Goal: Use online tool/utility: Use online tool/utility

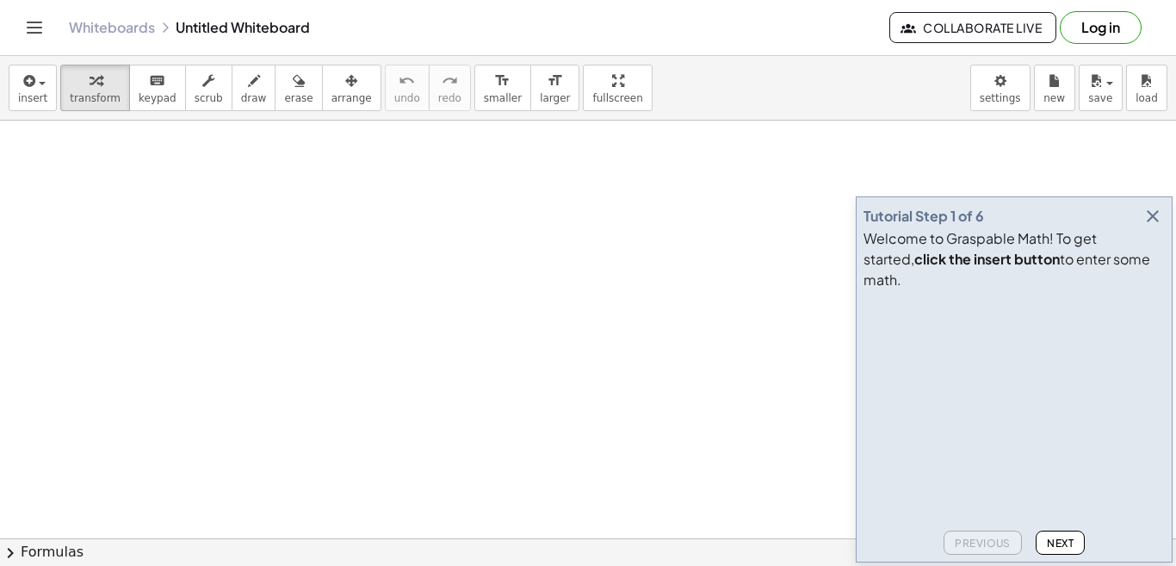
drag, startPoint x: 144, startPoint y: 220, endPoint x: 199, endPoint y: 267, distance: 72.1
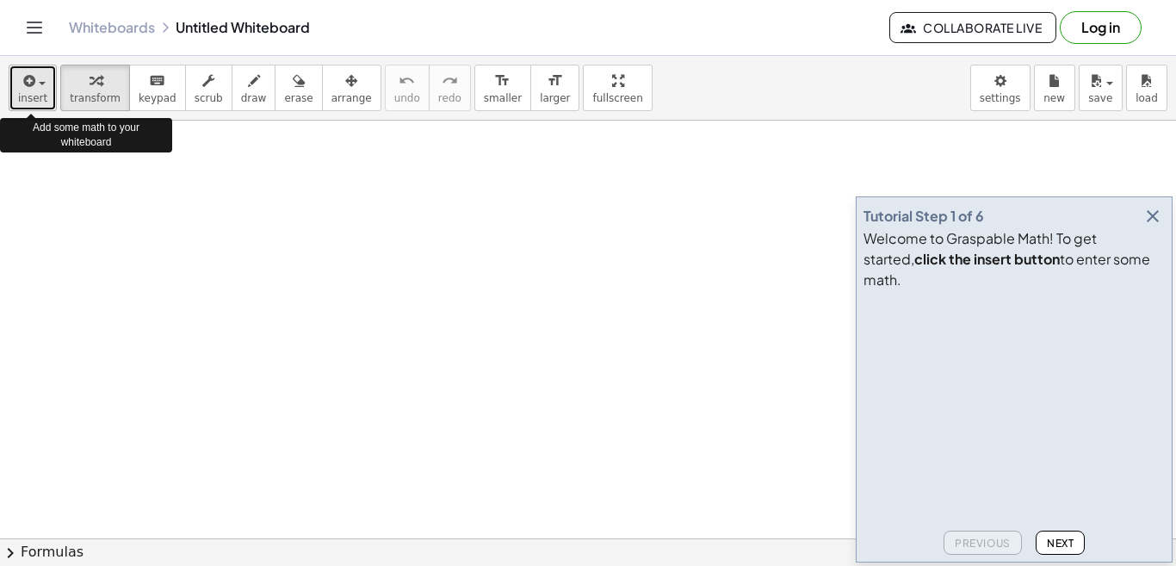
click at [40, 102] on span "insert" at bounding box center [32, 98] width 29 height 12
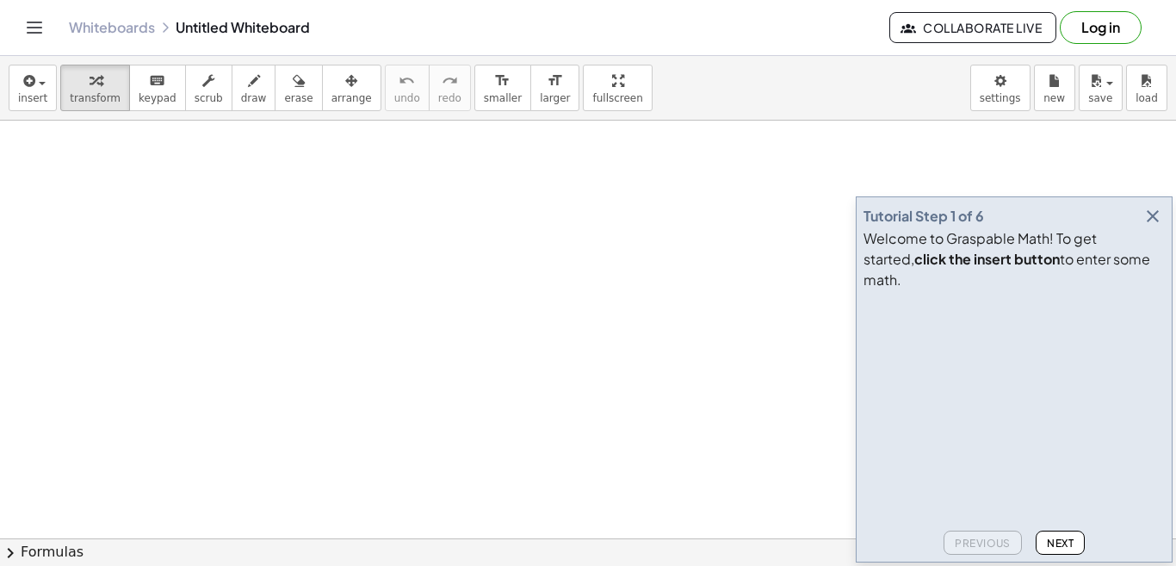
click at [1060, 547] on span "Next" at bounding box center [1060, 542] width 27 height 13
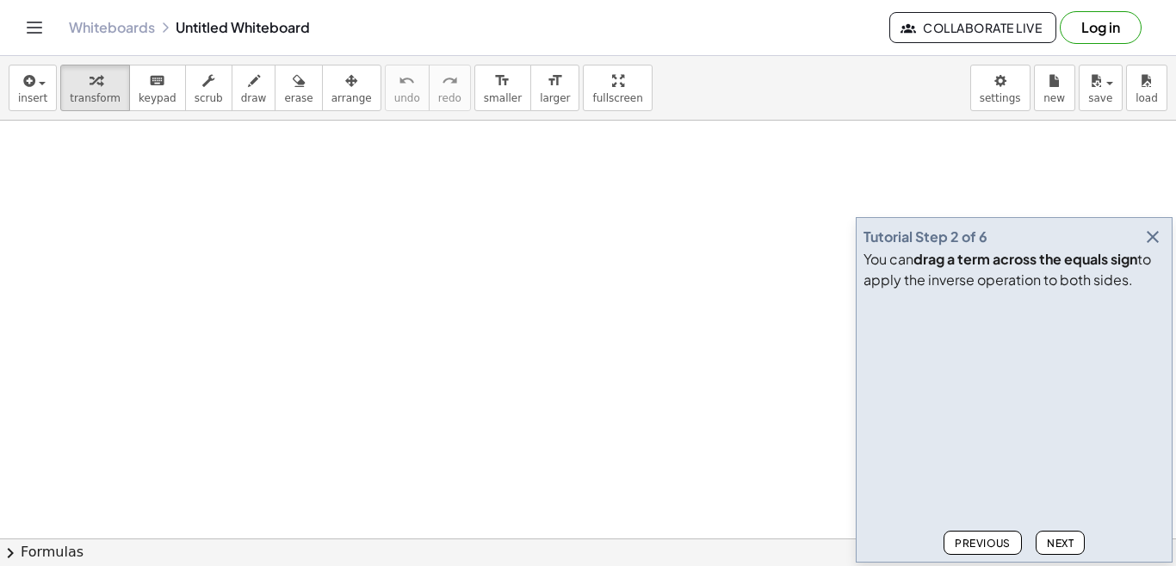
click at [1060, 547] on span "Next" at bounding box center [1060, 542] width 27 height 13
drag, startPoint x: 693, startPoint y: 0, endPoint x: 616, endPoint y: 173, distance: 189.2
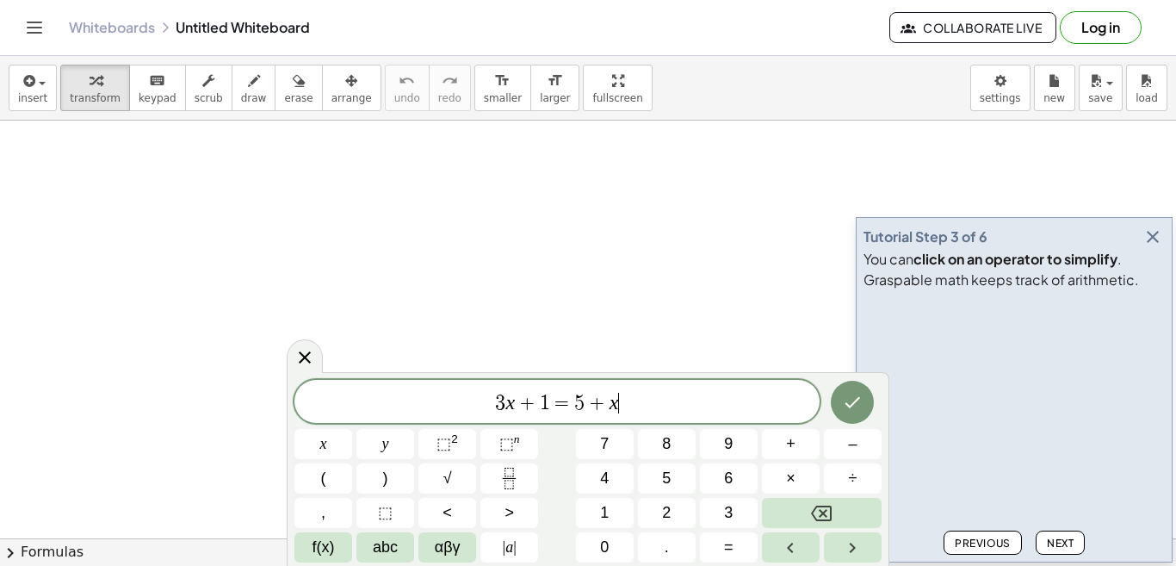
drag, startPoint x: 660, startPoint y: 1, endPoint x: 728, endPoint y: 289, distance: 296.3
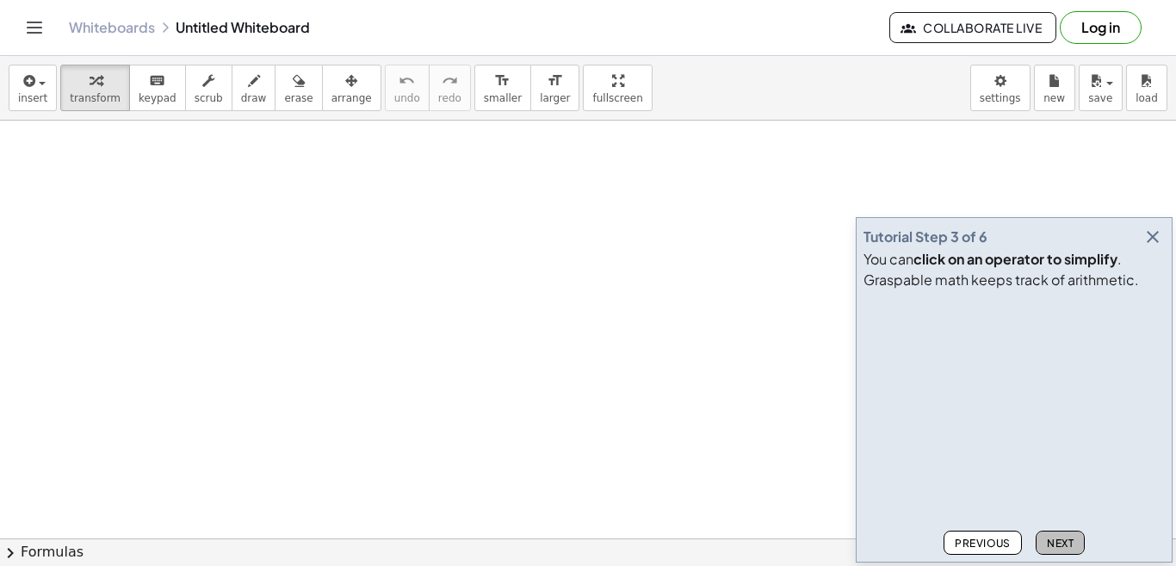
click at [1071, 542] on span "Next" at bounding box center [1060, 542] width 27 height 13
click at [1061, 541] on span "Next" at bounding box center [1060, 542] width 27 height 13
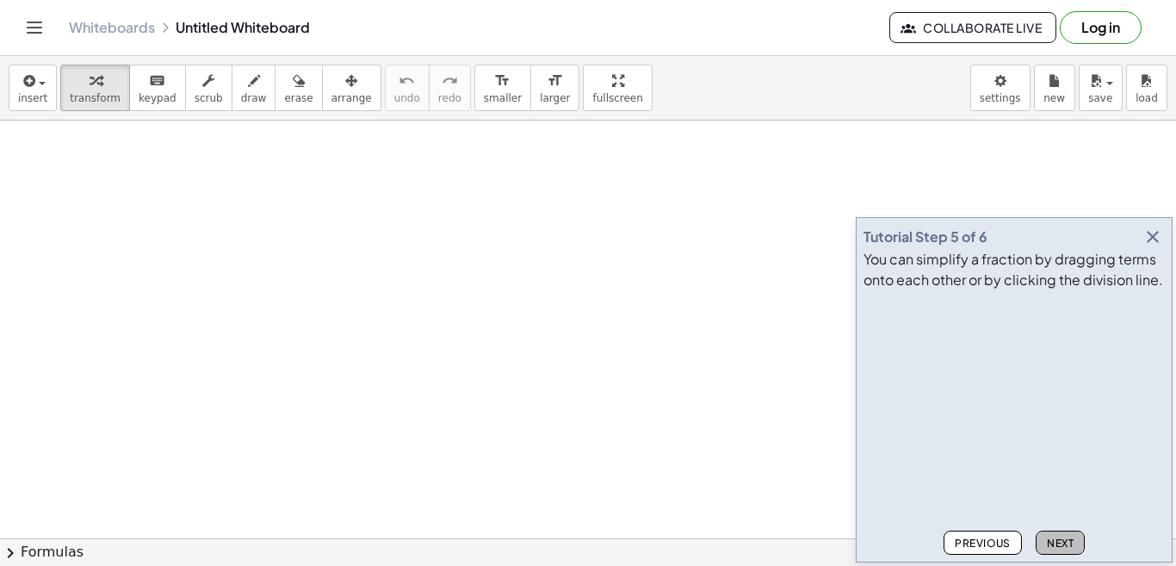
click at [1056, 540] on span "Next" at bounding box center [1060, 542] width 27 height 13
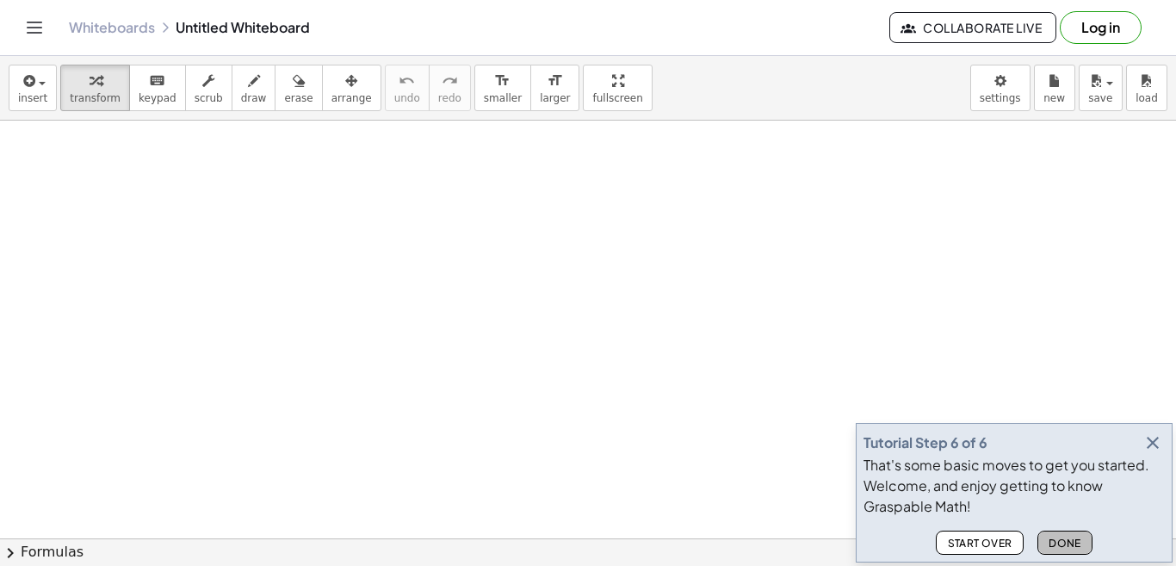
click at [1056, 540] on span "Done" at bounding box center [1064, 542] width 33 height 13
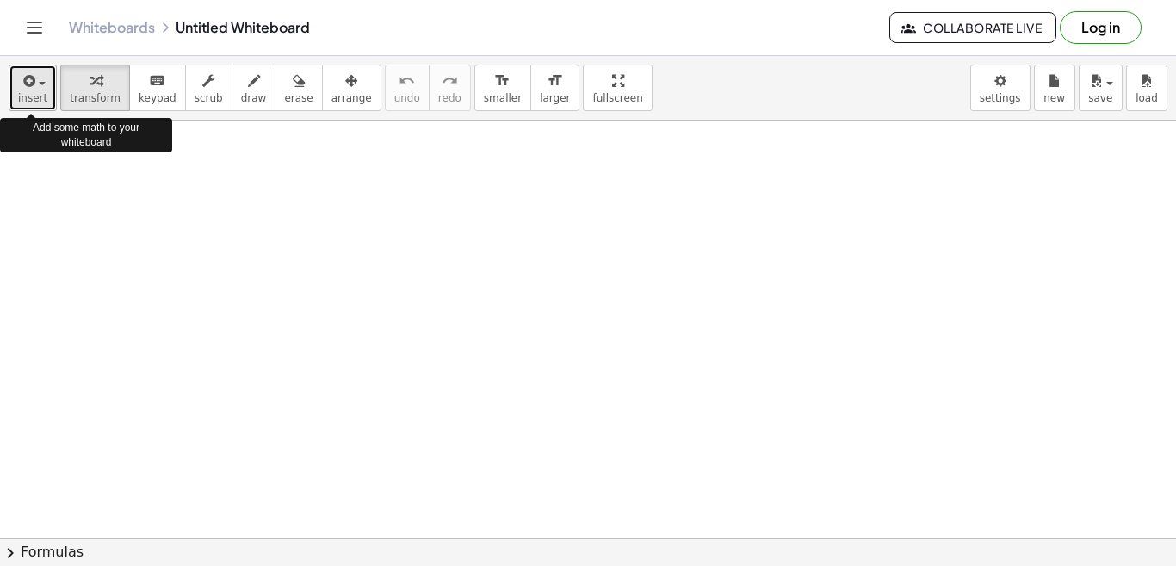
click at [34, 94] on span "insert" at bounding box center [32, 98] width 29 height 12
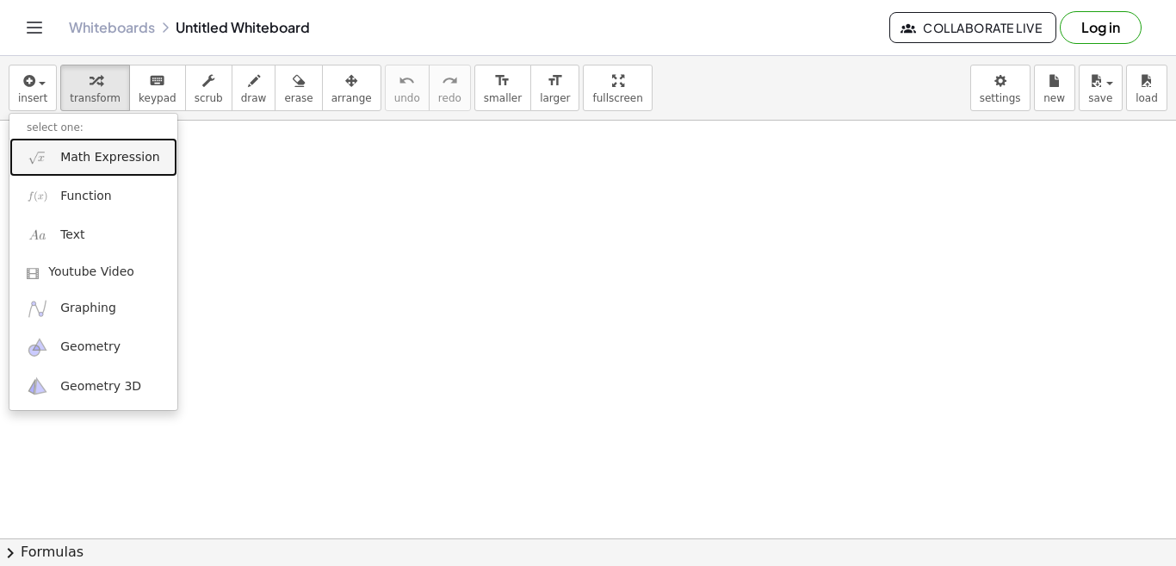
click at [71, 152] on span "Math Expression" at bounding box center [109, 157] width 99 height 17
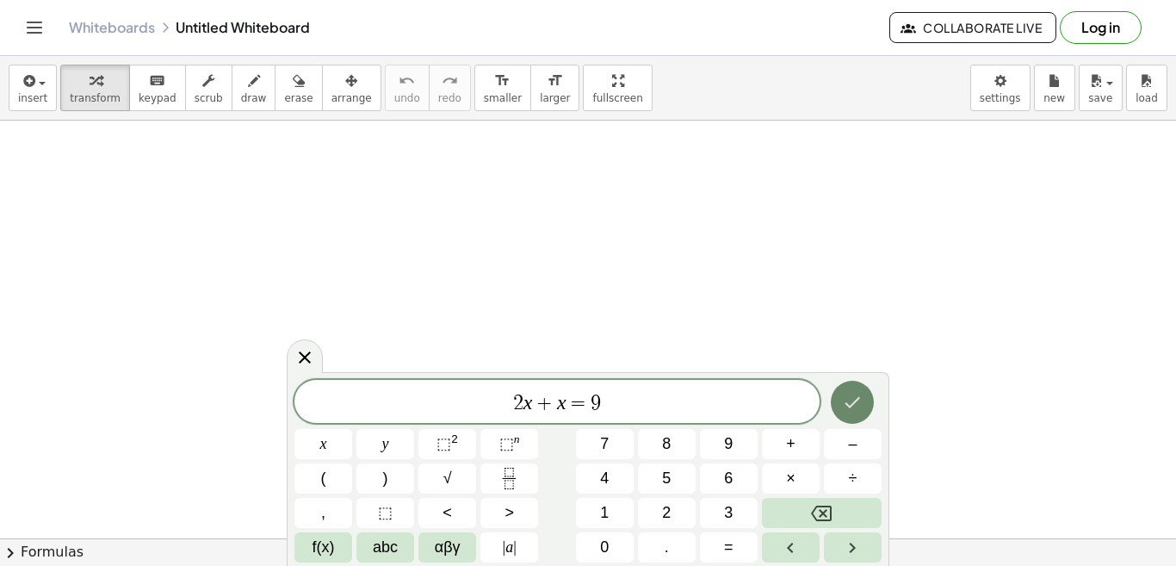
click at [856, 405] on icon "Done" at bounding box center [852, 402] width 21 height 21
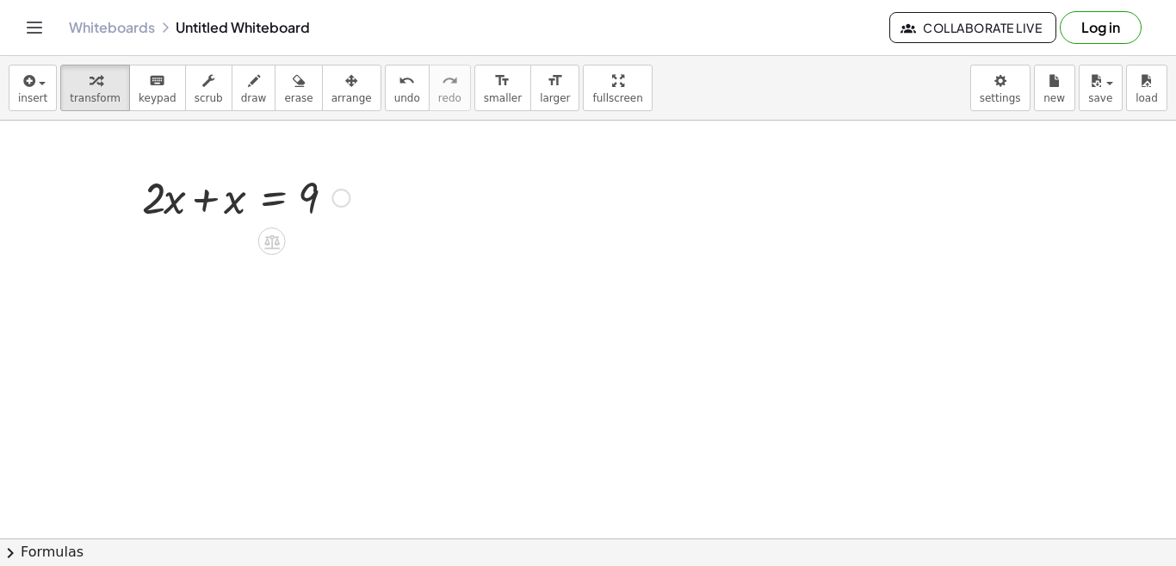
click at [203, 199] on div at bounding box center [245, 196] width 225 height 59
drag, startPoint x: 218, startPoint y: 267, endPoint x: 312, endPoint y: 320, distance: 107.9
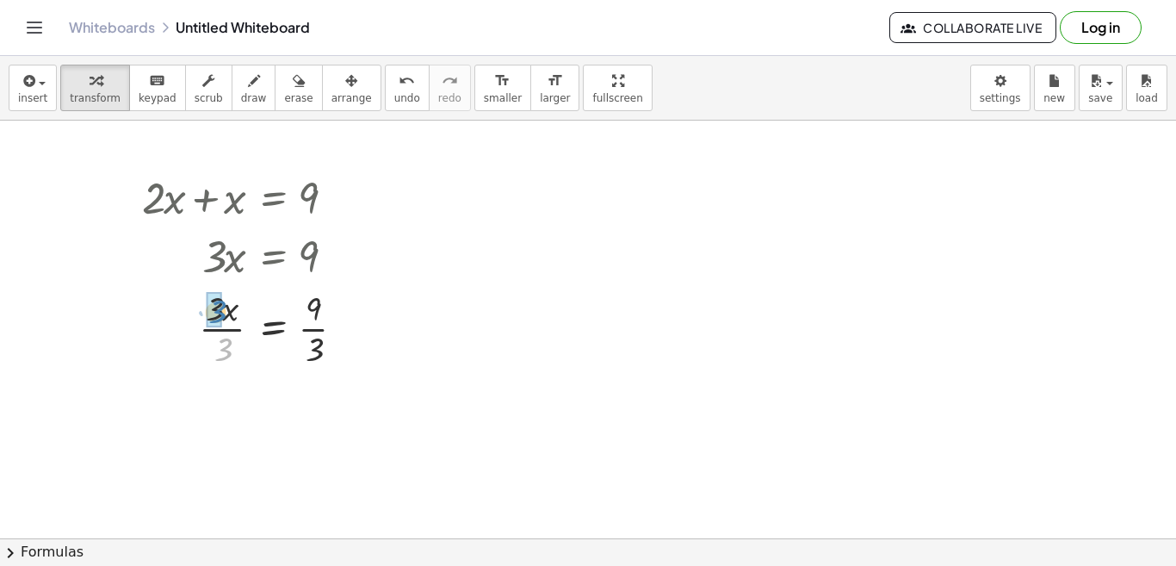
drag, startPoint x: 226, startPoint y: 352, endPoint x: 220, endPoint y: 313, distance: 39.2
click at [319, 440] on div at bounding box center [249, 413] width 233 height 86
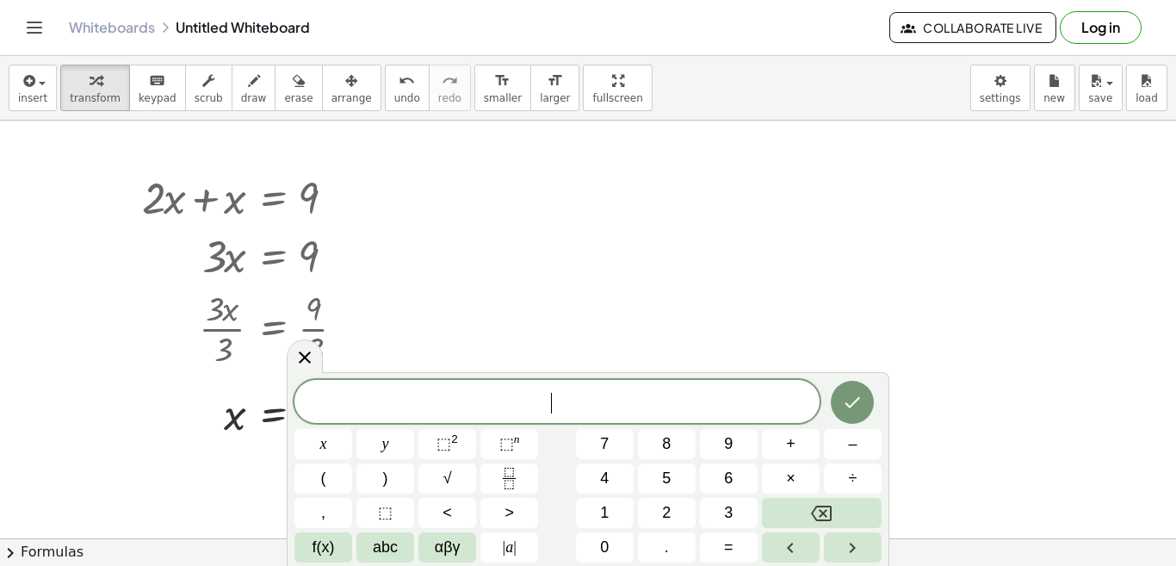
drag, startPoint x: 832, startPoint y: 0, endPoint x: 770, endPoint y: 260, distance: 267.1
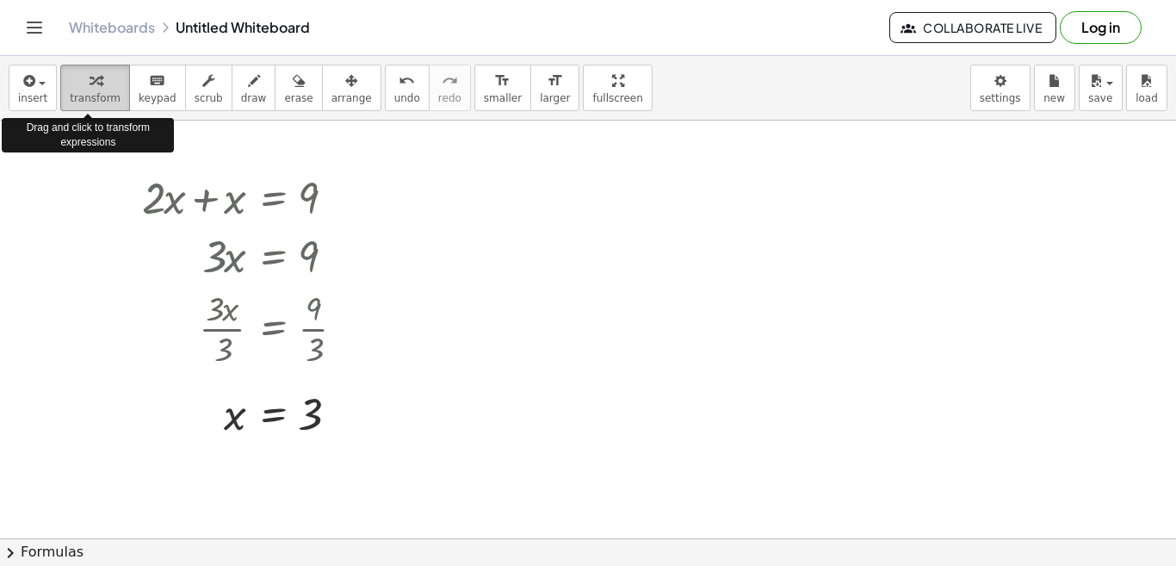
click at [81, 103] on span "transform" at bounding box center [95, 98] width 51 height 12
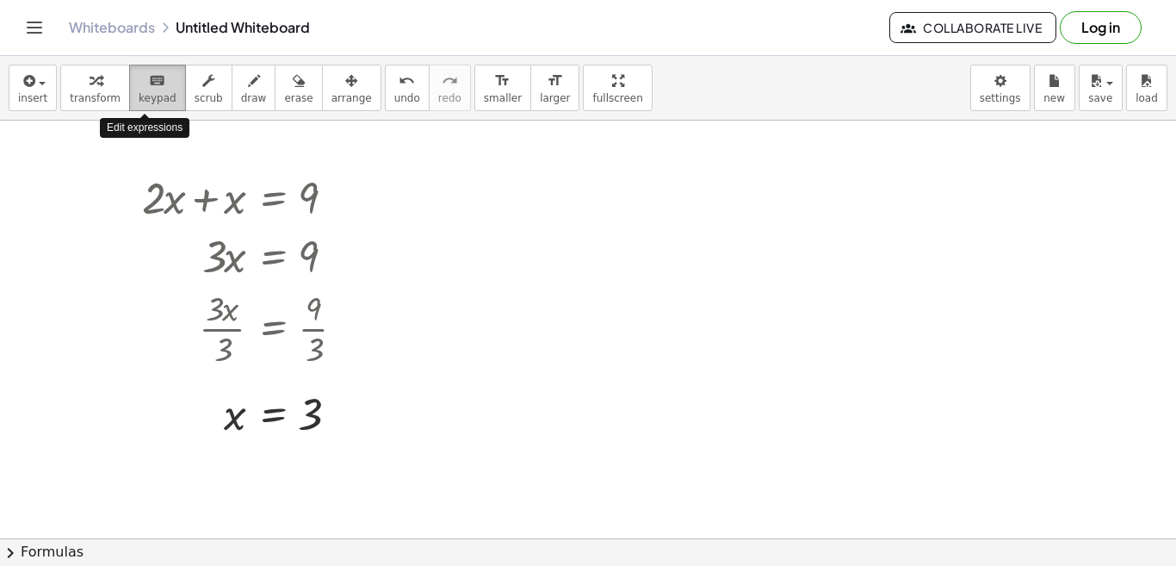
click at [145, 105] on button "keyboard keypad" at bounding box center [157, 88] width 57 height 46
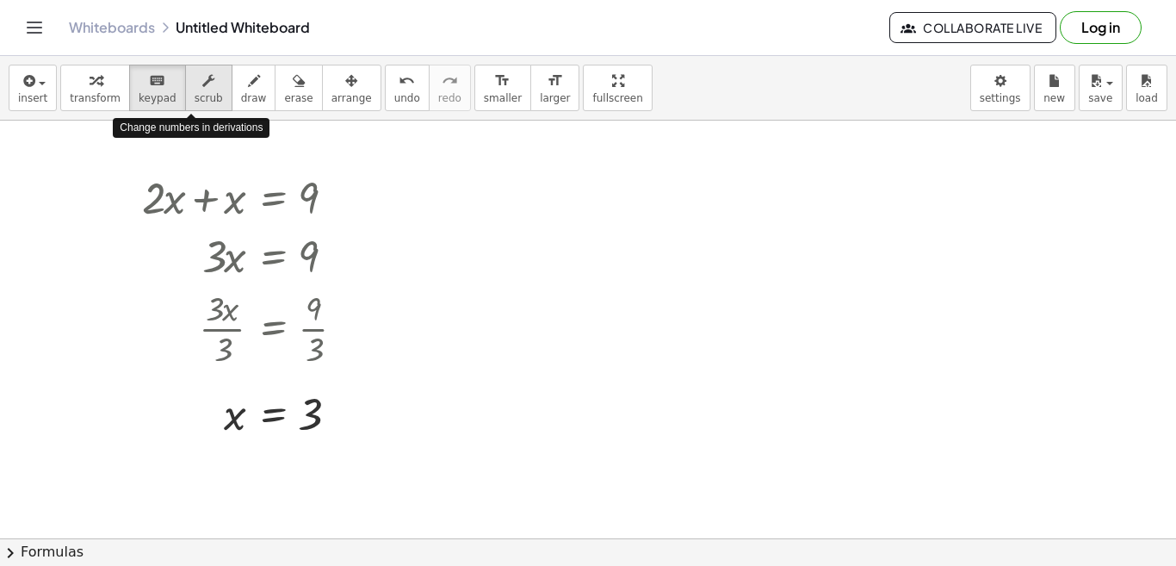
click at [186, 106] on button "scrub" at bounding box center [208, 88] width 47 height 46
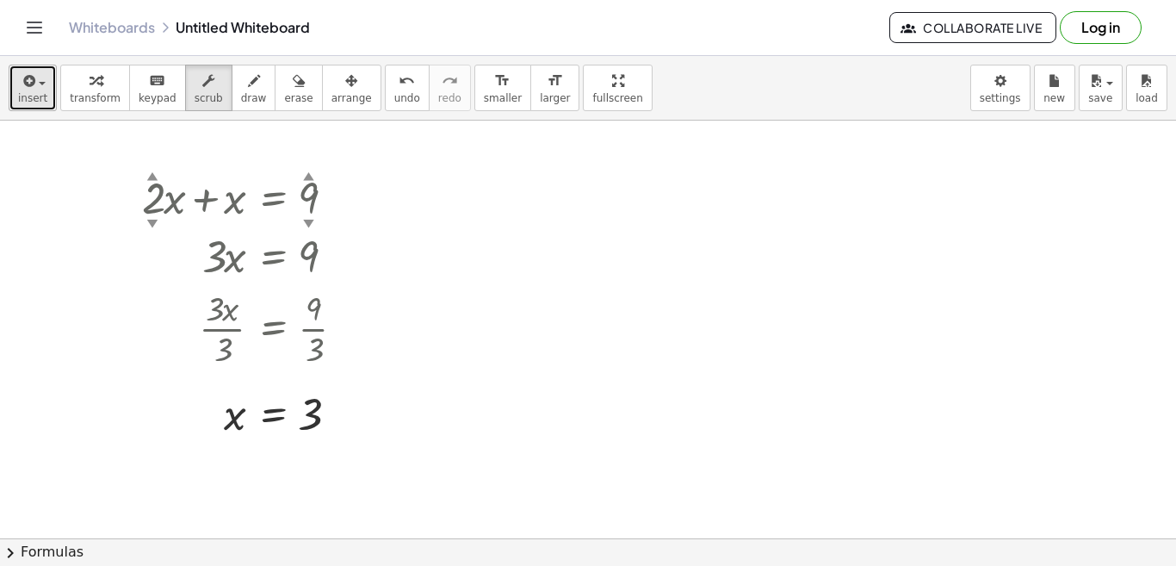
click at [20, 90] on icon "button" at bounding box center [27, 81] width 15 height 21
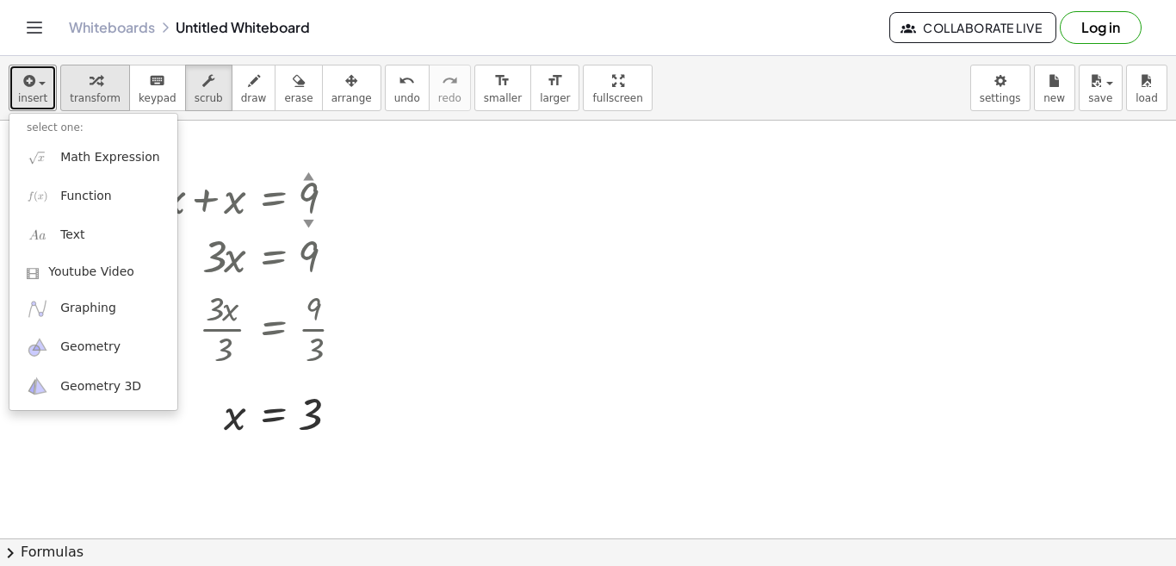
click at [105, 90] on div "button" at bounding box center [95, 80] width 51 height 21
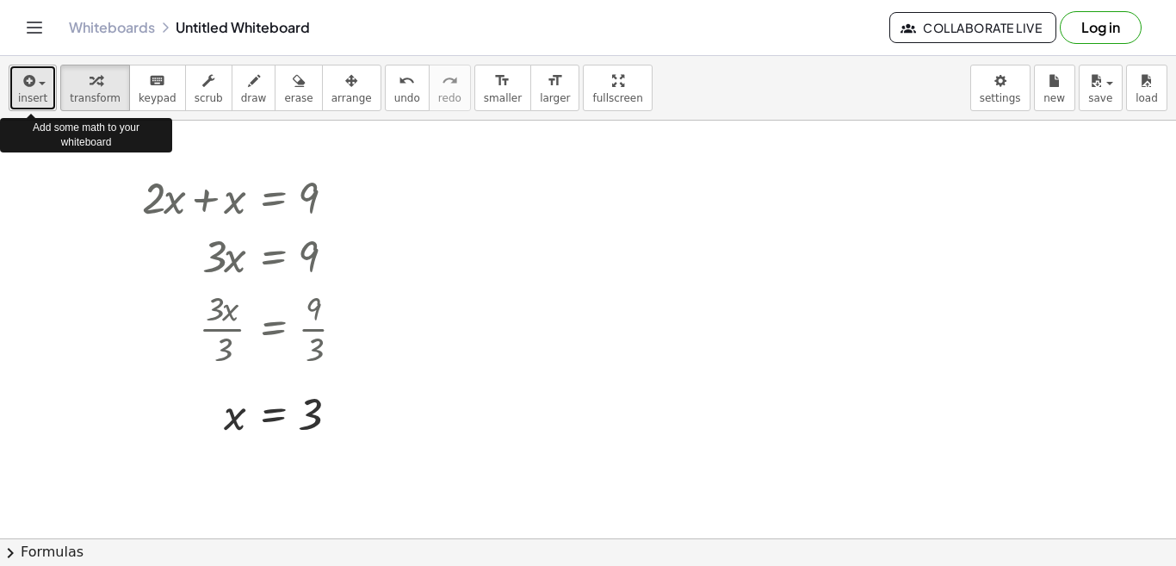
click at [39, 83] on span "button" at bounding box center [42, 83] width 7 height 3
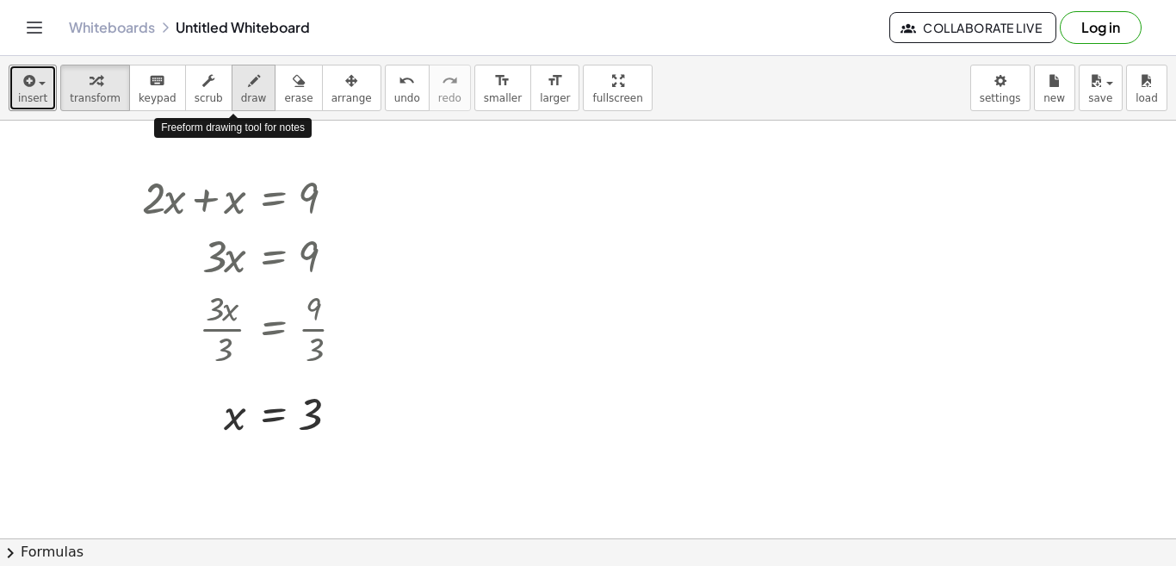
click at [241, 96] on span "draw" at bounding box center [254, 98] width 26 height 12
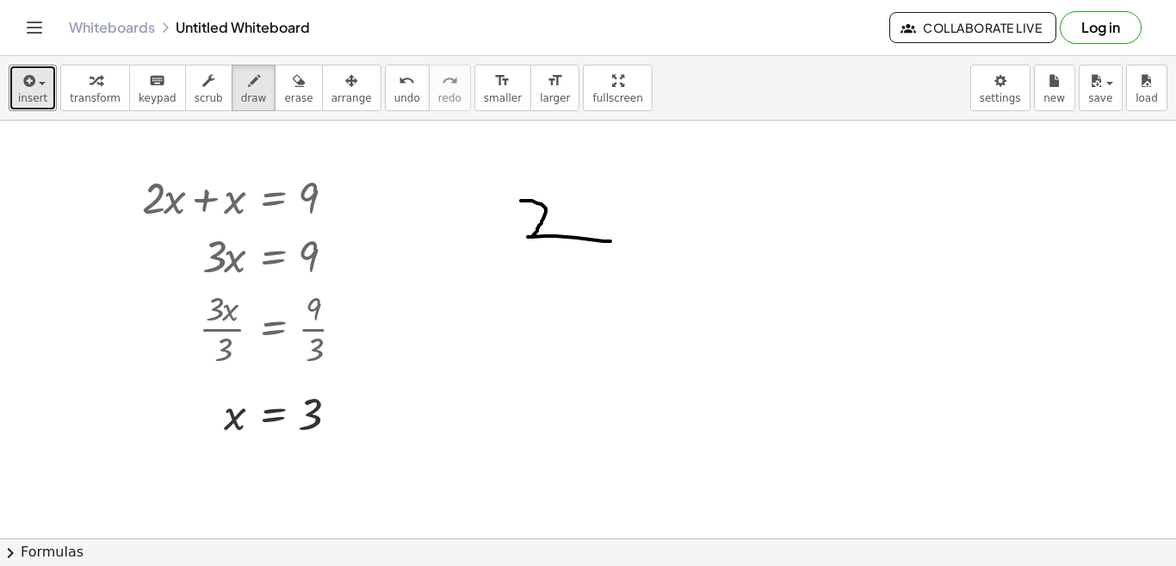
drag, startPoint x: 521, startPoint y: 201, endPoint x: 609, endPoint y: 242, distance: 97.8
drag, startPoint x: 496, startPoint y: 253, endPoint x: 644, endPoint y: 275, distance: 149.6
drag, startPoint x: 550, startPoint y: 278, endPoint x: 543, endPoint y: 328, distance: 50.4
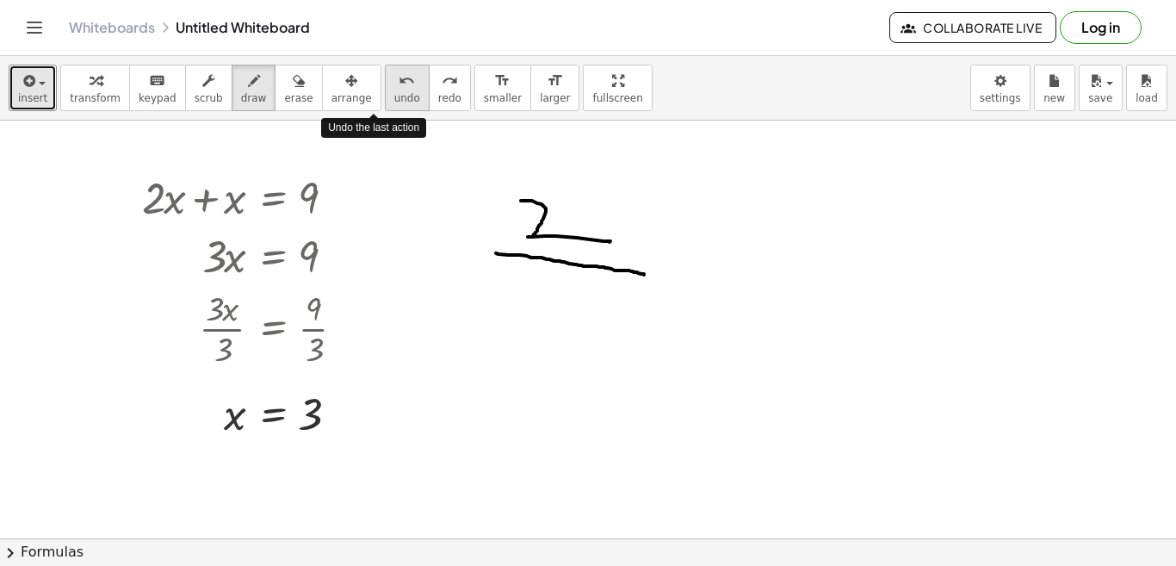
click at [394, 92] on span "undo" at bounding box center [407, 98] width 26 height 12
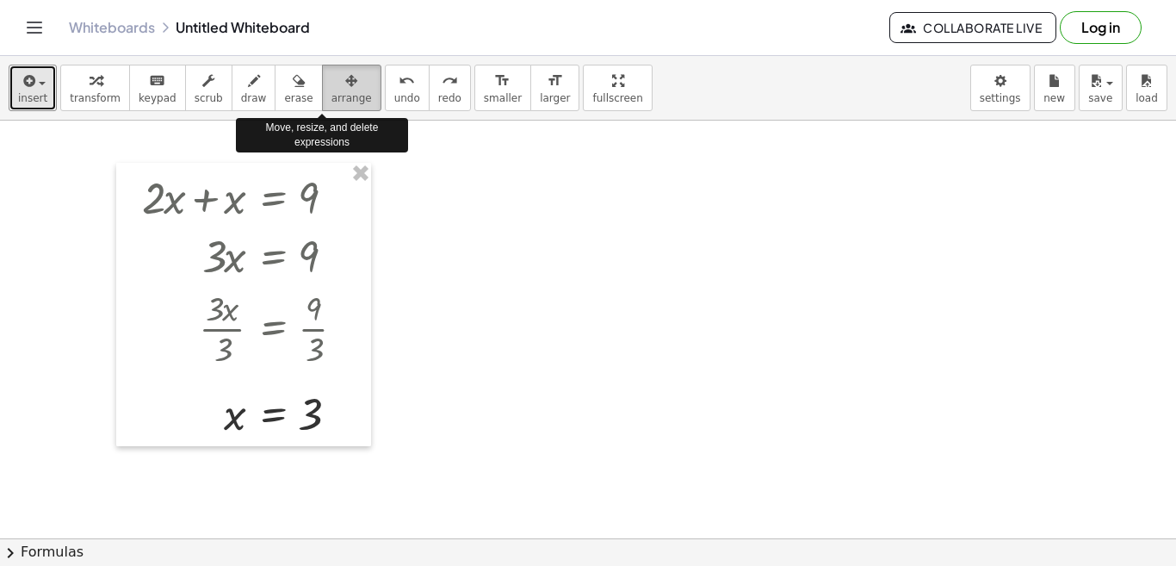
click at [331, 92] on span "arrange" at bounding box center [351, 98] width 40 height 12
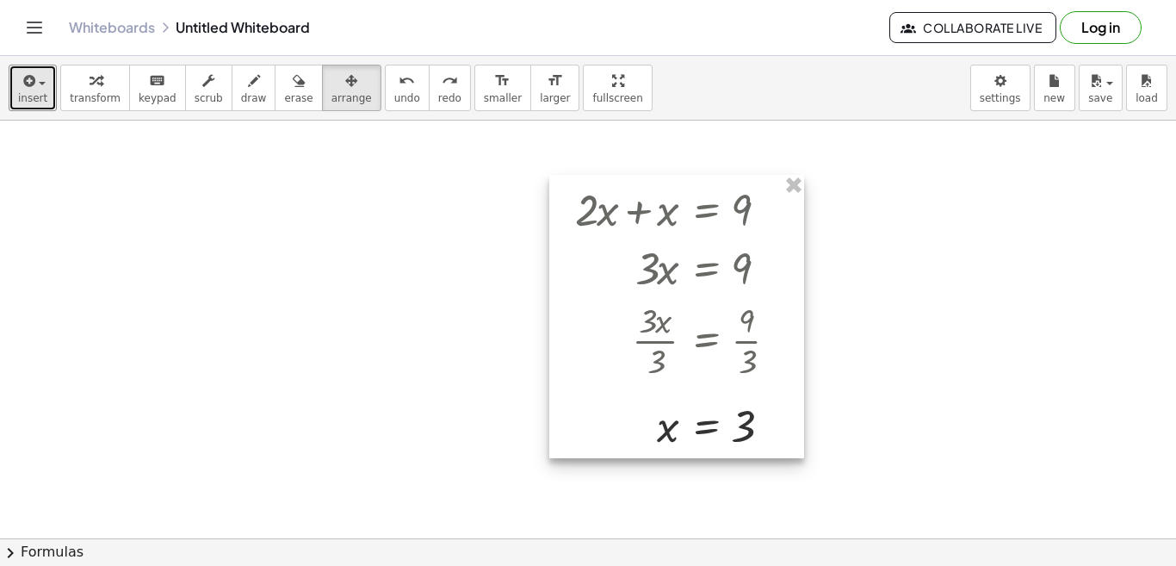
drag, startPoint x: 326, startPoint y: 238, endPoint x: 760, endPoint y: 250, distance: 434.0
click at [760, 250] on div at bounding box center [676, 316] width 255 height 283
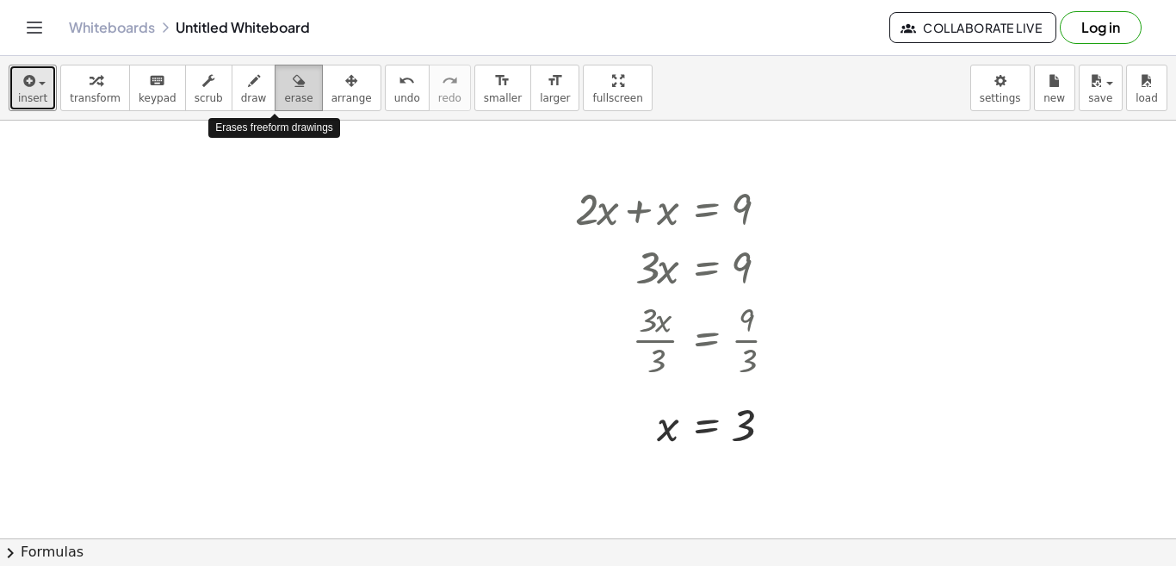
click at [284, 93] on span "erase" at bounding box center [298, 98] width 28 height 12
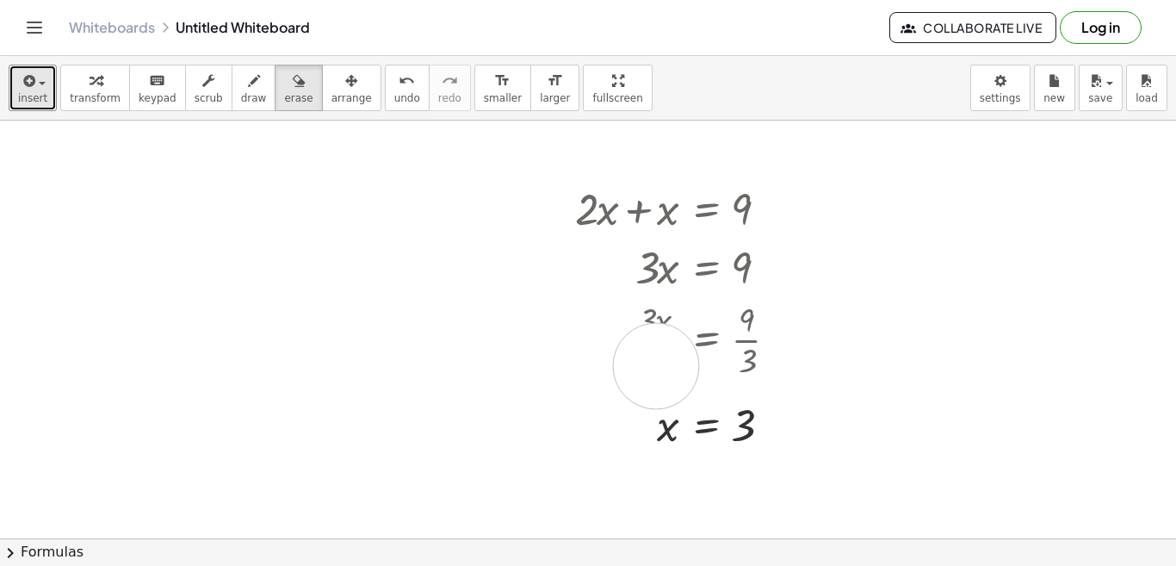
click at [275, 96] on button "erase" at bounding box center [298, 88] width 47 height 46
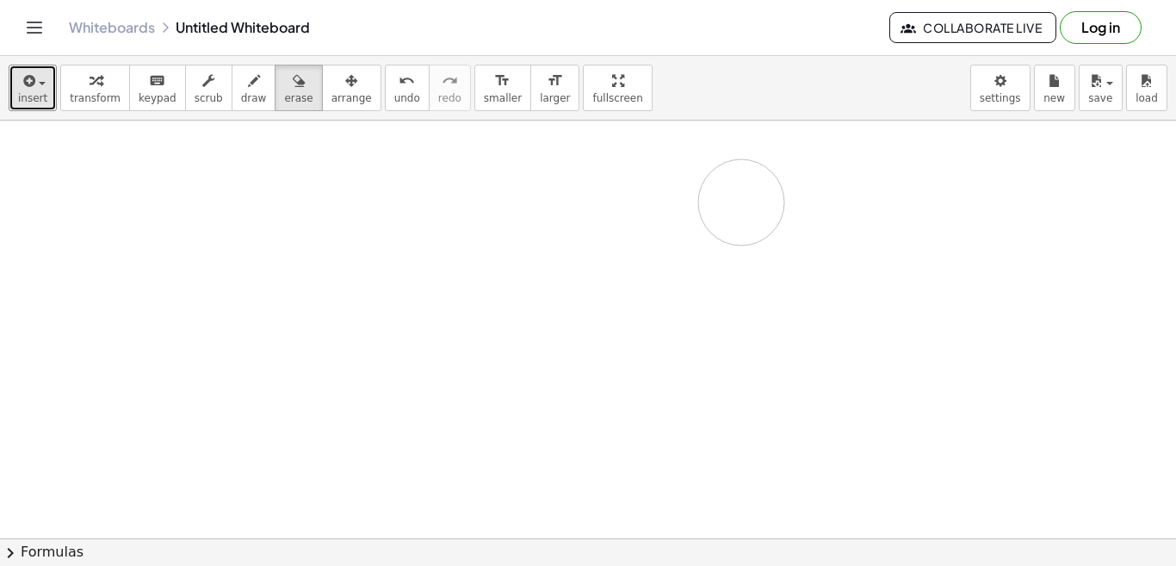
drag, startPoint x: 571, startPoint y: 207, endPoint x: 739, endPoint y: 203, distance: 168.8
drag, startPoint x: 580, startPoint y: 203, endPoint x: 690, endPoint y: 337, distance: 173.0
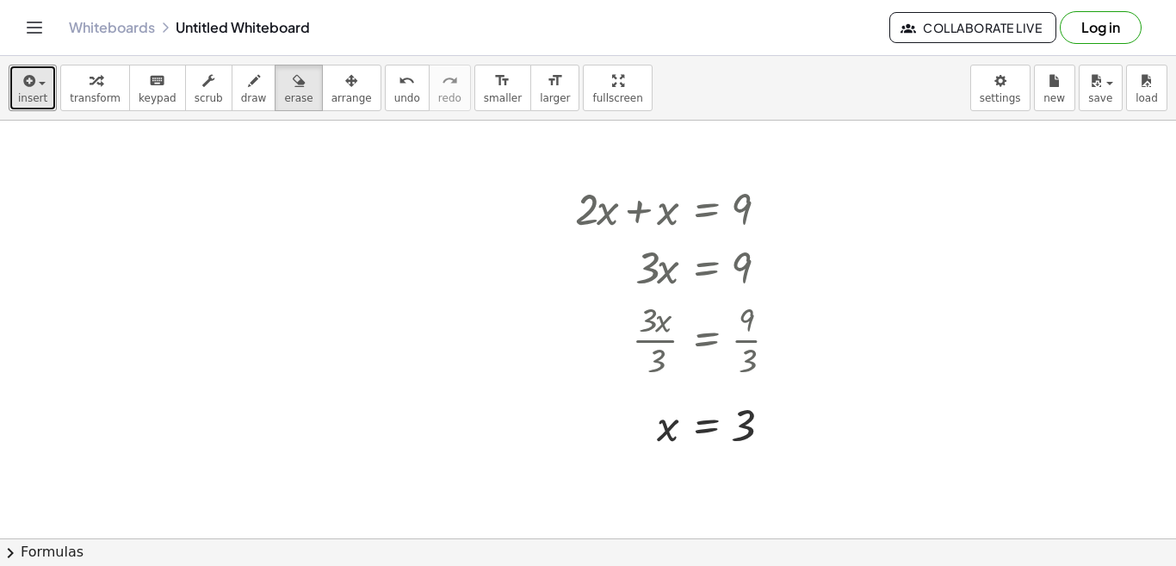
click at [9, 65] on button "insert" at bounding box center [33, 88] width 48 height 46
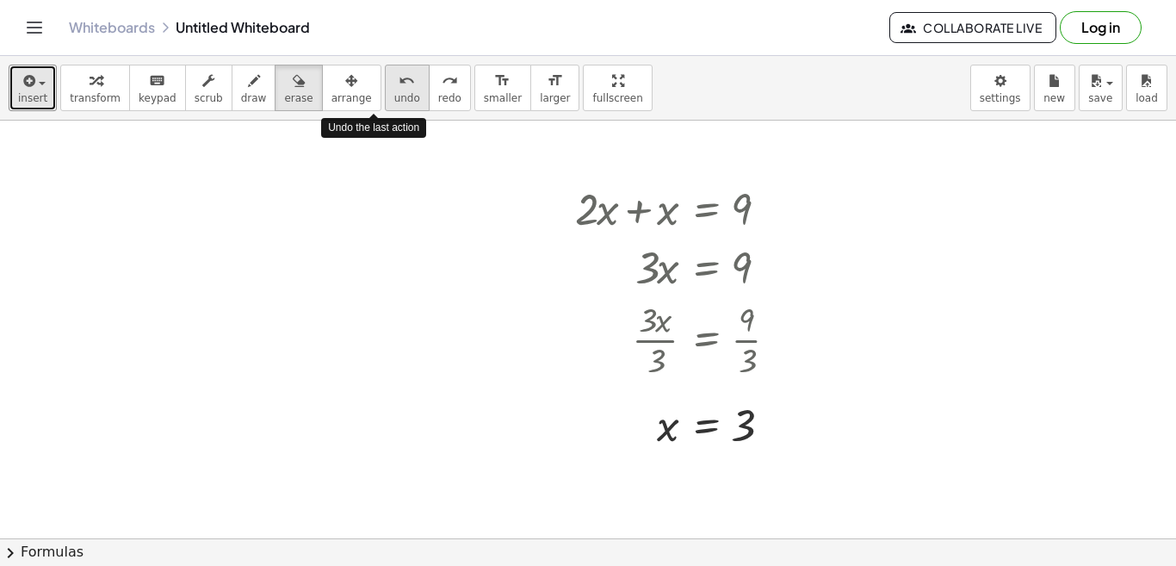
click at [394, 93] on span "undo" at bounding box center [407, 98] width 26 height 12
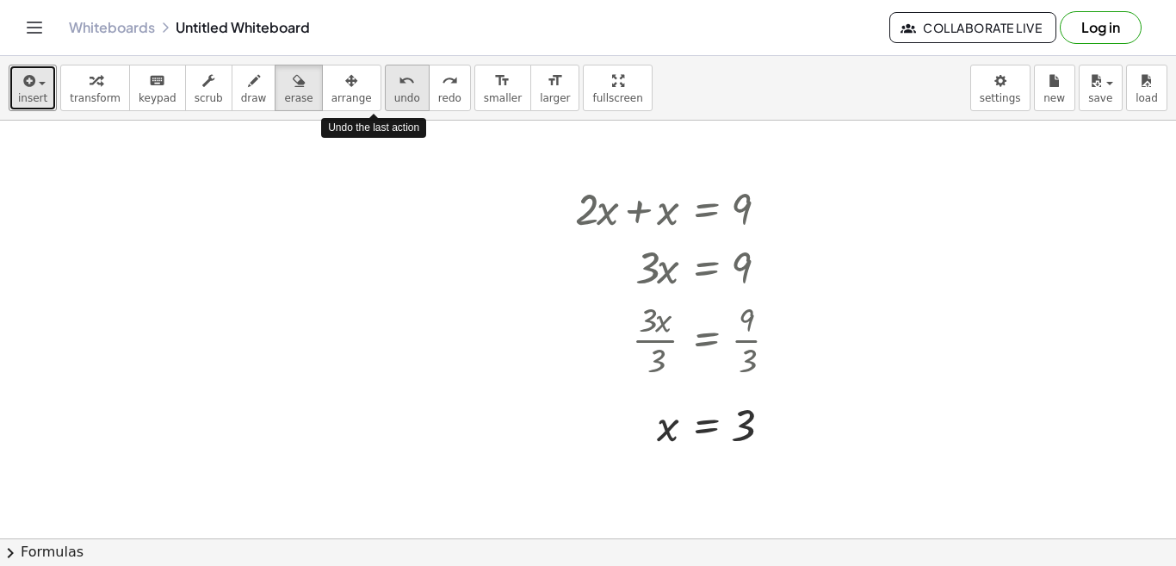
click at [394, 93] on span "undo" at bounding box center [407, 98] width 26 height 12
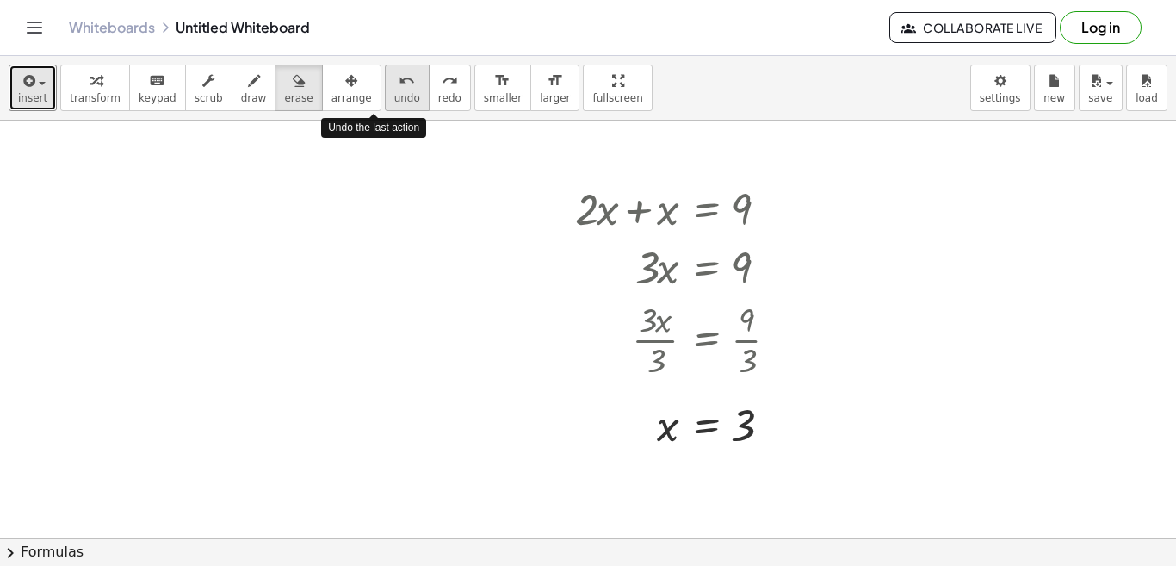
click at [394, 93] on span "undo" at bounding box center [407, 98] width 26 height 12
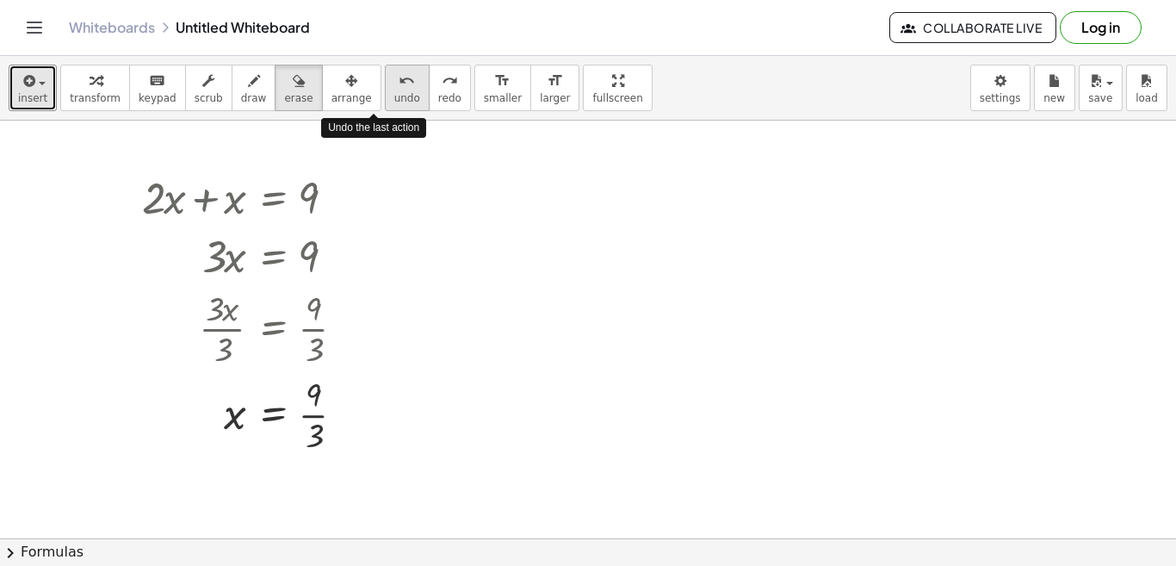
click at [394, 93] on span "undo" at bounding box center [407, 98] width 26 height 12
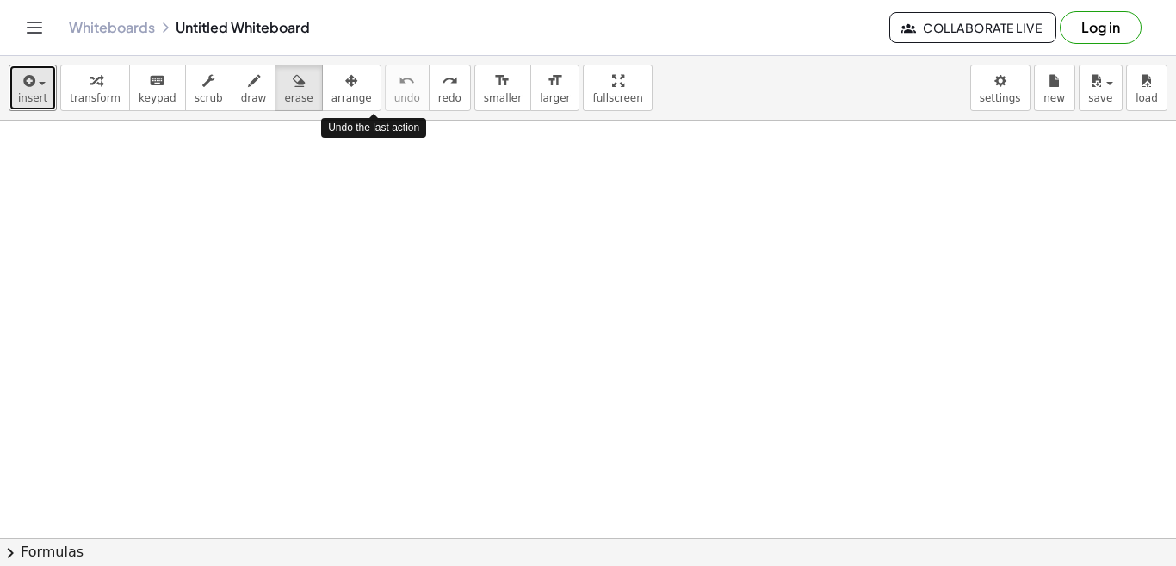
click at [394, 93] on span "undo" at bounding box center [407, 98] width 26 height 12
click at [34, 101] on span "insert" at bounding box center [32, 98] width 29 height 12
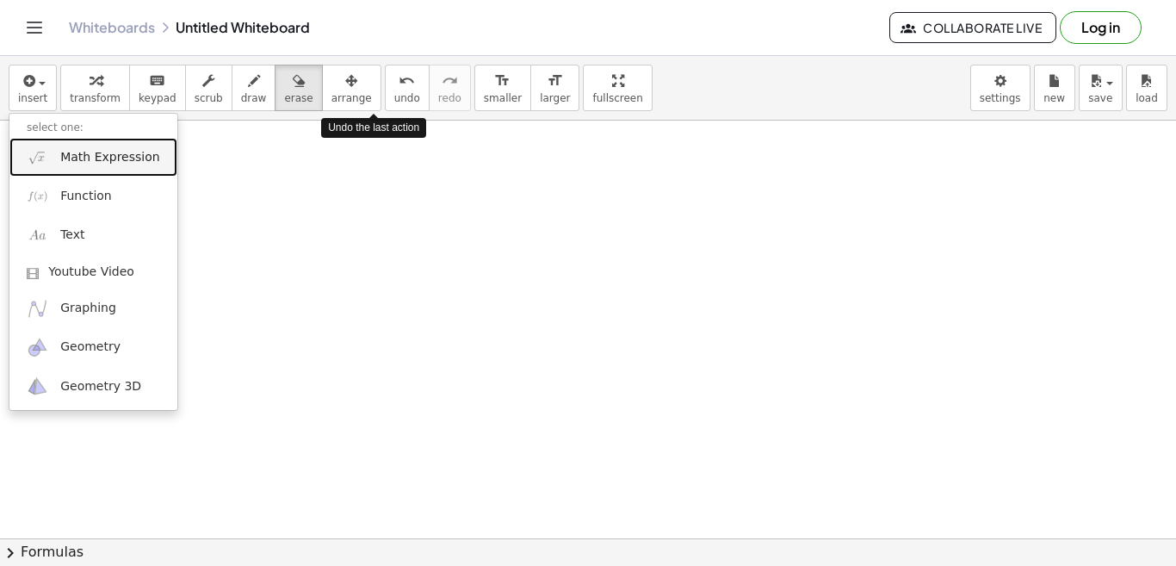
click at [97, 158] on span "Math Expression" at bounding box center [109, 157] width 99 height 17
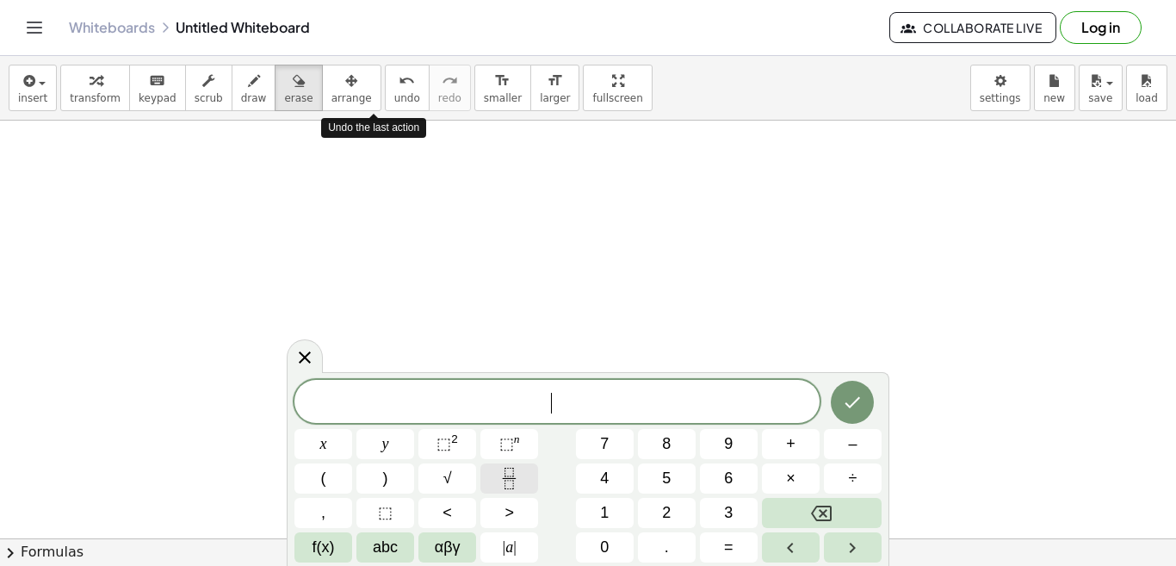
click at [510, 472] on icon "Fraction" at bounding box center [509, 478] width 22 height 22
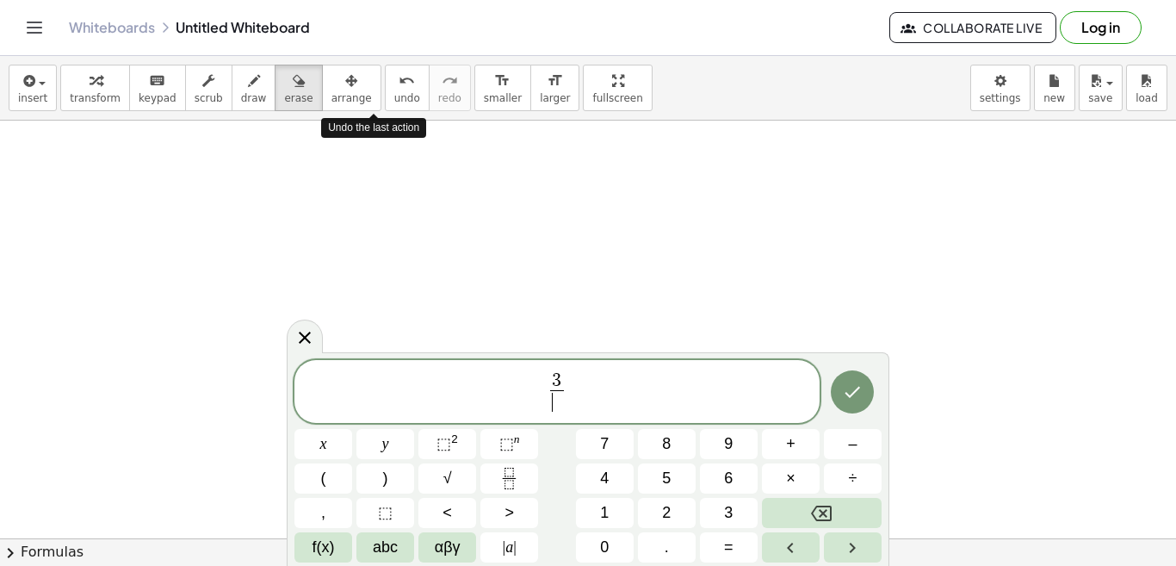
click at [556, 398] on span "​" at bounding box center [556, 401] width 13 height 23
click at [562, 385] on span "3 ​" at bounding box center [556, 381] width 13 height 19
click at [569, 397] on span "3 4 ​ ​" at bounding box center [556, 393] width 525 height 46
click at [512, 473] on icon "Fraction" at bounding box center [509, 478] width 22 height 22
click at [596, 395] on span "​" at bounding box center [596, 401] width 13 height 23
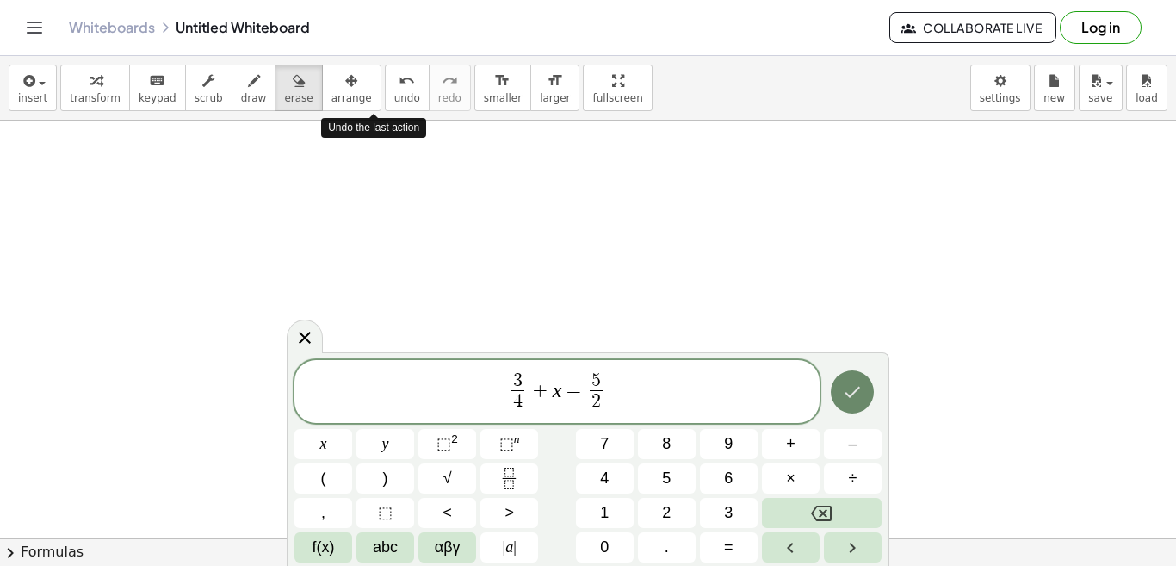
click at [844, 401] on icon "Done" at bounding box center [852, 391] width 21 height 21
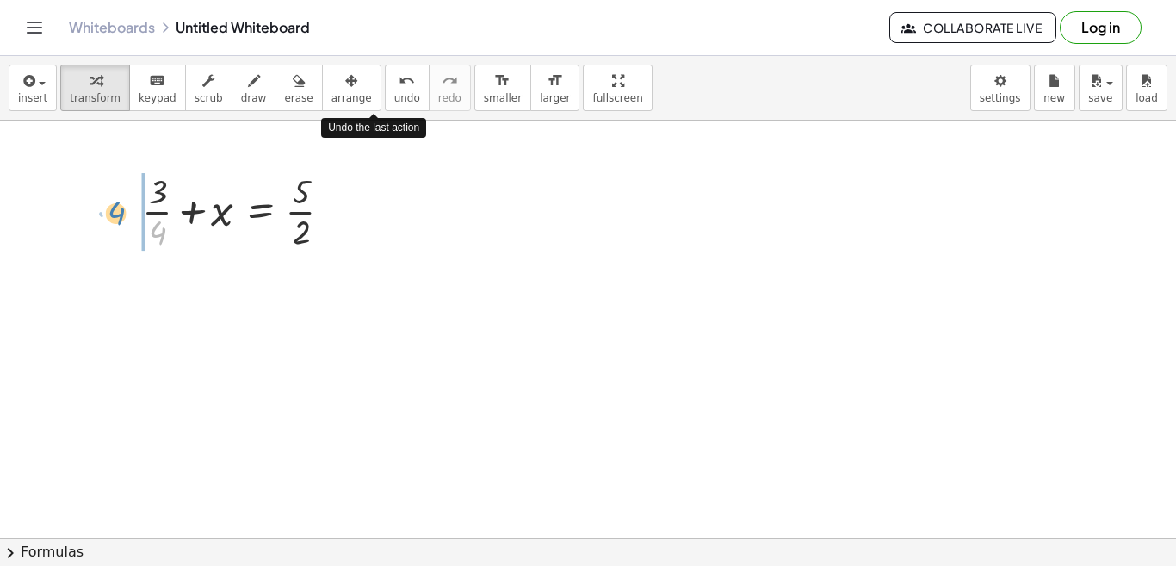
drag, startPoint x: 158, startPoint y: 236, endPoint x: 117, endPoint y: 216, distance: 45.8
click at [117, 216] on div "· 4 + · 3 · 4 + x = · 5 · 2" at bounding box center [237, 210] width 242 height 95
click at [257, 270] on icon at bounding box center [258, 269] width 15 height 15
click at [326, 269] on icon at bounding box center [328, 269] width 10 height 3
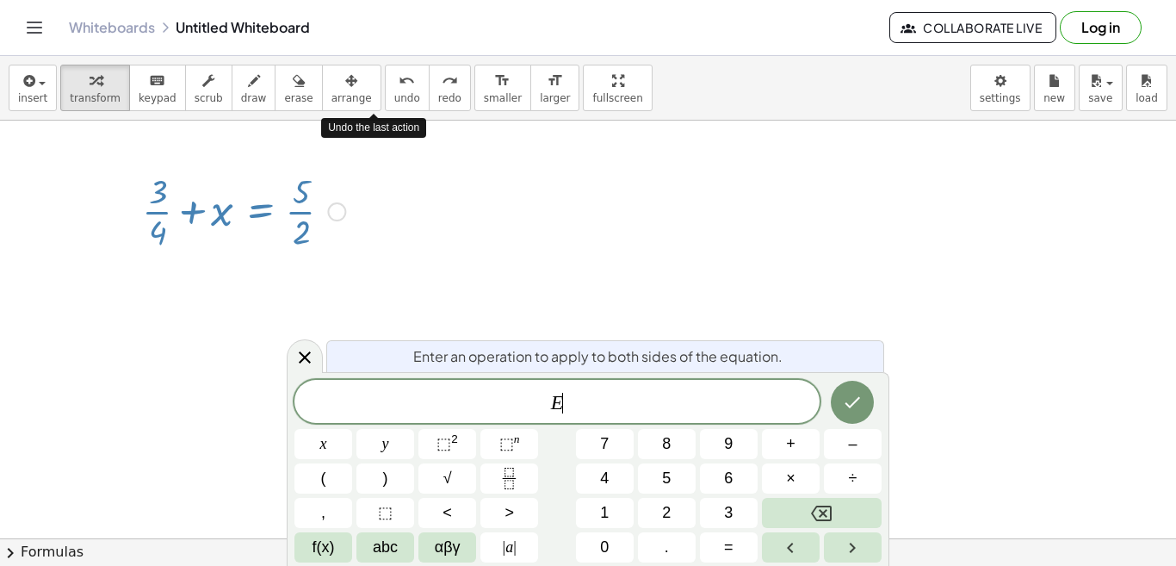
click at [576, 392] on span "E ​" at bounding box center [556, 403] width 525 height 24
click at [143, 212] on div at bounding box center [243, 210] width 220 height 86
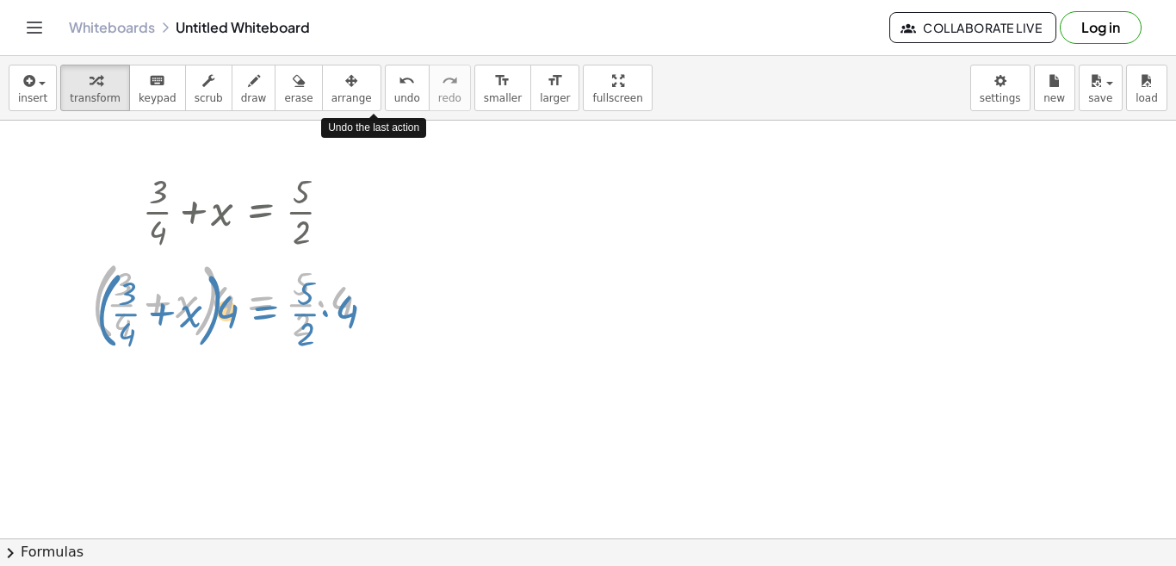
drag, startPoint x: 237, startPoint y: 304, endPoint x: 239, endPoint y: 314, distance: 10.6
click at [239, 314] on div at bounding box center [236, 299] width 306 height 93
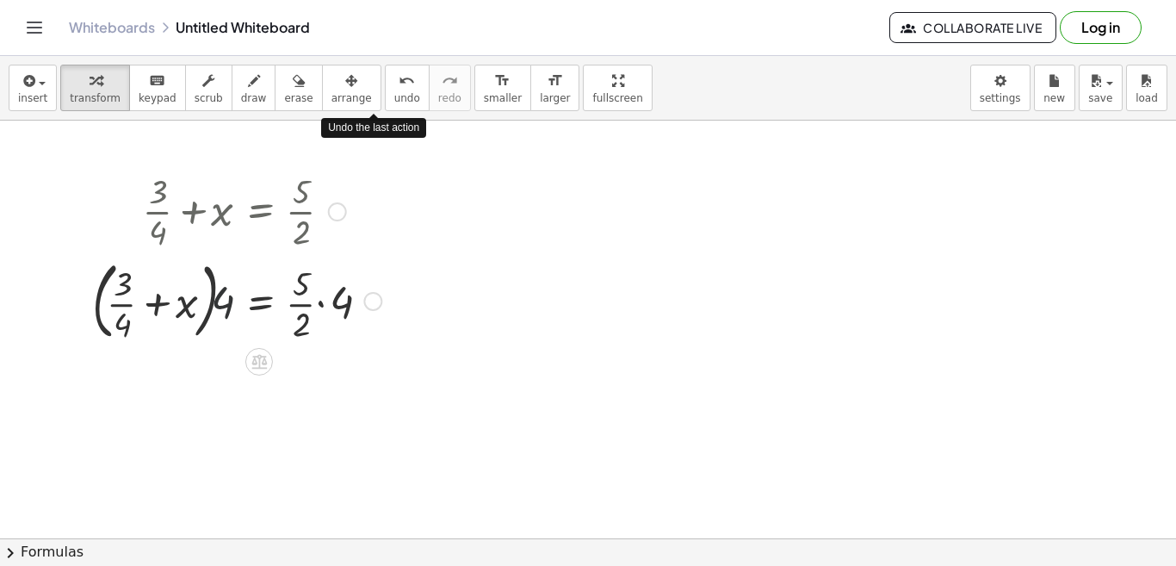
click at [224, 312] on div at bounding box center [236, 299] width 306 height 93
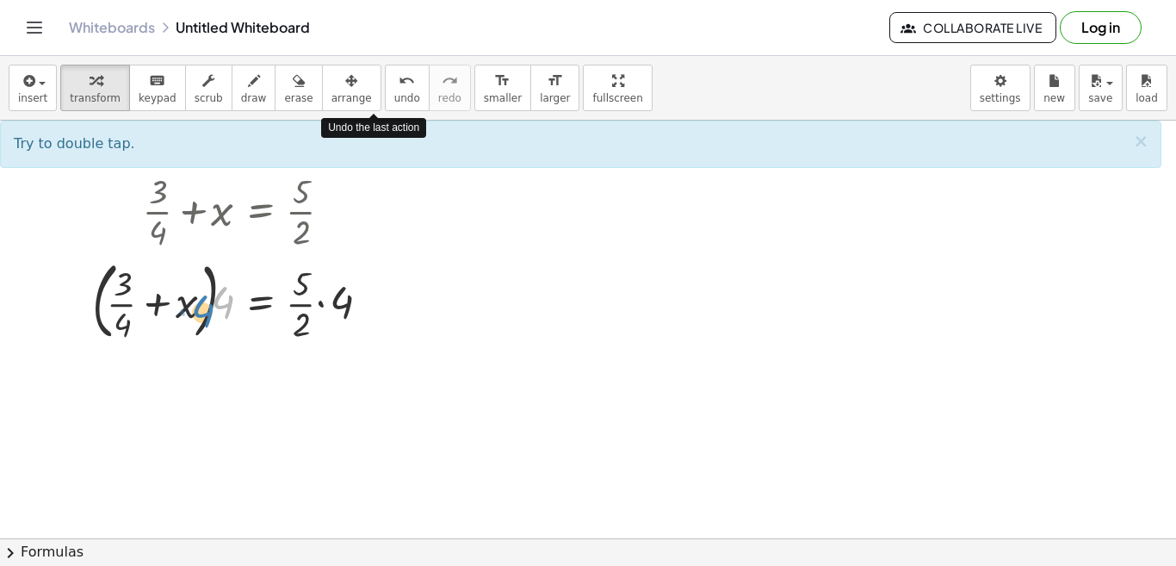
drag, startPoint x: 226, startPoint y: 306, endPoint x: 207, endPoint y: 314, distance: 21.6
click at [207, 314] on div at bounding box center [236, 299] width 306 height 93
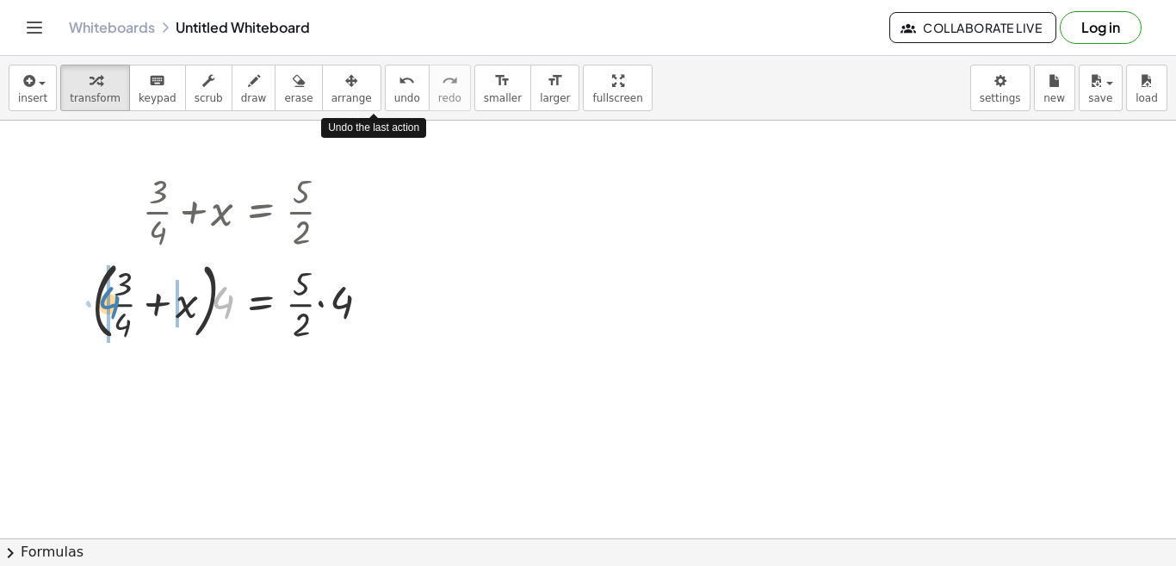
drag, startPoint x: 220, startPoint y: 303, endPoint x: 107, endPoint y: 303, distance: 113.6
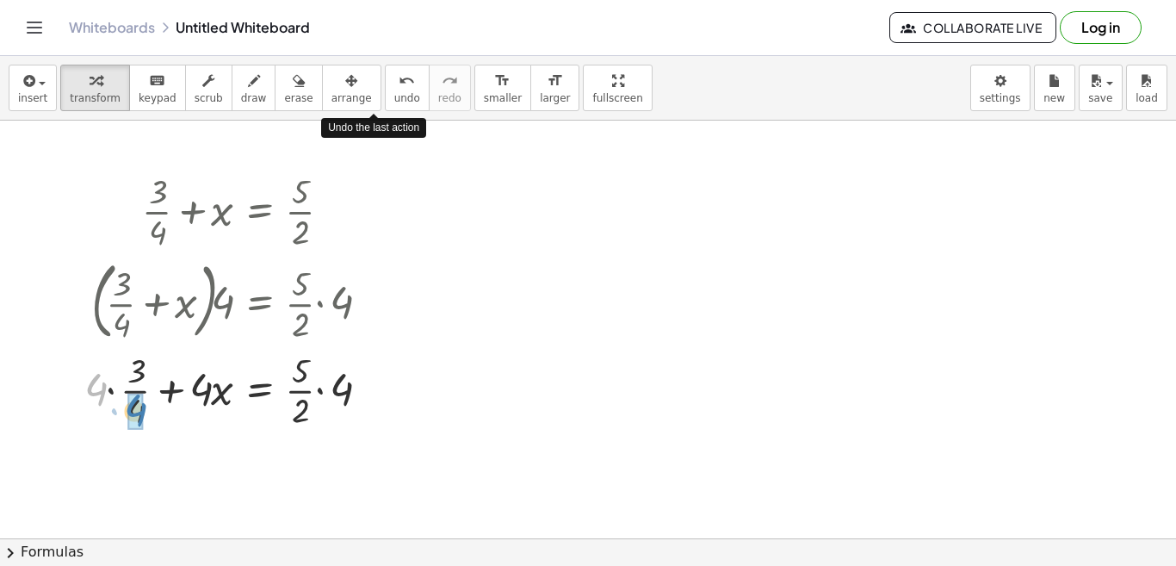
drag, startPoint x: 98, startPoint y: 394, endPoint x: 138, endPoint y: 416, distance: 45.1
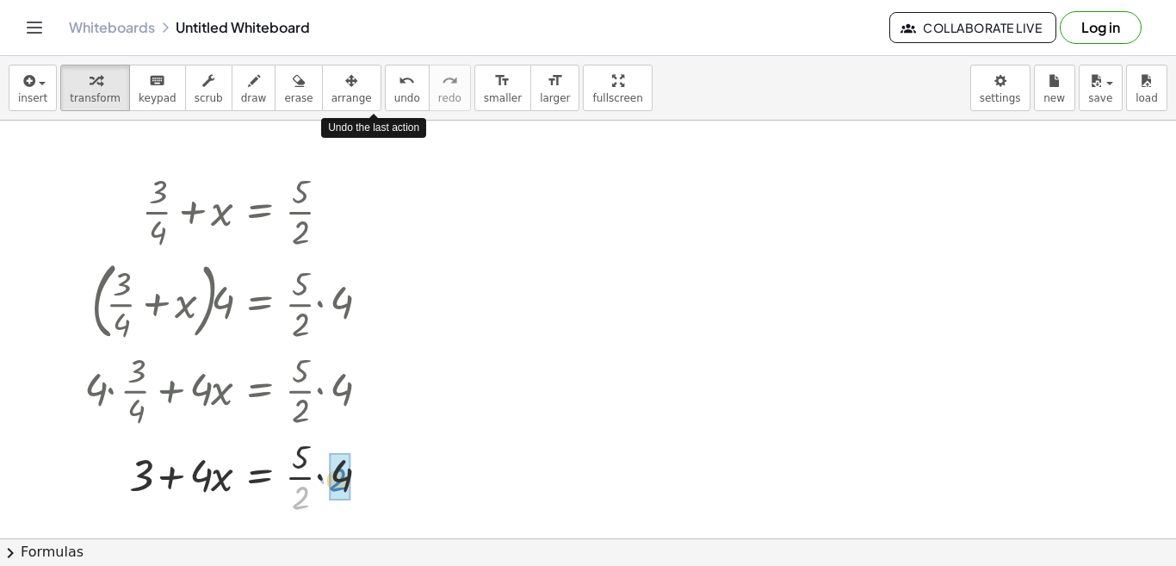
drag, startPoint x: 302, startPoint y: 498, endPoint x: 340, endPoint y: 480, distance: 41.6
click at [312, 482] on div at bounding box center [233, 475] width 314 height 59
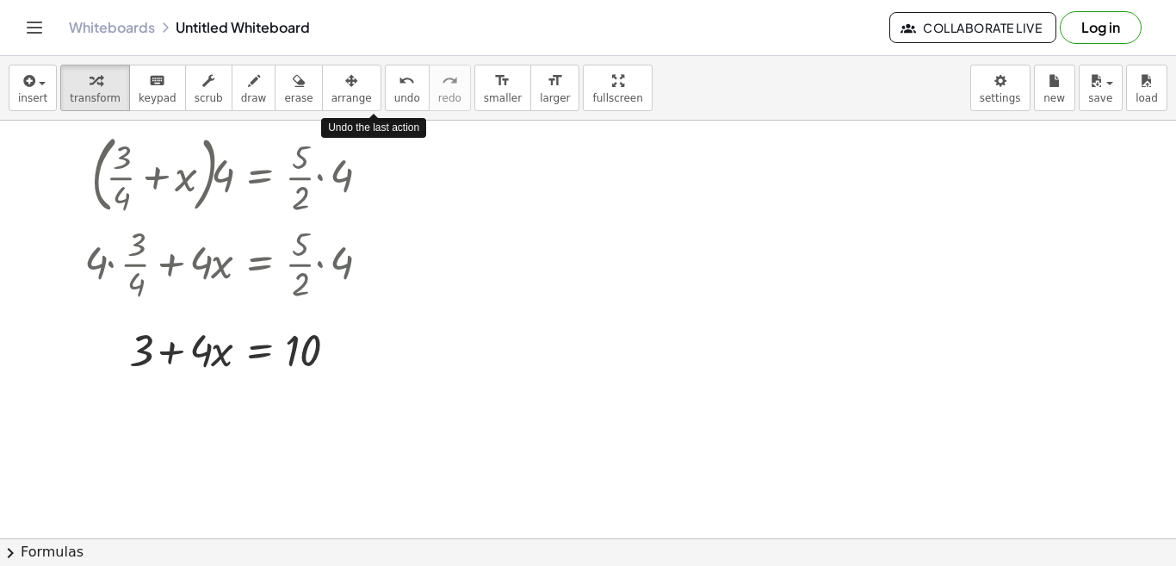
scroll to position [138, 0]
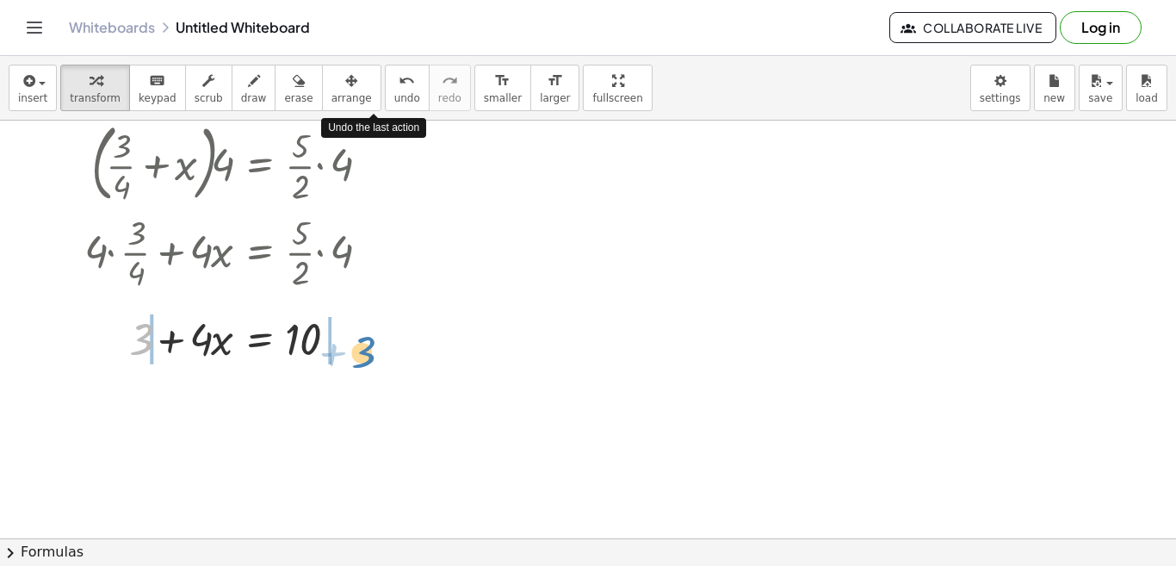
drag, startPoint x: 144, startPoint y: 349, endPoint x: 366, endPoint y: 362, distance: 222.5
click at [366, 362] on div at bounding box center [233, 337] width 314 height 59
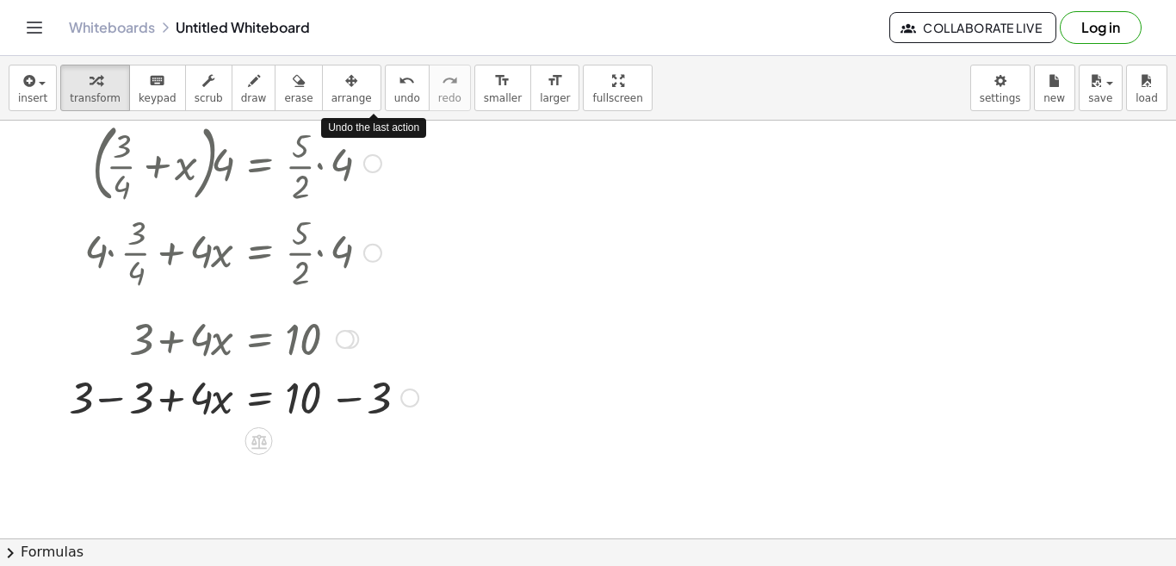
click at [111, 399] on div at bounding box center [243, 396] width 367 height 59
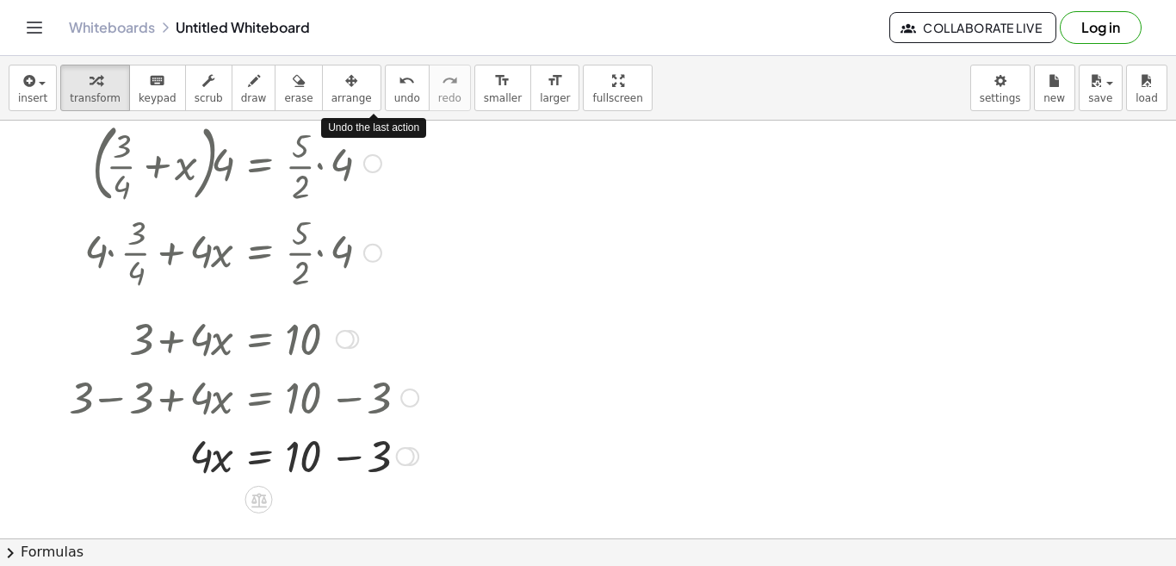
click at [350, 455] on div at bounding box center [243, 454] width 367 height 59
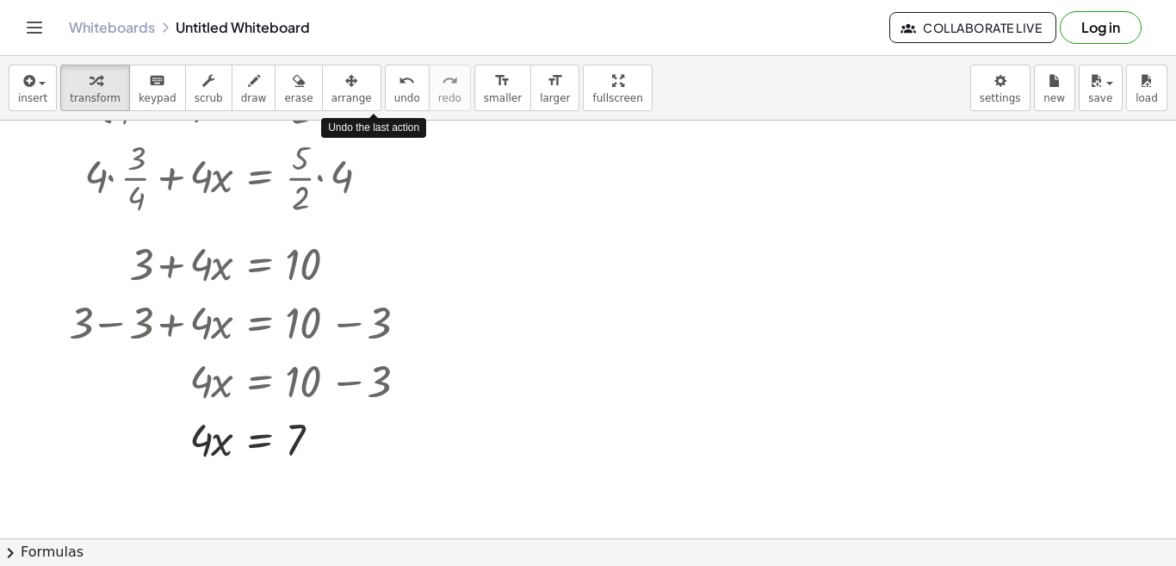
scroll to position [241, 0]
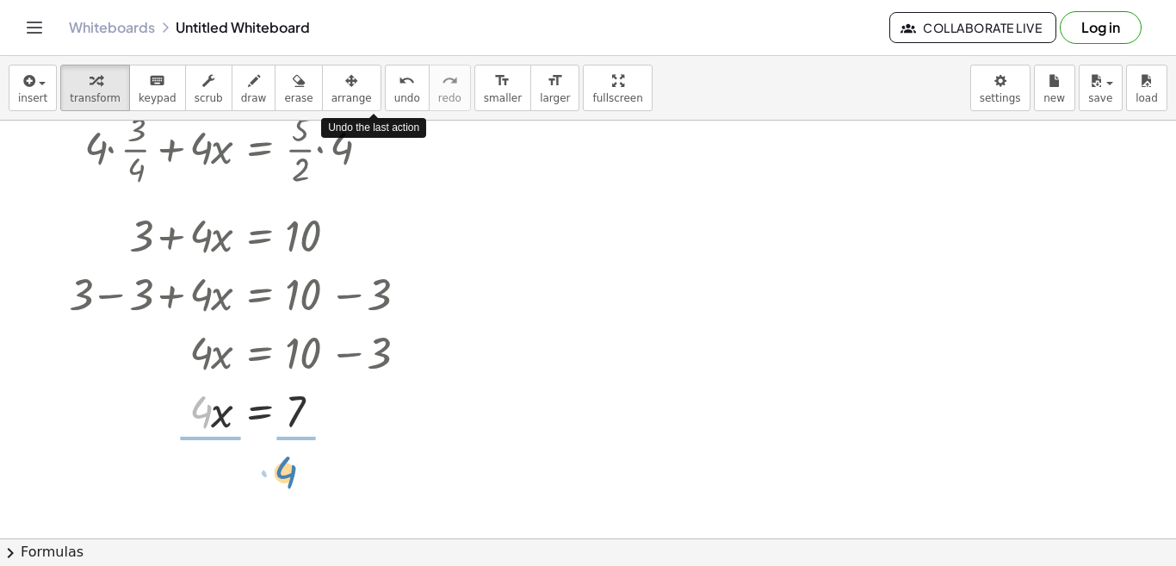
drag, startPoint x: 202, startPoint y: 413, endPoint x: 287, endPoint y: 474, distance: 104.2
click at [202, 465] on div at bounding box center [243, 482] width 367 height 86
click at [208, 508] on div at bounding box center [243, 482] width 367 height 86
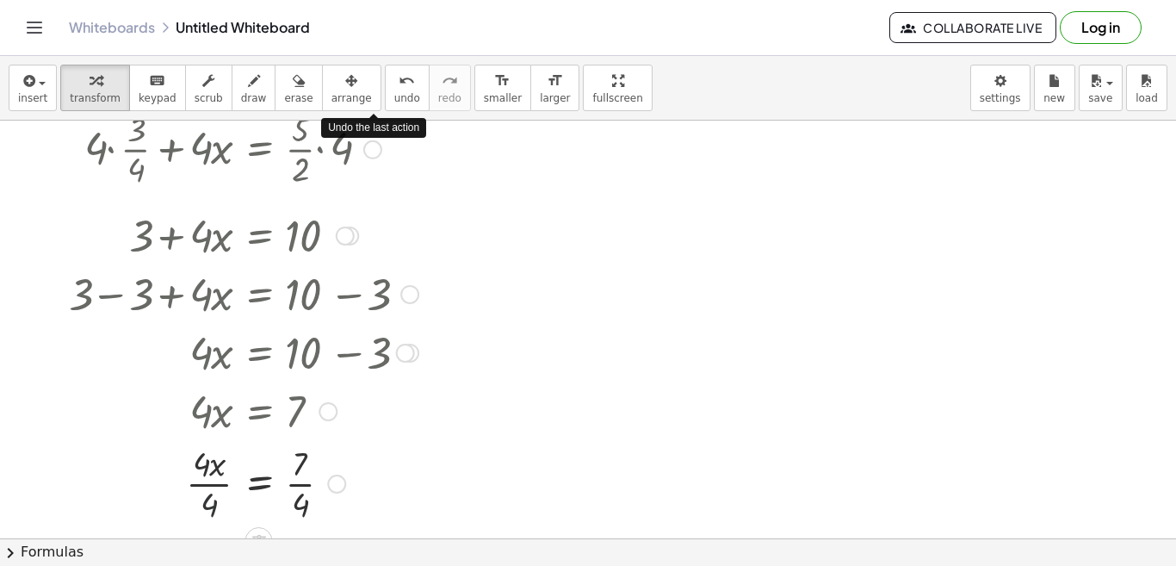
click at [208, 508] on div at bounding box center [243, 482] width 367 height 86
click at [305, 504] on div at bounding box center [243, 482] width 367 height 86
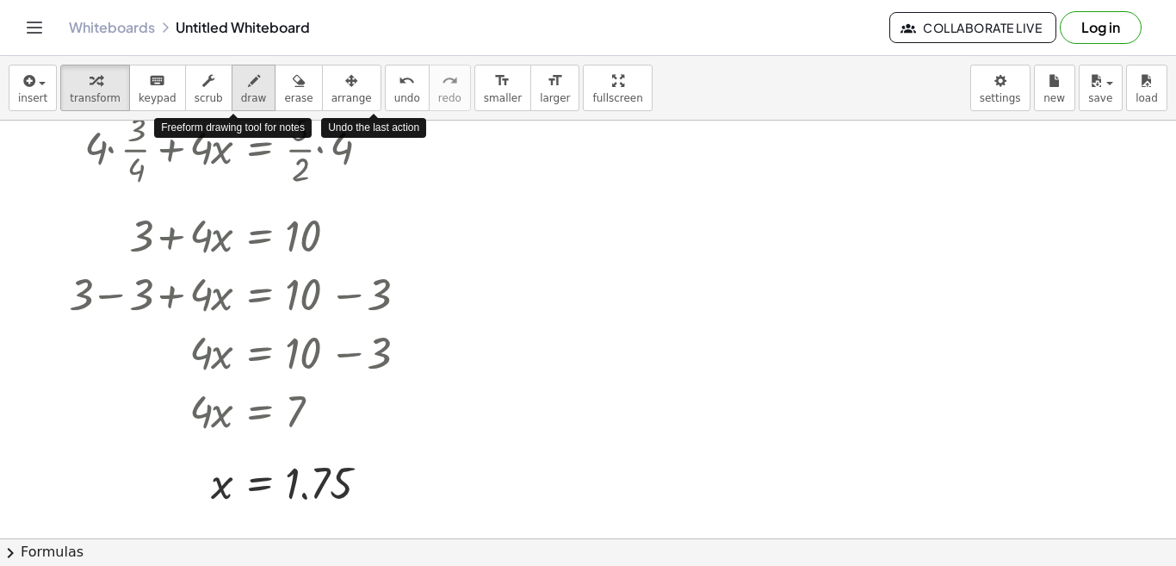
click at [243, 97] on span "draw" at bounding box center [254, 98] width 26 height 12
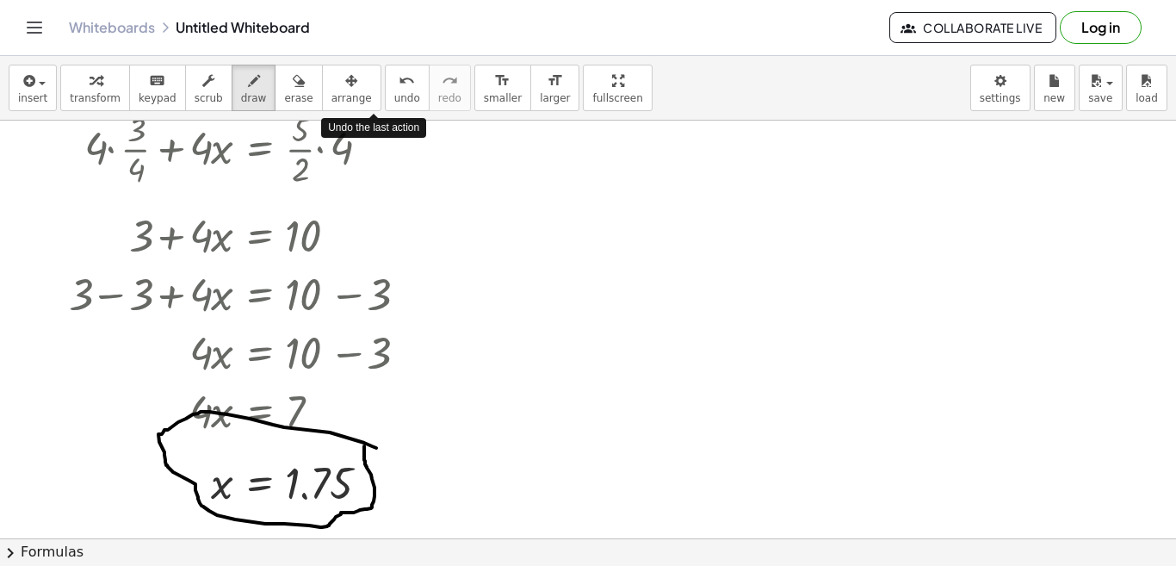
drag, startPoint x: 376, startPoint y: 448, endPoint x: 364, endPoint y: 448, distance: 12.1
click at [364, 448] on div at bounding box center [588, 352] width 1176 height 947
click at [435, 321] on div at bounding box center [588, 352] width 1176 height 947
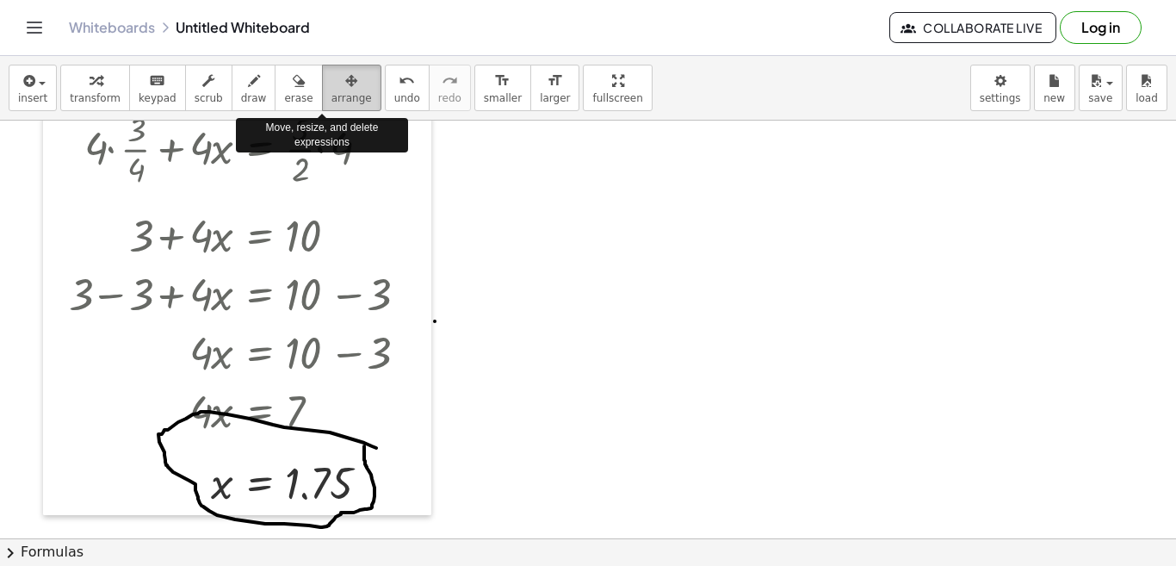
click at [331, 95] on span "arrange" at bounding box center [351, 98] width 40 height 12
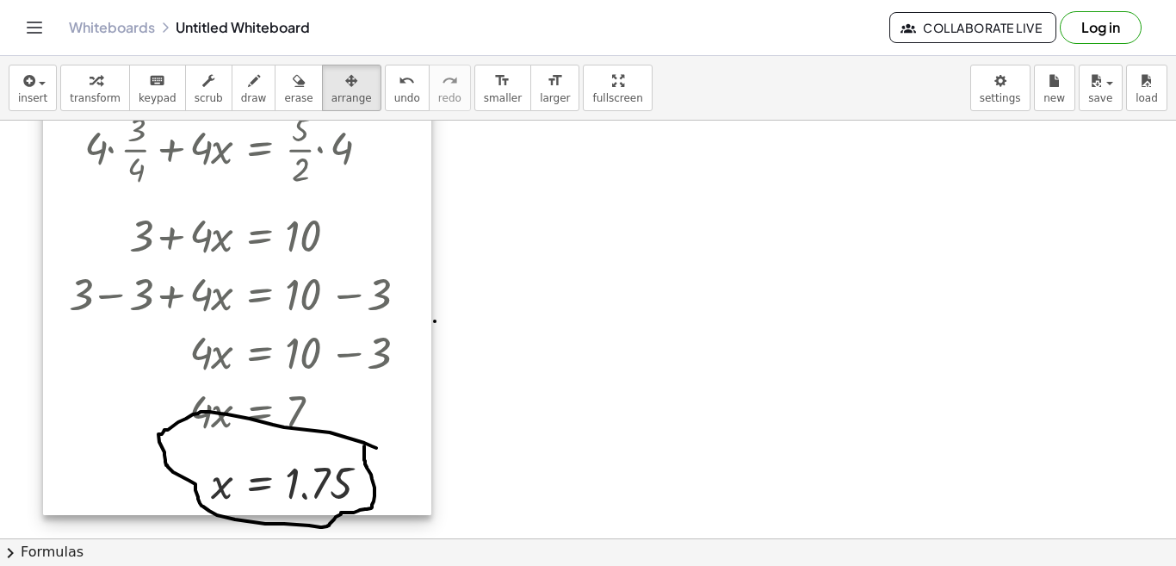
click at [231, 262] on div at bounding box center [237, 218] width 388 height 593
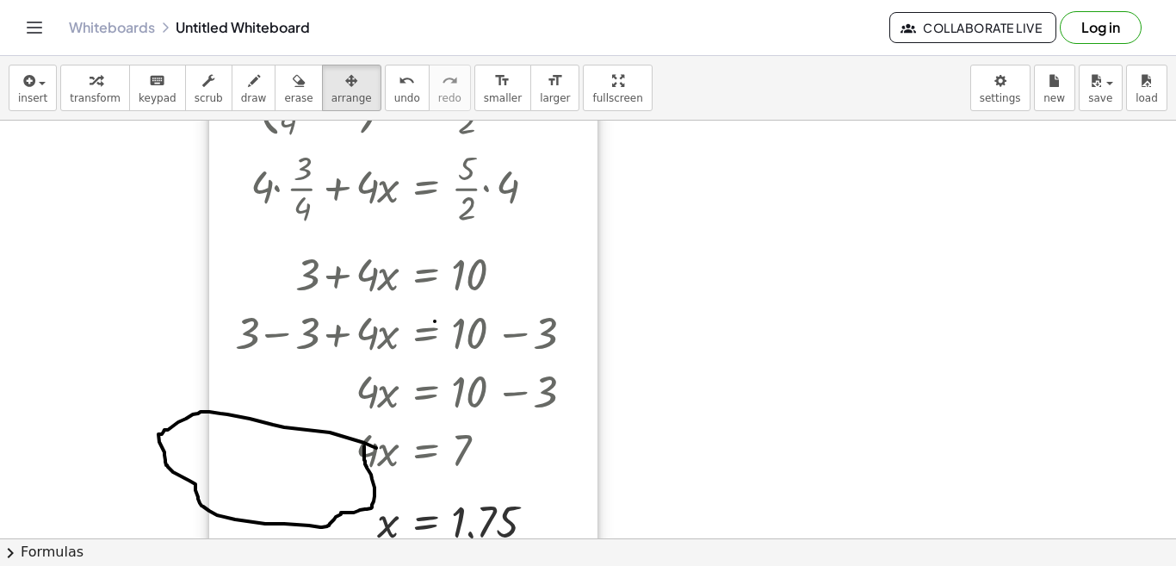
drag, startPoint x: 231, startPoint y: 262, endPoint x: 397, endPoint y: 301, distance: 170.8
click at [397, 301] on div at bounding box center [403, 256] width 388 height 593
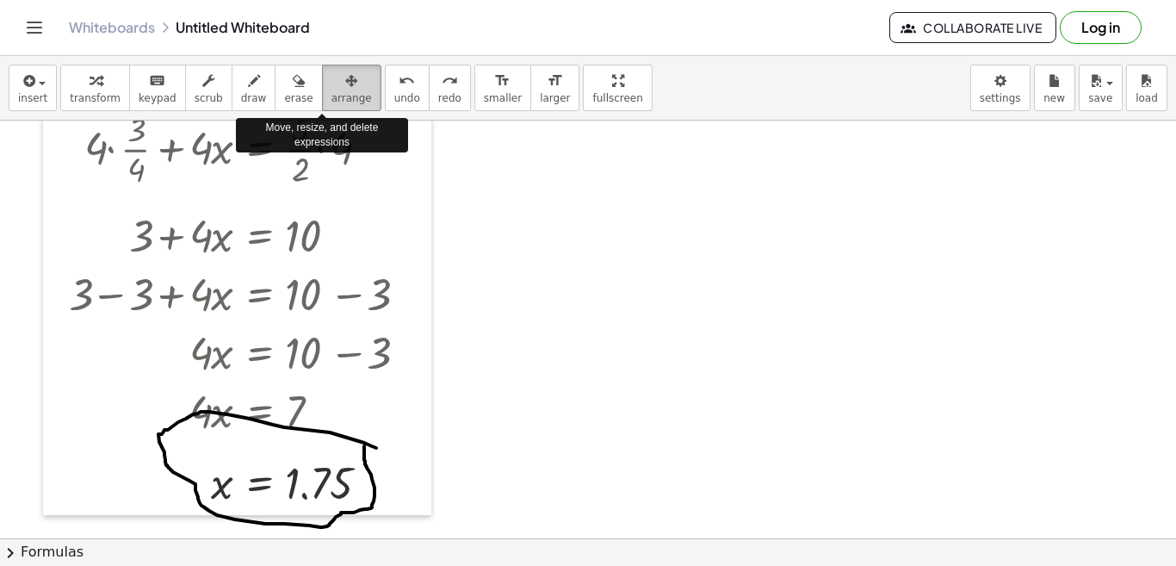
click at [331, 92] on span "arrange" at bounding box center [351, 98] width 40 height 12
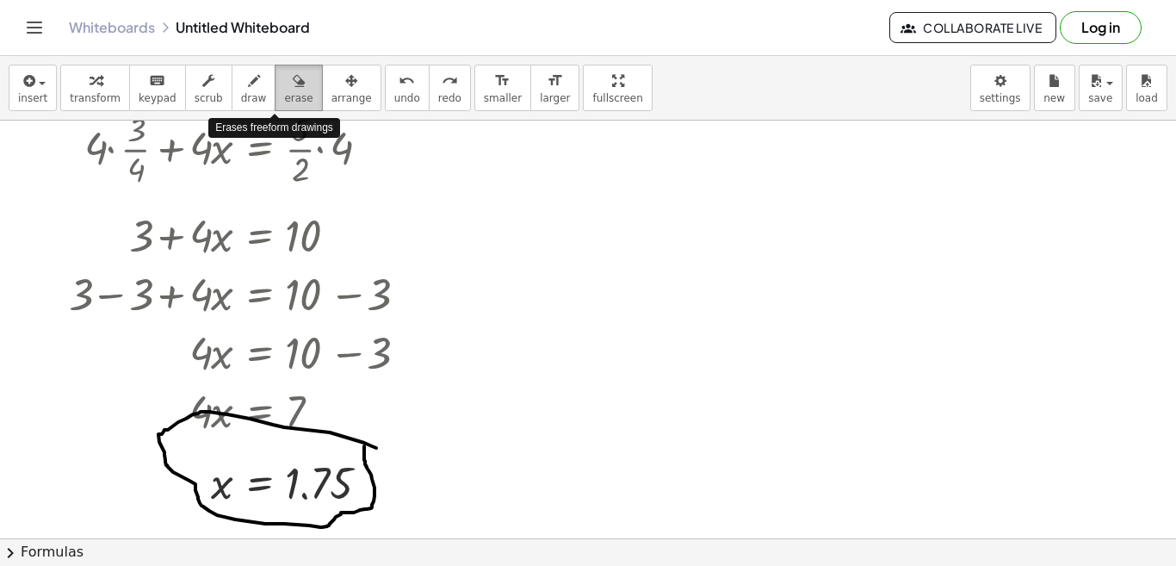
click at [281, 90] on button "erase" at bounding box center [298, 88] width 47 height 46
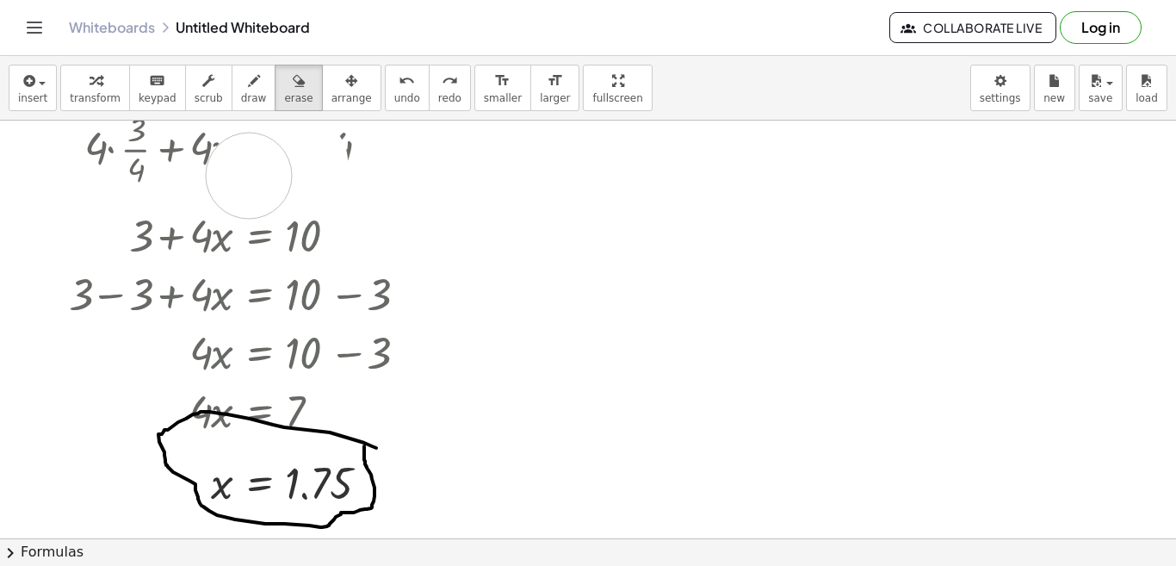
drag, startPoint x: 305, startPoint y: 161, endPoint x: 249, endPoint y: 176, distance: 57.8
click at [249, 176] on div at bounding box center [588, 352] width 1176 height 947
click at [275, 164] on div at bounding box center [588, 352] width 1176 height 947
click at [231, 158] on div at bounding box center [588, 352] width 1176 height 947
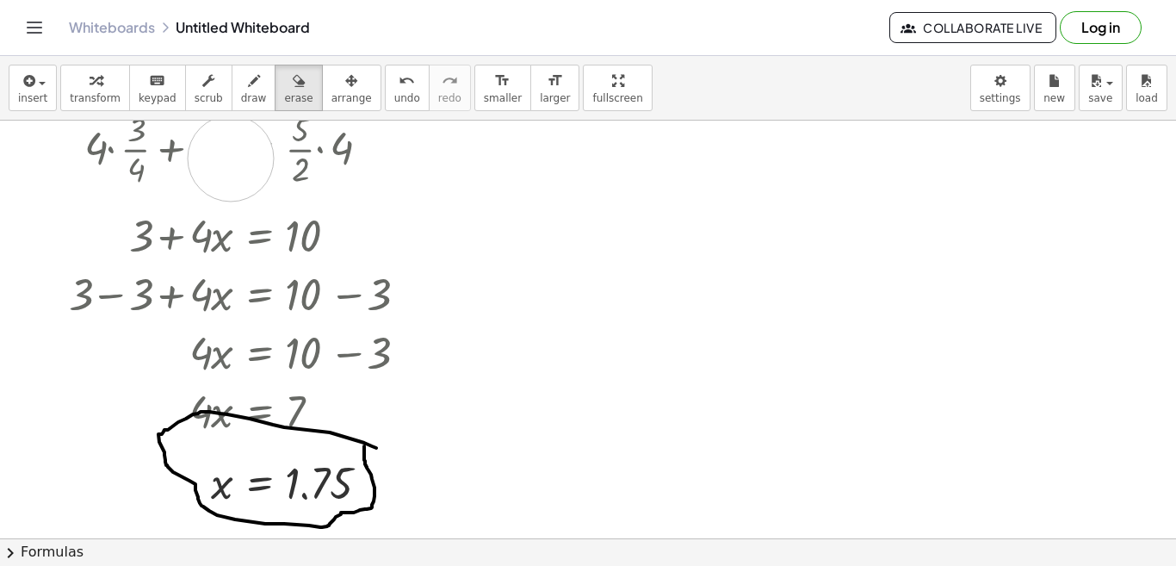
click at [231, 158] on div at bounding box center [588, 352] width 1176 height 947
click at [141, 145] on div at bounding box center [588, 352] width 1176 height 947
click at [277, 149] on div at bounding box center [588, 352] width 1176 height 947
drag, startPoint x: 299, startPoint y: 151, endPoint x: 119, endPoint y: 145, distance: 180.0
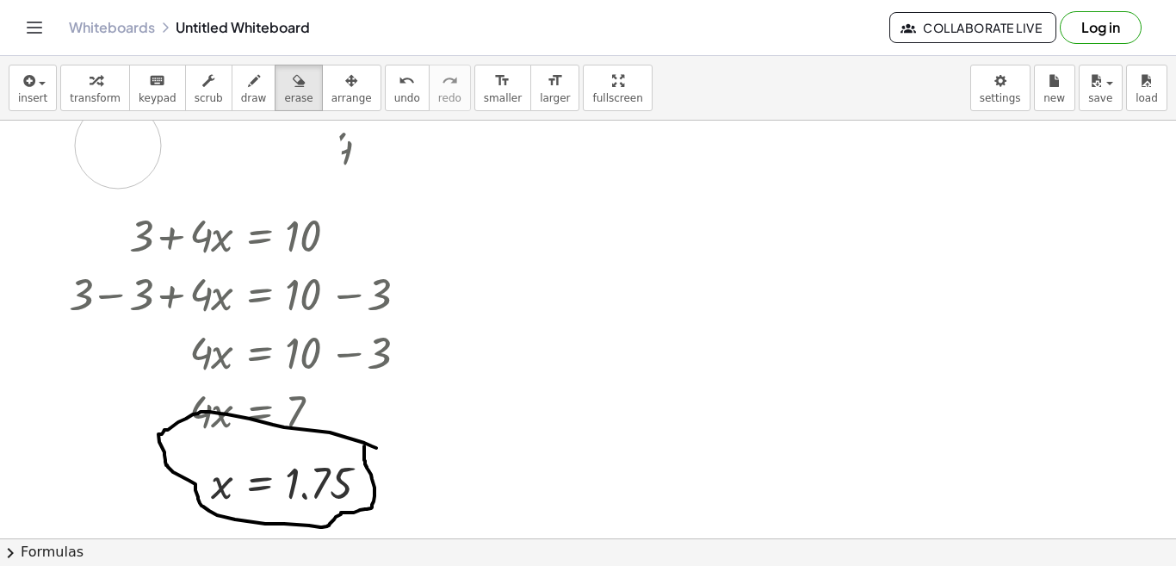
click at [119, 145] on div at bounding box center [588, 352] width 1176 height 947
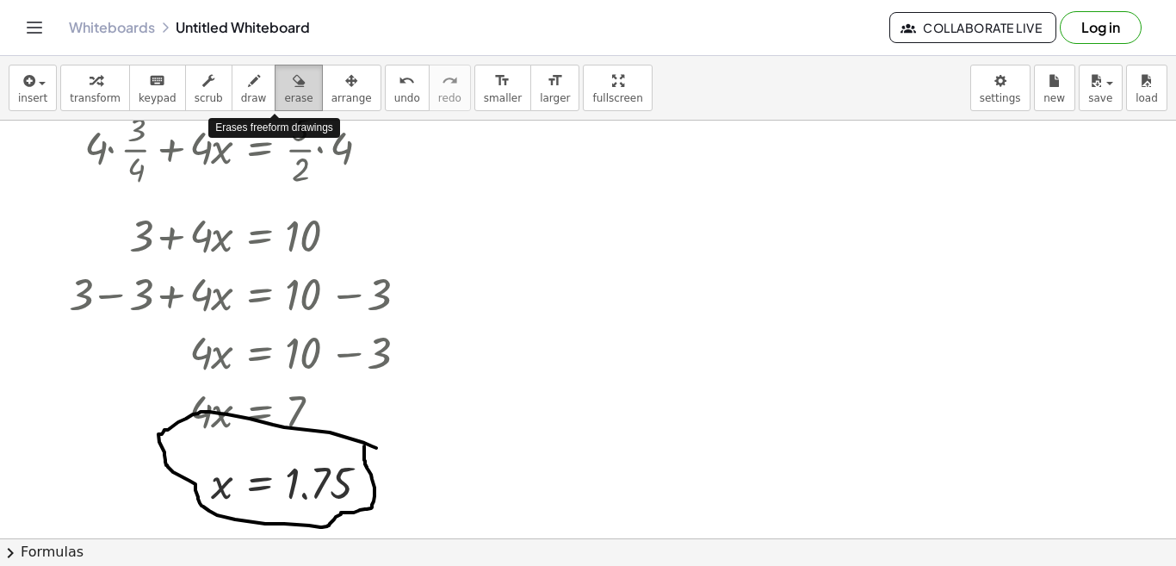
click at [293, 90] on icon "button" at bounding box center [299, 81] width 12 height 21
drag, startPoint x: 542, startPoint y: 176, endPoint x: 572, endPoint y: 243, distance: 73.2
click at [572, 243] on div at bounding box center [588, 352] width 1176 height 947
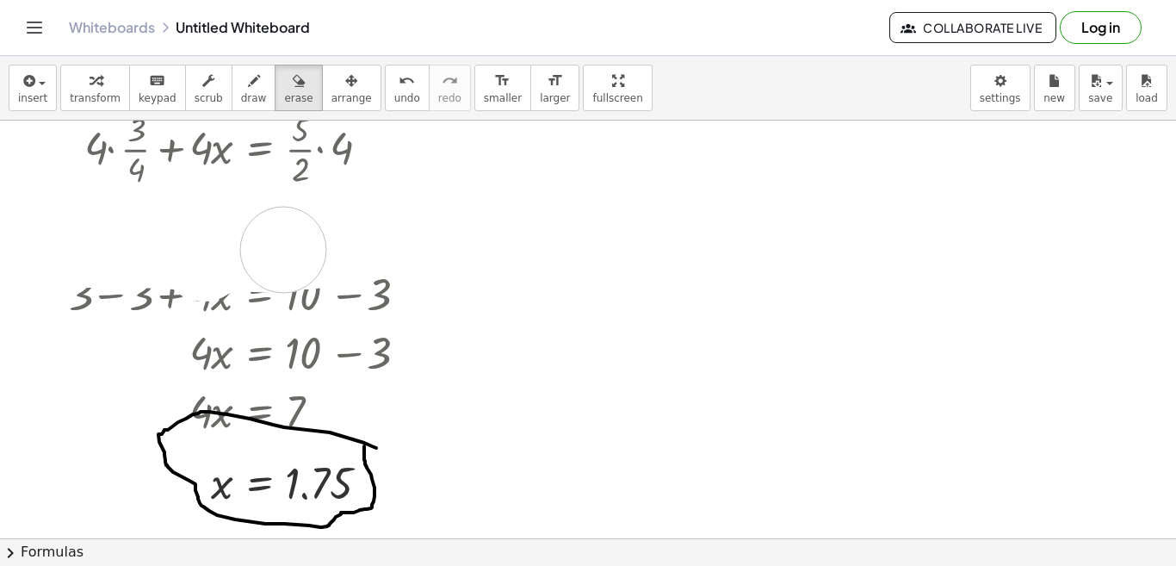
drag, startPoint x: 309, startPoint y: 246, endPoint x: 283, endPoint y: 250, distance: 26.1
click at [283, 250] on div at bounding box center [588, 352] width 1176 height 947
drag, startPoint x: 306, startPoint y: 245, endPoint x: 99, endPoint y: 257, distance: 206.9
click at [99, 257] on div at bounding box center [588, 352] width 1176 height 947
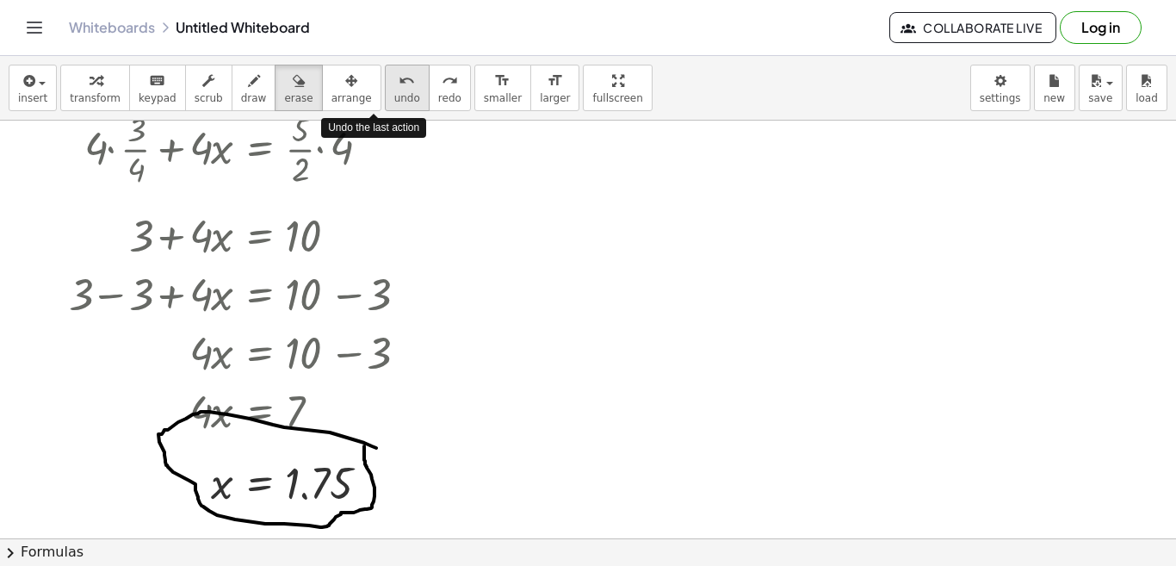
click at [385, 108] on button "undo undo" at bounding box center [407, 88] width 45 height 46
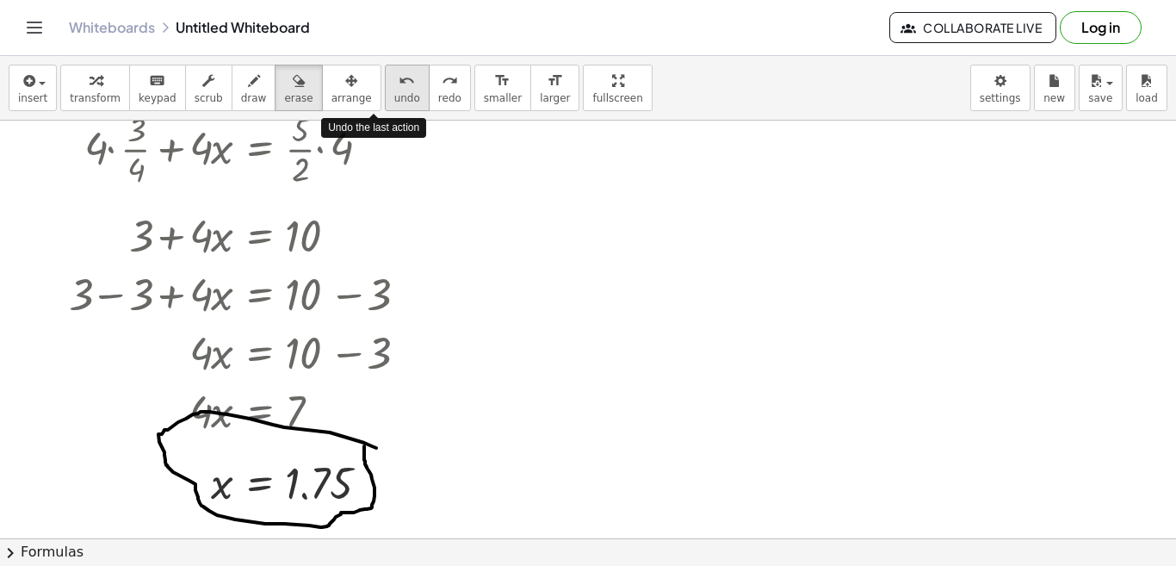
click at [385, 108] on button "undo undo" at bounding box center [407, 88] width 45 height 46
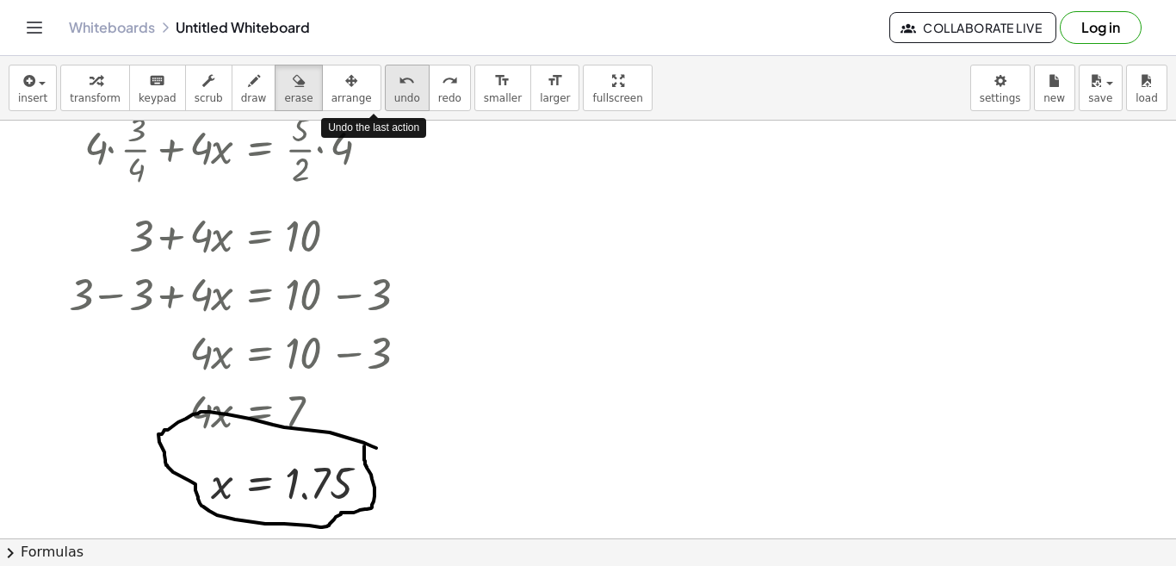
click at [385, 108] on button "undo undo" at bounding box center [407, 88] width 45 height 46
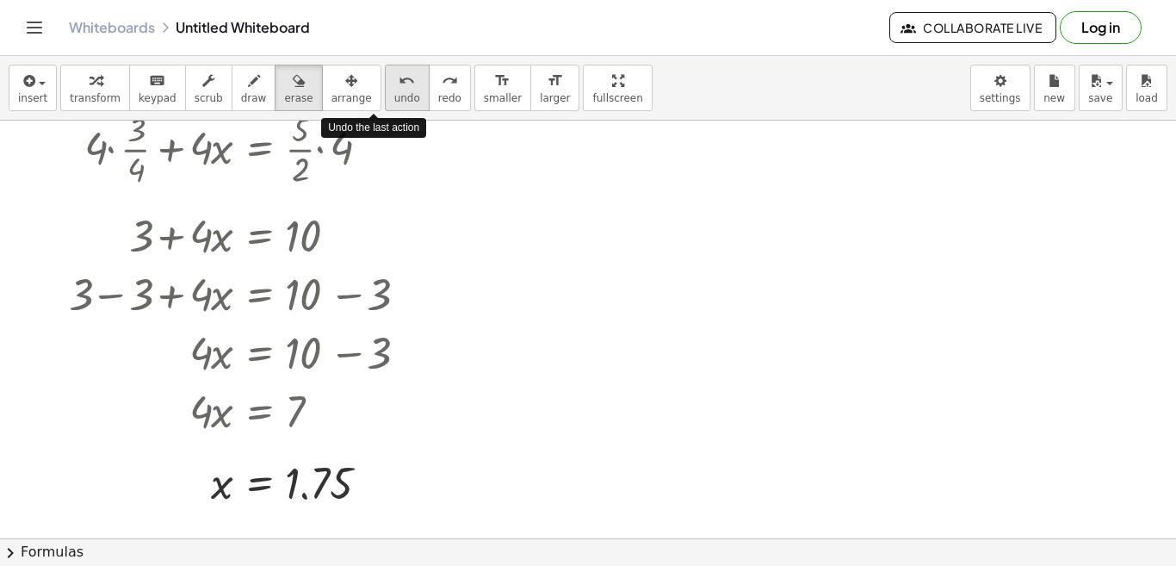
click at [385, 108] on button "undo undo" at bounding box center [407, 88] width 45 height 46
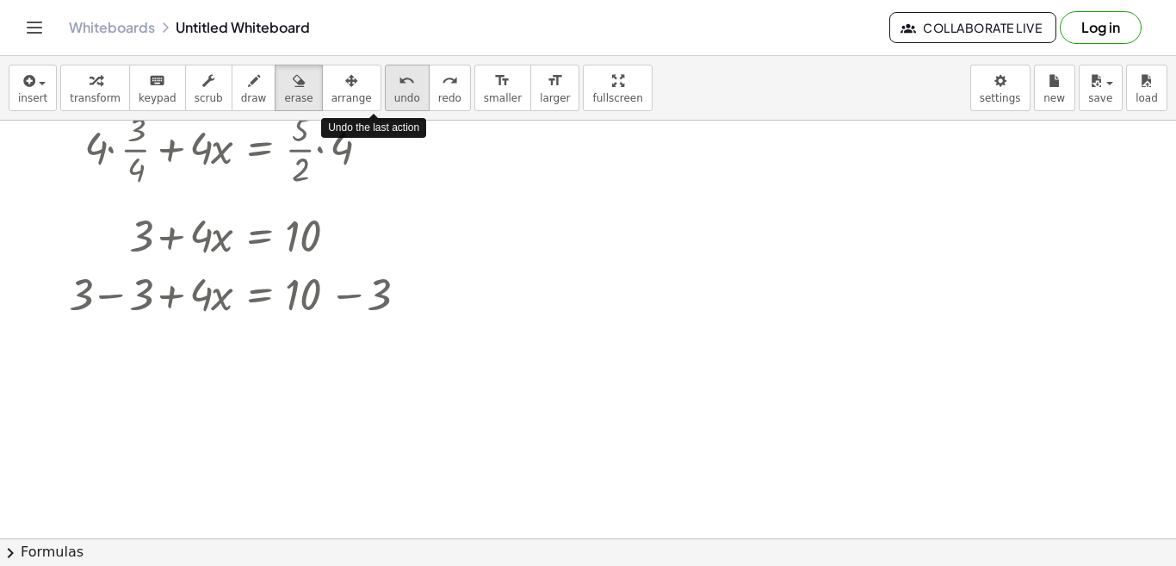
click at [385, 108] on button "undo undo" at bounding box center [407, 88] width 45 height 46
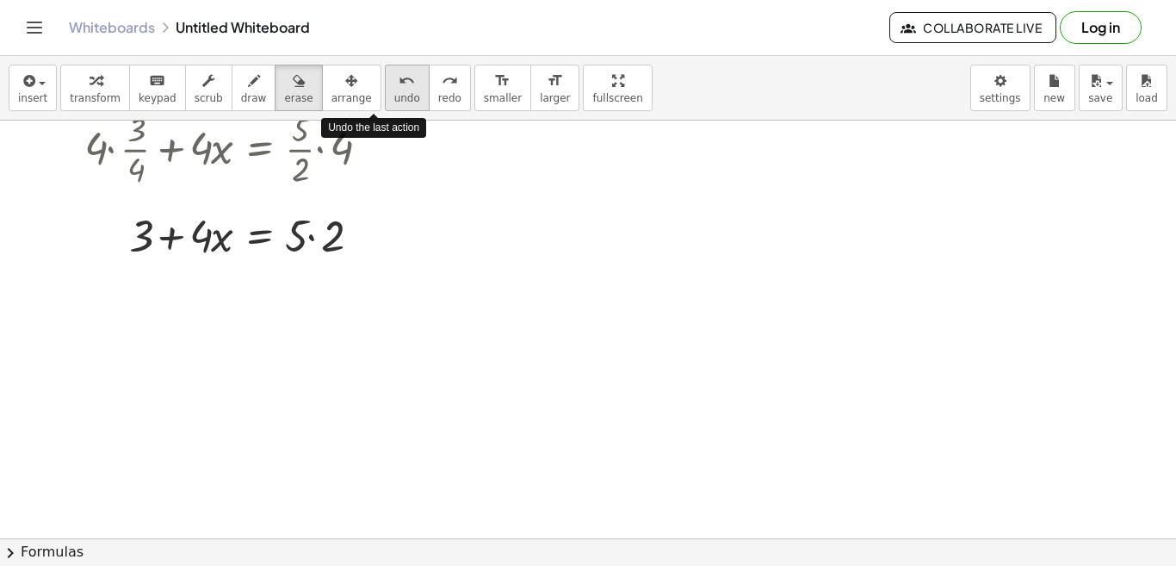
click at [385, 108] on button "undo undo" at bounding box center [407, 88] width 45 height 46
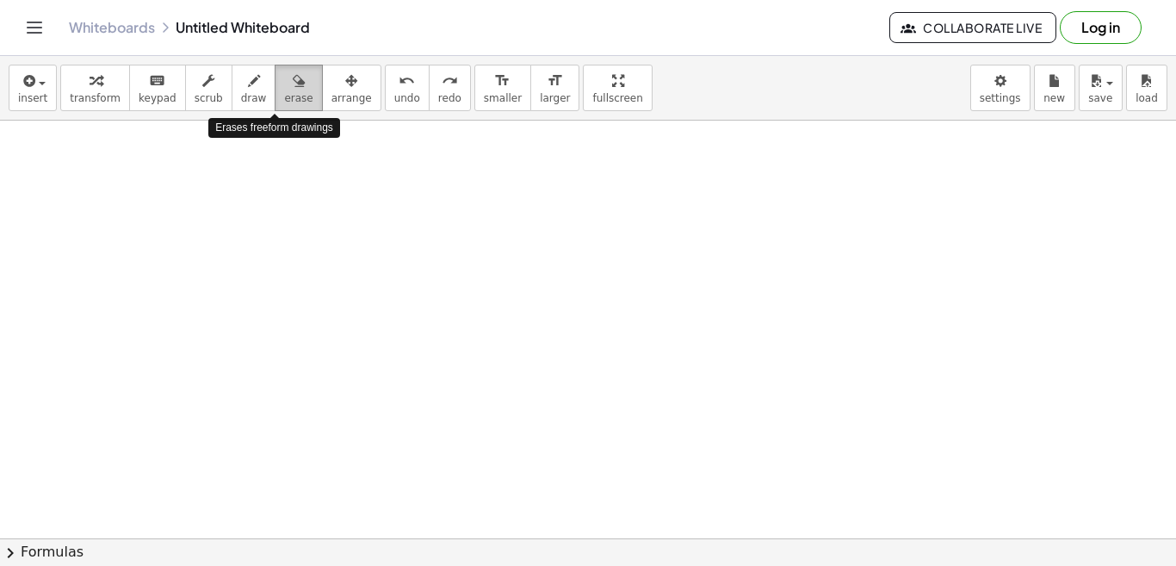
click at [275, 105] on button "erase" at bounding box center [298, 88] width 47 height 46
click at [241, 100] on span "draw" at bounding box center [254, 98] width 26 height 12
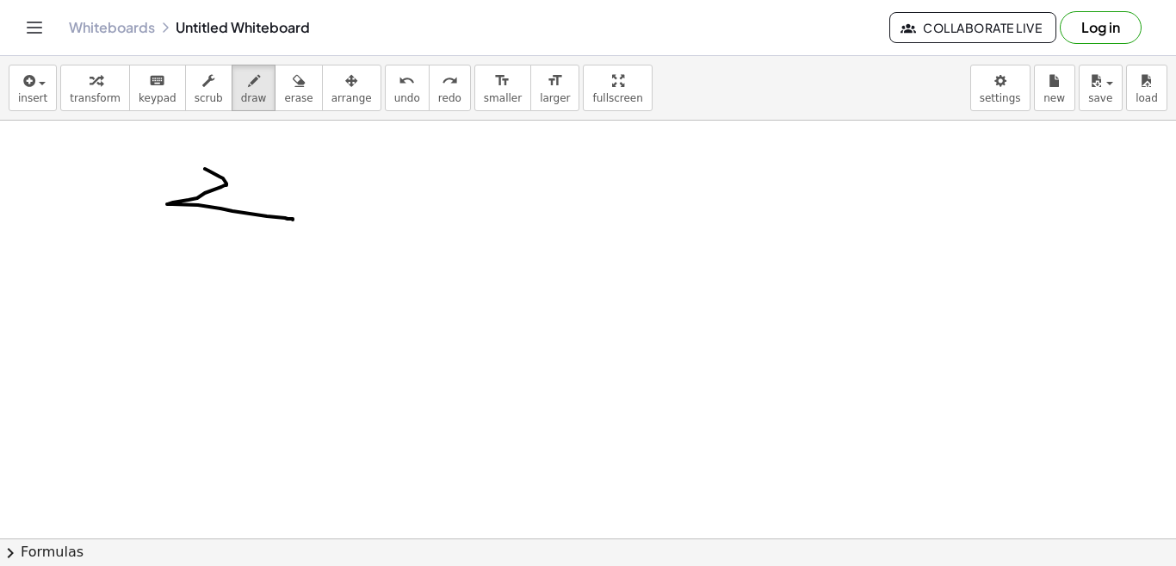
drag, startPoint x: 205, startPoint y: 169, endPoint x: 292, endPoint y: 220, distance: 100.7
click at [292, 220] on div at bounding box center [588, 352] width 1176 height 947
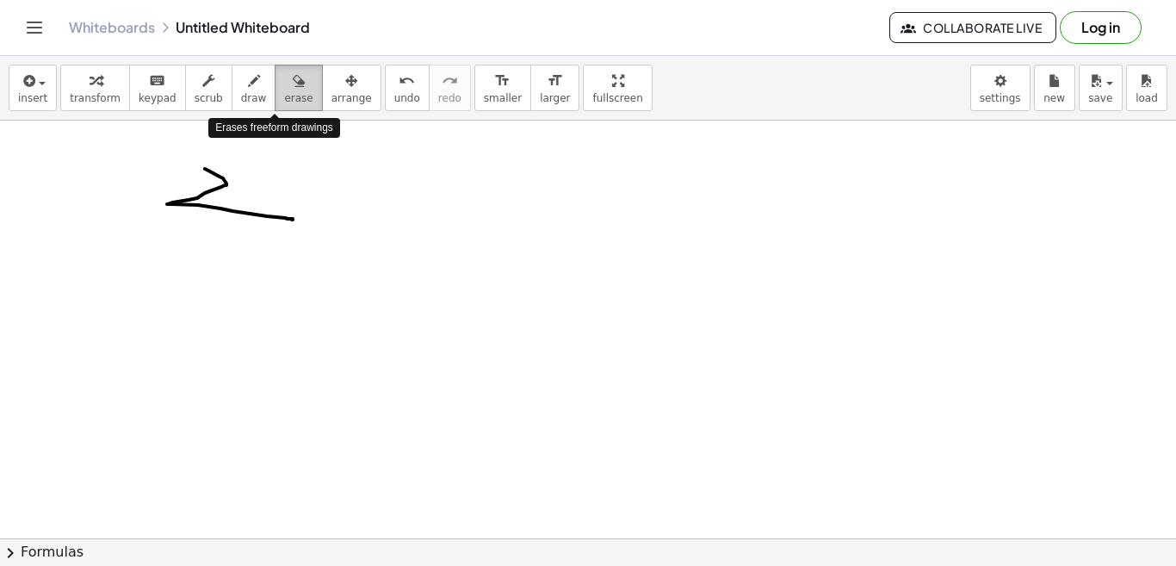
click at [284, 100] on span "erase" at bounding box center [298, 98] width 28 height 12
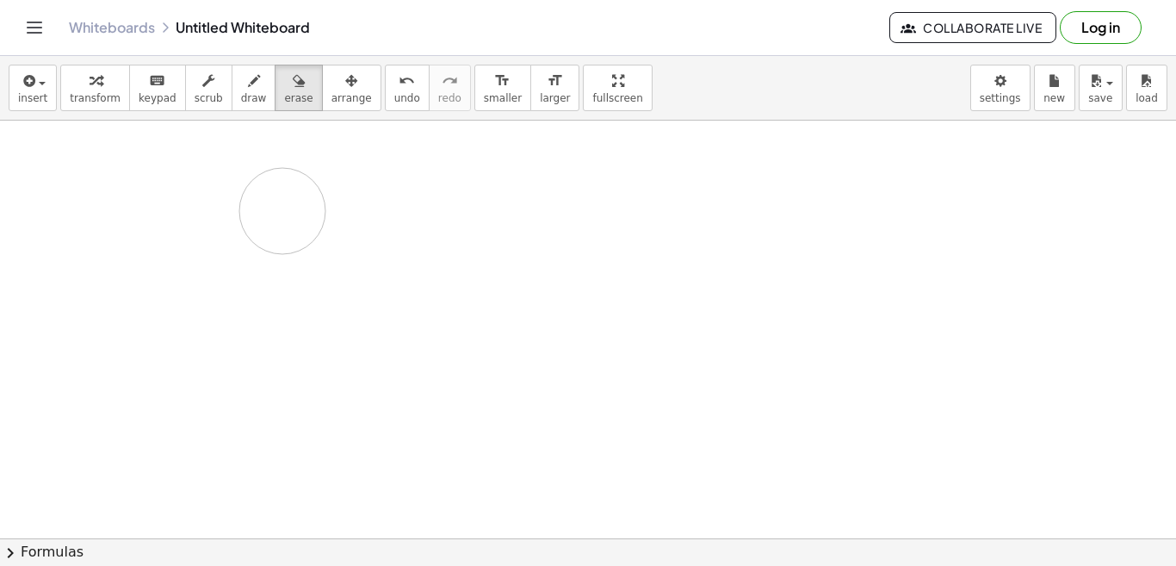
drag, startPoint x: 168, startPoint y: 204, endPoint x: 282, endPoint y: 211, distance: 114.7
click at [282, 211] on div at bounding box center [588, 352] width 1176 height 947
click at [199, 96] on span "scrub" at bounding box center [209, 98] width 28 height 12
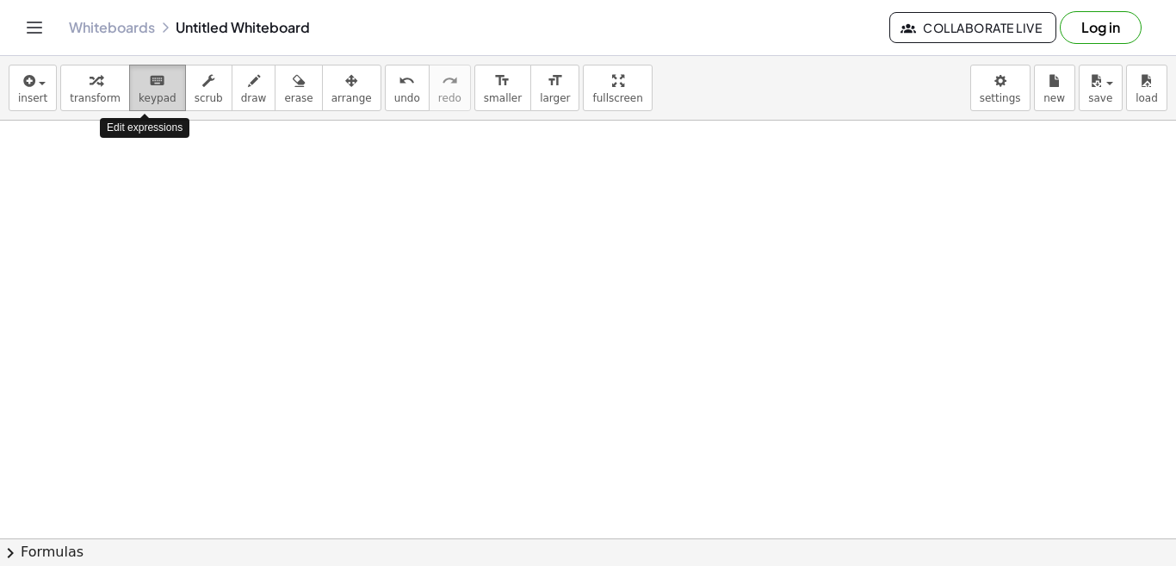
click at [146, 92] on span "keypad" at bounding box center [158, 98] width 38 height 12
click at [173, 178] on div at bounding box center [588, 352] width 1176 height 947
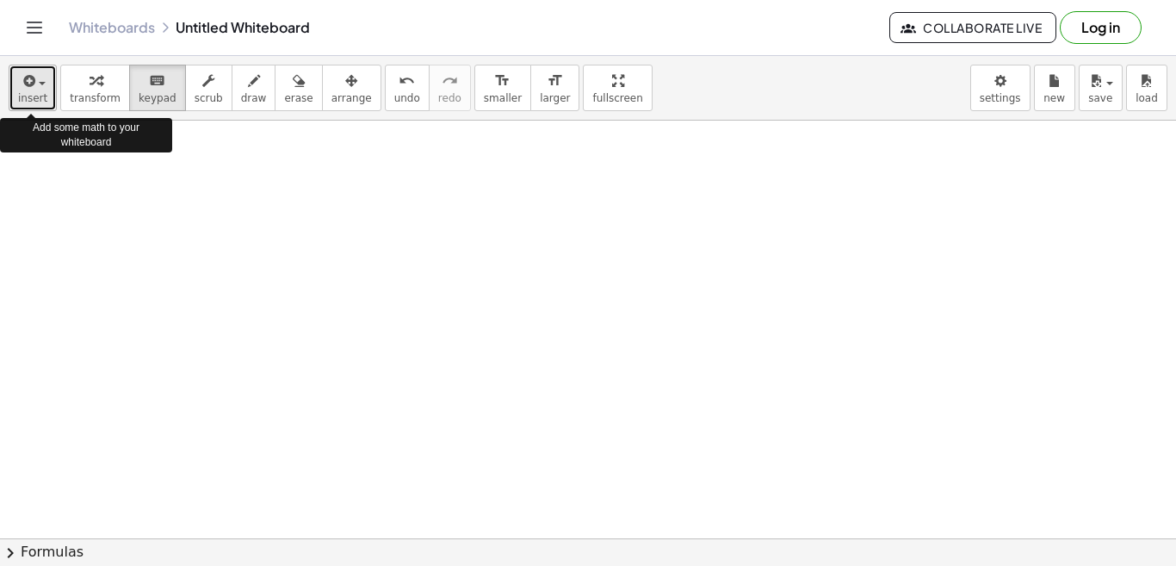
click at [35, 86] on span "button" at bounding box center [36, 83] width 3 height 12
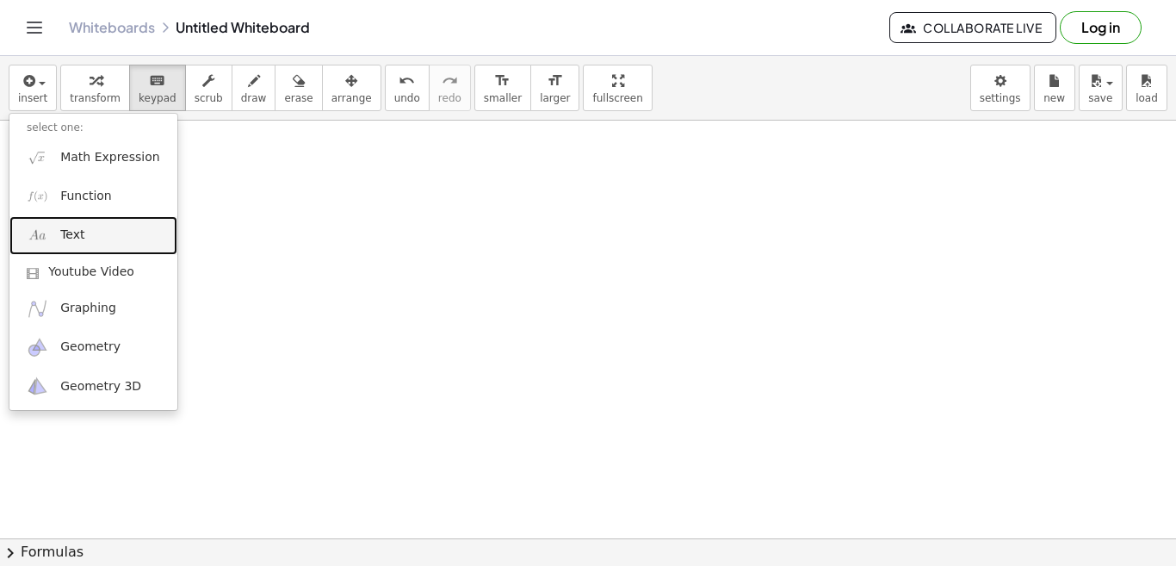
click at [88, 231] on link "Text" at bounding box center [93, 235] width 168 height 39
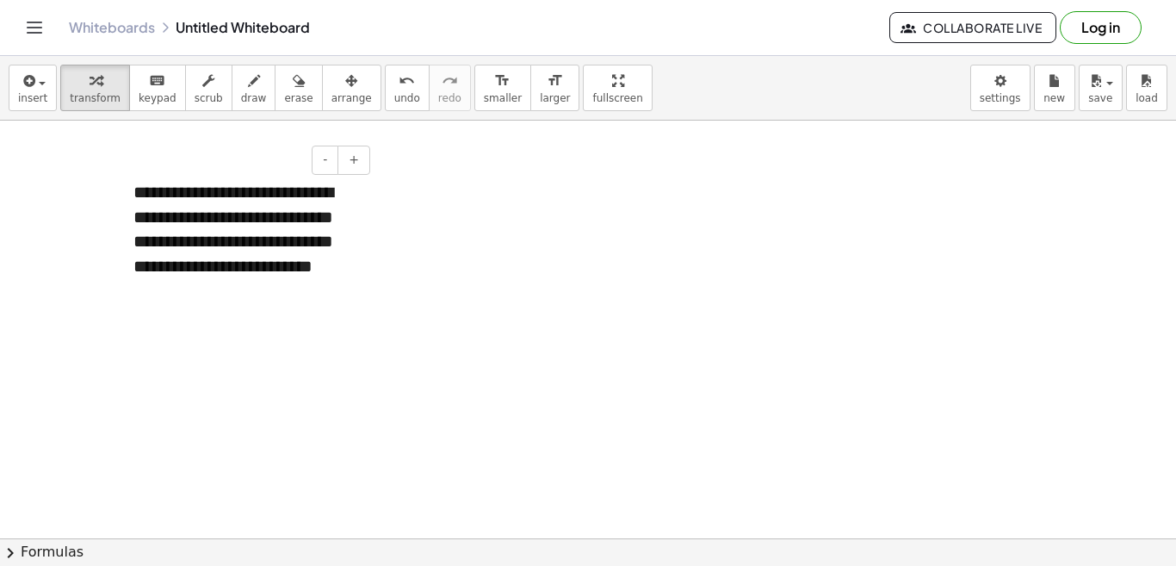
click at [205, 190] on div "**********" at bounding box center [245, 242] width 258 height 158
click at [354, 288] on div "**********" at bounding box center [245, 254] width 258 height 182
click at [247, 311] on div "**********" at bounding box center [245, 254] width 258 height 182
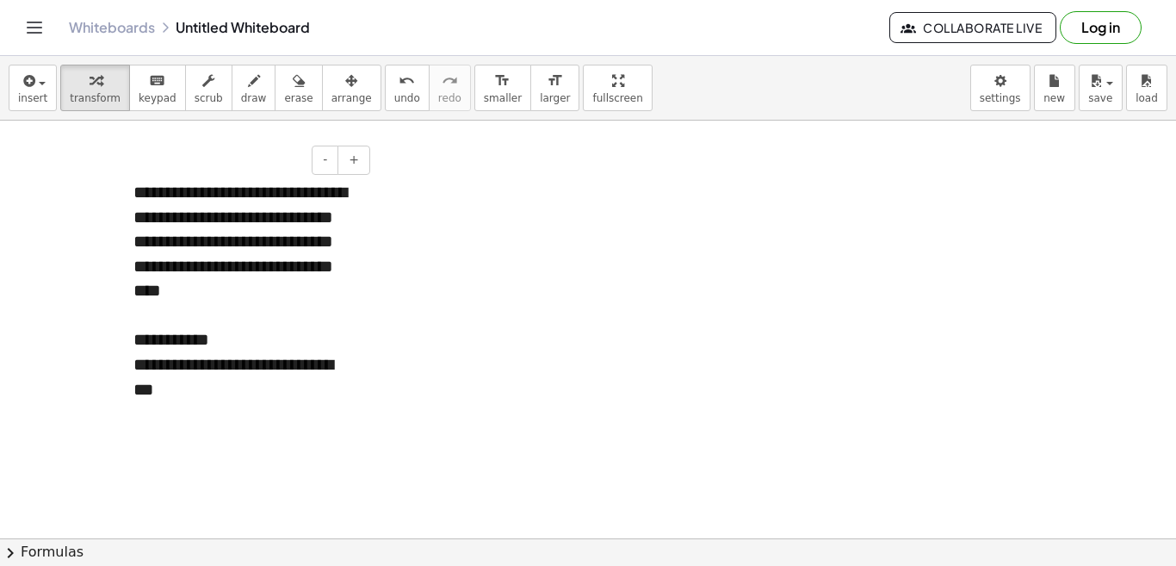
click at [252, 401] on div "**********" at bounding box center [245, 376] width 224 height 49
click at [269, 451] on div "**********" at bounding box center [245, 438] width 224 height 25
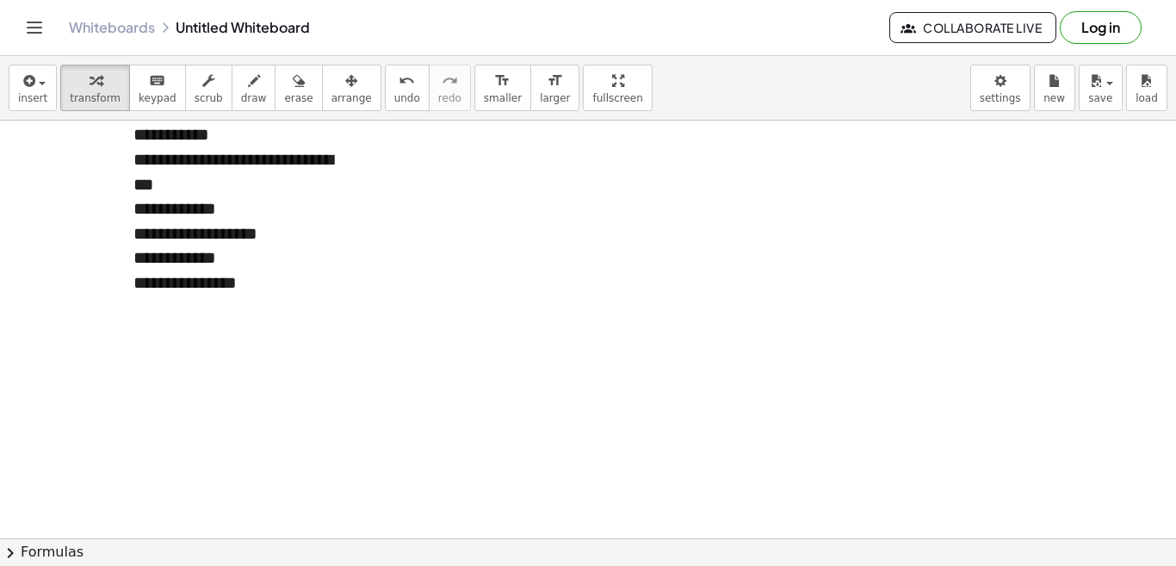
scroll to position [448, 0]
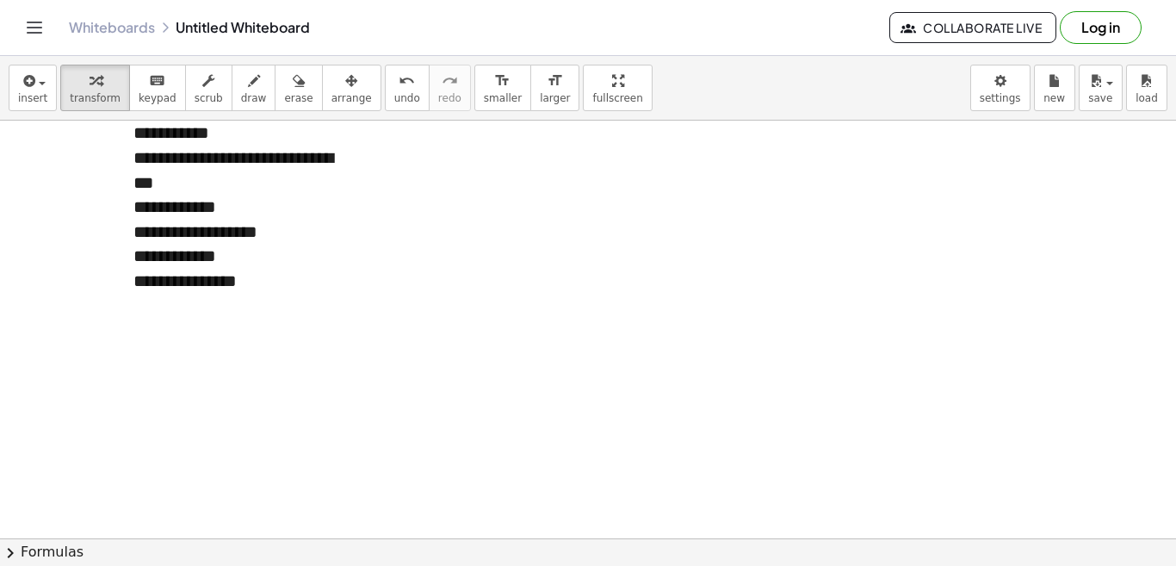
click at [289, 294] on div "**********" at bounding box center [245, 281] width 224 height 25
click at [419, 326] on div at bounding box center [588, 146] width 1176 height 947
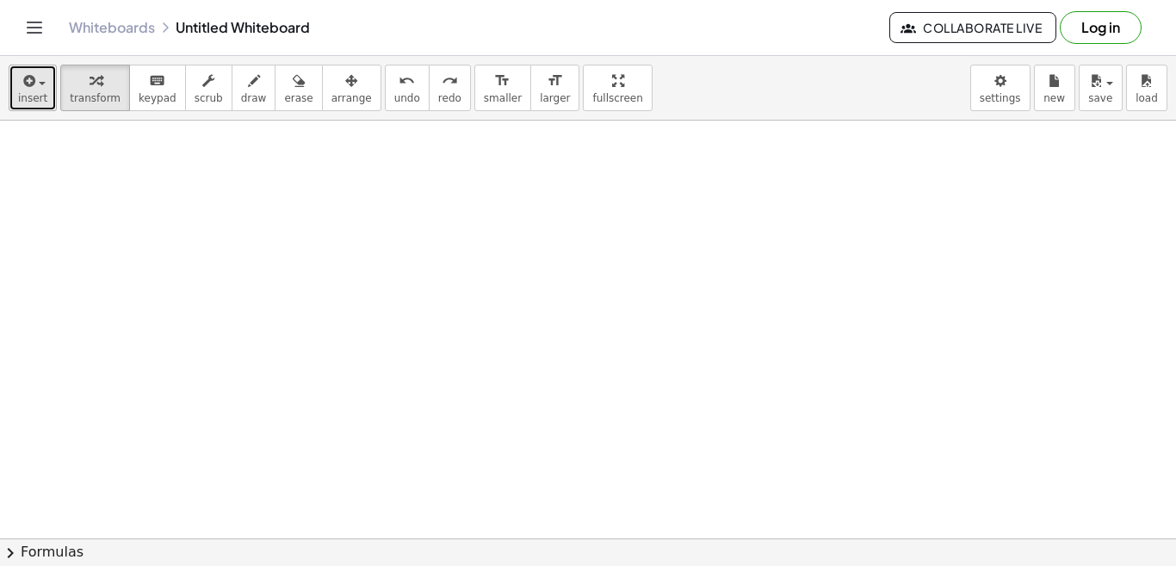
click at [49, 94] on button "insert" at bounding box center [33, 88] width 48 height 46
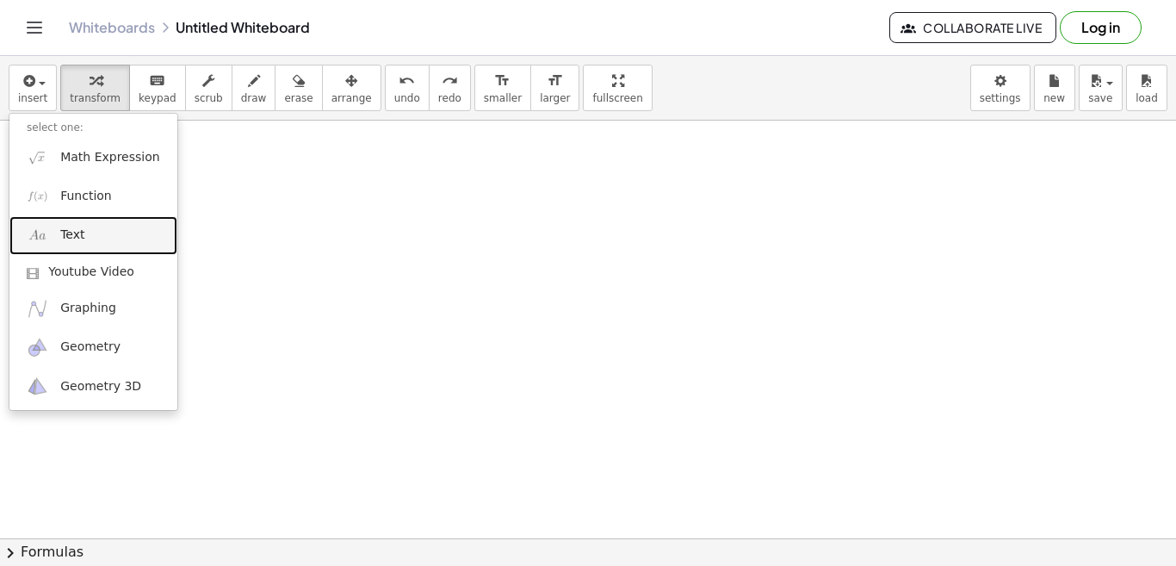
click at [75, 237] on span "Text" at bounding box center [72, 234] width 24 height 17
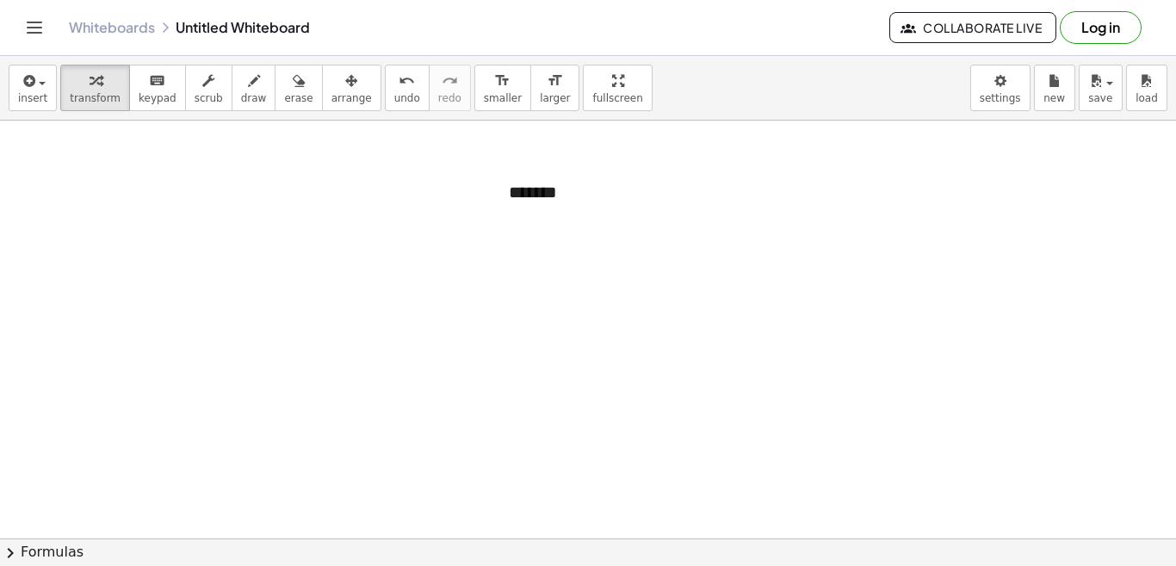
click at [99, 311] on div at bounding box center [588, 146] width 1176 height 947
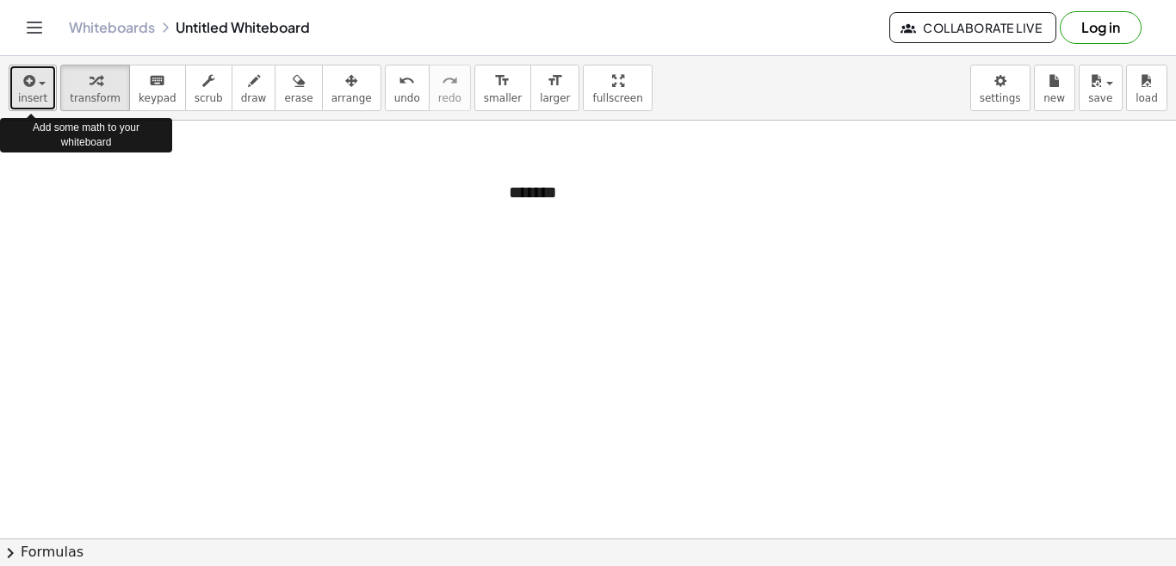
click at [38, 88] on div "button" at bounding box center [32, 80] width 29 height 21
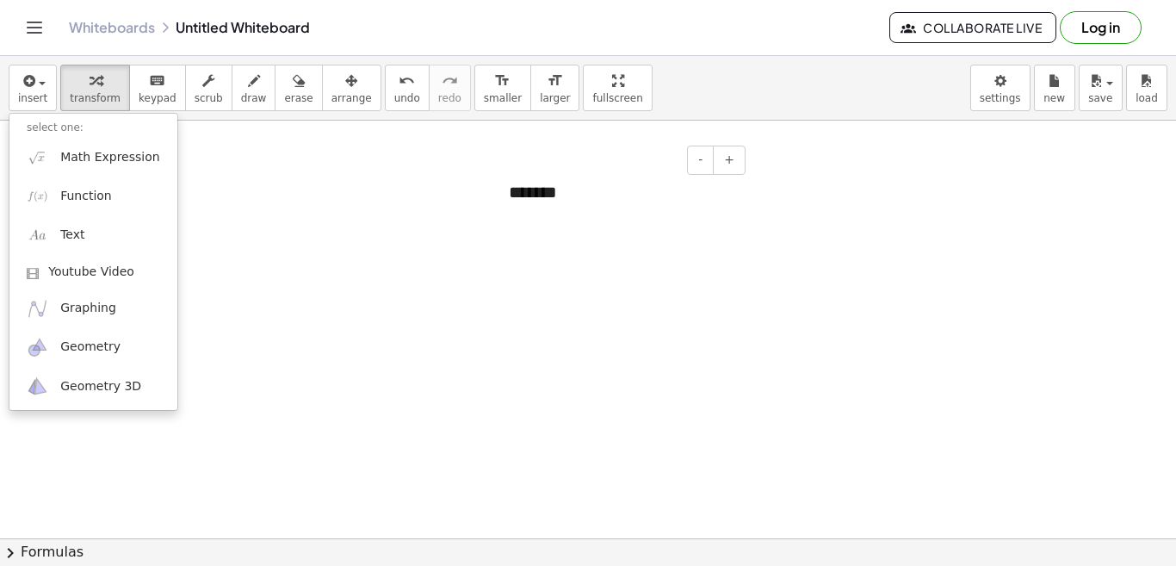
click at [560, 194] on div "*******" at bounding box center [621, 192] width 258 height 59
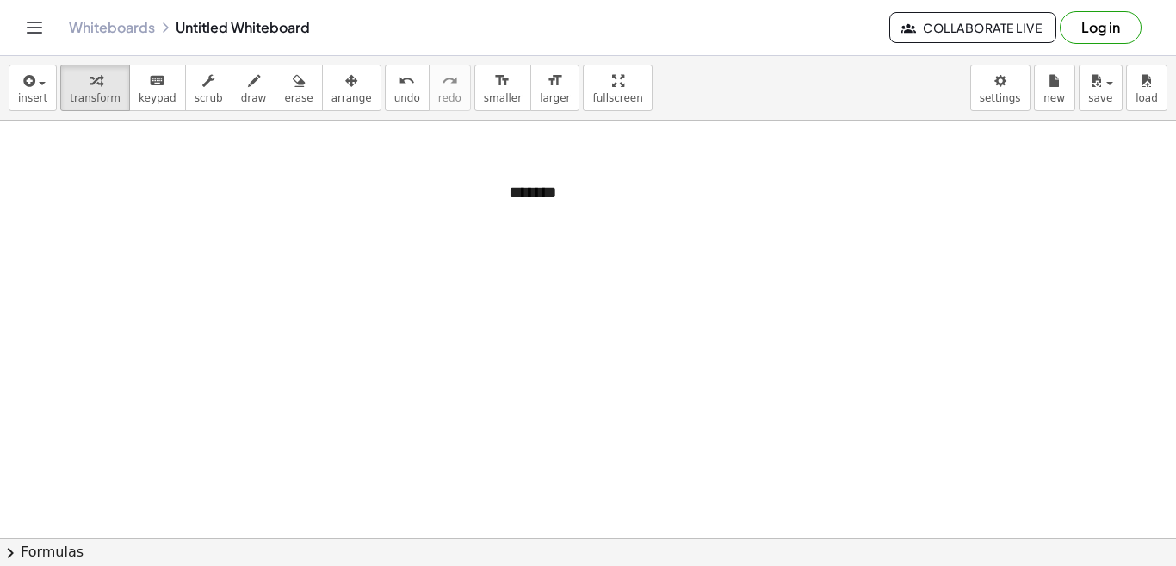
click at [496, 280] on div at bounding box center [588, 146] width 1176 height 947
click at [530, 192] on div "*******" at bounding box center [621, 192] width 258 height 59
drag, startPoint x: 532, startPoint y: 161, endPoint x: 283, endPoint y: 212, distance: 253.9
click at [283, 212] on div "**********" at bounding box center [588, 146] width 1176 height 947
click at [588, 196] on div "*******" at bounding box center [621, 192] width 258 height 59
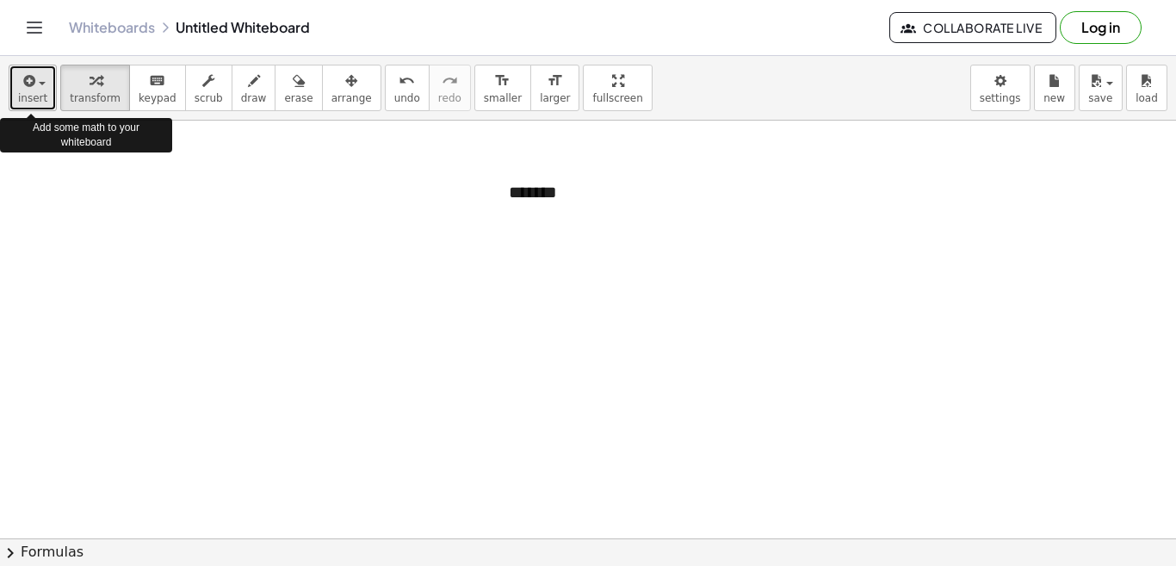
click at [35, 93] on span "insert" at bounding box center [32, 98] width 29 height 12
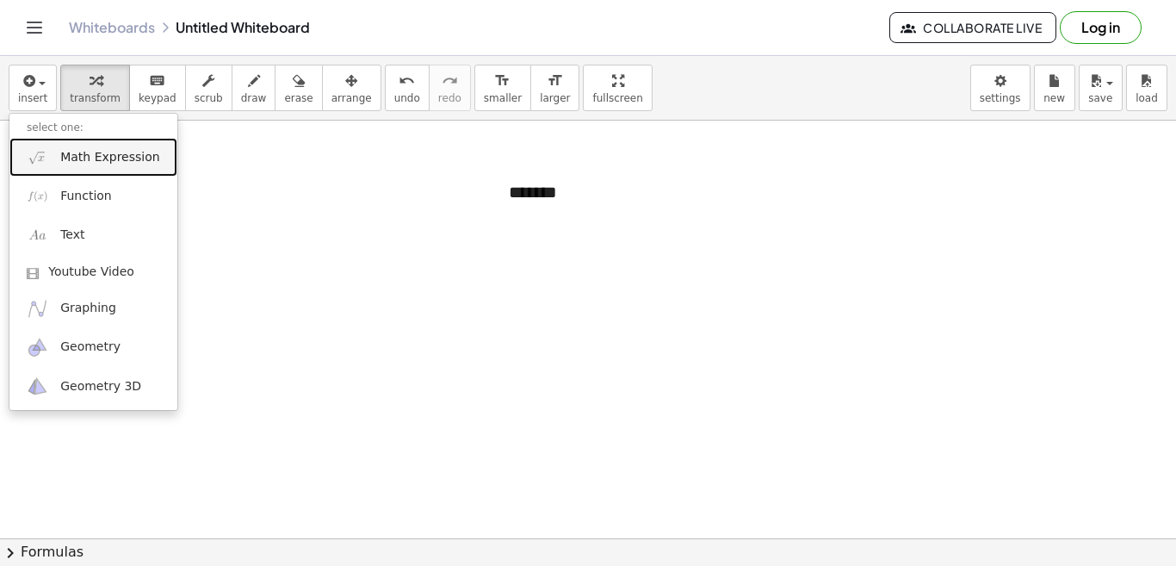
click at [93, 161] on span "Math Expression" at bounding box center [109, 157] width 99 height 17
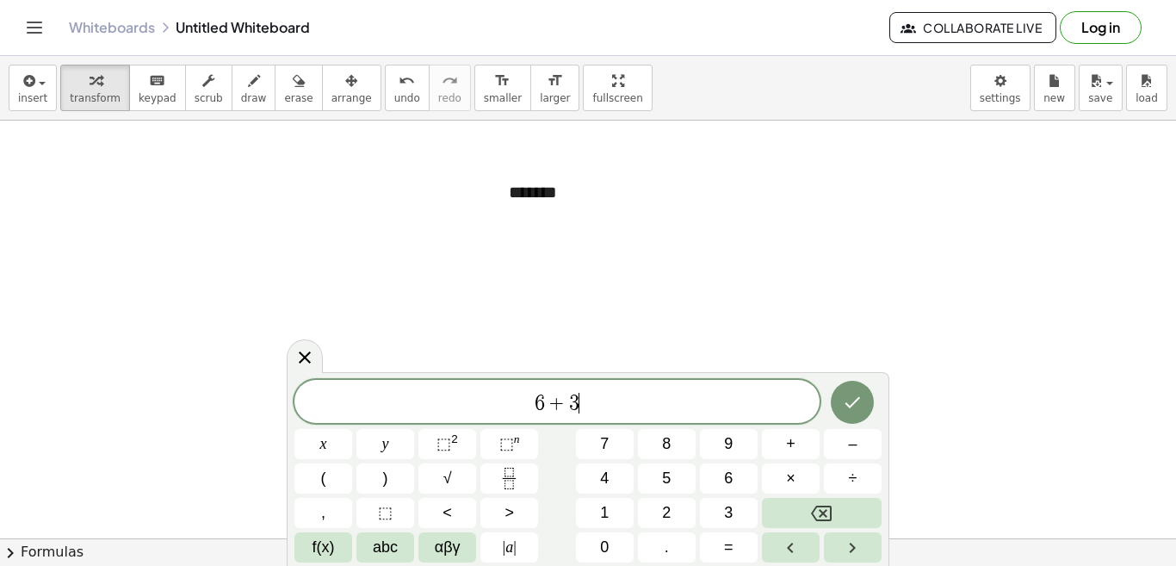
click at [584, 393] on span "6 + 3 ​" at bounding box center [556, 403] width 525 height 24
click at [586, 402] on span "6 + 3 x ​" at bounding box center [556, 403] width 525 height 24
click at [783, 483] on button "×" at bounding box center [791, 478] width 58 height 30
click at [864, 408] on button "Done" at bounding box center [852, 401] width 43 height 43
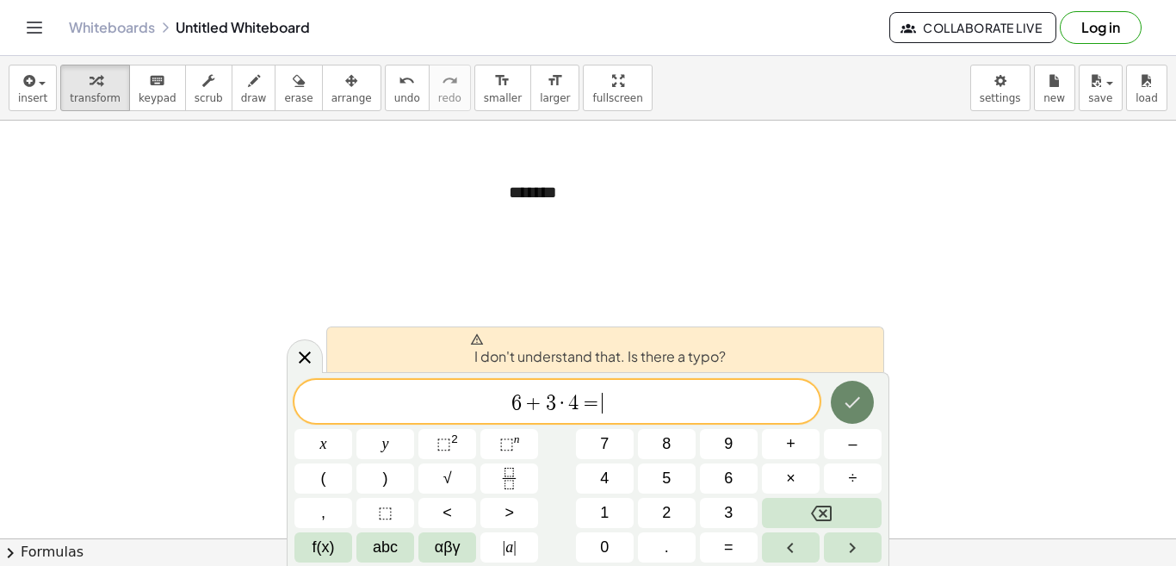
click at [849, 407] on icon "Done" at bounding box center [852, 402] width 21 height 21
click at [565, 405] on span "·" at bounding box center [562, 403] width 12 height 21
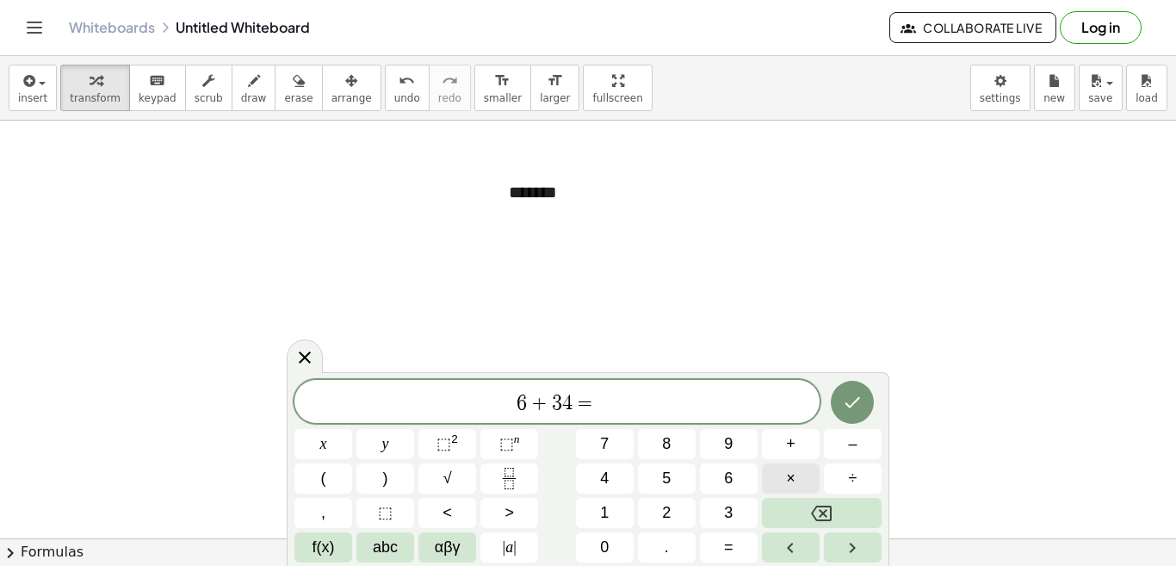
click at [803, 481] on button "×" at bounding box center [791, 478] width 58 height 30
click at [852, 405] on icon "Done" at bounding box center [852, 402] width 15 height 11
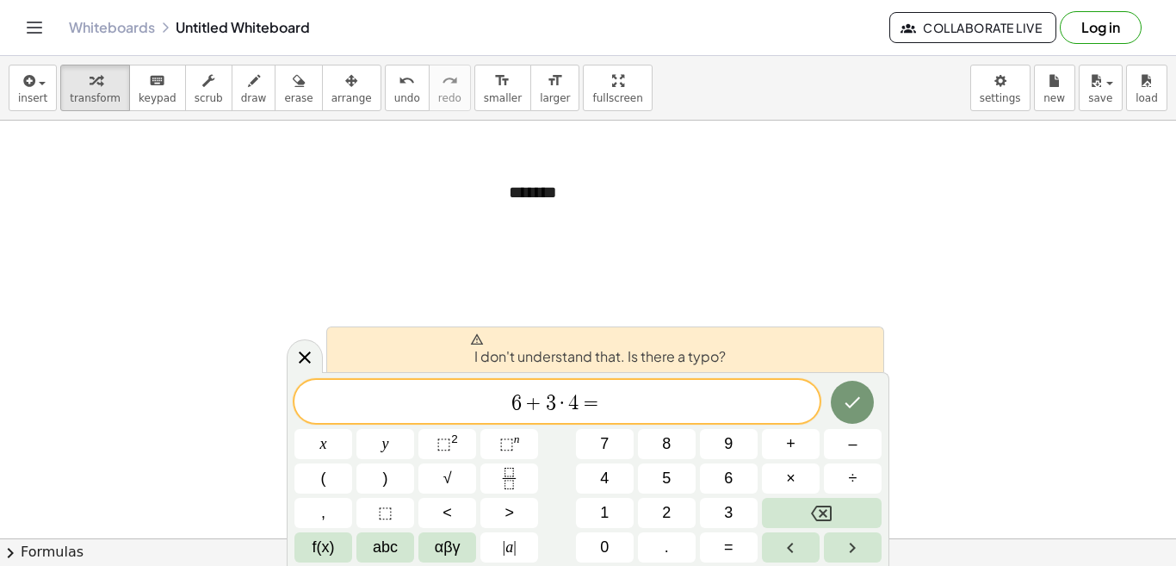
click at [670, 360] on span "I don't understand that. Is there a typo?" at bounding box center [598, 349] width 256 height 34
click at [562, 405] on span "·" at bounding box center [562, 403] width 12 height 21
click at [572, 406] on span "4" at bounding box center [573, 403] width 10 height 21
click at [842, 411] on icon "Done" at bounding box center [852, 402] width 21 height 21
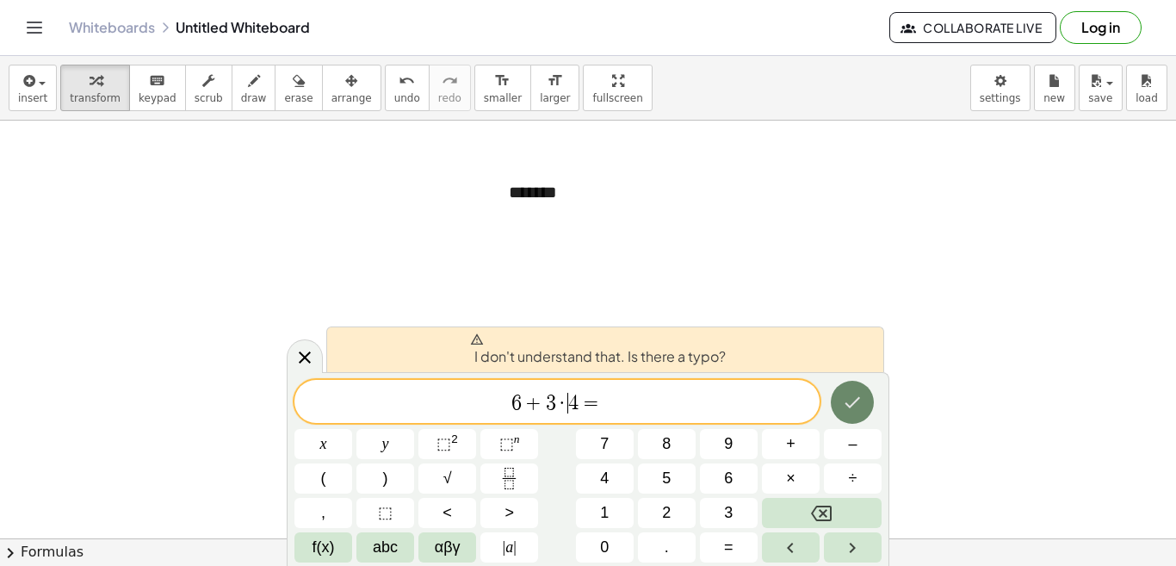
click at [842, 411] on icon "Done" at bounding box center [852, 402] width 21 height 21
click at [598, 400] on span "=" at bounding box center [590, 403] width 25 height 21
click at [838, 393] on button "Done" at bounding box center [852, 401] width 43 height 43
click at [579, 404] on span "=" at bounding box center [590, 403] width 25 height 21
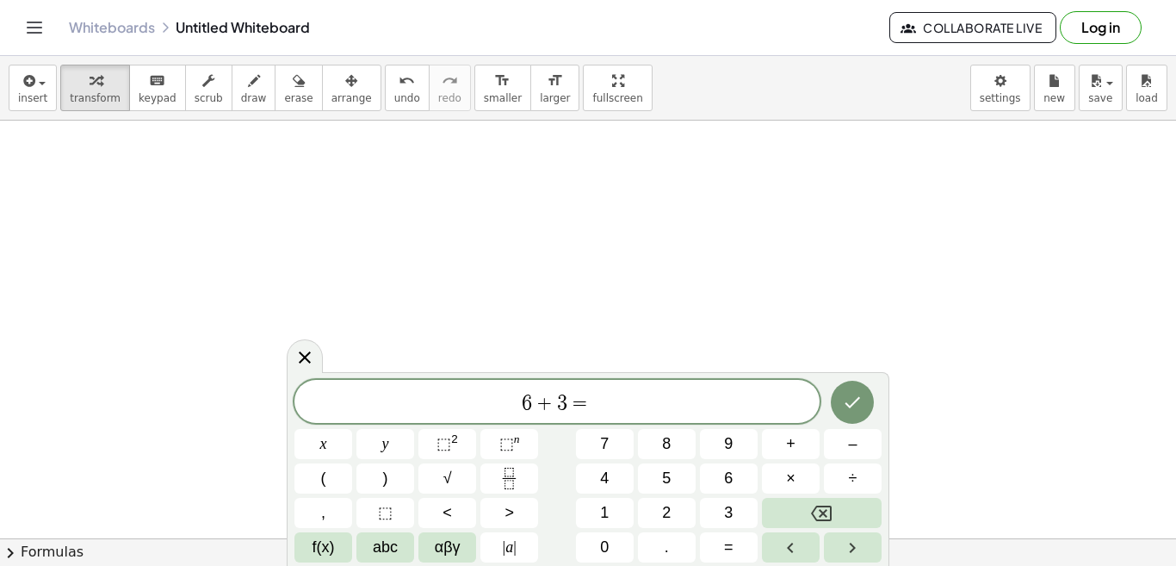
click at [583, 407] on span "=" at bounding box center [579, 403] width 25 height 21
click at [312, 356] on icon at bounding box center [304, 357] width 21 height 21
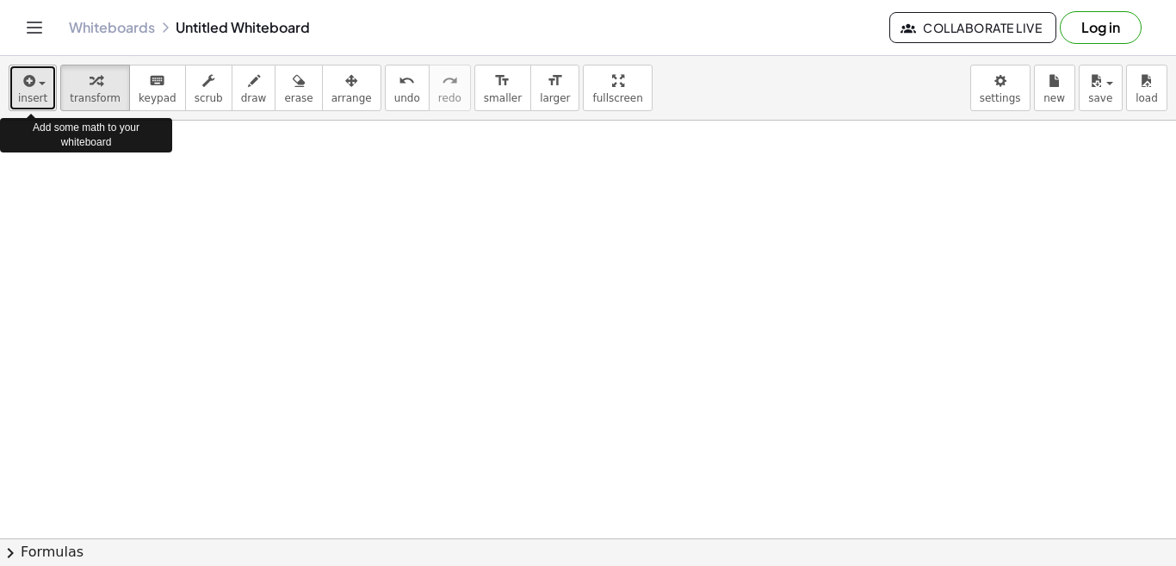
click at [30, 97] on span "insert" at bounding box center [32, 98] width 29 height 12
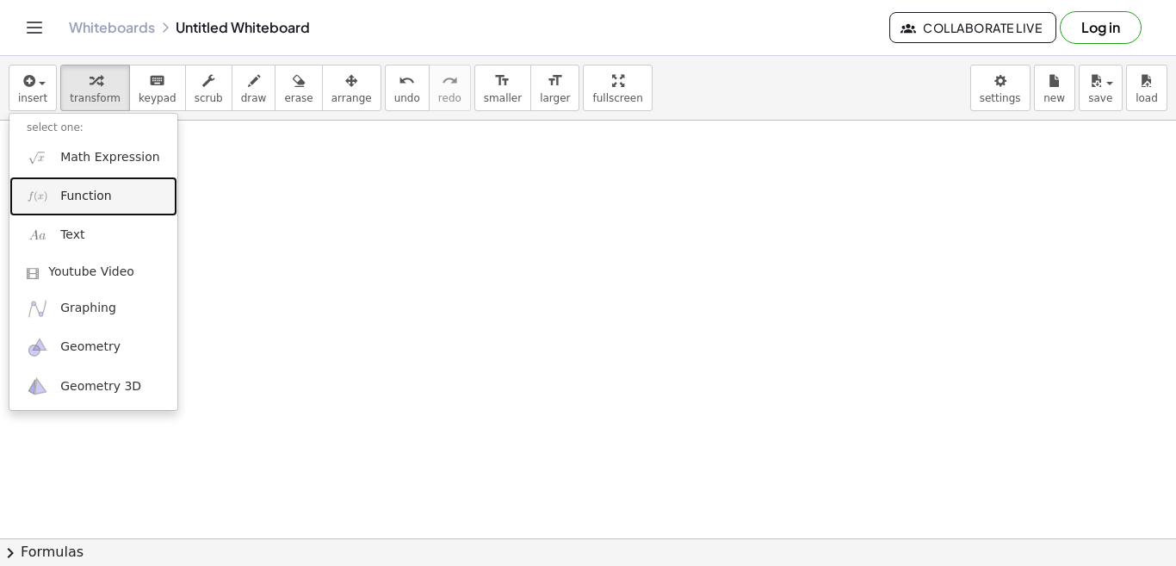
click at [82, 198] on span "Function" at bounding box center [86, 196] width 52 height 17
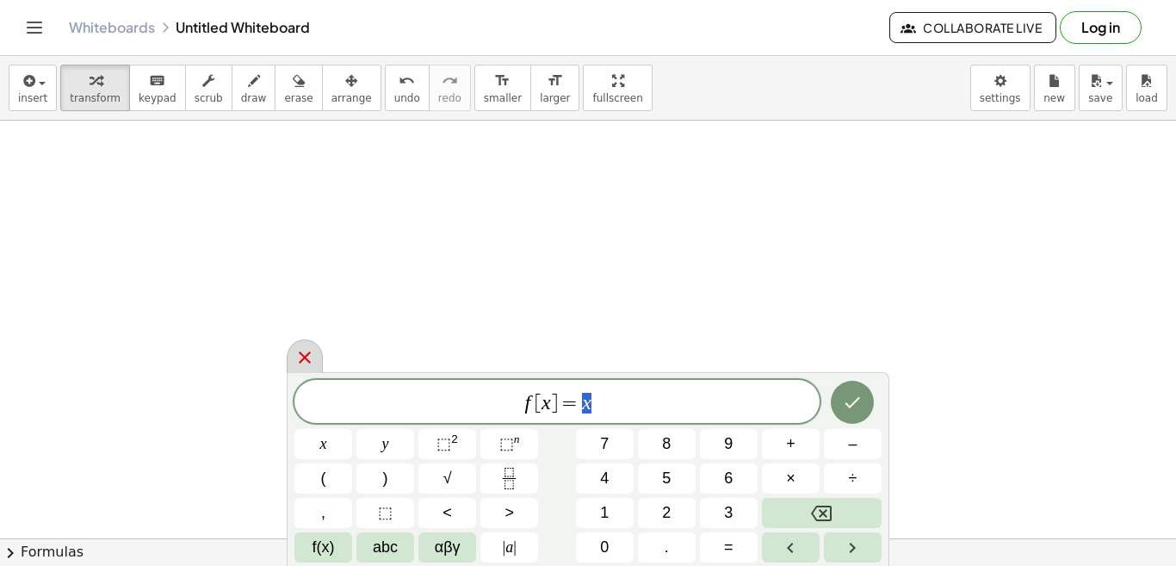
click at [305, 355] on icon at bounding box center [304, 357] width 21 height 21
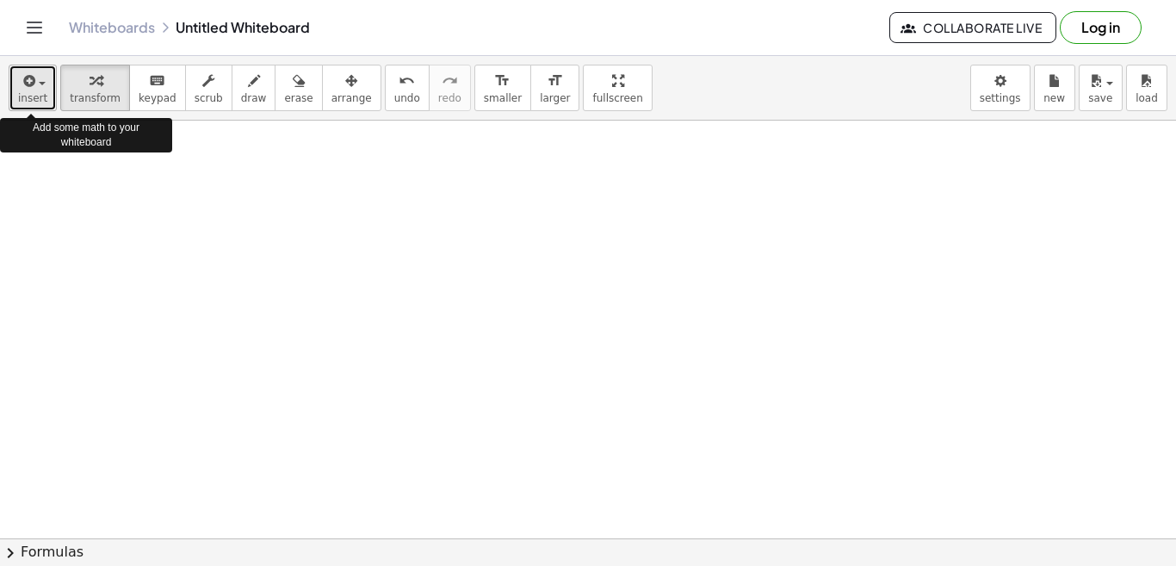
click at [42, 77] on div "button" at bounding box center [32, 80] width 29 height 21
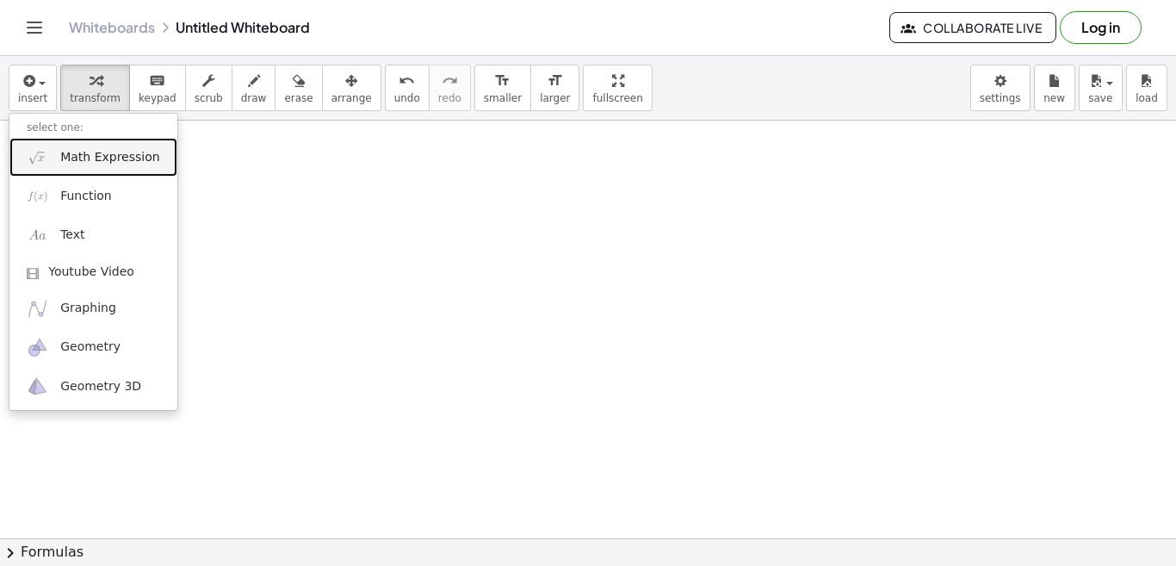
click at [92, 157] on span "Math Expression" at bounding box center [109, 157] width 99 height 17
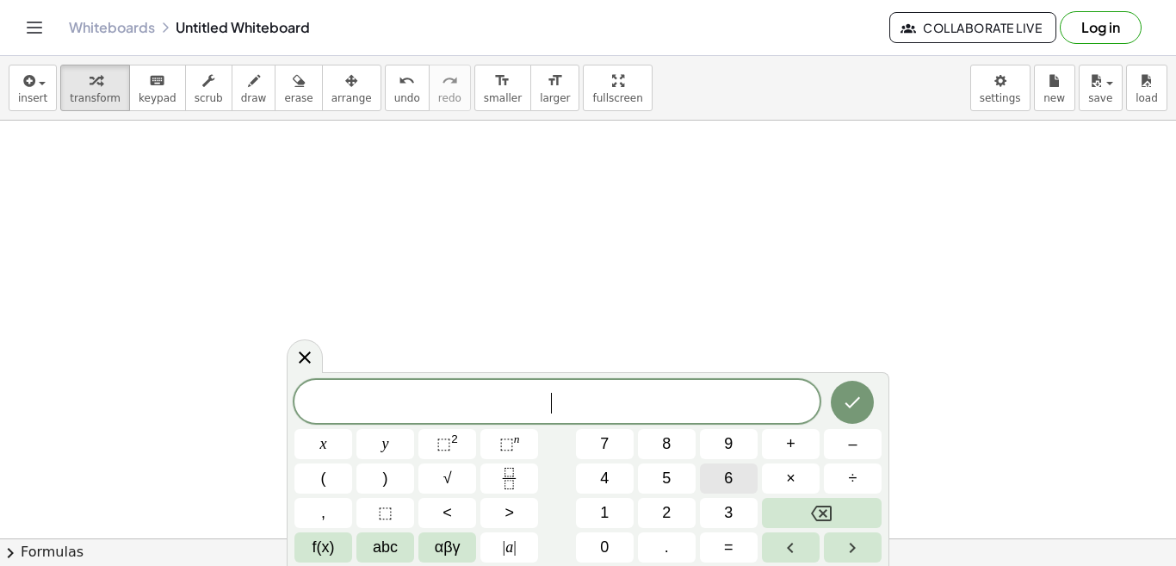
click at [729, 482] on span "6" at bounding box center [728, 478] width 9 height 23
click at [780, 446] on button "+" at bounding box center [791, 444] width 58 height 30
click at [721, 513] on button "3" at bounding box center [729, 513] width 58 height 30
click at [776, 484] on button "×" at bounding box center [791, 478] width 58 height 30
click at [610, 485] on button "4" at bounding box center [605, 478] width 58 height 30
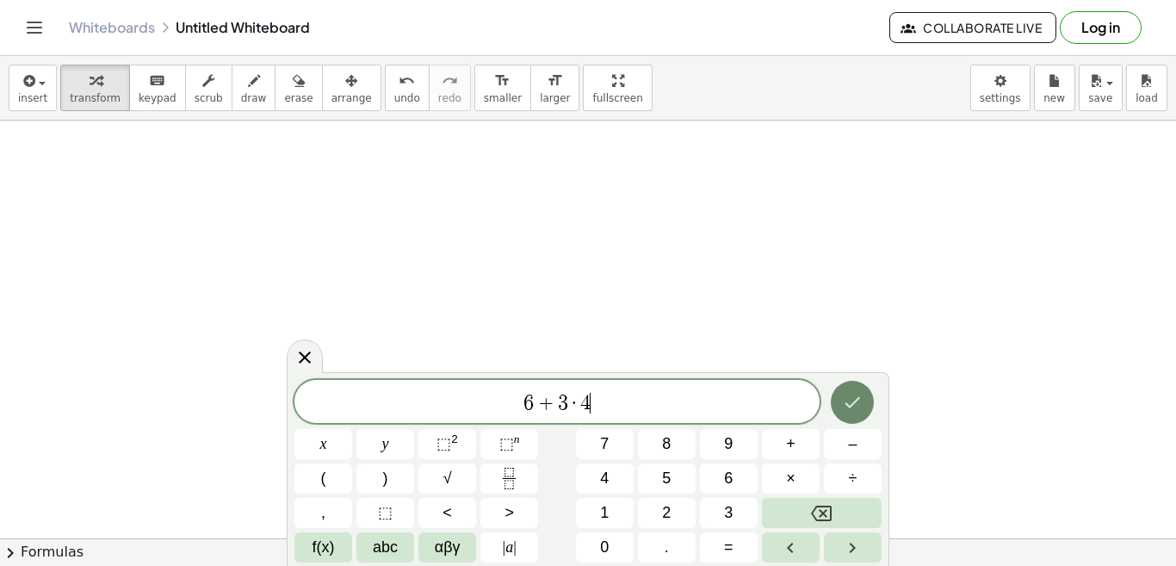
click at [851, 405] on icon "Done" at bounding box center [852, 402] width 15 height 11
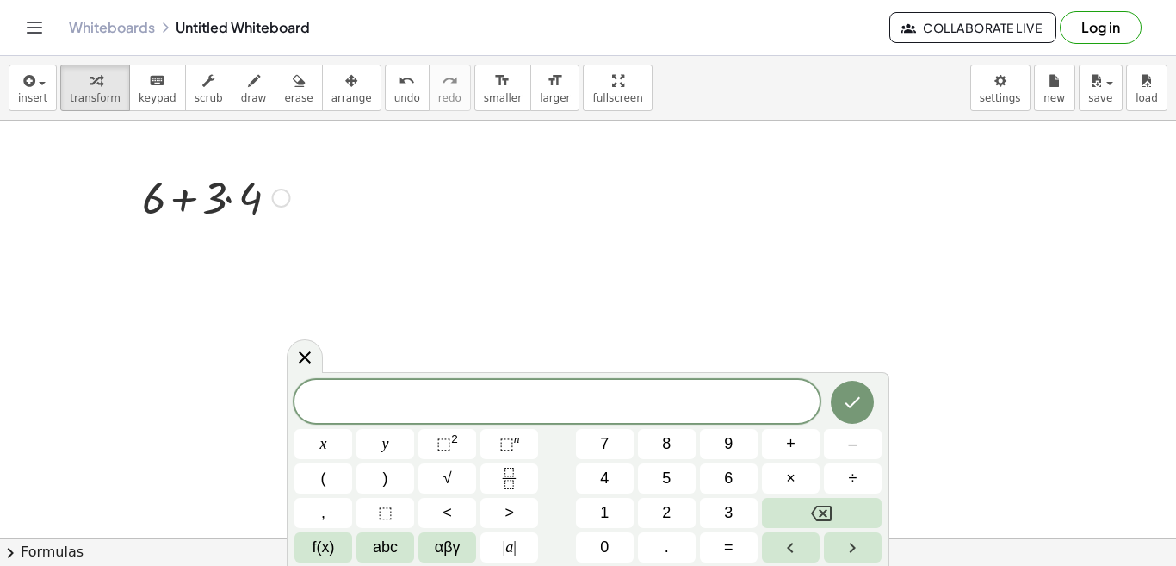
click at [229, 200] on div at bounding box center [215, 196] width 165 height 59
click at [193, 260] on div at bounding box center [215, 255] width 165 height 59
click at [308, 357] on icon at bounding box center [304, 357] width 21 height 21
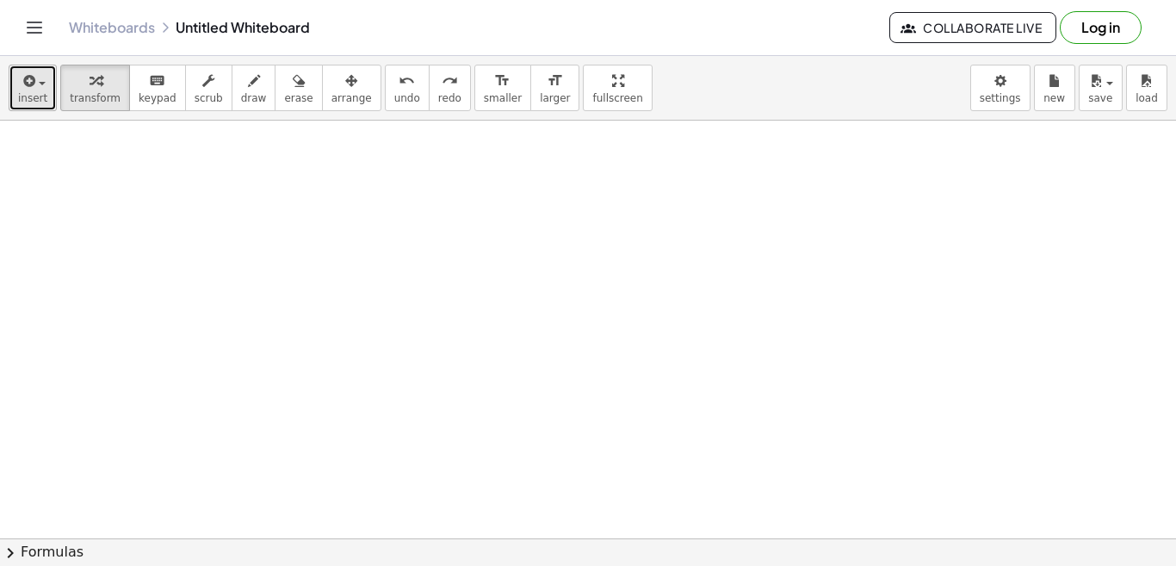
click at [40, 106] on button "insert" at bounding box center [33, 88] width 48 height 46
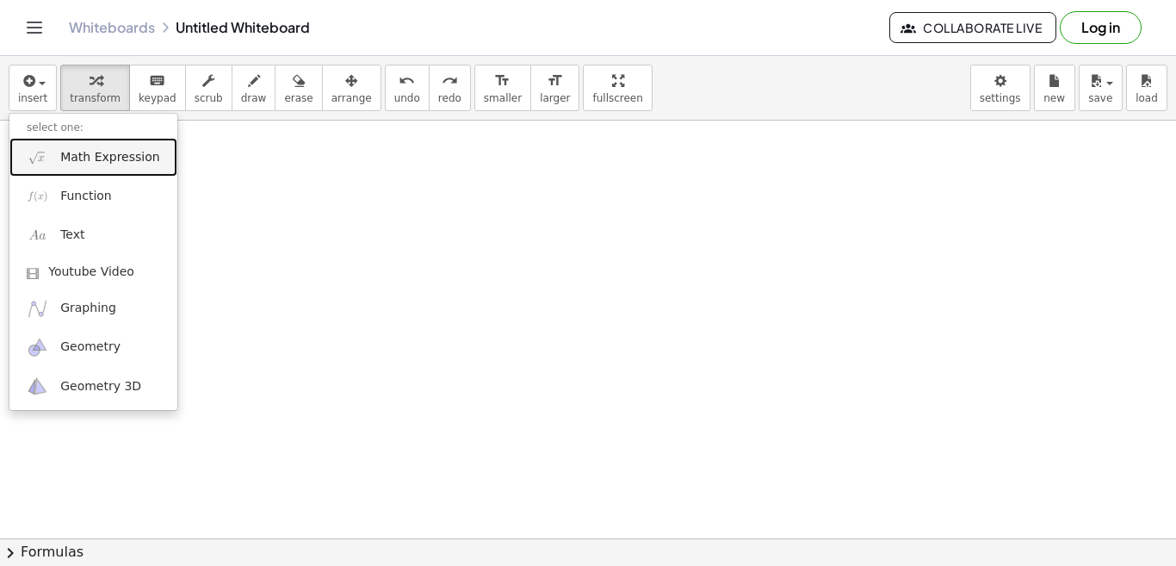
click at [71, 163] on span "Math Expression" at bounding box center [109, 157] width 99 height 17
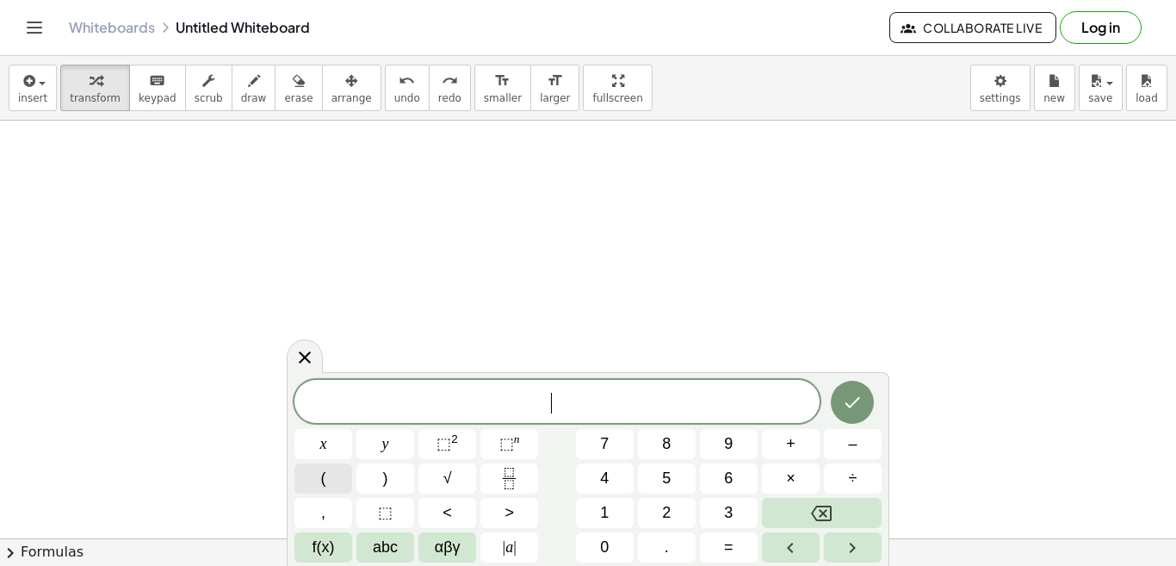
click at [329, 486] on button "(" at bounding box center [323, 478] width 58 height 30
click at [715, 479] on button "6" at bounding box center [729, 478] width 58 height 30
click at [786, 448] on span "+" at bounding box center [790, 443] width 9 height 23
click at [729, 506] on span "3" at bounding box center [728, 512] width 9 height 23
click at [395, 478] on button ")" at bounding box center [385, 478] width 58 height 30
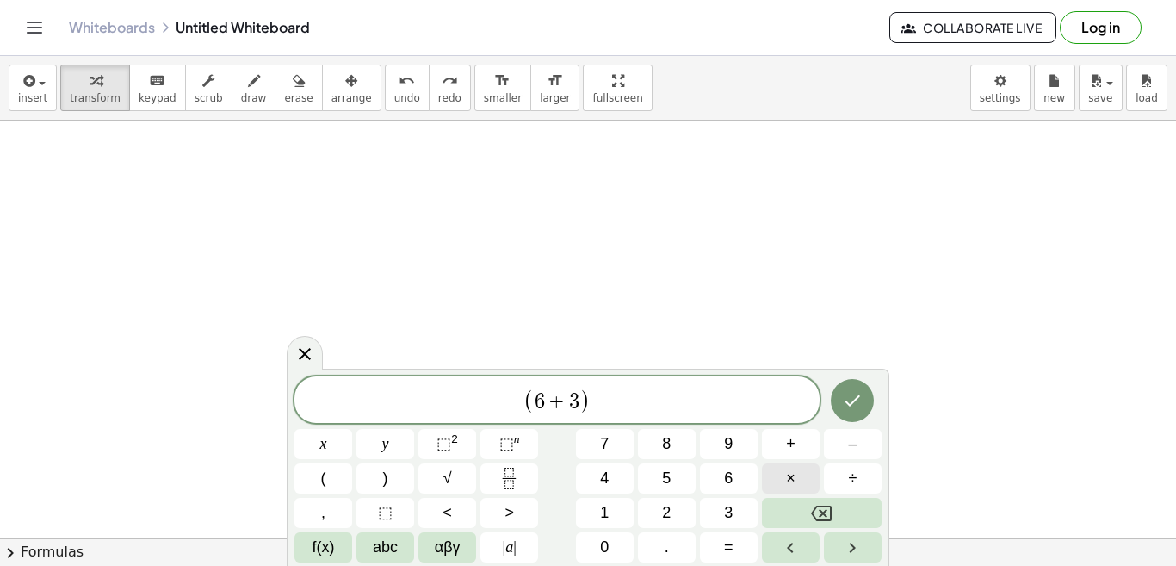
click at [795, 474] on button "×" at bounding box center [791, 478] width 58 height 30
click at [622, 479] on button "4" at bounding box center [605, 478] width 58 height 30
click at [859, 403] on icon "Done" at bounding box center [852, 400] width 21 height 21
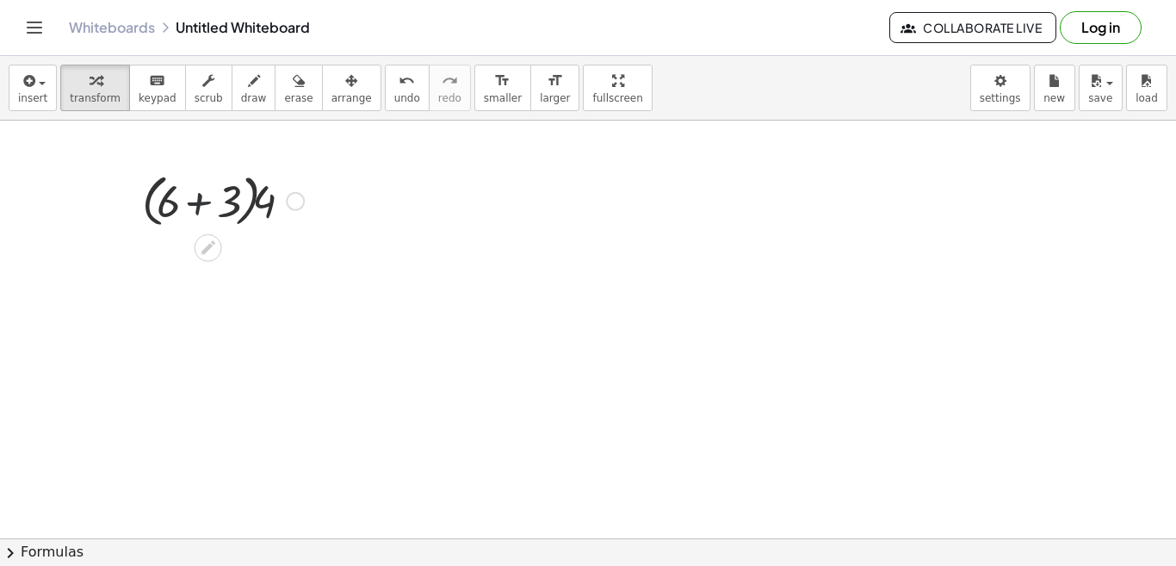
click at [201, 205] on div at bounding box center [222, 199] width 179 height 65
click at [204, 267] on div at bounding box center [222, 261] width 179 height 59
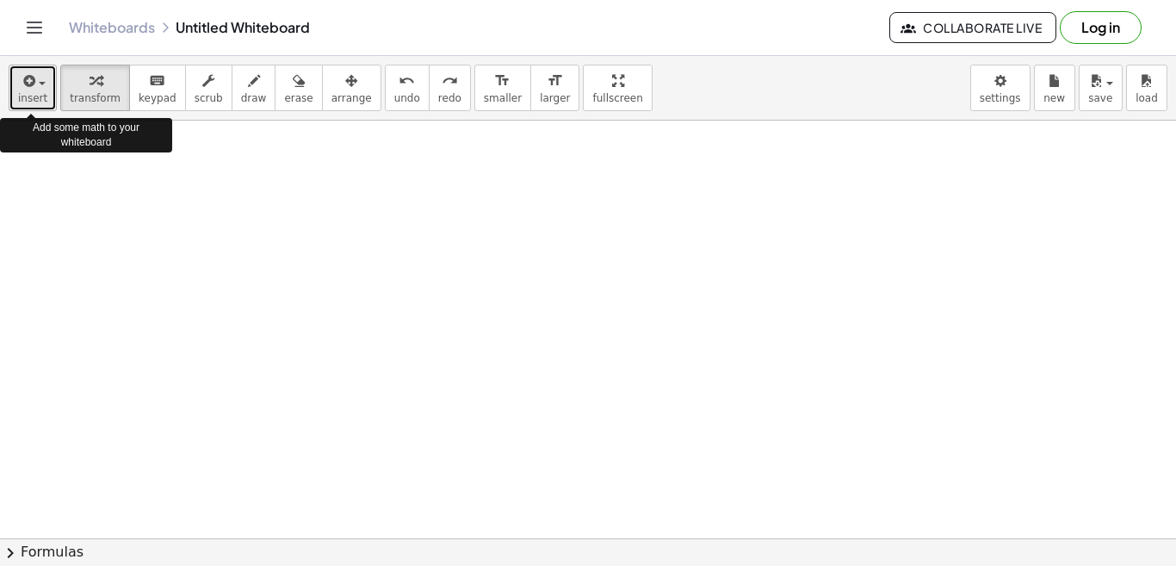
click at [31, 88] on icon "button" at bounding box center [27, 81] width 15 height 21
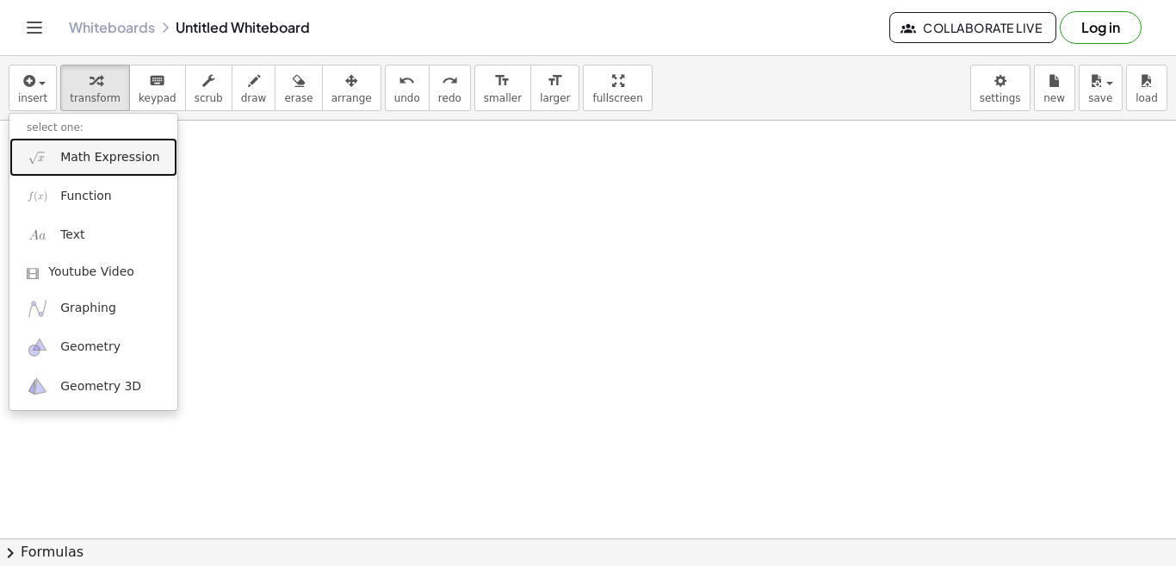
click at [96, 161] on span "Math Expression" at bounding box center [109, 157] width 99 height 17
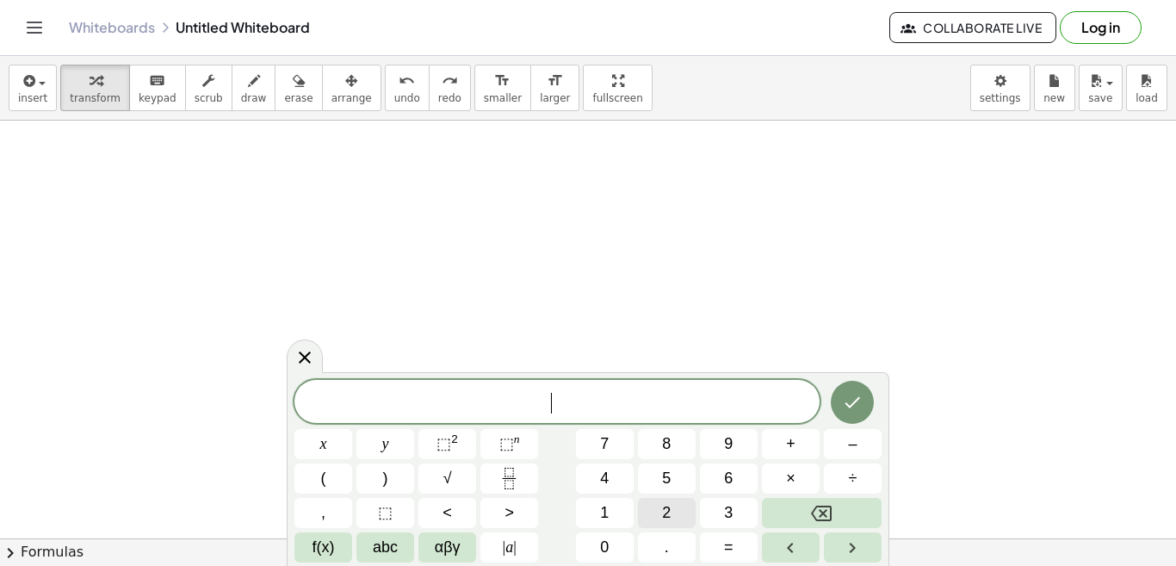
click at [671, 514] on span "2" at bounding box center [666, 512] width 9 height 23
click at [610, 547] on button "0" at bounding box center [605, 547] width 58 height 30
click at [846, 451] on button "–" at bounding box center [853, 444] width 58 height 30
click at [606, 510] on span "1" at bounding box center [604, 512] width 9 height 23
click at [663, 509] on span "2" at bounding box center [666, 512] width 9 height 23
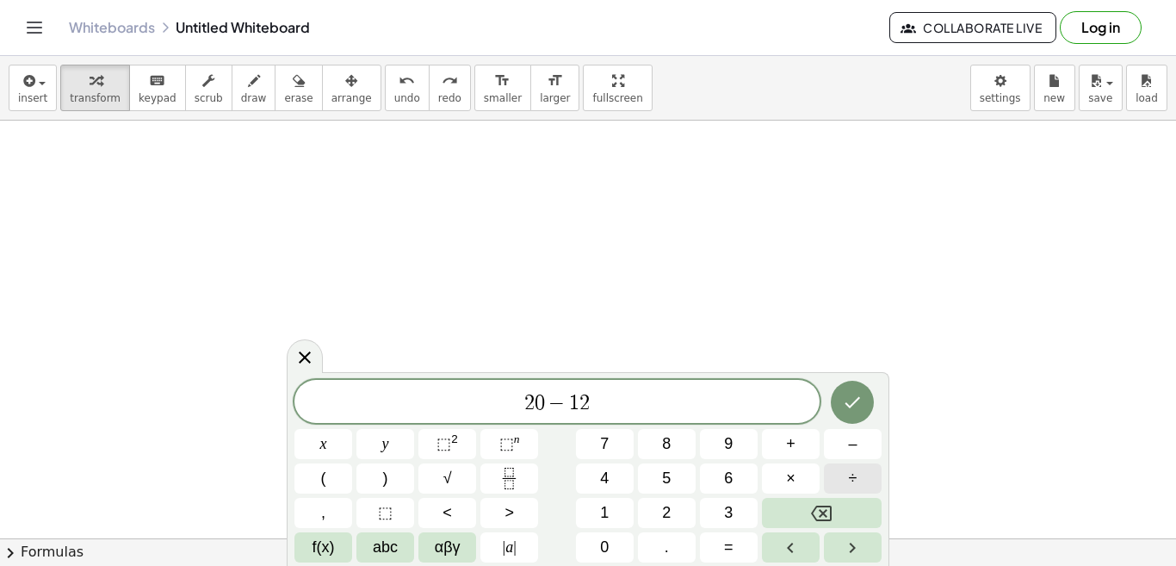
click at [849, 475] on span "÷" at bounding box center [853, 478] width 9 height 23
click at [725, 509] on span "3" at bounding box center [728, 512] width 9 height 23
click at [849, 403] on icon "Done" at bounding box center [852, 402] width 21 height 21
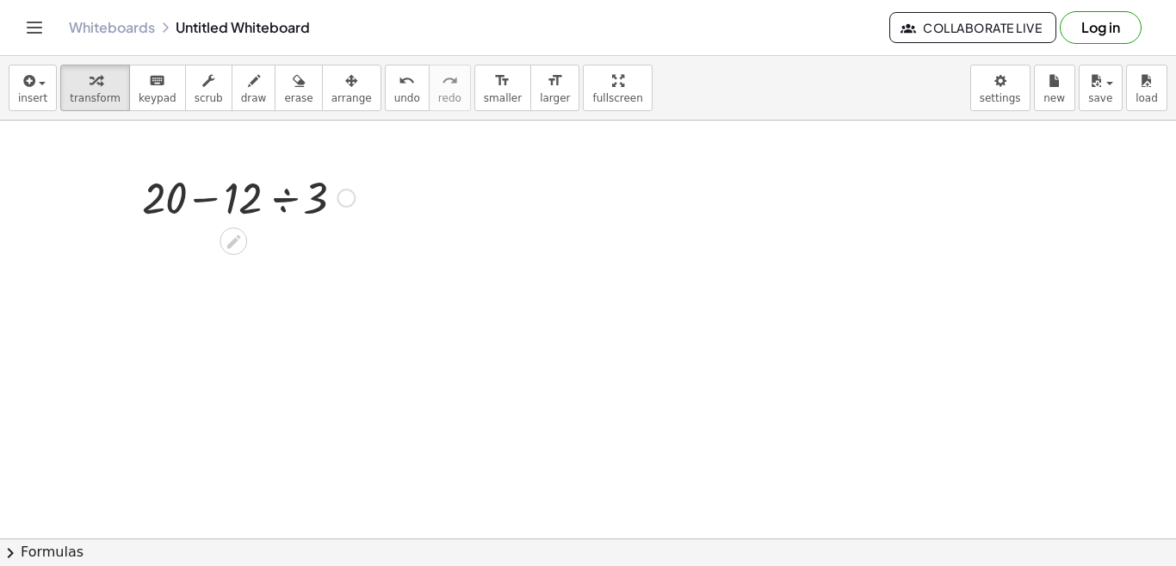
click at [288, 201] on div at bounding box center [248, 196] width 230 height 59
click at [245, 263] on div at bounding box center [248, 255] width 230 height 59
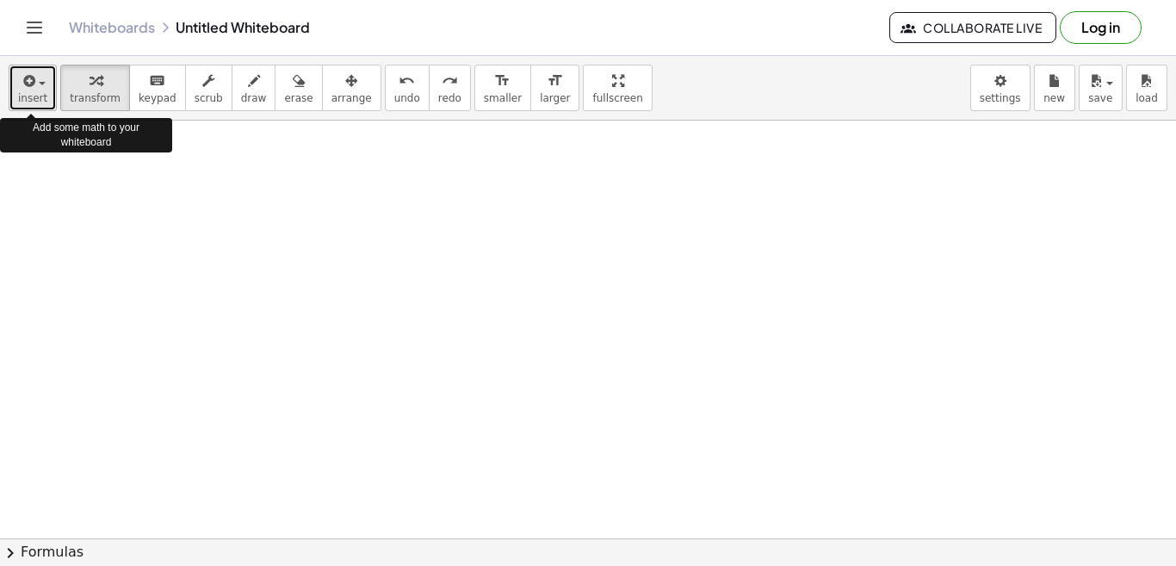
click at [43, 97] on span "insert" at bounding box center [32, 98] width 29 height 12
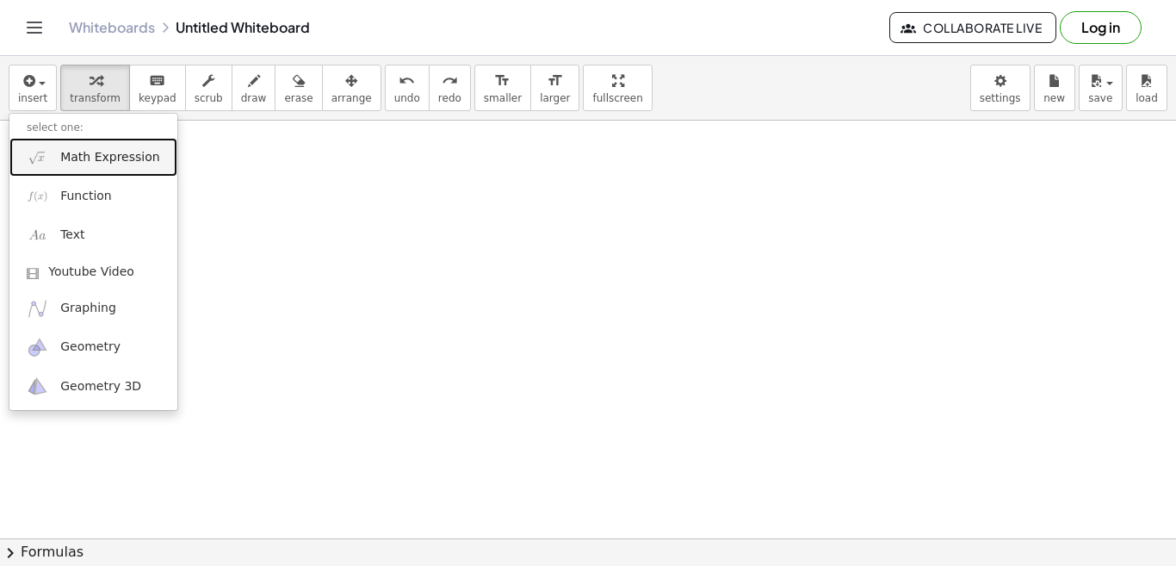
click at [83, 153] on span "Math Expression" at bounding box center [109, 157] width 99 height 17
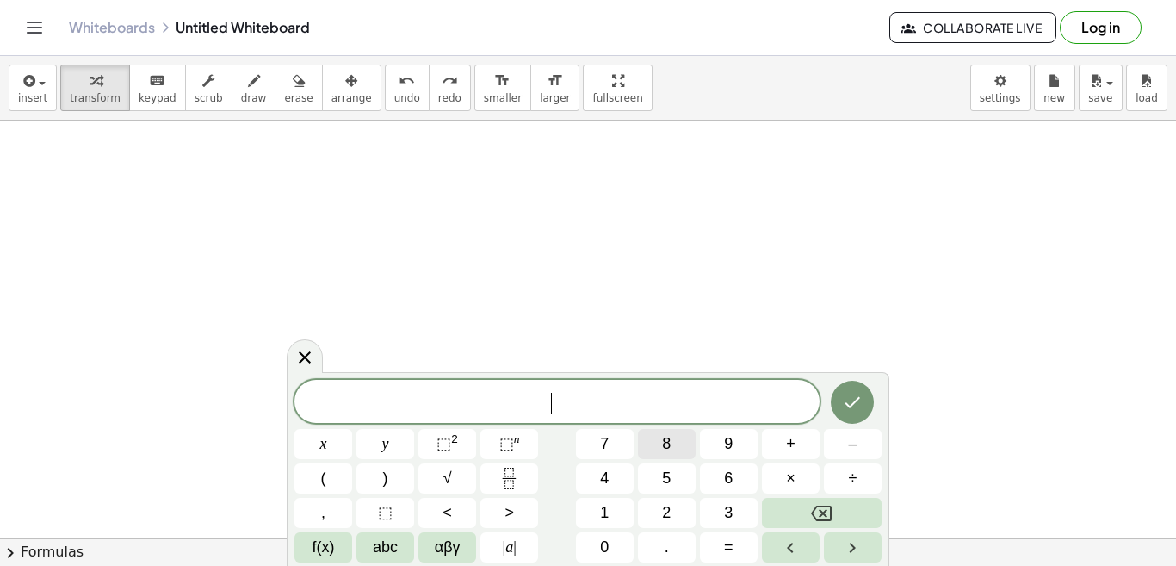
click at [807, 445] on div "​ x y ⬚ 2 ⬚ n 7 8 9 + – ( ) √ 4 5 6 × ÷ , ⬚ < > 1 2 3 f(x) abc αβγ | a | 0 . =" at bounding box center [587, 471] width 587 height 182
click at [807, 445] on button "+" at bounding box center [791, 444] width 58 height 30
click at [819, 518] on icon "Backspace" at bounding box center [821, 513] width 21 height 21
click at [665, 455] on button "8" at bounding box center [667, 444] width 58 height 30
click at [791, 449] on span "+" at bounding box center [790, 443] width 9 height 23
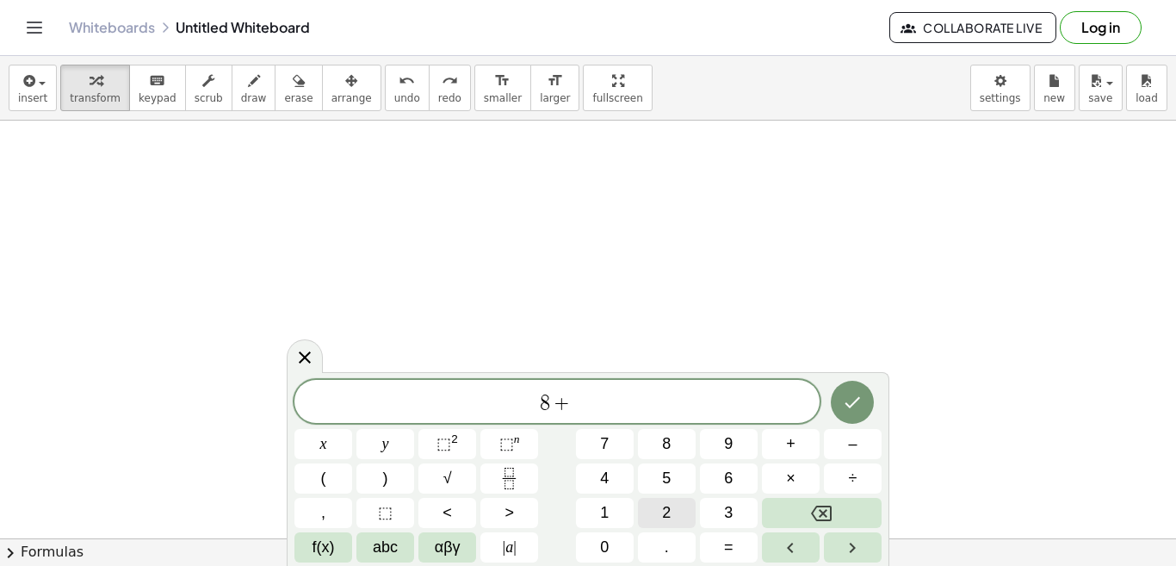
click at [675, 521] on button "2" at bounding box center [667, 513] width 58 height 30
click at [789, 471] on span "×" at bounding box center [790, 478] width 9 height 23
click at [335, 479] on button "(" at bounding box center [323, 478] width 58 height 30
click at [599, 504] on button "1" at bounding box center [605, 513] width 58 height 30
click at [606, 547] on span "0" at bounding box center [604, 546] width 9 height 23
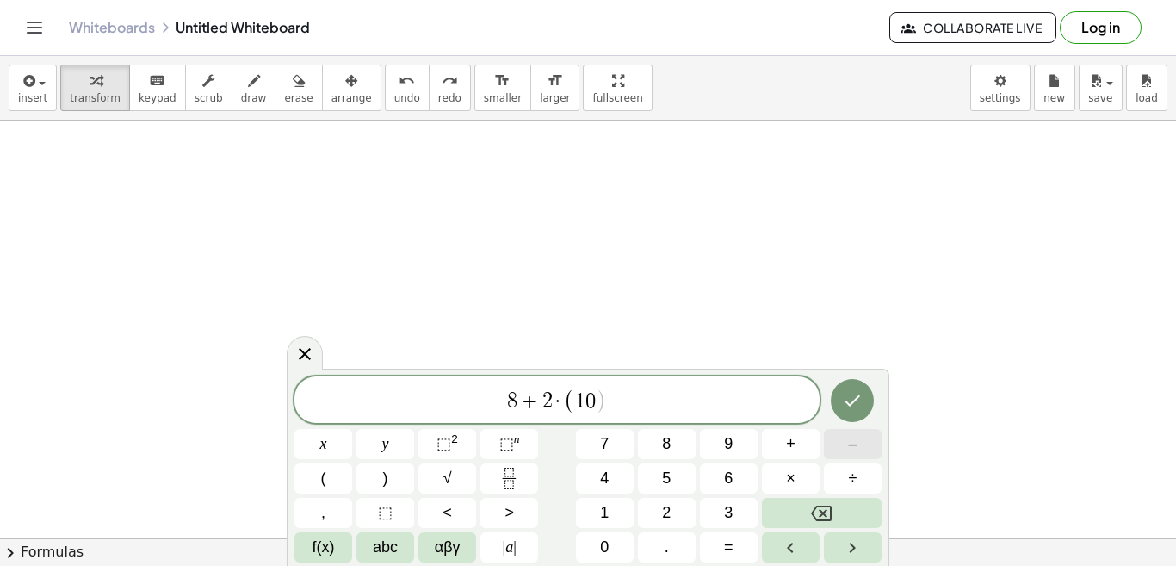
click at [854, 443] on span "–" at bounding box center [852, 443] width 9 height 23
click at [715, 474] on button "6" at bounding box center [729, 478] width 58 height 30
click at [389, 480] on button ")" at bounding box center [385, 478] width 58 height 30
click at [844, 413] on button "Done" at bounding box center [852, 400] width 43 height 43
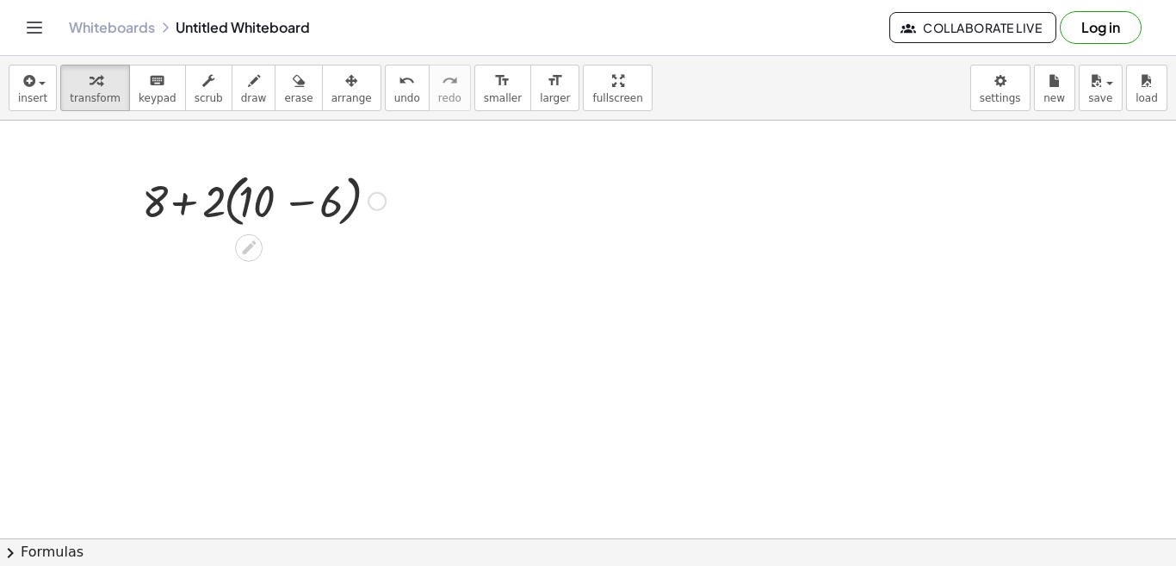
click at [302, 202] on div at bounding box center [263, 199] width 261 height 65
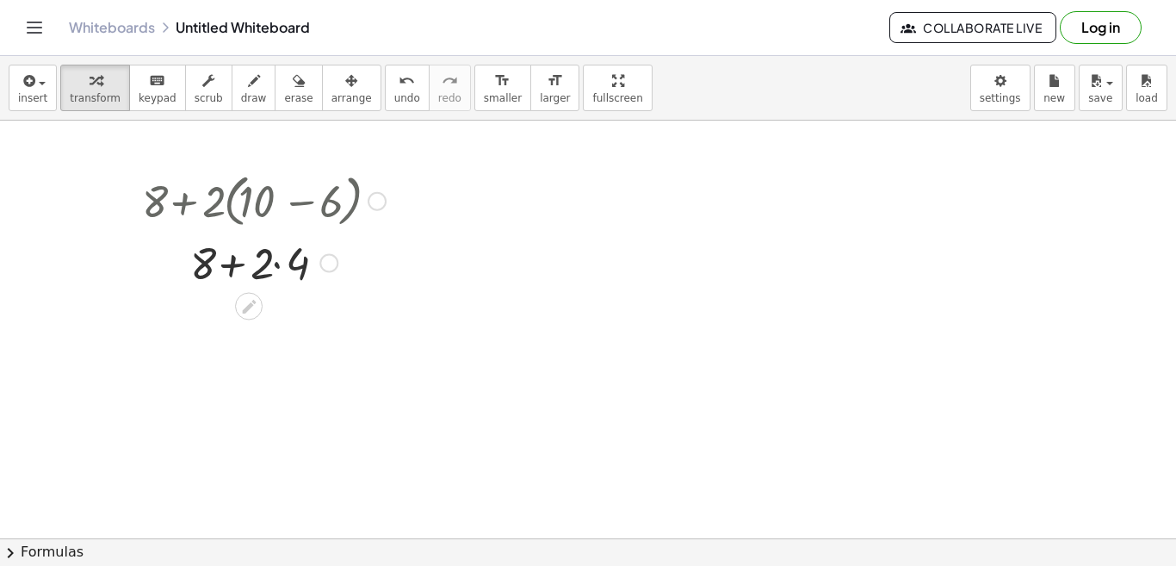
click at [276, 264] on div at bounding box center [263, 261] width 261 height 59
click at [253, 325] on div at bounding box center [263, 320] width 261 height 59
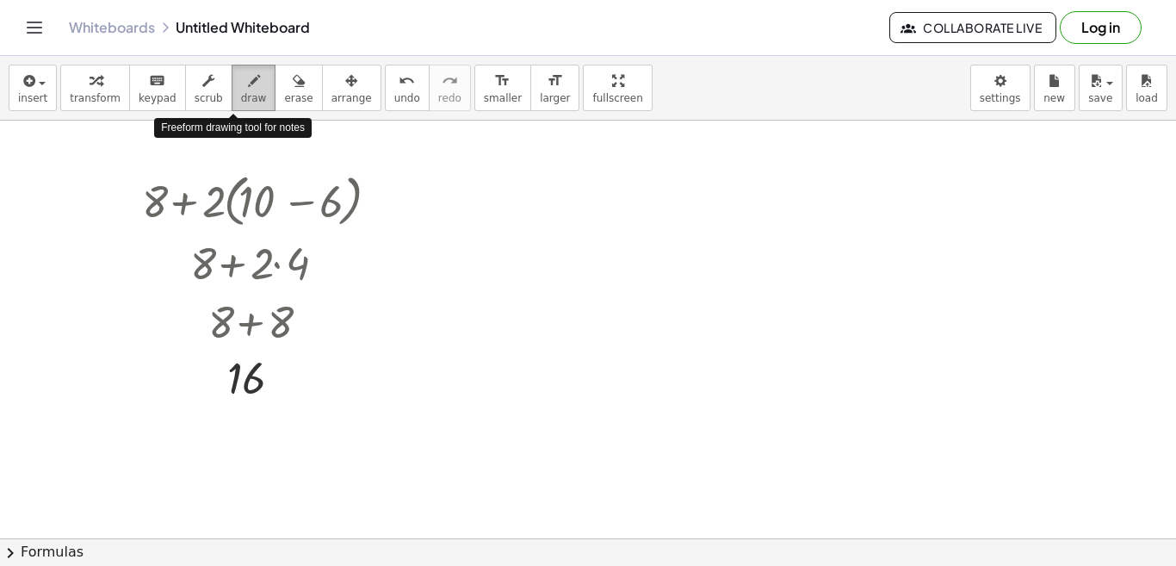
click at [241, 92] on span "draw" at bounding box center [254, 98] width 26 height 12
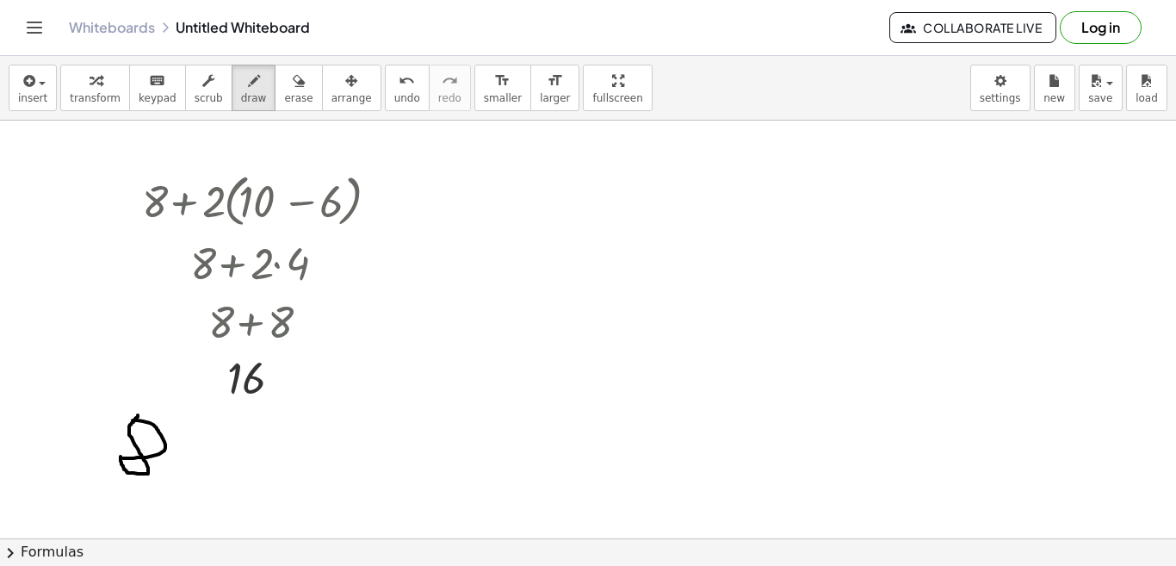
drag, startPoint x: 183, startPoint y: 453, endPoint x: 203, endPoint y: 455, distance: 20.0
drag, startPoint x: 197, startPoint y: 442, endPoint x: 195, endPoint y: 467, distance: 26.0
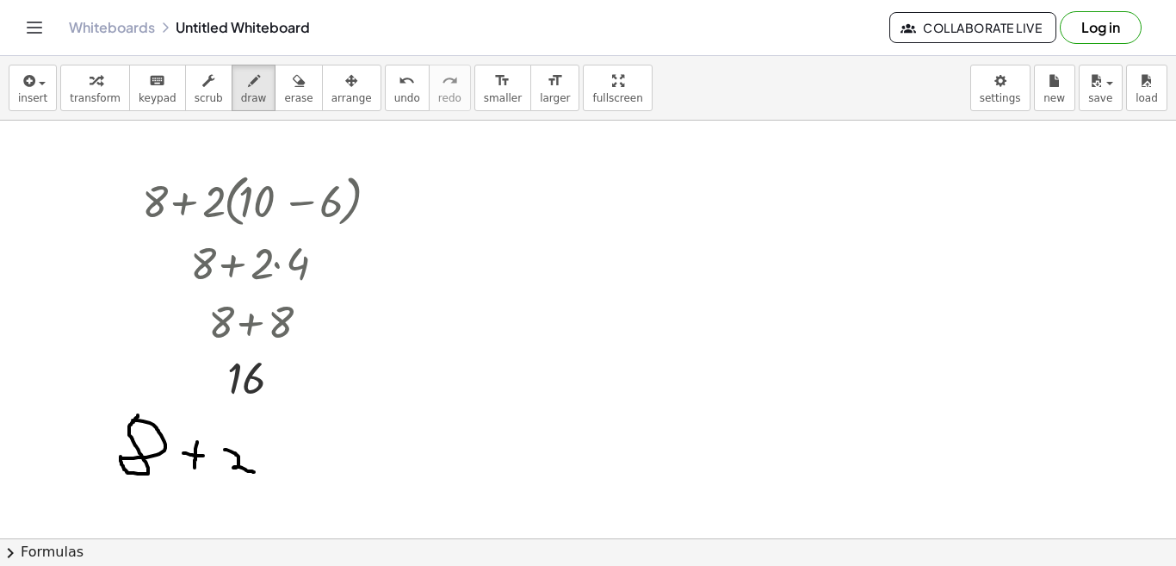
drag, startPoint x: 225, startPoint y: 449, endPoint x: 257, endPoint y: 473, distance: 39.9
drag, startPoint x: 281, startPoint y: 447, endPoint x: 296, endPoint y: 479, distance: 35.4
drag, startPoint x: 302, startPoint y: 450, endPoint x: 301, endPoint y: 469, distance: 19.0
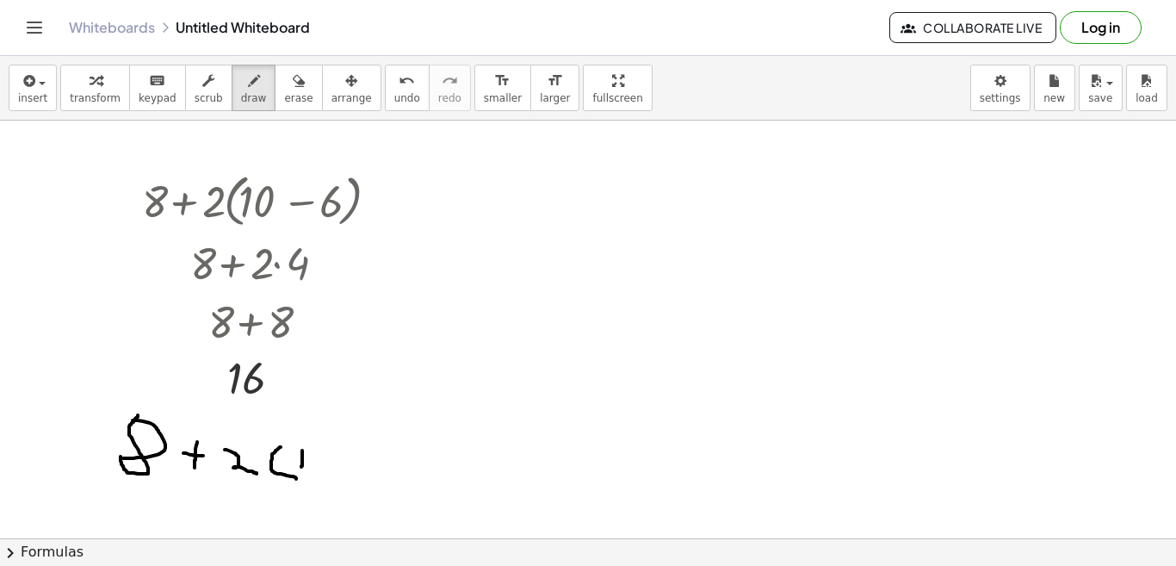
drag, startPoint x: 348, startPoint y: 461, endPoint x: 366, endPoint y: 460, distance: 18.2
drag, startPoint x: 386, startPoint y: 451, endPoint x: 370, endPoint y: 464, distance: 20.2
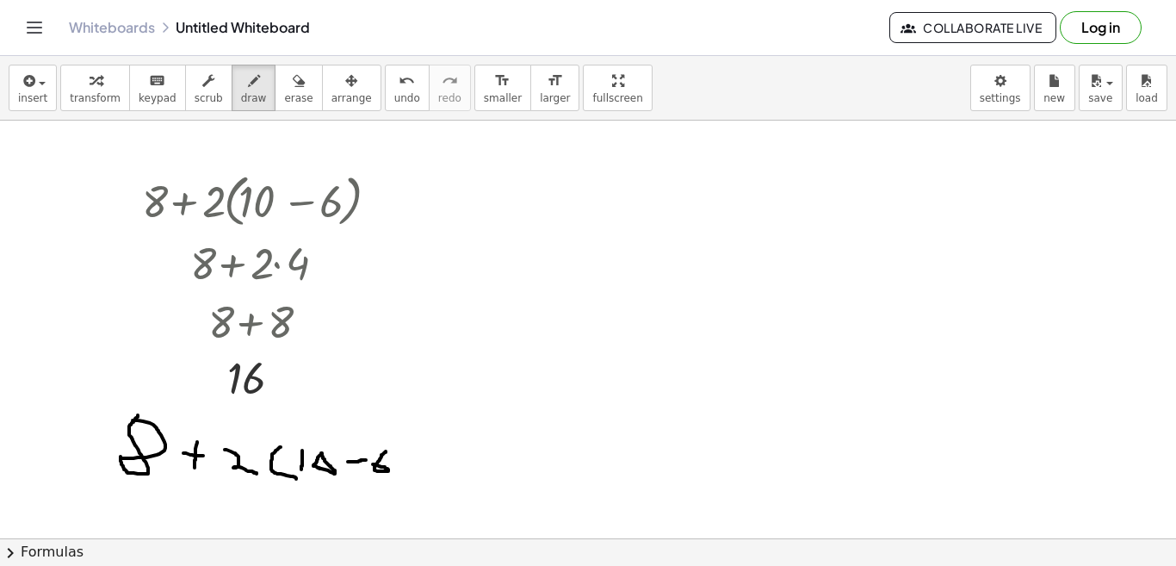
drag, startPoint x: 395, startPoint y: 435, endPoint x: 391, endPoint y: 498, distance: 63.0
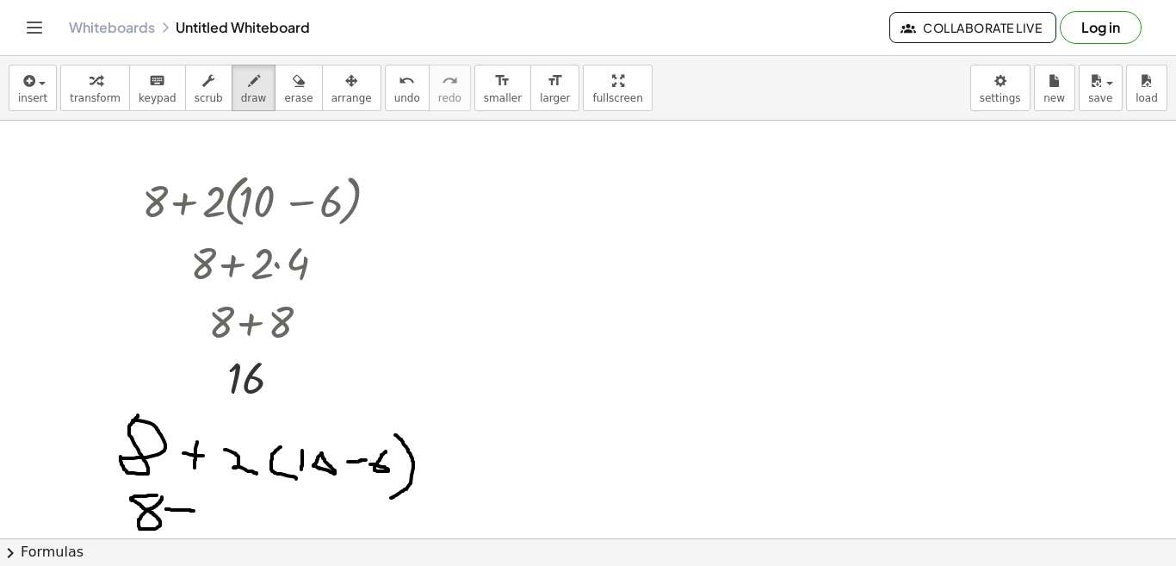
drag, startPoint x: 166, startPoint y: 509, endPoint x: 195, endPoint y: 510, distance: 28.5
drag, startPoint x: 176, startPoint y: 498, endPoint x: 176, endPoint y: 523, distance: 25.0
drag, startPoint x: 206, startPoint y: 504, endPoint x: 234, endPoint y: 523, distance: 34.6
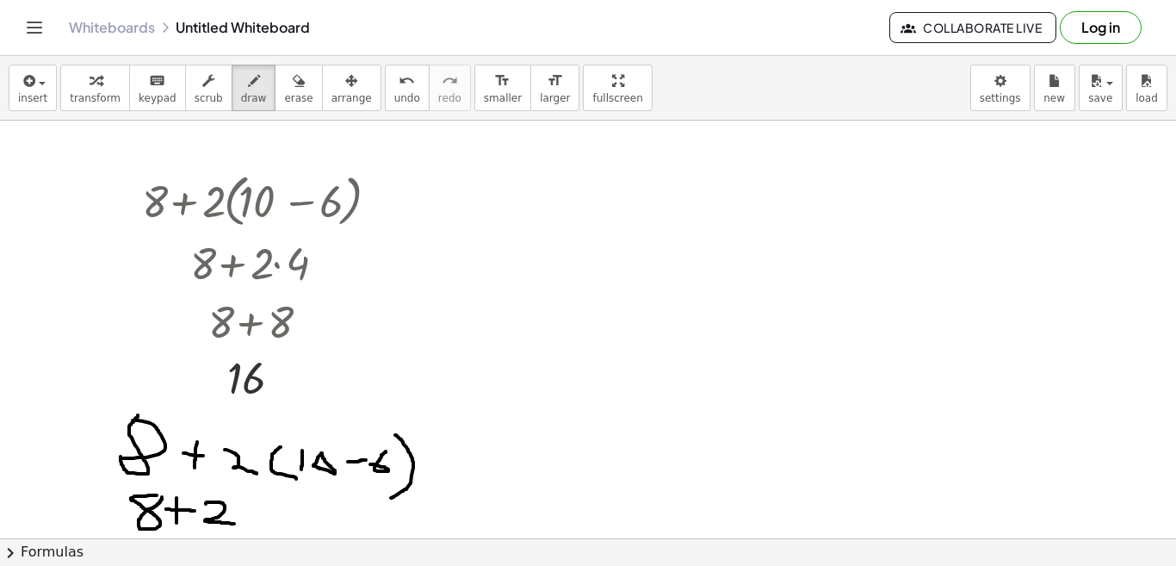
drag, startPoint x: 267, startPoint y: 517, endPoint x: 294, endPoint y: 519, distance: 27.6
drag, startPoint x: 306, startPoint y: 505, endPoint x: 306, endPoint y: 526, distance: 20.7
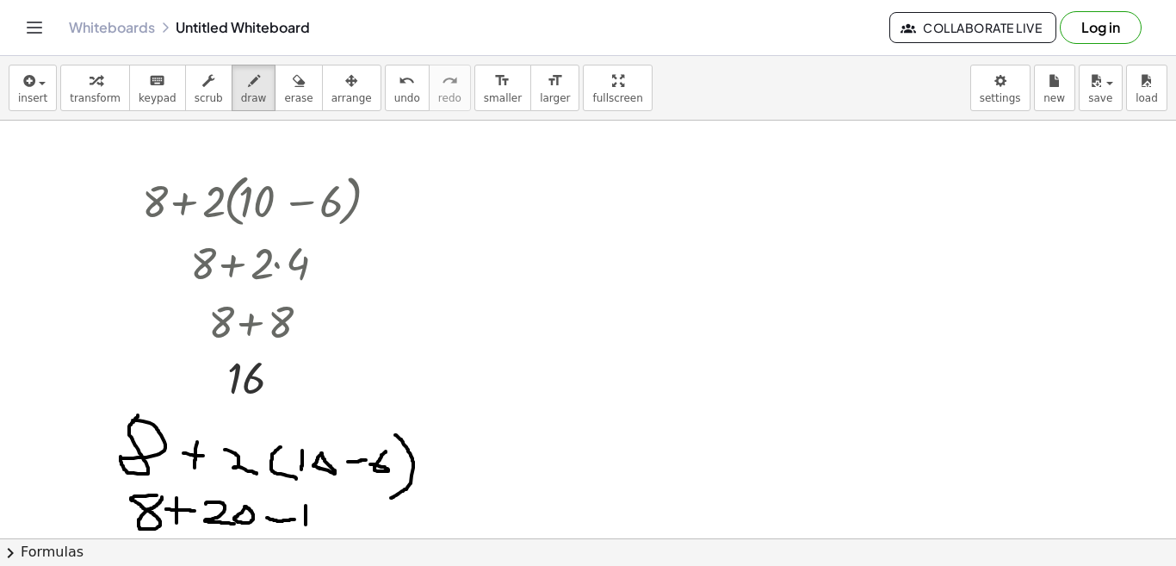
drag, startPoint x: 321, startPoint y: 509, endPoint x: 338, endPoint y: 524, distance: 23.2
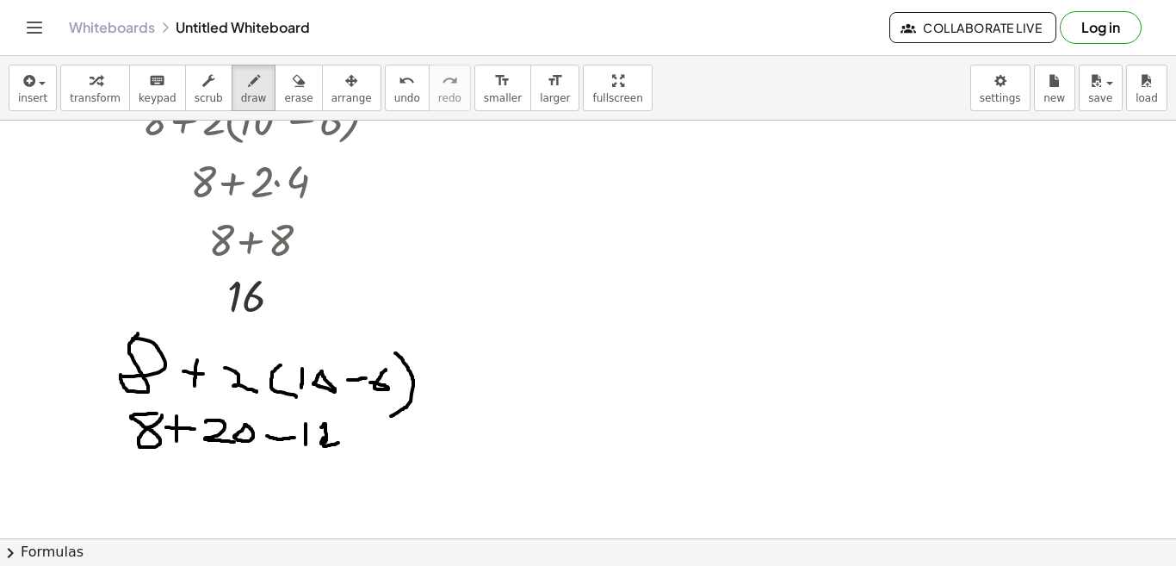
scroll to position [904, 0]
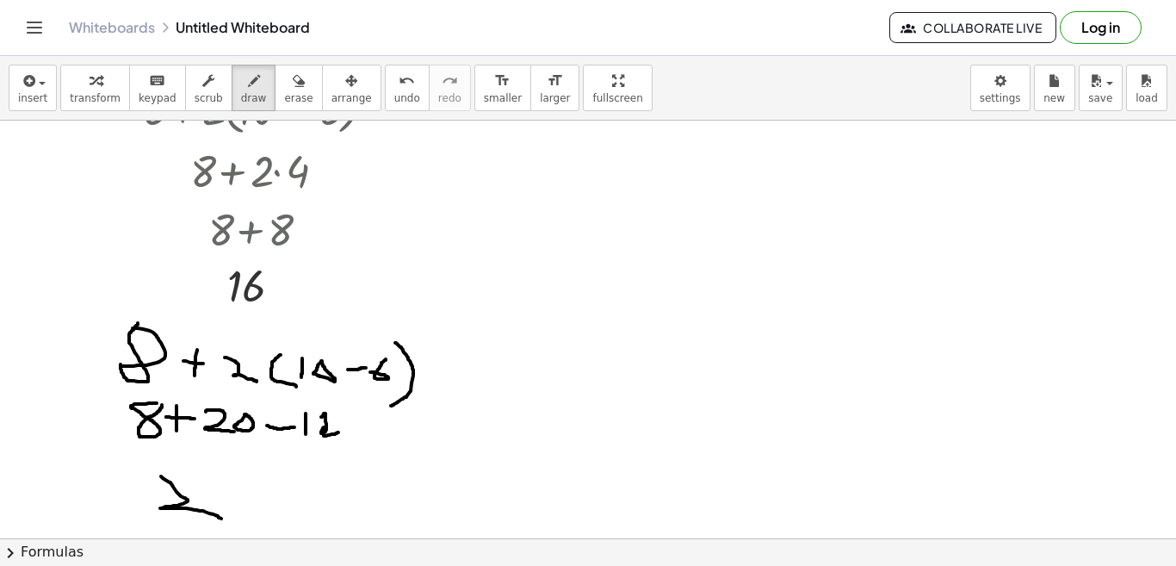
drag, startPoint x: 161, startPoint y: 476, endPoint x: 222, endPoint y: 520, distance: 75.3
click at [222, 520] on div at bounding box center [588, 52] width 1176 height 1670
drag, startPoint x: 244, startPoint y: 476, endPoint x: 266, endPoint y: 475, distance: 22.4
click at [266, 475] on div at bounding box center [588, 52] width 1176 height 1670
drag, startPoint x: 284, startPoint y: 486, endPoint x: 307, endPoint y: 491, distance: 23.8
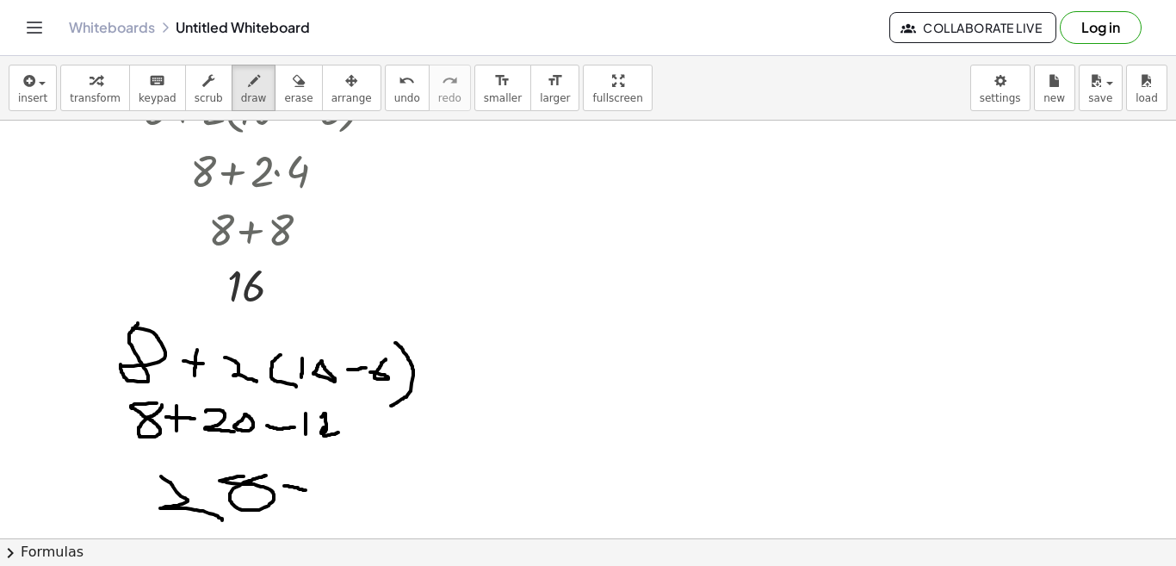
click at [307, 491] on div at bounding box center [588, 52] width 1176 height 1670
drag, startPoint x: 329, startPoint y: 476, endPoint x: 330, endPoint y: 501, distance: 25.0
click at [330, 501] on div at bounding box center [588, 52] width 1176 height 1670
drag, startPoint x: 345, startPoint y: 479, endPoint x: 370, endPoint y: 501, distance: 33.0
click at [370, 501] on div at bounding box center [588, 52] width 1176 height 1670
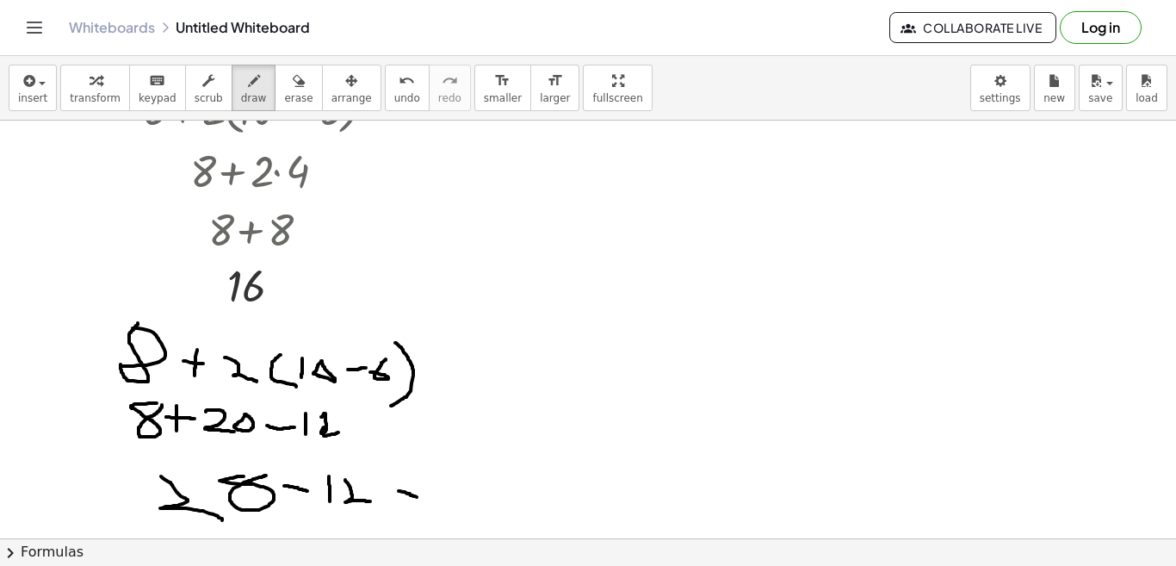
drag, startPoint x: 399, startPoint y: 491, endPoint x: 420, endPoint y: 498, distance: 22.6
click at [420, 498] on div at bounding box center [588, 52] width 1176 height 1670
drag, startPoint x: 400, startPoint y: 501, endPoint x: 425, endPoint y: 508, distance: 25.9
click at [425, 508] on div at bounding box center [588, 52] width 1176 height 1670
drag, startPoint x: 456, startPoint y: 474, endPoint x: 455, endPoint y: 507, distance: 32.7
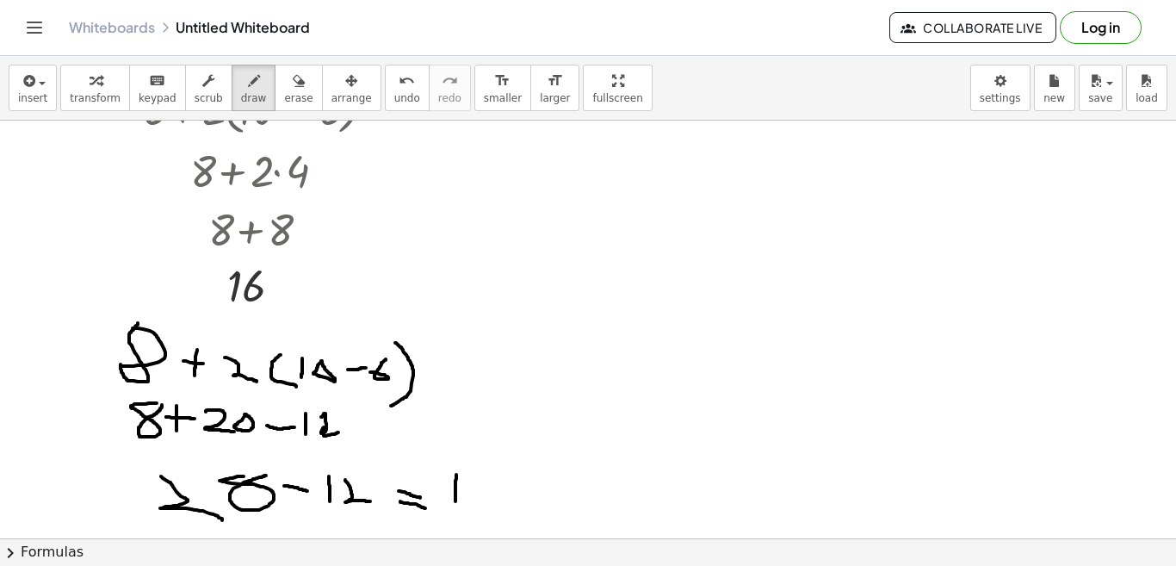
click at [455, 507] on div at bounding box center [588, 52] width 1176 height 1670
drag, startPoint x: 485, startPoint y: 479, endPoint x: 470, endPoint y: 495, distance: 21.3
click at [470, 495] on div at bounding box center [588, 52] width 1176 height 1670
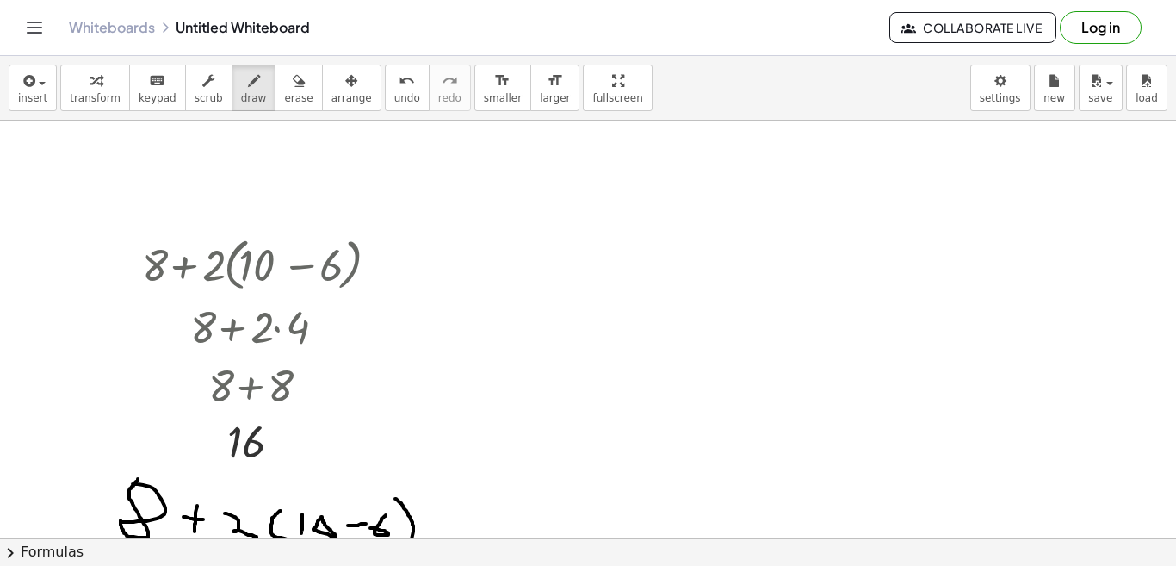
scroll to position [722, 0]
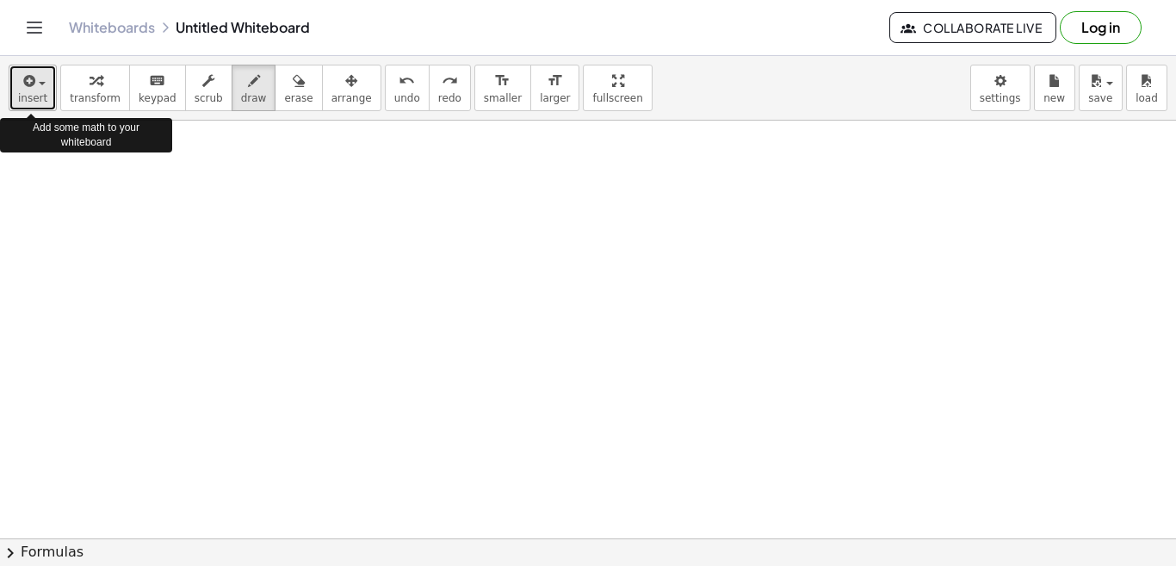
click at [44, 107] on button "insert" at bounding box center [33, 88] width 48 height 46
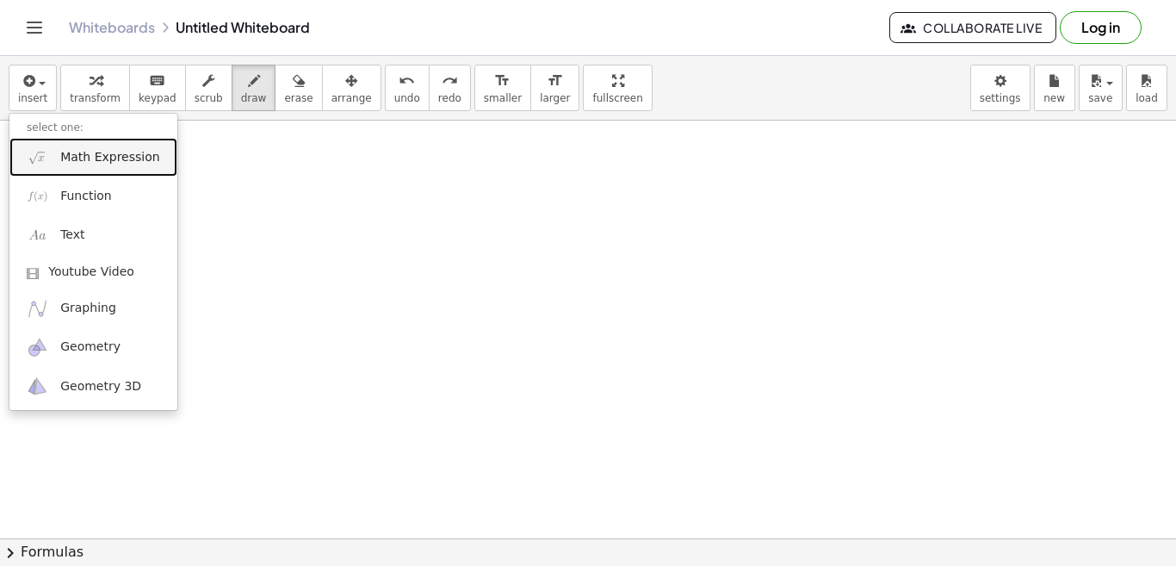
click at [56, 160] on link "Math Expression" at bounding box center [93, 157] width 168 height 39
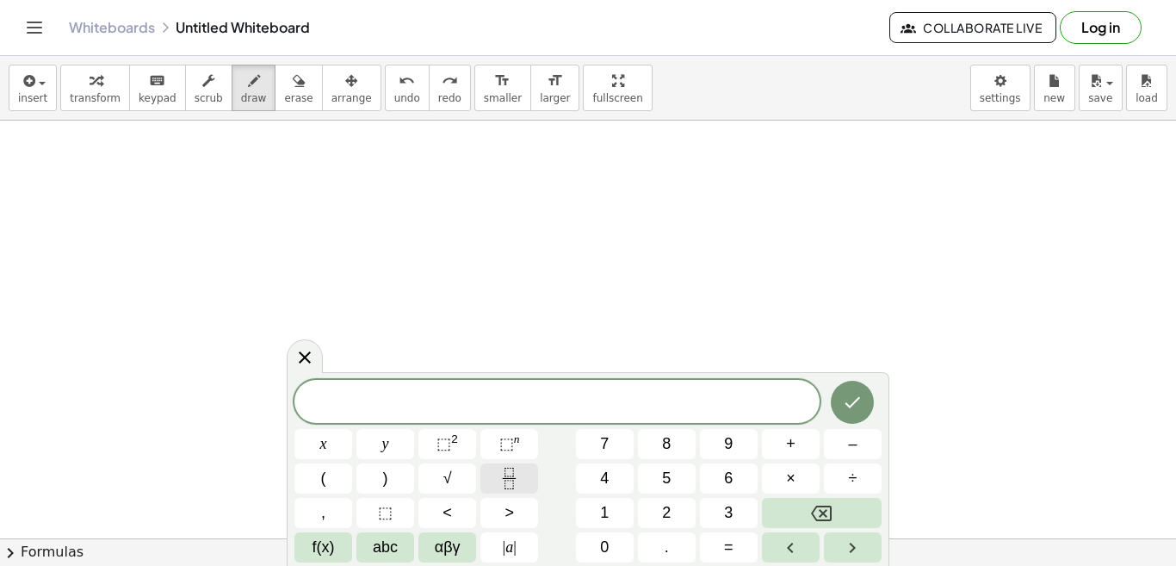
click at [508, 482] on icon "Fraction" at bounding box center [509, 478] width 22 height 22
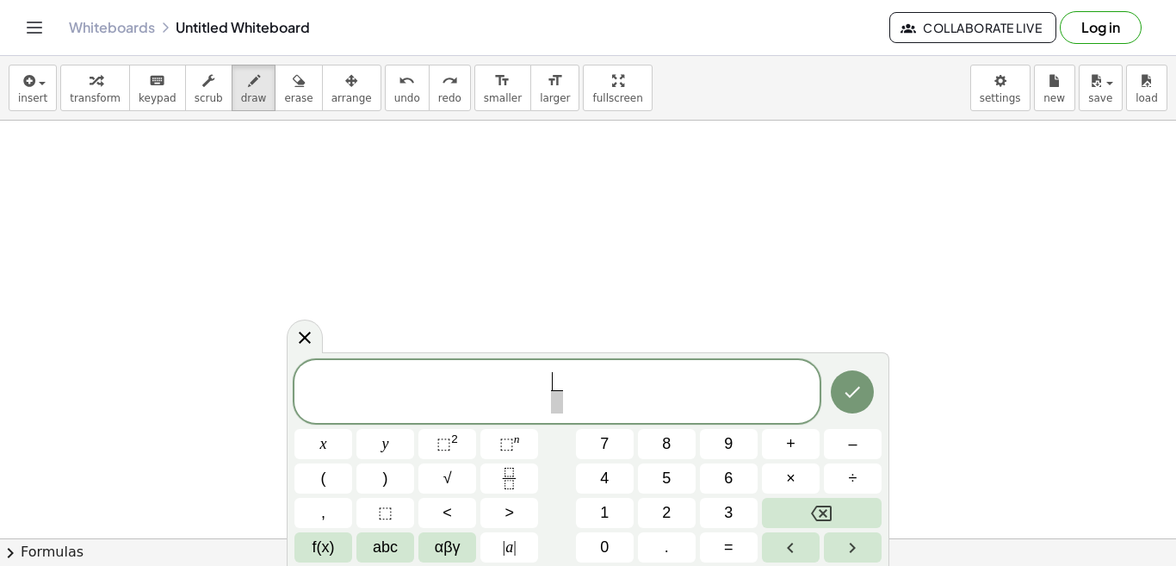
click at [559, 379] on span "​" at bounding box center [557, 381] width 12 height 19
click at [509, 469] on icon "Fraction" at bounding box center [509, 478] width 22 height 22
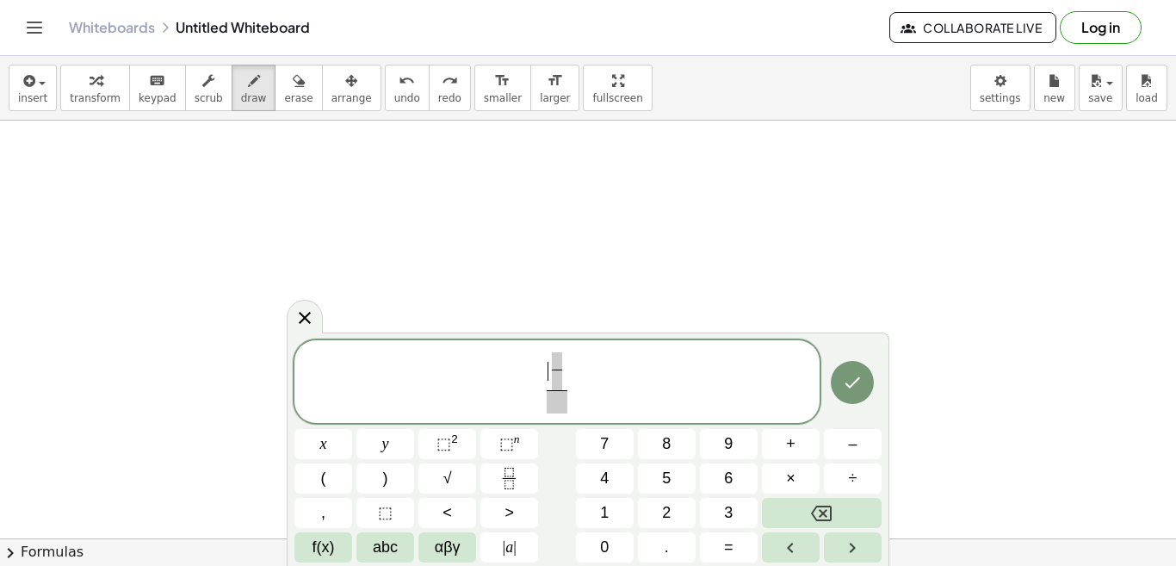
click at [548, 368] on span "​" at bounding box center [557, 371] width 18 height 38
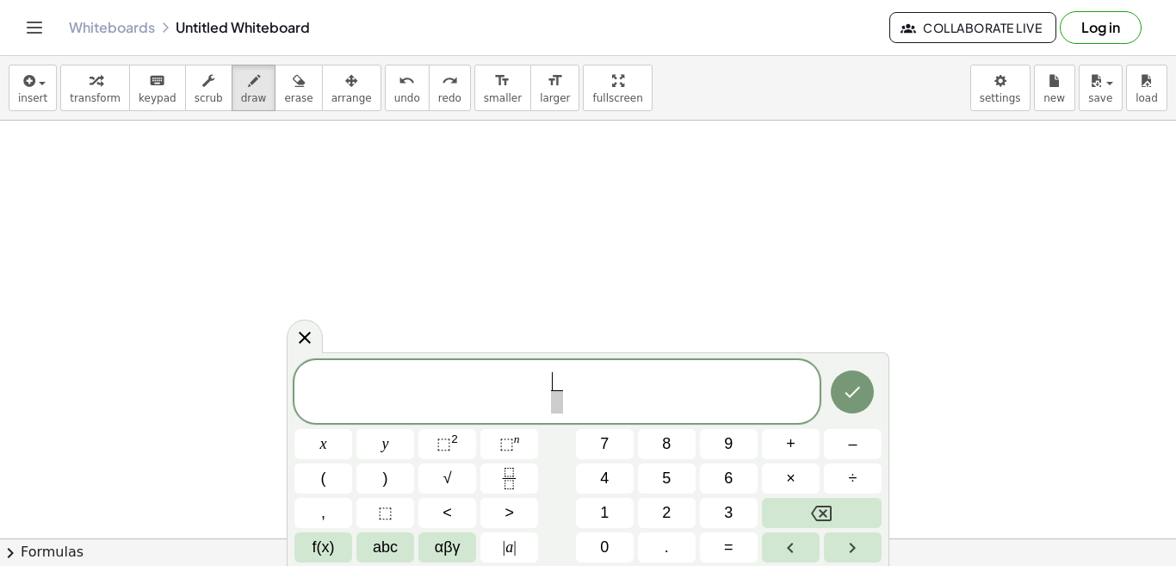
click at [555, 379] on span "​" at bounding box center [557, 381] width 12 height 19
click at [509, 472] on icon "Fraction" at bounding box center [509, 478] width 22 height 22
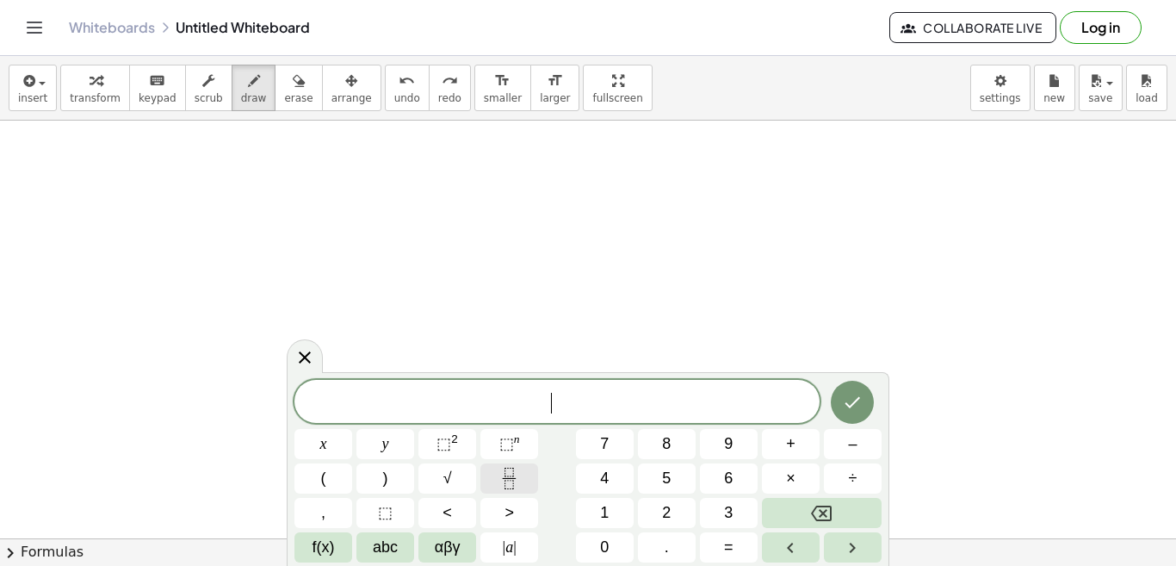
click at [506, 465] on button "Fraction" at bounding box center [509, 478] width 58 height 30
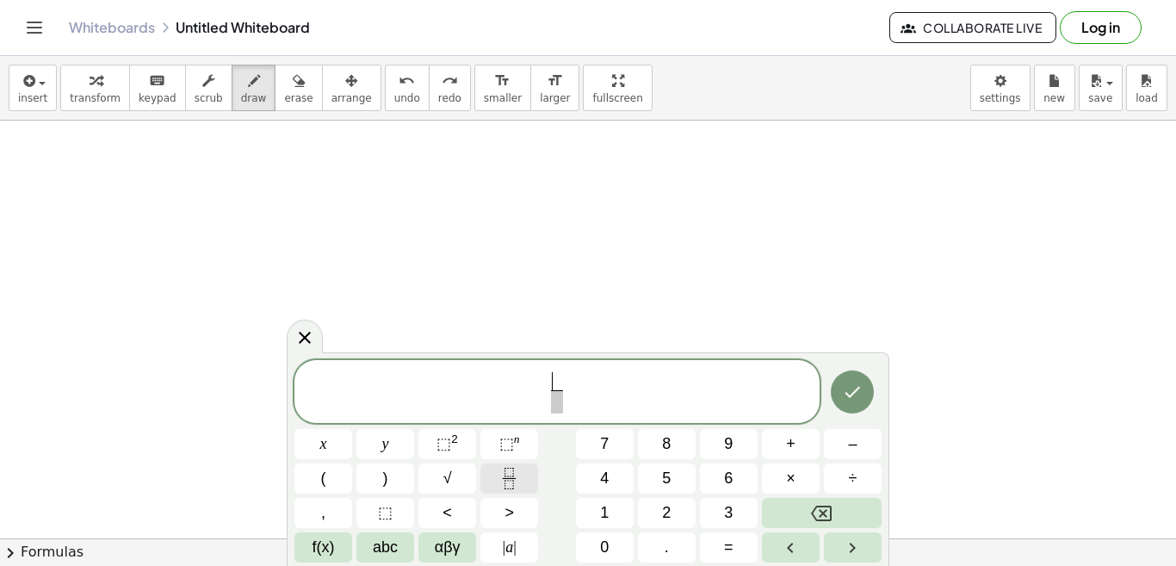
click at [504, 476] on icon "Fraction" at bounding box center [509, 478] width 22 height 22
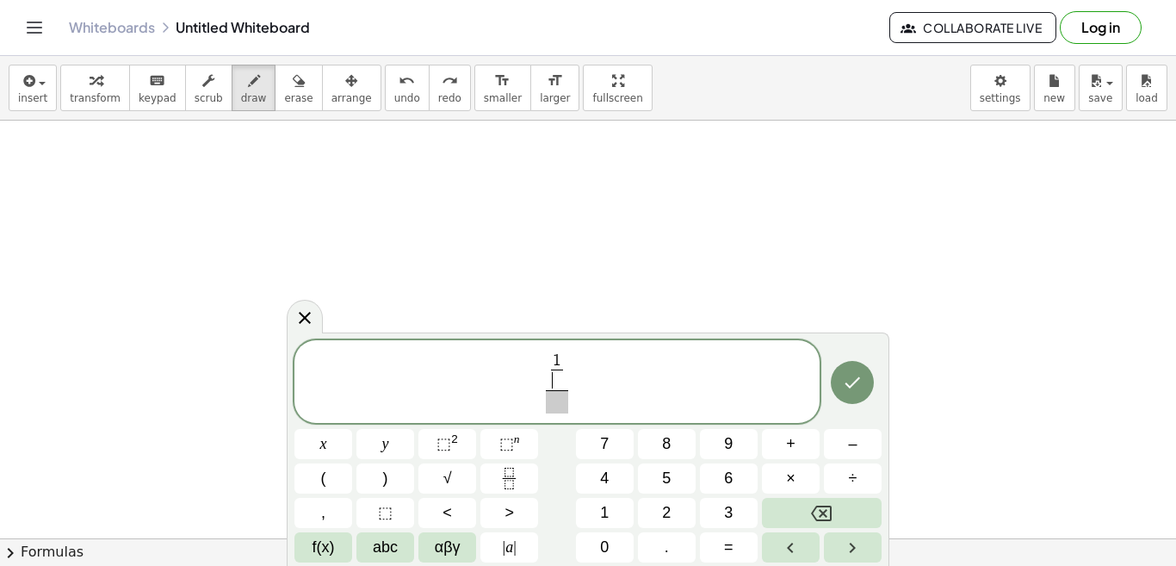
click at [554, 375] on span "​" at bounding box center [557, 379] width 12 height 21
click at [567, 371] on span "2 ​" at bounding box center [562, 379] width 12 height 21
click at [510, 481] on icon "Fraction" at bounding box center [509, 478] width 22 height 22
click at [578, 382] on span "​" at bounding box center [582, 379] width 12 height 21
click at [854, 479] on span "÷" at bounding box center [853, 478] width 9 height 23
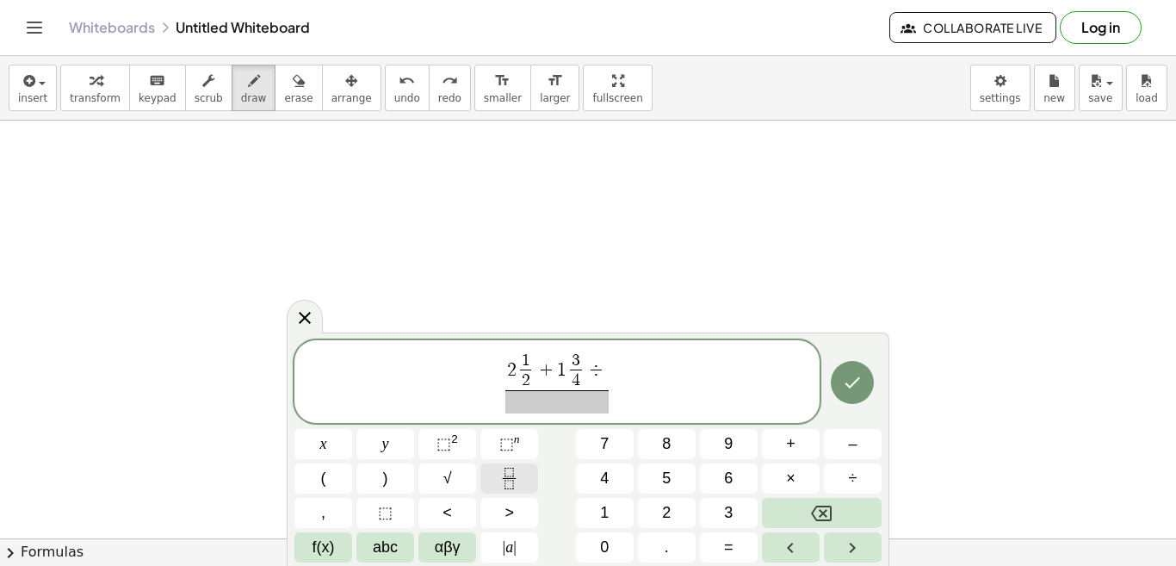
click at [505, 478] on rect "Fraction" at bounding box center [509, 478] width 13 height 1
click at [603, 375] on span "​" at bounding box center [607, 379] width 12 height 21
click at [541, 411] on span "​" at bounding box center [557, 401] width 132 height 23
click at [507, 477] on icon "Fraction" at bounding box center [509, 478] width 22 height 22
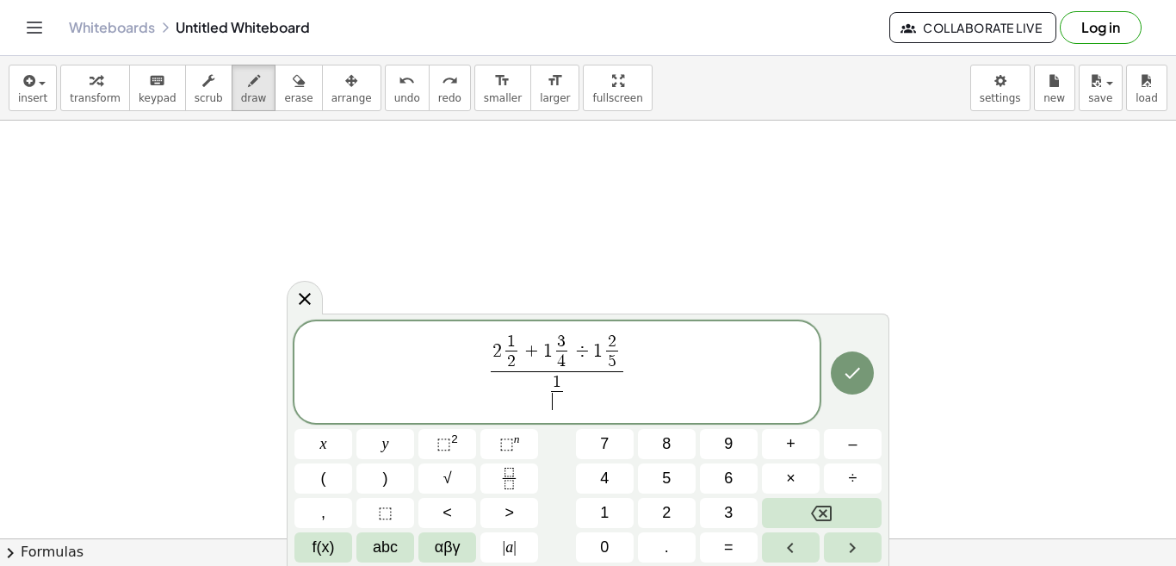
click at [556, 402] on span "​" at bounding box center [557, 401] width 12 height 21
click at [492, 484] on button "Fraction" at bounding box center [509, 478] width 58 height 30
click at [580, 397] on span "​" at bounding box center [582, 401] width 12 height 21
click at [572, 389] on span "2 1 4 ​ − ​ 1 2 ​" at bounding box center [557, 392] width 132 height 42
click at [857, 371] on icon "Done" at bounding box center [852, 373] width 15 height 11
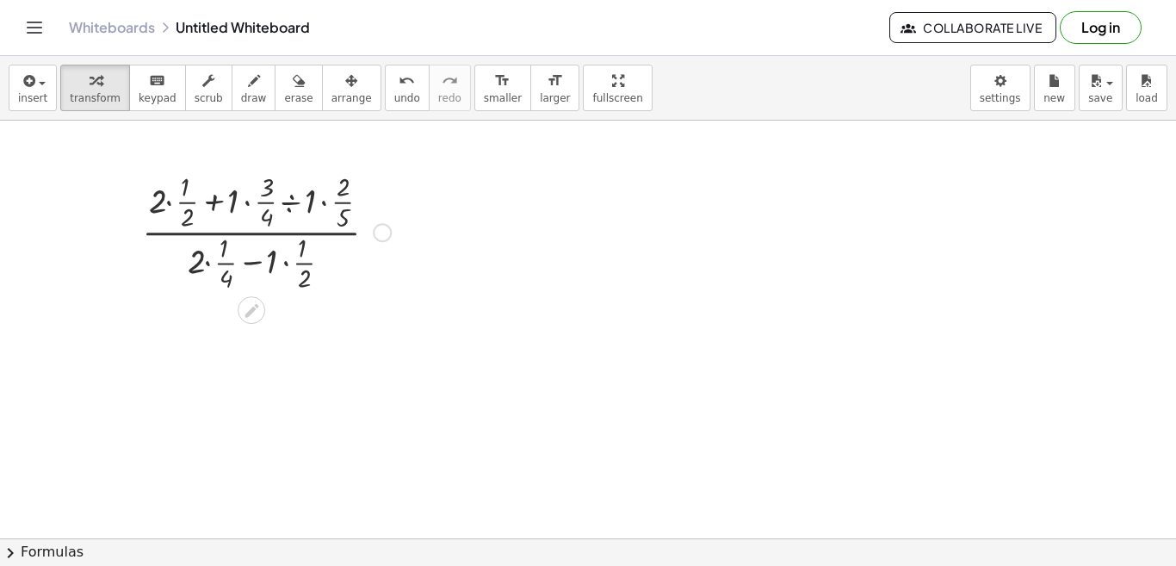
click at [169, 201] on div at bounding box center [266, 230] width 266 height 127
click at [175, 204] on div at bounding box center [266, 230] width 266 height 127
click at [141, 278] on div at bounding box center [129, 231] width 26 height 136
click at [83, 141] on div at bounding box center [588, 233] width 1176 height 1670
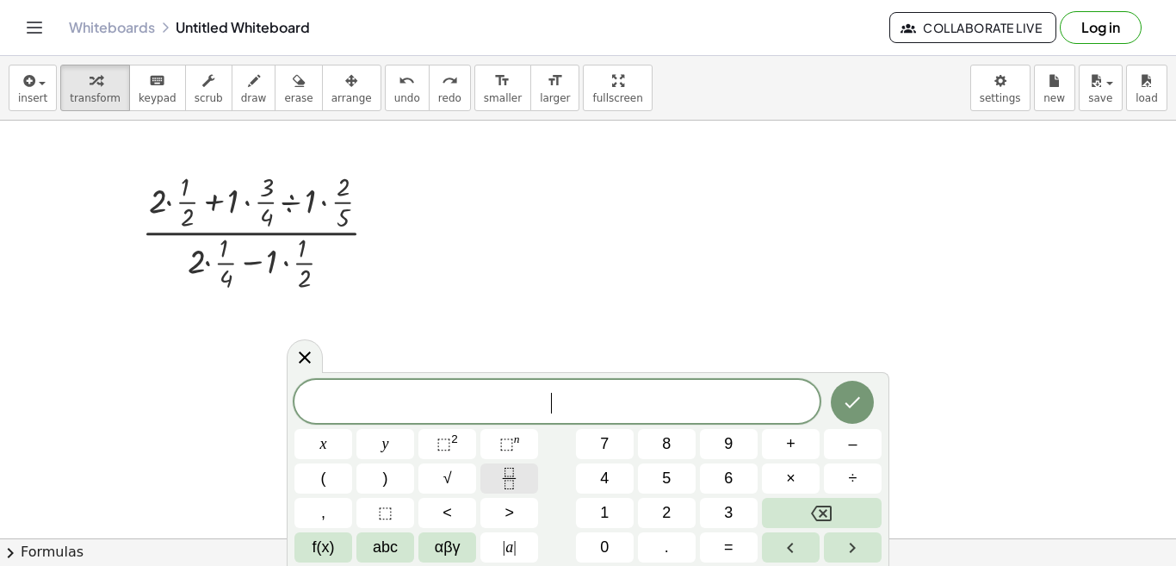
click at [513, 483] on icon "Fraction" at bounding box center [508, 483] width 9 height 9
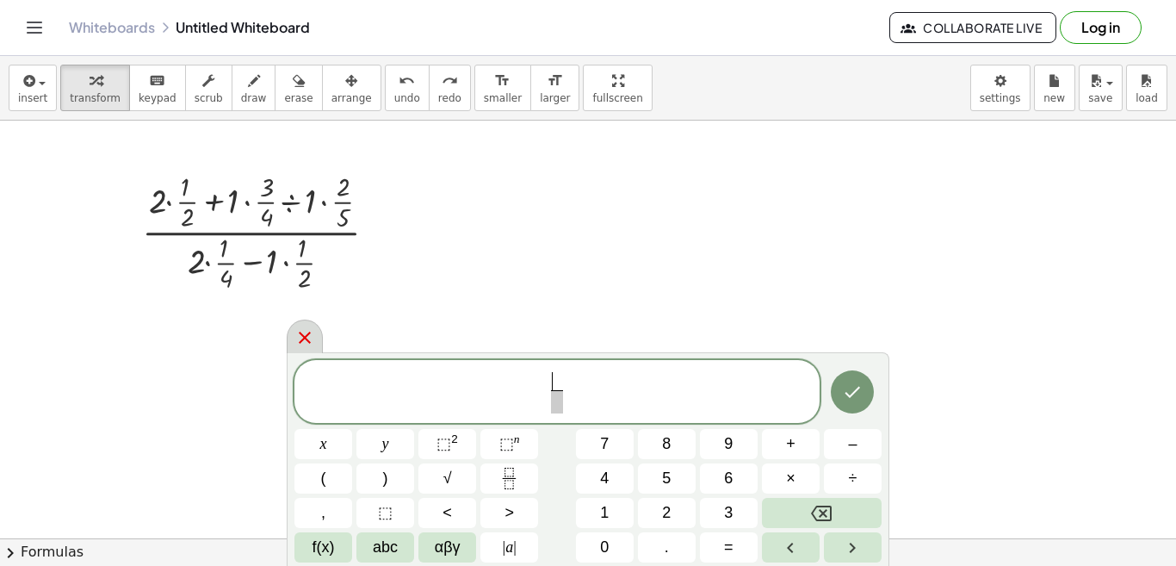
click at [301, 344] on icon at bounding box center [304, 337] width 21 height 21
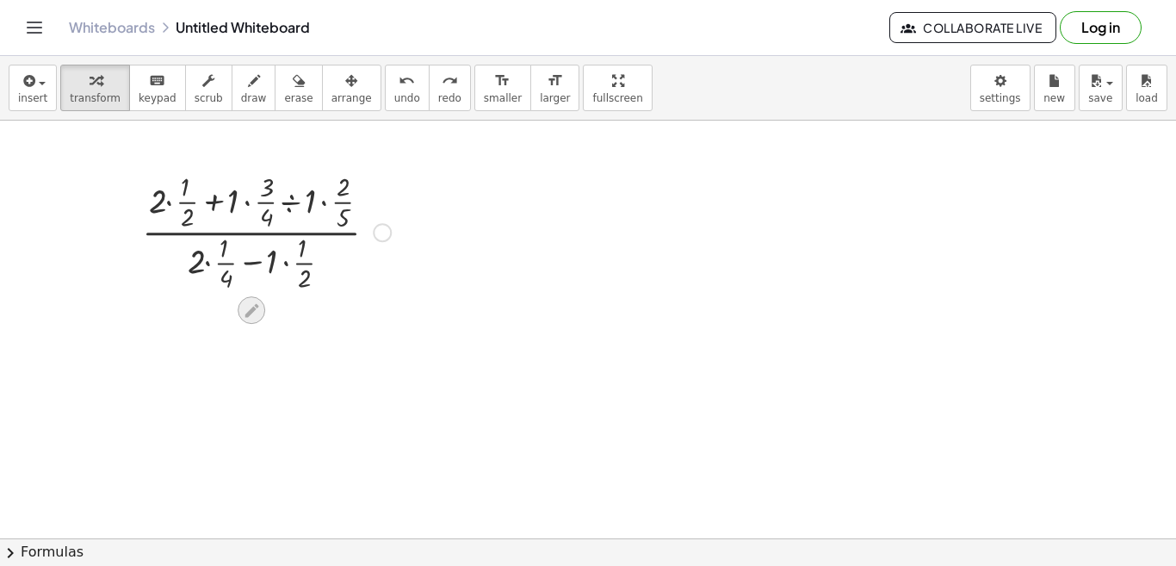
click at [250, 319] on div at bounding box center [252, 310] width 28 height 28
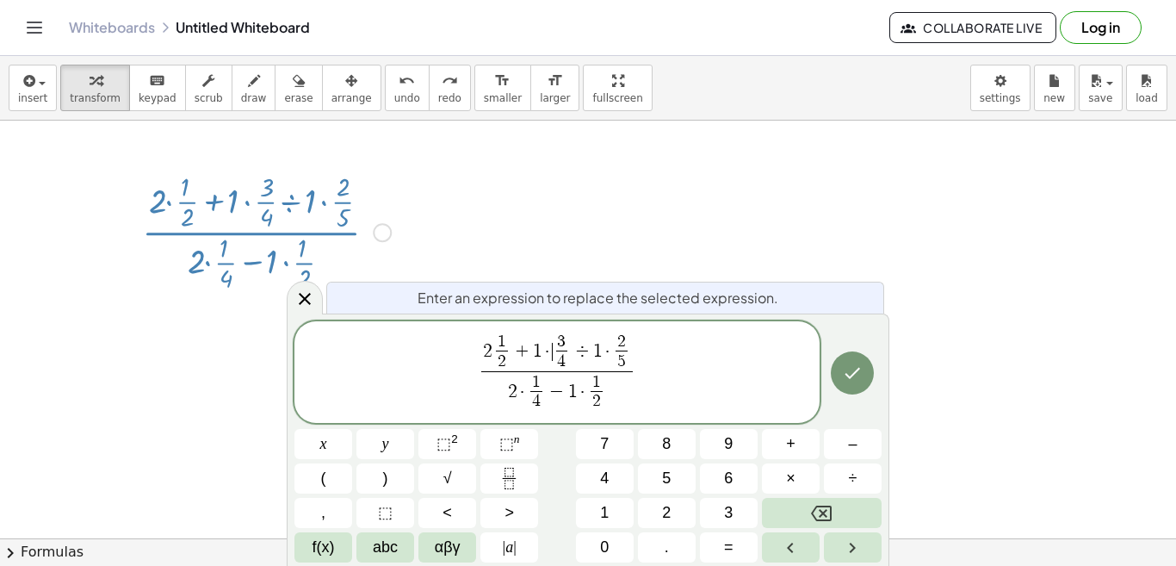
click at [549, 347] on span "·" at bounding box center [547, 352] width 10 height 19
click at [609, 348] on span "​ 2 5 ​" at bounding box center [617, 352] width 19 height 38
click at [607, 350] on span "2 1 2 ​ + 1 3 4 ​ ÷ 1 · ​ 2 5 ​" at bounding box center [557, 352] width 142 height 38
click at [856, 364] on icon "Done" at bounding box center [852, 372] width 21 height 21
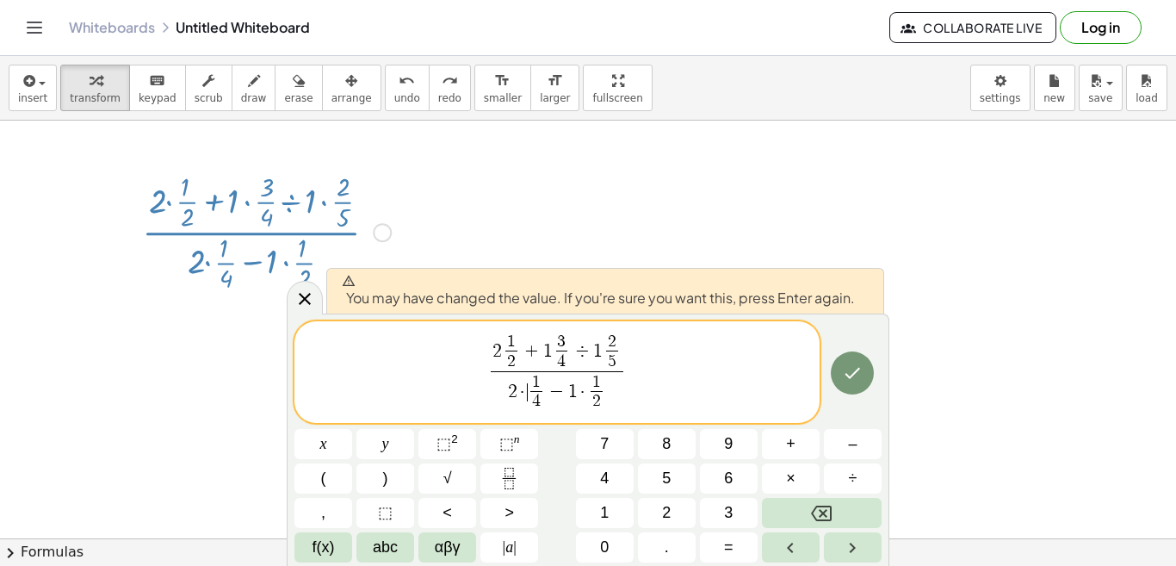
click at [525, 393] on span "·" at bounding box center [522, 392] width 10 height 19
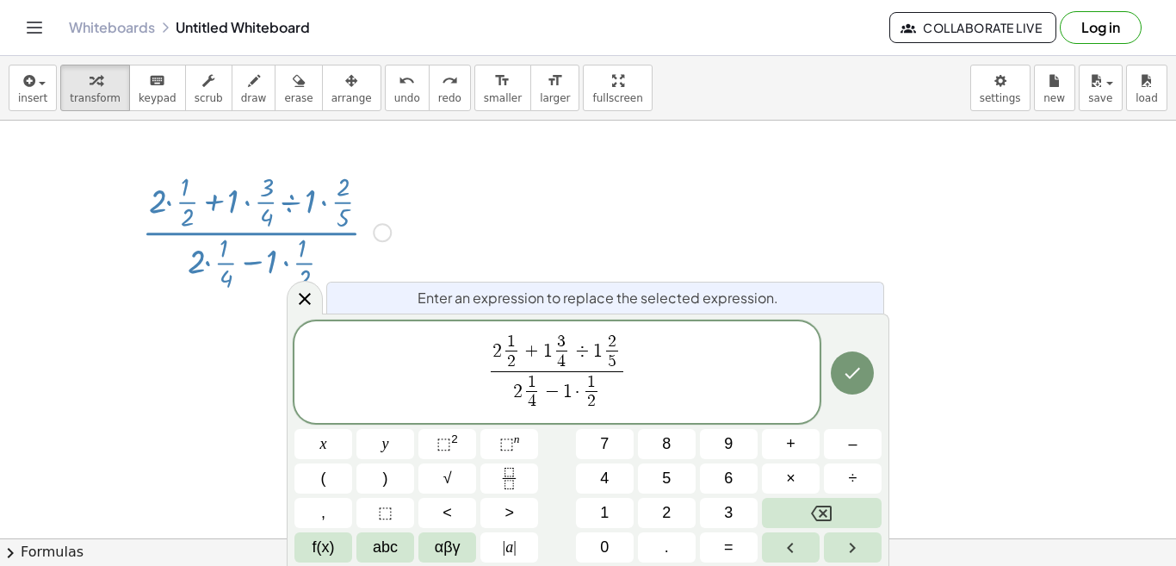
click at [583, 392] on span "1 2 ​" at bounding box center [592, 393] width 19 height 38
click at [848, 368] on icon "Done" at bounding box center [852, 372] width 21 height 21
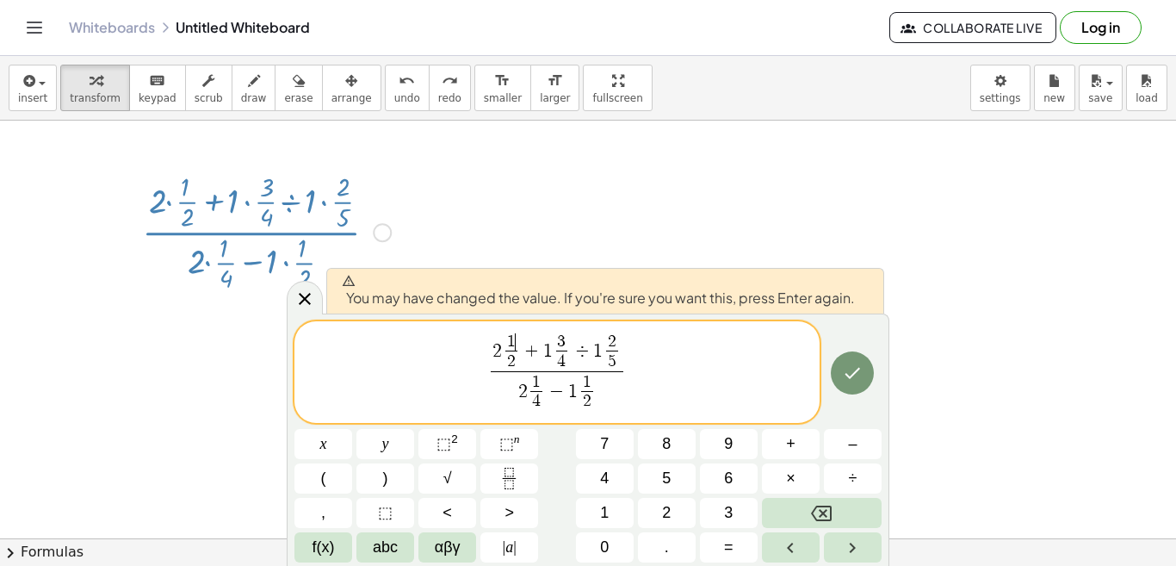
click at [516, 343] on span "1 ​" at bounding box center [511, 341] width 12 height 16
click at [506, 350] on span "​ 2" at bounding box center [511, 360] width 12 height 21
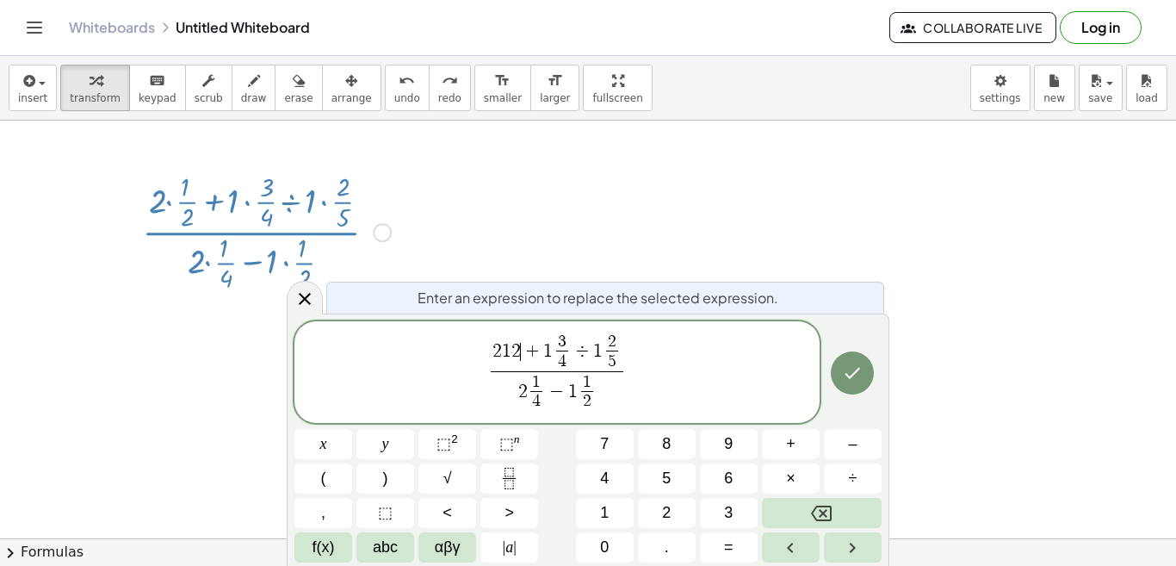
click at [520, 351] on span "2 1 2 ​ + 1 3 4 ​ ÷ 1 2 5 ​" at bounding box center [557, 352] width 133 height 38
click at [506, 486] on icon "Fraction" at bounding box center [509, 478] width 22 height 22
click at [507, 362] on span at bounding box center [507, 360] width 12 height 21
click at [555, 341] on span "3" at bounding box center [557, 341] width 9 height 16
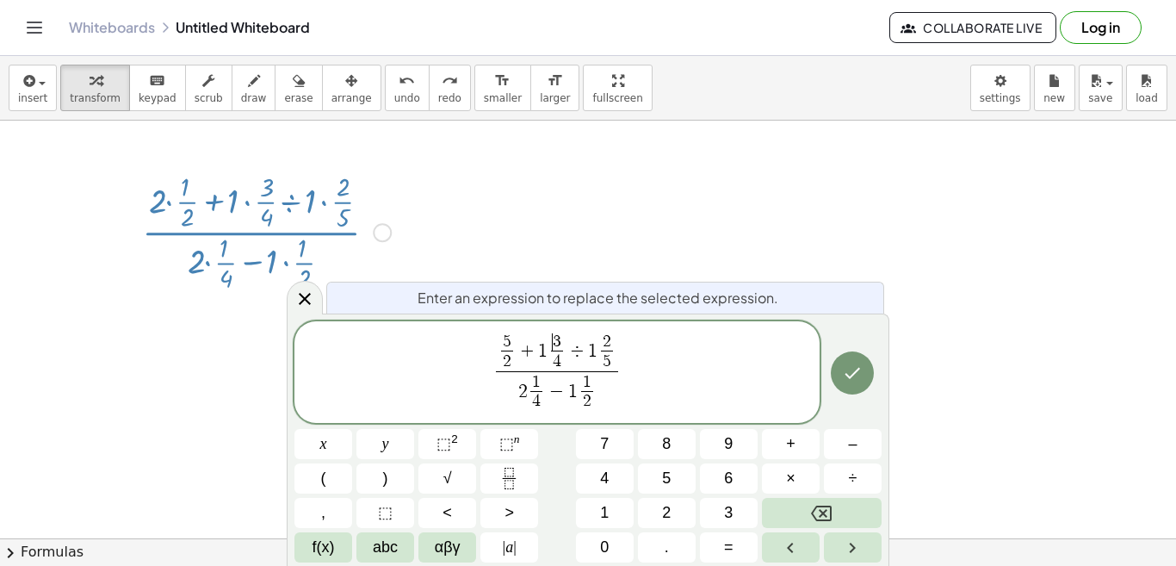
click at [555, 341] on span "3" at bounding box center [557, 341] width 9 height 16
click at [547, 349] on span "5 2 ​ + 1 3 ​ 4 ​ ÷ 1 2 5 ​" at bounding box center [557, 352] width 122 height 38
click at [552, 339] on span "3" at bounding box center [551, 341] width 9 height 16
click at [555, 338] on span "3 ​" at bounding box center [553, 341] width 12 height 16
click at [595, 353] on span "​ 2 5 ​" at bounding box center [602, 352] width 19 height 38
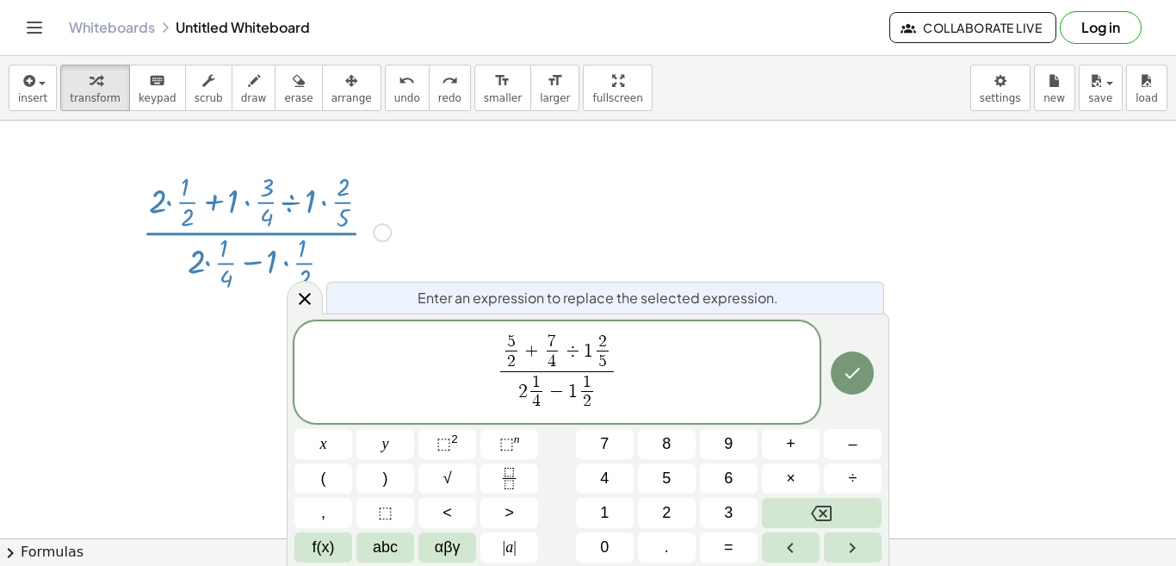
click at [606, 337] on span "​ 2" at bounding box center [603, 341] width 12 height 16
click at [592, 351] on span "5 2 ​ + 7 4 ​ ÷ 1 ​ 7 5 ​" at bounding box center [556, 352] width 113 height 38
click at [538, 380] on span "1" at bounding box center [536, 382] width 9 height 16
click at [528, 392] on span "9 4 ​" at bounding box center [537, 393] width 19 height 38
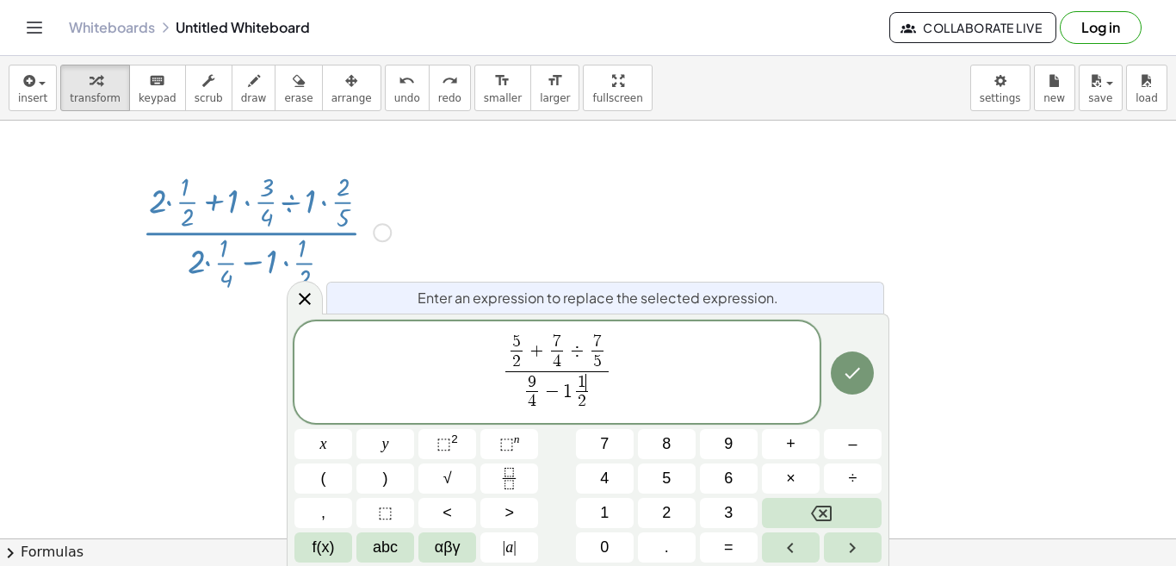
click at [584, 384] on span "1" at bounding box center [582, 382] width 9 height 16
click at [584, 384] on span "​" at bounding box center [582, 382] width 12 height 16
click at [575, 393] on span "​ 3 2 ​" at bounding box center [581, 393] width 19 height 38
click at [573, 398] on span "3 2 ​" at bounding box center [581, 393] width 19 height 38
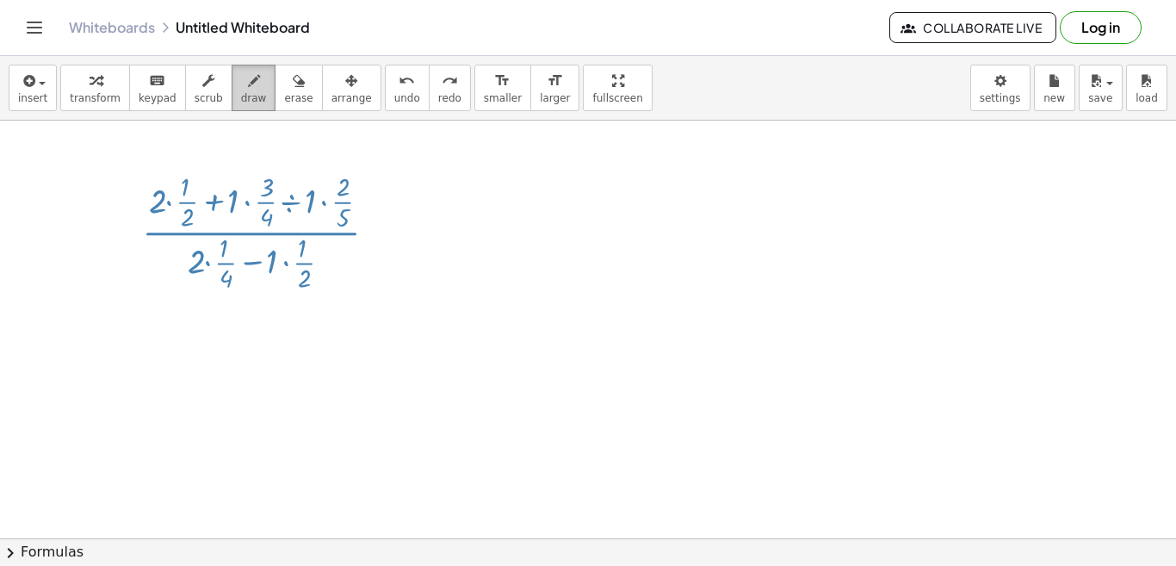
click at [241, 100] on span "draw" at bounding box center [254, 98] width 26 height 12
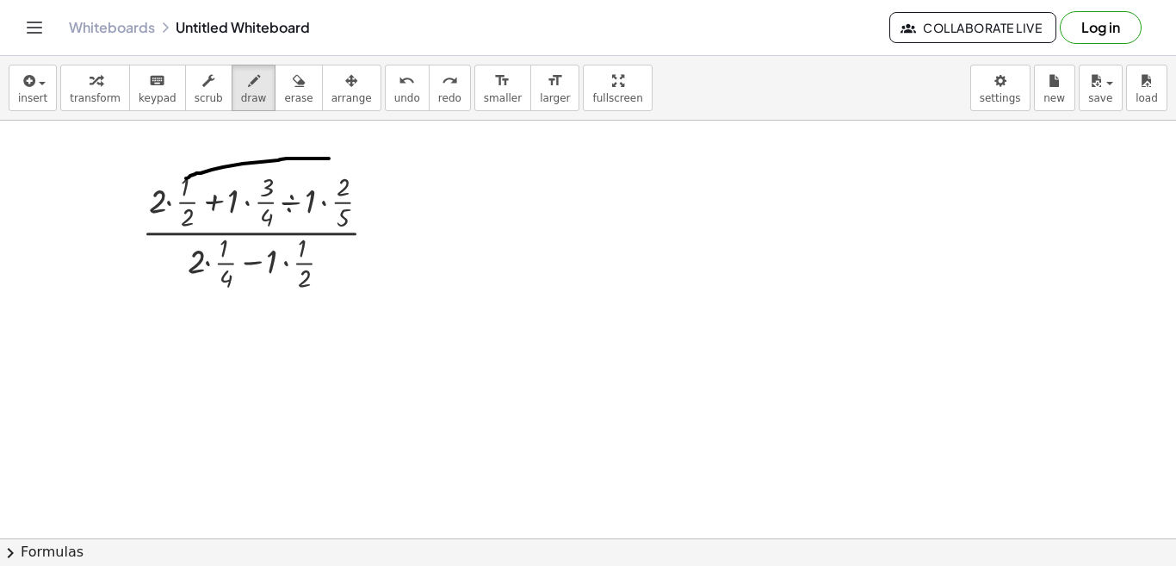
drag, startPoint x: 329, startPoint y: 158, endPoint x: 171, endPoint y: 197, distance: 162.2
click at [171, 194] on div at bounding box center [588, 233] width 1176 height 1670
drag, startPoint x: 171, startPoint y: 197, endPoint x: 141, endPoint y: 187, distance: 31.9
click at [142, 185] on div at bounding box center [588, 233] width 1176 height 1670
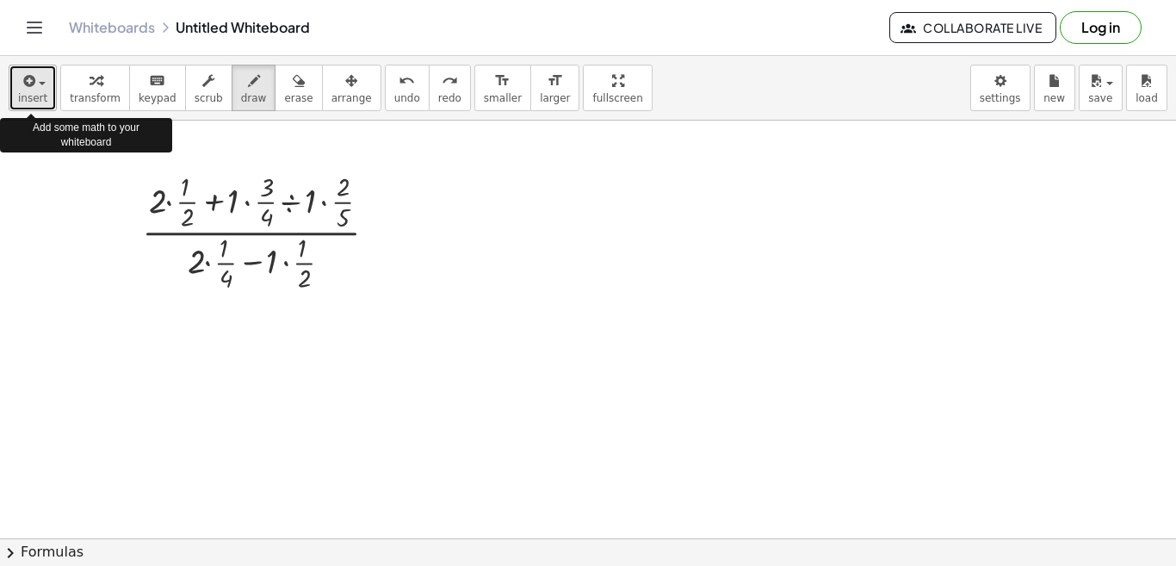
click at [40, 83] on span "button" at bounding box center [42, 83] width 7 height 3
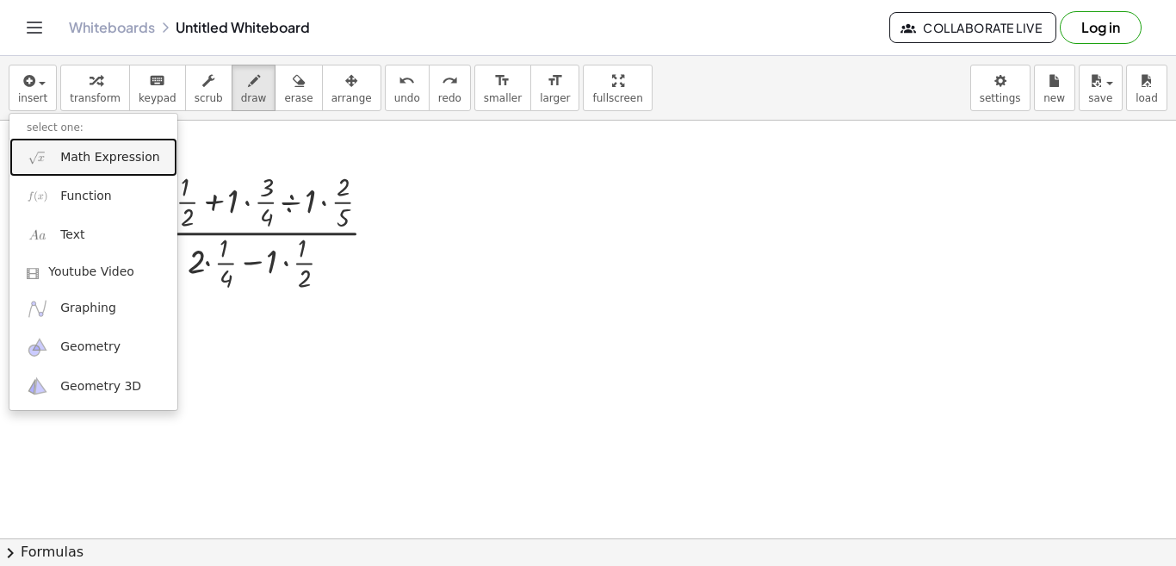
click at [84, 161] on span "Math Expression" at bounding box center [109, 157] width 99 height 17
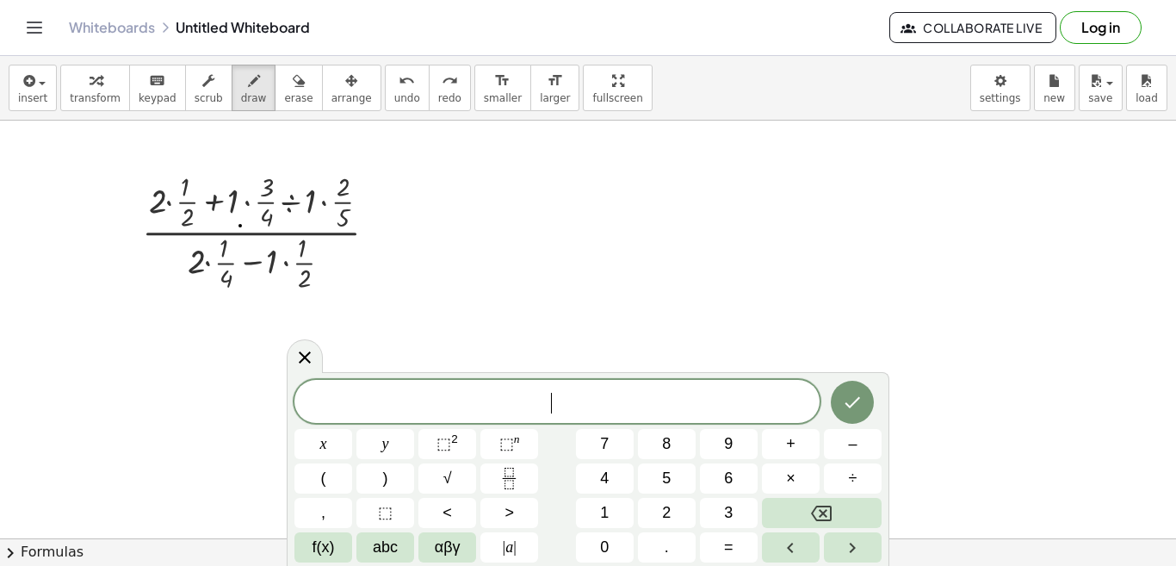
click at [240, 226] on div at bounding box center [588, 233] width 1176 height 1670
click at [806, 274] on div at bounding box center [588, 233] width 1176 height 1670
click at [292, 358] on div at bounding box center [305, 355] width 36 height 34
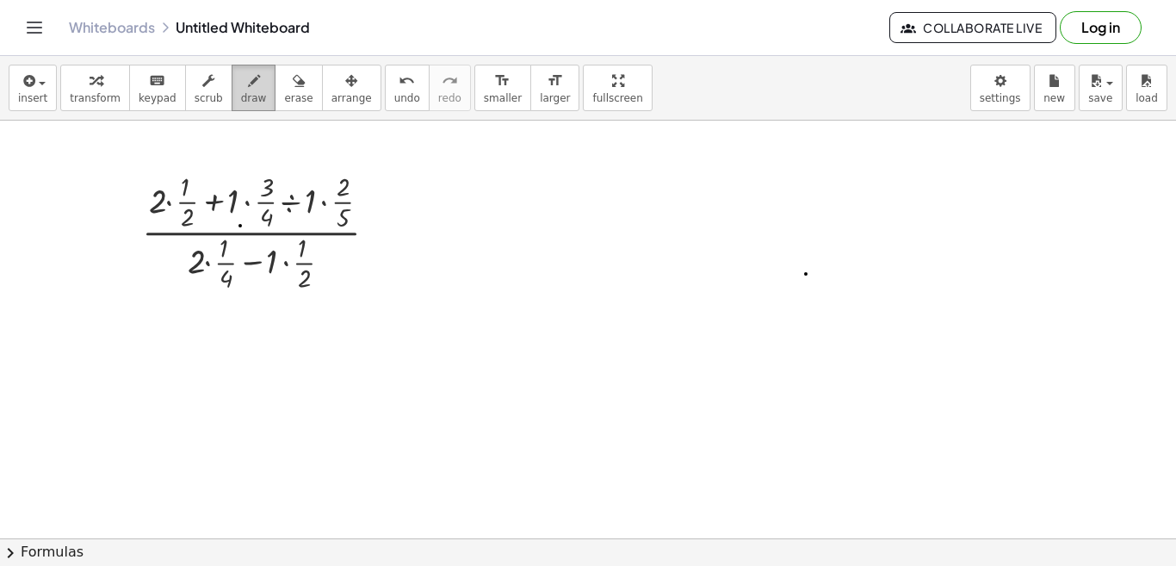
click at [248, 88] on icon "button" at bounding box center [254, 81] width 12 height 21
drag, startPoint x: 139, startPoint y: 328, endPoint x: 106, endPoint y: 351, distance: 40.8
click at [106, 351] on div at bounding box center [588, 233] width 1176 height 1670
drag, startPoint x: 85, startPoint y: 360, endPoint x: 184, endPoint y: 360, distance: 99.0
click at [184, 360] on div at bounding box center [588, 233] width 1176 height 1670
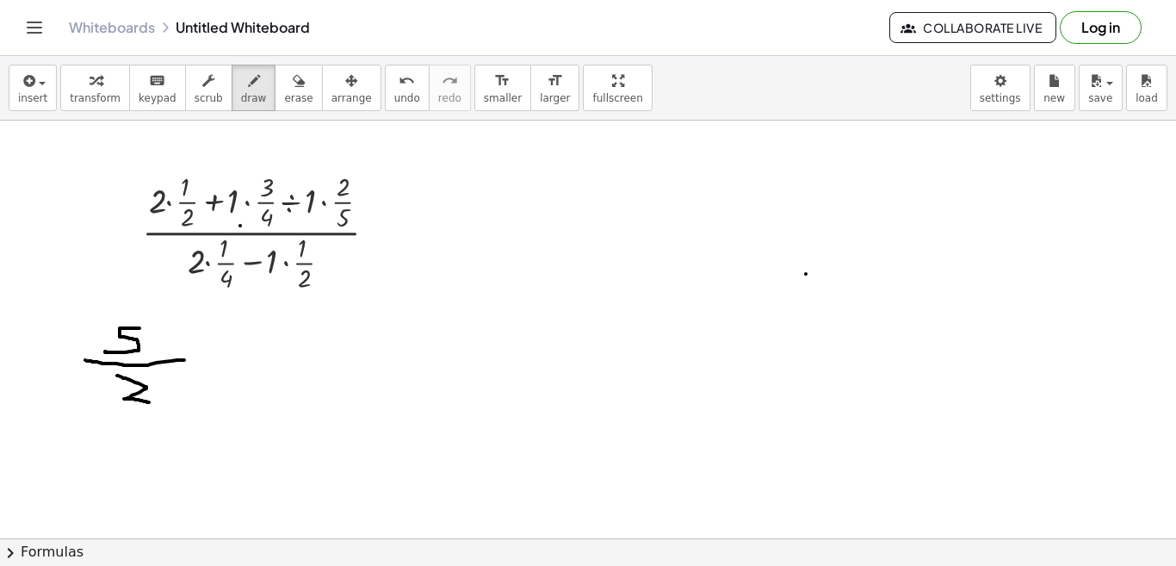
drag, startPoint x: 117, startPoint y: 375, endPoint x: 150, endPoint y: 402, distance: 42.2
click at [150, 402] on div at bounding box center [588, 233] width 1176 height 1670
drag, startPoint x: 196, startPoint y: 358, endPoint x: 225, endPoint y: 359, distance: 28.4
click at [225, 359] on div at bounding box center [588, 233] width 1176 height 1670
drag, startPoint x: 208, startPoint y: 341, endPoint x: 206, endPoint y: 372, distance: 31.1
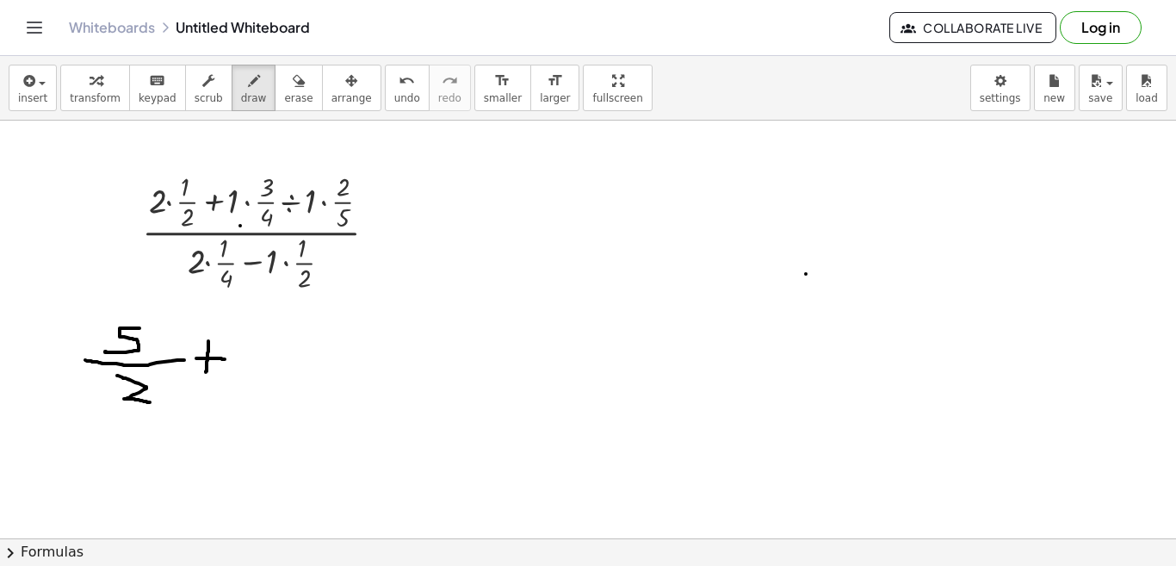
click at [206, 372] on div at bounding box center [588, 233] width 1176 height 1670
drag, startPoint x: 251, startPoint y: 326, endPoint x: 248, endPoint y: 364, distance: 38.0
click at [248, 364] on div at bounding box center [588, 233] width 1176 height 1670
drag, startPoint x: 261, startPoint y: 337, endPoint x: 273, endPoint y: 366, distance: 30.9
click at [273, 366] on div at bounding box center [588, 233] width 1176 height 1670
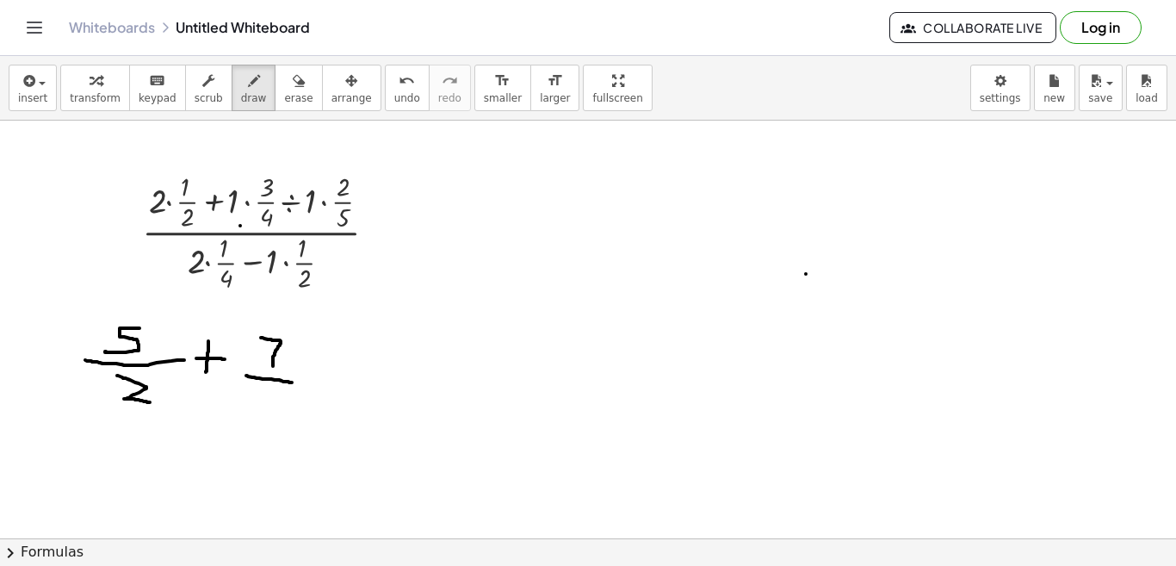
drag, startPoint x: 246, startPoint y: 375, endPoint x: 293, endPoint y: 383, distance: 47.1
click at [293, 383] on div at bounding box center [588, 233] width 1176 height 1670
drag, startPoint x: 272, startPoint y: 396, endPoint x: 295, endPoint y: 412, distance: 28.4
click at [295, 412] on div at bounding box center [588, 233] width 1176 height 1670
drag, startPoint x: 282, startPoint y: 399, endPoint x: 280, endPoint y: 422, distance: 22.5
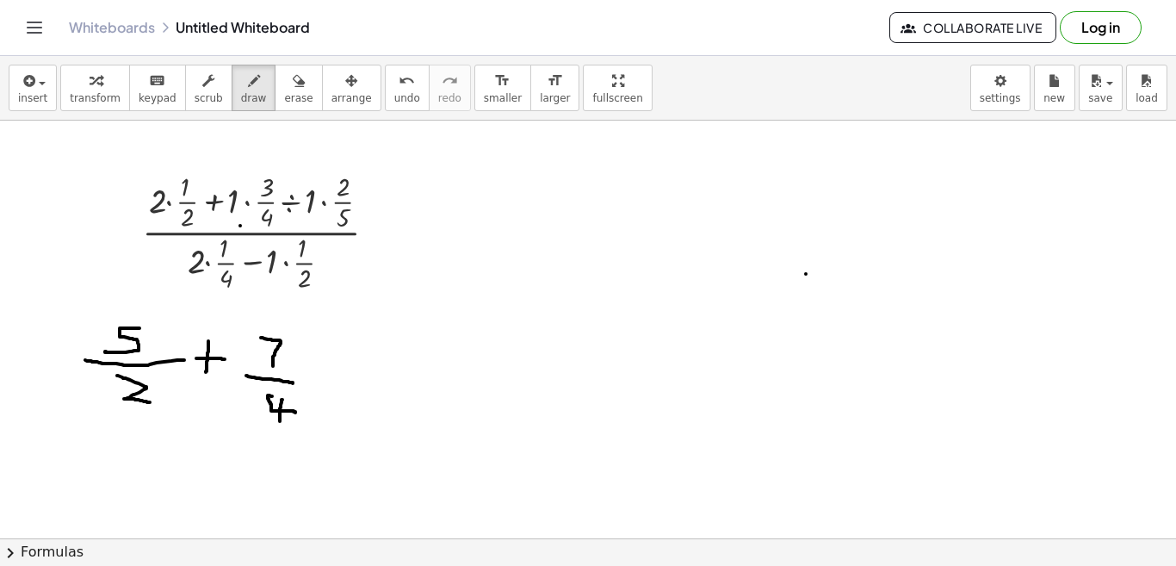
click at [280, 422] on div at bounding box center [588, 233] width 1176 height 1670
drag, startPoint x: 322, startPoint y: 373, endPoint x: 346, endPoint y: 375, distance: 24.2
click at [346, 375] on div at bounding box center [588, 233] width 1176 height 1670
click at [337, 368] on div at bounding box center [588, 233] width 1176 height 1670
click at [337, 377] on div at bounding box center [588, 233] width 1176 height 1670
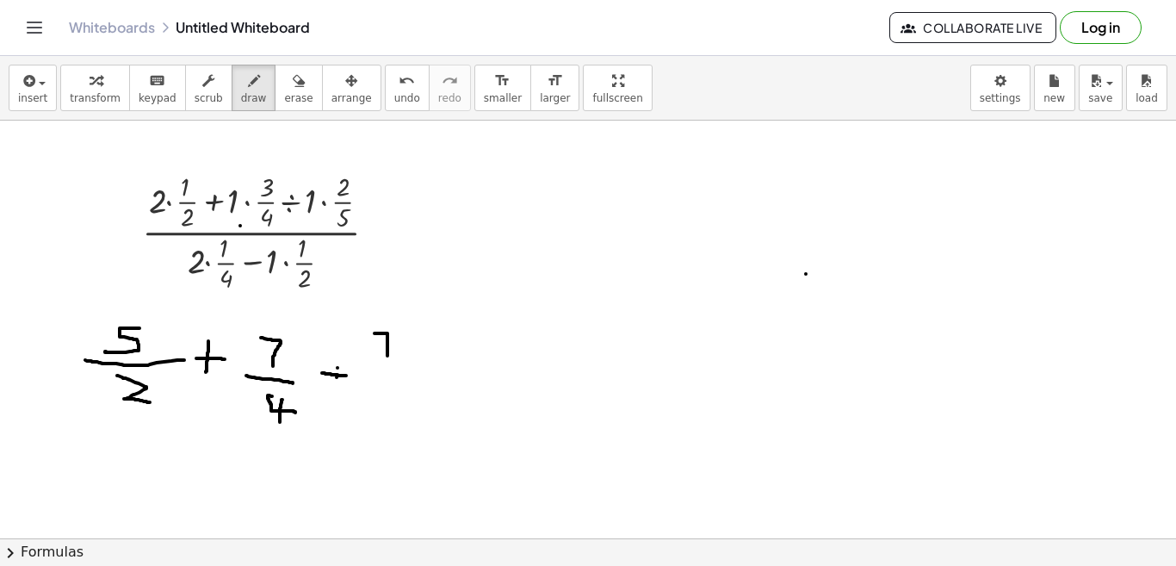
drag, startPoint x: 374, startPoint y: 333, endPoint x: 387, endPoint y: 359, distance: 28.5
click at [387, 359] on div at bounding box center [588, 233] width 1176 height 1670
drag, startPoint x: 374, startPoint y: 347, endPoint x: 398, endPoint y: 354, distance: 25.1
click at [398, 354] on div at bounding box center [588, 233] width 1176 height 1670
drag, startPoint x: 376, startPoint y: 372, endPoint x: 406, endPoint y: 382, distance: 31.9
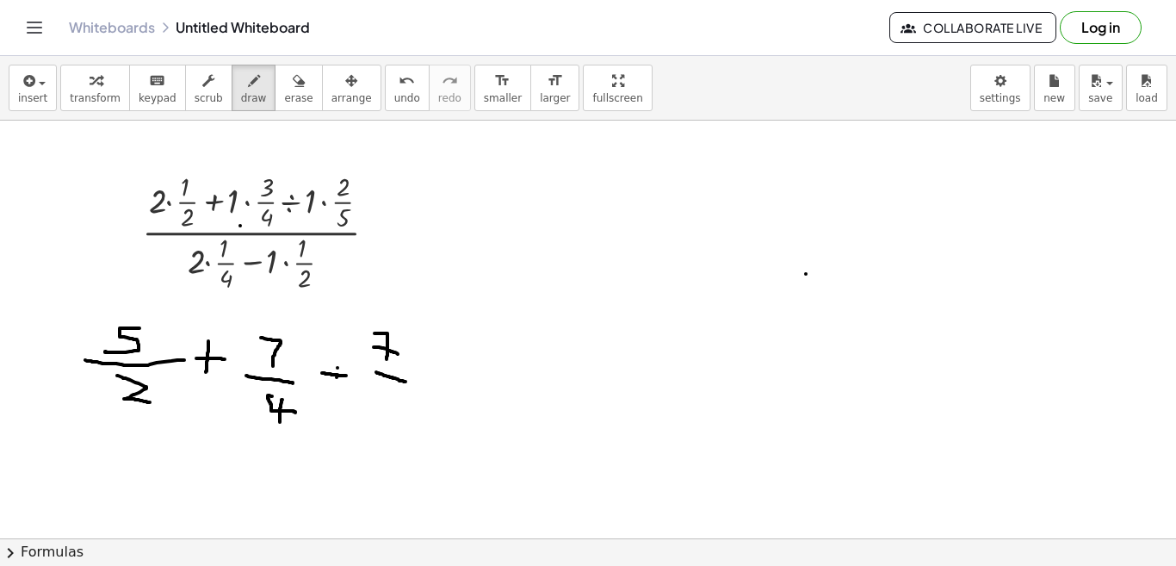
click at [406, 382] on div at bounding box center [588, 233] width 1176 height 1670
drag, startPoint x: 396, startPoint y: 393, endPoint x: 371, endPoint y: 419, distance: 36.5
click at [371, 419] on div at bounding box center [588, 233] width 1176 height 1670
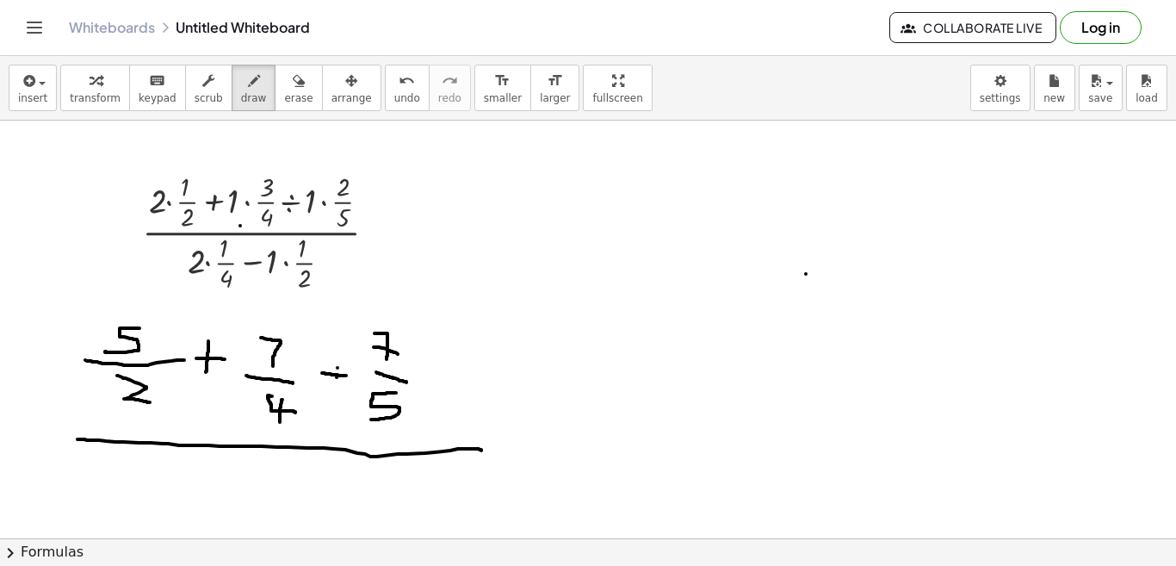
drag, startPoint x: 77, startPoint y: 439, endPoint x: 481, endPoint y: 450, distance: 403.9
click at [481, 450] on div at bounding box center [588, 233] width 1176 height 1670
click at [295, 263] on div at bounding box center [588, 233] width 1176 height 1670
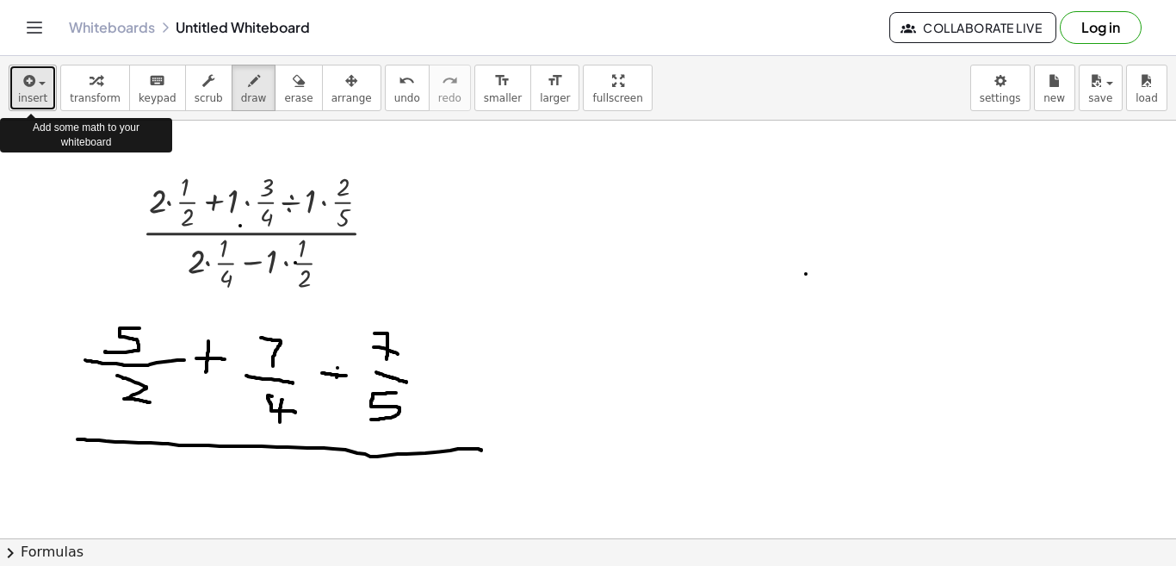
click at [40, 95] on span "insert" at bounding box center [32, 98] width 29 height 12
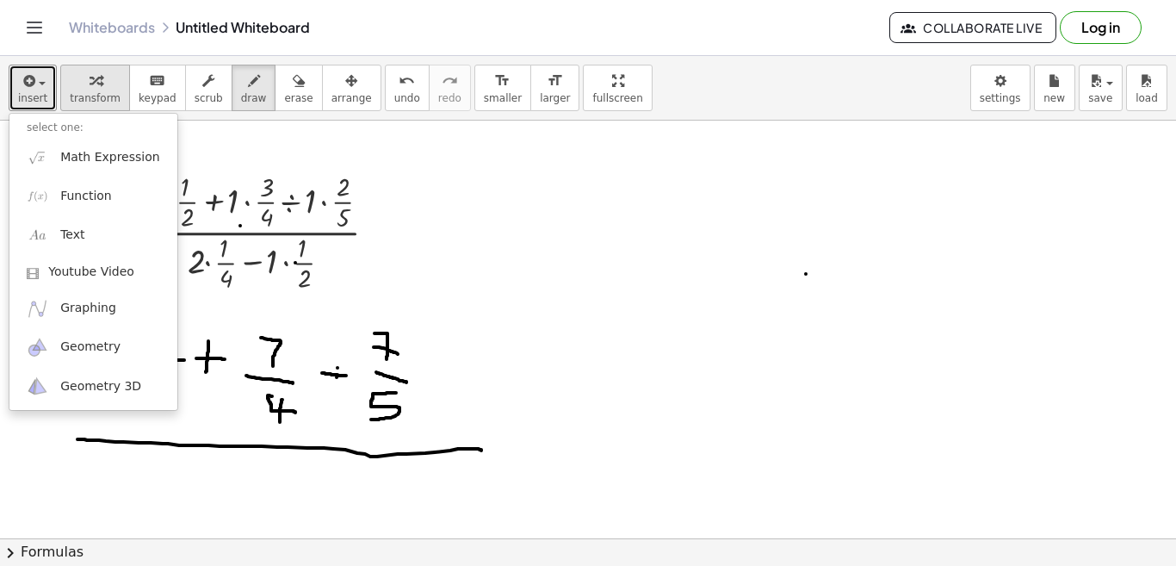
click at [101, 94] on span "transform" at bounding box center [95, 98] width 51 height 12
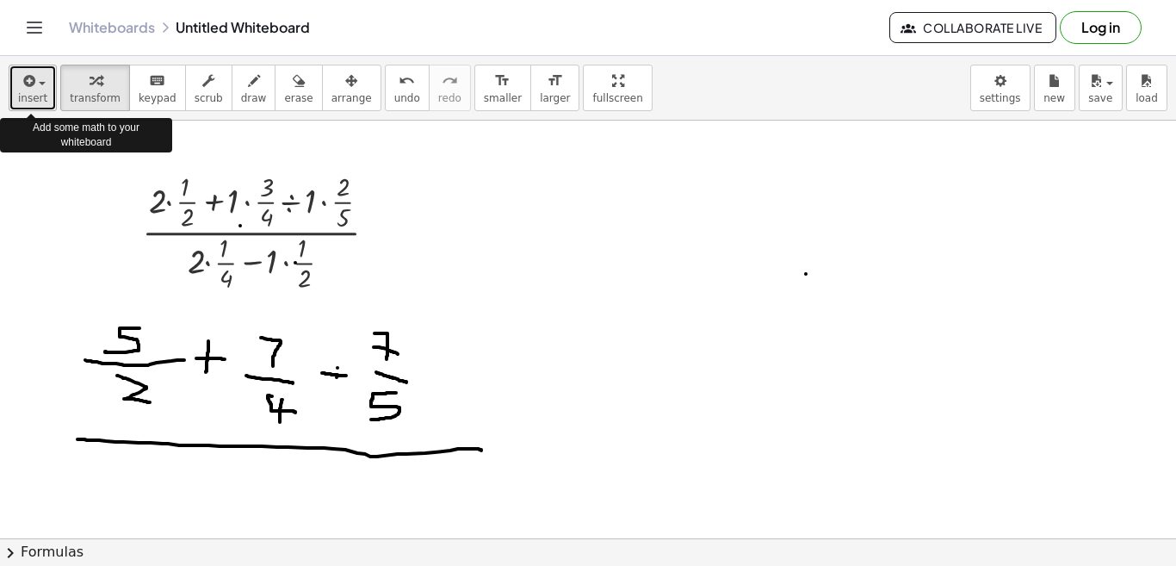
click at [42, 93] on span "insert" at bounding box center [32, 98] width 29 height 12
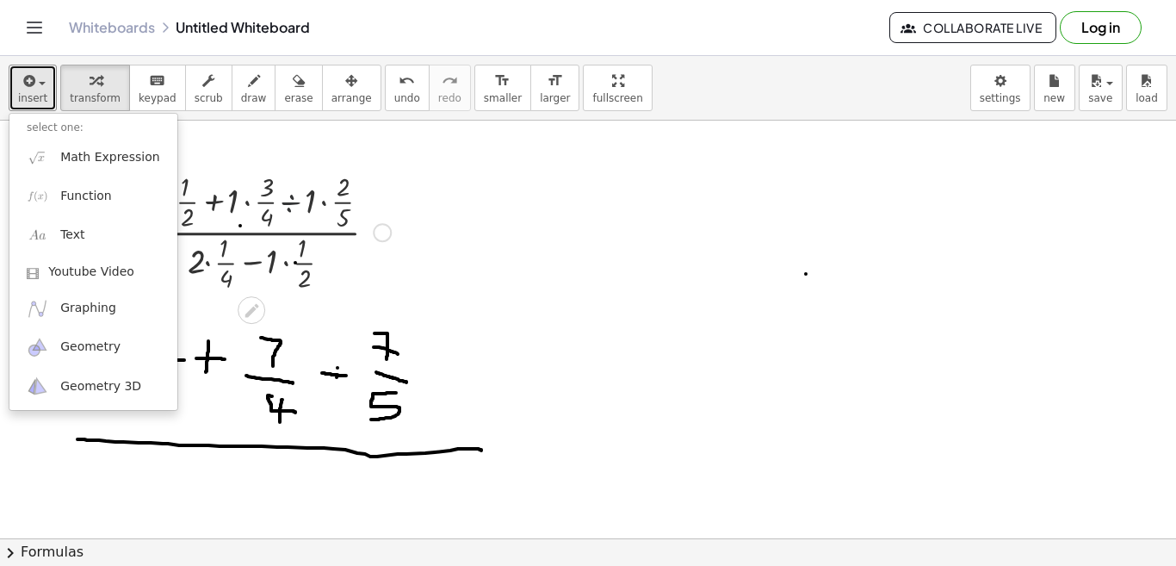
click at [298, 209] on div at bounding box center [266, 230] width 266 height 127
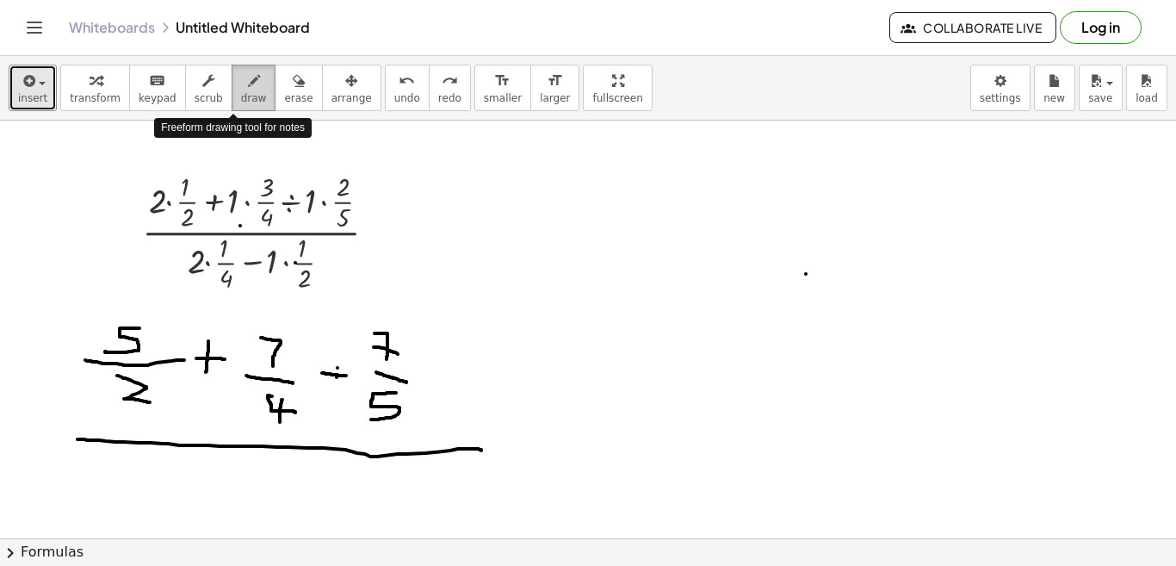
click at [248, 84] on icon "button" at bounding box center [254, 81] width 12 height 21
drag, startPoint x: 130, startPoint y: 459, endPoint x: 131, endPoint y: 486, distance: 26.7
click at [131, 486] on div at bounding box center [588, 233] width 1176 height 1670
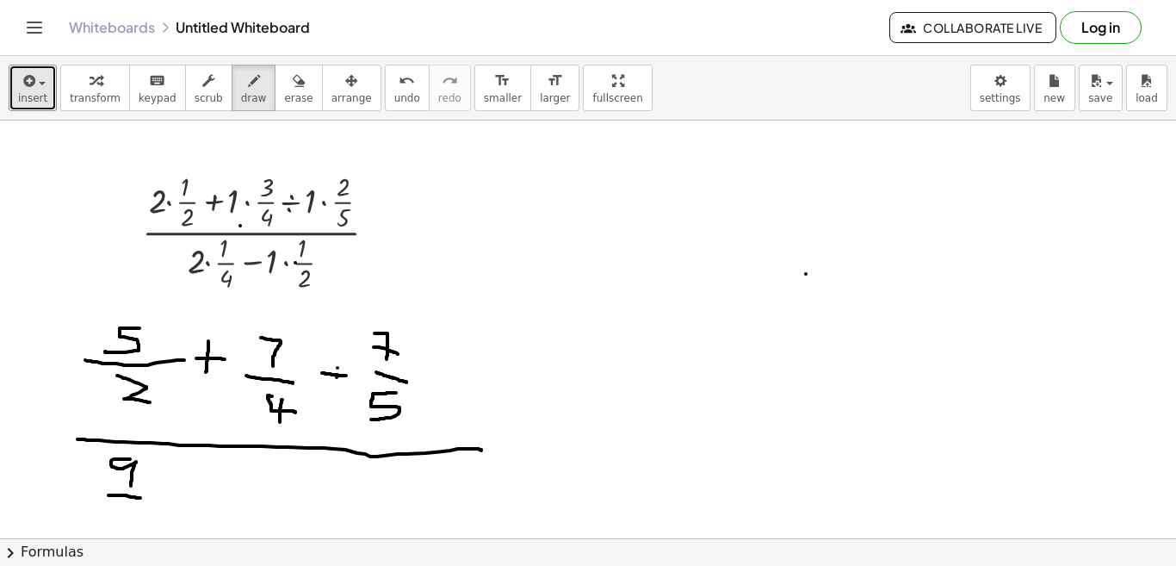
drag, startPoint x: 108, startPoint y: 495, endPoint x: 146, endPoint y: 498, distance: 38.0
click at [146, 498] on div at bounding box center [588, 233] width 1176 height 1670
drag, startPoint x: 108, startPoint y: 509, endPoint x: 152, endPoint y: 519, distance: 44.3
click at [152, 519] on div at bounding box center [588, 233] width 1176 height 1670
drag, startPoint x: 127, startPoint y: 507, endPoint x: 126, endPoint y: 529, distance: 22.4
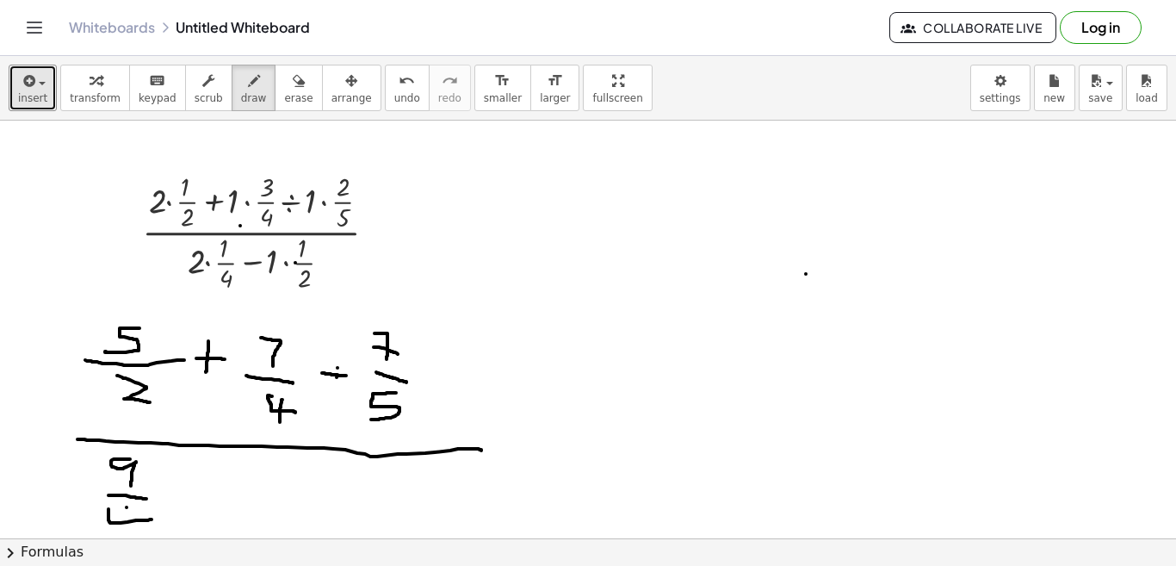
click at [126, 529] on div at bounding box center [588, 233] width 1176 height 1670
click at [178, 496] on div at bounding box center [588, 233] width 1176 height 1670
drag, startPoint x: 178, startPoint y: 496, endPoint x: 201, endPoint y: 497, distance: 22.4
click at [201, 497] on div at bounding box center [588, 233] width 1176 height 1670
drag, startPoint x: 255, startPoint y: 460, endPoint x: 246, endPoint y: 500, distance: 41.4
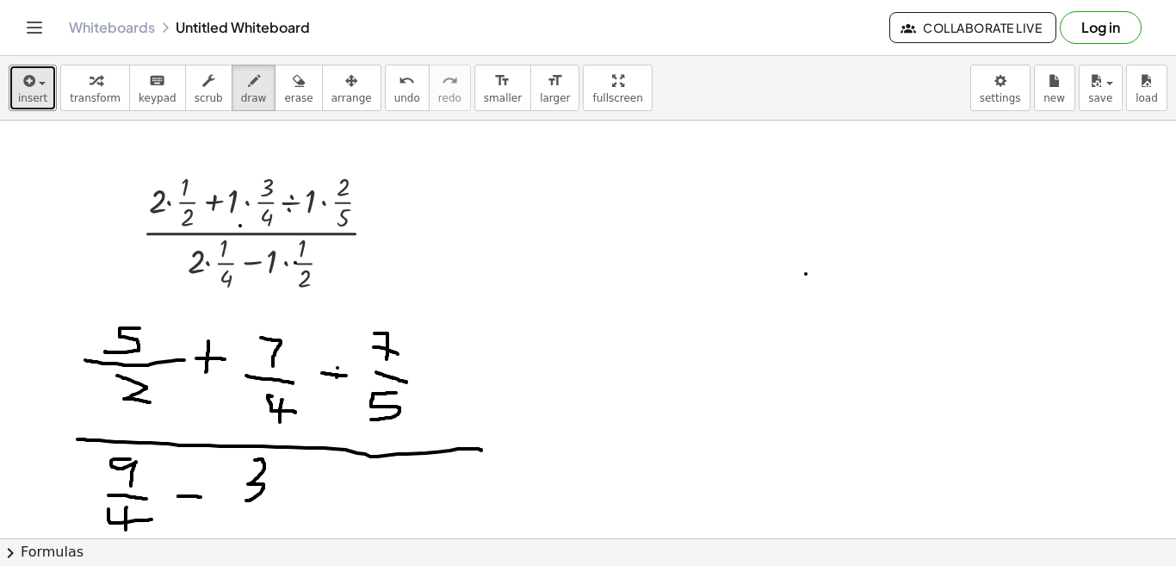
click at [246, 500] on div at bounding box center [588, 233] width 1176 height 1670
drag, startPoint x: 234, startPoint y: 503, endPoint x: 281, endPoint y: 510, distance: 47.8
click at [281, 510] on div at bounding box center [588, 233] width 1176 height 1670
drag, startPoint x: 247, startPoint y: 516, endPoint x: 269, endPoint y: 527, distance: 24.7
click at [269, 527] on div at bounding box center [588, 233] width 1176 height 1670
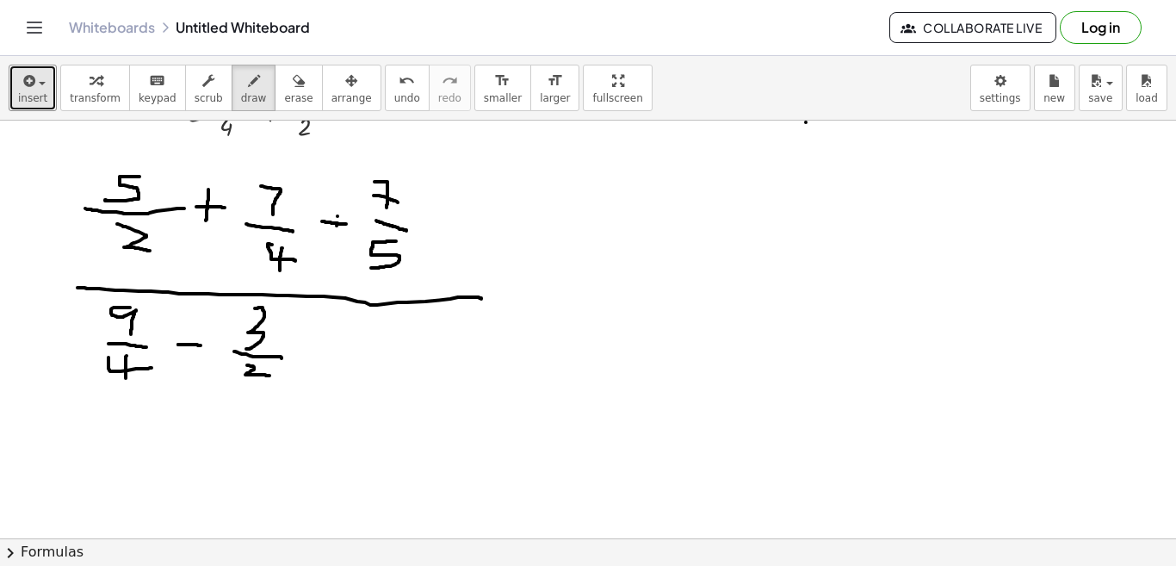
scroll to position [894, 0]
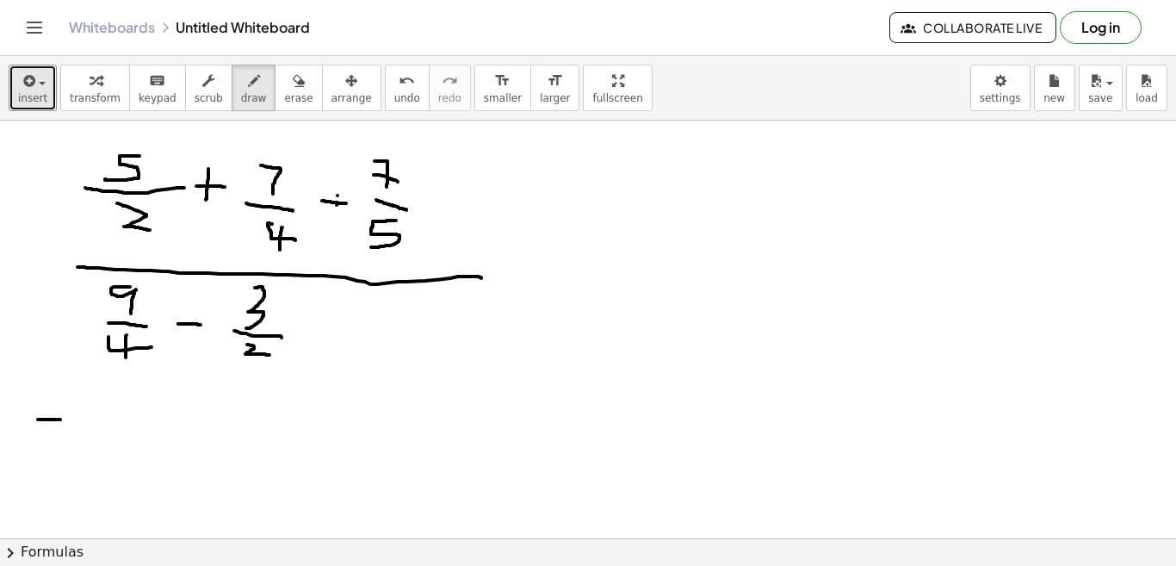
drag, startPoint x: 38, startPoint y: 419, endPoint x: 60, endPoint y: 419, distance: 22.4
click at [60, 419] on div at bounding box center [588, 61] width 1176 height 1670
drag, startPoint x: 40, startPoint y: 430, endPoint x: 61, endPoint y: 431, distance: 20.7
click at [61, 431] on div at bounding box center [588, 61] width 1176 height 1670
drag, startPoint x: 203, startPoint y: 307, endPoint x: 145, endPoint y: 367, distance: 83.4
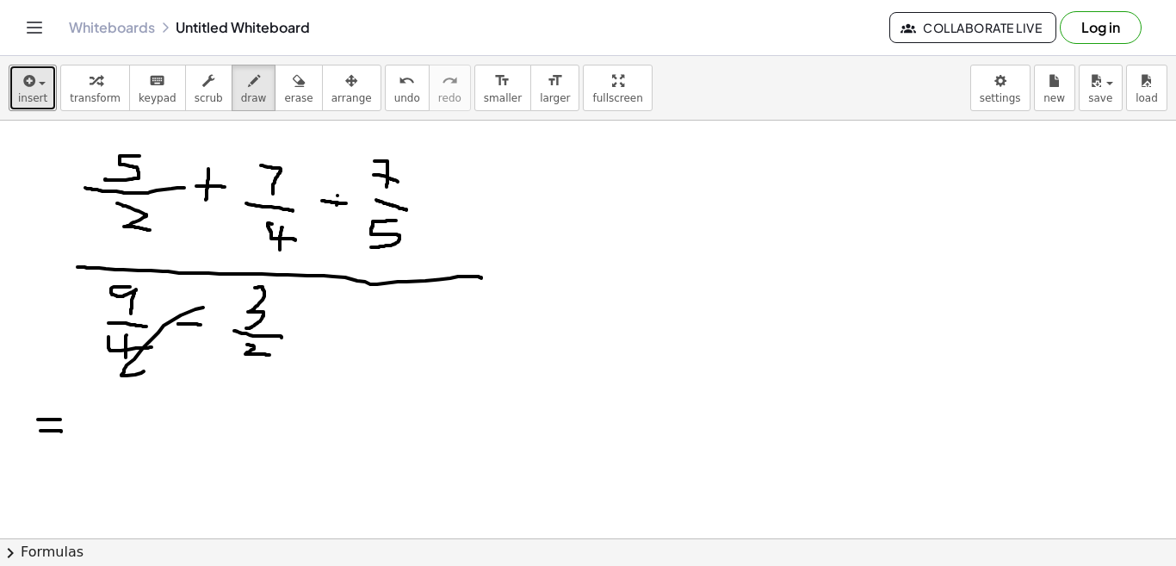
click at [145, 367] on div at bounding box center [588, 61] width 1176 height 1670
drag, startPoint x: 145, startPoint y: 418, endPoint x: 115, endPoint y: 435, distance: 33.5
click at [115, 435] on div at bounding box center [588, 61] width 1176 height 1670
drag, startPoint x: 102, startPoint y: 441, endPoint x: 152, endPoint y: 448, distance: 50.4
click at [152, 448] on div at bounding box center [588, 61] width 1176 height 1670
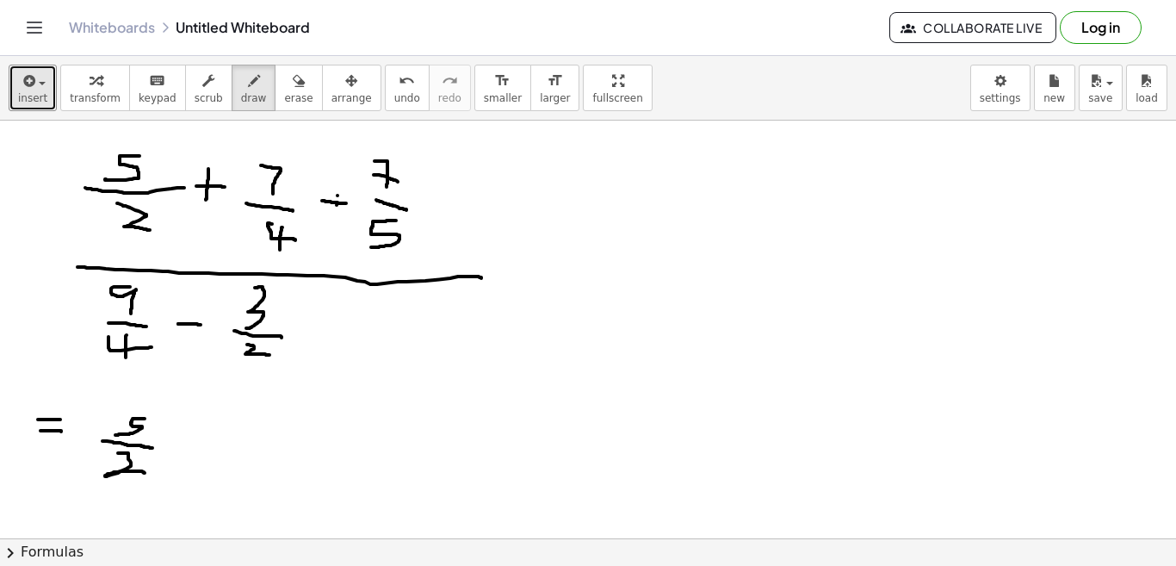
drag, startPoint x: 118, startPoint y: 453, endPoint x: 145, endPoint y: 473, distance: 34.4
click at [145, 473] on div at bounding box center [588, 61] width 1176 height 1670
drag, startPoint x: 170, startPoint y: 449, endPoint x: 204, endPoint y: 448, distance: 34.5
click at [204, 448] on div at bounding box center [588, 61] width 1176 height 1670
drag, startPoint x: 189, startPoint y: 432, endPoint x: 188, endPoint y: 461, distance: 29.3
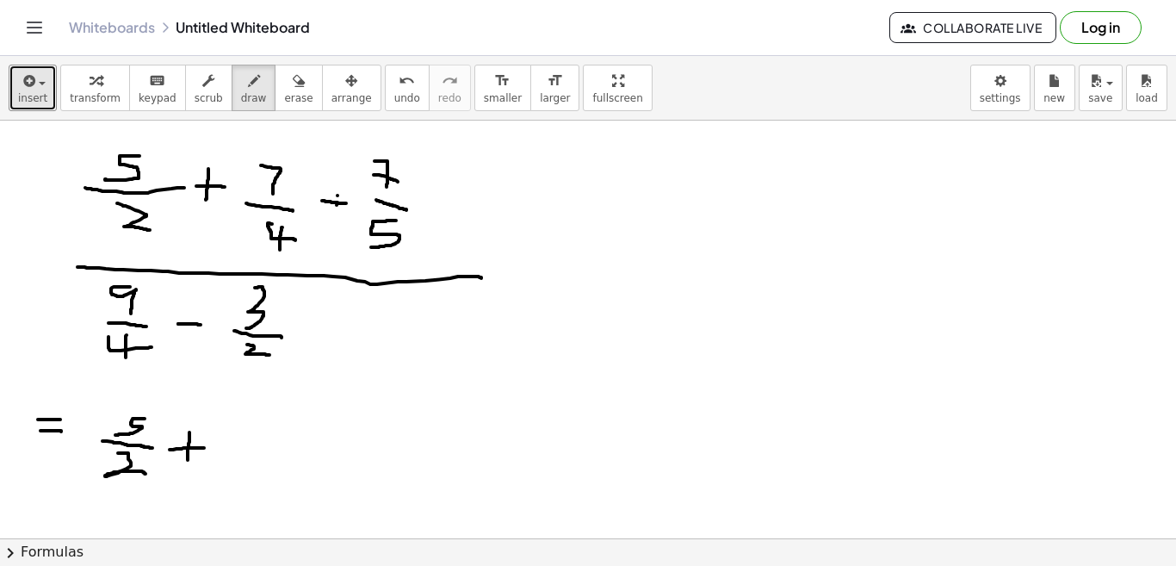
click at [188, 461] on div at bounding box center [588, 61] width 1176 height 1670
drag, startPoint x: 233, startPoint y: 419, endPoint x: 238, endPoint y: 446, distance: 27.0
click at [238, 446] on div at bounding box center [588, 61] width 1176 height 1670
drag, startPoint x: 218, startPoint y: 455, endPoint x: 258, endPoint y: 459, distance: 40.7
click at [258, 459] on div at bounding box center [588, 61] width 1176 height 1670
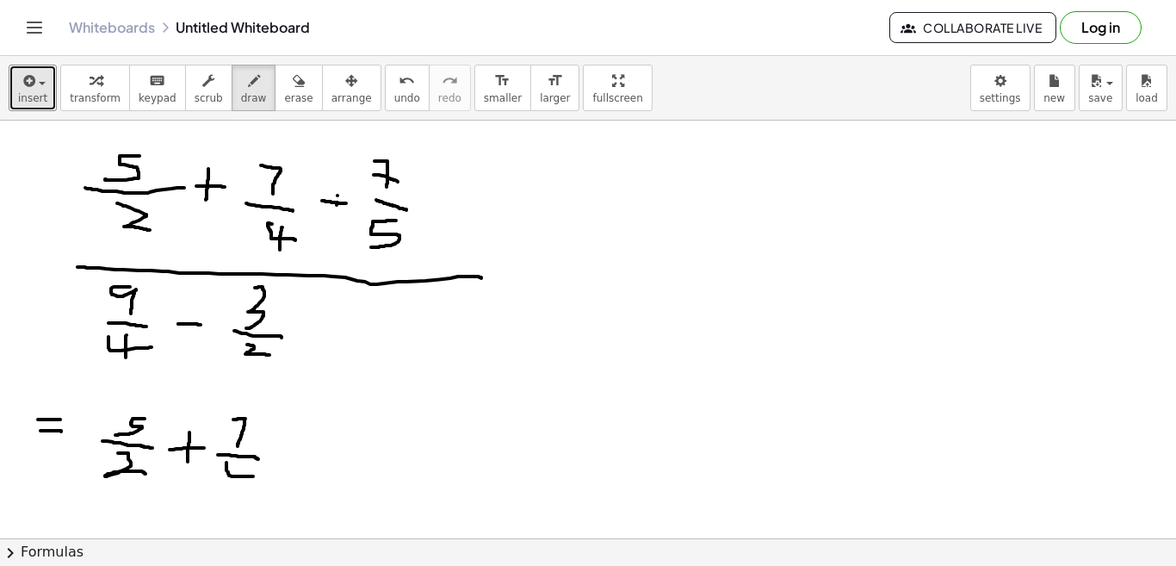
drag, startPoint x: 226, startPoint y: 462, endPoint x: 259, endPoint y: 475, distance: 35.2
click at [259, 475] on div at bounding box center [588, 61] width 1176 height 1670
drag, startPoint x: 243, startPoint y: 465, endPoint x: 239, endPoint y: 487, distance: 22.6
click at [239, 487] on div at bounding box center [588, 61] width 1176 height 1670
drag, startPoint x: 279, startPoint y: 442, endPoint x: 296, endPoint y: 461, distance: 25.6
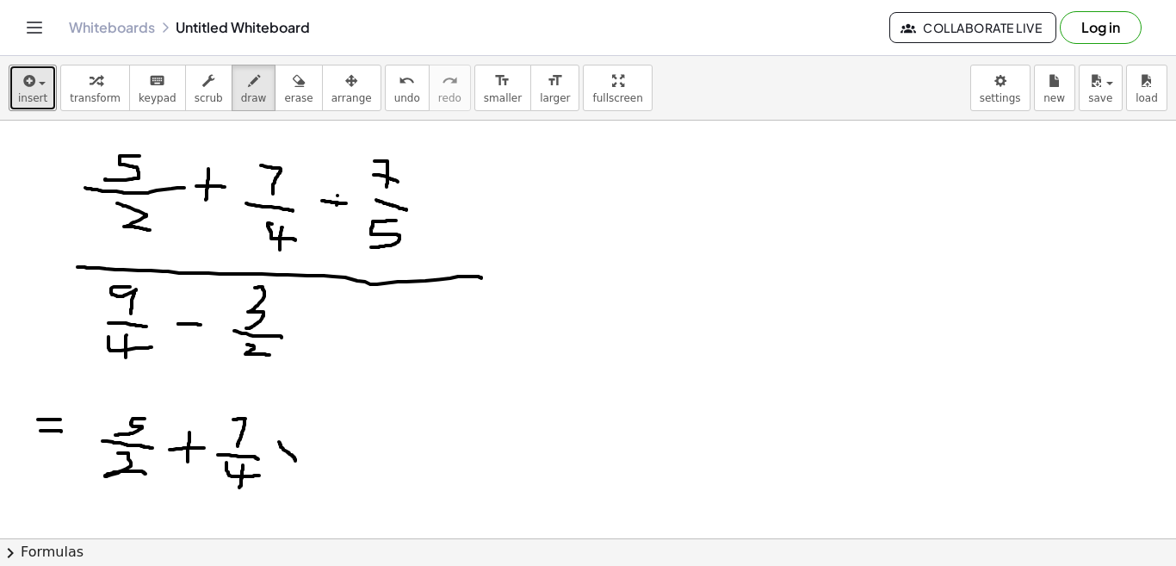
click at [296, 461] on div at bounding box center [588, 61] width 1176 height 1670
drag, startPoint x: 289, startPoint y: 443, endPoint x: 275, endPoint y: 460, distance: 21.9
click at [275, 460] on div at bounding box center [588, 61] width 1176 height 1670
drag, startPoint x: 329, startPoint y: 416, endPoint x: 322, endPoint y: 437, distance: 22.6
click at [322, 437] on div at bounding box center [588, 61] width 1176 height 1670
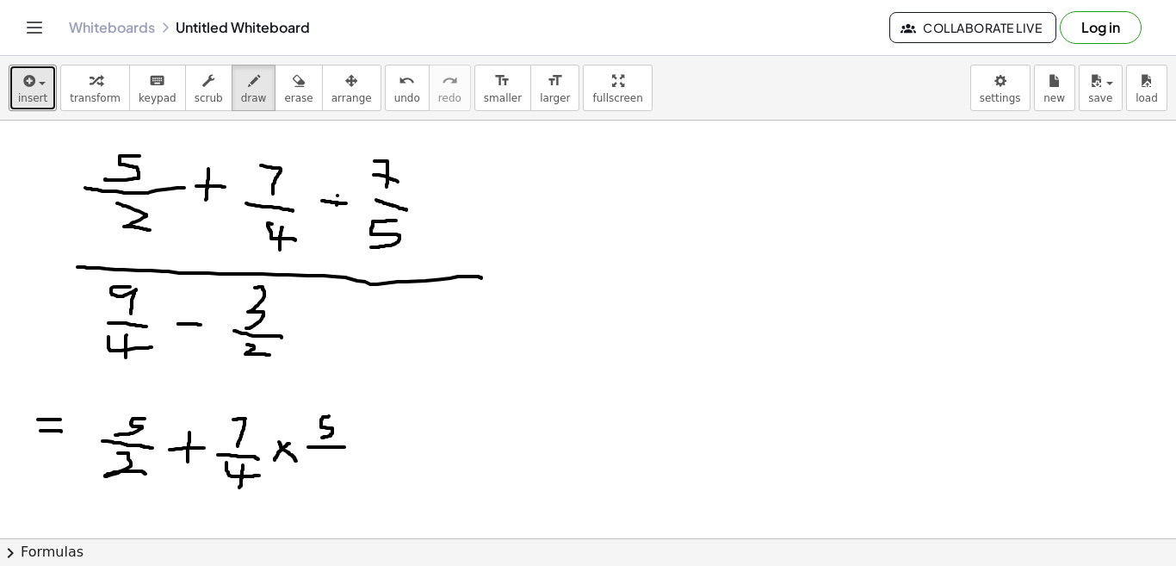
drag, startPoint x: 308, startPoint y: 447, endPoint x: 344, endPoint y: 447, distance: 36.2
click at [344, 447] on div at bounding box center [588, 61] width 1176 height 1670
drag, startPoint x: 319, startPoint y: 455, endPoint x: 331, endPoint y: 482, distance: 29.3
click at [331, 482] on div at bounding box center [588, 61] width 1176 height 1670
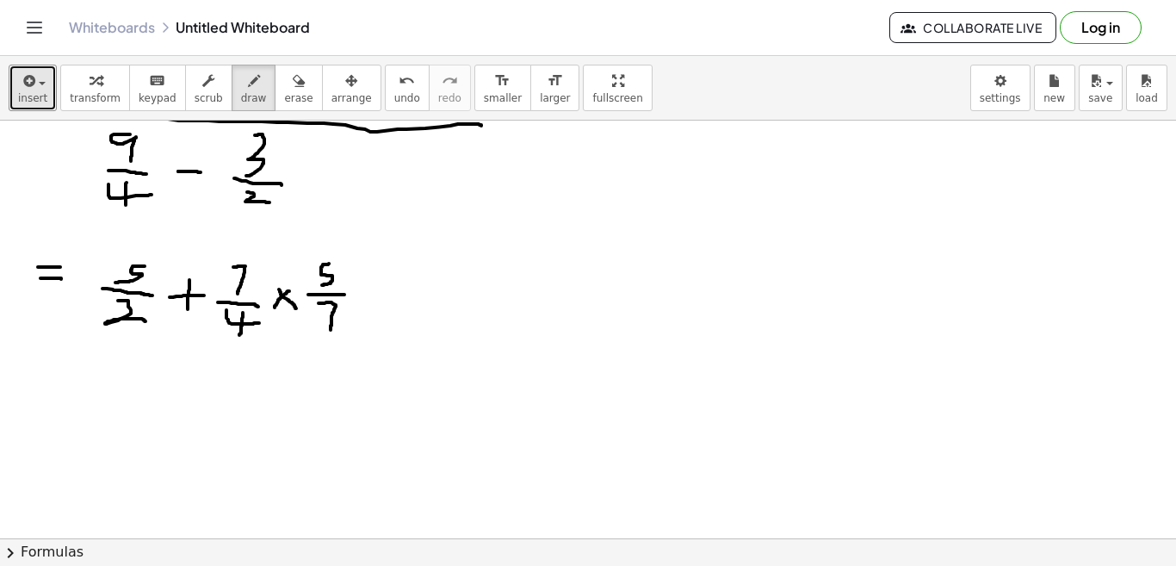
scroll to position [1067, 0]
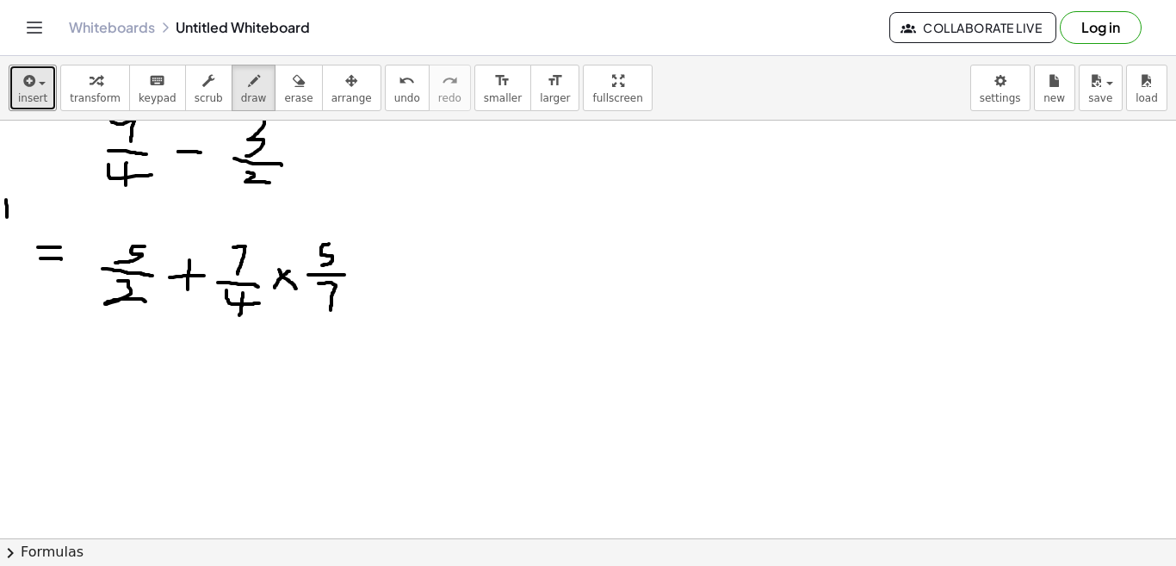
drag, startPoint x: 6, startPoint y: 200, endPoint x: 7, endPoint y: 217, distance: 17.2
drag, startPoint x: 5, startPoint y: 200, endPoint x: 29, endPoint y: 192, distance: 25.3
drag, startPoint x: 36, startPoint y: 350, endPoint x: 52, endPoint y: 350, distance: 15.5
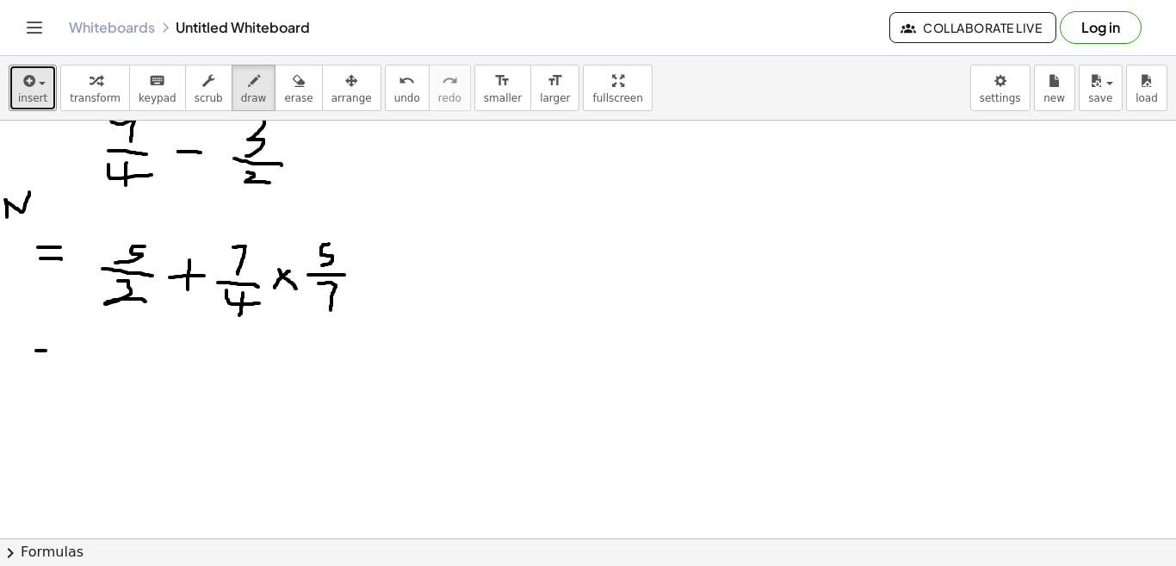
drag, startPoint x: 34, startPoint y: 359, endPoint x: 51, endPoint y: 361, distance: 16.4
drag, startPoint x: 209, startPoint y: 241, endPoint x: 249, endPoint y: 276, distance: 53.0
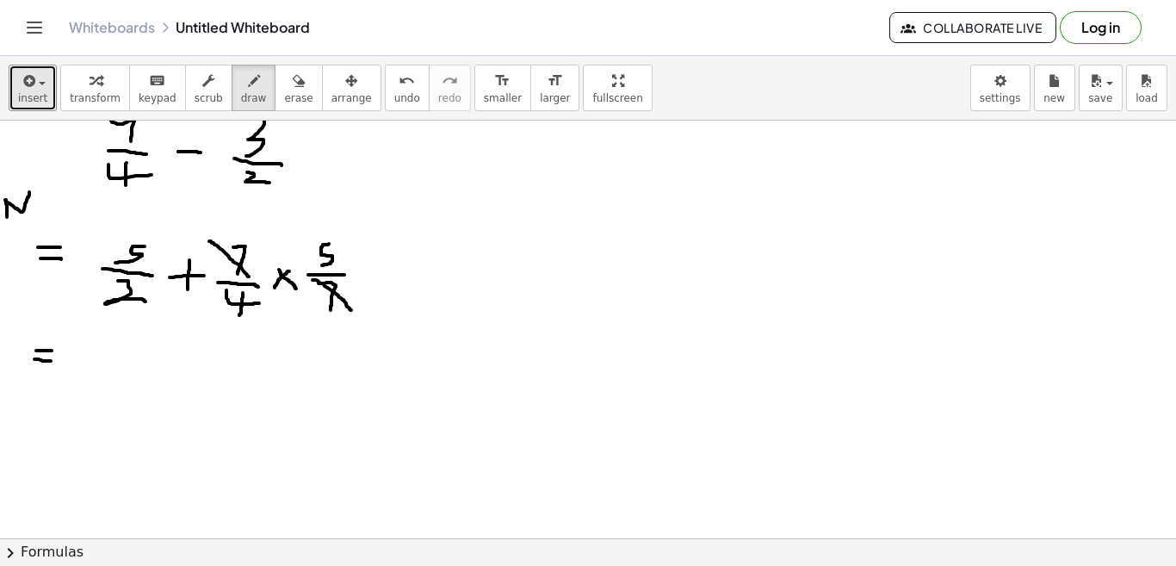
drag, startPoint x: 312, startPoint y: 280, endPoint x: 351, endPoint y: 310, distance: 49.1
drag, startPoint x: 114, startPoint y: 339, endPoint x: 133, endPoint y: 336, distance: 20.1
drag, startPoint x: 114, startPoint y: 337, endPoint x: 108, endPoint y: 362, distance: 24.7
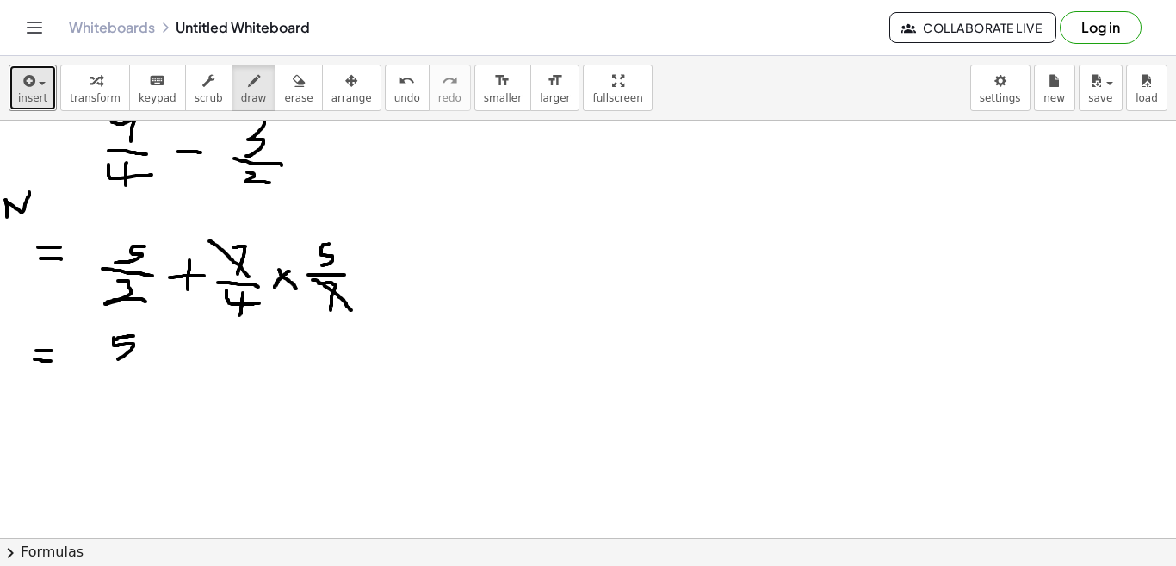
drag, startPoint x: 94, startPoint y: 372, endPoint x: 146, endPoint y: 380, distance: 53.1
drag, startPoint x: 99, startPoint y: 393, endPoint x: 149, endPoint y: 417, distance: 55.8
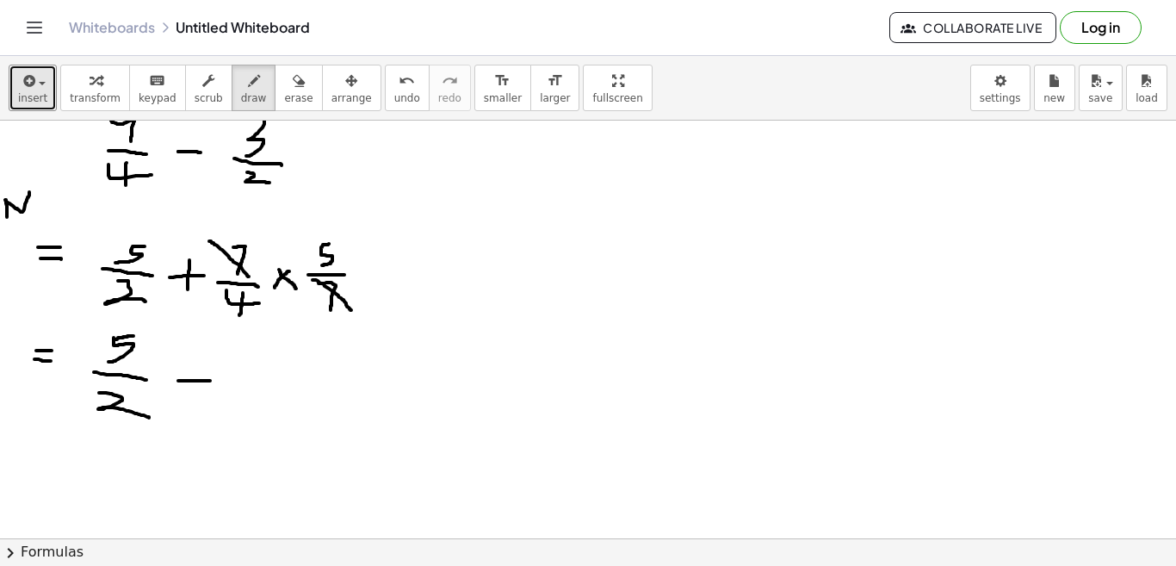
drag, startPoint x: 178, startPoint y: 380, endPoint x: 210, endPoint y: 380, distance: 31.9
drag, startPoint x: 197, startPoint y: 364, endPoint x: 195, endPoint y: 387, distance: 22.4
drag, startPoint x: 257, startPoint y: 348, endPoint x: 247, endPoint y: 371, distance: 25.1
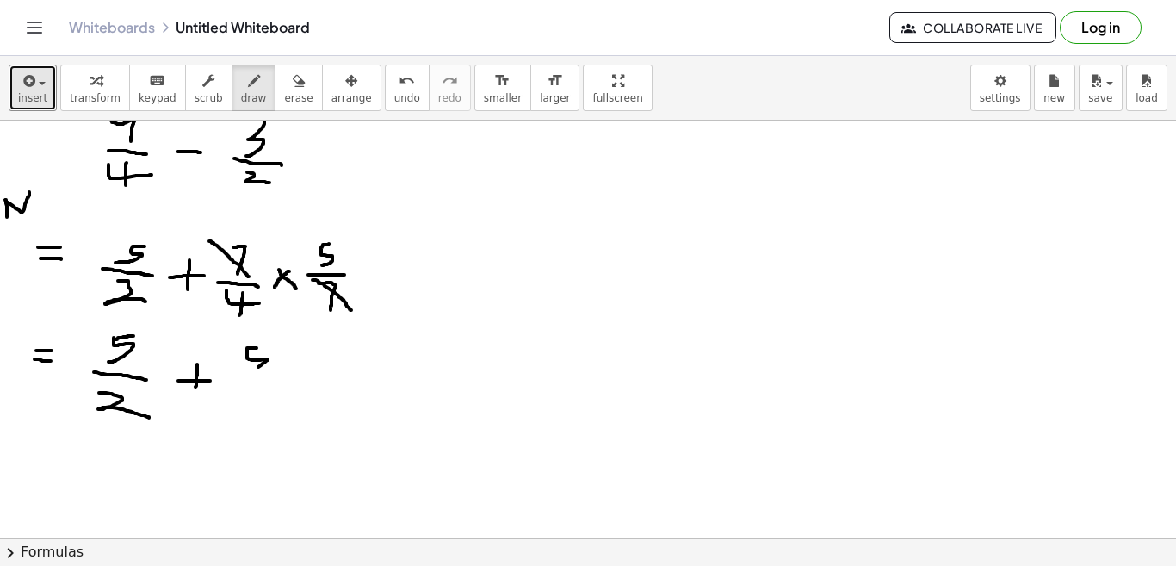
drag, startPoint x: 228, startPoint y: 378, endPoint x: 278, endPoint y: 381, distance: 50.0
drag, startPoint x: 244, startPoint y: 399, endPoint x: 284, endPoint y: 411, distance: 42.0
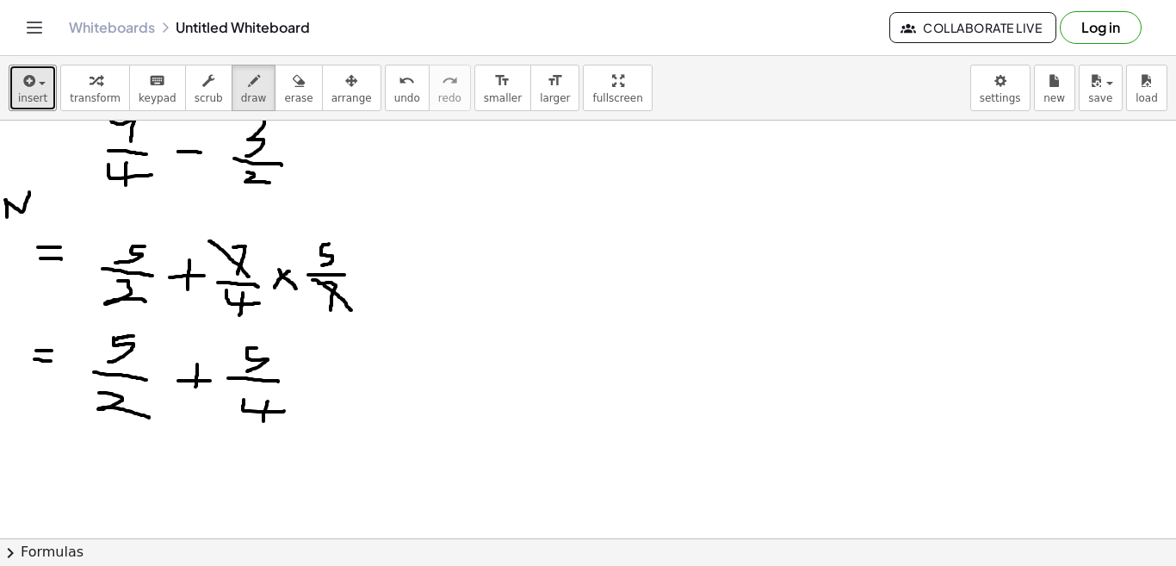
drag, startPoint x: 268, startPoint y: 401, endPoint x: 263, endPoint y: 422, distance: 21.1
drag, startPoint x: 332, startPoint y: 380, endPoint x: 377, endPoint y: 373, distance: 45.4
drag, startPoint x: 347, startPoint y: 393, endPoint x: 375, endPoint y: 387, distance: 28.9
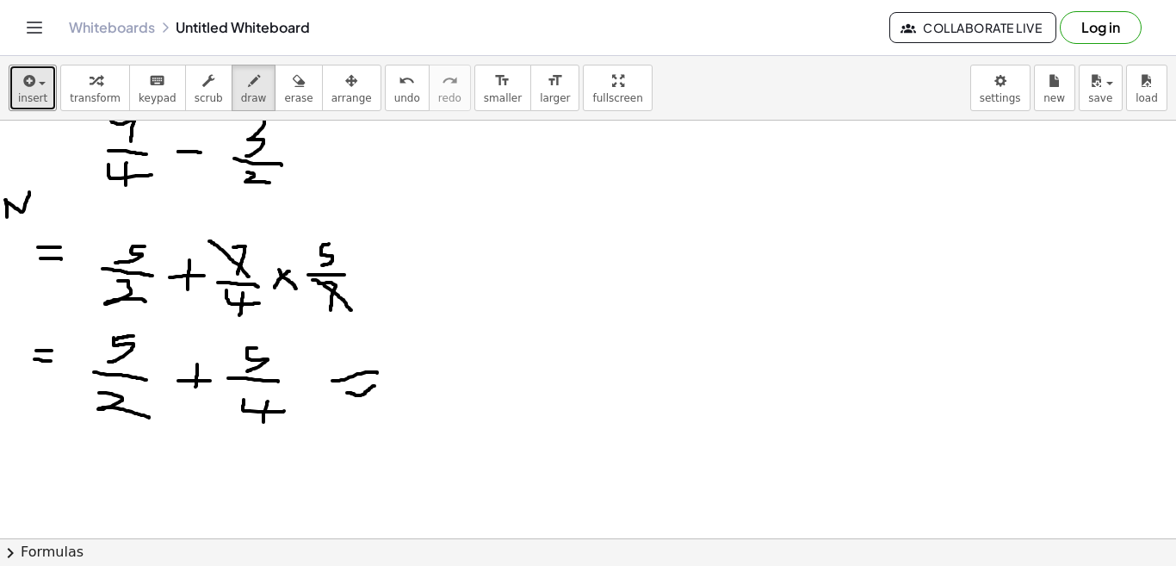
drag, startPoint x: 423, startPoint y: 393, endPoint x: 496, endPoint y: 410, distance: 75.0
drag, startPoint x: 469, startPoint y: 396, endPoint x: 469, endPoint y: 431, distance: 35.3
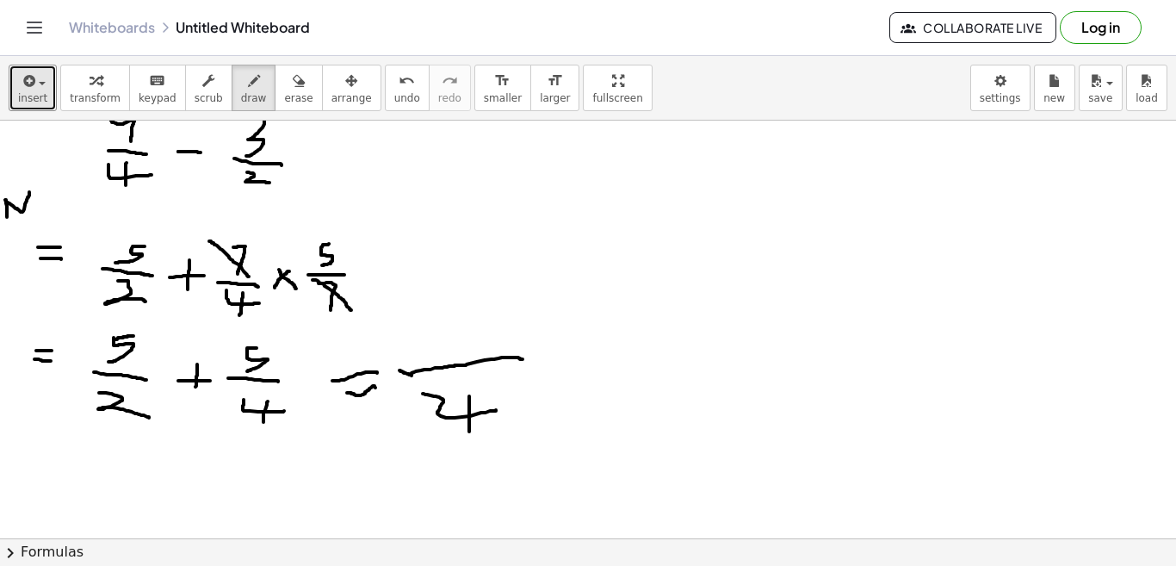
drag, startPoint x: 399, startPoint y: 370, endPoint x: 525, endPoint y: 363, distance: 125.9
drag, startPoint x: 404, startPoint y: 317, endPoint x: 404, endPoint y: 349, distance: 32.7
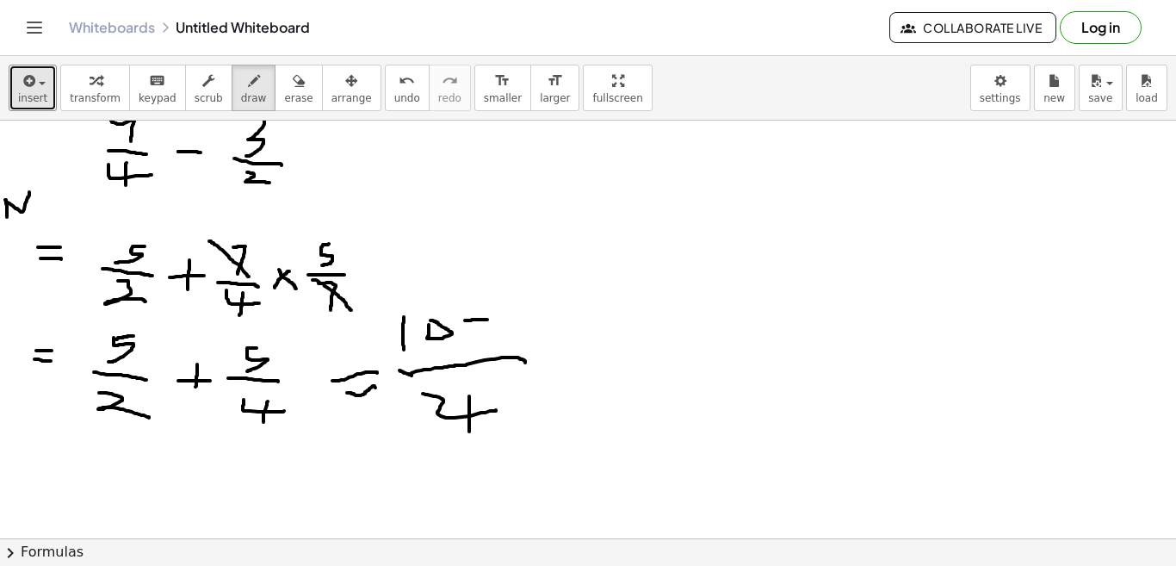
drag, startPoint x: 465, startPoint y: 320, endPoint x: 487, endPoint y: 319, distance: 22.4
drag, startPoint x: 482, startPoint y: 306, endPoint x: 481, endPoint y: 331, distance: 25.0
drag, startPoint x: 523, startPoint y: 308, endPoint x: 513, endPoint y: 331, distance: 25.1
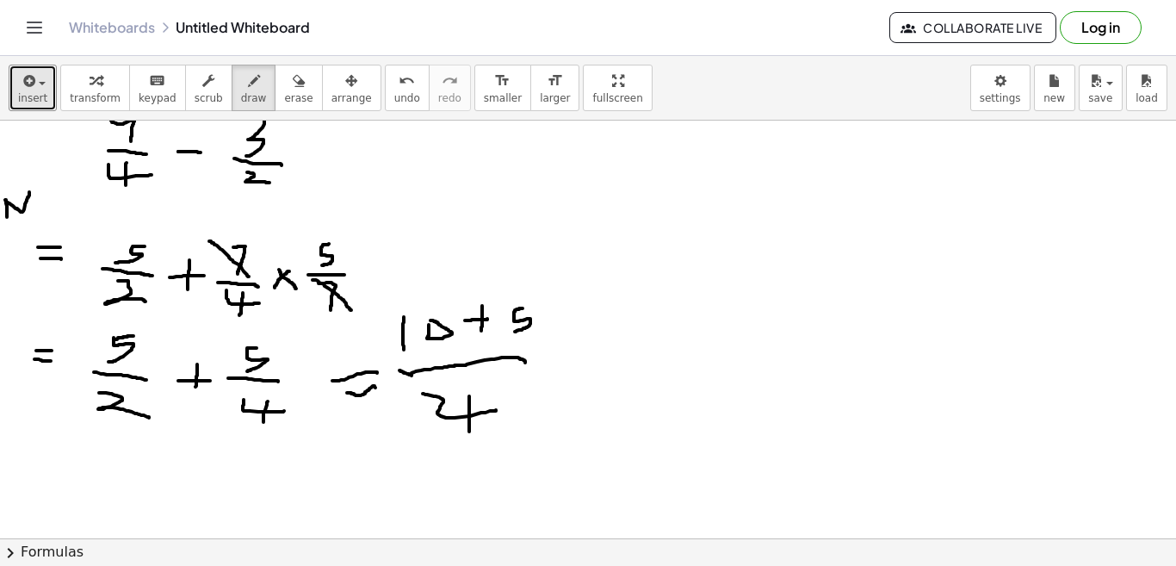
drag, startPoint x: 578, startPoint y: 347, endPoint x: 597, endPoint y: 347, distance: 18.9
drag, startPoint x: 580, startPoint y: 362, endPoint x: 597, endPoint y: 361, distance: 16.4
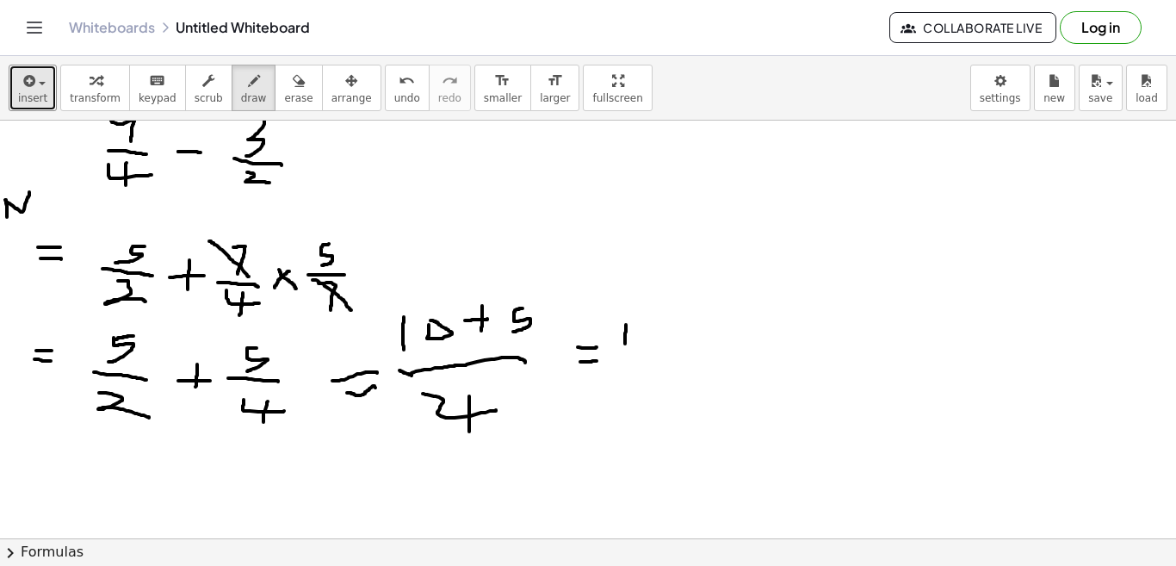
drag, startPoint x: 626, startPoint y: 325, endPoint x: 625, endPoint y: 345, distance: 20.7
drag, startPoint x: 652, startPoint y: 331, endPoint x: 633, endPoint y: 356, distance: 31.3
drag, startPoint x: 614, startPoint y: 364, endPoint x: 682, endPoint y: 361, distance: 68.1
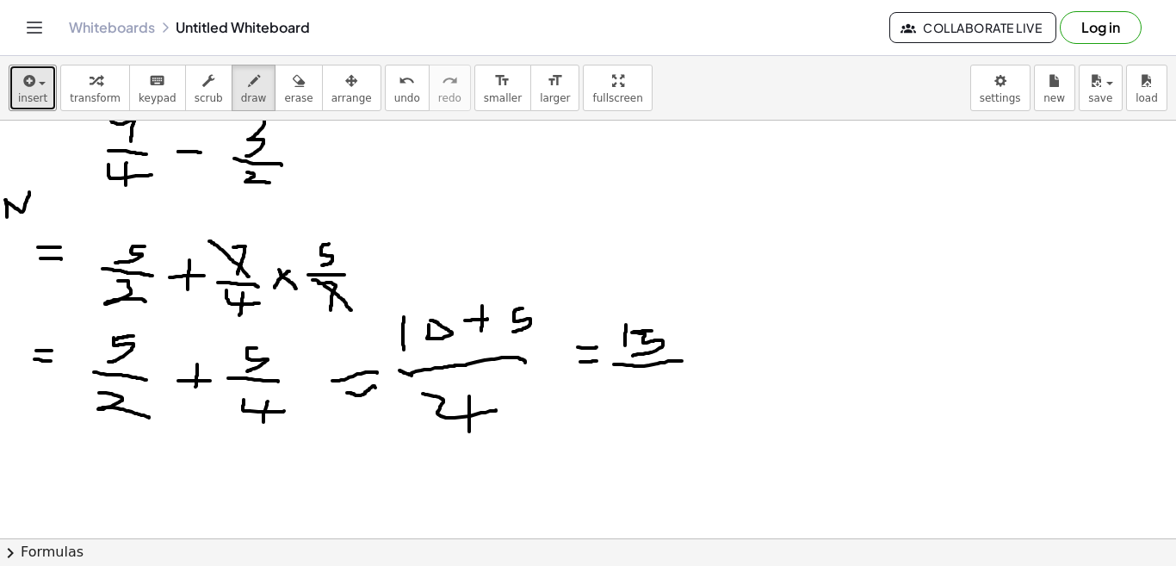
drag, startPoint x: 631, startPoint y: 379, endPoint x: 670, endPoint y: 397, distance: 42.7
drag, startPoint x: 653, startPoint y: 376, endPoint x: 649, endPoint y: 417, distance: 41.5
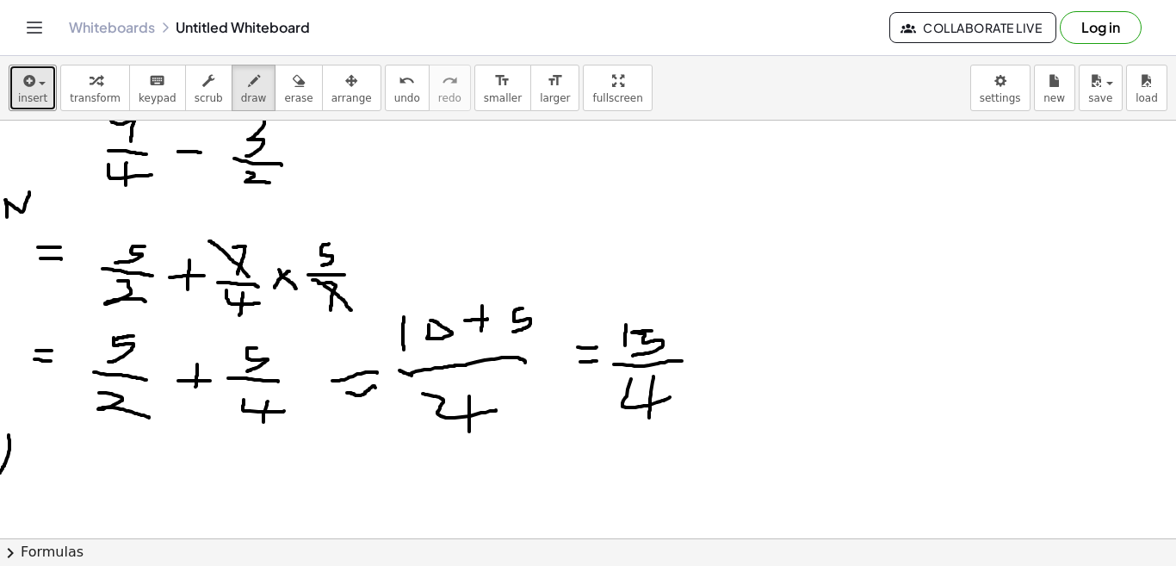
drag, startPoint x: 9, startPoint y: 435, endPoint x: 0, endPoint y: 473, distance: 38.8
drag, startPoint x: 9, startPoint y: 433, endPoint x: 0, endPoint y: 476, distance: 43.9
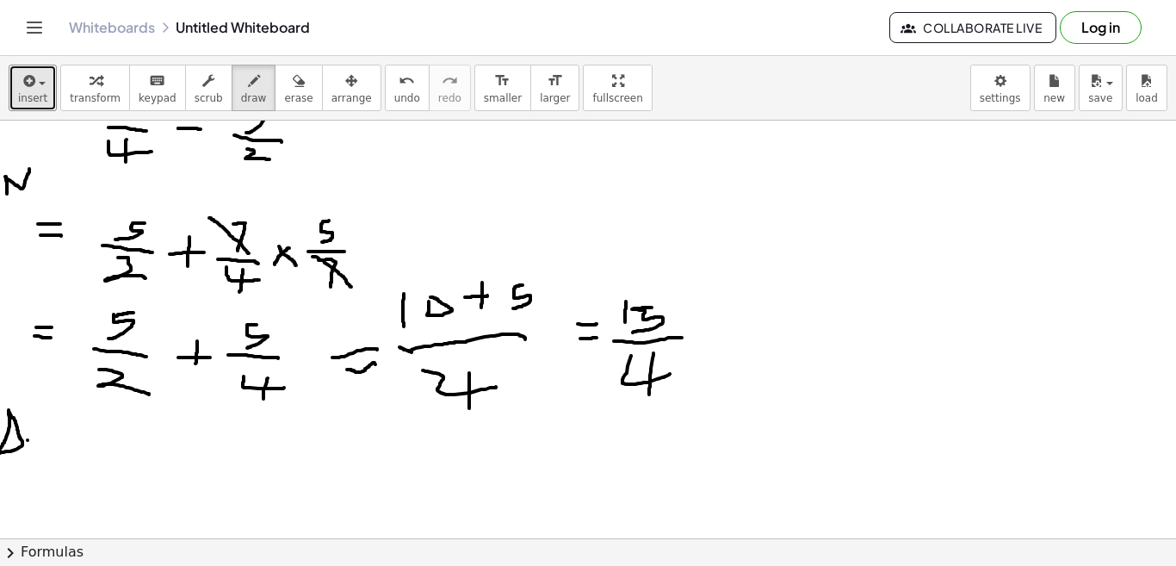
scroll to position [1101, 0]
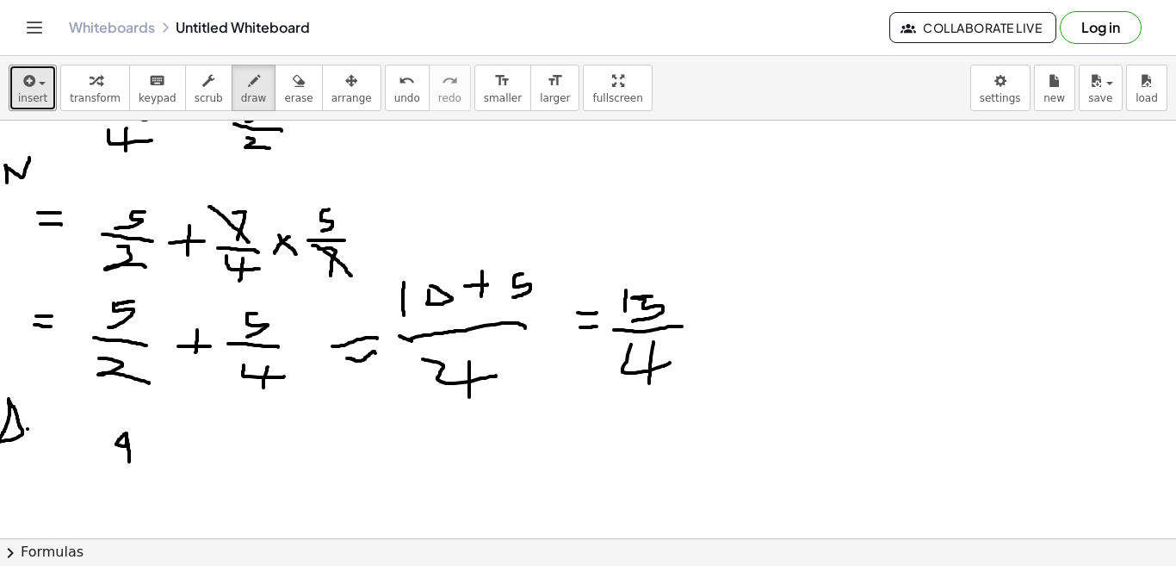
drag, startPoint x: 127, startPoint y: 433, endPoint x: 129, endPoint y: 467, distance: 34.5
drag, startPoint x: 113, startPoint y: 474, endPoint x: 140, endPoint y: 474, distance: 27.5
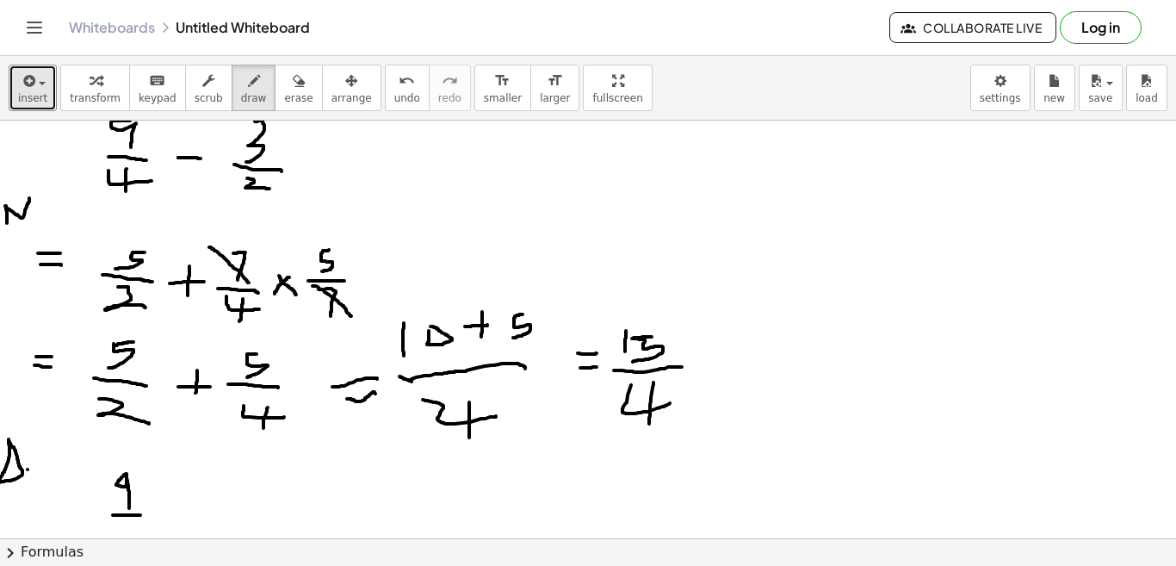
scroll to position [1086, 0]
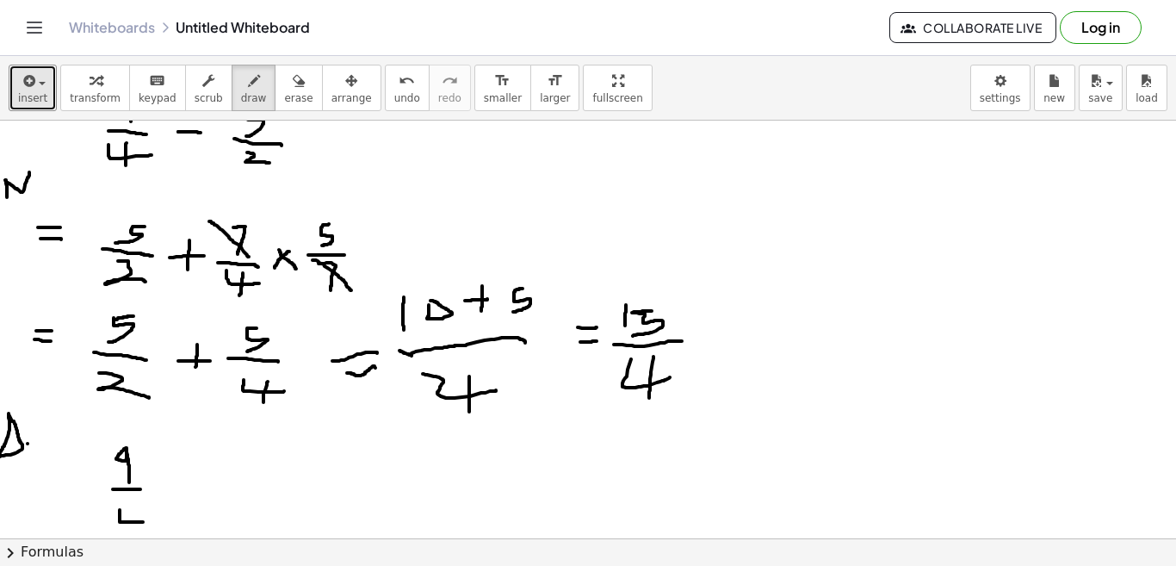
drag, startPoint x: 120, startPoint y: 510, endPoint x: 144, endPoint y: 522, distance: 26.9
drag, startPoint x: 133, startPoint y: 513, endPoint x: 131, endPoint y: 535, distance: 21.7
drag, startPoint x: 161, startPoint y: 489, endPoint x: 183, endPoint y: 488, distance: 22.4
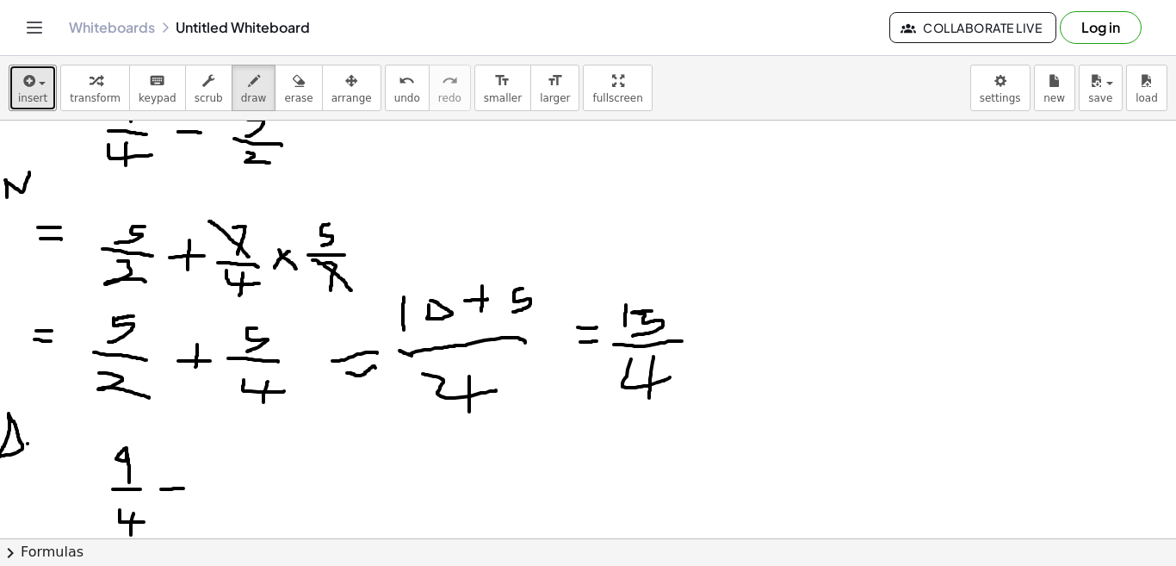
drag, startPoint x: 212, startPoint y: 462, endPoint x: 211, endPoint y: 490, distance: 27.6
drag, startPoint x: 193, startPoint y: 498, endPoint x: 233, endPoint y: 502, distance: 40.7
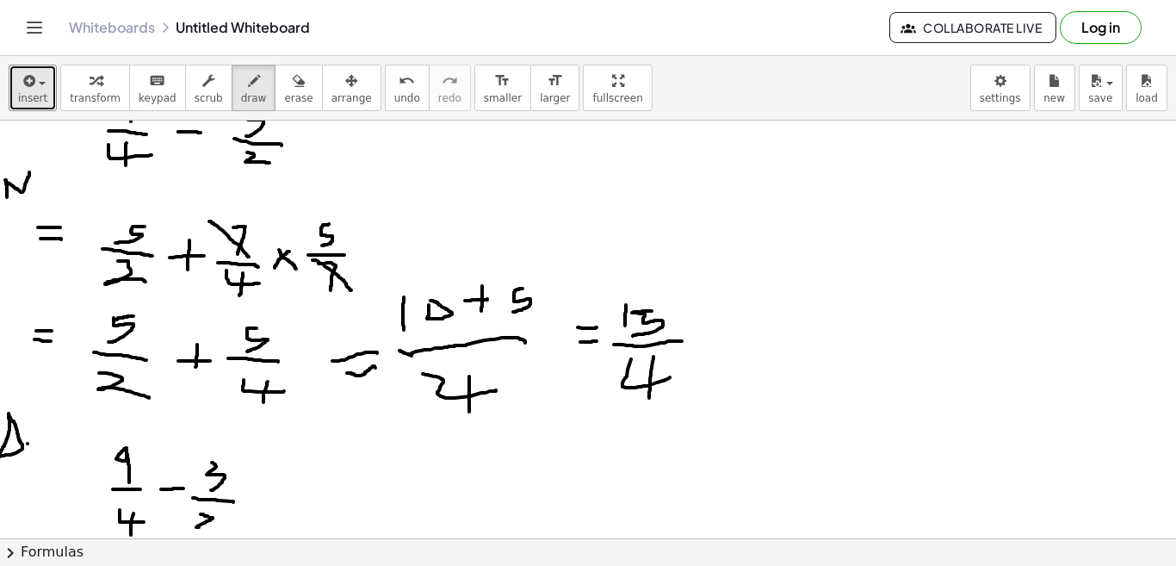
drag, startPoint x: 201, startPoint y: 514, endPoint x: 223, endPoint y: 526, distance: 25.4
drag, startPoint x: 270, startPoint y: 499, endPoint x: 283, endPoint y: 499, distance: 12.9
drag, startPoint x: 275, startPoint y: 507, endPoint x: 321, endPoint y: 503, distance: 46.7
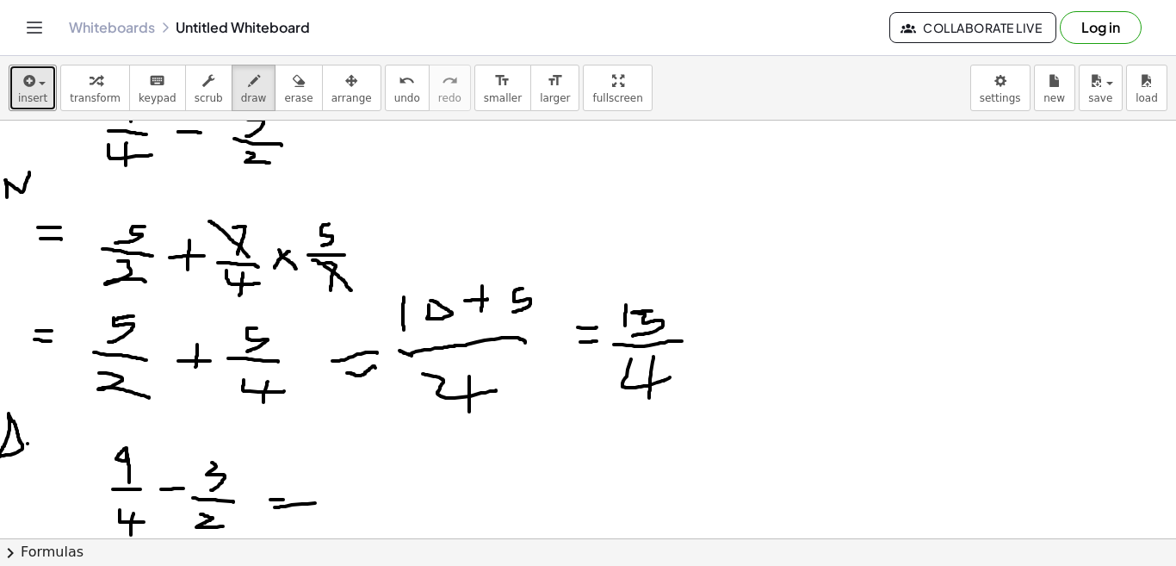
drag, startPoint x: 402, startPoint y: 510, endPoint x: 490, endPoint y: 506, distance: 87.9
drag, startPoint x: 420, startPoint y: 523, endPoint x: 458, endPoint y: 527, distance: 38.1
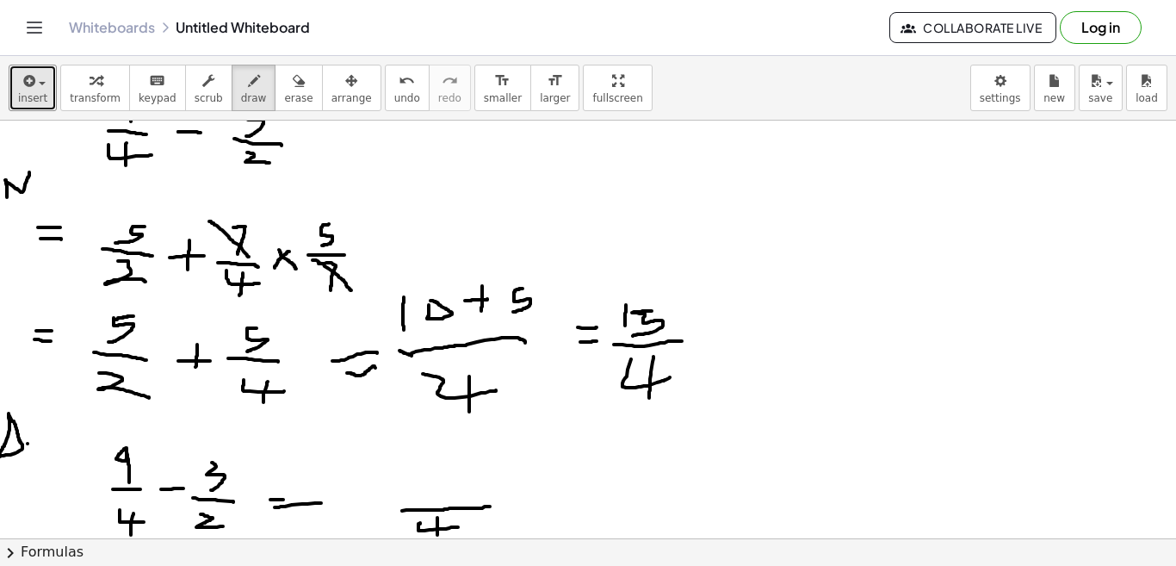
drag, startPoint x: 437, startPoint y: 517, endPoint x: 437, endPoint y: 535, distance: 18.1
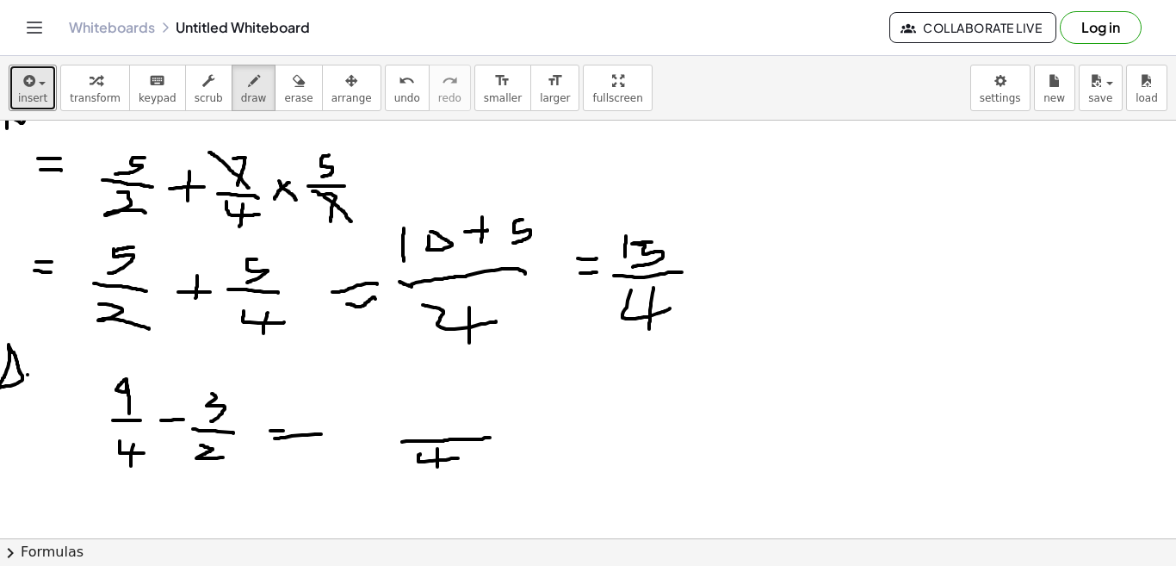
scroll to position [1190, 0]
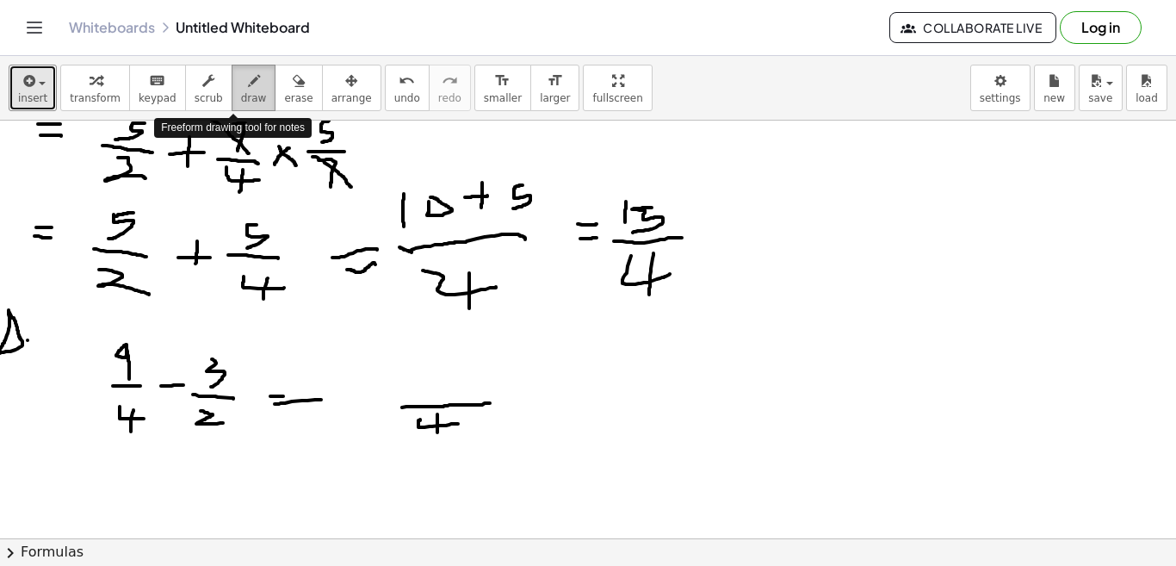
click at [248, 85] on icon "button" at bounding box center [254, 81] width 12 height 21
drag, startPoint x: 410, startPoint y: 356, endPoint x: 414, endPoint y: 385, distance: 29.6
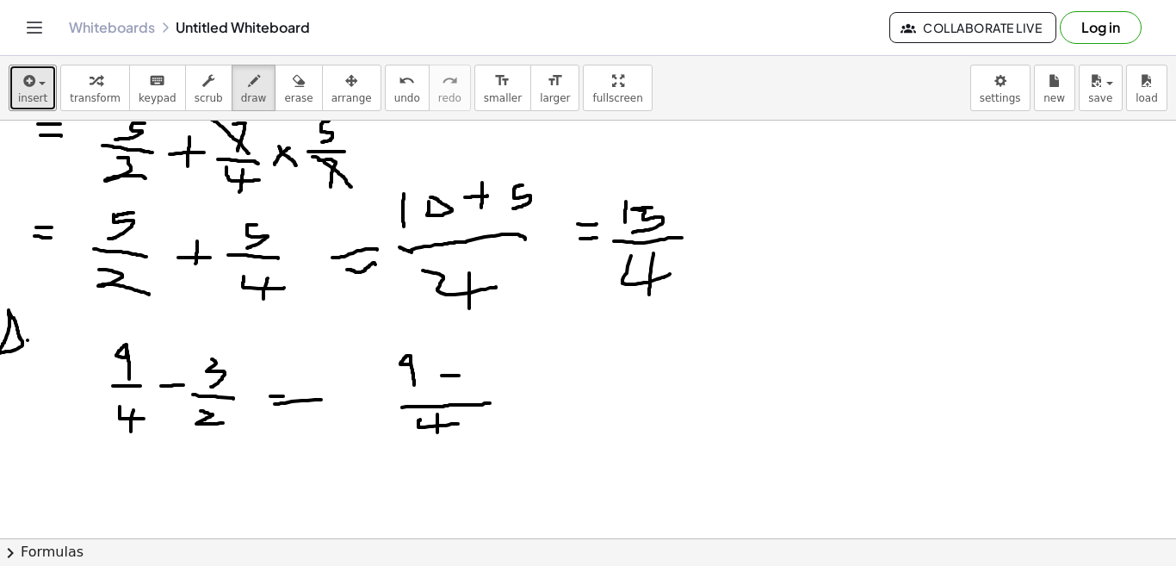
drag, startPoint x: 442, startPoint y: 375, endPoint x: 460, endPoint y: 375, distance: 18.1
drag, startPoint x: 473, startPoint y: 364, endPoint x: 470, endPoint y: 381, distance: 17.4
drag, startPoint x: 523, startPoint y: 391, endPoint x: 550, endPoint y: 389, distance: 27.6
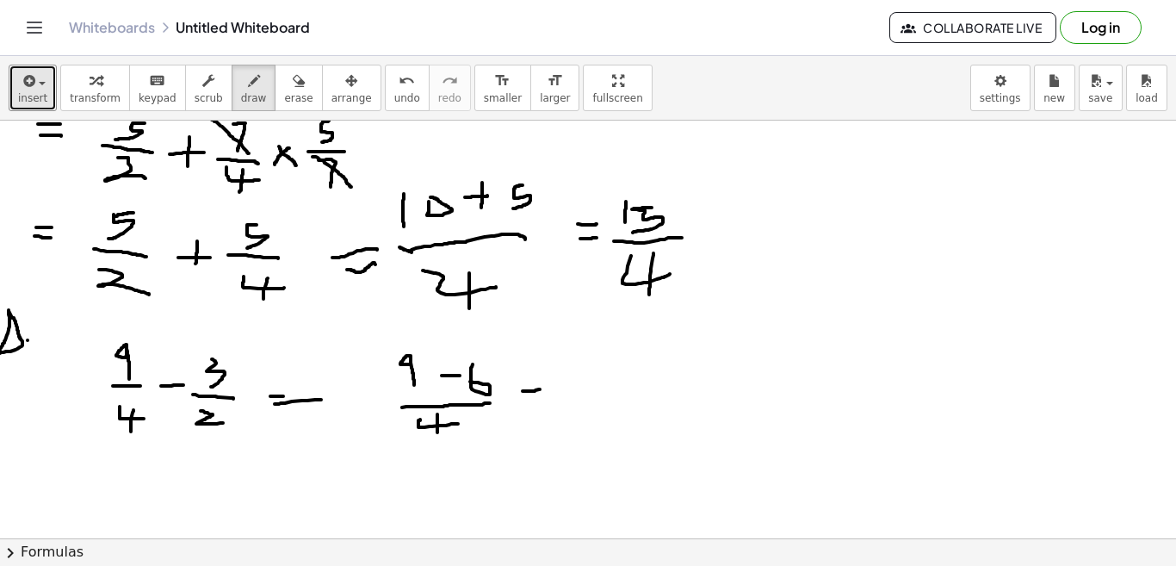
drag, startPoint x: 529, startPoint y: 399, endPoint x: 558, endPoint y: 400, distance: 28.5
drag, startPoint x: 605, startPoint y: 368, endPoint x: 601, endPoint y: 405, distance: 37.3
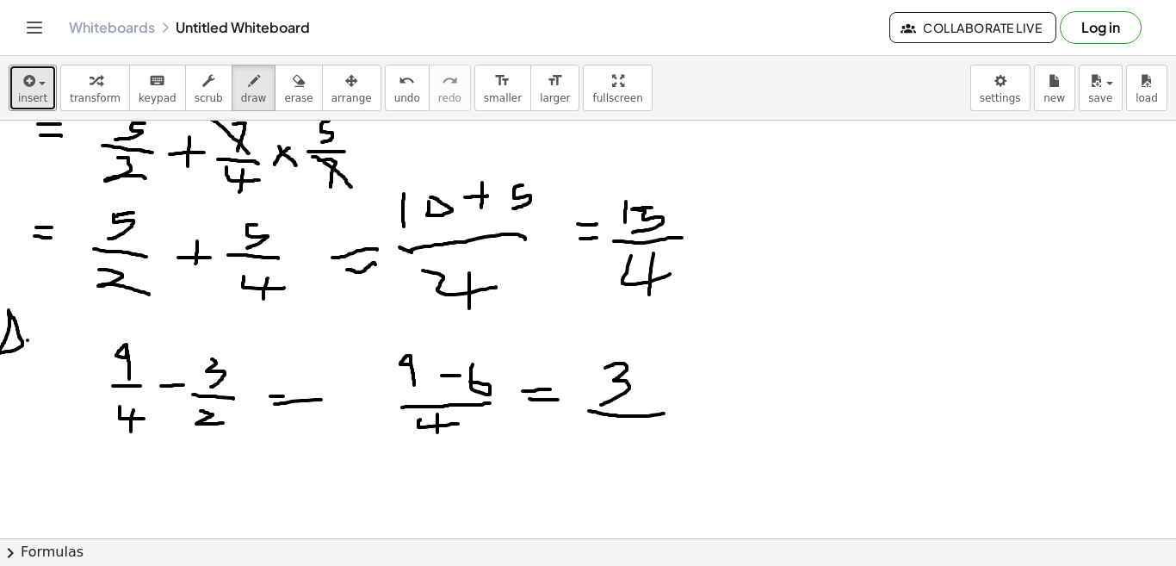
drag, startPoint x: 589, startPoint y: 411, endPoint x: 665, endPoint y: 414, distance: 75.8
drag, startPoint x: 613, startPoint y: 430, endPoint x: 641, endPoint y: 440, distance: 30.2
drag, startPoint x: 625, startPoint y: 430, endPoint x: 622, endPoint y: 455, distance: 24.2
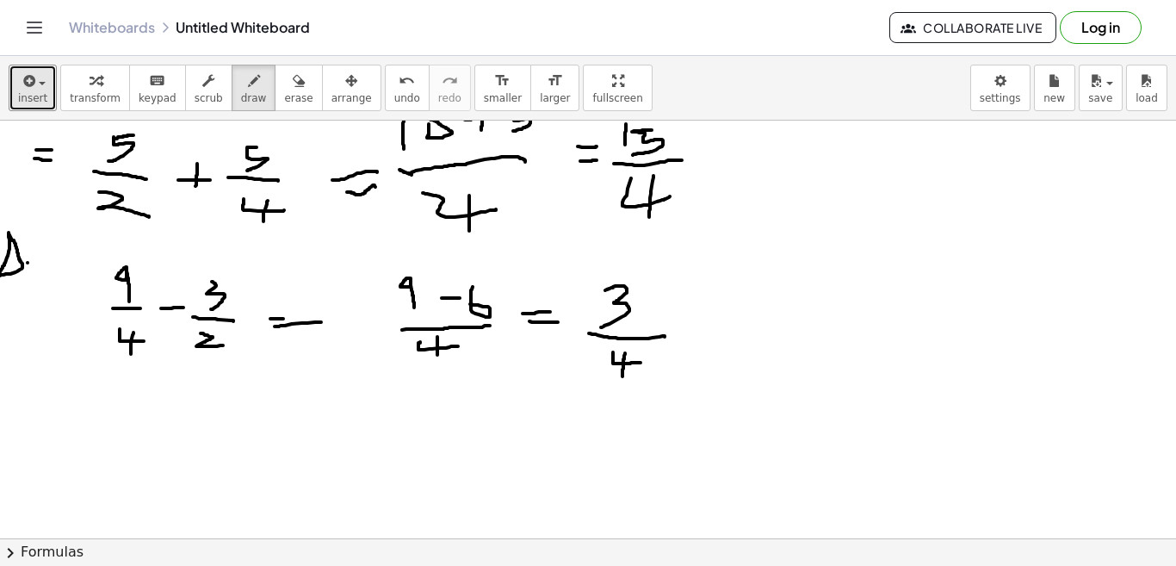
scroll to position [1277, 0]
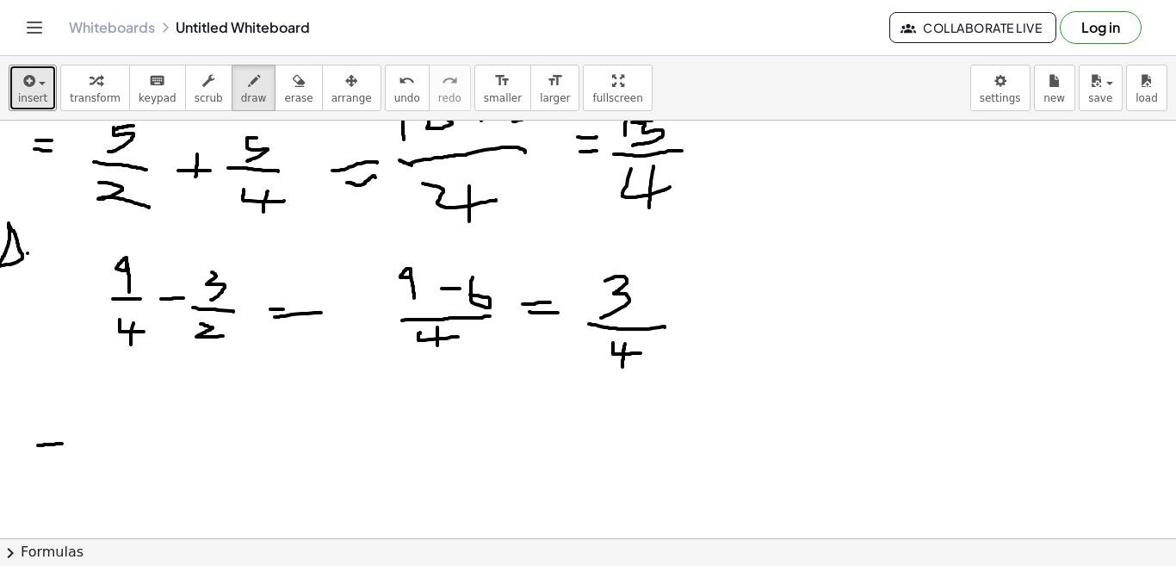
drag, startPoint x: 38, startPoint y: 445, endPoint x: 62, endPoint y: 443, distance: 24.2
drag, startPoint x: 37, startPoint y: 457, endPoint x: 65, endPoint y: 461, distance: 27.8
drag, startPoint x: 162, startPoint y: 408, endPoint x: 159, endPoint y: 430, distance: 21.7
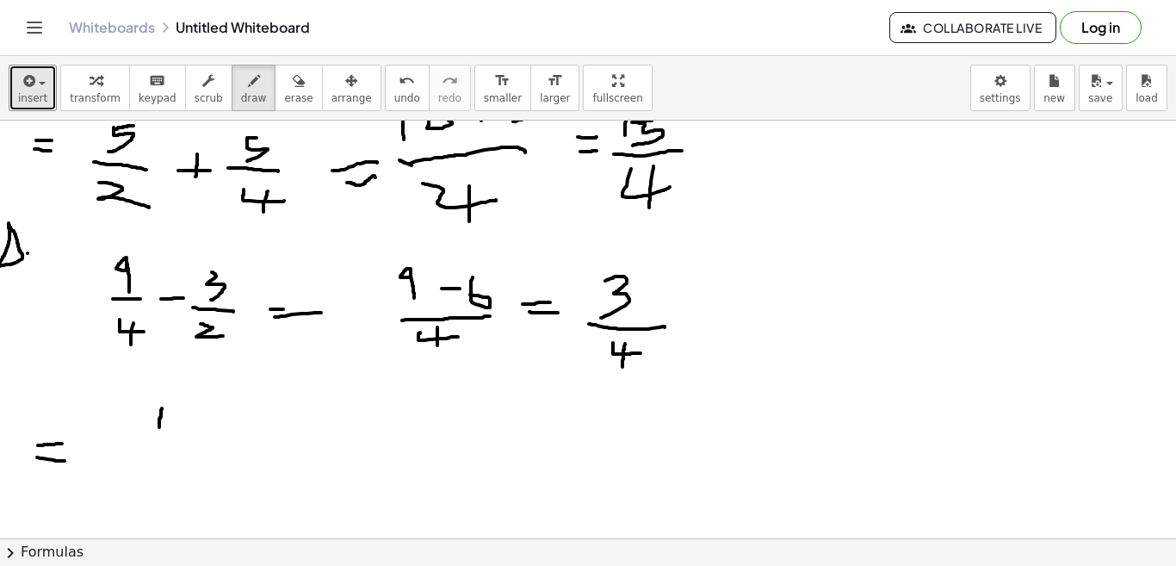
drag, startPoint x: 180, startPoint y: 412, endPoint x: 176, endPoint y: 431, distance: 19.4
drag, startPoint x: 199, startPoint y: 419, endPoint x: 158, endPoint y: 447, distance: 48.9
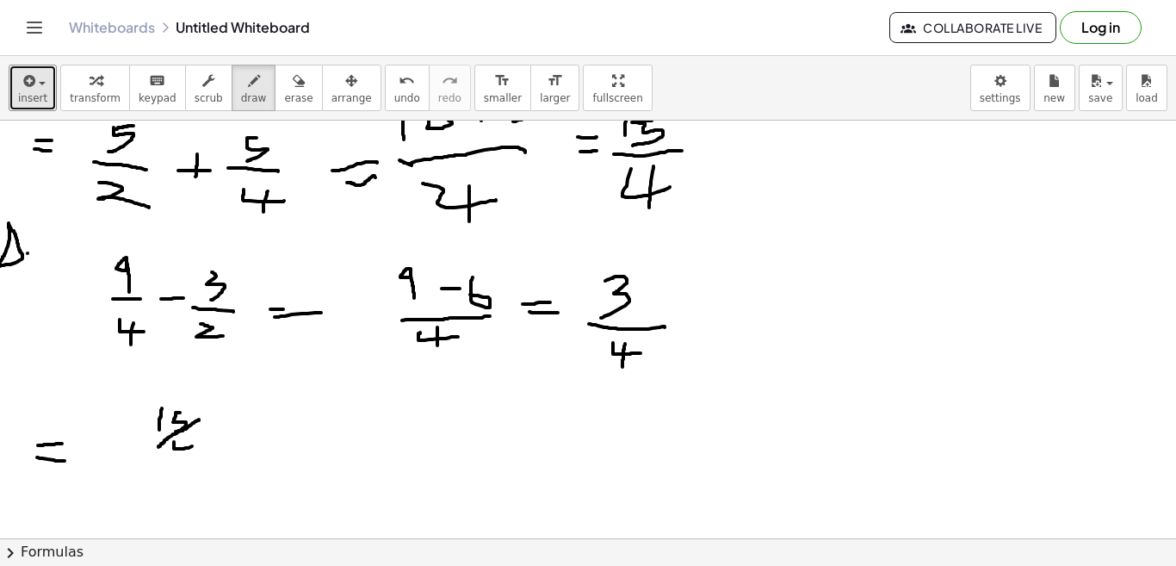
drag, startPoint x: 174, startPoint y: 442, endPoint x: 194, endPoint y: 446, distance: 20.3
drag, startPoint x: 183, startPoint y: 437, endPoint x: 183, endPoint y: 451, distance: 13.8
drag, startPoint x: 131, startPoint y: 461, endPoint x: 253, endPoint y: 478, distance: 123.4
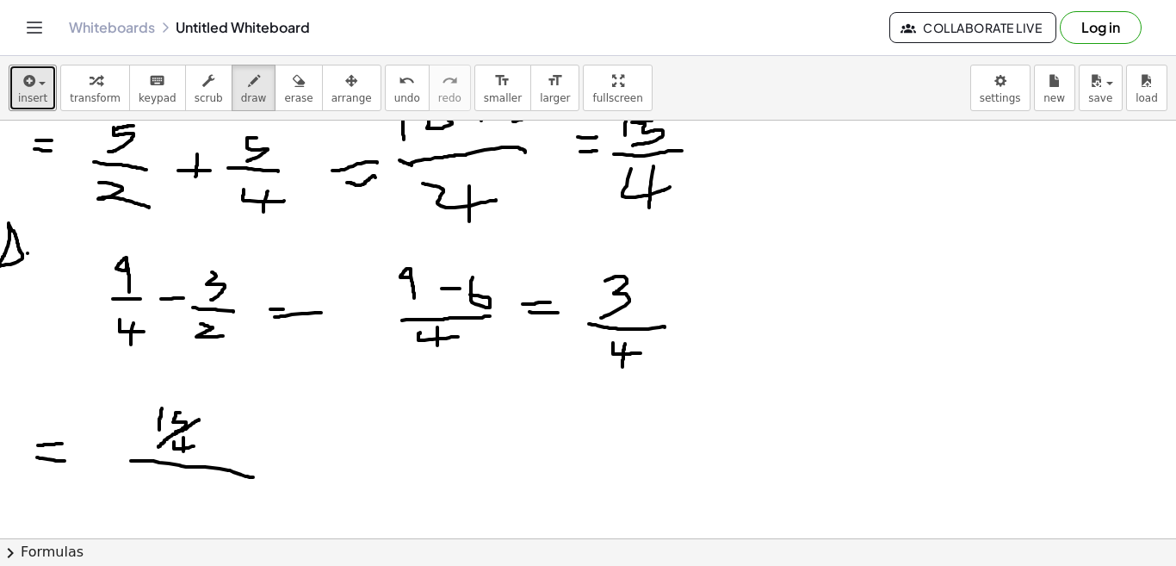
drag, startPoint x: 174, startPoint y: 482, endPoint x: 170, endPoint y: 503, distance: 21.1
drag, startPoint x: 213, startPoint y: 494, endPoint x: 161, endPoint y: 518, distance: 57.8
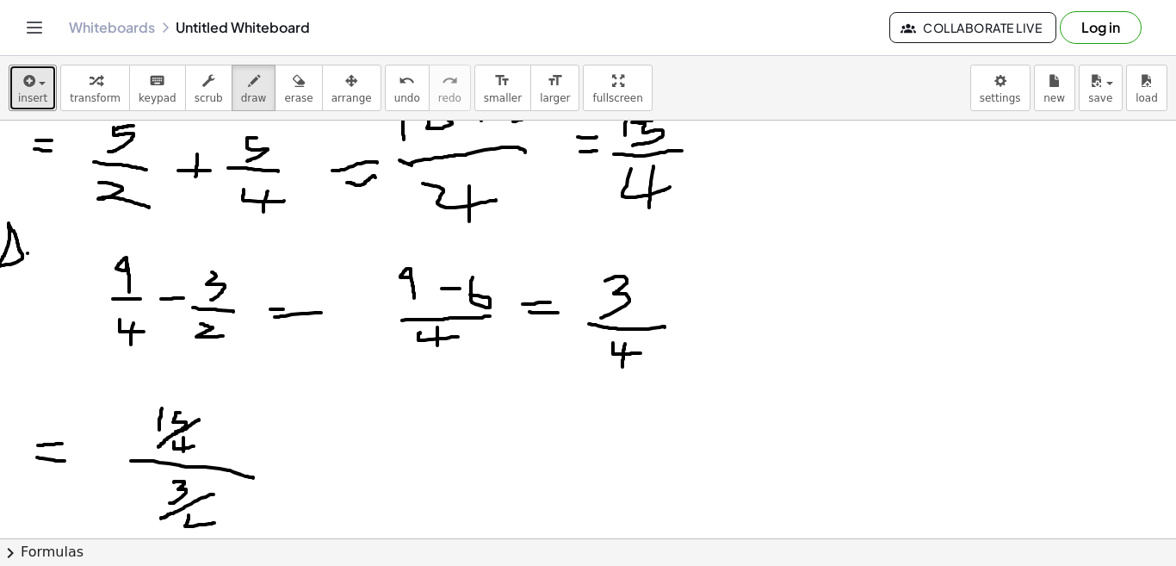
drag, startPoint x: 189, startPoint y: 515, endPoint x: 216, endPoint y: 523, distance: 28.6
drag, startPoint x: 200, startPoint y: 510, endPoint x: 198, endPoint y: 539, distance: 29.3
click at [198, 539] on div "**********" at bounding box center [588, 311] width 1176 height 510
drag, startPoint x: 289, startPoint y: 475, endPoint x: 314, endPoint y: 474, distance: 25.0
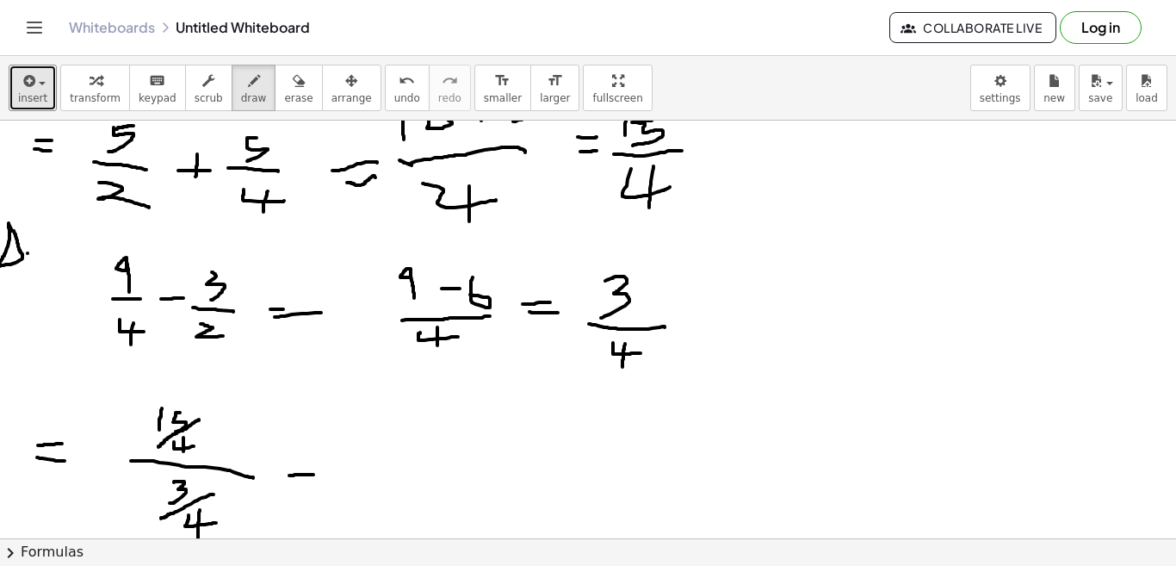
drag, startPoint x: 292, startPoint y: 487, endPoint x: 316, endPoint y: 487, distance: 24.1
drag, startPoint x: 359, startPoint y: 451, endPoint x: 358, endPoint y: 469, distance: 18.1
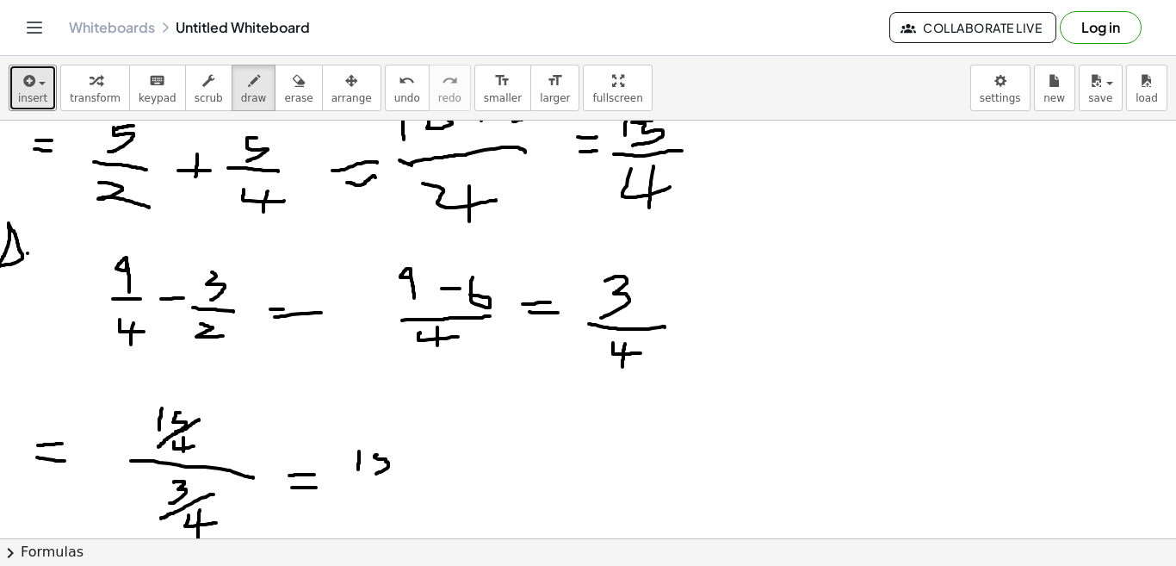
drag, startPoint x: 377, startPoint y: 455, endPoint x: 370, endPoint y: 474, distance: 21.0
drag, startPoint x: 373, startPoint y: 445, endPoint x: 389, endPoint y: 446, distance: 16.4
drag, startPoint x: 347, startPoint y: 485, endPoint x: 405, endPoint y: 490, distance: 58.8
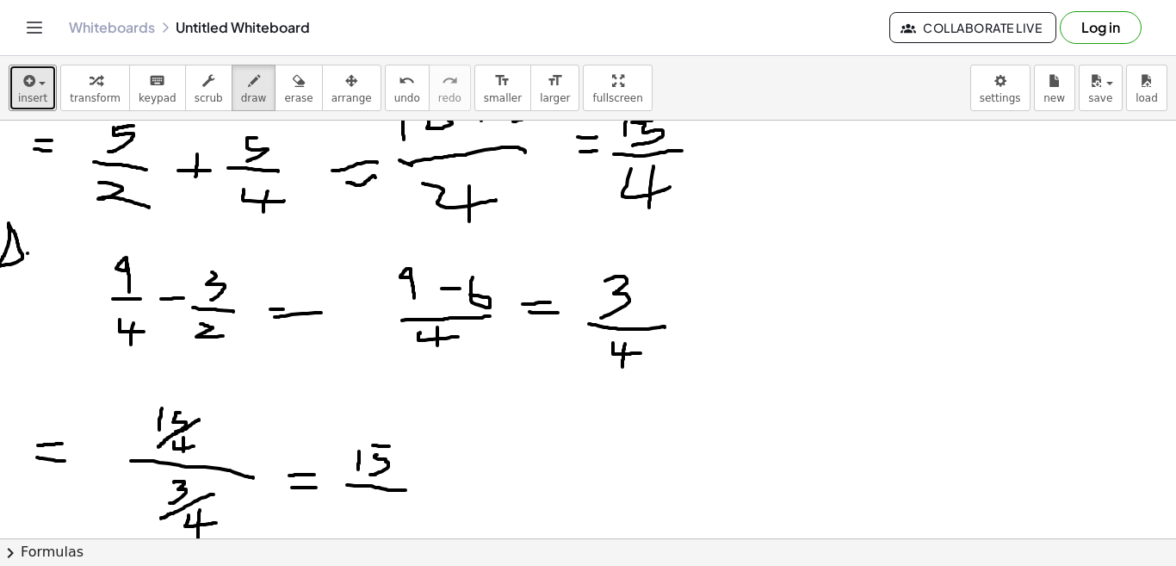
drag, startPoint x: 369, startPoint y: 498, endPoint x: 388, endPoint y: 510, distance: 22.4
drag, startPoint x: 377, startPoint y: 499, endPoint x: 377, endPoint y: 522, distance: 22.4
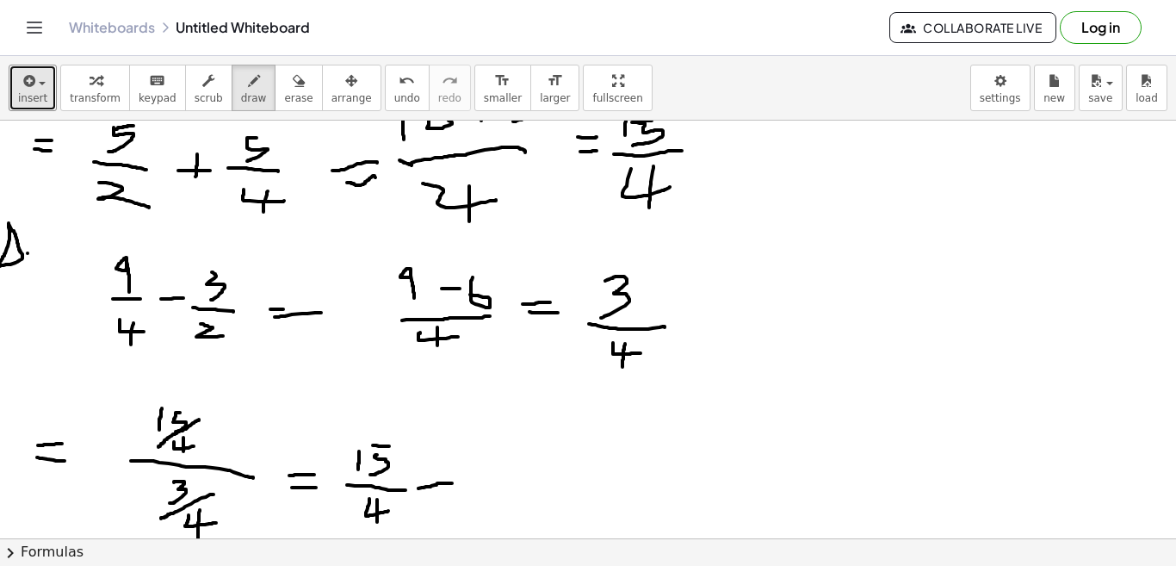
drag, startPoint x: 418, startPoint y: 488, endPoint x: 453, endPoint y: 485, distance: 34.6
drag, startPoint x: 474, startPoint y: 457, endPoint x: 478, endPoint y: 480, distance: 23.5
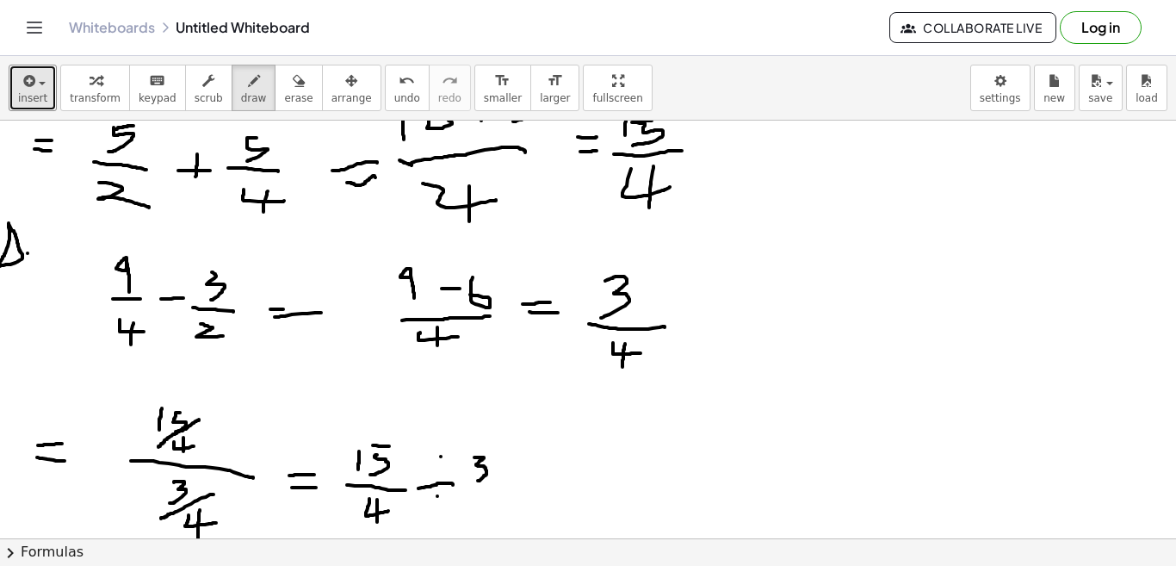
drag, startPoint x: 470, startPoint y: 489, endPoint x: 495, endPoint y: 492, distance: 25.1
drag, startPoint x: 475, startPoint y: 500, endPoint x: 501, endPoint y: 510, distance: 27.5
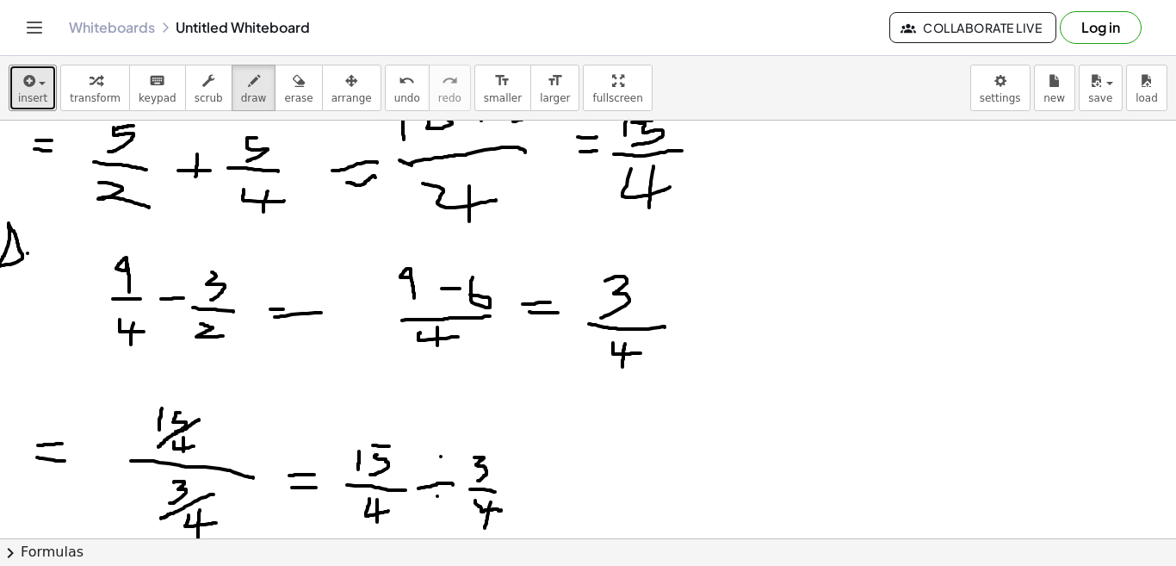
drag, startPoint x: 491, startPoint y: 502, endPoint x: 484, endPoint y: 529, distance: 27.6
drag, startPoint x: 539, startPoint y: 483, endPoint x: 559, endPoint y: 482, distance: 19.8
drag, startPoint x: 547, startPoint y: 495, endPoint x: 566, endPoint y: 498, distance: 18.3
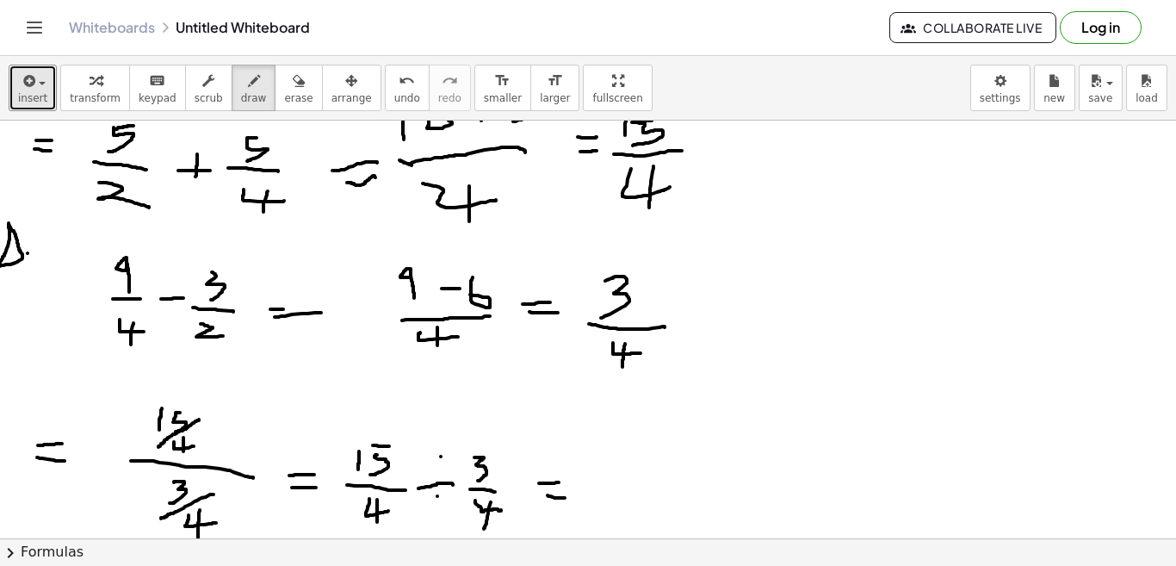
drag, startPoint x: 596, startPoint y: 451, endPoint x: 595, endPoint y: 467, distance: 15.5
drag, startPoint x: 613, startPoint y: 454, endPoint x: 611, endPoint y: 472, distance: 18.2
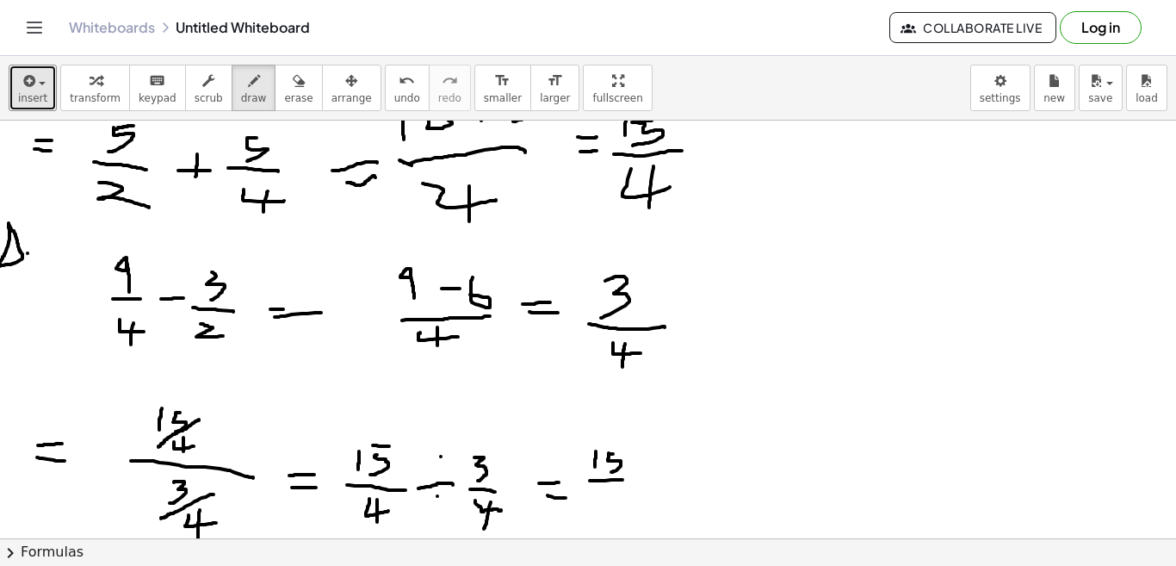
drag, startPoint x: 590, startPoint y: 480, endPoint x: 628, endPoint y: 479, distance: 38.8
drag, startPoint x: 604, startPoint y: 487, endPoint x: 621, endPoint y: 498, distance: 19.3
drag, startPoint x: 612, startPoint y: 490, endPoint x: 612, endPoint y: 514, distance: 24.1
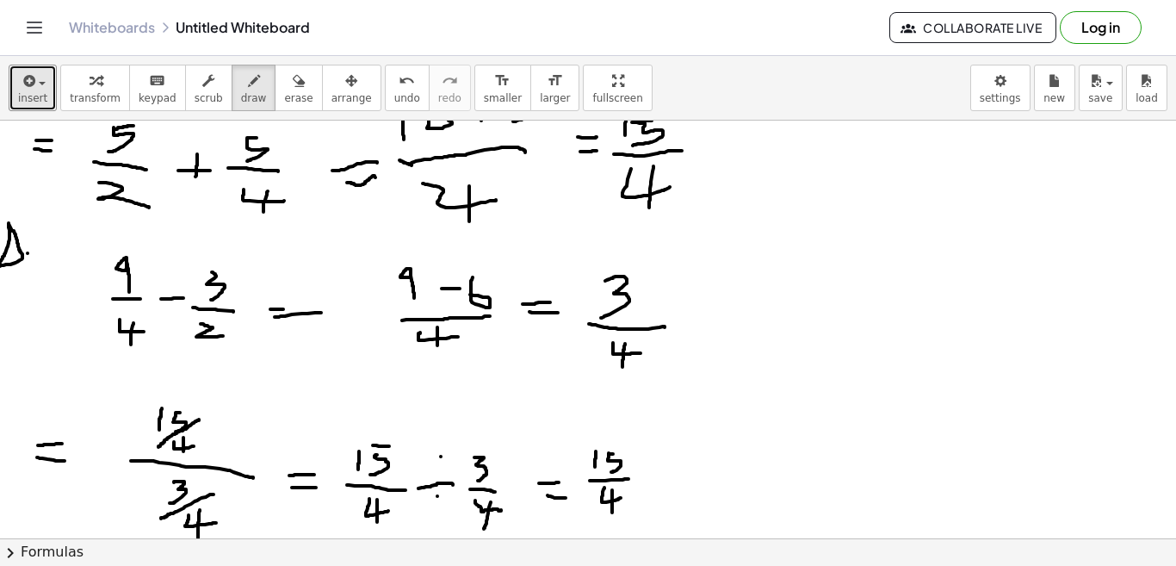
drag, startPoint x: 643, startPoint y: 468, endPoint x: 667, endPoint y: 492, distance: 34.1
drag, startPoint x: 666, startPoint y: 461, endPoint x: 642, endPoint y: 505, distance: 50.1
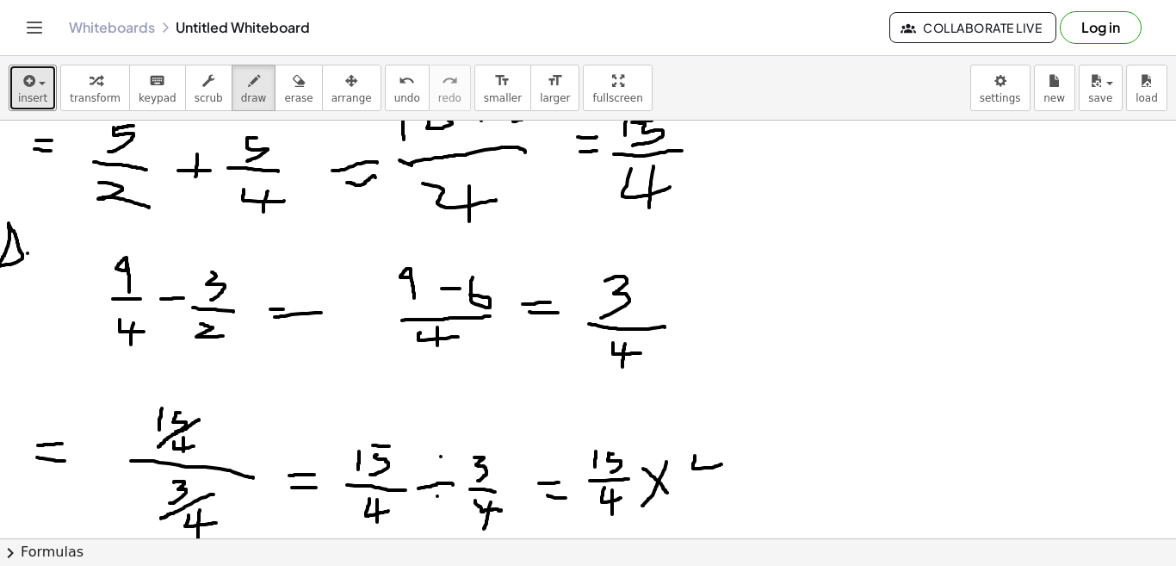
drag, startPoint x: 695, startPoint y: 455, endPoint x: 722, endPoint y: 464, distance: 28.9
drag, startPoint x: 709, startPoint y: 452, endPoint x: 708, endPoint y: 475, distance: 23.3
drag, startPoint x: 692, startPoint y: 483, endPoint x: 726, endPoint y: 487, distance: 33.8
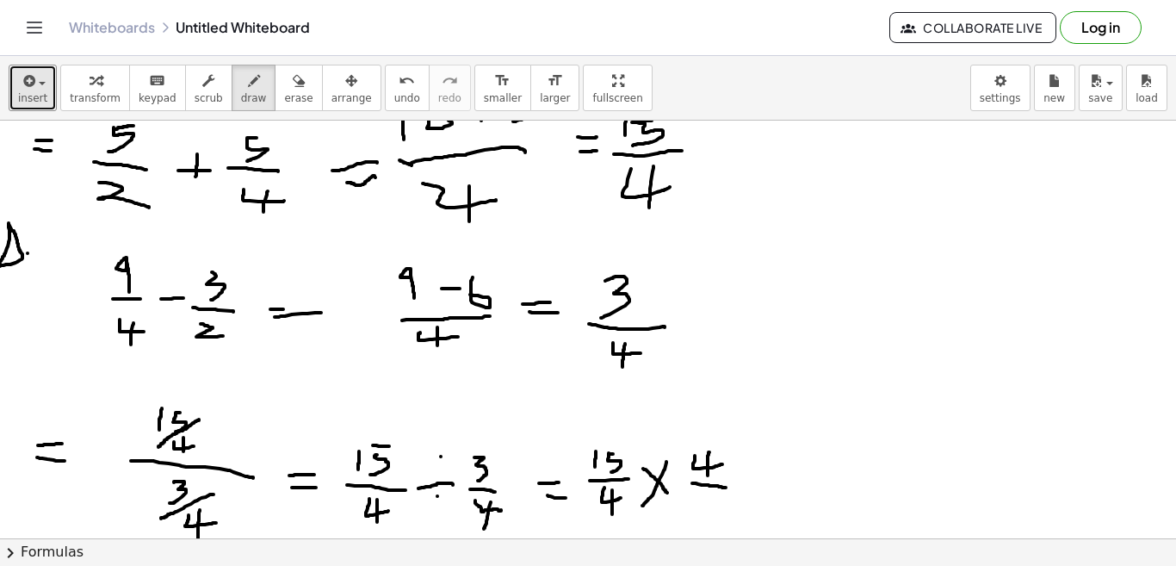
drag, startPoint x: 703, startPoint y: 495, endPoint x: 698, endPoint y: 519, distance: 24.7
drag, startPoint x: 676, startPoint y: 464, endPoint x: 730, endPoint y: 442, distance: 58.7
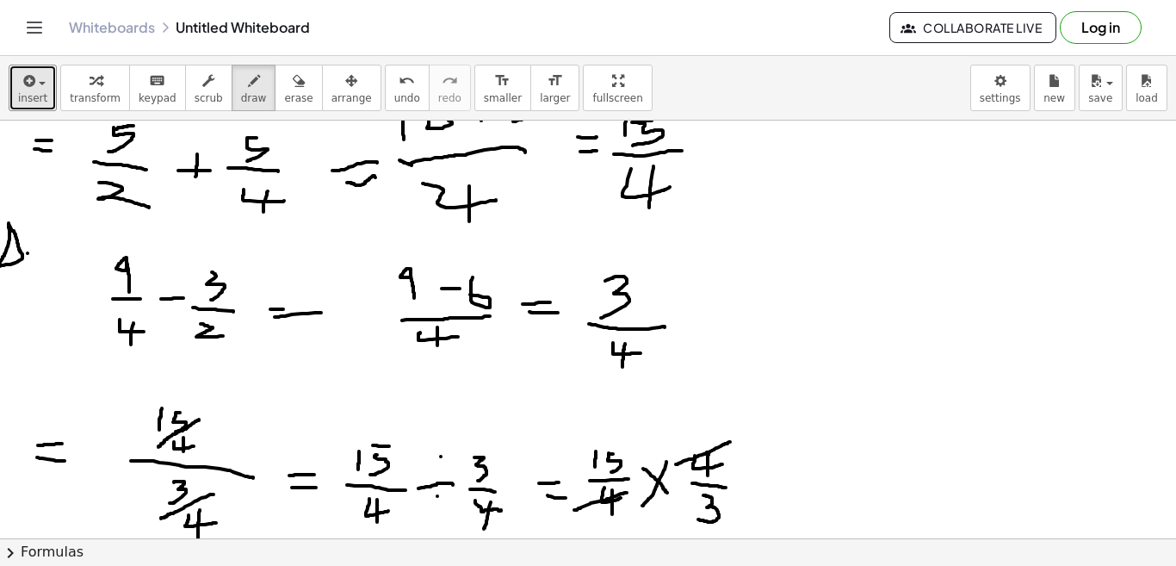
drag, startPoint x: 574, startPoint y: 510, endPoint x: 627, endPoint y: 492, distance: 55.3
drag, startPoint x: 693, startPoint y: 493, endPoint x: 722, endPoint y: 529, distance: 46.5
drag, startPoint x: 584, startPoint y: 445, endPoint x: 625, endPoint y: 474, distance: 50.6
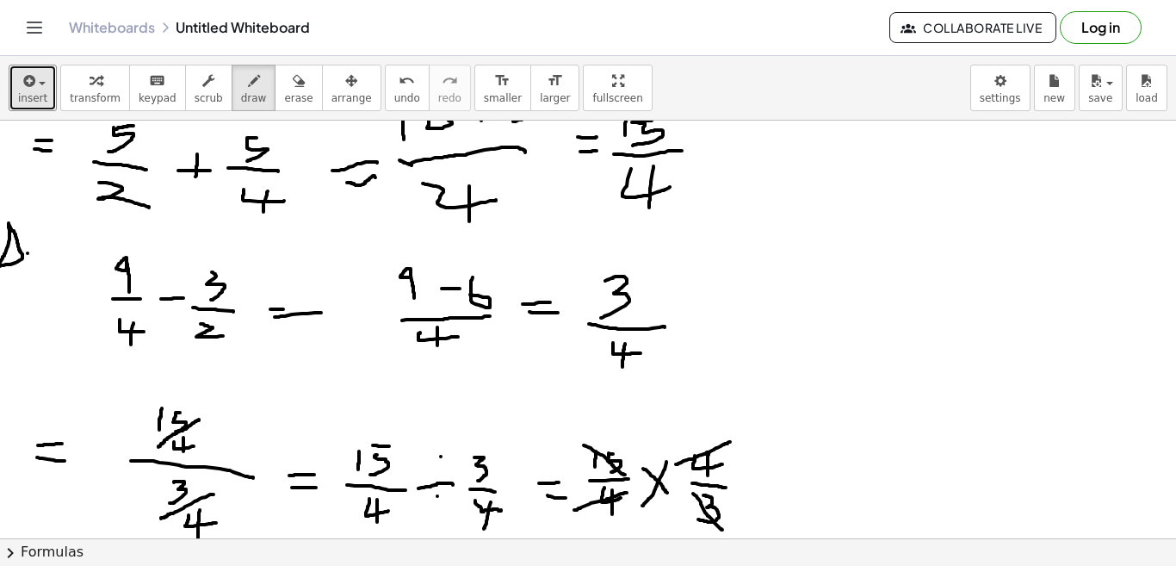
drag, startPoint x: 625, startPoint y: 419, endPoint x: 609, endPoint y: 438, distance: 24.5
drag, startPoint x: 746, startPoint y: 482, endPoint x: 759, endPoint y: 482, distance: 12.9
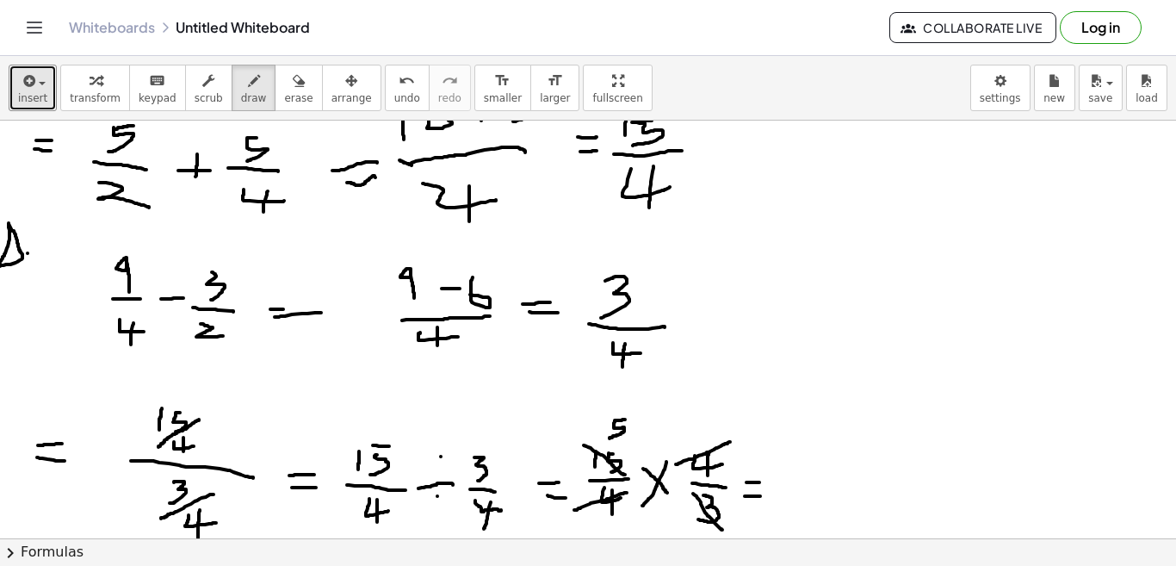
drag, startPoint x: 745, startPoint y: 496, endPoint x: 760, endPoint y: 496, distance: 15.5
drag, startPoint x: 790, startPoint y: 464, endPoint x: 785, endPoint y: 496, distance: 32.3
drag, startPoint x: 789, startPoint y: 461, endPoint x: 843, endPoint y: 447, distance: 55.3
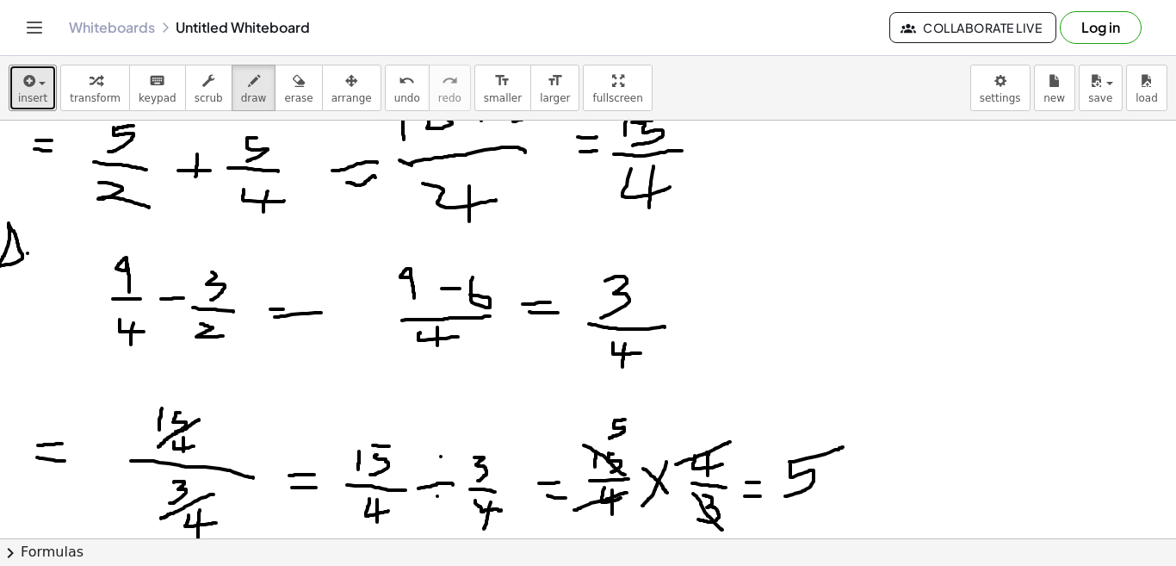
drag, startPoint x: 773, startPoint y: 508, endPoint x: 871, endPoint y: 500, distance: 98.4
drag, startPoint x: 784, startPoint y: 527, endPoint x: 873, endPoint y: 511, distance: 90.0
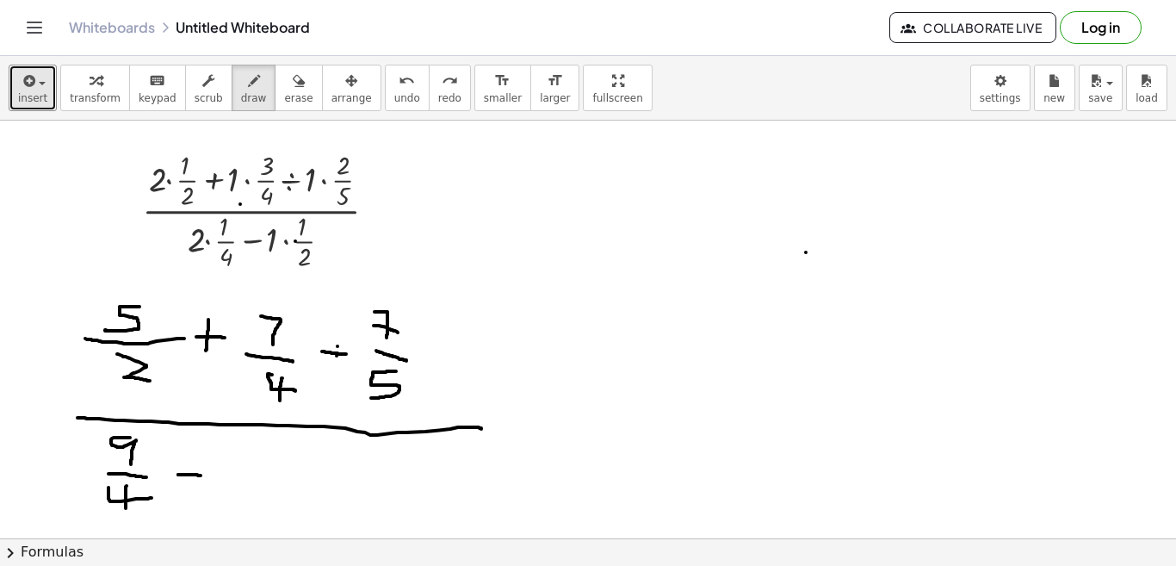
scroll to position [718, 0]
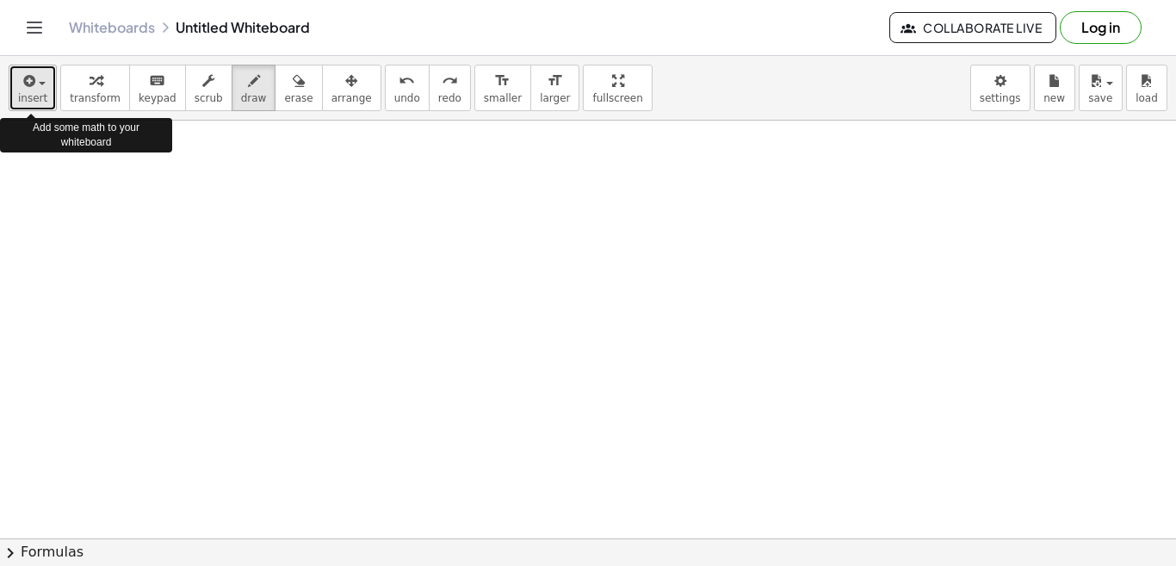
click at [39, 83] on span "button" at bounding box center [42, 83] width 7 height 3
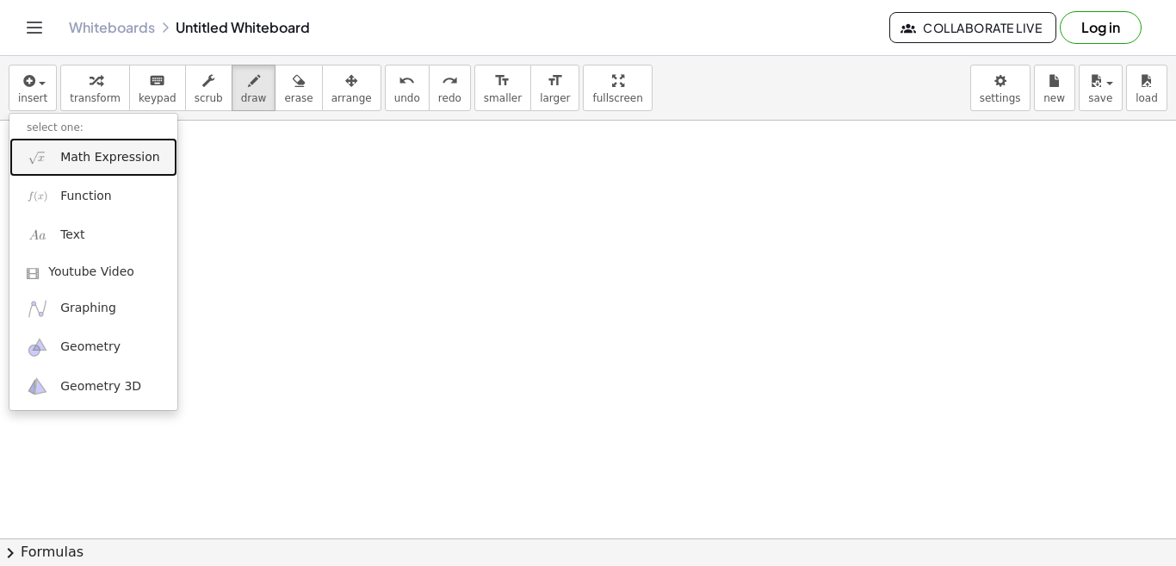
click at [77, 156] on span "Math Expression" at bounding box center [109, 157] width 99 height 17
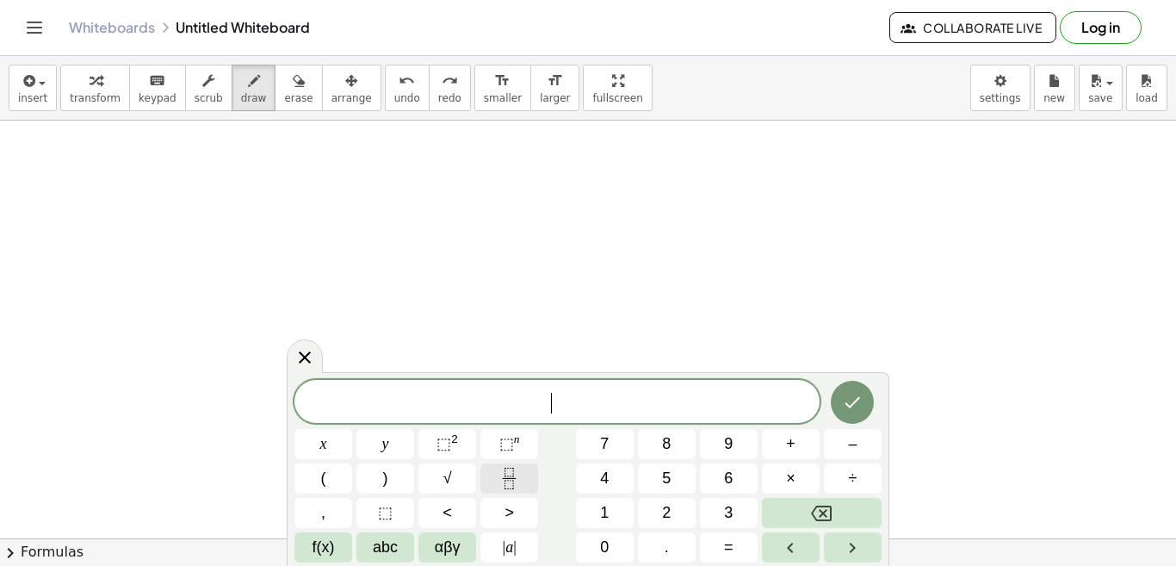
click at [506, 479] on icon "Fraction" at bounding box center [509, 478] width 22 height 22
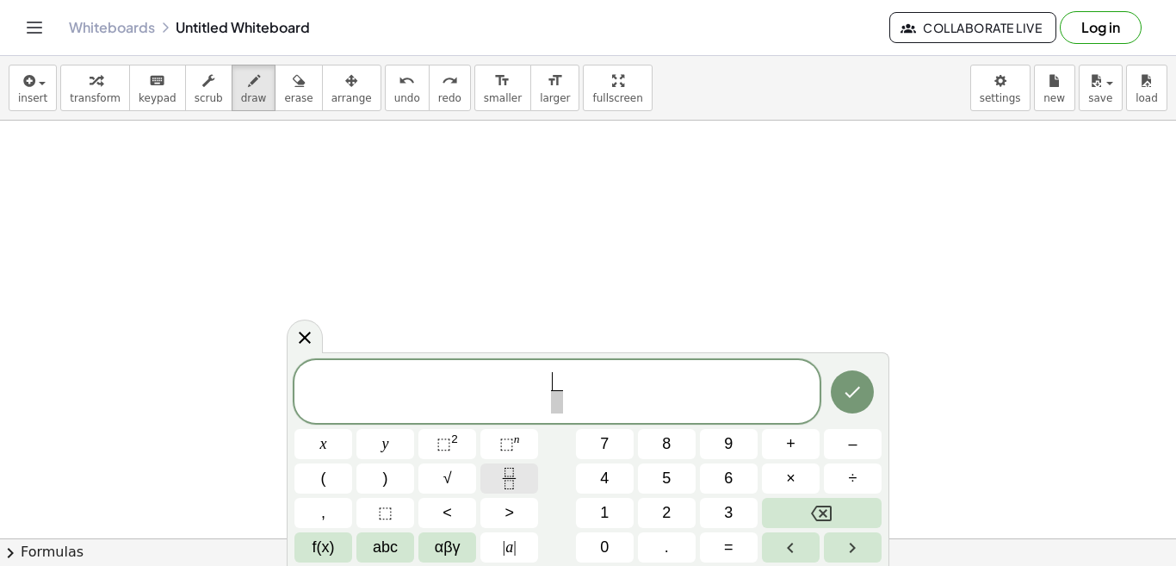
click at [510, 476] on icon "Fraction" at bounding box center [508, 471] width 9 height 9
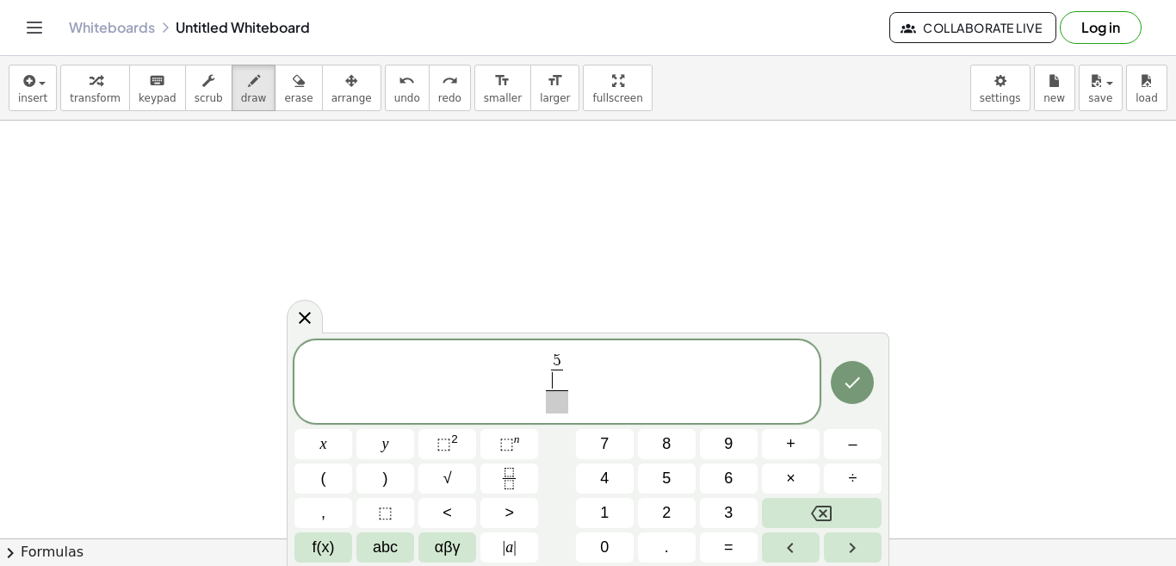
click at [558, 374] on span "​" at bounding box center [557, 379] width 12 height 21
click at [558, 374] on span "2" at bounding box center [557, 380] width 9 height 16
click at [558, 374] on span "=" at bounding box center [566, 371] width 22 height 19
click at [572, 368] on span "=" at bounding box center [566, 371] width 22 height 19
click at [335, 477] on button "(" at bounding box center [323, 478] width 58 height 30
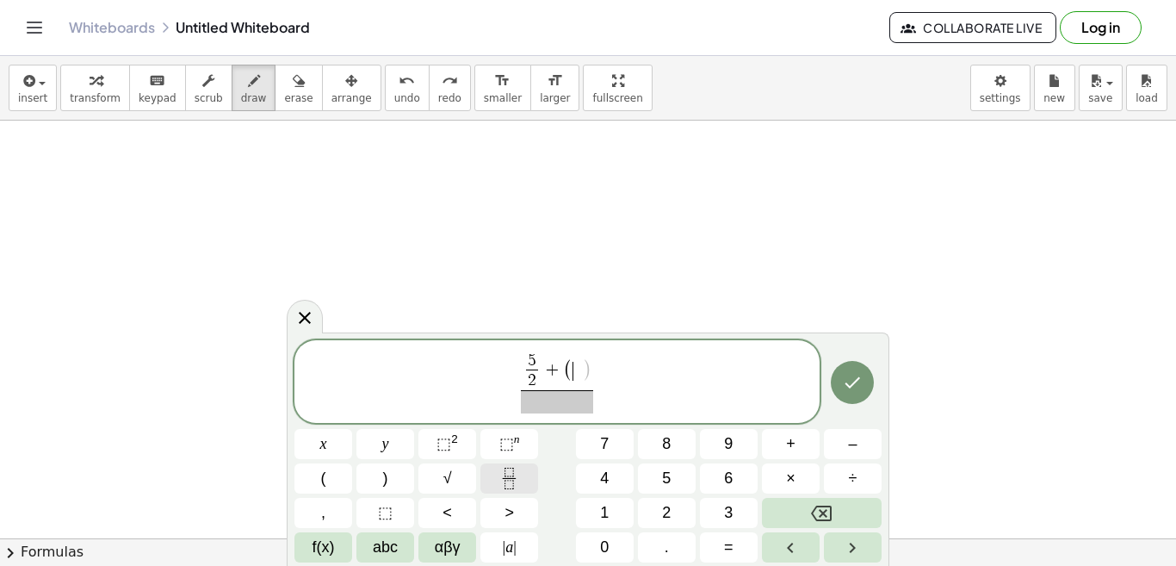
click at [512, 471] on icon "Fraction" at bounding box center [509, 478] width 22 height 22
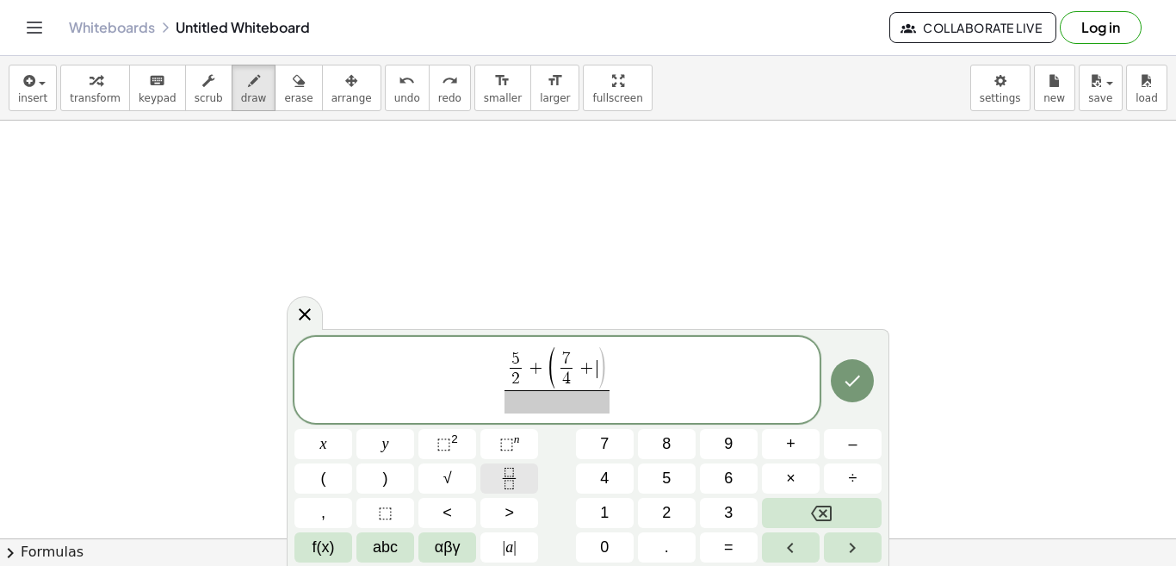
click at [513, 483] on icon "Fraction" at bounding box center [508, 483] width 9 height 9
click at [596, 375] on span "​" at bounding box center [597, 378] width 12 height 21
click at [554, 401] on span at bounding box center [556, 401] width 123 height 23
click at [517, 473] on icon "Fraction" at bounding box center [509, 478] width 22 height 22
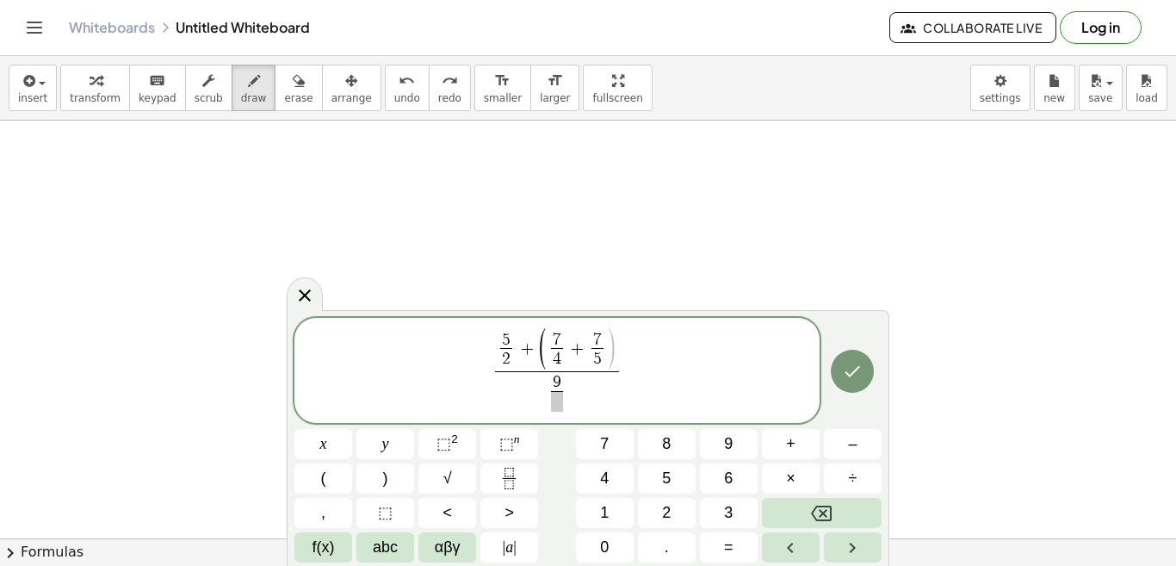
click at [555, 401] on span at bounding box center [557, 401] width 12 height 21
click at [510, 479] on icon "Fraction" at bounding box center [509, 478] width 22 height 22
click at [572, 404] on span "​" at bounding box center [578, 401] width 12 height 21
click at [855, 374] on icon "Done" at bounding box center [852, 371] width 21 height 21
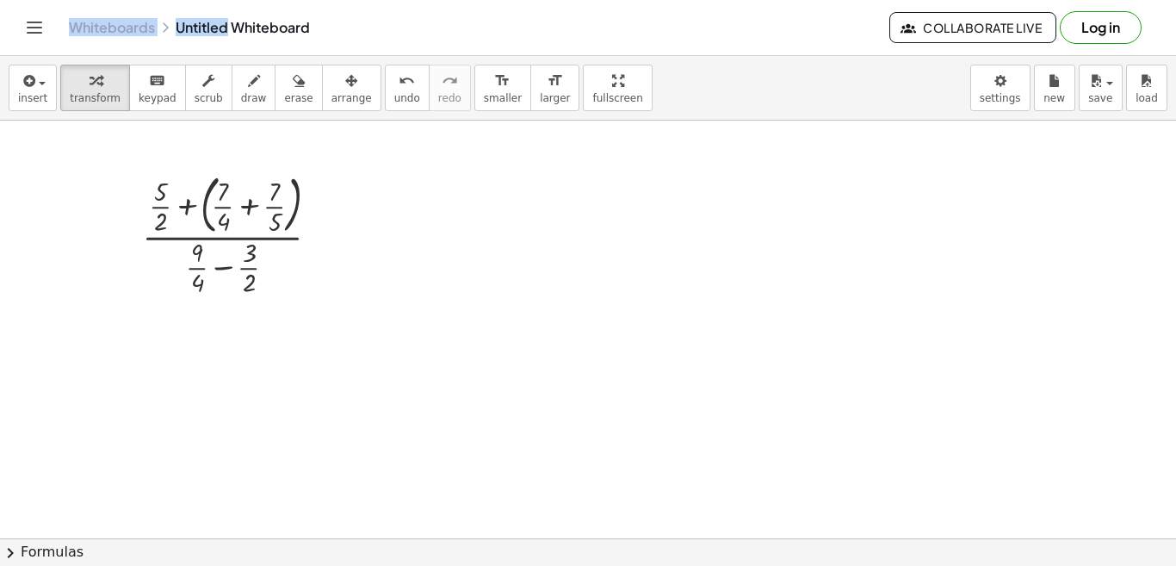
drag, startPoint x: 74, startPoint y: 3, endPoint x: 228, endPoint y: 49, distance: 160.9
click at [228, 49] on div "Whiteboards Untitled Whiteboard Collaborate Live Log in" at bounding box center [588, 27] width 1135 height 55
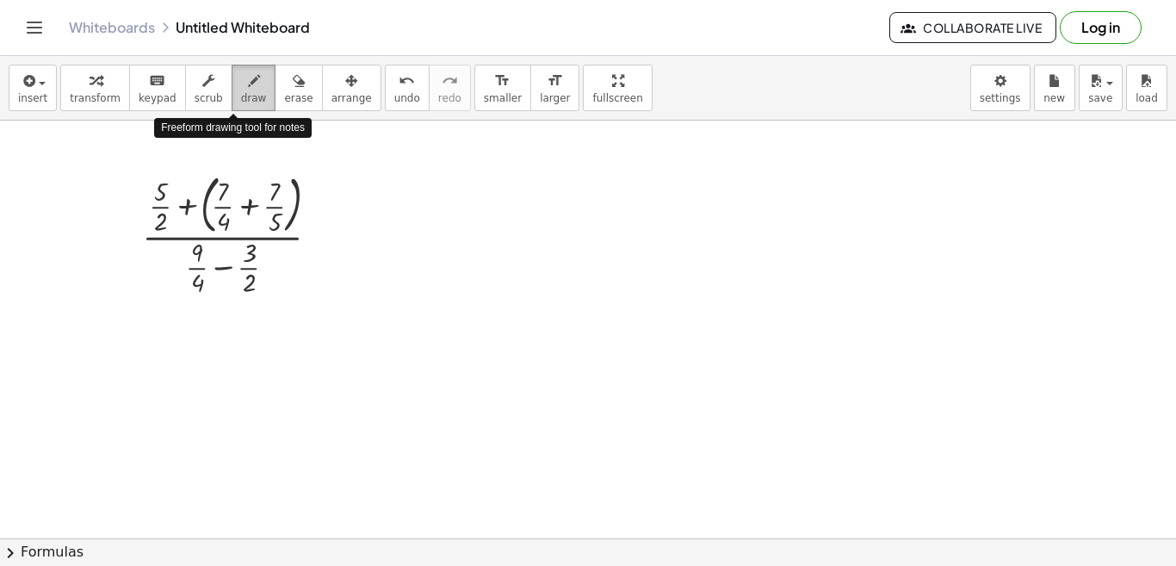
click at [248, 89] on icon "button" at bounding box center [254, 81] width 12 height 21
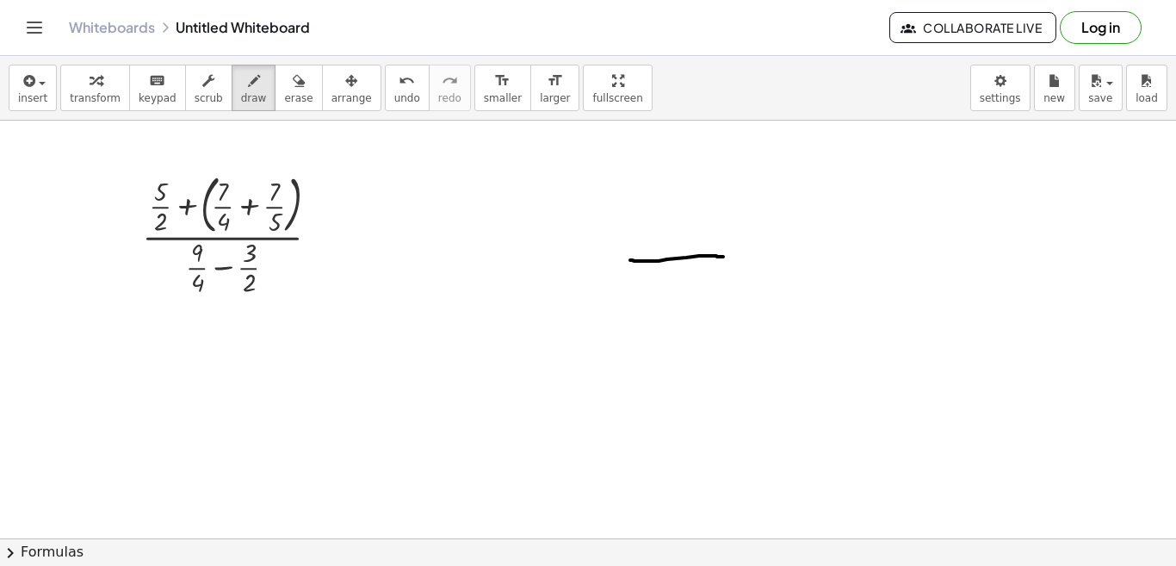
drag, startPoint x: 630, startPoint y: 260, endPoint x: 723, endPoint y: 257, distance: 93.0
click at [723, 257] on div at bounding box center [588, 238] width 1176 height 1670
drag, startPoint x: 651, startPoint y: 272, endPoint x: 673, endPoint y: 287, distance: 26.7
click at [673, 287] on div at bounding box center [588, 238] width 1176 height 1670
click at [695, 278] on div at bounding box center [588, 238] width 1176 height 1670
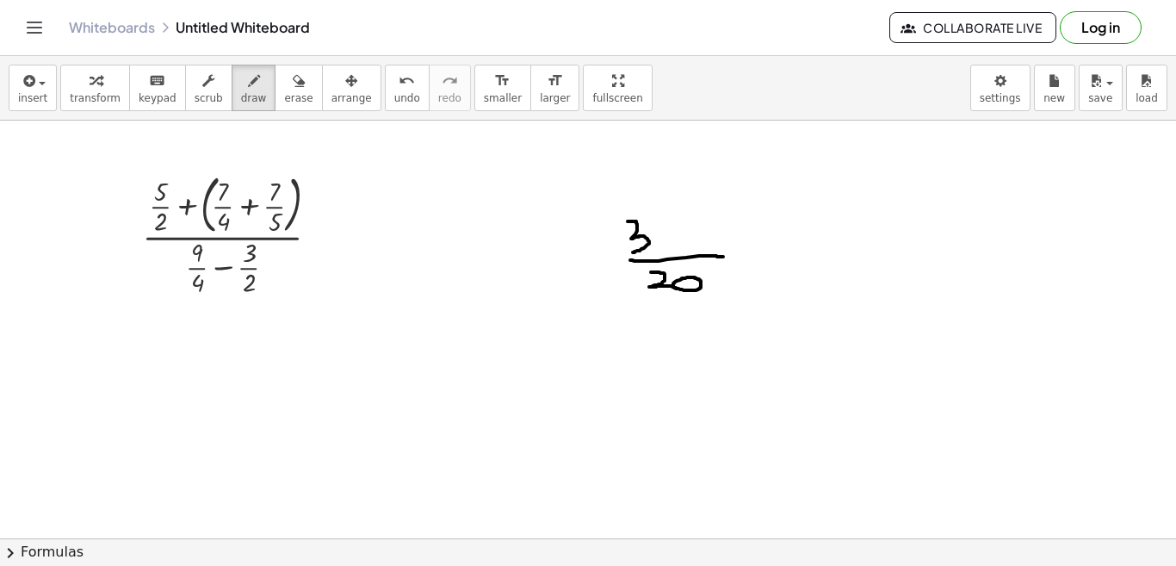
drag, startPoint x: 628, startPoint y: 221, endPoint x: 633, endPoint y: 252, distance: 31.4
click at [633, 252] on div at bounding box center [588, 238] width 1176 height 1670
drag, startPoint x: 660, startPoint y: 220, endPoint x: 647, endPoint y: 243, distance: 25.8
click at [647, 243] on div at bounding box center [588, 238] width 1176 height 1670
drag, startPoint x: 673, startPoint y: 228, endPoint x: 689, endPoint y: 230, distance: 15.6
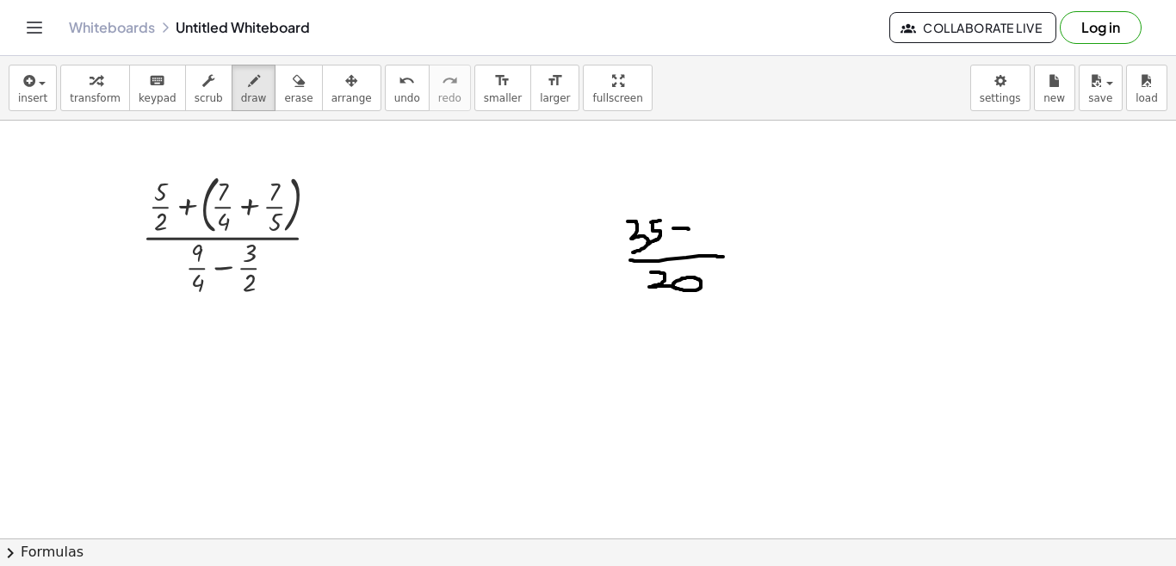
click at [689, 230] on div at bounding box center [588, 238] width 1176 height 1670
drag, startPoint x: 681, startPoint y: 219, endPoint x: 679, endPoint y: 238, distance: 19.9
click at [679, 238] on div at bounding box center [588, 238] width 1176 height 1670
drag, startPoint x: 701, startPoint y: 224, endPoint x: 718, endPoint y: 243, distance: 25.6
click at [718, 243] on div at bounding box center [588, 238] width 1176 height 1670
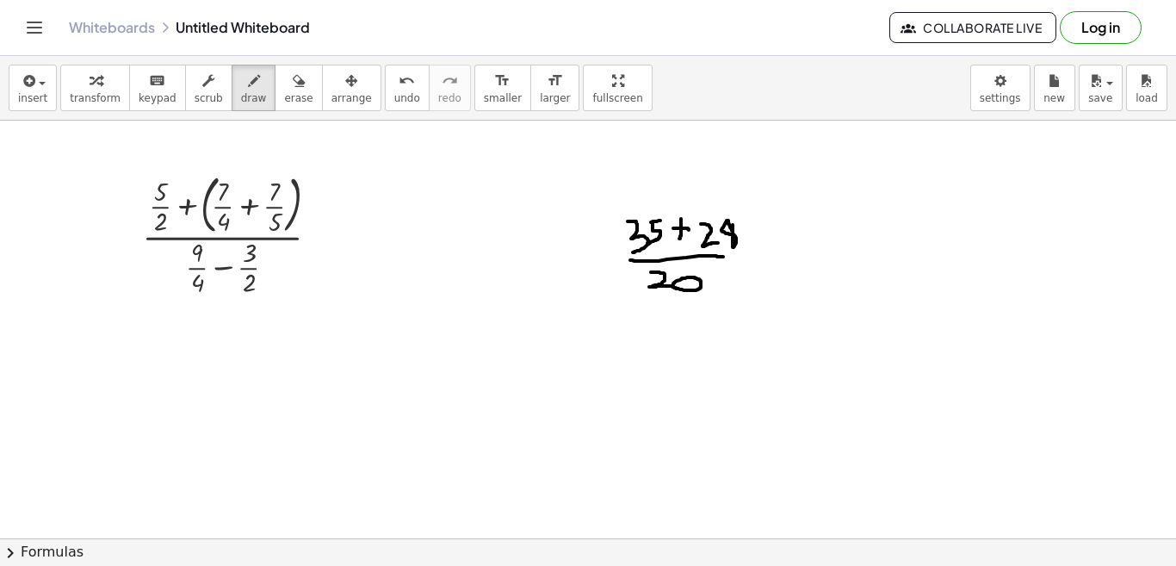
click at [733, 224] on div at bounding box center [588, 238] width 1176 height 1670
drag, startPoint x: 754, startPoint y: 245, endPoint x: 789, endPoint y: 244, distance: 34.5
click at [789, 244] on div at bounding box center [588, 238] width 1176 height 1670
drag, startPoint x: 751, startPoint y: 259, endPoint x: 788, endPoint y: 257, distance: 36.2
click at [788, 257] on div at bounding box center [588, 238] width 1176 height 1670
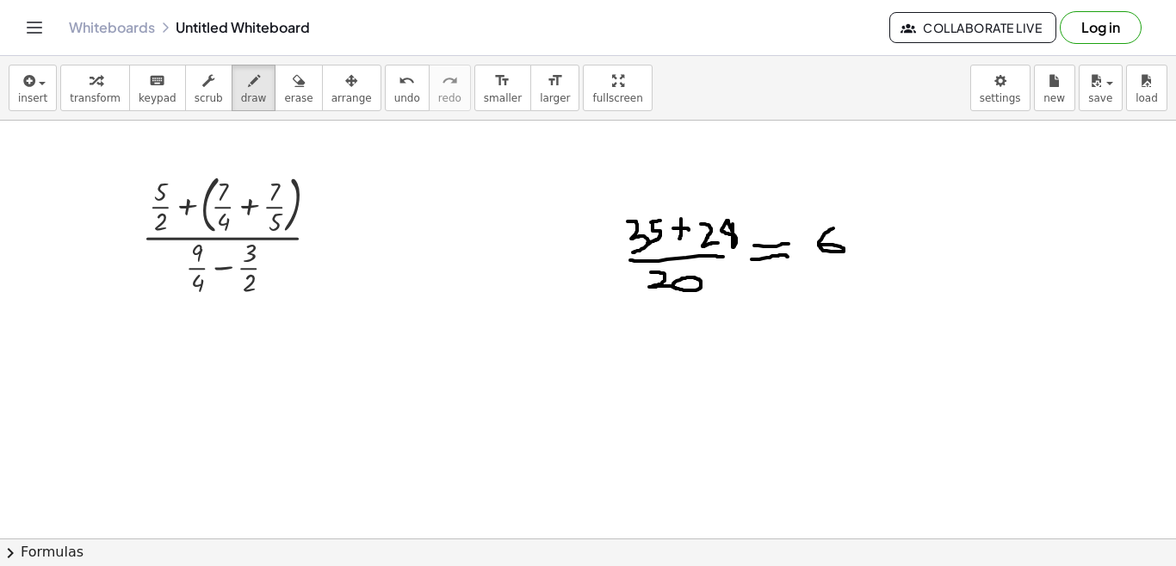
drag, startPoint x: 833, startPoint y: 228, endPoint x: 819, endPoint y: 244, distance: 21.4
click at [819, 244] on div at bounding box center [588, 238] width 1176 height 1670
drag, startPoint x: 851, startPoint y: 226, endPoint x: 852, endPoint y: 260, distance: 33.6
click at [852, 260] on div at bounding box center [588, 238] width 1176 height 1670
drag, startPoint x: 818, startPoint y: 270, endPoint x: 876, endPoint y: 274, distance: 58.6
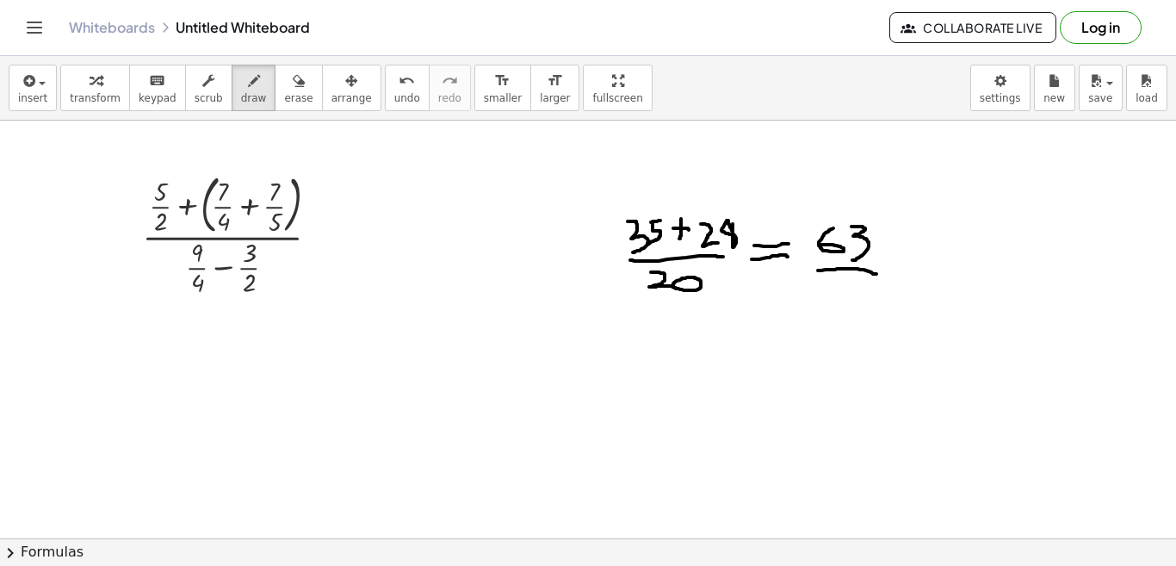
click at [876, 274] on div at bounding box center [588, 238] width 1176 height 1670
drag, startPoint x: 818, startPoint y: 288, endPoint x: 845, endPoint y: 307, distance: 33.9
click at [845, 307] on div at bounding box center [588, 238] width 1176 height 1670
click at [861, 283] on div at bounding box center [588, 238] width 1176 height 1670
click at [249, 205] on div at bounding box center [588, 238] width 1176 height 1670
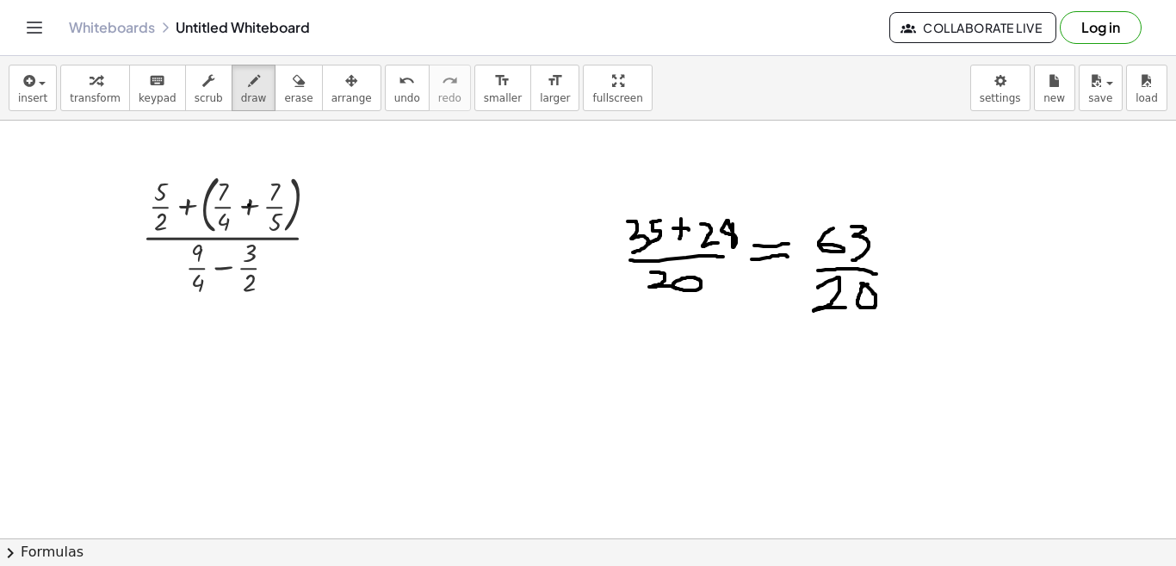
click at [250, 212] on div at bounding box center [588, 238] width 1176 height 1670
click at [247, 213] on div at bounding box center [588, 238] width 1176 height 1670
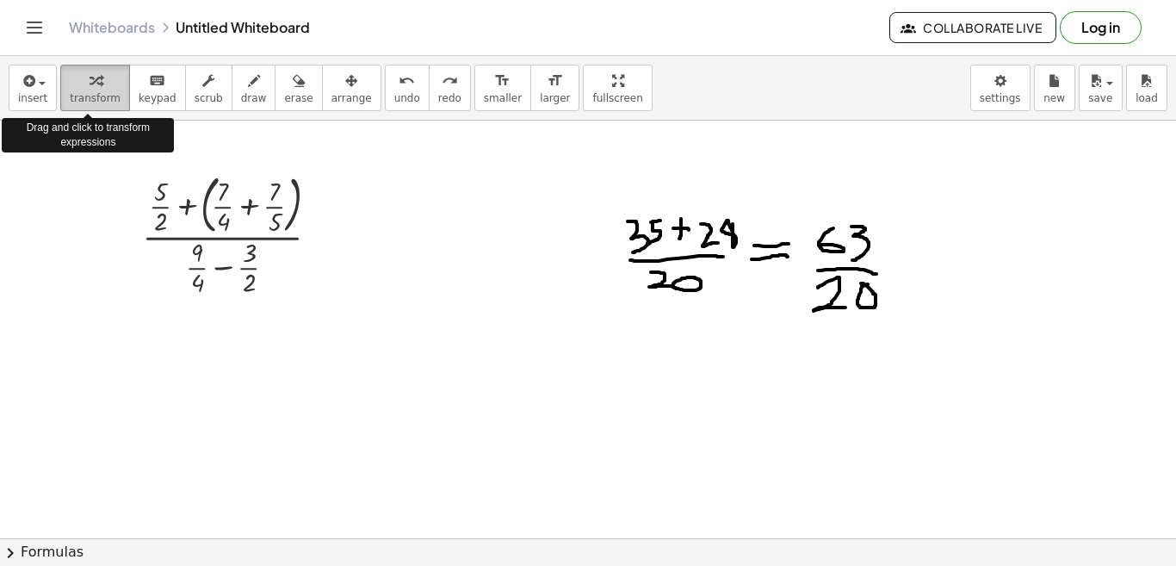
click at [77, 94] on span "transform" at bounding box center [95, 98] width 51 height 12
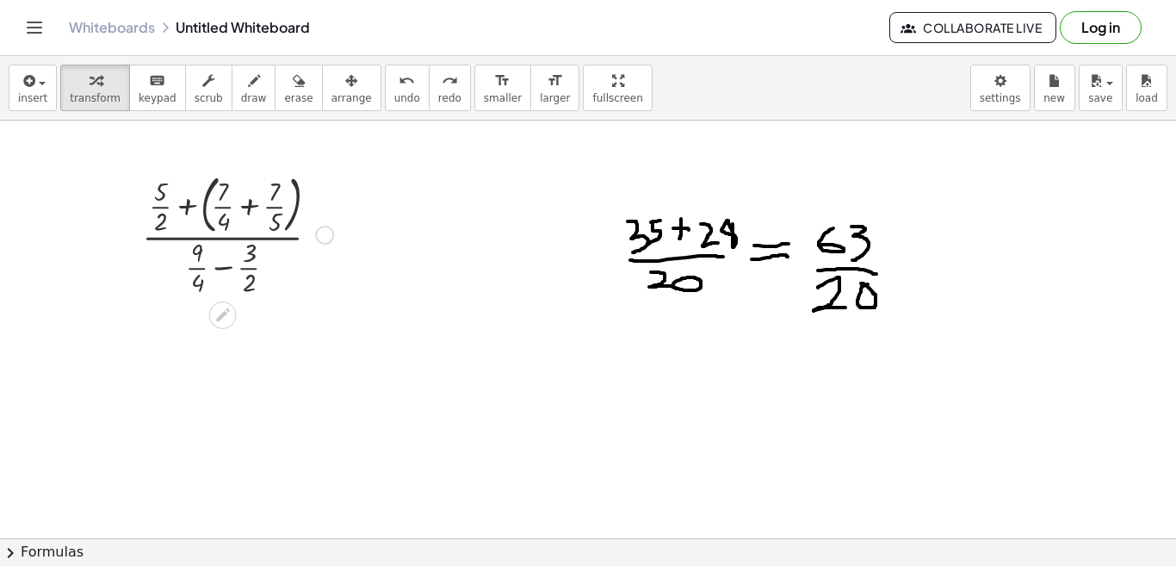
click at [250, 210] on div at bounding box center [237, 233] width 208 height 133
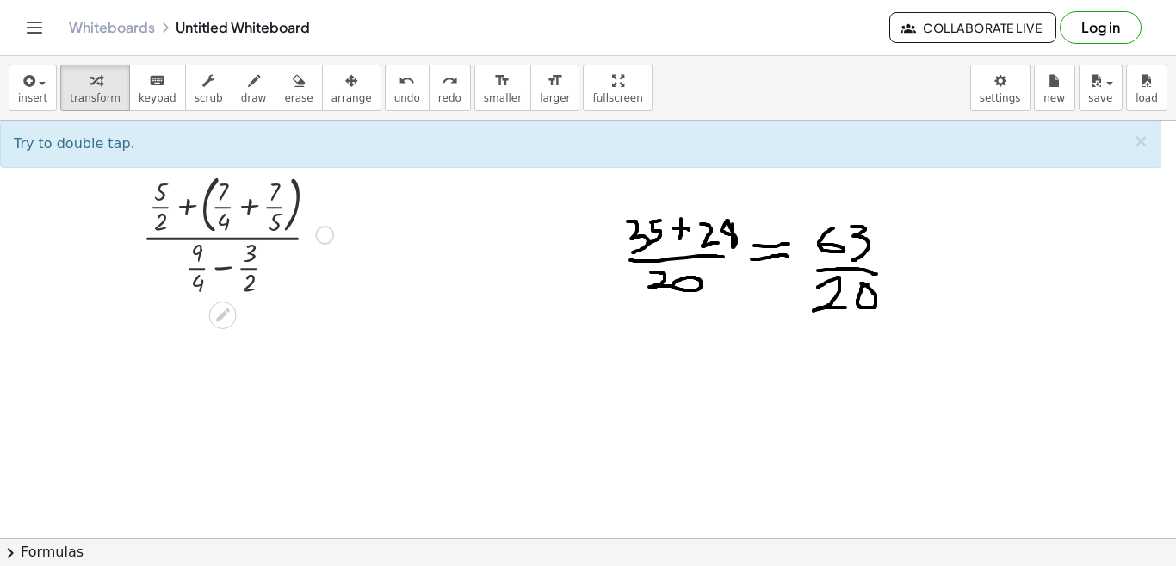
click at [248, 209] on div at bounding box center [237, 233] width 208 height 133
click at [244, 211] on div at bounding box center [237, 233] width 208 height 133
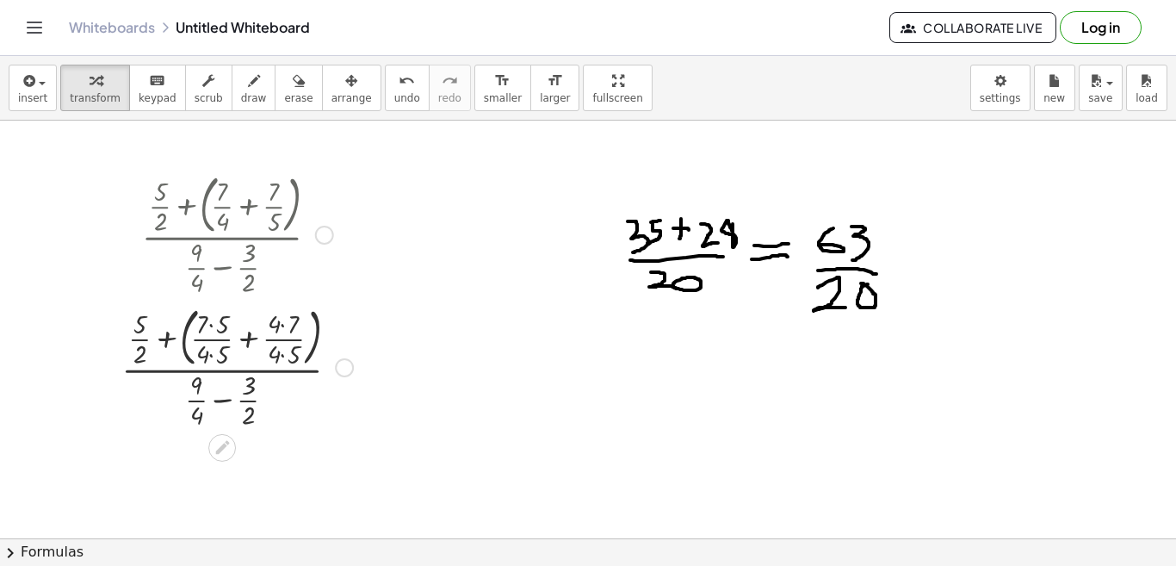
click at [250, 341] on div at bounding box center [237, 366] width 249 height 133
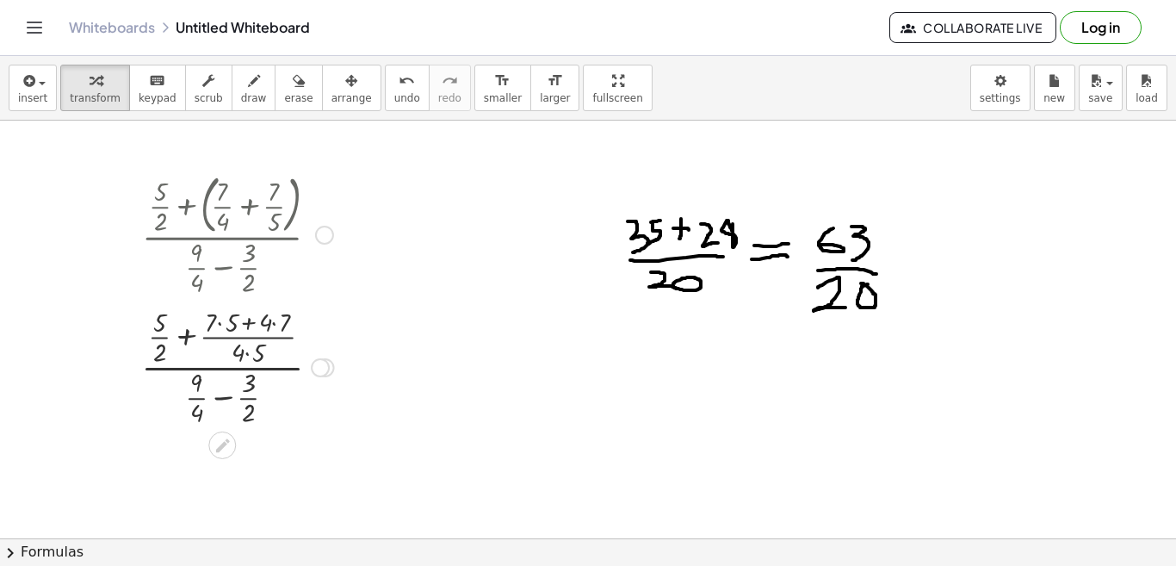
click at [247, 354] on div at bounding box center [238, 365] width 210 height 127
click at [272, 325] on div at bounding box center [238, 365] width 210 height 127
click at [226, 324] on div at bounding box center [237, 365] width 208 height 127
click at [248, 324] on div at bounding box center [237, 365] width 208 height 127
click at [219, 339] on div at bounding box center [237, 365] width 208 height 127
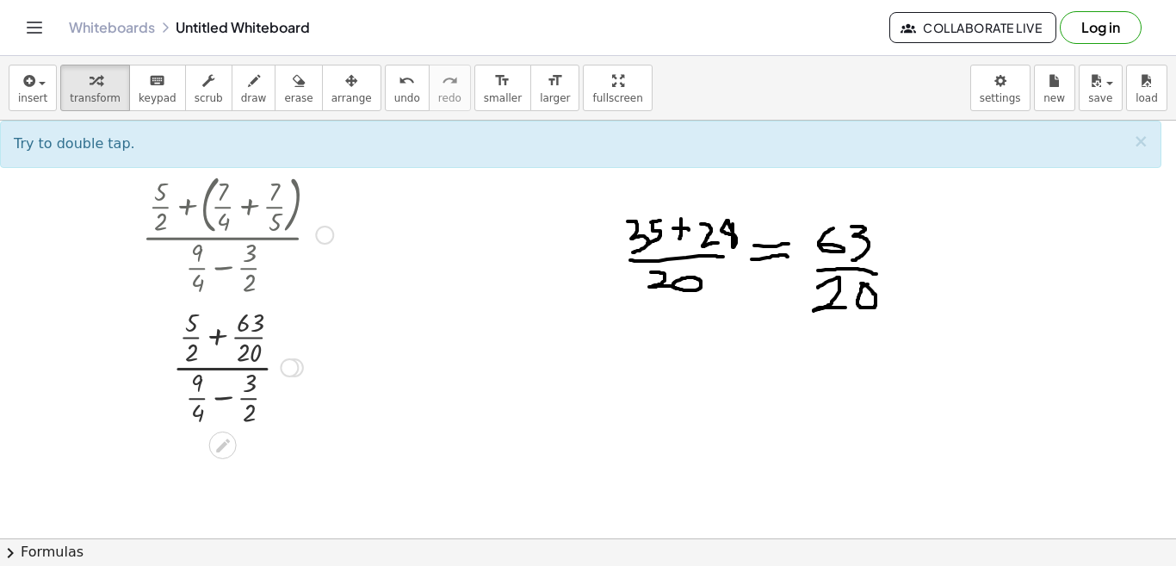
click at [219, 339] on div at bounding box center [237, 365] width 208 height 127
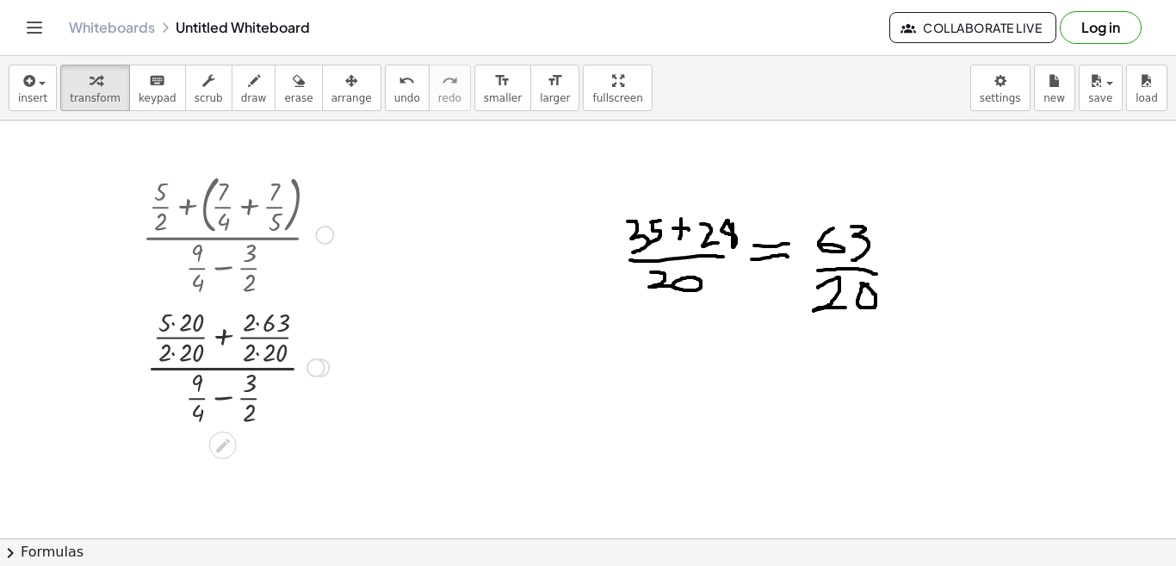
click at [171, 325] on div at bounding box center [237, 365] width 208 height 127
click at [170, 356] on div at bounding box center [237, 365] width 208 height 127
click at [172, 355] on div at bounding box center [237, 365] width 208 height 127
click at [254, 322] on div at bounding box center [237, 365] width 208 height 127
click at [254, 351] on div at bounding box center [237, 365] width 208 height 127
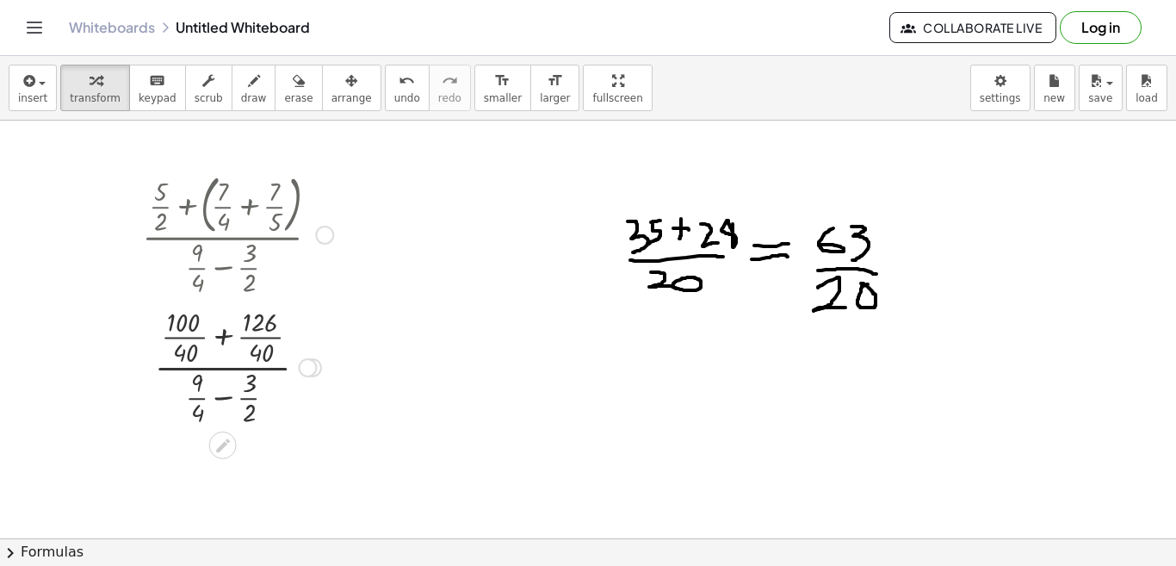
click at [224, 398] on div at bounding box center [237, 365] width 208 height 127
click at [185, 386] on div at bounding box center [237, 365] width 208 height 127
click at [185, 413] on div at bounding box center [237, 365] width 208 height 127
click at [254, 382] on div at bounding box center [237, 365] width 208 height 127
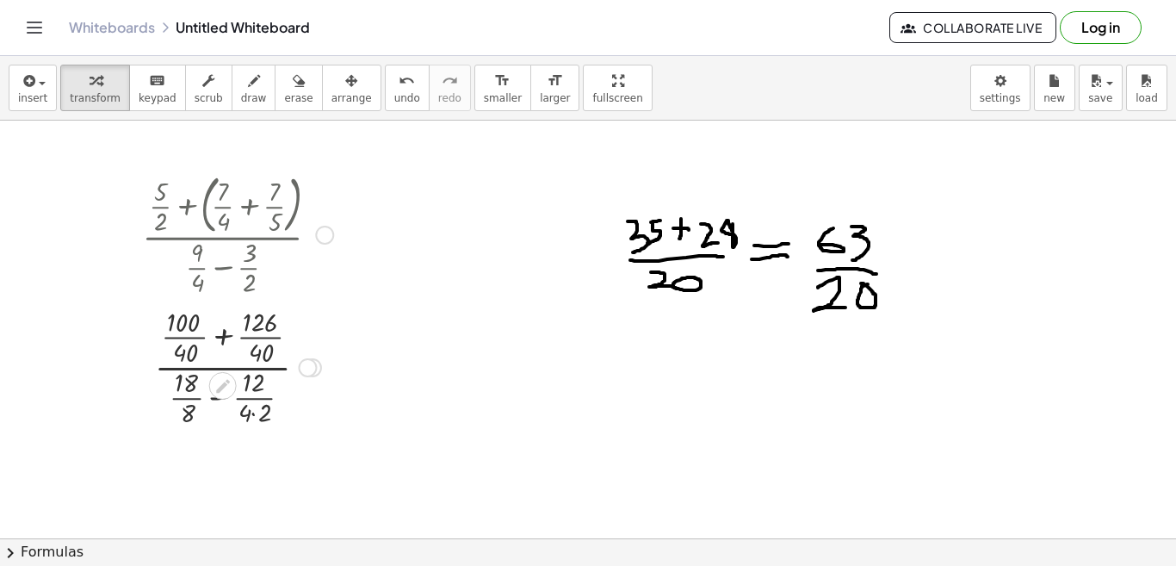
click at [253, 412] on div at bounding box center [237, 365] width 208 height 127
click at [222, 337] on div at bounding box center [237, 365] width 208 height 127
click at [220, 397] on div at bounding box center [237, 365] width 208 height 127
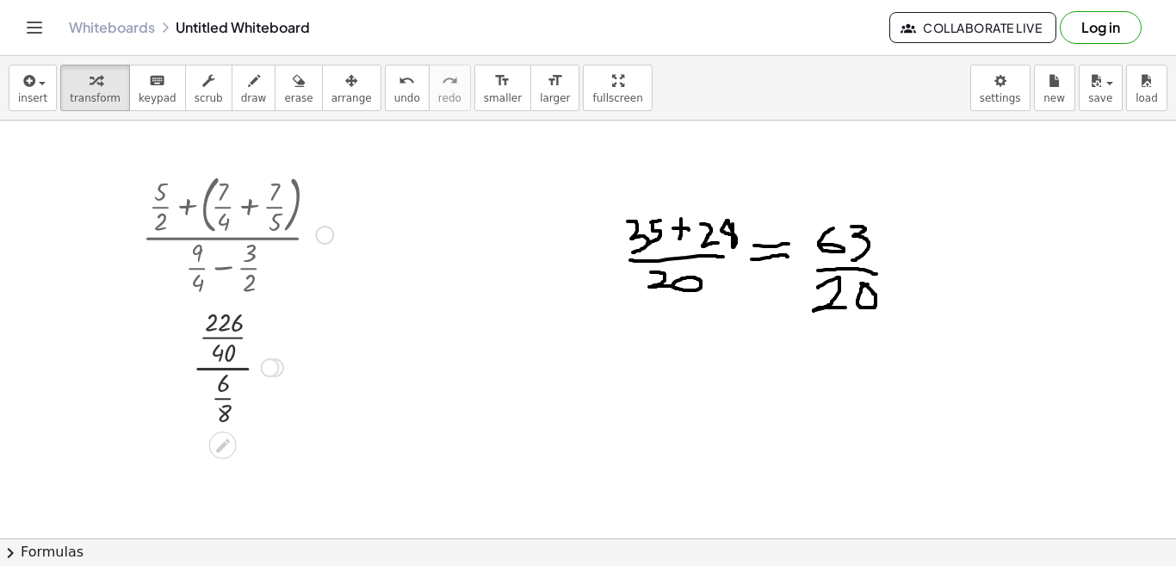
click at [224, 369] on div at bounding box center [237, 365] width 208 height 127
click at [275, 365] on div at bounding box center [269, 367] width 19 height 19
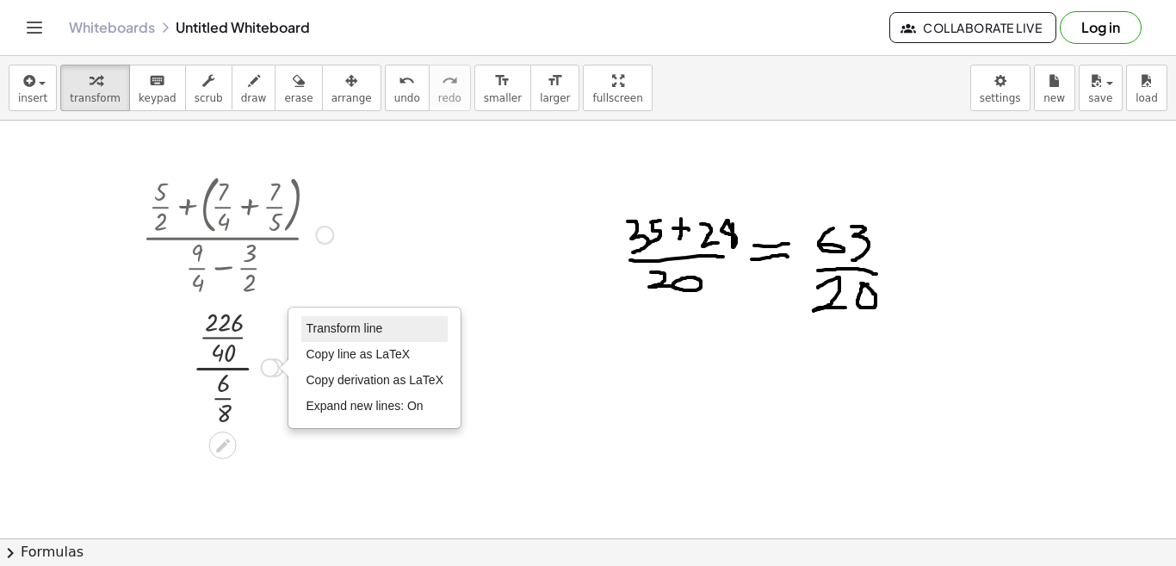
click at [331, 326] on span "Transform line" at bounding box center [344, 328] width 77 height 14
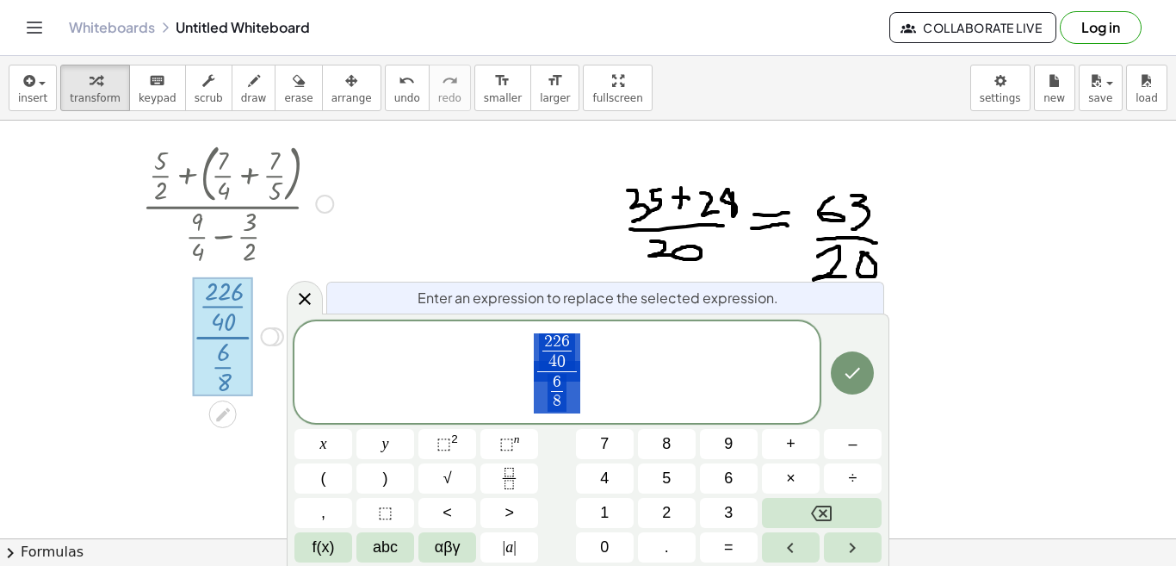
scroll to position [751, 0]
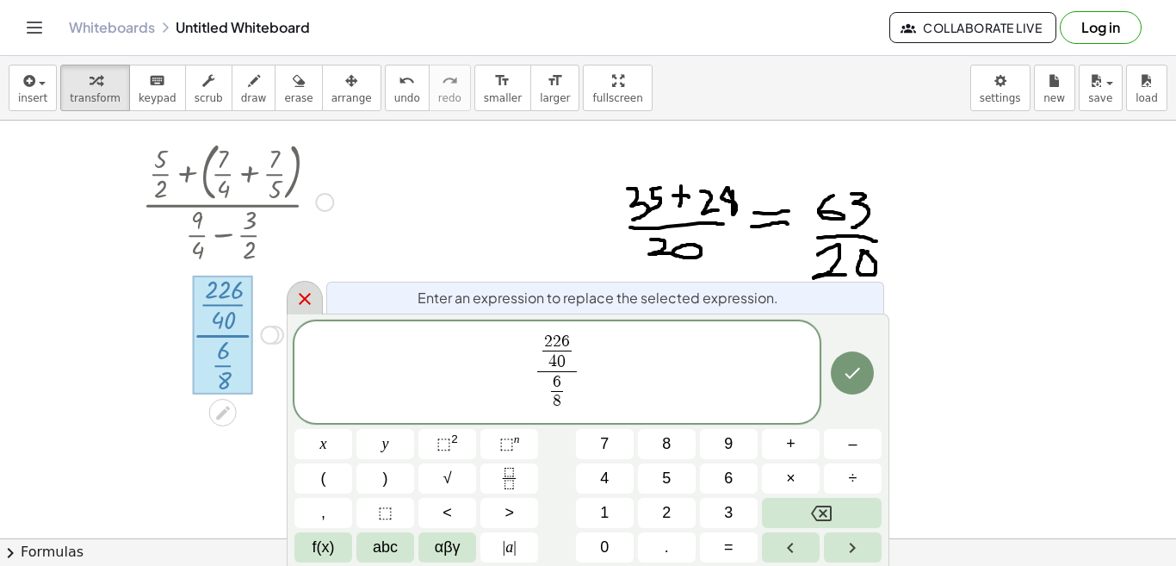
click at [295, 299] on icon at bounding box center [304, 298] width 21 height 21
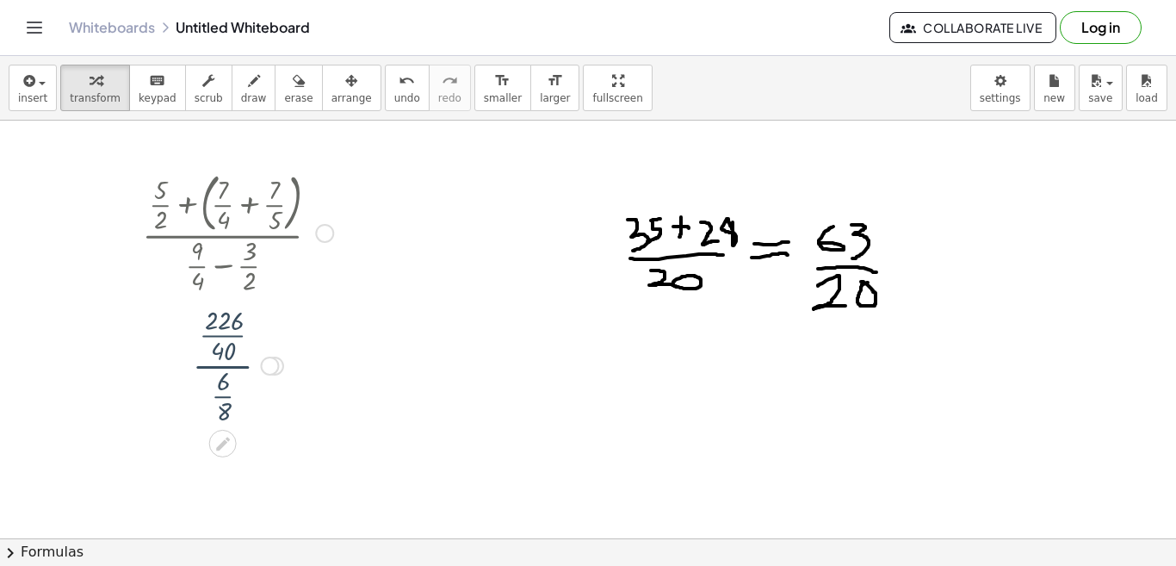
scroll to position [718, 0]
click at [269, 370] on div "Transform line Copy line as LaTeX Copy derivation as LaTeX Expand new lines: On" at bounding box center [269, 367] width 19 height 19
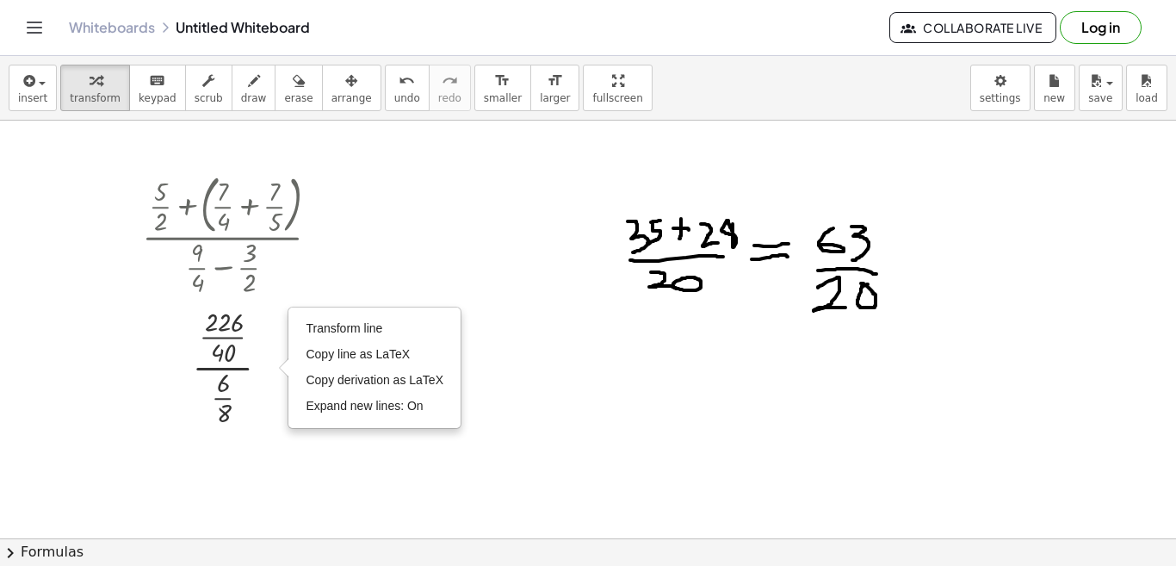
click at [292, 450] on div at bounding box center [588, 238] width 1176 height 1670
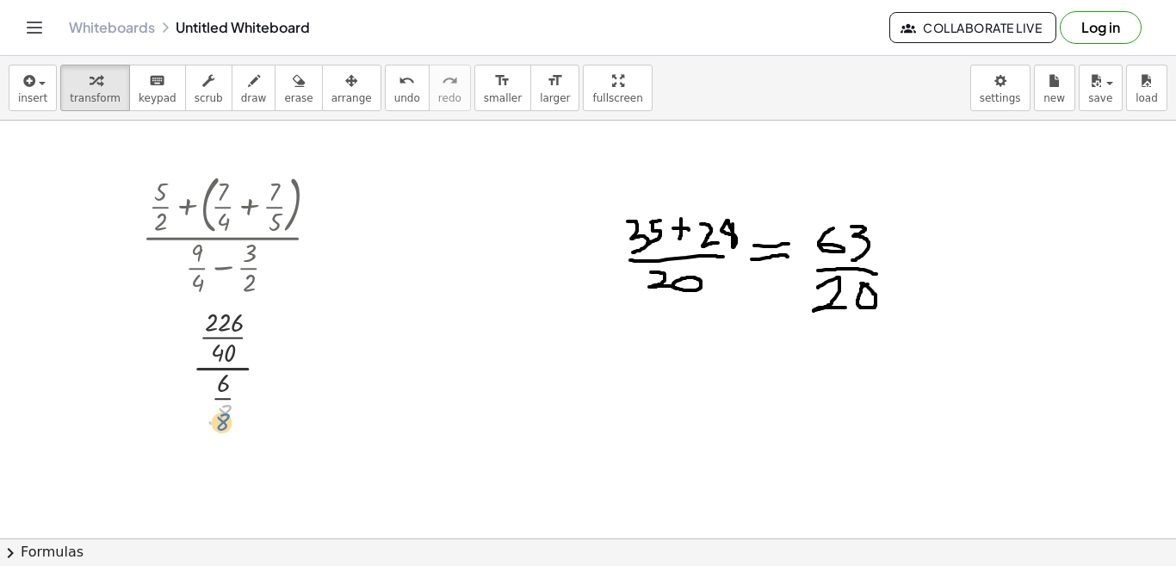
drag, startPoint x: 219, startPoint y: 415, endPoint x: 220, endPoint y: 424, distance: 8.7
click at [220, 424] on div at bounding box center [237, 365] width 208 height 127
drag, startPoint x: 219, startPoint y: 395, endPoint x: 258, endPoint y: 332, distance: 74.3
click at [258, 332] on div at bounding box center [237, 365] width 208 height 127
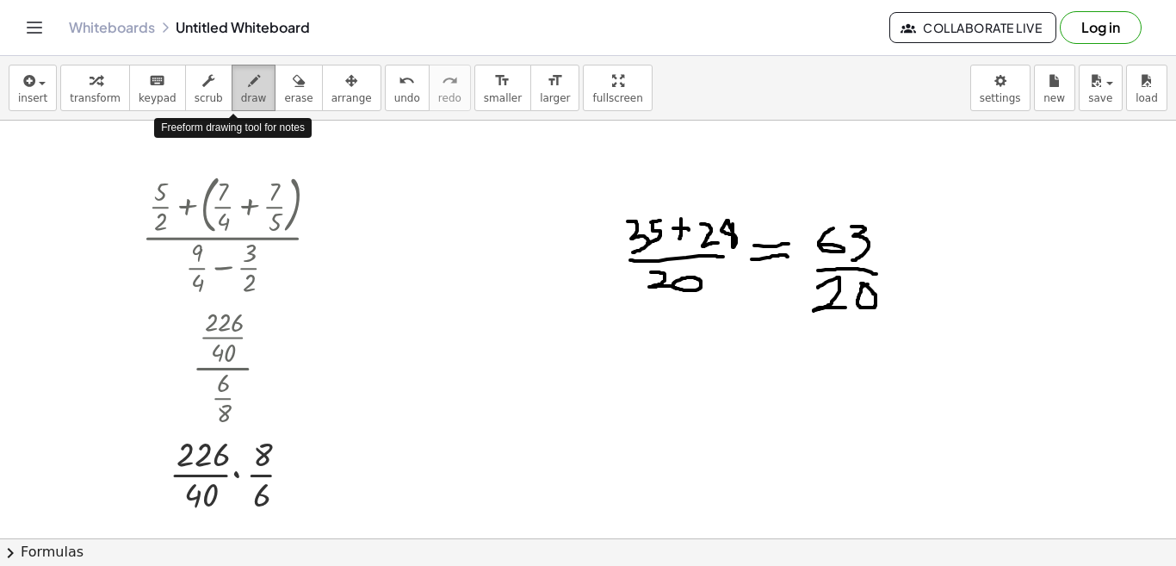
click at [241, 93] on span "draw" at bounding box center [254, 98] width 26 height 12
drag, startPoint x: 280, startPoint y: 356, endPoint x: 312, endPoint y: 358, distance: 31.9
click at [312, 358] on div at bounding box center [588, 238] width 1176 height 1670
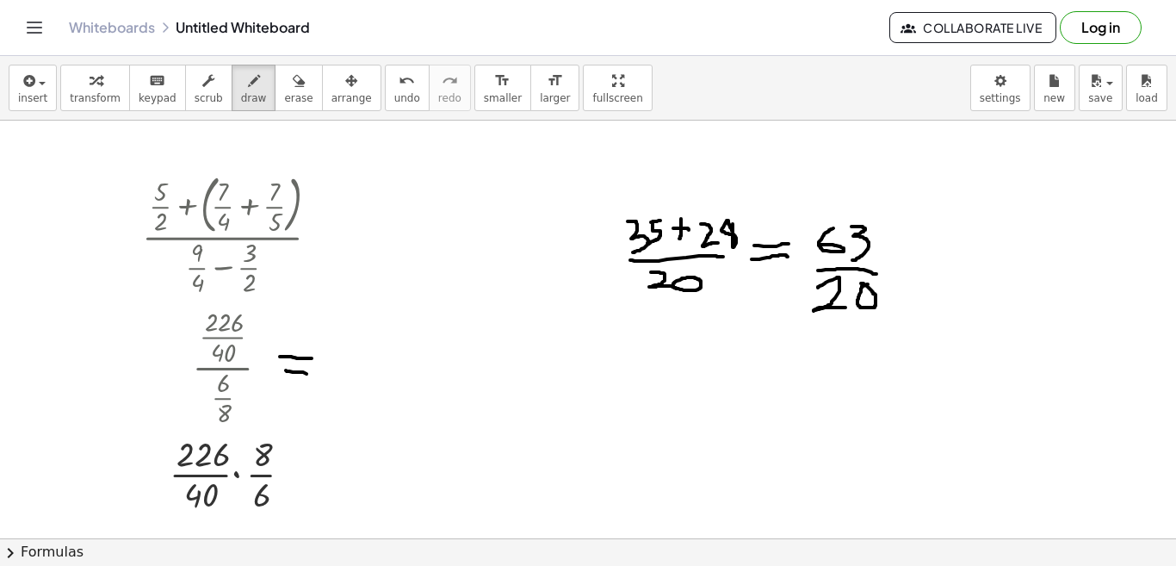
drag, startPoint x: 286, startPoint y: 370, endPoint x: 311, endPoint y: 374, distance: 25.2
click at [311, 374] on div at bounding box center [588, 238] width 1176 height 1670
drag, startPoint x: 334, startPoint y: 331, endPoint x: 354, endPoint y: 349, distance: 27.4
click at [354, 349] on div at bounding box center [588, 238] width 1176 height 1670
drag, startPoint x: 360, startPoint y: 329, endPoint x: 384, endPoint y: 343, distance: 27.8
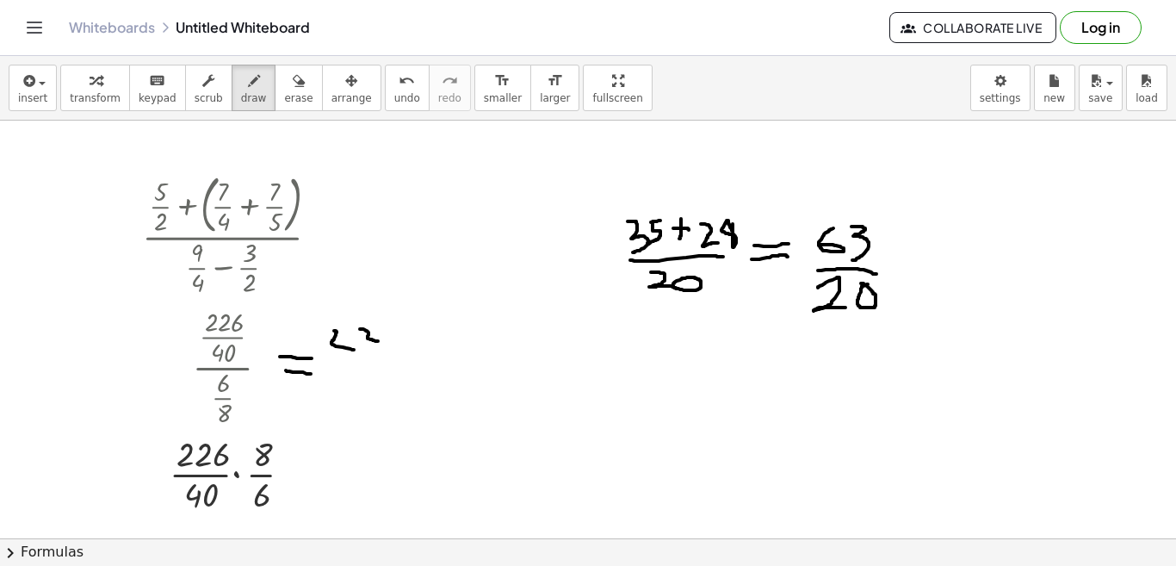
click at [384, 343] on div at bounding box center [588, 238] width 1176 height 1670
drag, startPoint x: 409, startPoint y: 319, endPoint x: 392, endPoint y: 334, distance: 22.6
click at [392, 334] on div at bounding box center [588, 238] width 1176 height 1670
drag, startPoint x: 335, startPoint y: 359, endPoint x: 400, endPoint y: 358, distance: 65.4
click at [400, 358] on div at bounding box center [588, 238] width 1176 height 1670
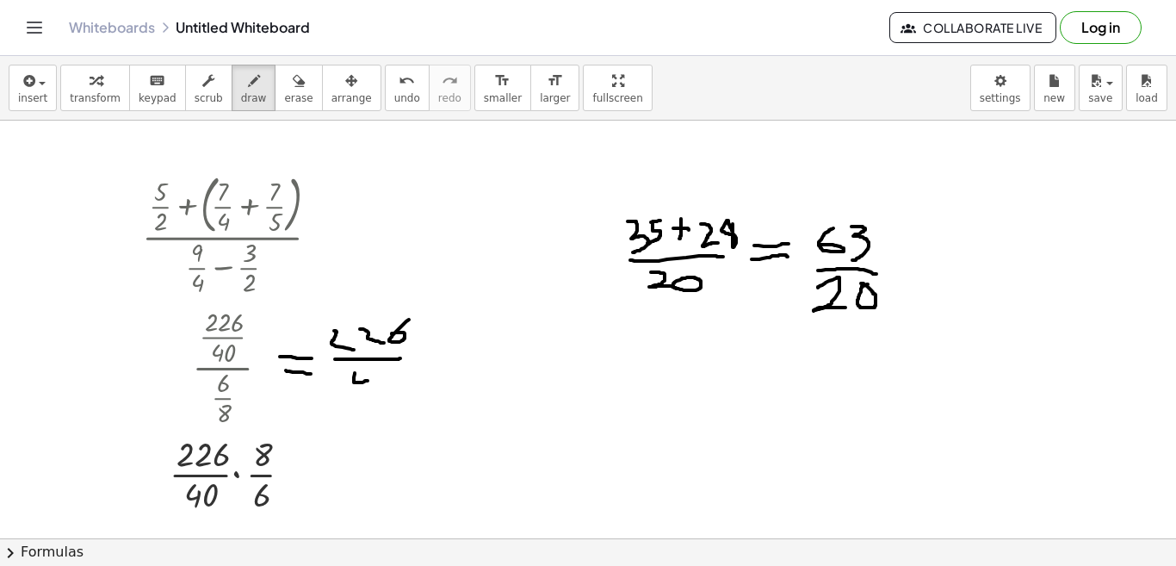
drag, startPoint x: 355, startPoint y: 373, endPoint x: 378, endPoint y: 380, distance: 24.5
click at [376, 380] on div at bounding box center [588, 238] width 1176 height 1670
drag, startPoint x: 367, startPoint y: 371, endPoint x: 362, endPoint y: 392, distance: 21.3
click at [362, 392] on div at bounding box center [588, 238] width 1176 height 1670
click at [391, 371] on div at bounding box center [588, 238] width 1176 height 1670
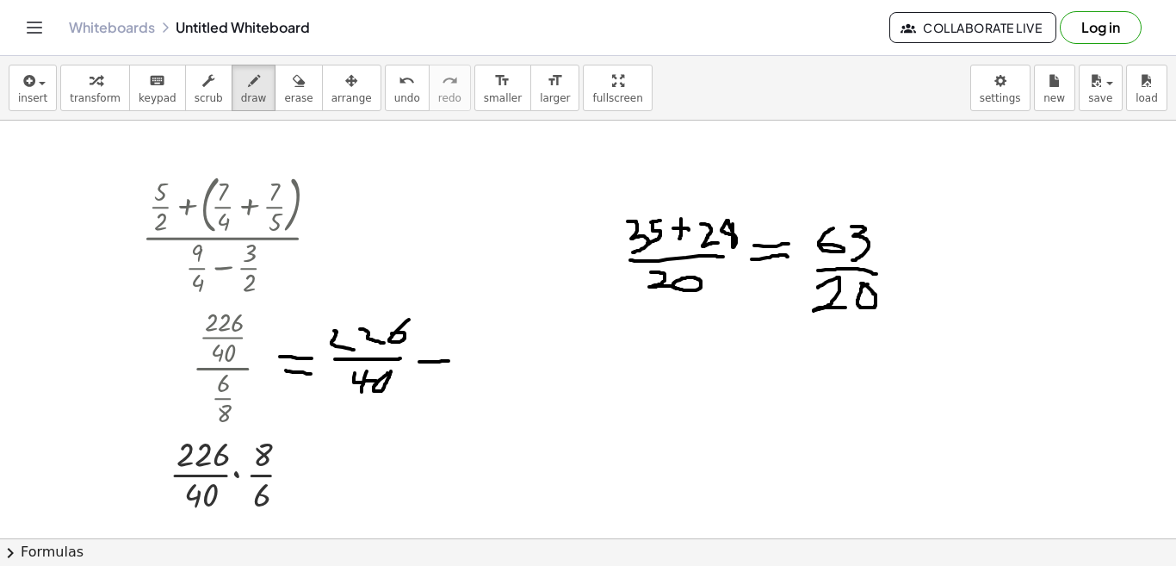
drag, startPoint x: 419, startPoint y: 362, endPoint x: 450, endPoint y: 361, distance: 31.0
click at [450, 361] on div at bounding box center [588, 238] width 1176 height 1670
click at [436, 346] on div at bounding box center [588, 238] width 1176 height 1670
click at [435, 368] on div at bounding box center [588, 238] width 1176 height 1670
drag, startPoint x: 483, startPoint y: 330, endPoint x: 477, endPoint y: 343, distance: 14.2
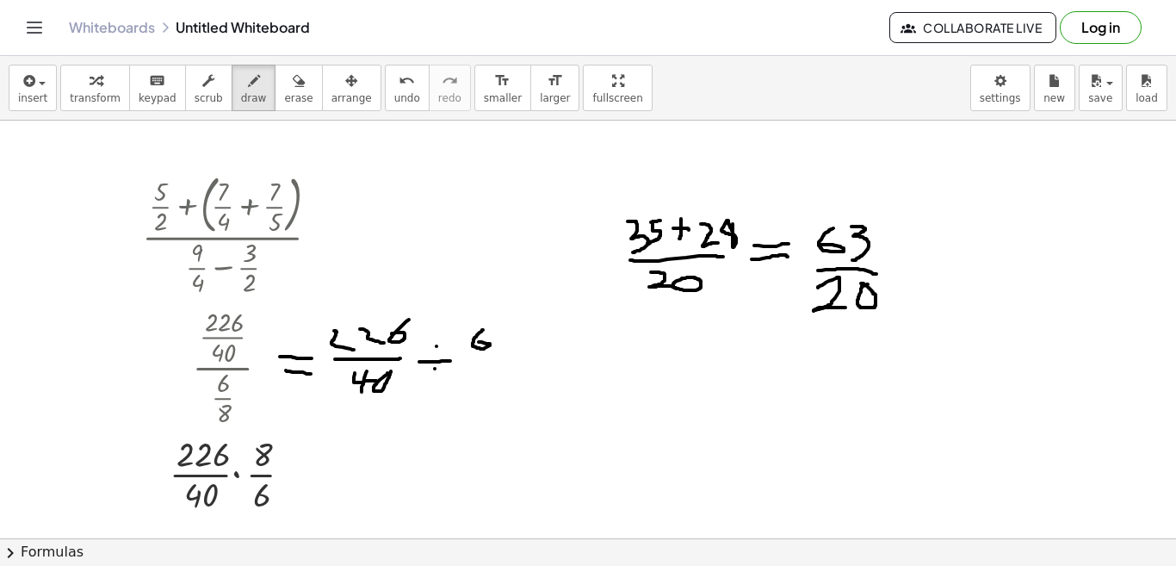
click at [477, 343] on div at bounding box center [588, 238] width 1176 height 1670
drag, startPoint x: 458, startPoint y: 362, endPoint x: 498, endPoint y: 363, distance: 39.6
click at [498, 363] on div at bounding box center [588, 238] width 1176 height 1670
click at [481, 374] on div at bounding box center [588, 238] width 1176 height 1670
drag, startPoint x: 517, startPoint y: 358, endPoint x: 541, endPoint y: 356, distance: 23.4
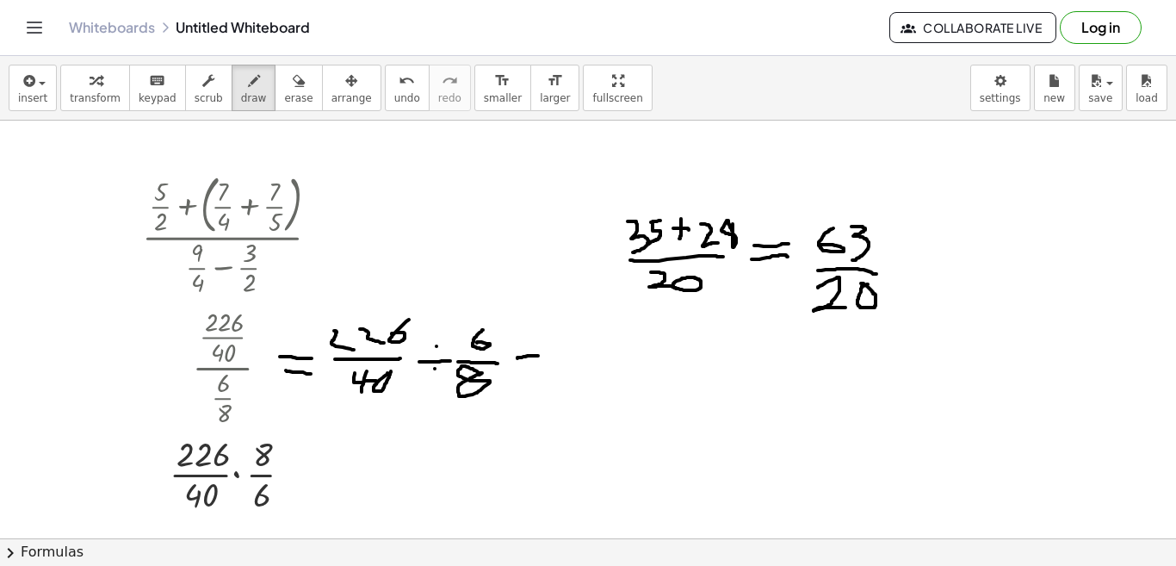
click at [541, 356] on div at bounding box center [588, 238] width 1176 height 1670
drag, startPoint x: 526, startPoint y: 363, endPoint x: 547, endPoint y: 362, distance: 21.6
click at [547, 362] on div at bounding box center [588, 238] width 1176 height 1670
drag, startPoint x: 565, startPoint y: 339, endPoint x: 572, endPoint y: 352, distance: 15.1
click at [572, 352] on div at bounding box center [588, 238] width 1176 height 1670
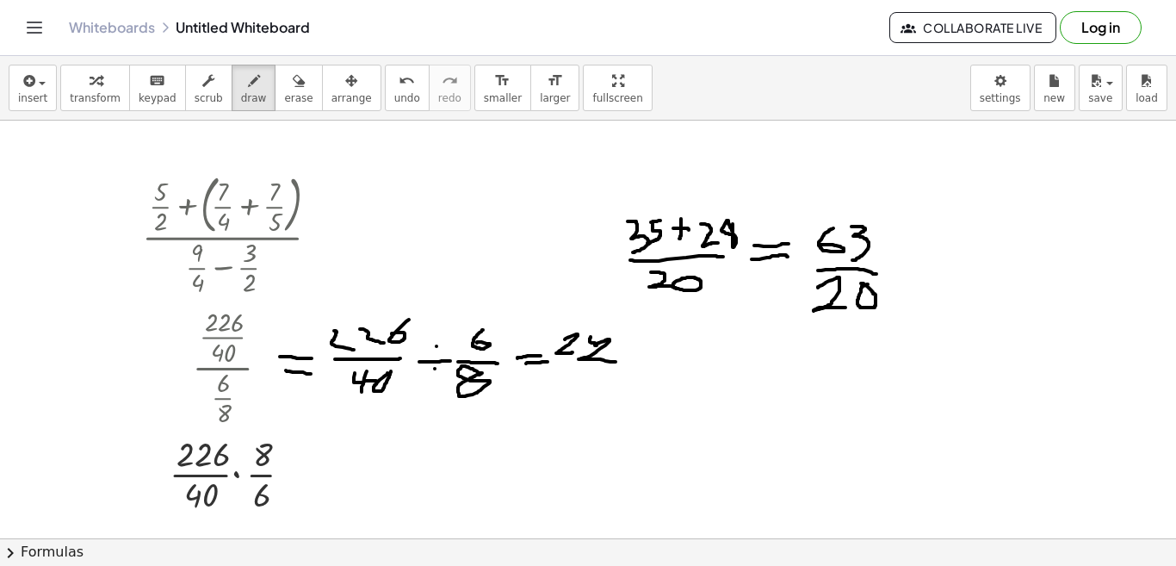
drag, startPoint x: 591, startPoint y: 337, endPoint x: 615, endPoint y: 362, distance: 35.3
click at [615, 362] on div at bounding box center [588, 238] width 1176 height 1670
drag, startPoint x: 636, startPoint y: 343, endPoint x: 619, endPoint y: 352, distance: 19.2
click at [619, 352] on div at bounding box center [588, 238] width 1176 height 1670
drag, startPoint x: 548, startPoint y: 374, endPoint x: 631, endPoint y: 369, distance: 82.8
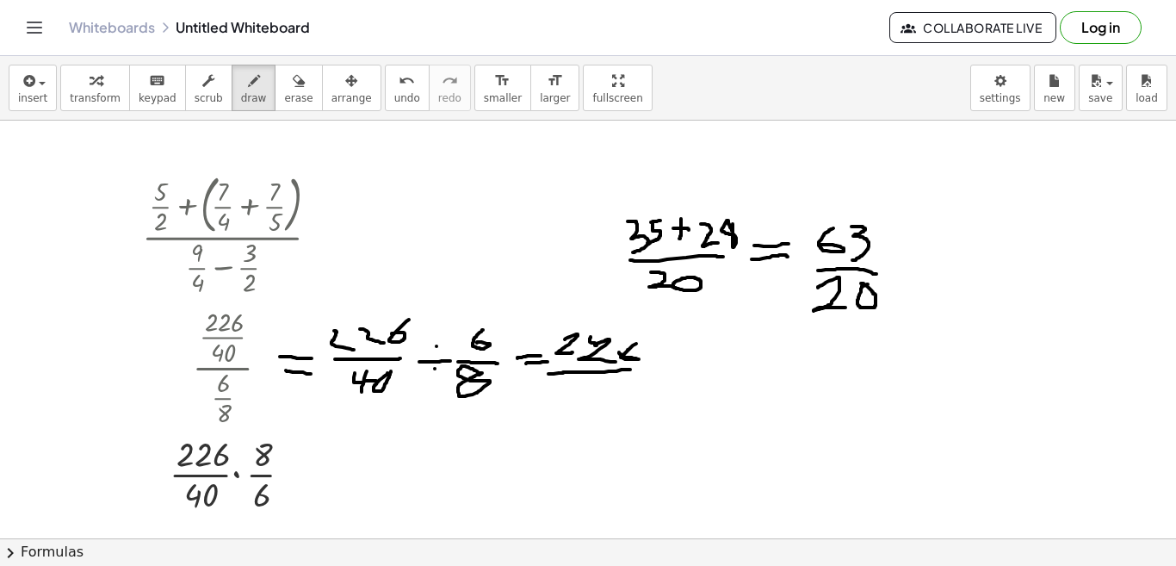
click at [631, 369] on div at bounding box center [588, 238] width 1176 height 1670
drag, startPoint x: 570, startPoint y: 386, endPoint x: 602, endPoint y: 389, distance: 32.0
click at [602, 389] on div at bounding box center [588, 238] width 1176 height 1670
drag, startPoint x: 580, startPoint y: 382, endPoint x: 579, endPoint y: 408, distance: 25.8
click at [579, 408] on div at bounding box center [588, 238] width 1176 height 1670
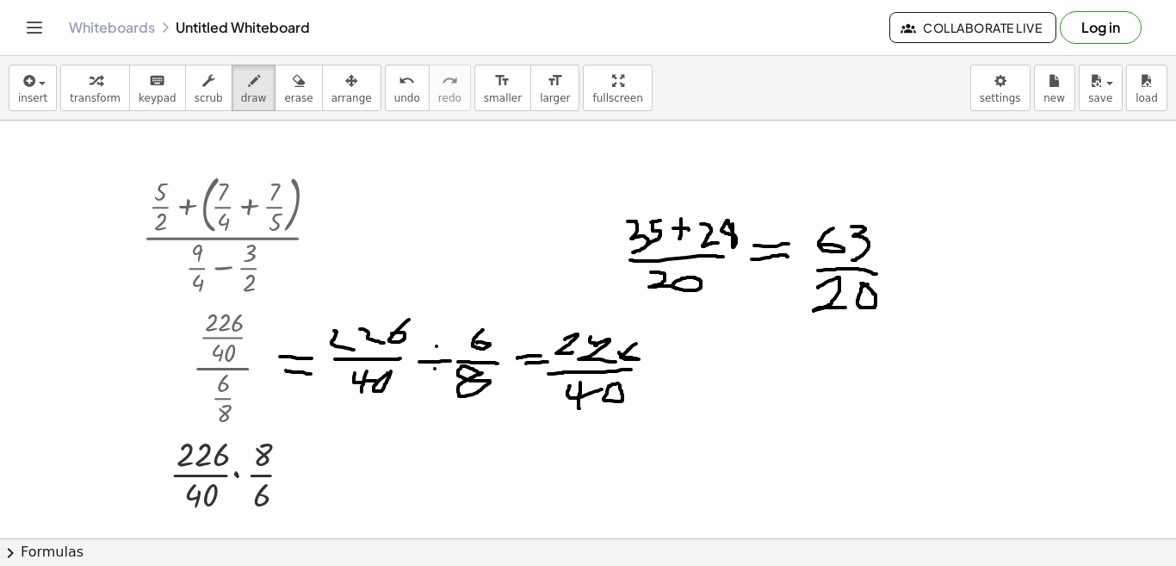
click at [619, 382] on div at bounding box center [588, 238] width 1176 height 1670
drag, startPoint x: 665, startPoint y: 356, endPoint x: 684, endPoint y: 379, distance: 30.0
click at [684, 379] on div at bounding box center [588, 238] width 1176 height 1670
drag, startPoint x: 683, startPoint y: 359, endPoint x: 660, endPoint y: 378, distance: 29.3
click at [660, 378] on div at bounding box center [588, 238] width 1176 height 1670
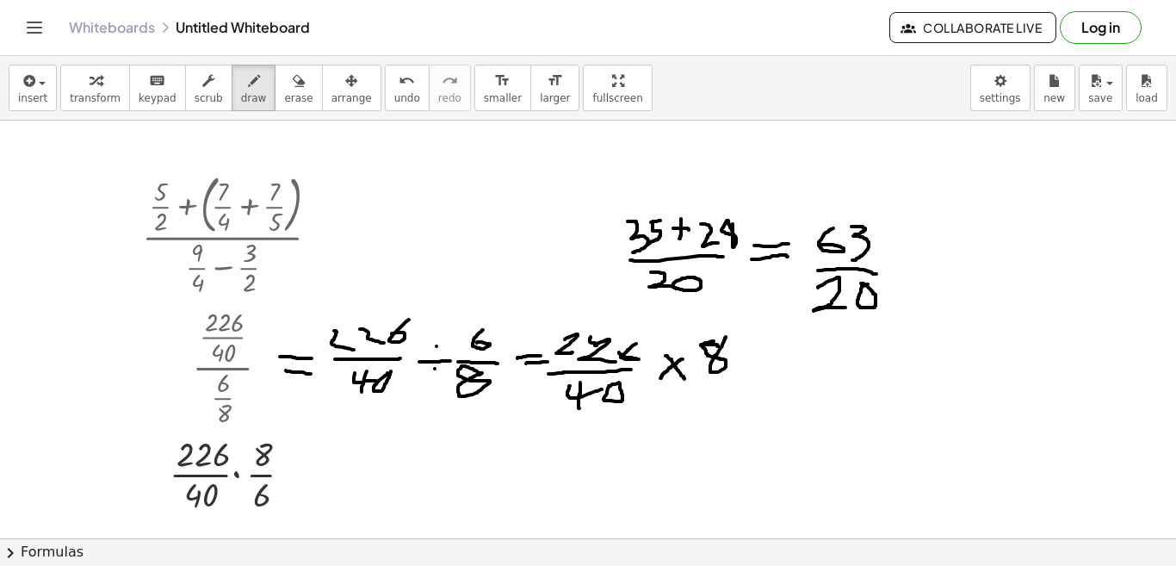
drag, startPoint x: 714, startPoint y: 341, endPoint x: 726, endPoint y: 337, distance: 12.8
click at [726, 337] on div at bounding box center [588, 238] width 1176 height 1670
drag, startPoint x: 696, startPoint y: 371, endPoint x: 739, endPoint y: 377, distance: 44.3
click at [739, 377] on div at bounding box center [588, 238] width 1176 height 1670
drag, startPoint x: 711, startPoint y: 383, endPoint x: 702, endPoint y: 395, distance: 15.3
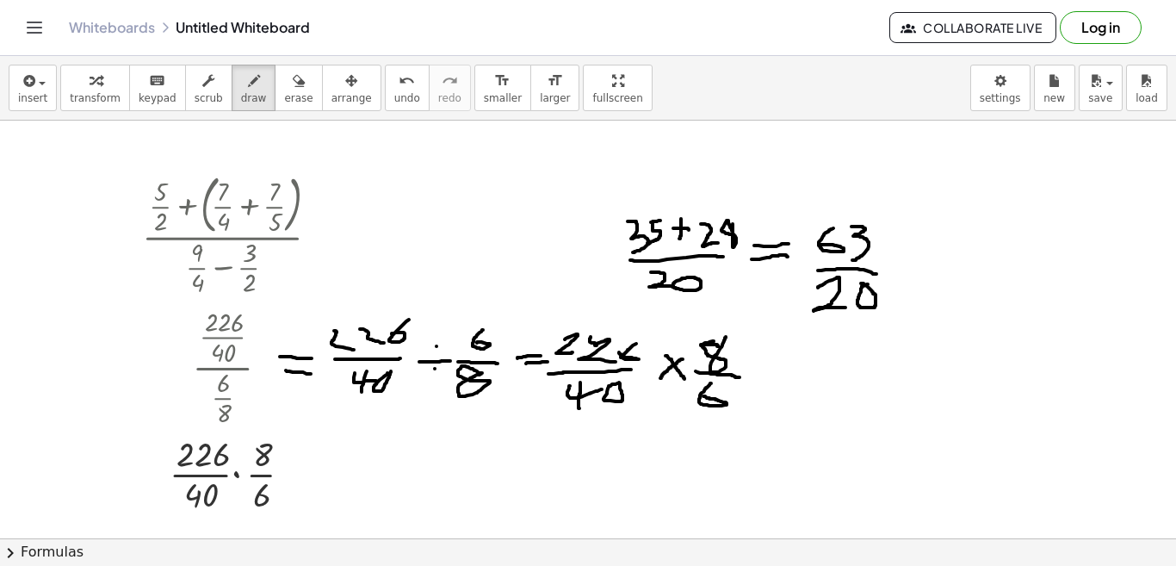
click at [702, 395] on div at bounding box center [588, 238] width 1176 height 1670
click at [236, 474] on div at bounding box center [588, 238] width 1176 height 1670
click at [238, 475] on div at bounding box center [588, 238] width 1176 height 1670
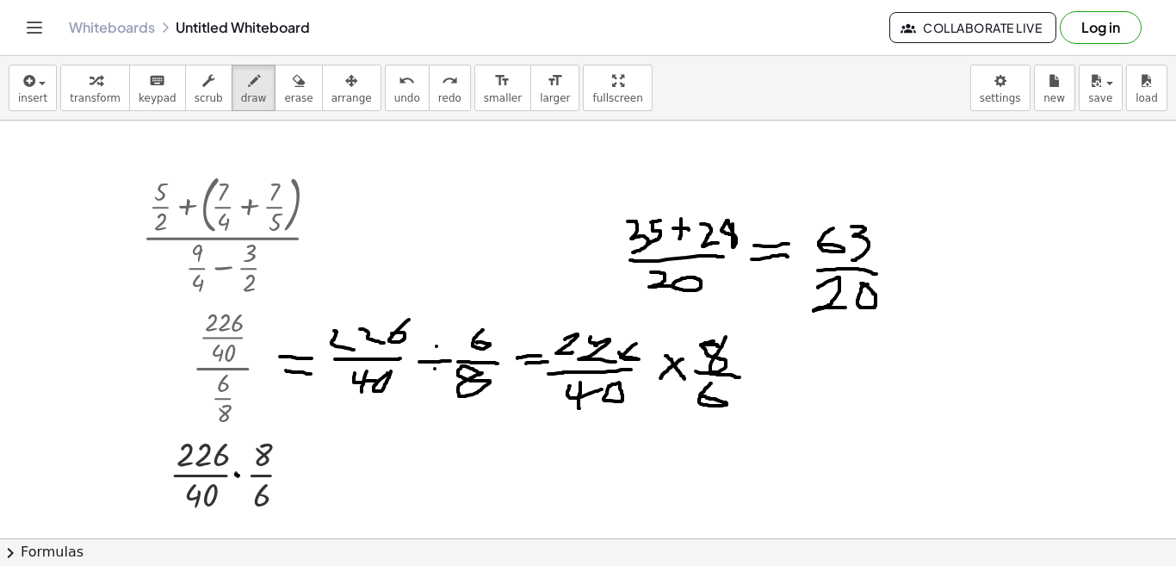
click at [238, 475] on div at bounding box center [588, 238] width 1176 height 1670
click at [471, 479] on div at bounding box center [588, 238] width 1176 height 1670
click at [70, 88] on div "button" at bounding box center [95, 80] width 51 height 21
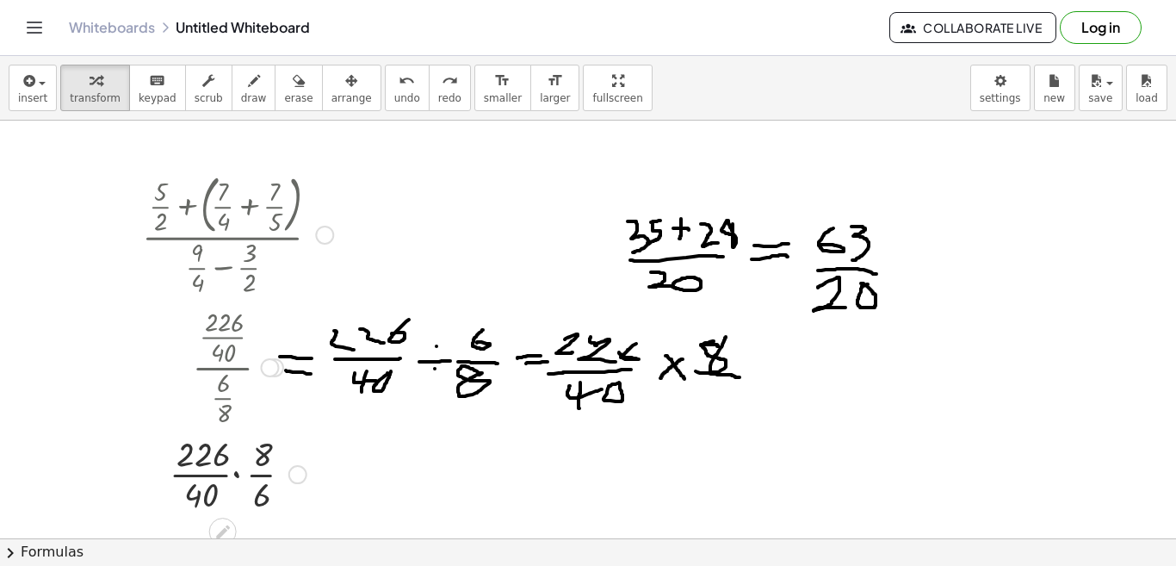
click at [234, 475] on div at bounding box center [237, 473] width 208 height 86
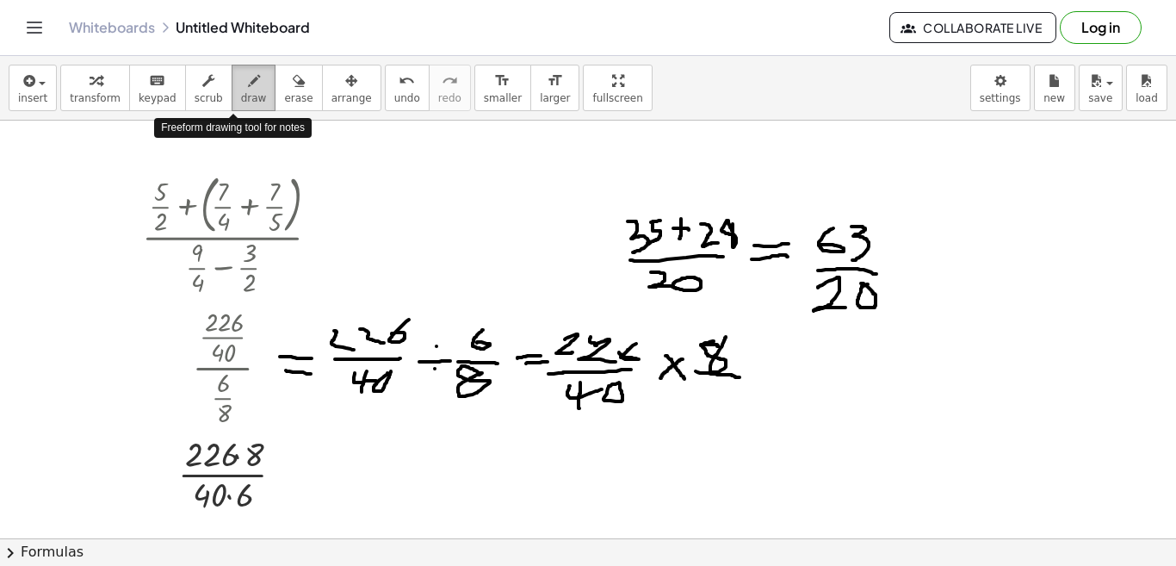
click at [241, 95] on span "draw" at bounding box center [254, 98] width 26 height 12
drag, startPoint x: 724, startPoint y: 388, endPoint x: 713, endPoint y: 397, distance: 14.1
click at [713, 397] on div at bounding box center [588, 238] width 1176 height 1670
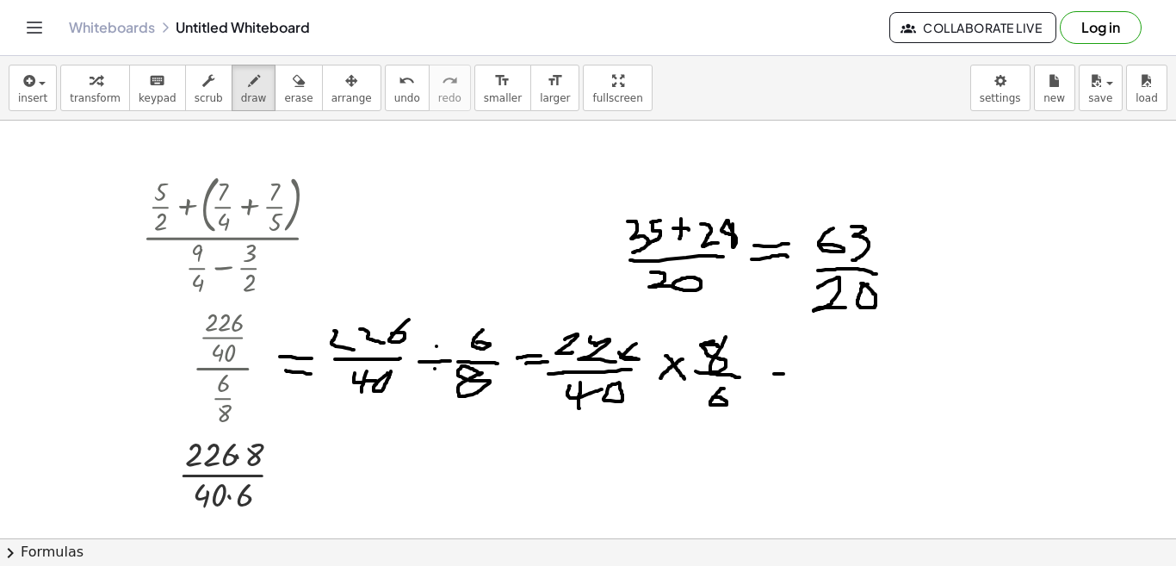
drag, startPoint x: 774, startPoint y: 374, endPoint x: 787, endPoint y: 374, distance: 12.9
click at [787, 374] on div at bounding box center [588, 238] width 1176 height 1670
drag, startPoint x: 776, startPoint y: 385, endPoint x: 789, endPoint y: 386, distance: 12.9
click at [789, 386] on div at bounding box center [588, 238] width 1176 height 1670
drag, startPoint x: 819, startPoint y: 349, endPoint x: 839, endPoint y: 368, distance: 26.8
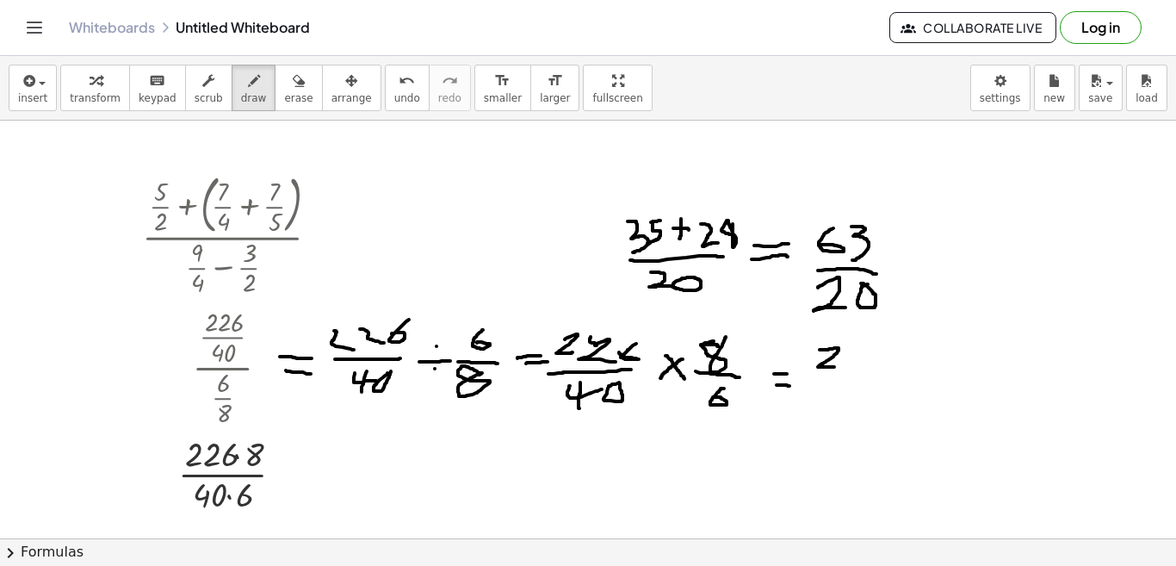
click at [839, 368] on div at bounding box center [588, 238] width 1176 height 1670
drag, startPoint x: 852, startPoint y: 349, endPoint x: 871, endPoint y: 368, distance: 26.8
click at [871, 368] on div at bounding box center [588, 238] width 1176 height 1670
drag, startPoint x: 888, startPoint y: 352, endPoint x: 865, endPoint y: 361, distance: 24.0
click at [865, 361] on div at bounding box center [588, 238] width 1176 height 1670
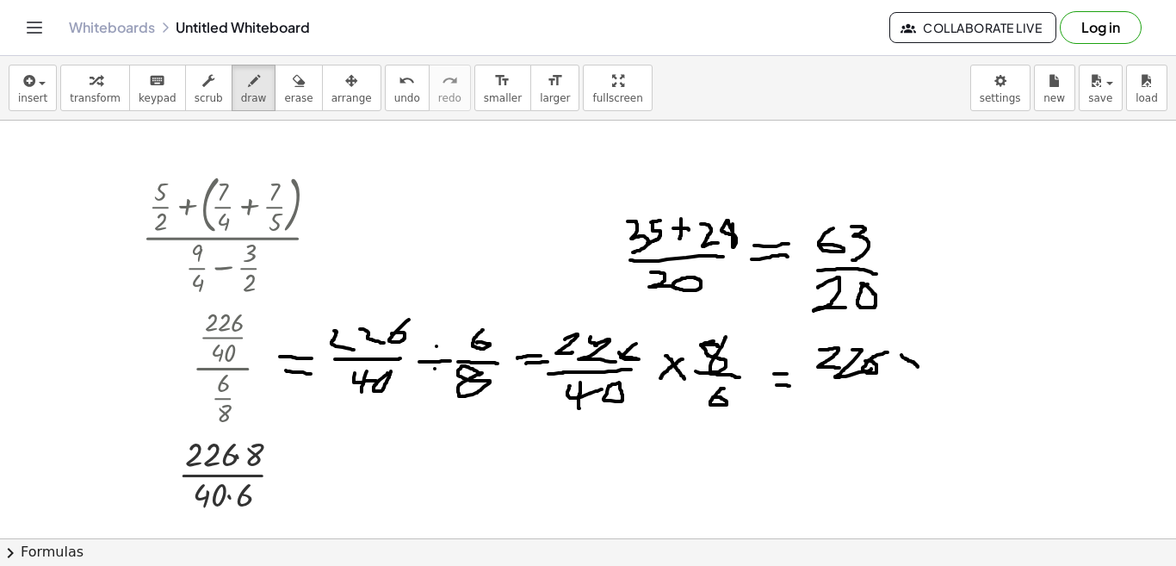
drag, startPoint x: 901, startPoint y: 355, endPoint x: 919, endPoint y: 368, distance: 22.2
click at [919, 368] on div at bounding box center [588, 238] width 1176 height 1670
drag, startPoint x: 917, startPoint y: 357, endPoint x: 900, endPoint y: 369, distance: 21.0
click at [900, 369] on div at bounding box center [588, 238] width 1176 height 1670
click at [950, 341] on div at bounding box center [588, 238] width 1176 height 1670
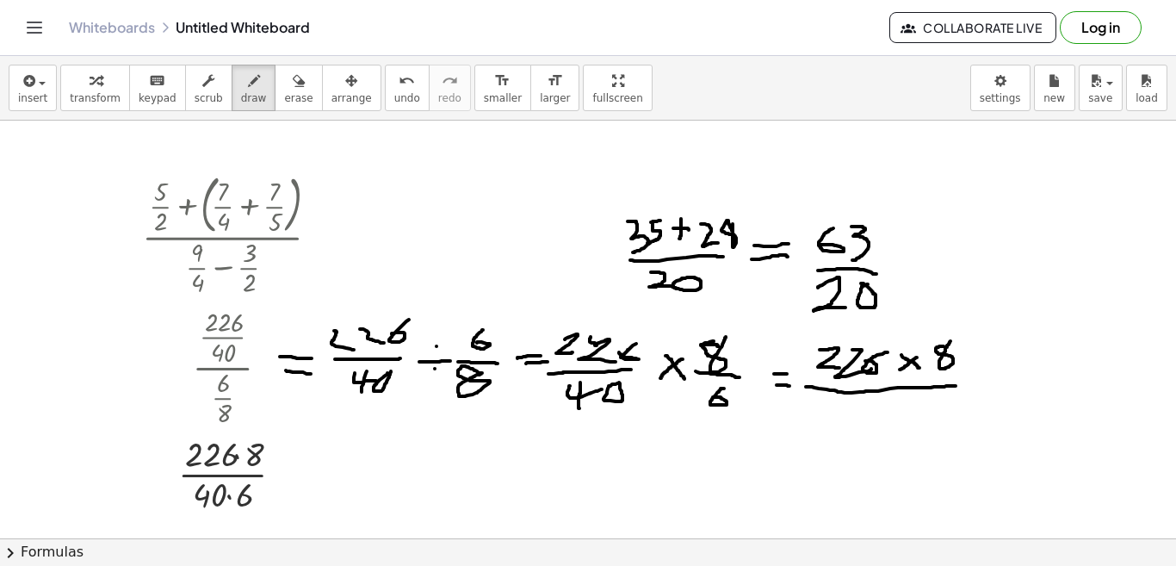
drag, startPoint x: 806, startPoint y: 387, endPoint x: 956, endPoint y: 386, distance: 150.6
click at [956, 386] on div at bounding box center [588, 238] width 1176 height 1670
drag, startPoint x: 824, startPoint y: 404, endPoint x: 846, endPoint y: 422, distance: 28.8
click at [846, 422] on div at bounding box center [588, 238] width 1176 height 1670
drag, startPoint x: 834, startPoint y: 410, endPoint x: 832, endPoint y: 429, distance: 19.1
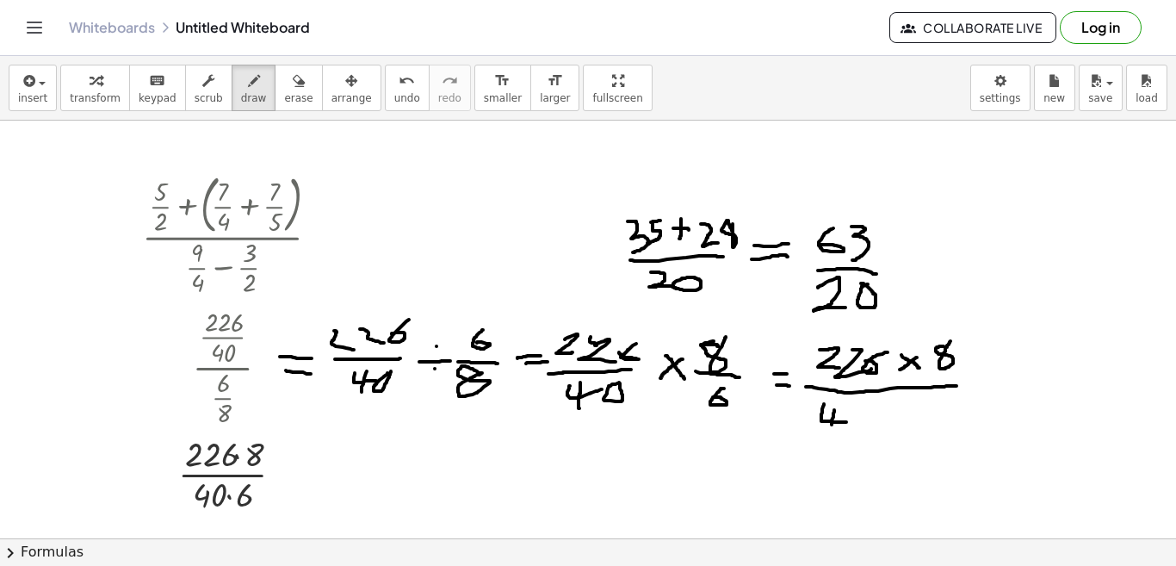
click at [832, 429] on div at bounding box center [588, 238] width 1176 height 1670
drag, startPoint x: 858, startPoint y: 412, endPoint x: 846, endPoint y: 408, distance: 12.8
click at [846, 408] on div at bounding box center [588, 238] width 1176 height 1670
drag, startPoint x: 887, startPoint y: 404, endPoint x: 909, endPoint y: 419, distance: 27.2
click at [909, 419] on div at bounding box center [588, 238] width 1176 height 1670
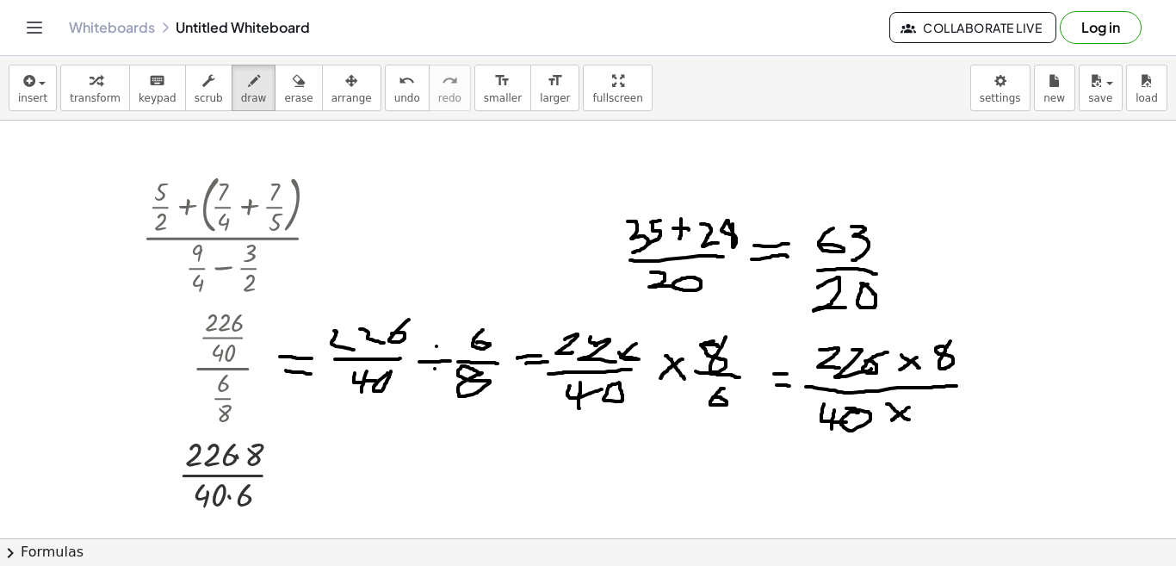
drag, startPoint x: 909, startPoint y: 407, endPoint x: 892, endPoint y: 421, distance: 22.0
click at [892, 421] on div at bounding box center [588, 238] width 1176 height 1670
drag, startPoint x: 938, startPoint y: 407, endPoint x: 923, endPoint y: 417, distance: 18.6
click at [923, 417] on div at bounding box center [588, 238] width 1176 height 1670
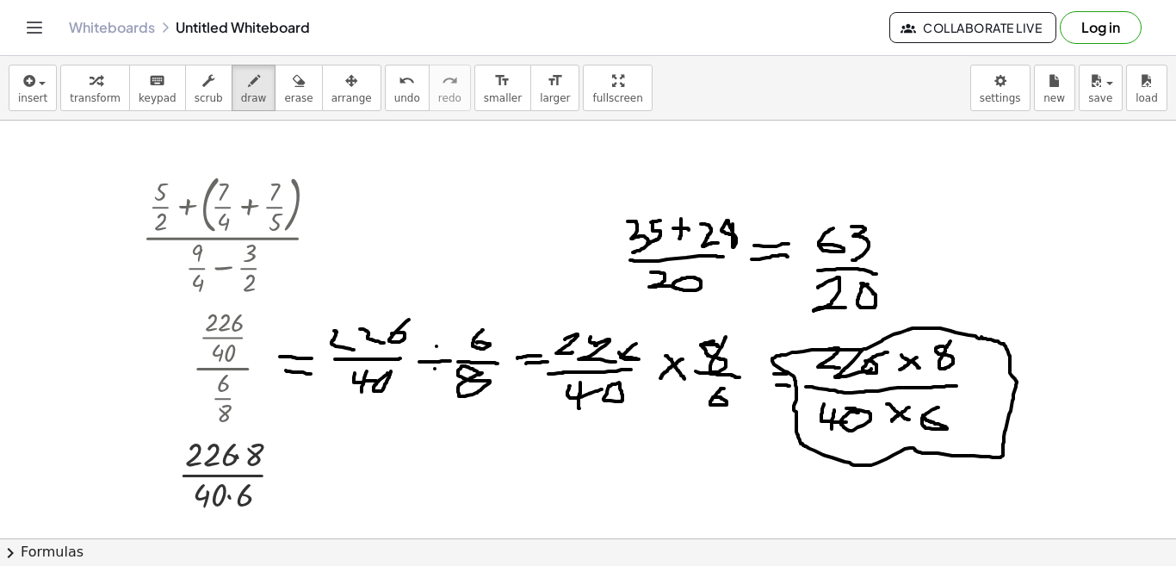
click at [981, 337] on div at bounding box center [588, 238] width 1176 height 1670
click at [97, 102] on span "transform" at bounding box center [95, 98] width 51 height 12
click at [237, 455] on div at bounding box center [237, 473] width 208 height 86
click at [230, 498] on div at bounding box center [237, 473] width 208 height 86
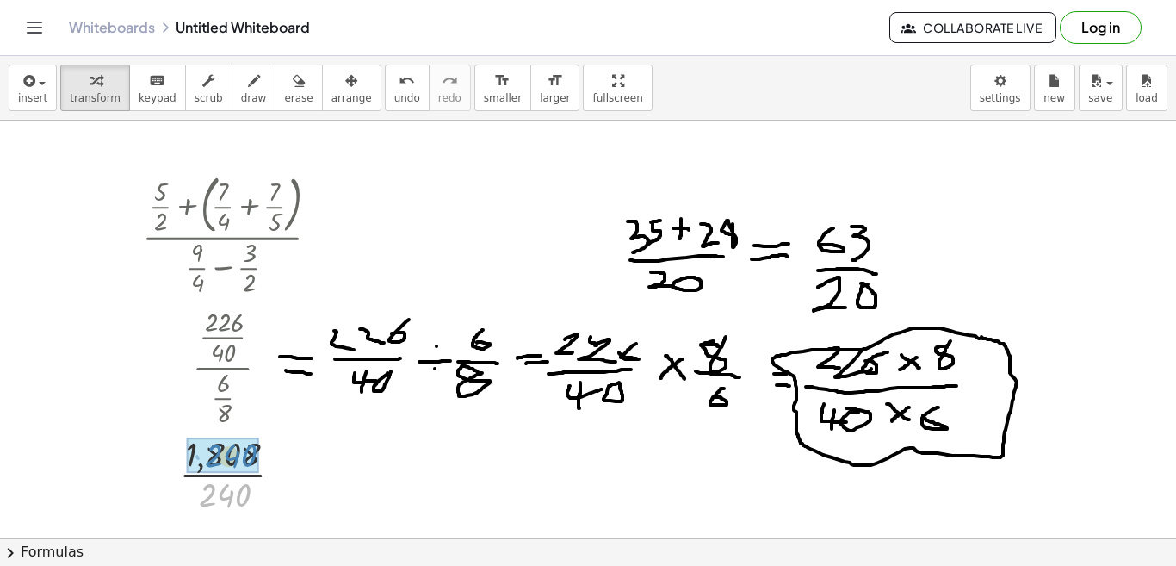
drag, startPoint x: 231, startPoint y: 496, endPoint x: 235, endPoint y: 453, distance: 43.3
drag, startPoint x: 226, startPoint y: 494, endPoint x: 223, endPoint y: 456, distance: 38.0
click at [223, 456] on div at bounding box center [237, 473] width 208 height 86
drag, startPoint x: 227, startPoint y: 490, endPoint x: 226, endPoint y: 449, distance: 40.5
click at [226, 449] on div at bounding box center [237, 473] width 208 height 86
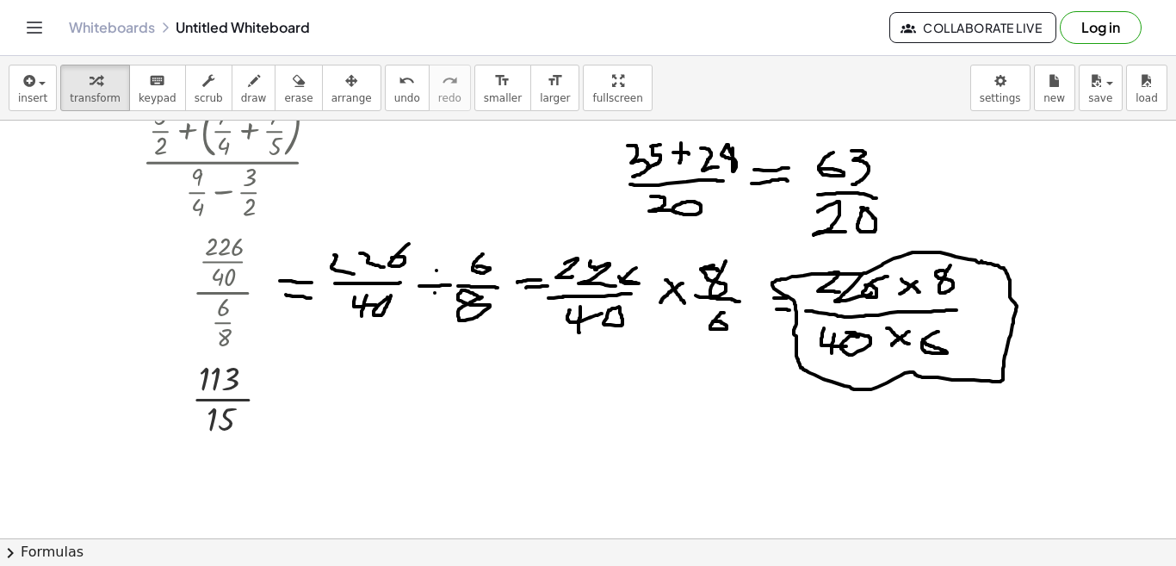
scroll to position [821, 0]
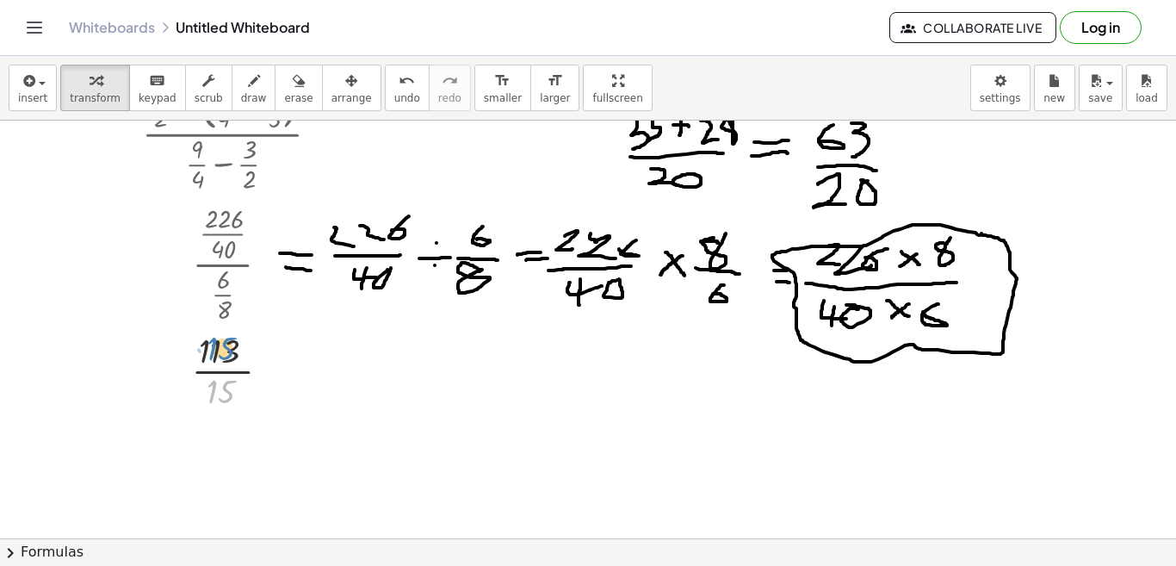
drag, startPoint x: 213, startPoint y: 395, endPoint x: 213, endPoint y: 351, distance: 43.9
click at [213, 351] on div at bounding box center [237, 369] width 208 height 86
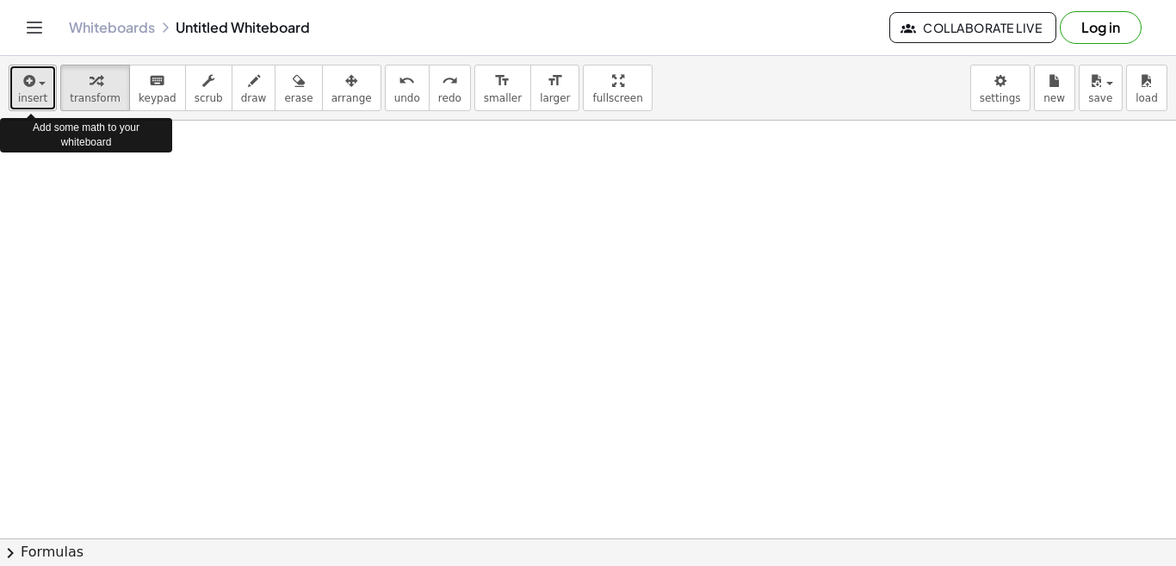
click at [43, 83] on span "button" at bounding box center [42, 83] width 7 height 3
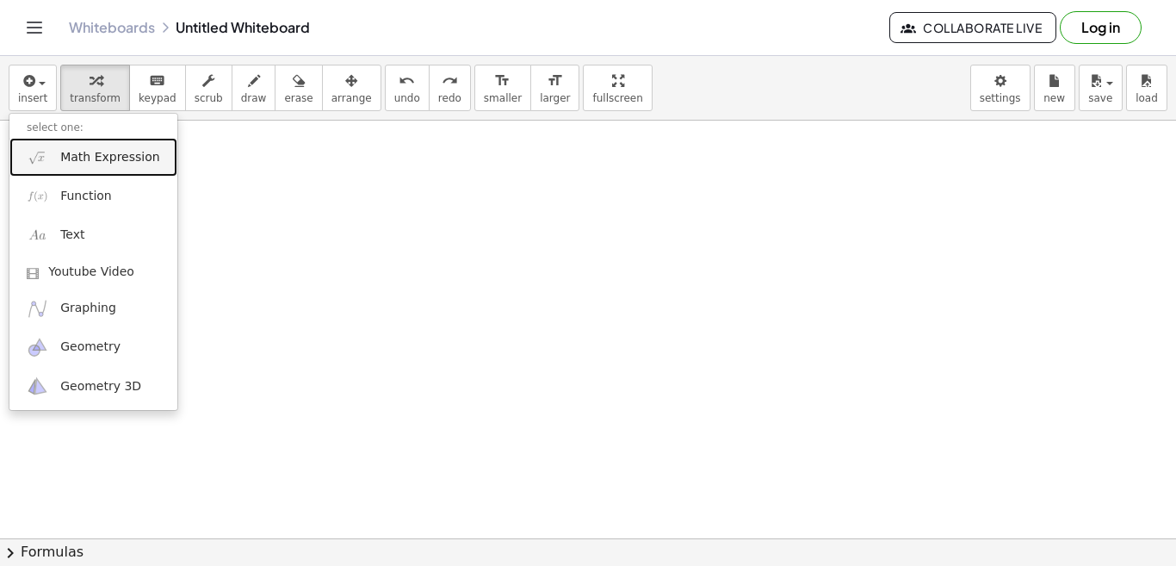
click at [81, 159] on span "Math Expression" at bounding box center [109, 157] width 99 height 17
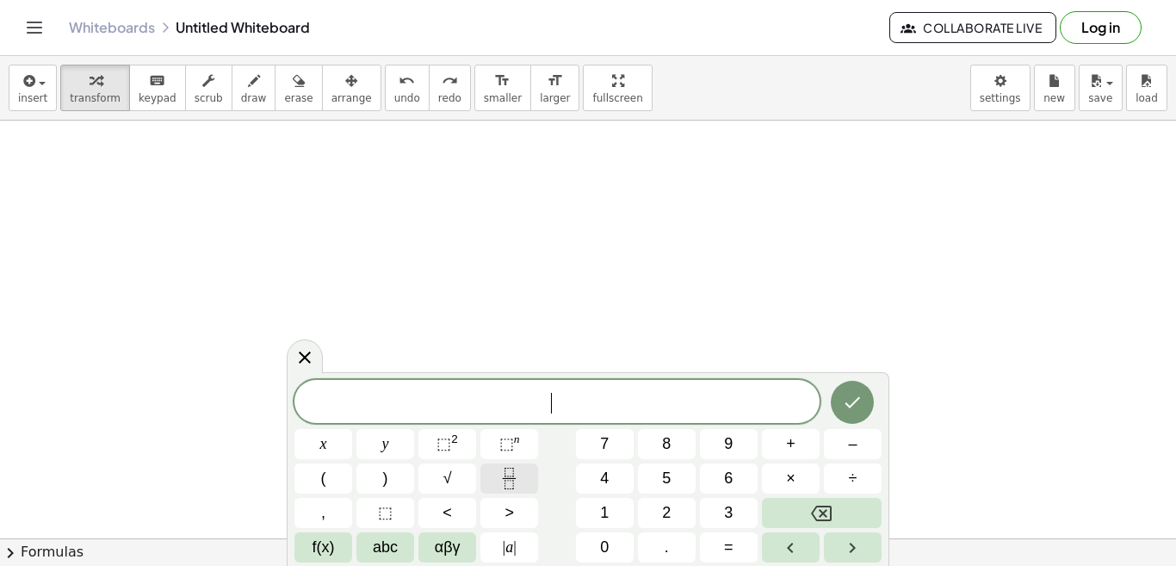
click at [514, 472] on icon "Fraction" at bounding box center [509, 478] width 22 height 22
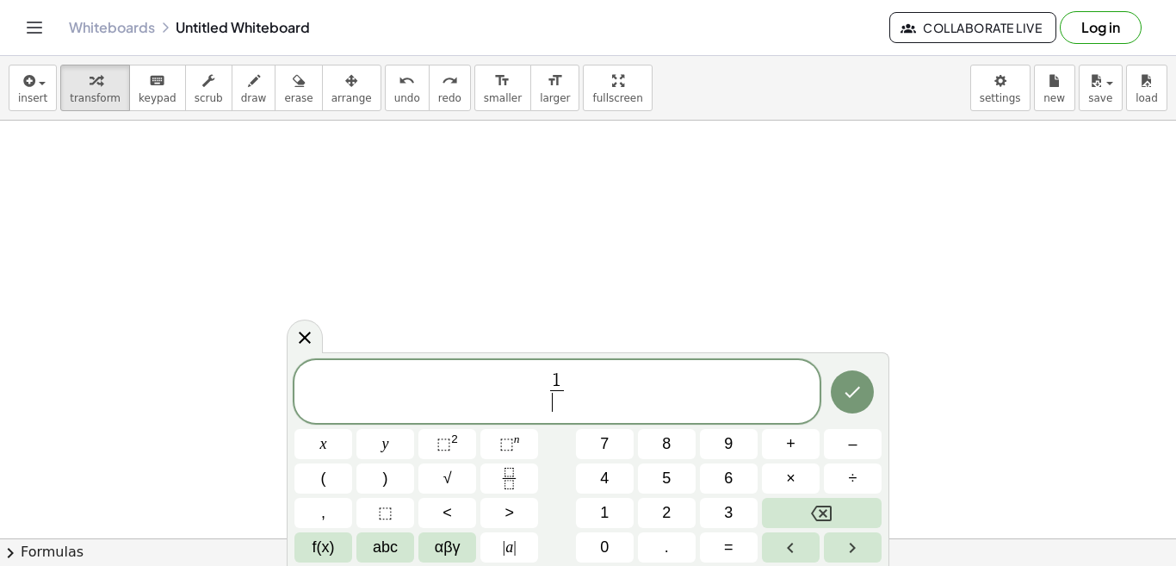
click at [555, 403] on span "​" at bounding box center [556, 401] width 13 height 23
click at [552, 389] on span "​ 1" at bounding box center [556, 381] width 13 height 19
click at [572, 389] on span "1 1 4 ​ ​" at bounding box center [556, 393] width 525 height 46
click at [834, 479] on button "÷" at bounding box center [853, 478] width 58 height 30
click at [541, 387] on span "1 4 ​" at bounding box center [550, 393] width 21 height 42
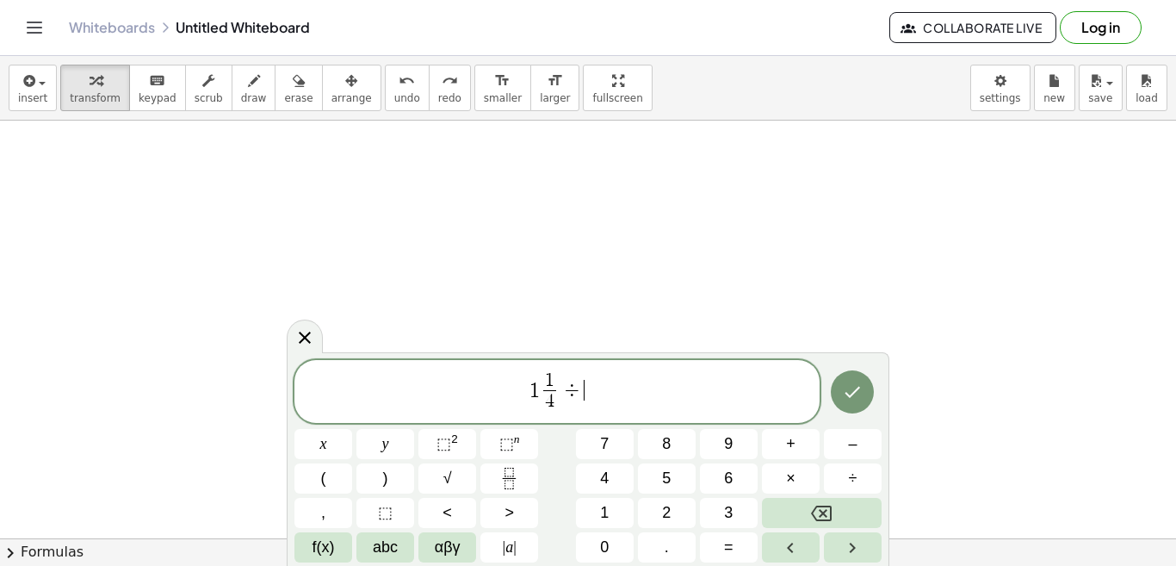
click at [578, 391] on span "÷" at bounding box center [572, 390] width 25 height 21
click at [324, 481] on span "(" at bounding box center [323, 478] width 5 height 23
click at [650, 506] on button "2" at bounding box center [667, 513] width 58 height 30
click at [840, 473] on button "÷" at bounding box center [853, 478] width 58 height 30
click at [504, 474] on icon "Fraction" at bounding box center [509, 478] width 22 height 22
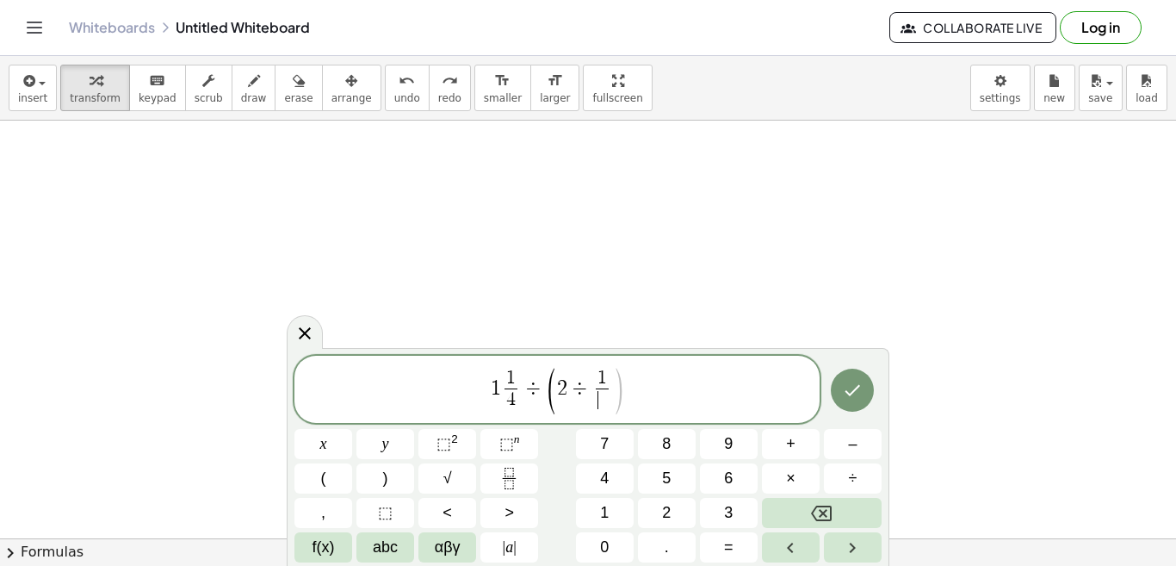
click at [600, 400] on span "​" at bounding box center [602, 399] width 13 height 23
click at [608, 387] on span "1" at bounding box center [602, 378] width 13 height 19
click at [618, 385] on span "2" at bounding box center [618, 388] width 10 height 21
drag, startPoint x: 618, startPoint y: 385, endPoint x: 686, endPoint y: 391, distance: 68.3
click at [686, 391] on span "1 1 4 ​ ÷ ( 2 ÷ 1 4 ​ o f 2 8 ) ​" at bounding box center [556, 390] width 525 height 49
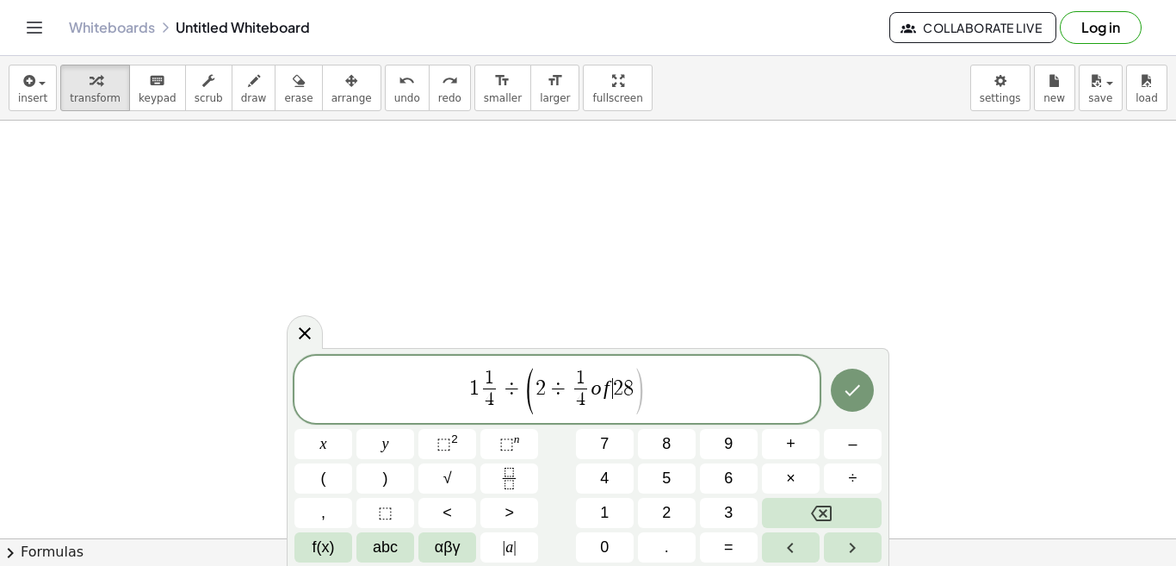
click at [615, 389] on span "2" at bounding box center [618, 388] width 10 height 21
click at [383, 483] on span ")" at bounding box center [385, 478] width 5 height 23
click at [619, 386] on span "2" at bounding box center [618, 388] width 10 height 21
click at [615, 386] on span "2" at bounding box center [618, 388] width 10 height 21
click at [592, 393] on var "o" at bounding box center [596, 387] width 10 height 22
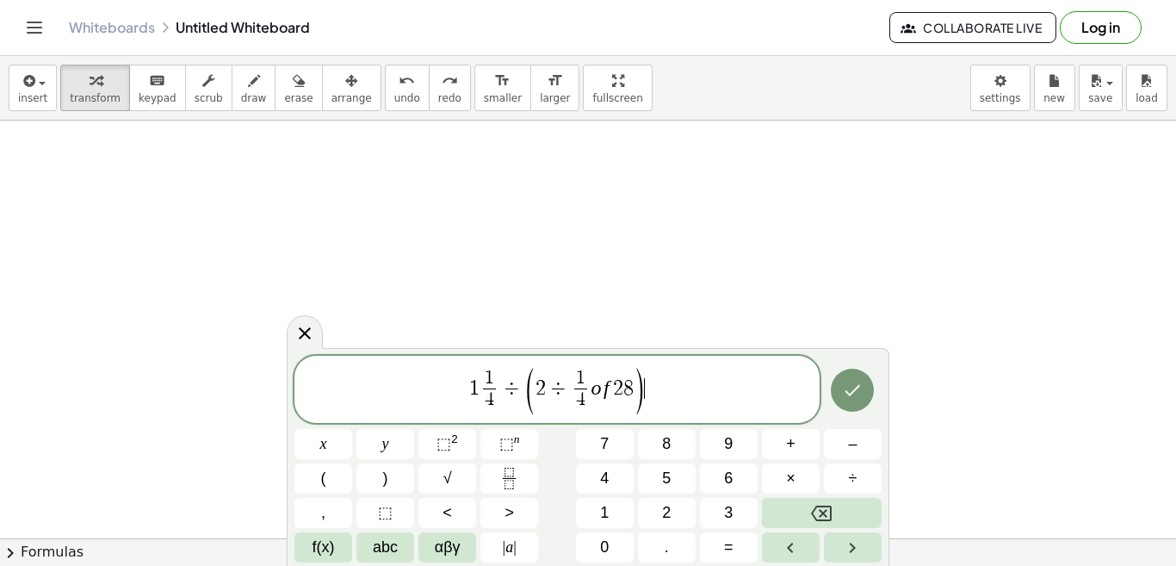
click at [716, 382] on span "1 1 4 ​ ÷ ( 2 ÷ 1 4 ​ o f 2 8 ) ​" at bounding box center [556, 390] width 525 height 49
click at [856, 389] on icon "Done" at bounding box center [852, 389] width 15 height 11
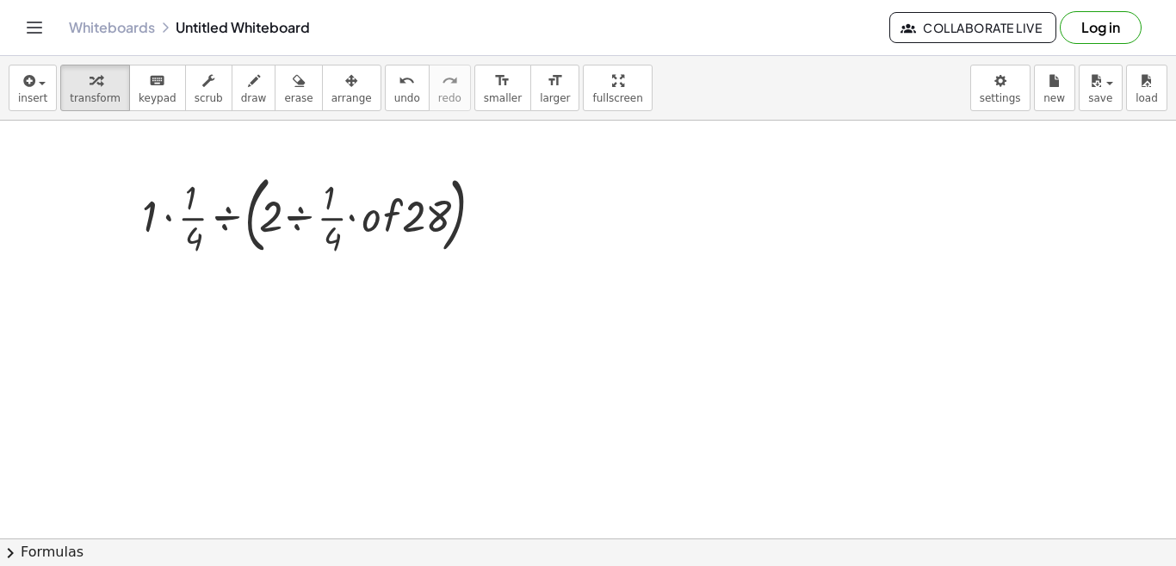
click at [627, 355] on div at bounding box center [588, 134] width 1176 height 1670
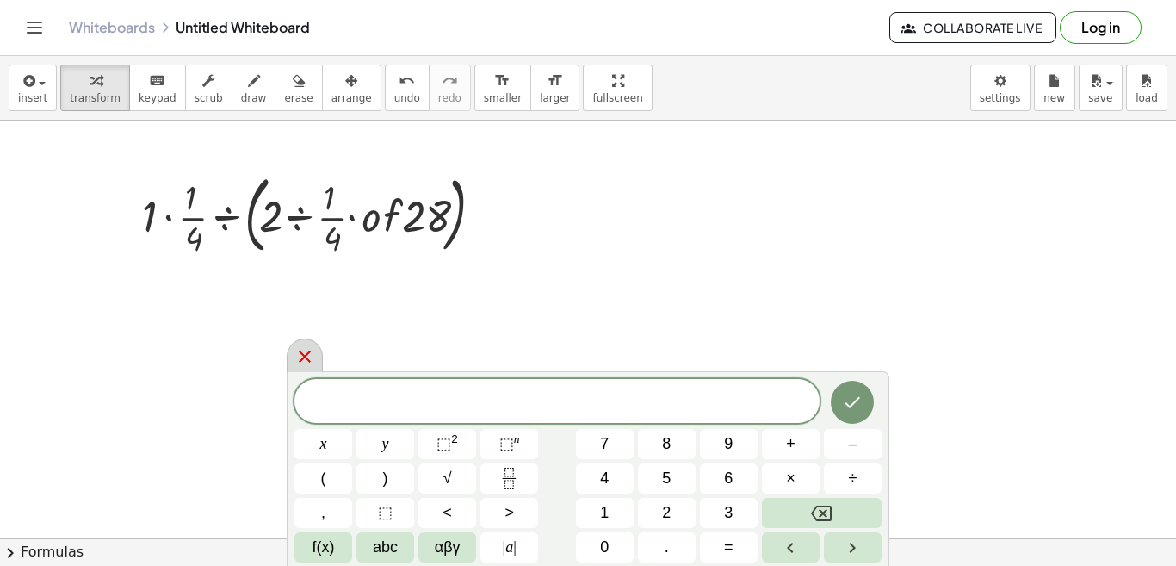
click at [294, 368] on div at bounding box center [305, 355] width 36 height 34
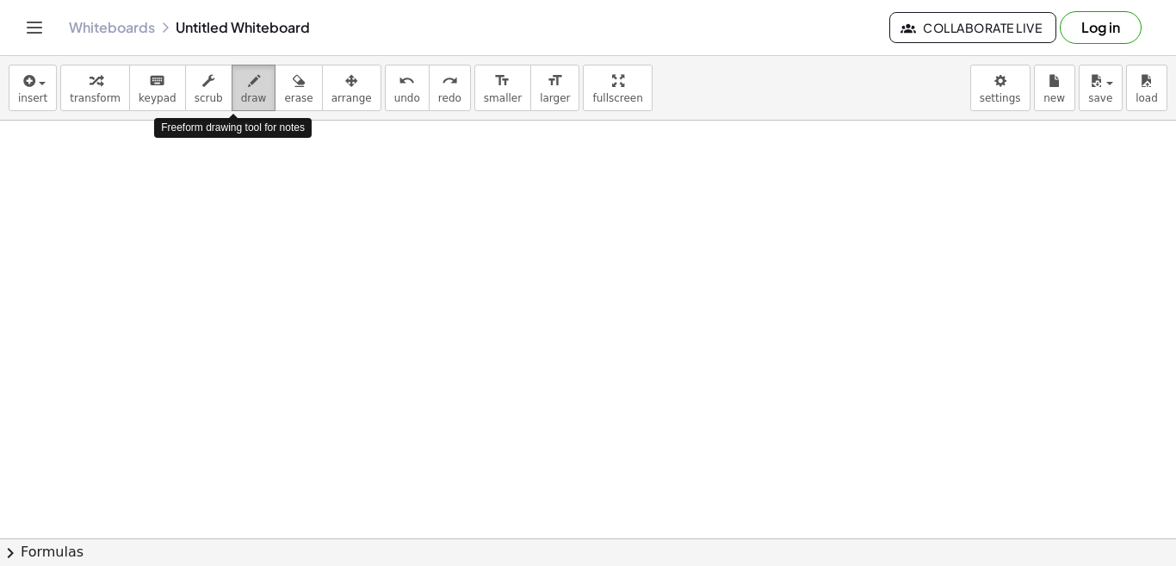
click at [241, 99] on span "draw" at bounding box center [254, 98] width 26 height 12
drag, startPoint x: 107, startPoint y: 179, endPoint x: 110, endPoint y: 238, distance: 58.6
click at [99, 245] on div at bounding box center [588, 134] width 1176 height 1670
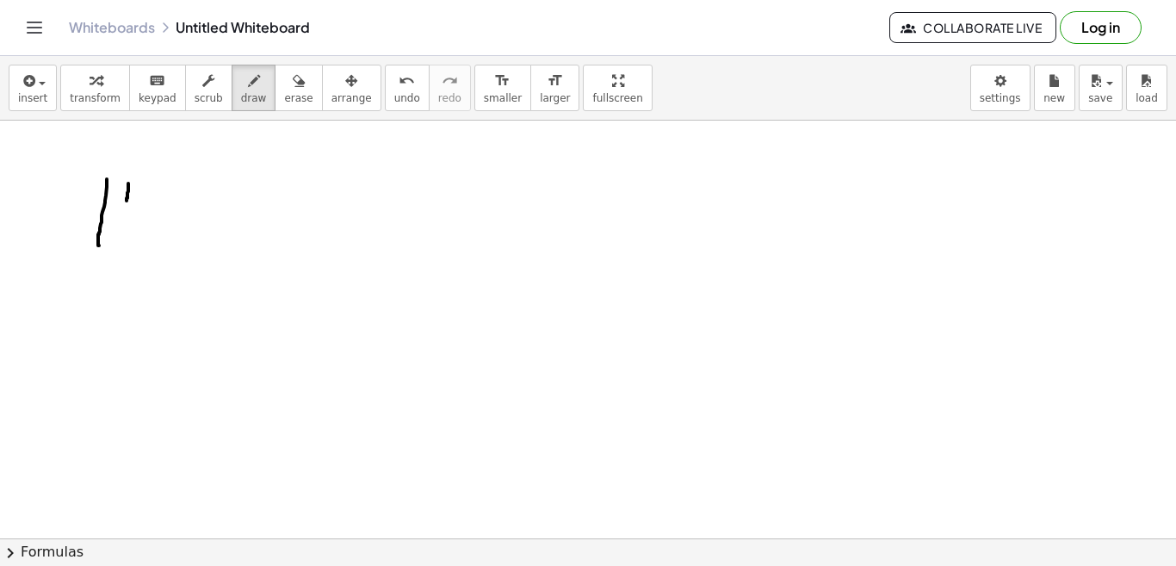
drag, startPoint x: 128, startPoint y: 183, endPoint x: 127, endPoint y: 201, distance: 18.2
click at [127, 201] on div at bounding box center [588, 134] width 1176 height 1670
drag, startPoint x: 139, startPoint y: 201, endPoint x: 114, endPoint y: 219, distance: 30.1
click at [114, 219] on div at bounding box center [588, 134] width 1176 height 1670
drag, startPoint x: 127, startPoint y: 221, endPoint x: 148, endPoint y: 229, distance: 22.9
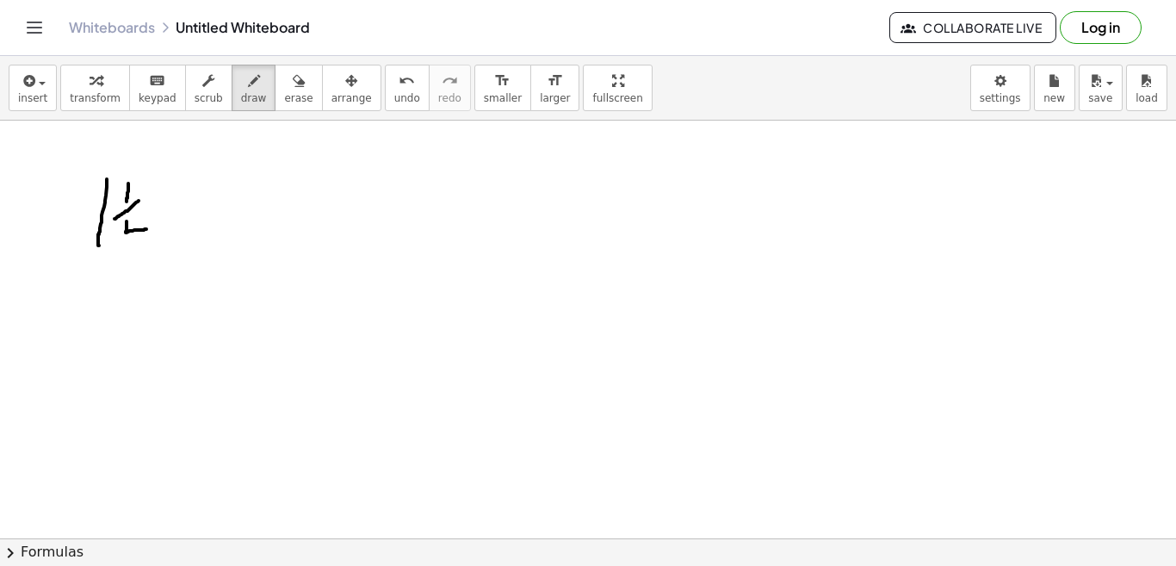
click at [148, 229] on div at bounding box center [588, 134] width 1176 height 1670
drag, startPoint x: 137, startPoint y: 220, endPoint x: 133, endPoint y: 238, distance: 18.4
click at [133, 238] on div at bounding box center [588, 134] width 1176 height 1670
drag, startPoint x: 161, startPoint y: 205, endPoint x: 189, endPoint y: 207, distance: 27.7
click at [189, 207] on div at bounding box center [588, 134] width 1176 height 1670
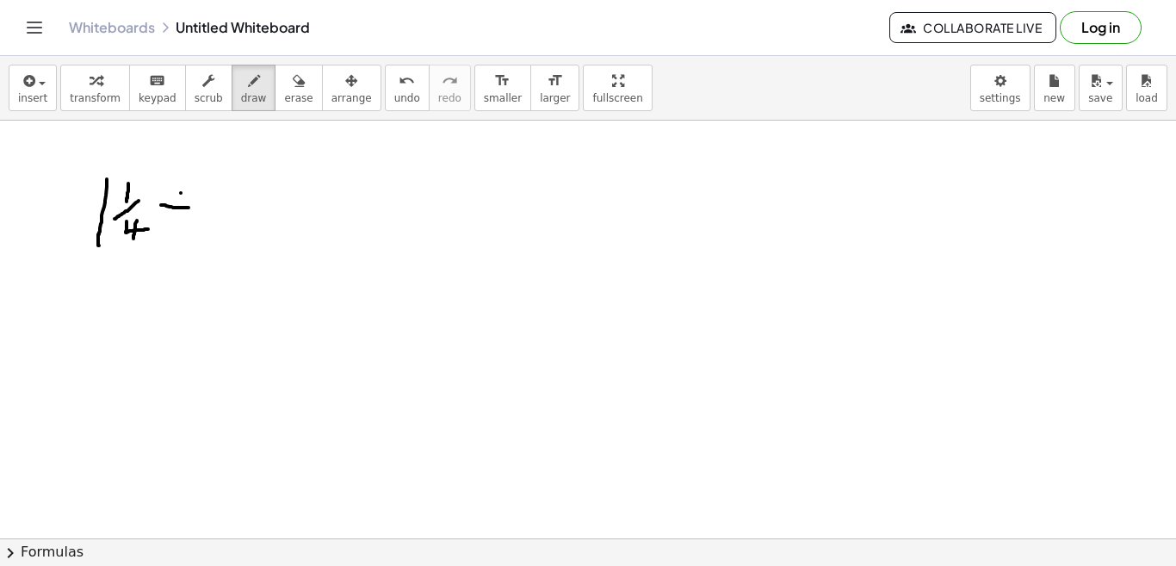
click at [181, 193] on div at bounding box center [588, 134] width 1176 height 1670
click at [172, 222] on div at bounding box center [588, 134] width 1176 height 1670
drag, startPoint x: 220, startPoint y: 181, endPoint x: 210, endPoint y: 238, distance: 58.4
click at [210, 238] on div at bounding box center [588, 134] width 1176 height 1670
drag, startPoint x: 222, startPoint y: 195, endPoint x: 243, endPoint y: 220, distance: 31.7
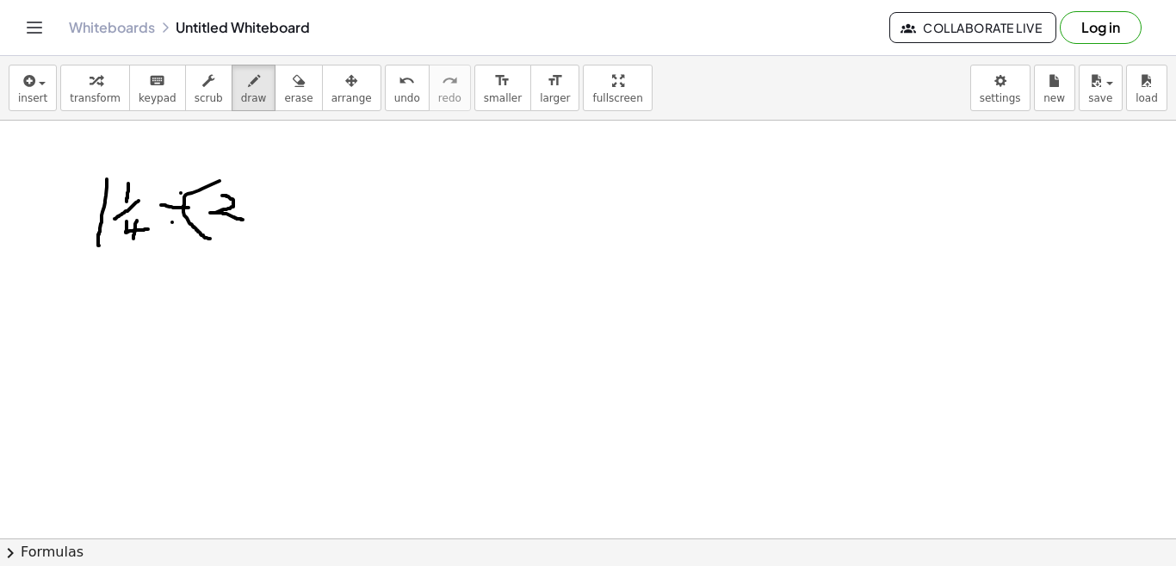
click at [243, 220] on div at bounding box center [588, 134] width 1176 height 1670
drag, startPoint x: 256, startPoint y: 211, endPoint x: 285, endPoint y: 213, distance: 29.3
click at [285, 213] on div at bounding box center [588, 134] width 1176 height 1670
click at [272, 198] on div at bounding box center [588, 134] width 1176 height 1670
click at [271, 220] on div at bounding box center [588, 134] width 1176 height 1670
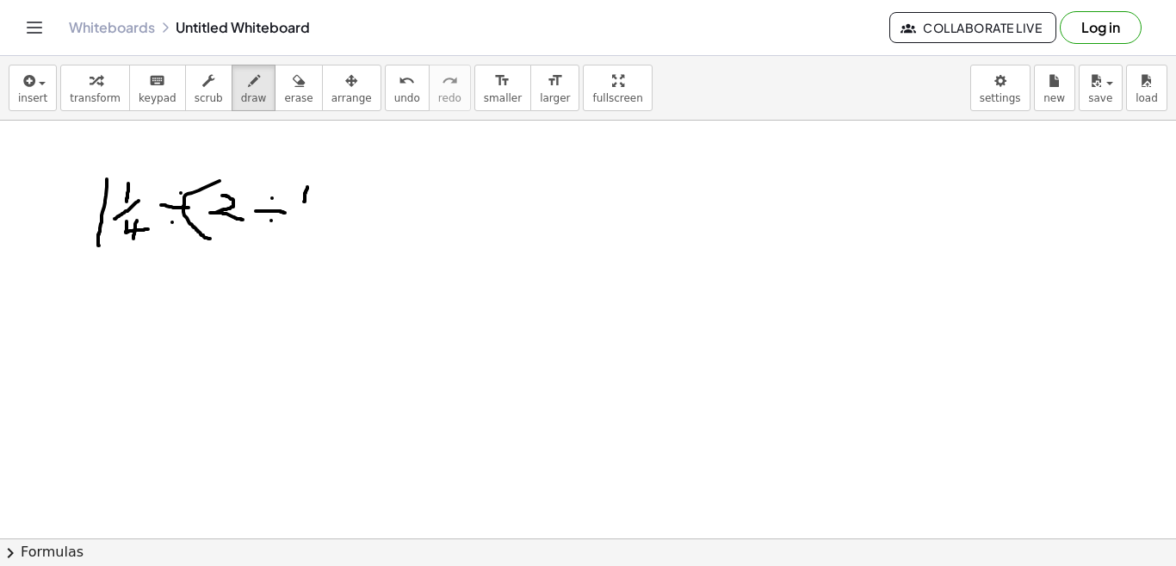
drag, startPoint x: 307, startPoint y: 187, endPoint x: 304, endPoint y: 202, distance: 15.9
click at [304, 202] on div at bounding box center [588, 134] width 1176 height 1670
drag, startPoint x: 319, startPoint y: 192, endPoint x: 298, endPoint y: 217, distance: 33.0
click at [298, 217] on div at bounding box center [588, 134] width 1176 height 1670
drag, startPoint x: 313, startPoint y: 211, endPoint x: 332, endPoint y: 220, distance: 21.2
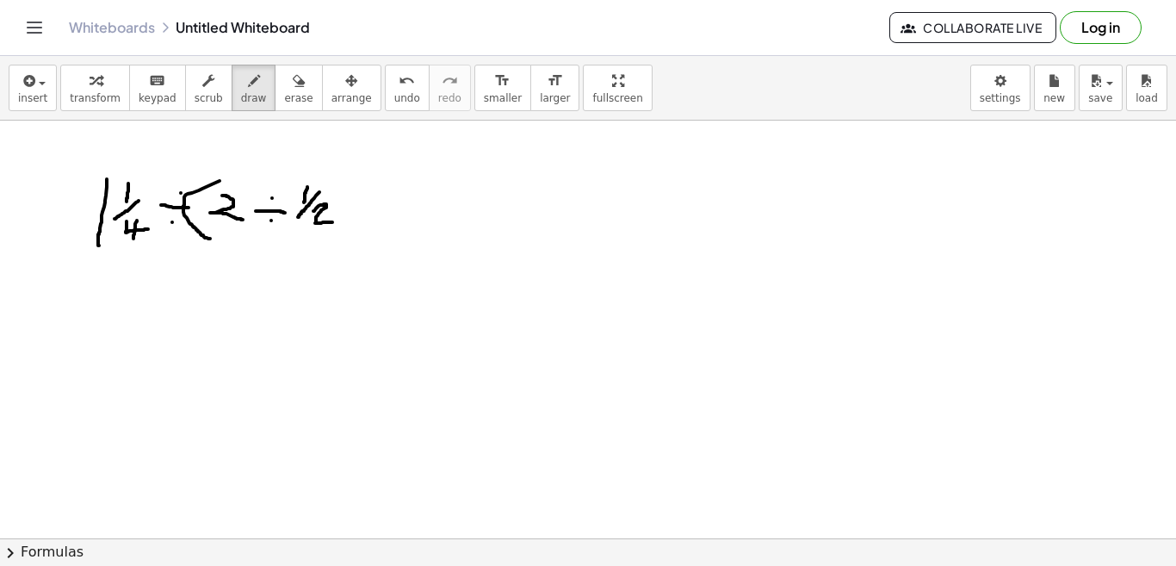
click at [332, 220] on div at bounding box center [588, 134] width 1176 height 1670
drag, startPoint x: 325, startPoint y: 208, endPoint x: 327, endPoint y: 238, distance: 29.3
click at [327, 238] on div at bounding box center [588, 134] width 1176 height 1670
click at [361, 194] on div at bounding box center [588, 134] width 1176 height 1670
drag, startPoint x: 370, startPoint y: 187, endPoint x: 364, endPoint y: 218, distance: 31.6
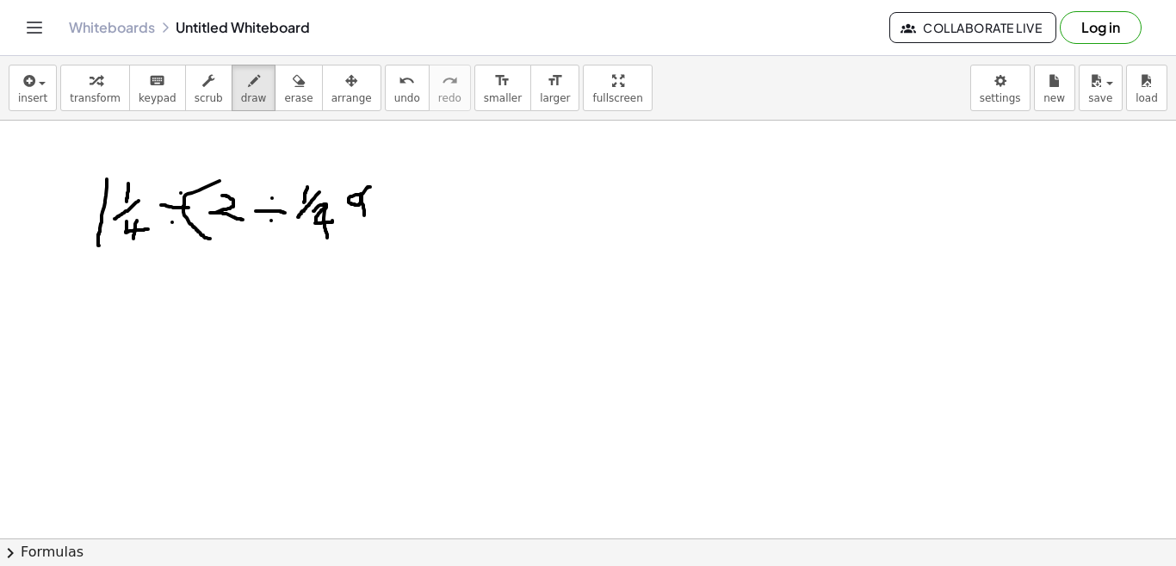
click at [364, 218] on div at bounding box center [588, 134] width 1176 height 1670
drag, startPoint x: 356, startPoint y: 207, endPoint x: 386, endPoint y: 207, distance: 30.1
click at [386, 207] on div at bounding box center [588, 134] width 1176 height 1670
drag, startPoint x: 401, startPoint y: 190, endPoint x: 432, endPoint y: 220, distance: 42.6
click at [432, 220] on div at bounding box center [588, 134] width 1176 height 1670
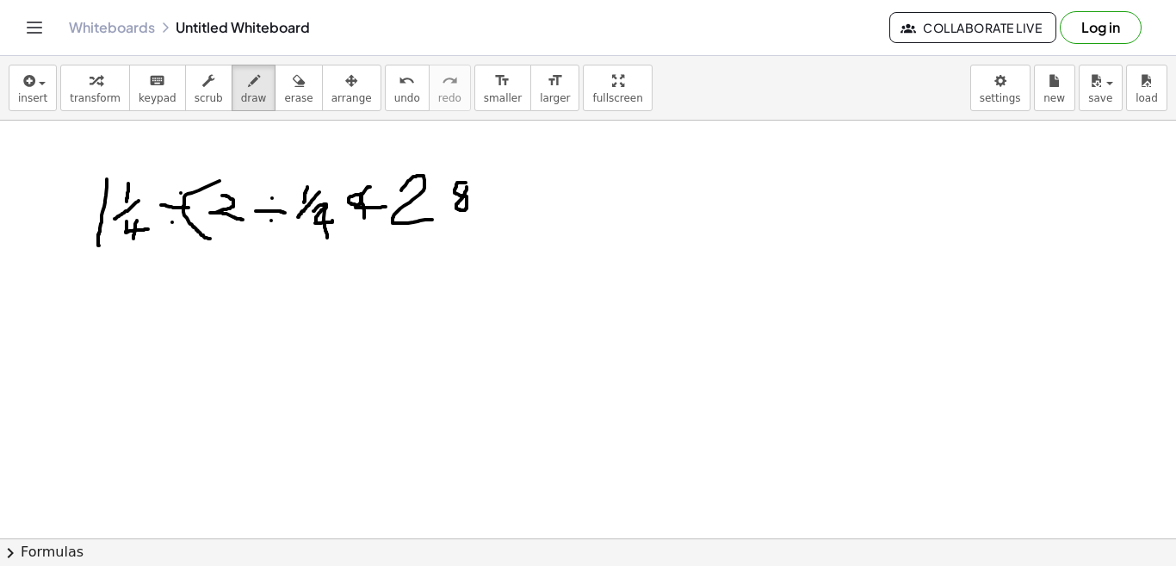
click at [467, 178] on div at bounding box center [588, 134] width 1176 height 1670
drag, startPoint x: 475, startPoint y: 164, endPoint x: 470, endPoint y: 222, distance: 58.8
click at [470, 222] on div at bounding box center [588, 134] width 1176 height 1670
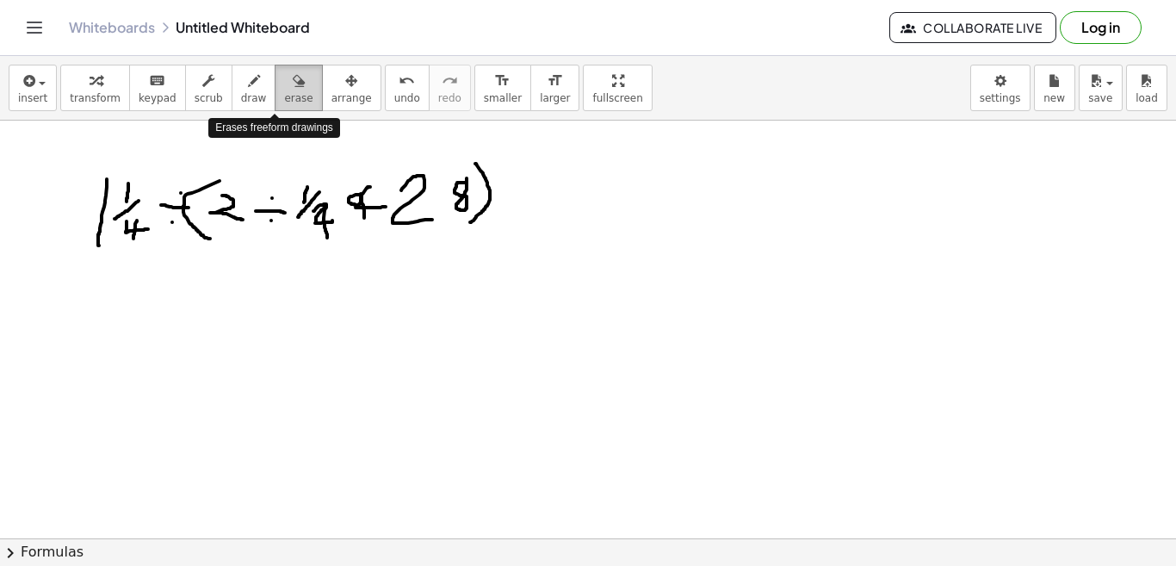
click at [284, 99] on span "erase" at bounding box center [298, 98] width 28 height 12
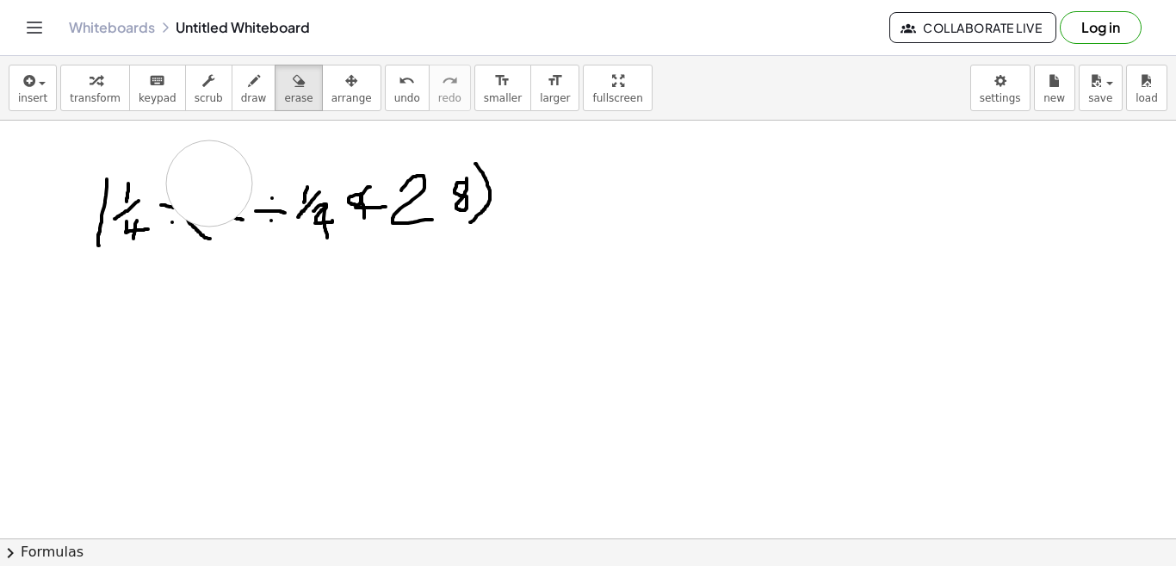
click at [209, 183] on div at bounding box center [588, 134] width 1176 height 1670
click at [195, 232] on div at bounding box center [588, 134] width 1176 height 1670
click at [244, 217] on div at bounding box center [588, 134] width 1176 height 1670
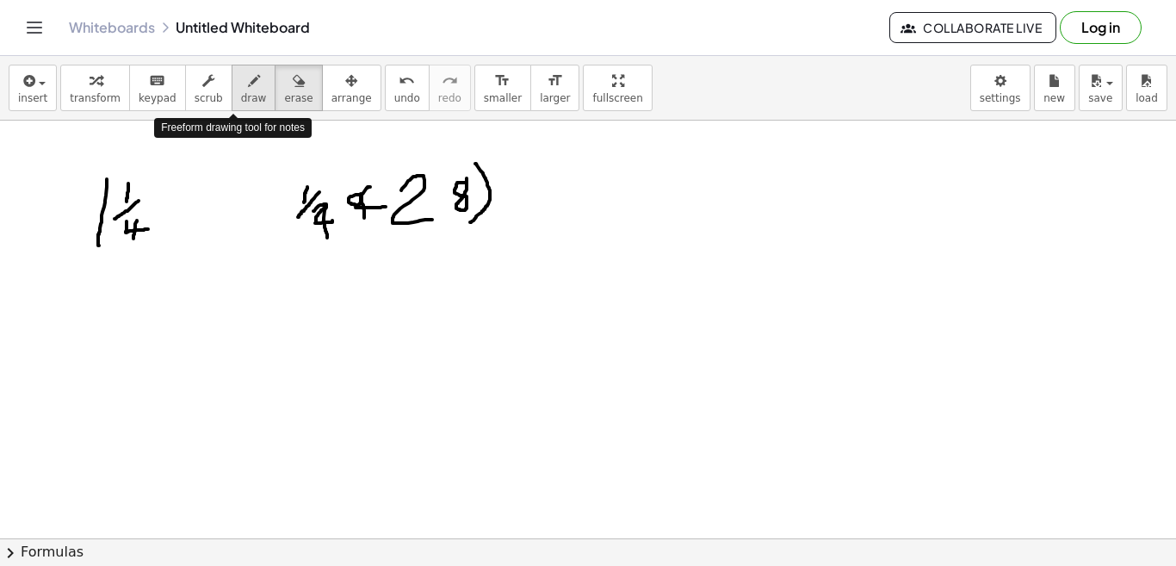
click at [248, 90] on icon "button" at bounding box center [254, 81] width 12 height 21
drag, startPoint x: 152, startPoint y: 202, endPoint x: 172, endPoint y: 203, distance: 20.7
click at [172, 203] on div at bounding box center [588, 134] width 1176 height 1670
click at [164, 190] on div at bounding box center [588, 134] width 1176 height 1670
click at [164, 211] on div at bounding box center [588, 134] width 1176 height 1670
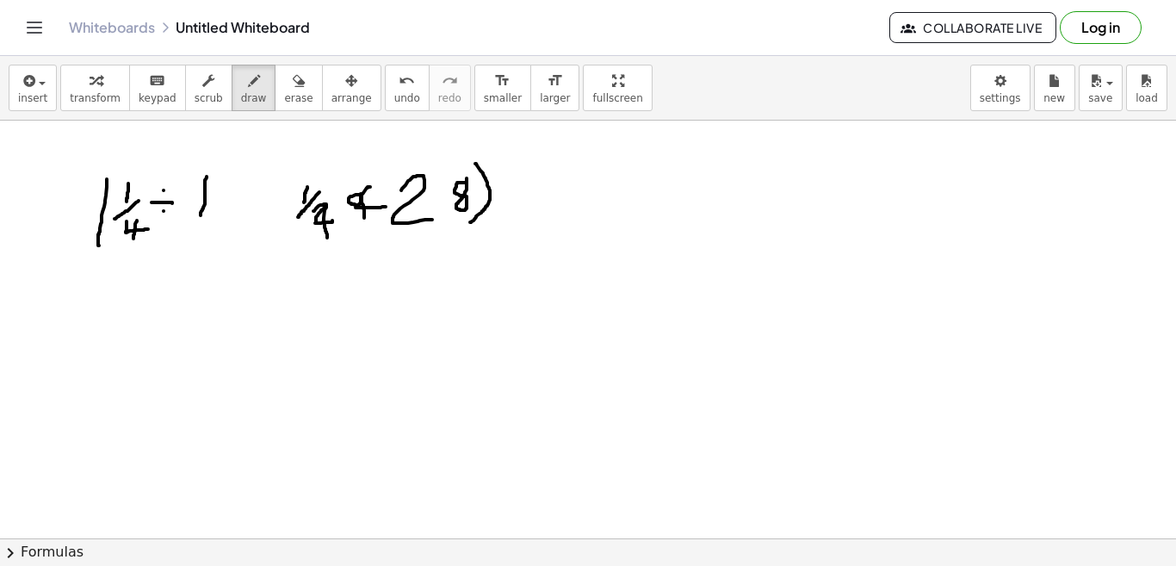
drag, startPoint x: 207, startPoint y: 176, endPoint x: 201, endPoint y: 215, distance: 39.2
click at [201, 215] on div at bounding box center [588, 134] width 1176 height 1670
drag, startPoint x: 221, startPoint y: 185, endPoint x: 226, endPoint y: 238, distance: 52.7
click at [226, 238] on div at bounding box center [588, 134] width 1176 height 1670
drag, startPoint x: 220, startPoint y: 196, endPoint x: 248, endPoint y: 215, distance: 33.4
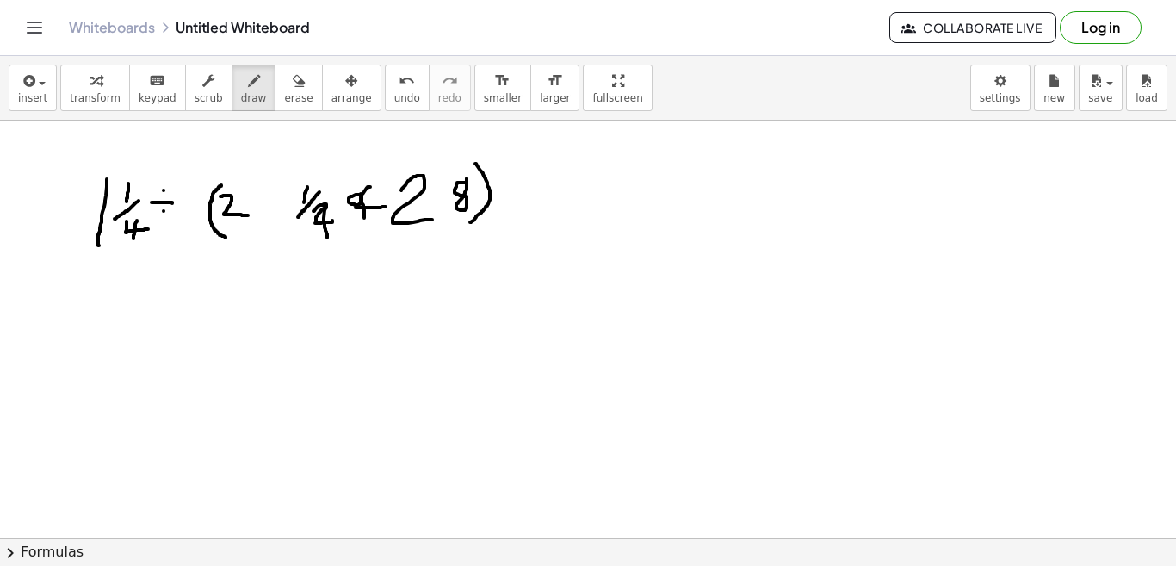
click at [248, 215] on div at bounding box center [588, 134] width 1176 height 1670
drag, startPoint x: 257, startPoint y: 201, endPoint x: 281, endPoint y: 203, distance: 25.0
click at [281, 203] on div at bounding box center [588, 134] width 1176 height 1670
click at [269, 187] on div at bounding box center [588, 134] width 1176 height 1670
click at [267, 208] on div at bounding box center [588, 134] width 1176 height 1670
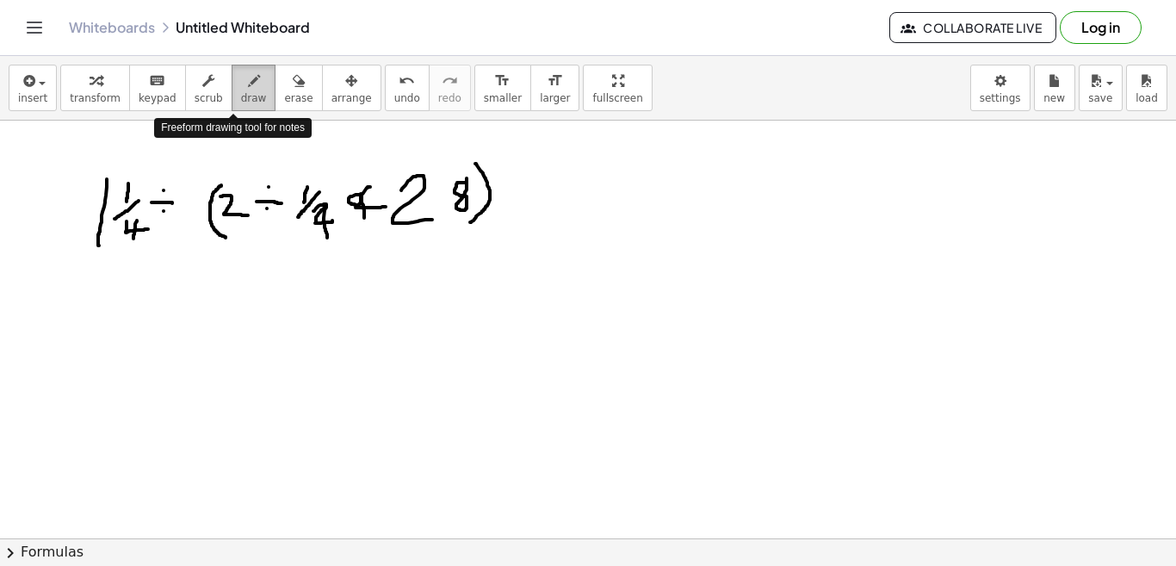
click at [248, 90] on icon "button" at bounding box center [254, 81] width 12 height 21
drag, startPoint x: 127, startPoint y: 295, endPoint x: 102, endPoint y: 312, distance: 31.0
click at [102, 312] on div at bounding box center [588, 134] width 1176 height 1670
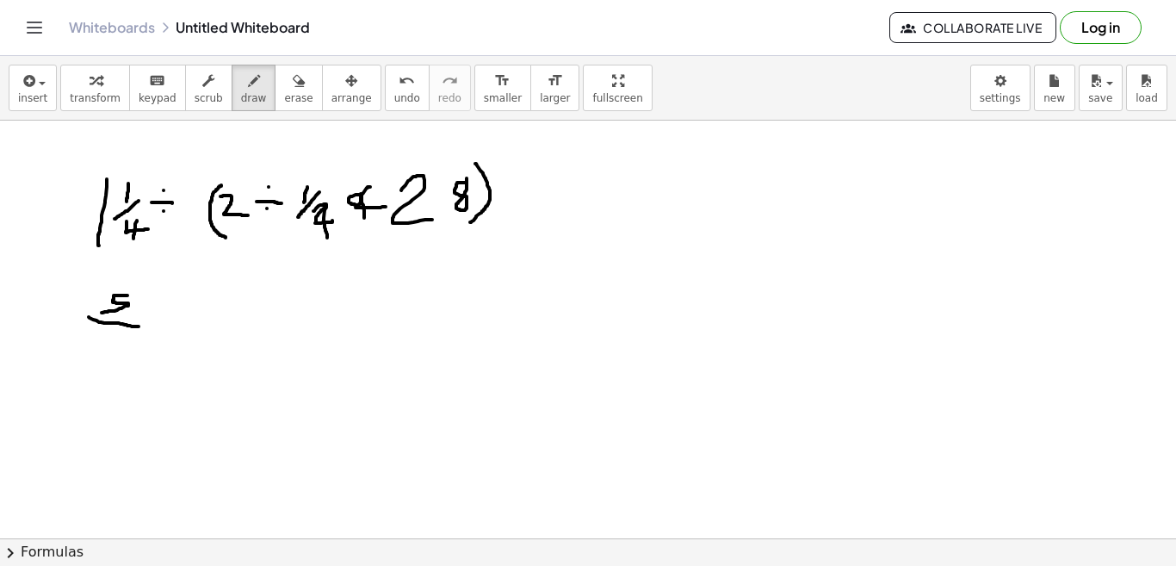
drag, startPoint x: 89, startPoint y: 317, endPoint x: 142, endPoint y: 326, distance: 54.2
click at [142, 326] on div at bounding box center [588, 134] width 1176 height 1670
drag, startPoint x: 101, startPoint y: 335, endPoint x: 130, endPoint y: 347, distance: 31.7
click at [130, 347] on div at bounding box center [588, 134] width 1176 height 1670
drag, startPoint x: 116, startPoint y: 337, endPoint x: 115, endPoint y: 356, distance: 19.0
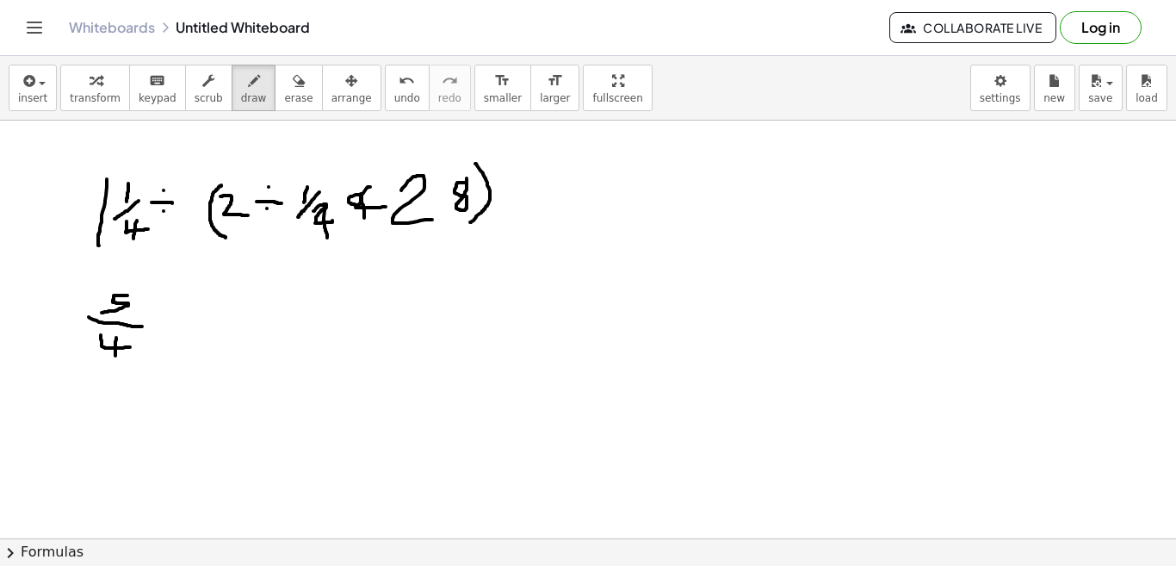
click at [115, 356] on div at bounding box center [588, 134] width 1176 height 1670
drag, startPoint x: 167, startPoint y: 319, endPoint x: 195, endPoint y: 320, distance: 28.5
click at [195, 320] on div at bounding box center [588, 134] width 1176 height 1670
click at [184, 306] on div at bounding box center [588, 134] width 1176 height 1670
click at [180, 343] on div at bounding box center [588, 134] width 1176 height 1670
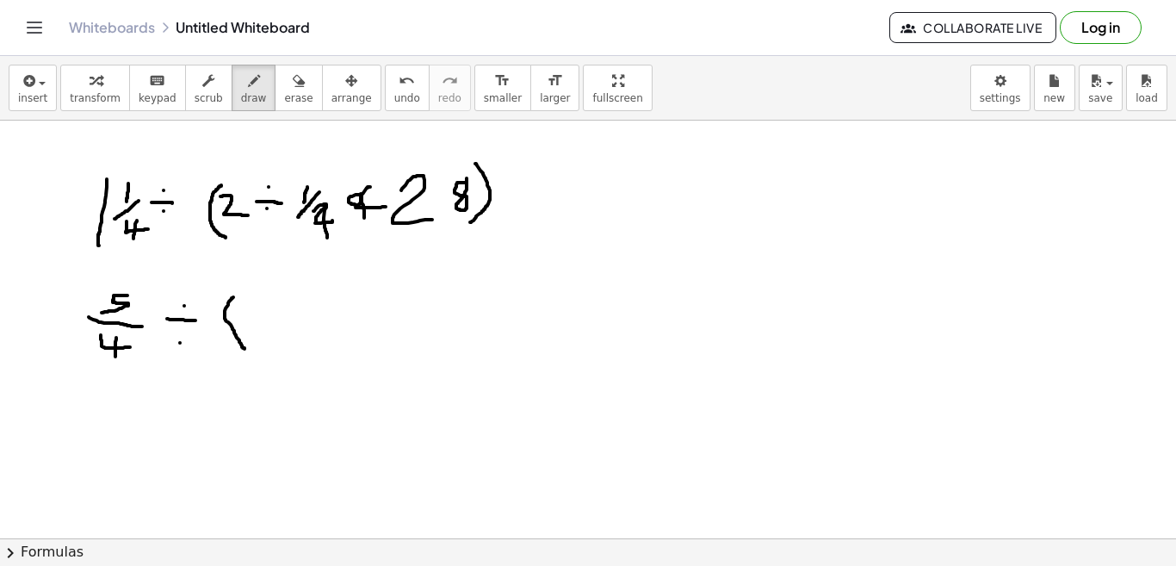
drag, startPoint x: 233, startPoint y: 297, endPoint x: 244, endPoint y: 349, distance: 52.8
click at [244, 349] on div at bounding box center [588, 134] width 1176 height 1670
drag, startPoint x: 251, startPoint y: 307, endPoint x: 288, endPoint y: 327, distance: 41.2
click at [288, 327] on div at bounding box center [588, 134] width 1176 height 1670
drag, startPoint x: 294, startPoint y: 311, endPoint x: 315, endPoint y: 309, distance: 20.7
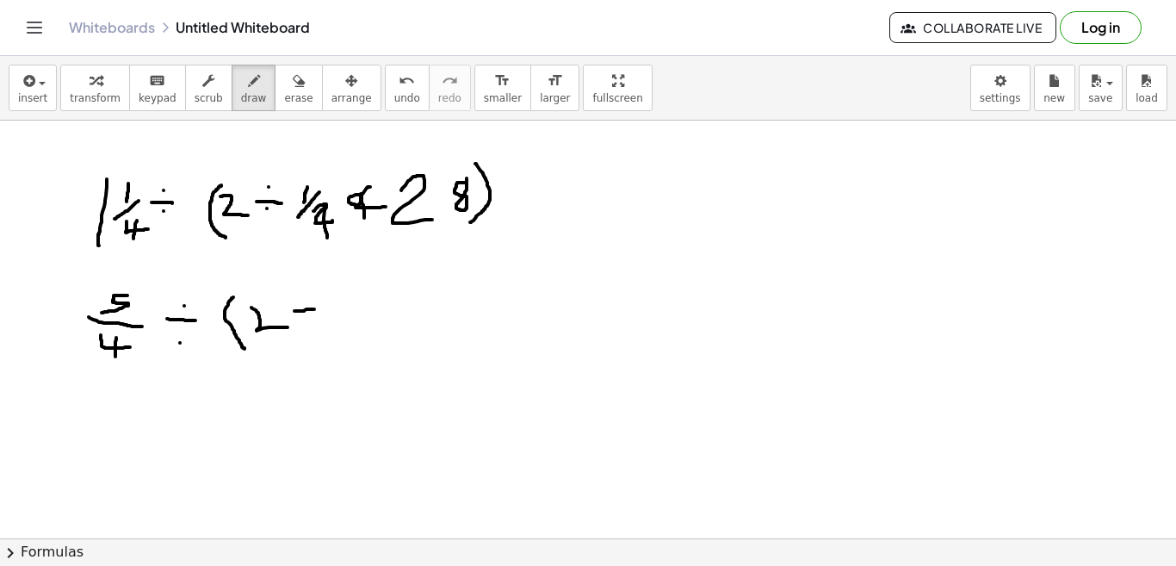
click at [315, 309] on div at bounding box center [588, 134] width 1176 height 1670
click at [305, 293] on div at bounding box center [588, 134] width 1176 height 1670
click at [304, 328] on div at bounding box center [588, 134] width 1176 height 1670
drag, startPoint x: 339, startPoint y: 287, endPoint x: 339, endPoint y: 303, distance: 16.4
click at [339, 303] on div at bounding box center [588, 134] width 1176 height 1670
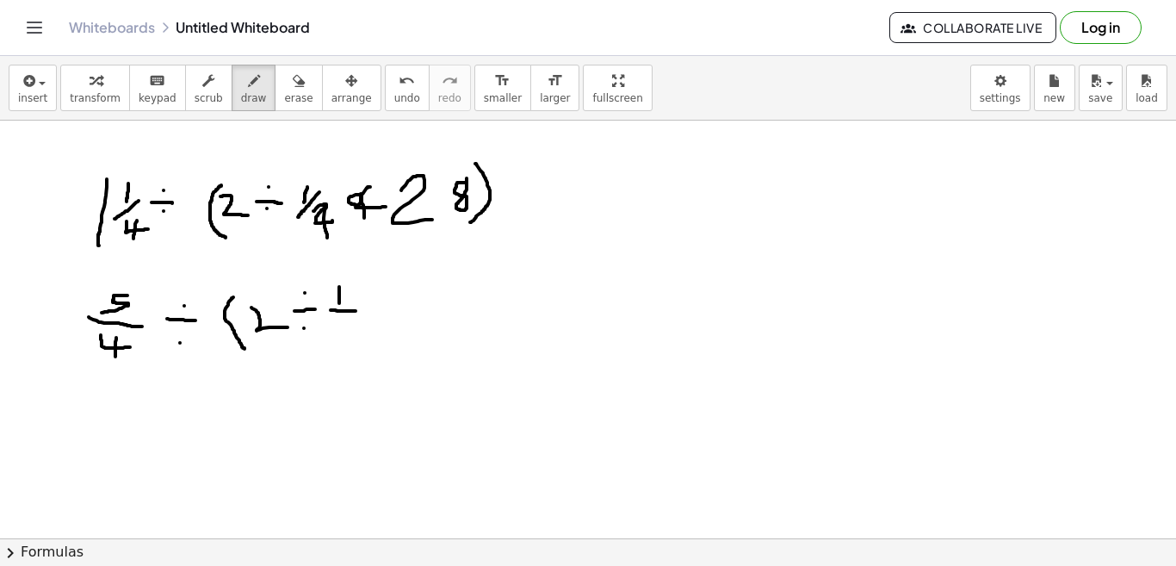
drag, startPoint x: 331, startPoint y: 310, endPoint x: 356, endPoint y: 311, distance: 25.8
click at [356, 311] on div at bounding box center [588, 134] width 1176 height 1670
drag, startPoint x: 342, startPoint y: 320, endPoint x: 368, endPoint y: 329, distance: 28.0
click at [368, 329] on div at bounding box center [588, 134] width 1176 height 1670
drag, startPoint x: 354, startPoint y: 320, endPoint x: 352, endPoint y: 343, distance: 23.3
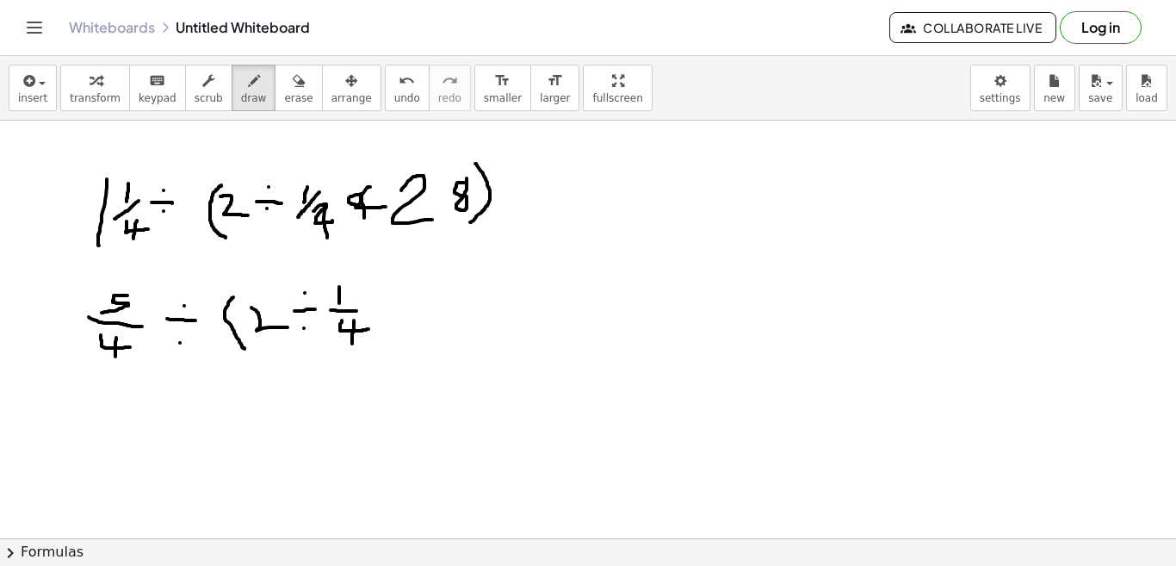
click at [352, 343] on div at bounding box center [588, 134] width 1176 height 1670
drag, startPoint x: 400, startPoint y: 303, endPoint x: 384, endPoint y: 313, distance: 19.3
click at [384, 313] on div at bounding box center [588, 134] width 1176 height 1670
drag, startPoint x: 378, startPoint y: 299, endPoint x: 395, endPoint y: 317, distance: 25.0
click at [395, 317] on div at bounding box center [588, 134] width 1176 height 1670
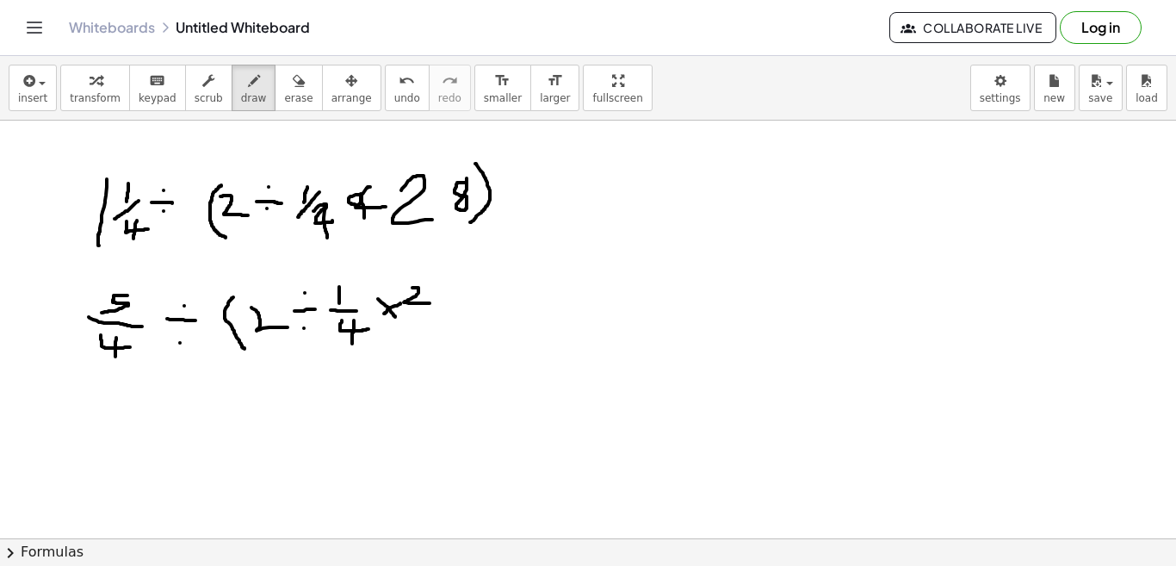
drag, startPoint x: 412, startPoint y: 288, endPoint x: 436, endPoint y: 303, distance: 27.9
click at [436, 303] on div at bounding box center [588, 134] width 1176 height 1670
drag, startPoint x: 461, startPoint y: 287, endPoint x: 470, endPoint y: 288, distance: 9.5
click at [470, 288] on div at bounding box center [588, 134] width 1176 height 1670
drag, startPoint x: 408, startPoint y: 312, endPoint x: 479, endPoint y: 314, distance: 70.6
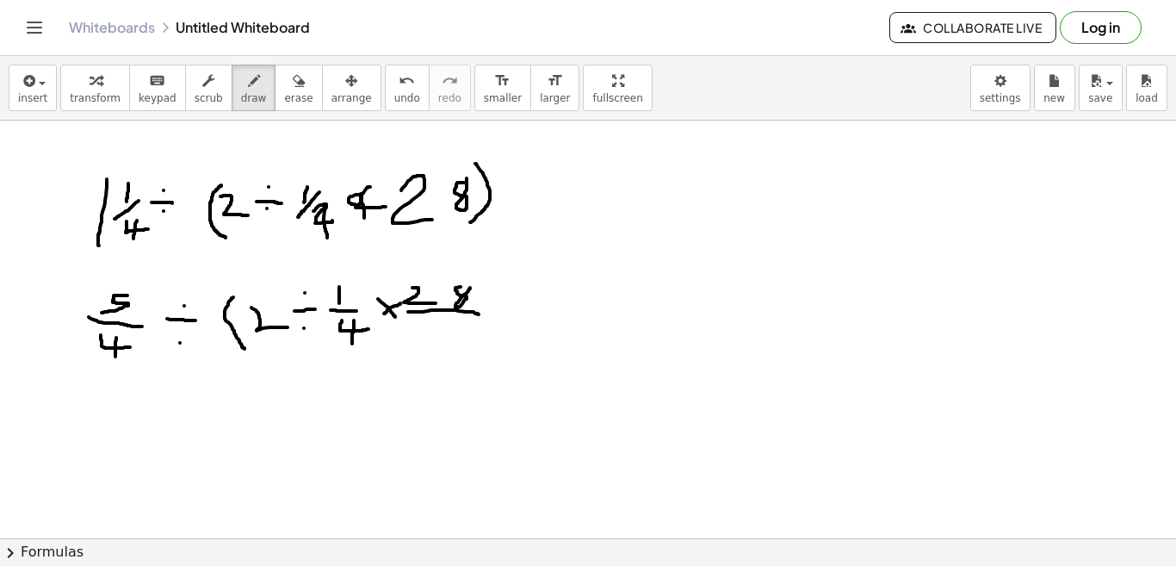
click at [479, 314] on div at bounding box center [588, 134] width 1176 height 1670
drag, startPoint x: 438, startPoint y: 318, endPoint x: 436, endPoint y: 343, distance: 26.0
click at [436, 343] on div at bounding box center [588, 134] width 1176 height 1670
drag, startPoint x: 496, startPoint y: 274, endPoint x: 475, endPoint y: 373, distance: 101.1
click at [475, 373] on div at bounding box center [588, 134] width 1176 height 1670
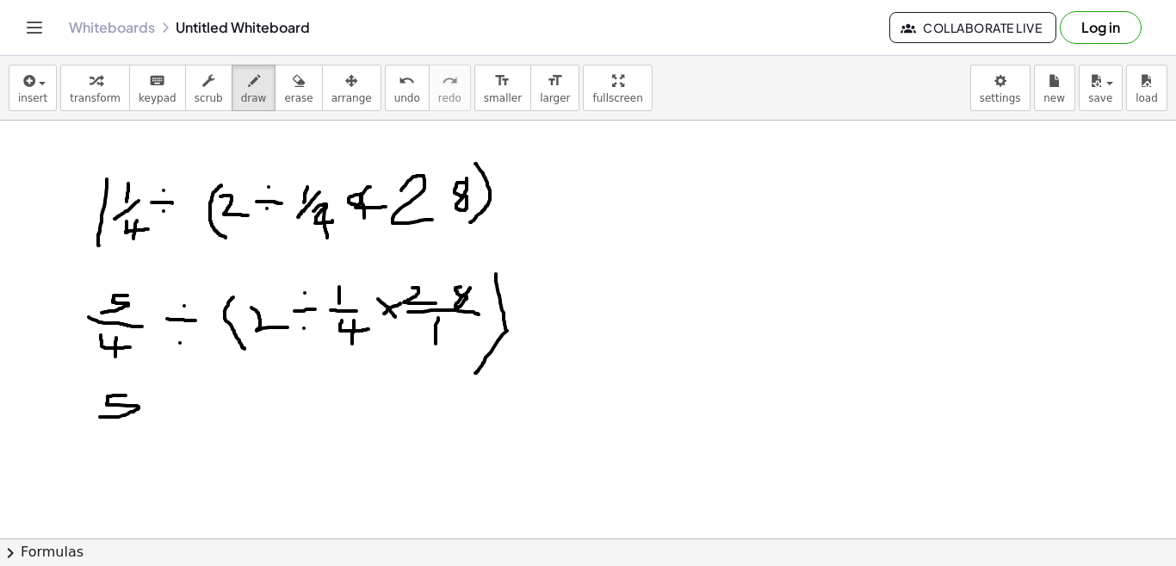
drag, startPoint x: 126, startPoint y: 395, endPoint x: 100, endPoint y: 417, distance: 33.6
click at [100, 417] on div at bounding box center [588, 134] width 1176 height 1670
drag, startPoint x: 92, startPoint y: 433, endPoint x: 138, endPoint y: 441, distance: 46.3
click at [138, 441] on div at bounding box center [588, 134] width 1176 height 1670
drag, startPoint x: 102, startPoint y: 453, endPoint x: 132, endPoint y: 468, distance: 33.9
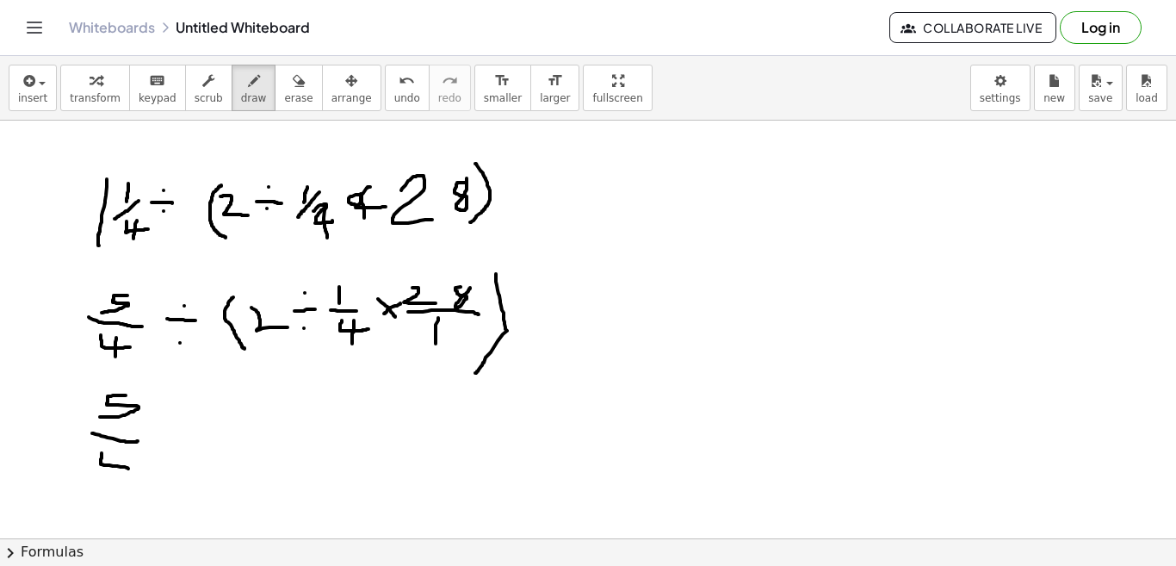
click at [132, 468] on div at bounding box center [588, 134] width 1176 height 1670
drag, startPoint x: 116, startPoint y: 452, endPoint x: 115, endPoint y: 484, distance: 31.9
click at [115, 484] on div at bounding box center [588, 134] width 1176 height 1670
drag, startPoint x: 160, startPoint y: 434, endPoint x: 178, endPoint y: 437, distance: 18.4
click at [178, 437] on div at bounding box center [588, 134] width 1176 height 1670
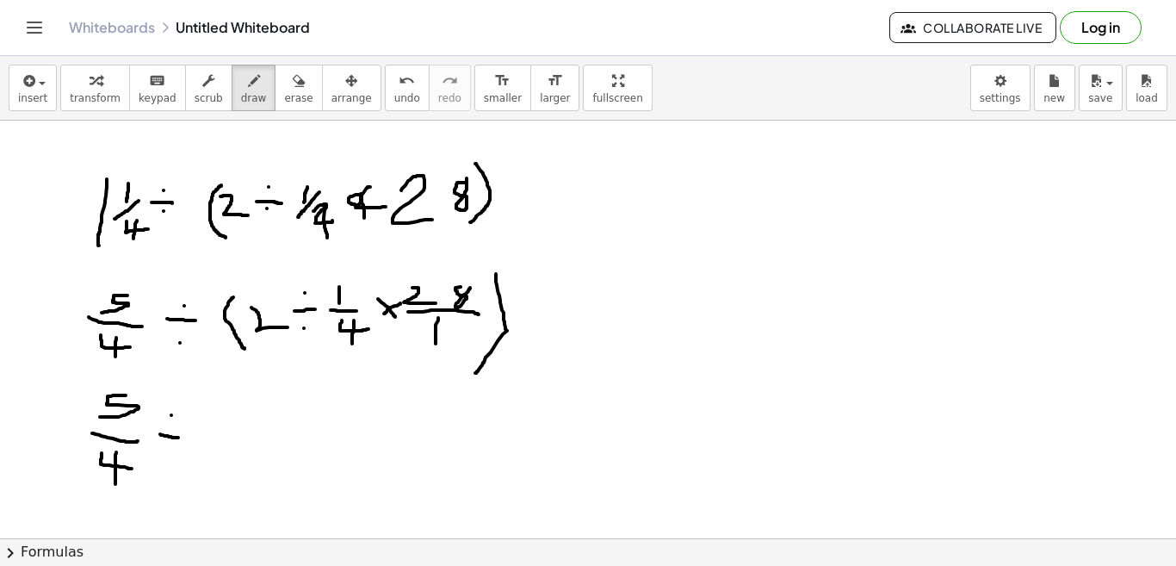
click at [171, 415] on div at bounding box center [588, 134] width 1176 height 1670
click at [169, 464] on div at bounding box center [588, 134] width 1176 height 1670
drag, startPoint x: 210, startPoint y: 417, endPoint x: 221, endPoint y: 475, distance: 58.8
click at [221, 475] on div at bounding box center [588, 134] width 1176 height 1670
drag, startPoint x: 225, startPoint y: 424, endPoint x: 238, endPoint y: 438, distance: 20.1
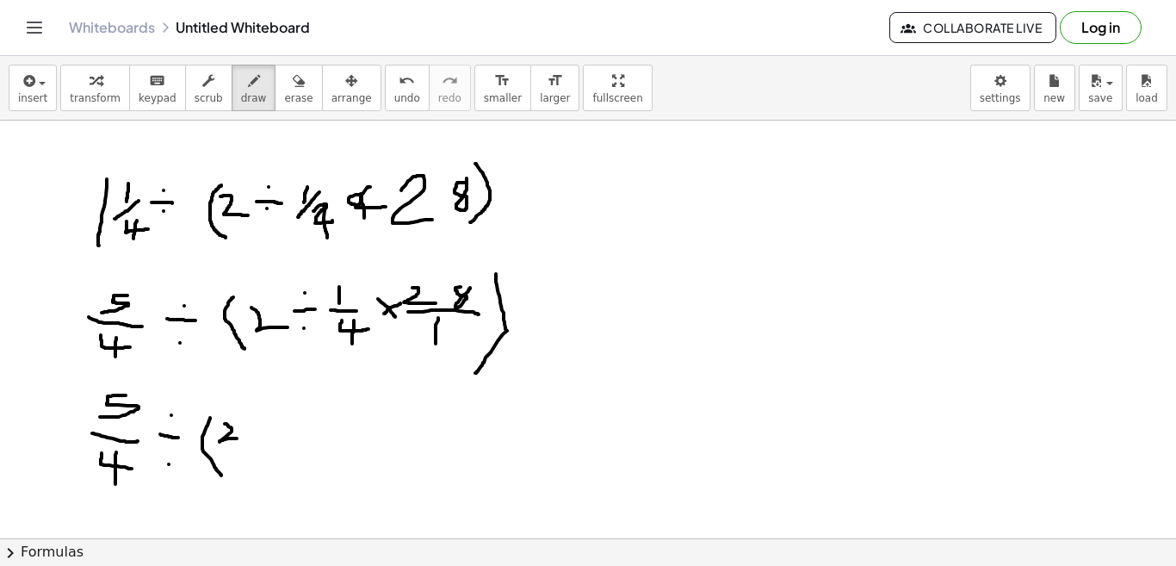
click at [238, 438] on div at bounding box center [588, 134] width 1176 height 1670
drag, startPoint x: 219, startPoint y: 448, endPoint x: 256, endPoint y: 450, distance: 37.1
click at [256, 450] on div at bounding box center [588, 134] width 1176 height 1670
drag, startPoint x: 238, startPoint y: 457, endPoint x: 235, endPoint y: 472, distance: 14.9
click at [235, 472] on div at bounding box center [588, 134] width 1176 height 1670
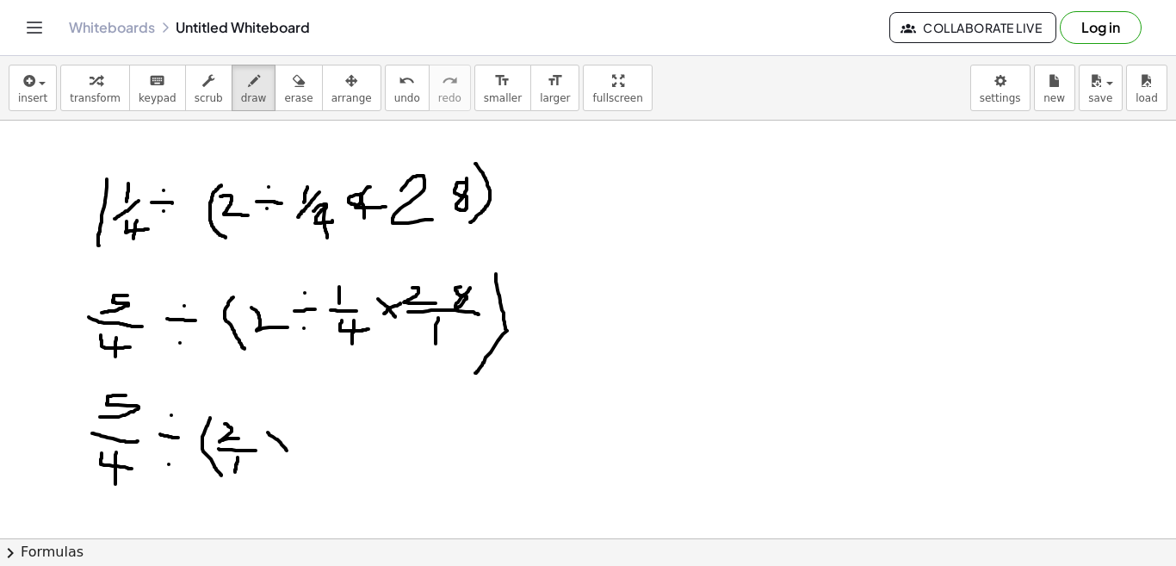
drag, startPoint x: 268, startPoint y: 432, endPoint x: 288, endPoint y: 453, distance: 29.2
click at [288, 453] on div at bounding box center [588, 134] width 1176 height 1670
drag, startPoint x: 280, startPoint y: 434, endPoint x: 263, endPoint y: 455, distance: 26.9
click at [263, 455] on div at bounding box center [588, 134] width 1176 height 1670
drag, startPoint x: 295, startPoint y: 426, endPoint x: 316, endPoint y: 429, distance: 20.8
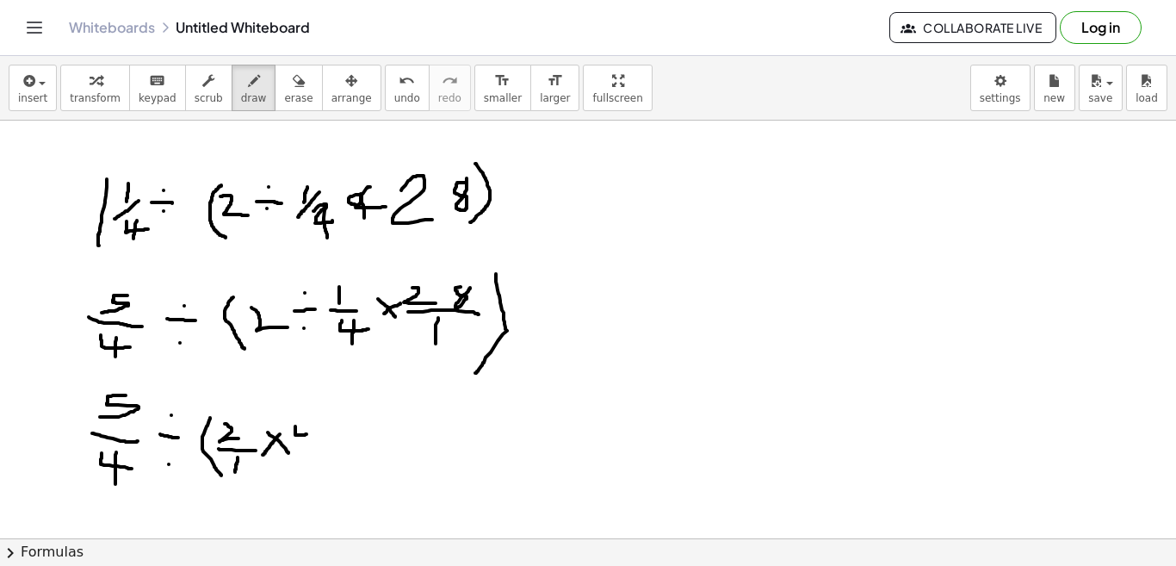
click at [316, 429] on div at bounding box center [588, 134] width 1176 height 1670
drag, startPoint x: 305, startPoint y: 421, endPoint x: 305, endPoint y: 442, distance: 20.7
click at [305, 442] on div at bounding box center [588, 134] width 1176 height 1670
drag, startPoint x: 296, startPoint y: 455, endPoint x: 315, endPoint y: 456, distance: 19.0
click at [315, 456] on div at bounding box center [588, 134] width 1176 height 1670
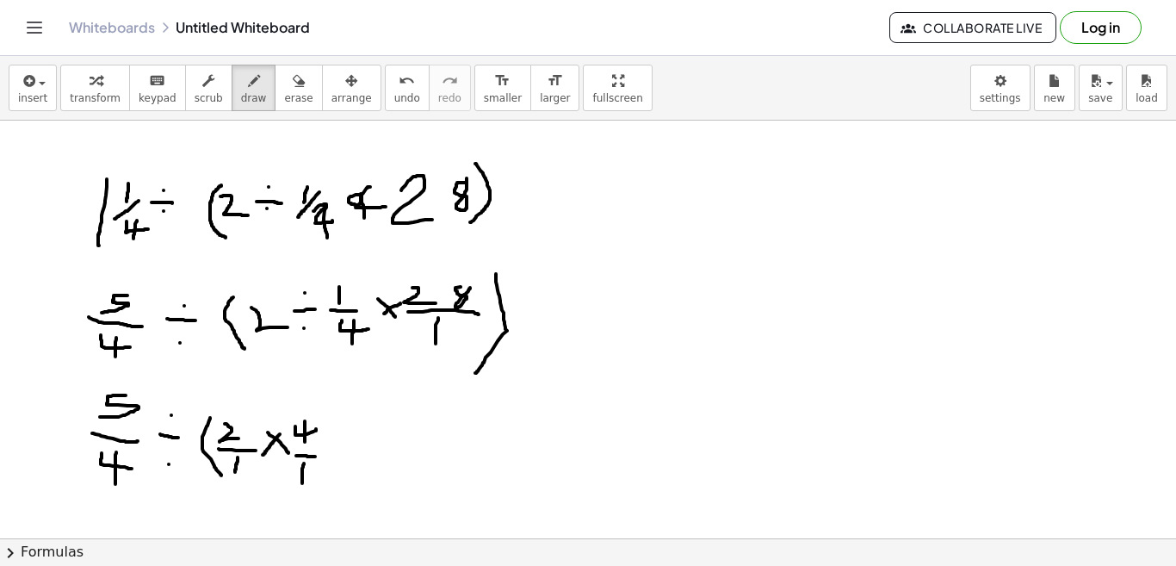
drag, startPoint x: 304, startPoint y: 463, endPoint x: 302, endPoint y: 482, distance: 19.0
click at [302, 482] on div at bounding box center [588, 134] width 1176 height 1670
drag, startPoint x: 340, startPoint y: 447, endPoint x: 358, endPoint y: 455, distance: 19.7
click at [358, 455] on div at bounding box center [588, 134] width 1176 height 1670
drag, startPoint x: 363, startPoint y: 442, endPoint x: 342, endPoint y: 461, distance: 28.1
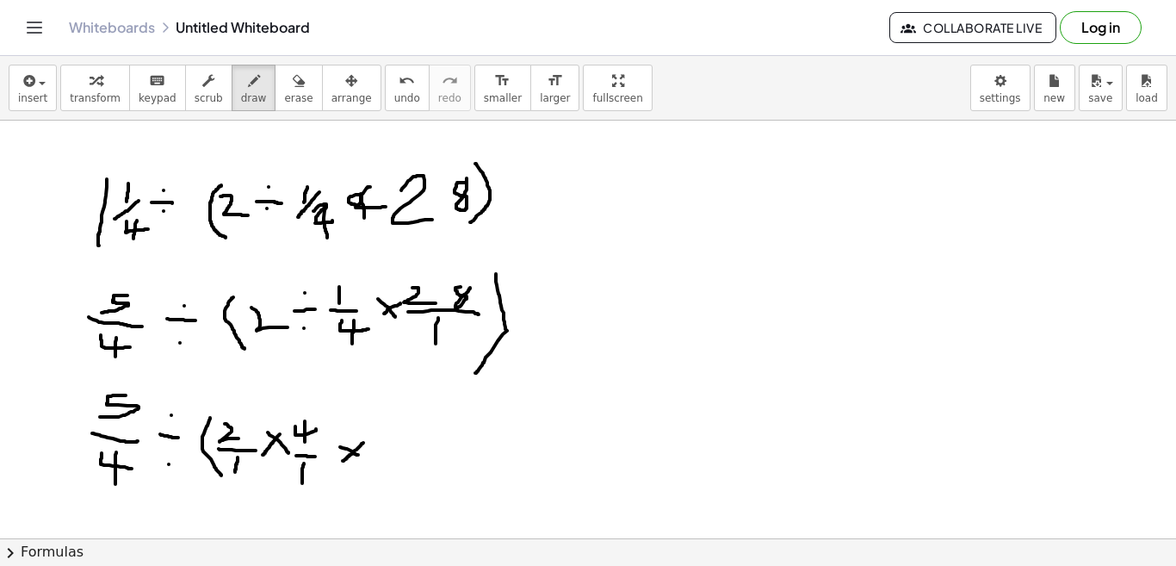
click at [342, 461] on div at bounding box center [588, 134] width 1176 height 1670
drag, startPoint x: 378, startPoint y: 424, endPoint x: 400, endPoint y: 439, distance: 27.2
click at [400, 439] on div at bounding box center [588, 134] width 1176 height 1670
click at [422, 420] on div at bounding box center [588, 134] width 1176 height 1670
drag, startPoint x: 379, startPoint y: 453, endPoint x: 427, endPoint y: 449, distance: 48.3
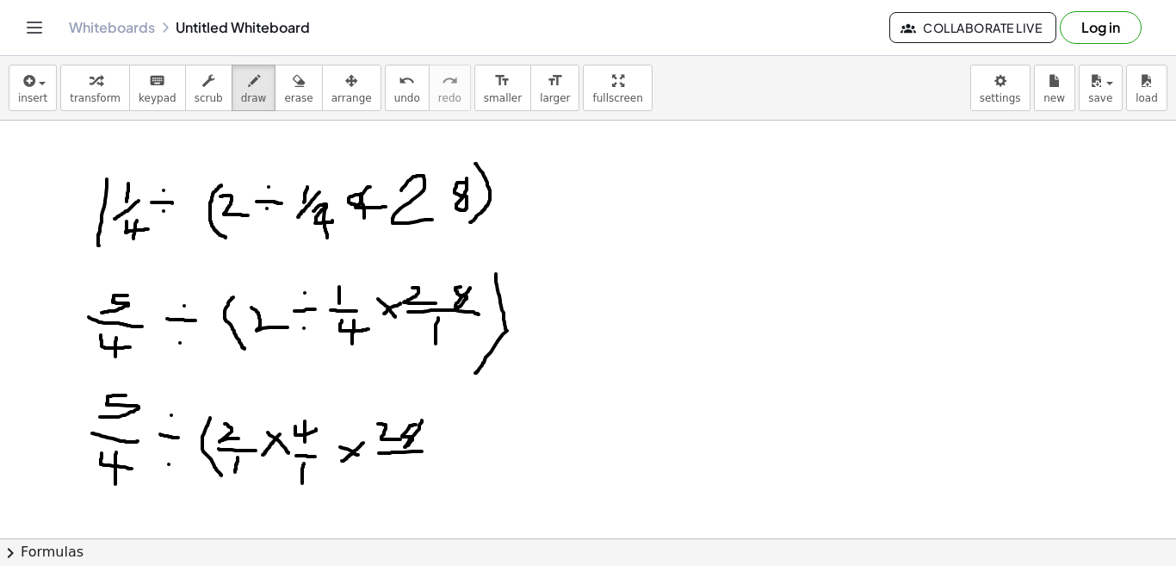
click at [427, 449] on div at bounding box center [588, 134] width 1176 height 1670
drag, startPoint x: 405, startPoint y: 460, endPoint x: 399, endPoint y: 479, distance: 20.7
click at [399, 479] on div at bounding box center [588, 134] width 1176 height 1670
drag, startPoint x: 436, startPoint y: 410, endPoint x: 427, endPoint y: 475, distance: 66.1
click at [427, 475] on div at bounding box center [588, 134] width 1176 height 1670
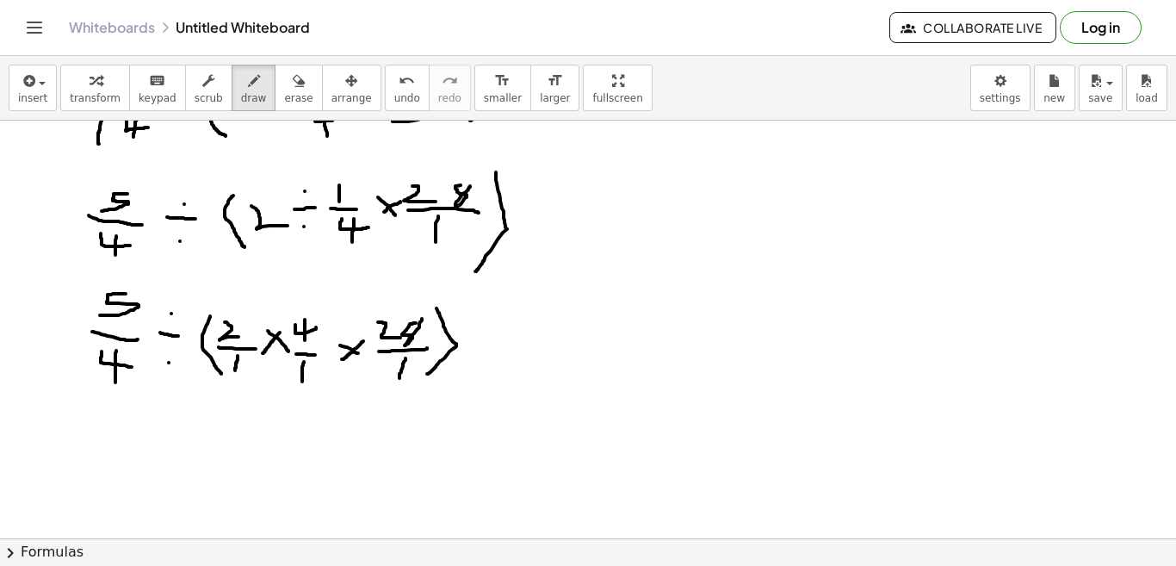
scroll to position [925, 0]
drag, startPoint x: 119, startPoint y: 417, endPoint x: 138, endPoint y: 415, distance: 19.0
click at [138, 415] on div at bounding box center [588, 31] width 1176 height 1670
drag, startPoint x: 116, startPoint y: 416, endPoint x: 107, endPoint y: 440, distance: 25.9
click at [107, 440] on div at bounding box center [588, 31] width 1176 height 1670
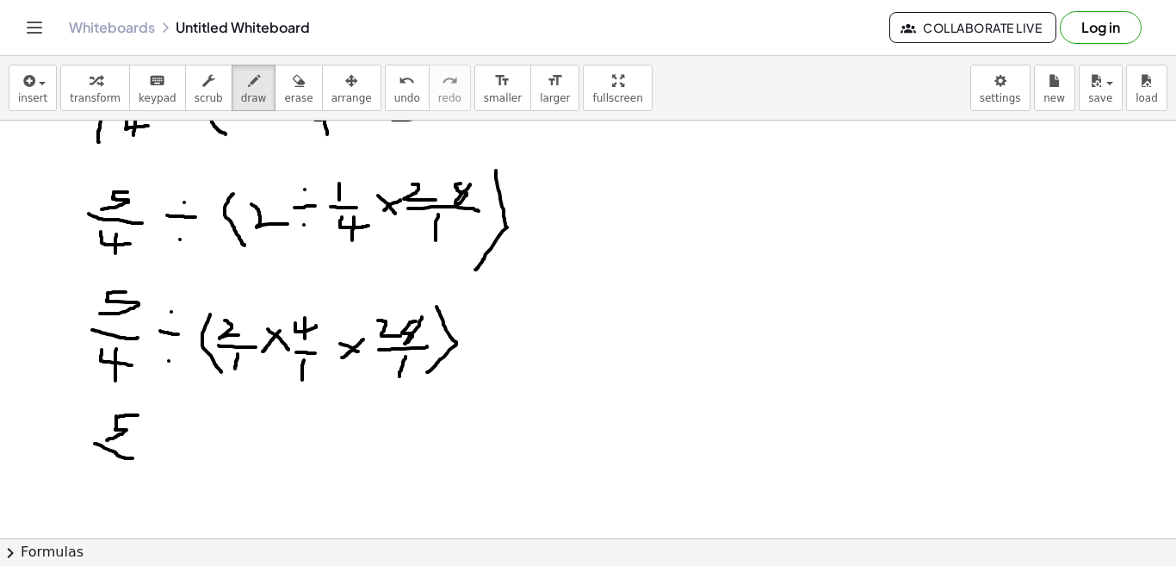
drag, startPoint x: 95, startPoint y: 443, endPoint x: 133, endPoint y: 458, distance: 41.4
click at [133, 458] on div at bounding box center [588, 31] width 1176 height 1670
drag, startPoint x: 102, startPoint y: 465, endPoint x: 125, endPoint y: 480, distance: 27.2
click at [125, 480] on div at bounding box center [588, 31] width 1176 height 1670
drag, startPoint x: 114, startPoint y: 467, endPoint x: 114, endPoint y: 495, distance: 28.4
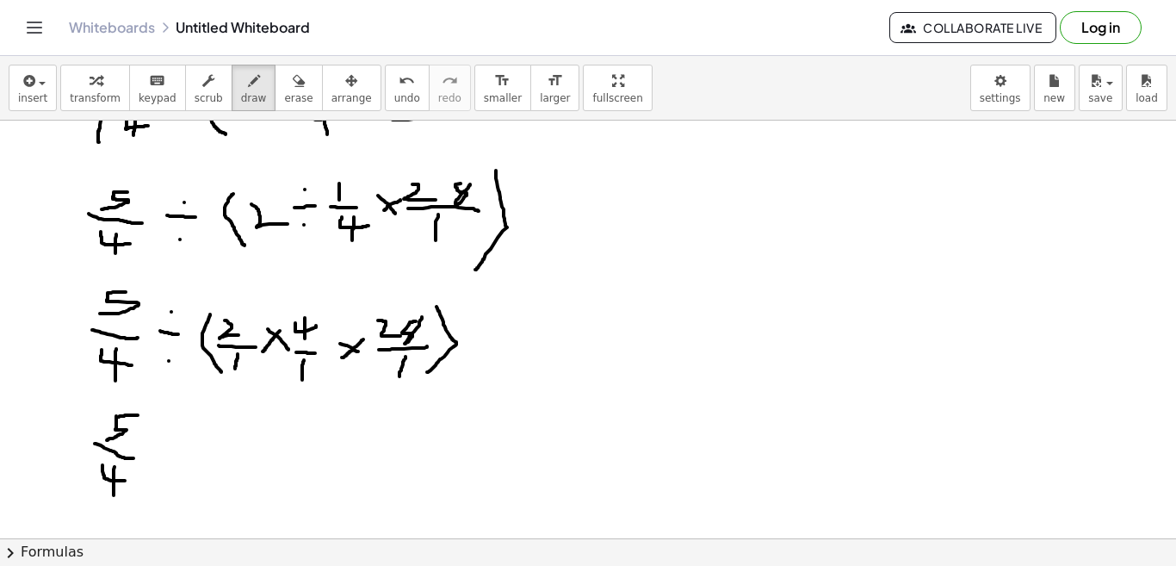
click at [114, 495] on div at bounding box center [588, 31] width 1176 height 1670
drag, startPoint x: 147, startPoint y: 452, endPoint x: 166, endPoint y: 452, distance: 18.9
click at [166, 452] on div at bounding box center [588, 31] width 1176 height 1670
click at [158, 439] on div at bounding box center [588, 31] width 1176 height 1670
click at [159, 461] on div at bounding box center [588, 31] width 1176 height 1670
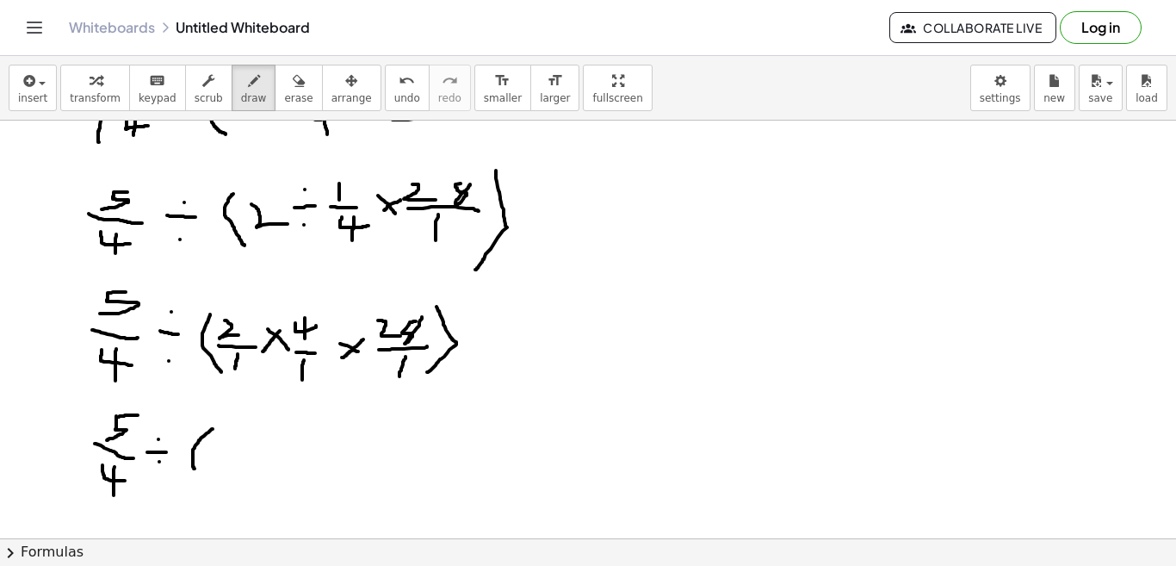
drag, startPoint x: 213, startPoint y: 429, endPoint x: 199, endPoint y: 473, distance: 46.8
click at [199, 473] on div at bounding box center [588, 31] width 1176 height 1670
drag, startPoint x: 212, startPoint y: 447, endPoint x: 231, endPoint y: 456, distance: 21.2
click at [231, 456] on div at bounding box center [588, 31] width 1176 height 1670
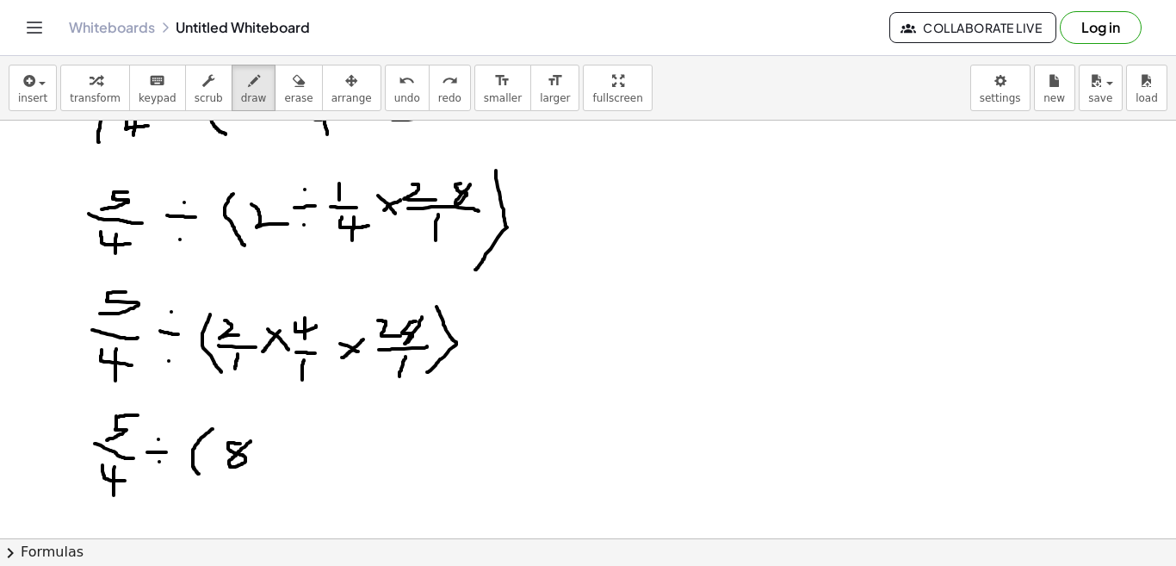
drag, startPoint x: 240, startPoint y: 443, endPoint x: 250, endPoint y: 441, distance: 10.6
click at [250, 441] on div at bounding box center [588, 31] width 1176 height 1670
drag, startPoint x: 276, startPoint y: 444, endPoint x: 296, endPoint y: 458, distance: 24.1
click at [296, 458] on div at bounding box center [588, 31] width 1176 height 1670
drag, startPoint x: 289, startPoint y: 440, endPoint x: 273, endPoint y: 462, distance: 27.7
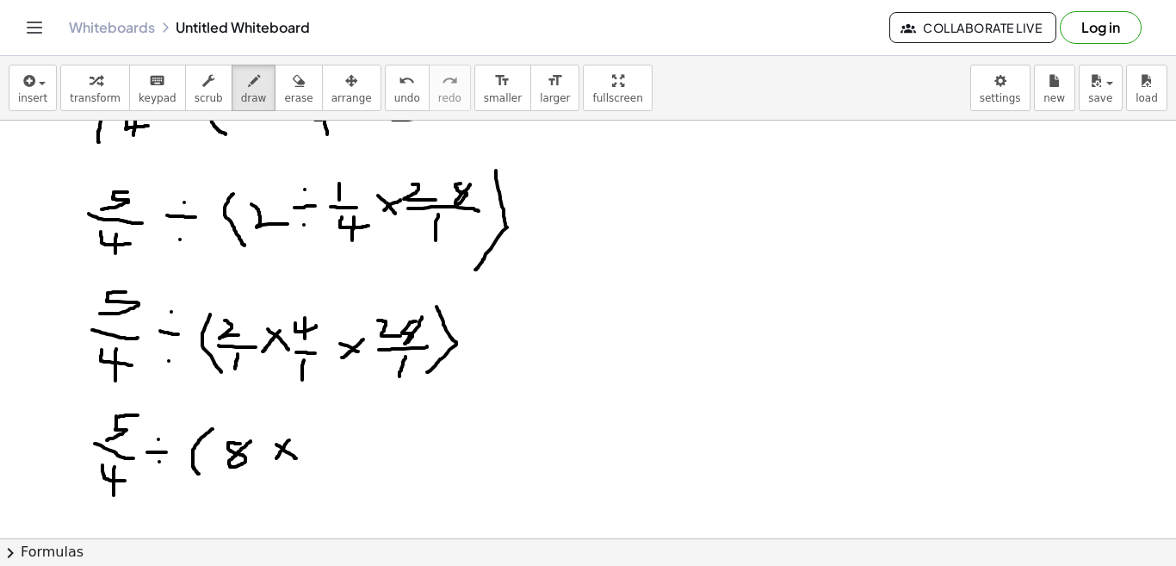
click at [273, 462] on div at bounding box center [588, 31] width 1176 height 1670
drag, startPoint x: 312, startPoint y: 439, endPoint x: 337, endPoint y: 456, distance: 30.3
click at [337, 456] on div at bounding box center [588, 31] width 1176 height 1670
click at [361, 436] on div at bounding box center [588, 31] width 1176 height 1670
drag, startPoint x: 376, startPoint y: 425, endPoint x: 363, endPoint y: 471, distance: 47.4
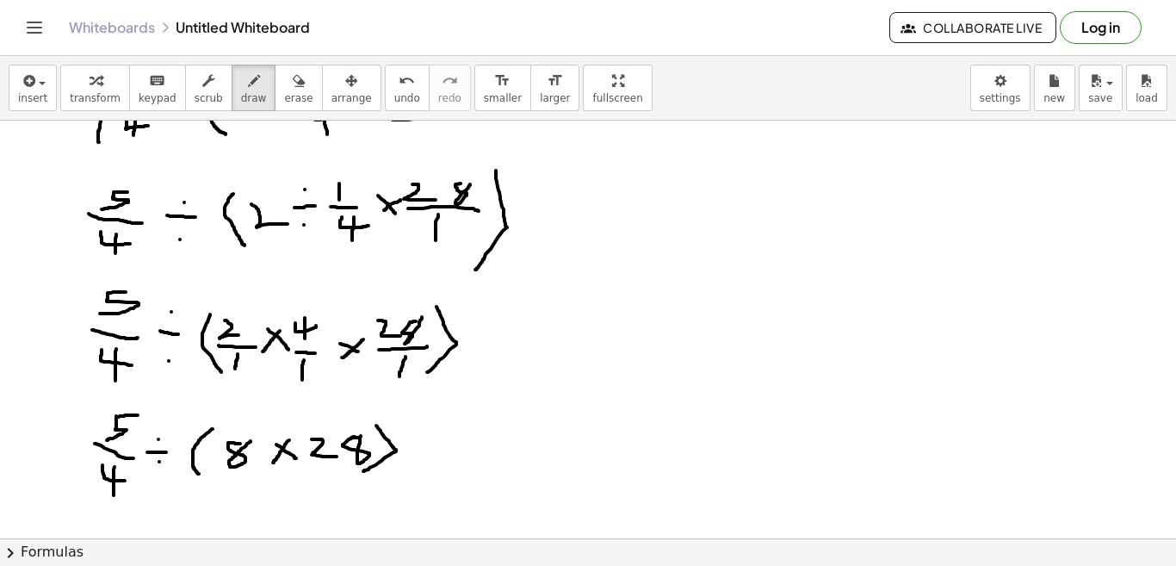
click at [363, 471] on div at bounding box center [588, 31] width 1176 height 1670
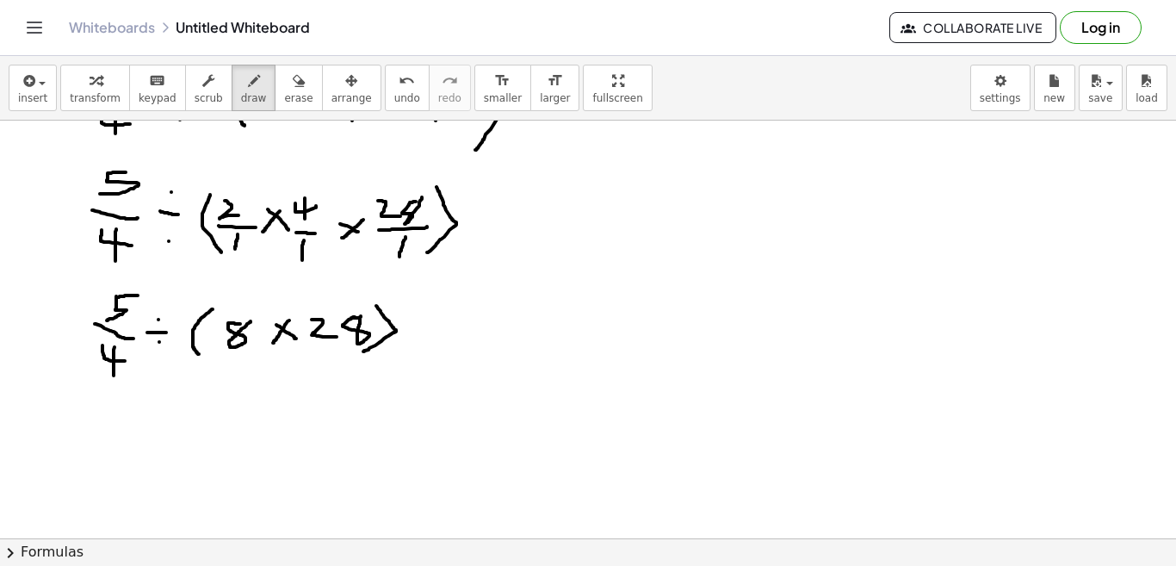
scroll to position [1051, 0]
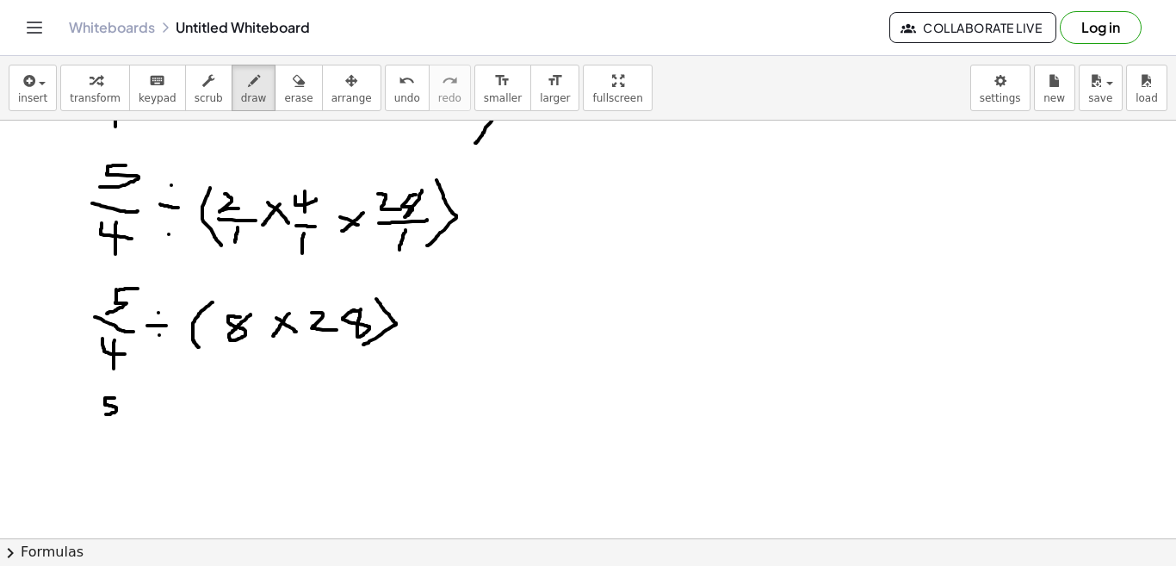
drag, startPoint x: 114, startPoint y: 398, endPoint x: 103, endPoint y: 415, distance: 20.5
drag, startPoint x: 91, startPoint y: 424, endPoint x: 131, endPoint y: 428, distance: 39.8
drag, startPoint x: 108, startPoint y: 435, endPoint x: 139, endPoint y: 451, distance: 35.0
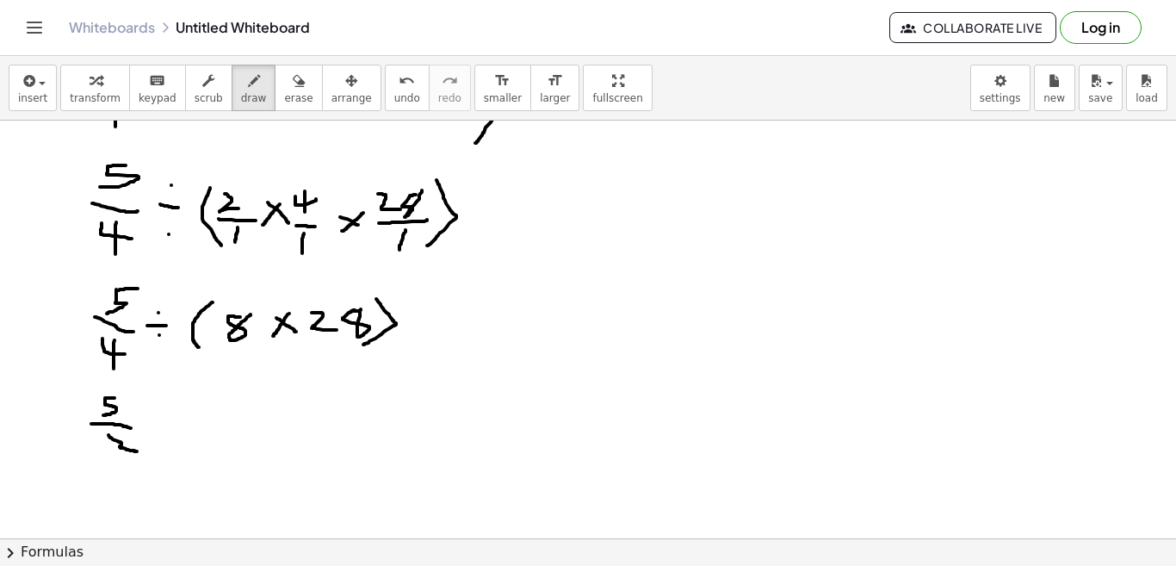
drag, startPoint x: 133, startPoint y: 441, endPoint x: 128, endPoint y: 457, distance: 16.9
drag, startPoint x: 153, startPoint y: 423, endPoint x: 171, endPoint y: 417, distance: 19.1
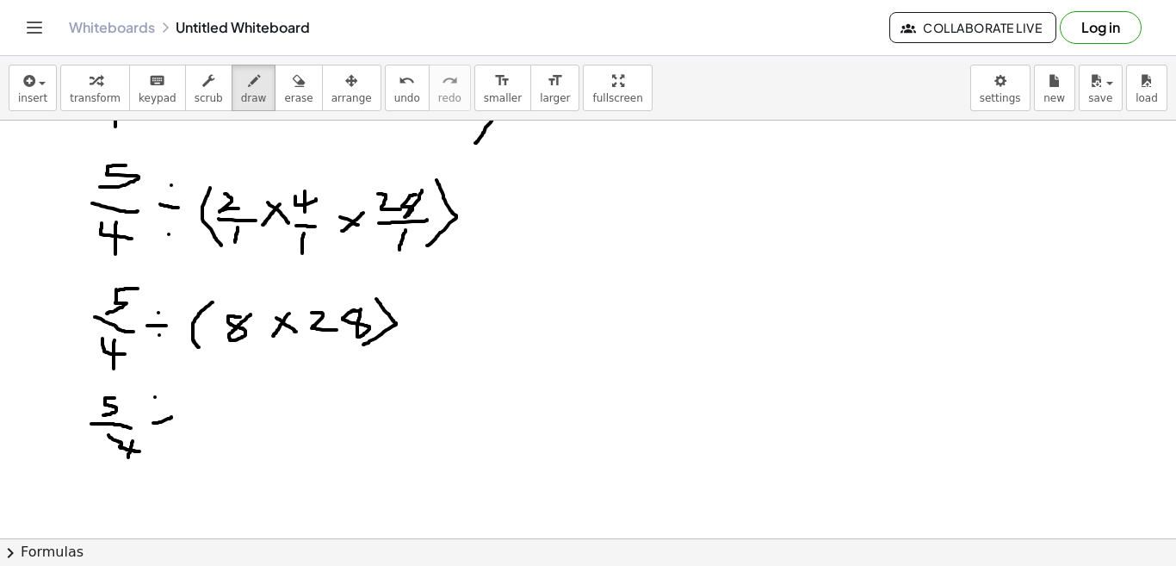
drag, startPoint x: 200, startPoint y: 403, endPoint x: 227, endPoint y: 419, distance: 32.0
drag, startPoint x: 250, startPoint y: 407, endPoint x: 276, endPoint y: 424, distance: 31.8
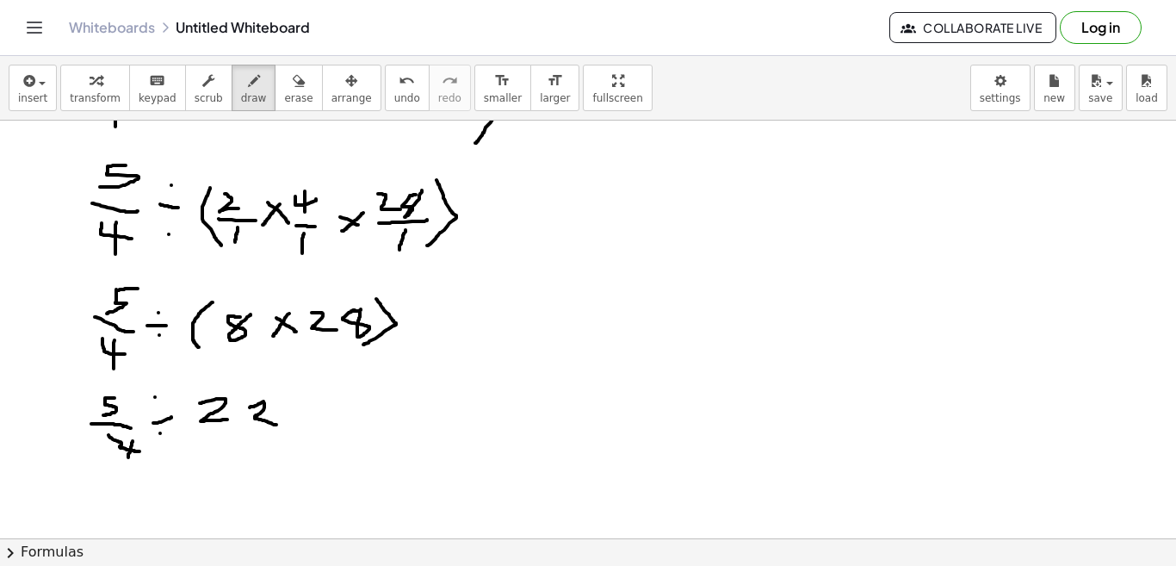
drag, startPoint x: 292, startPoint y: 401, endPoint x: 315, endPoint y: 417, distance: 27.9
drag, startPoint x: 306, startPoint y: 404, endPoint x: 298, endPoint y: 432, distance: 29.4
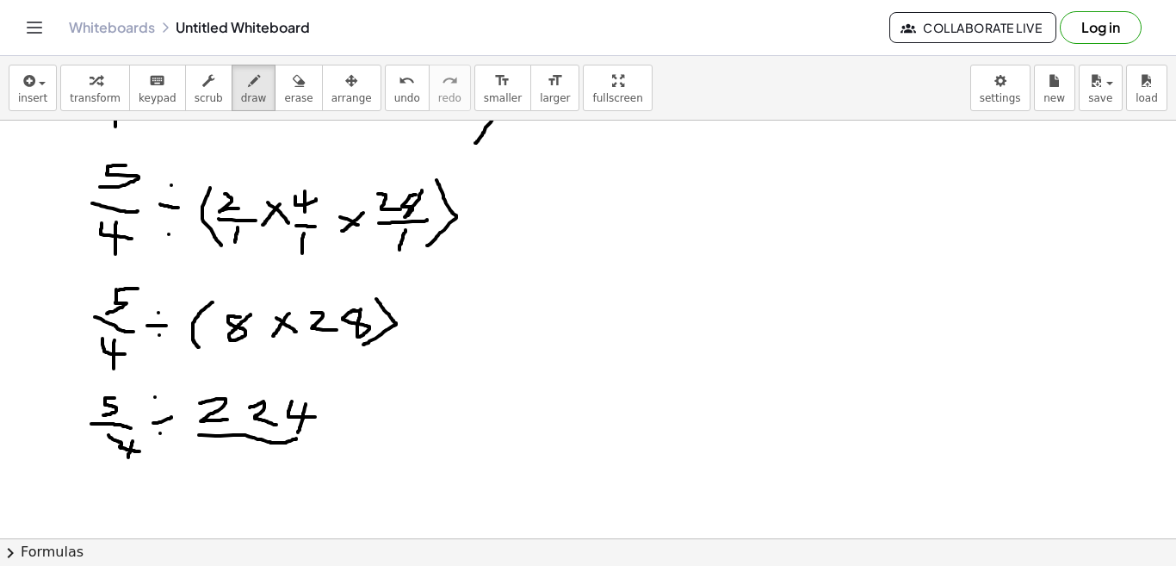
drag, startPoint x: 199, startPoint y: 435, endPoint x: 296, endPoint y: 438, distance: 97.3
drag, startPoint x: 239, startPoint y: 448, endPoint x: 232, endPoint y: 470, distance: 23.4
drag, startPoint x: 346, startPoint y: 432, endPoint x: 379, endPoint y: 430, distance: 32.8
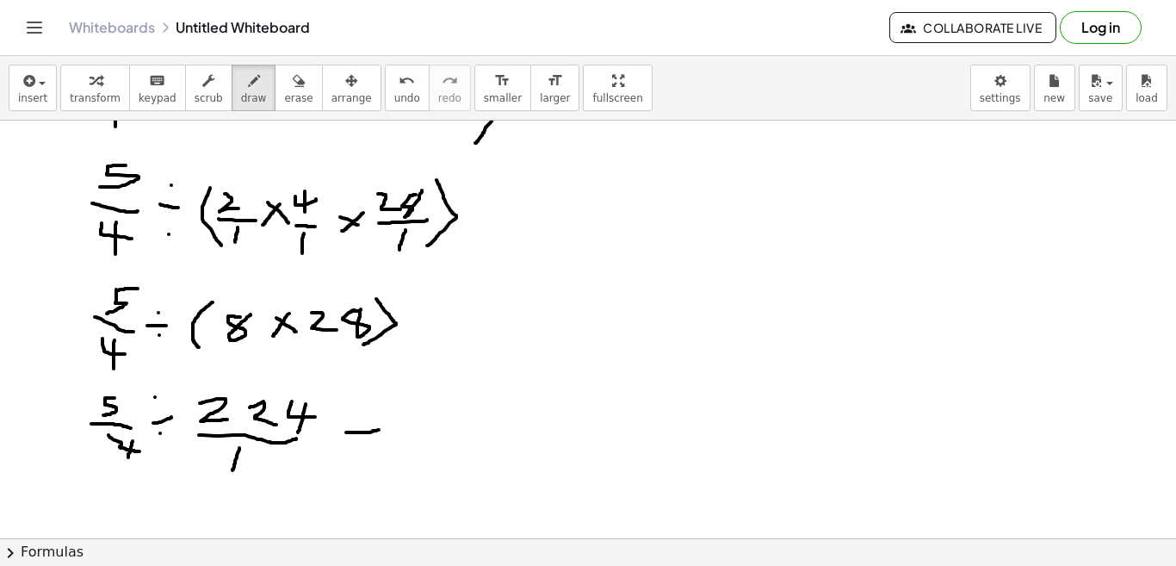
drag, startPoint x: 351, startPoint y: 445, endPoint x: 393, endPoint y: 446, distance: 41.3
drag, startPoint x: 450, startPoint y: 405, endPoint x: 439, endPoint y: 427, distance: 25.0
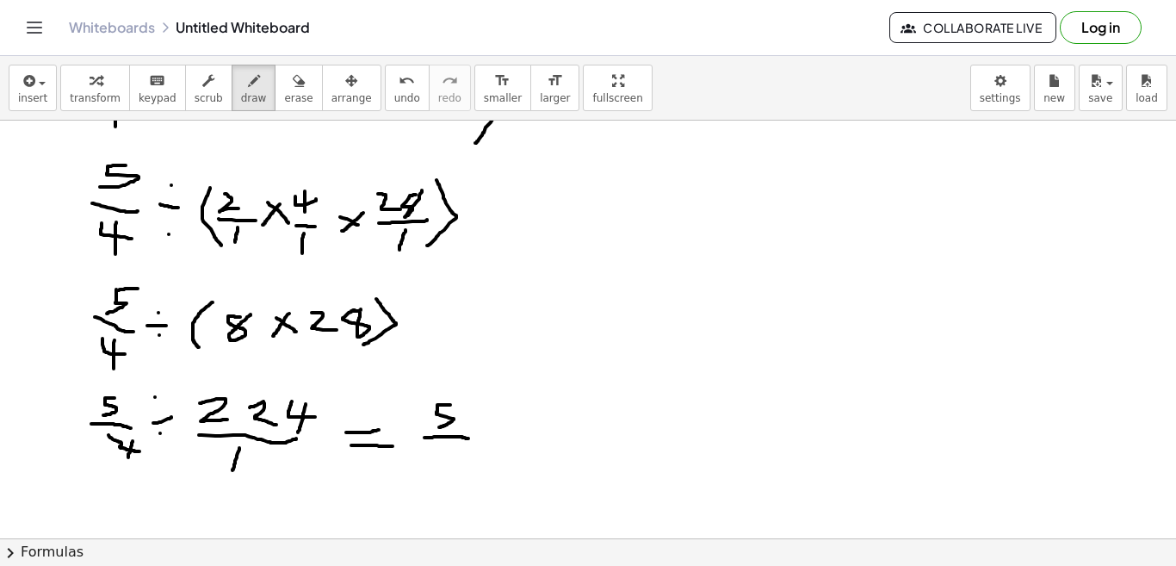
drag, startPoint x: 424, startPoint y: 437, endPoint x: 468, endPoint y: 438, distance: 43.9
drag, startPoint x: 441, startPoint y: 448, endPoint x: 457, endPoint y: 467, distance: 25.0
drag, startPoint x: 451, startPoint y: 455, endPoint x: 448, endPoint y: 480, distance: 25.1
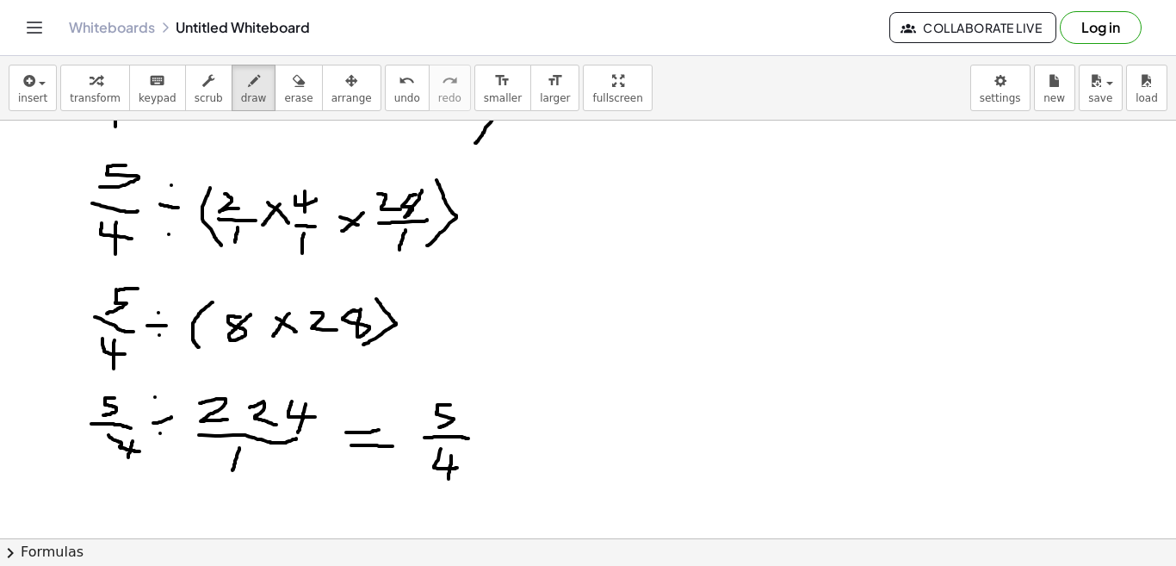
drag, startPoint x: 479, startPoint y: 434, endPoint x: 502, endPoint y: 448, distance: 27.5
drag, startPoint x: 500, startPoint y: 432, endPoint x: 478, endPoint y: 455, distance: 31.7
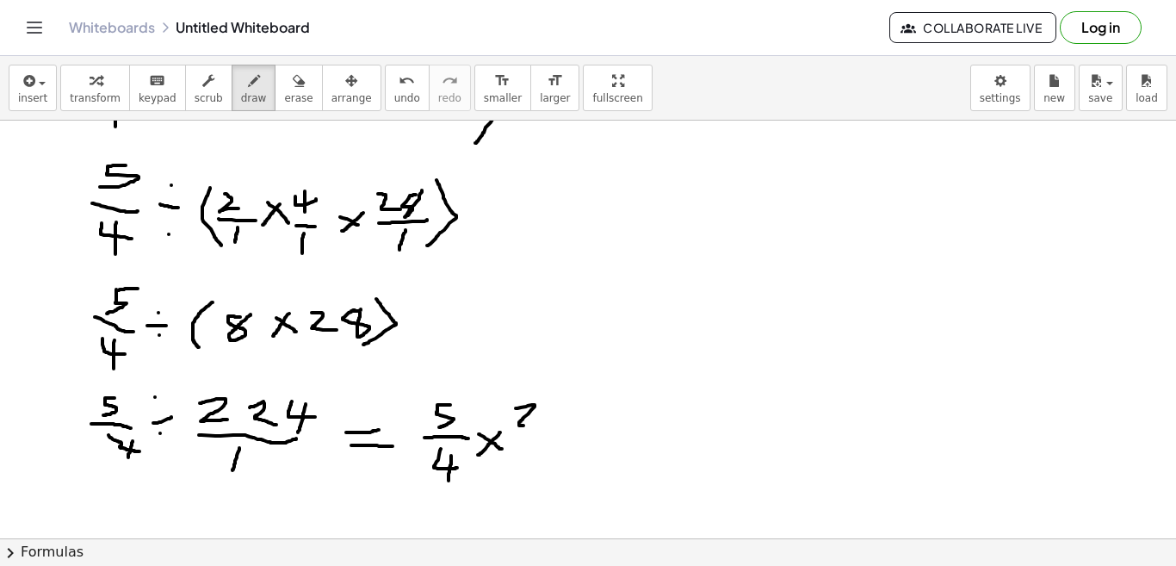
drag, startPoint x: 516, startPoint y: 408, endPoint x: 523, endPoint y: 424, distance: 18.1
drag, startPoint x: 546, startPoint y: 407, endPoint x: 544, endPoint y: 424, distance: 17.3
drag, startPoint x: 524, startPoint y: 439, endPoint x: 584, endPoint y: 443, distance: 60.4
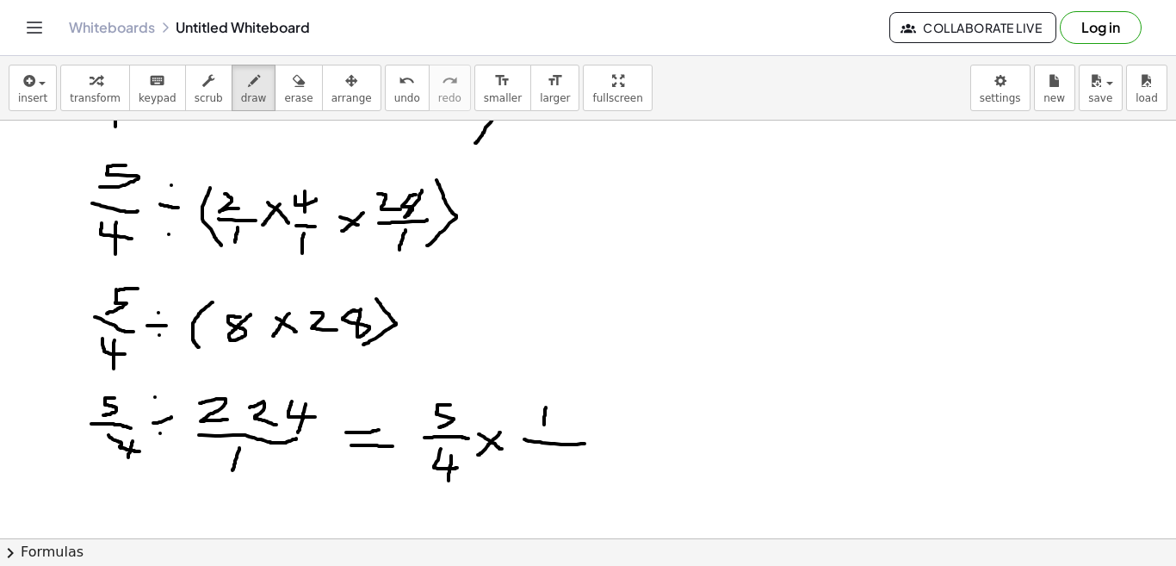
drag, startPoint x: 529, startPoint y: 461, endPoint x: 556, endPoint y: 477, distance: 31.3
drag, startPoint x: 560, startPoint y: 462, endPoint x: 587, endPoint y: 473, distance: 29.4
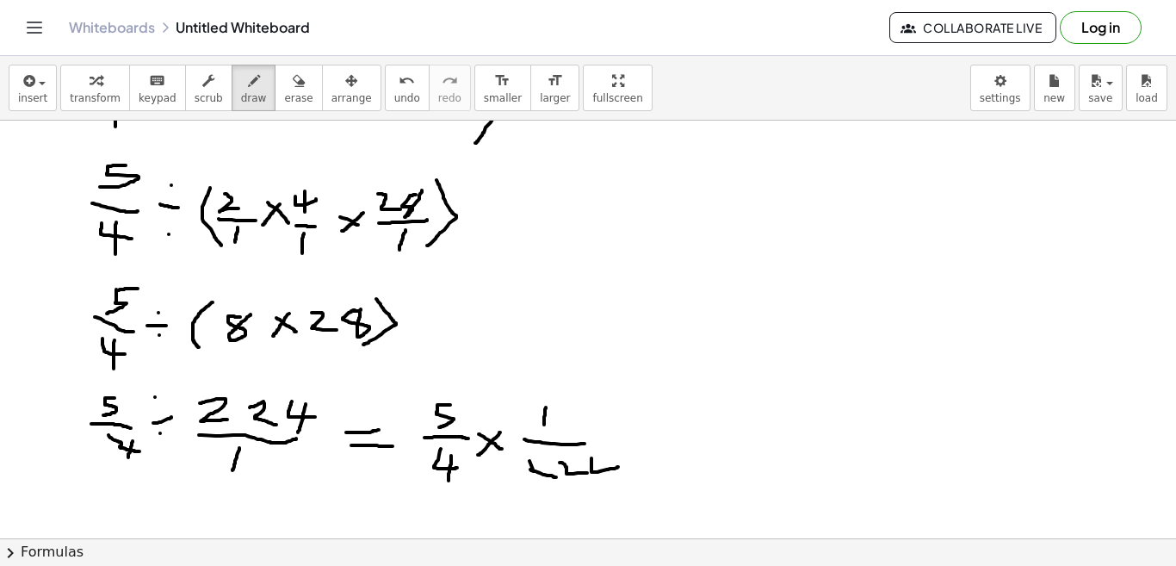
drag, startPoint x: 591, startPoint y: 458, endPoint x: 618, endPoint y: 467, distance: 28.0
drag, startPoint x: 609, startPoint y: 457, endPoint x: 607, endPoint y: 483, distance: 26.0
drag, startPoint x: 650, startPoint y: 436, endPoint x: 682, endPoint y: 430, distance: 32.4
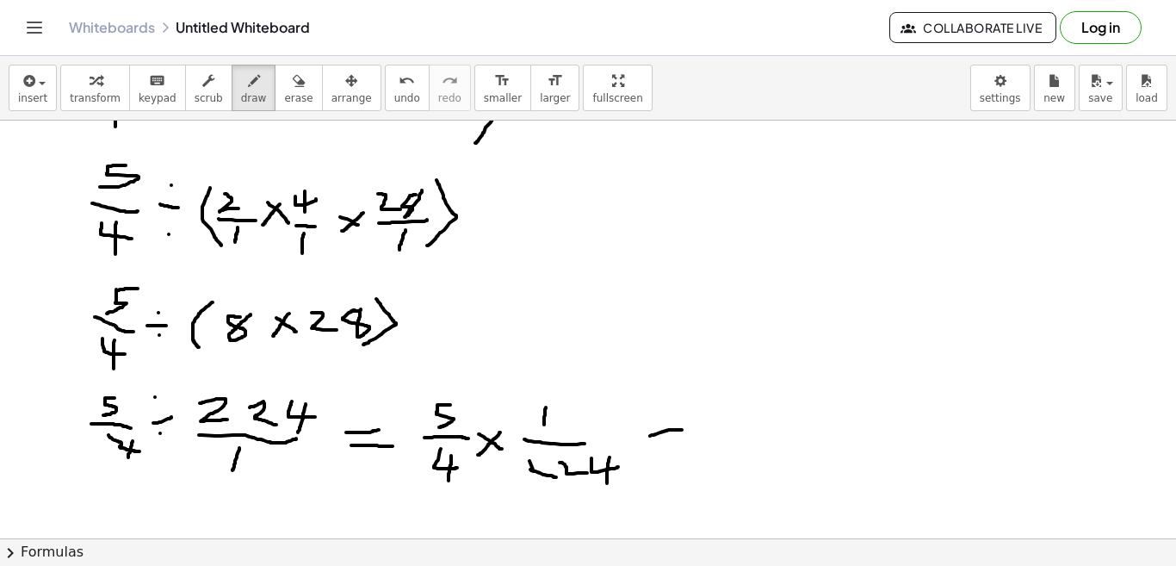
drag, startPoint x: 667, startPoint y: 437, endPoint x: 685, endPoint y: 441, distance: 18.4
drag, startPoint x: 732, startPoint y: 408, endPoint x: 719, endPoint y: 434, distance: 28.9
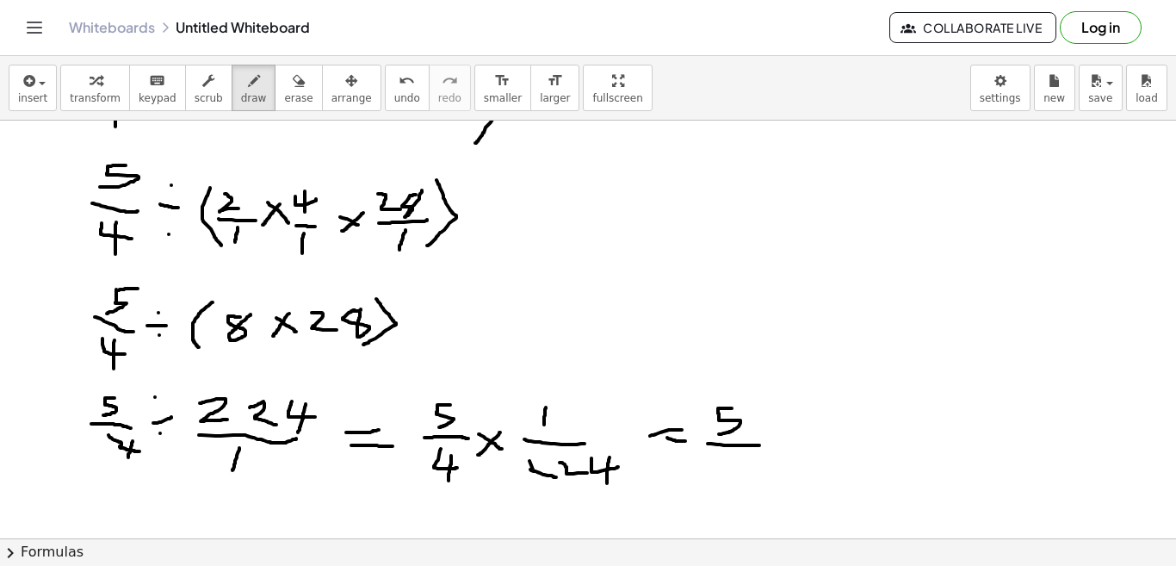
drag, startPoint x: 708, startPoint y: 443, endPoint x: 759, endPoint y: 445, distance: 51.7
drag, startPoint x: 741, startPoint y: 451, endPoint x: 746, endPoint y: 472, distance: 21.3
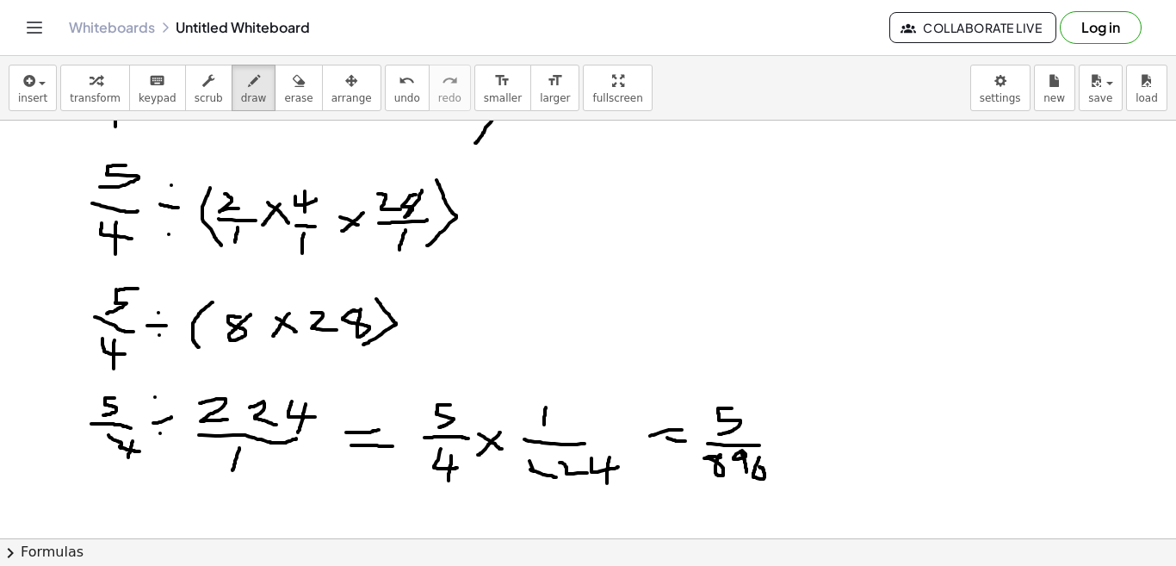
drag, startPoint x: 759, startPoint y: 457, endPoint x: 749, endPoint y: 465, distance: 12.9
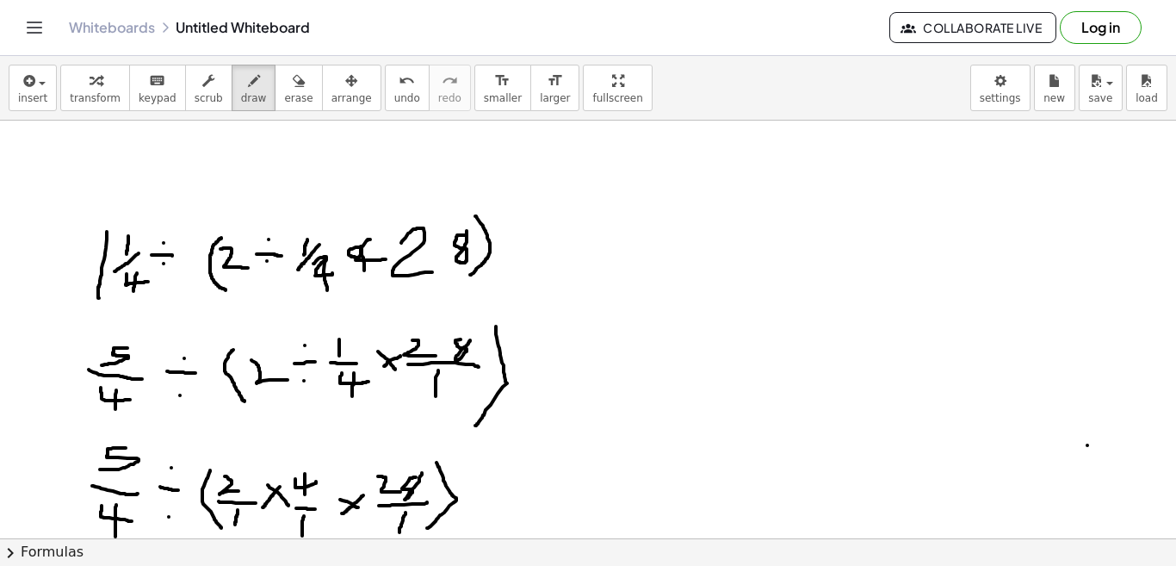
scroll to position [772, 0]
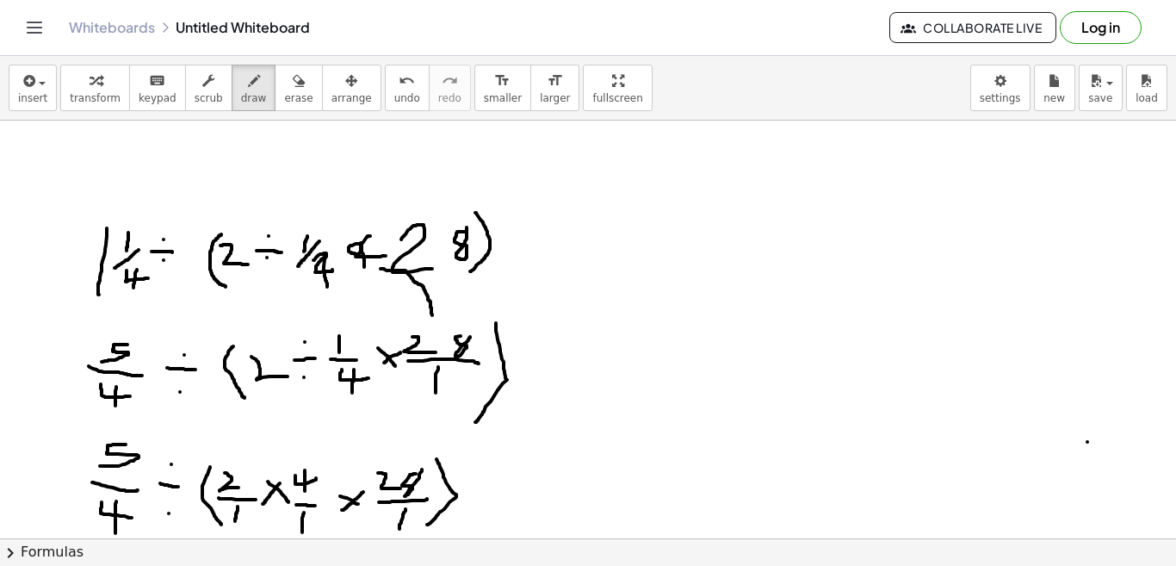
drag, startPoint x: 380, startPoint y: 269, endPoint x: 437, endPoint y: 319, distance: 75.6
click at [437, 319] on div at bounding box center [588, 183] width 1176 height 1670
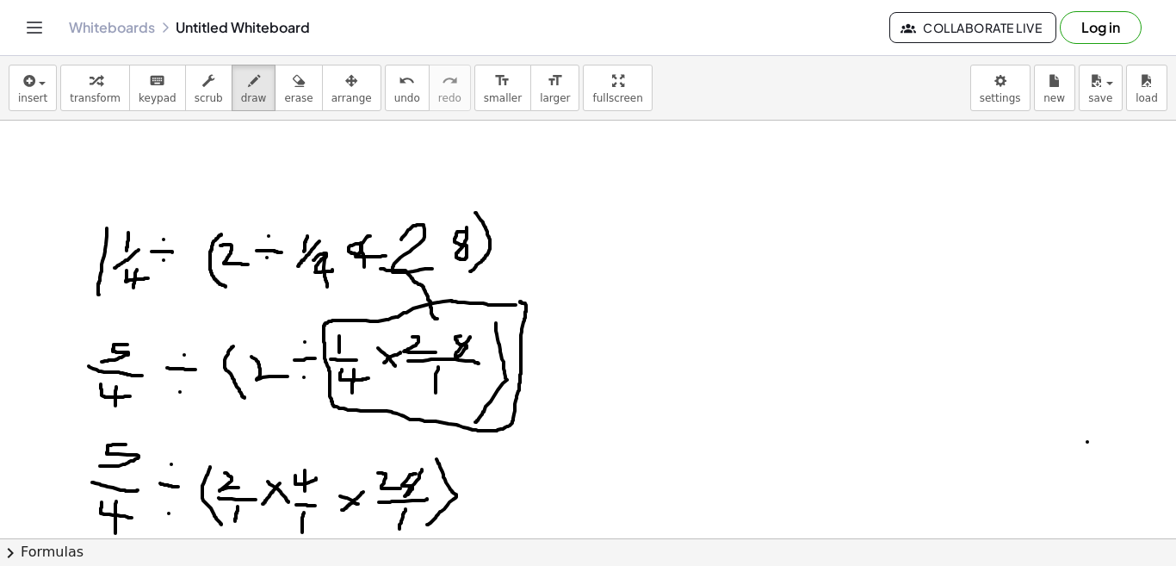
click at [520, 302] on div at bounding box center [588, 183] width 1176 height 1670
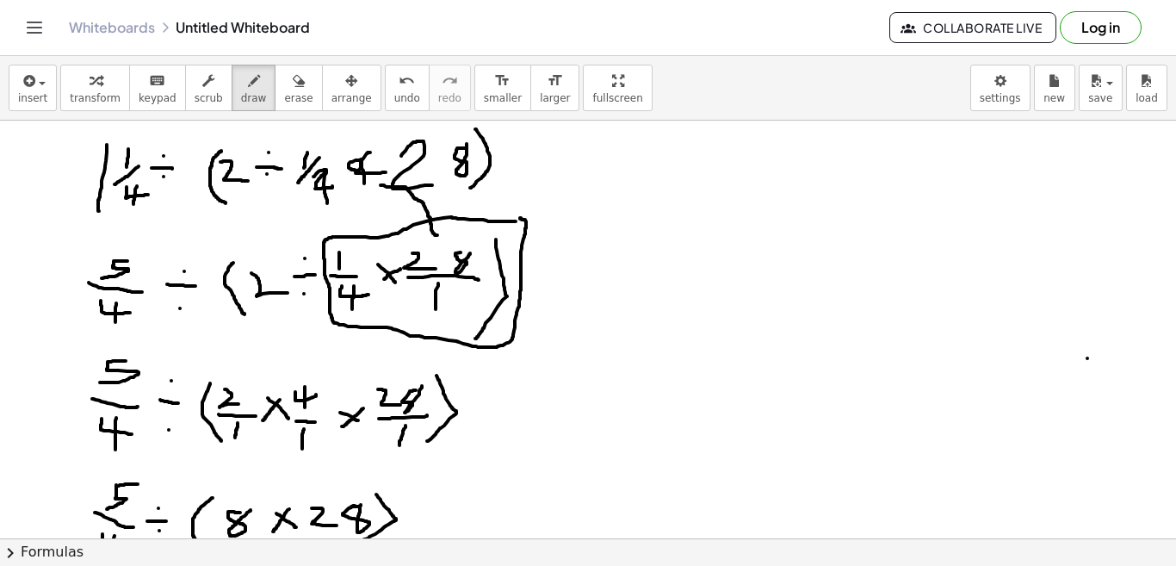
scroll to position [875, 0]
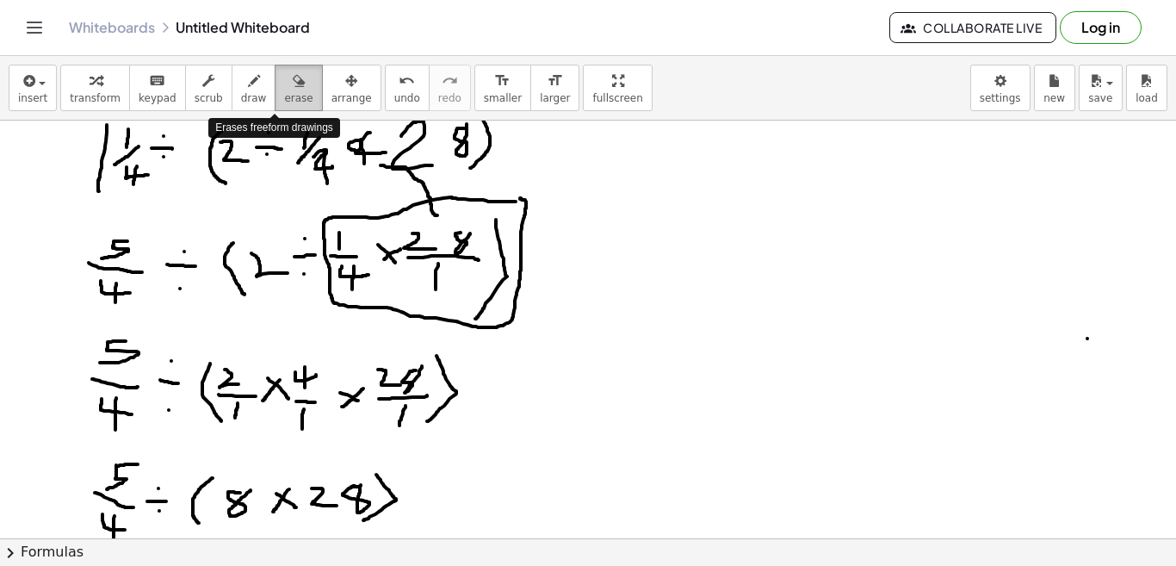
click at [293, 83] on icon "button" at bounding box center [299, 81] width 12 height 21
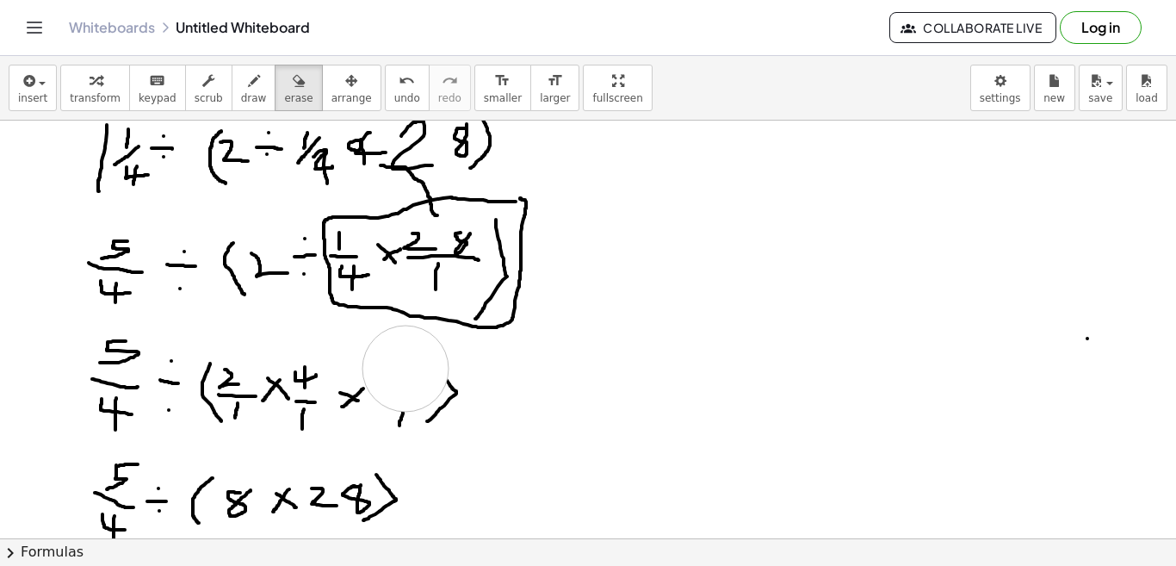
click at [405, 368] on div at bounding box center [588, 80] width 1176 height 1670
click at [399, 417] on div at bounding box center [588, 80] width 1176 height 1670
click at [345, 392] on div at bounding box center [588, 80] width 1176 height 1670
click at [295, 371] on div at bounding box center [588, 80] width 1176 height 1670
click at [303, 424] on div at bounding box center [588, 80] width 1176 height 1670
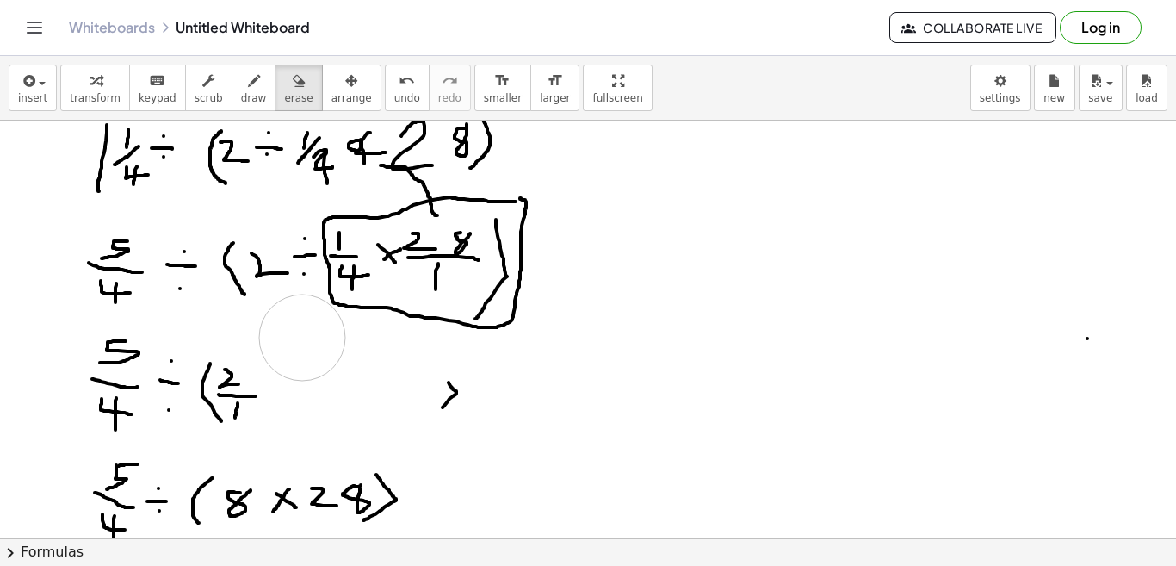
click at [302, 337] on div at bounding box center [588, 80] width 1176 height 1670
drag, startPoint x: 269, startPoint y: 393, endPoint x: 284, endPoint y: 393, distance: 14.6
click at [284, 393] on div at bounding box center [588, 80] width 1176 height 1670
click at [248, 79] on icon "button" at bounding box center [254, 81] width 12 height 21
drag, startPoint x: 268, startPoint y: 393, endPoint x: 283, endPoint y: 394, distance: 15.5
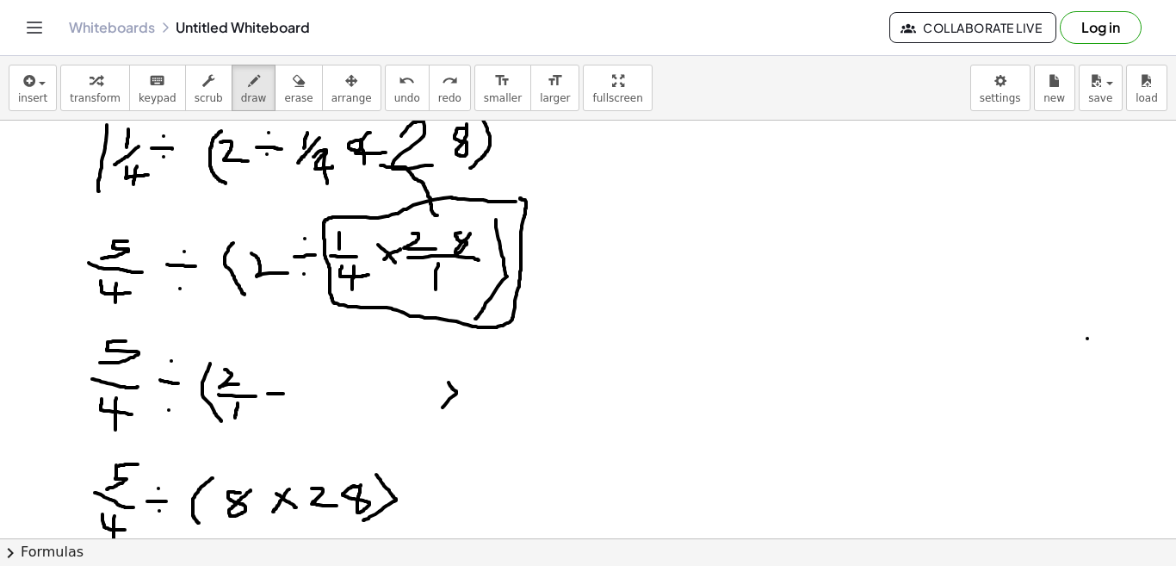
click at [283, 394] on div at bounding box center [588, 80] width 1176 height 1670
click at [273, 380] on div at bounding box center [588, 80] width 1176 height 1670
click at [274, 403] on div at bounding box center [588, 80] width 1176 height 1670
drag, startPoint x: 306, startPoint y: 371, endPoint x: 325, endPoint y: 387, distance: 25.0
click at [325, 387] on div at bounding box center [588, 80] width 1176 height 1670
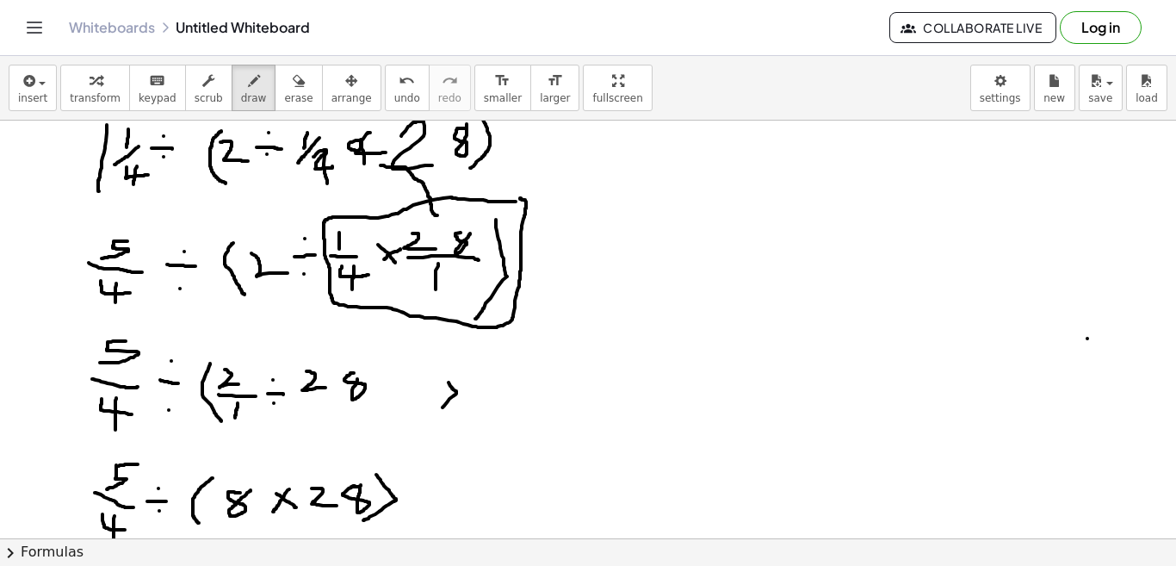
click at [356, 370] on div at bounding box center [588, 80] width 1176 height 1670
drag, startPoint x: 306, startPoint y: 400, endPoint x: 352, endPoint y: 413, distance: 48.2
click at [352, 413] on div at bounding box center [588, 80] width 1176 height 1670
drag, startPoint x: 314, startPoint y: 412, endPoint x: 337, endPoint y: 420, distance: 23.7
click at [337, 420] on div at bounding box center [588, 80] width 1176 height 1670
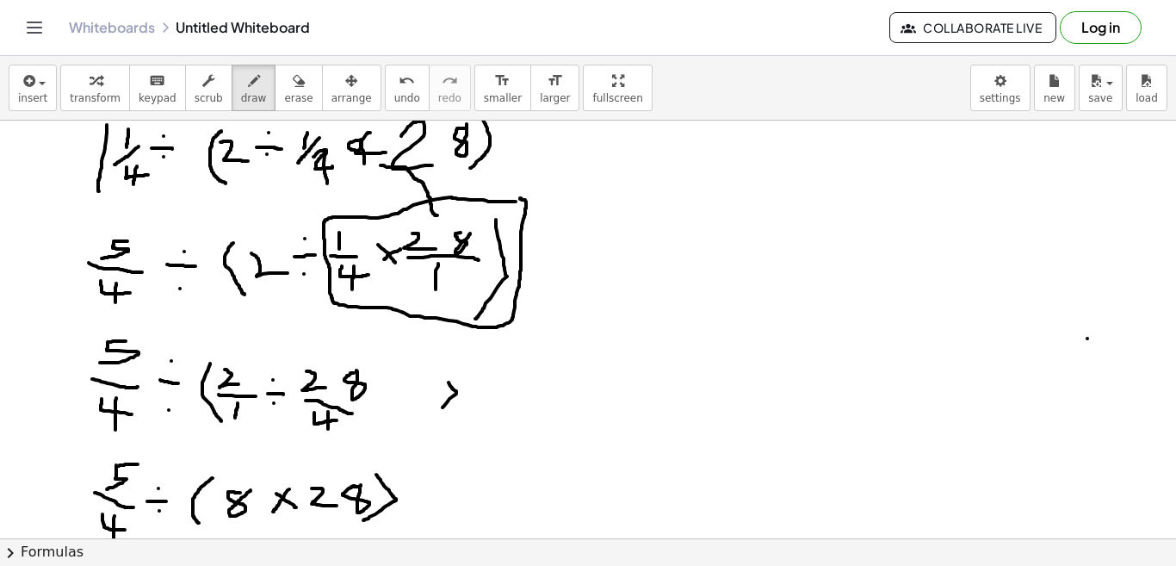
drag, startPoint x: 328, startPoint y: 411, endPoint x: 328, endPoint y: 430, distance: 18.9
click at [328, 430] on div at bounding box center [588, 80] width 1176 height 1670
drag, startPoint x: 370, startPoint y: 359, endPoint x: 347, endPoint y: 424, distance: 69.4
click at [347, 424] on div at bounding box center [588, 80] width 1176 height 1670
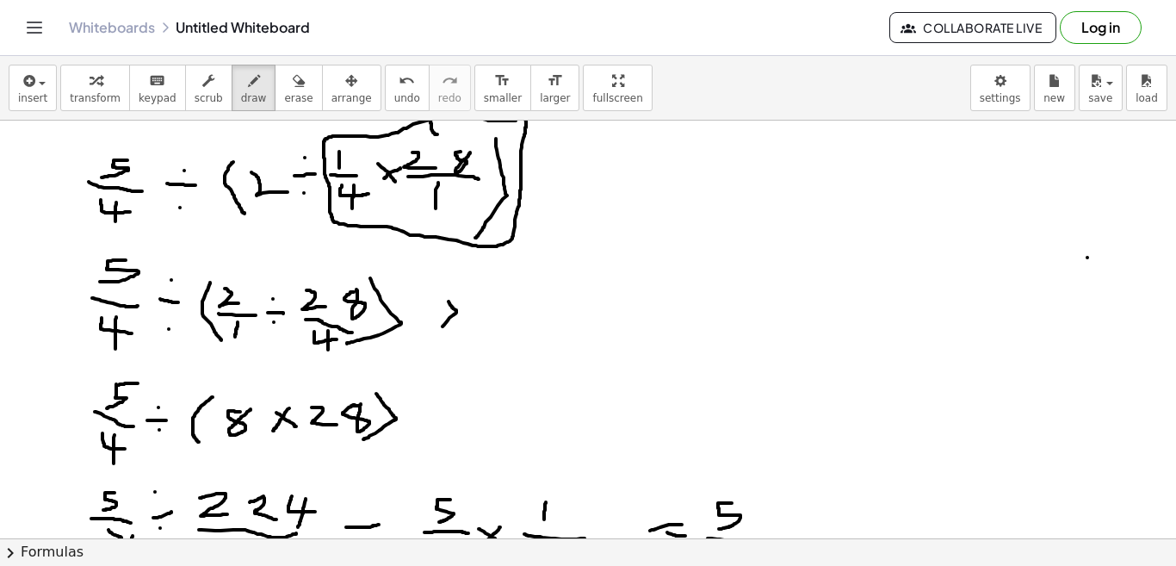
scroll to position [979, 0]
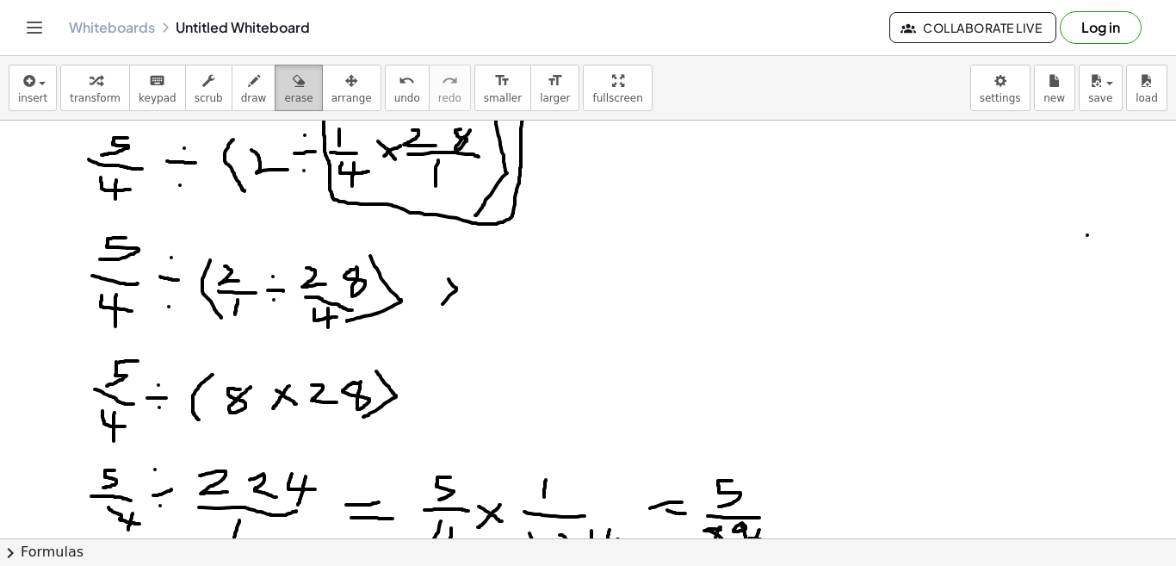
click at [284, 98] on span "erase" at bounding box center [298, 98] width 28 height 12
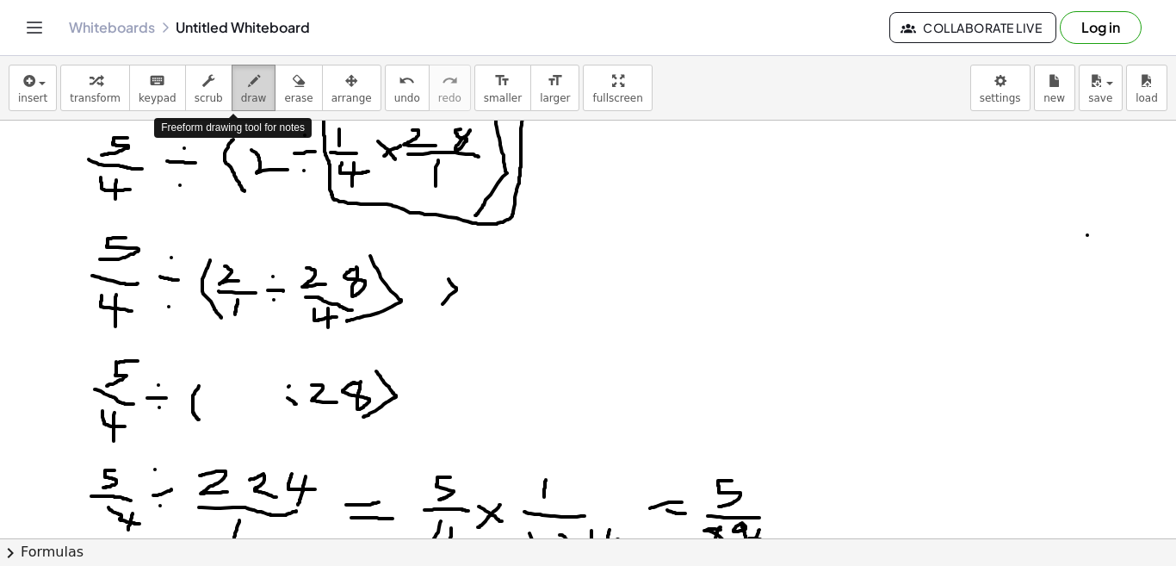
click at [241, 92] on span "draw" at bounding box center [254, 98] width 26 height 12
drag, startPoint x: 209, startPoint y: 393, endPoint x: 236, endPoint y: 401, distance: 27.8
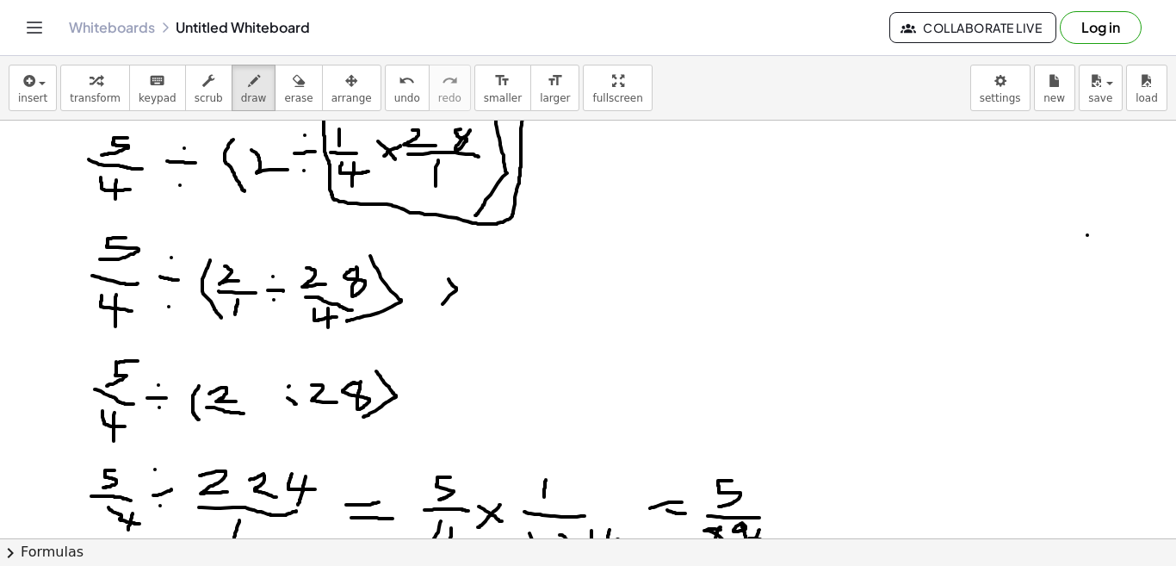
drag, startPoint x: 207, startPoint y: 407, endPoint x: 244, endPoint y: 413, distance: 37.5
drag, startPoint x: 232, startPoint y: 421, endPoint x: 230, endPoint y: 432, distance: 11.5
drag, startPoint x: 282, startPoint y: 385, endPoint x: 298, endPoint y: 422, distance: 40.1
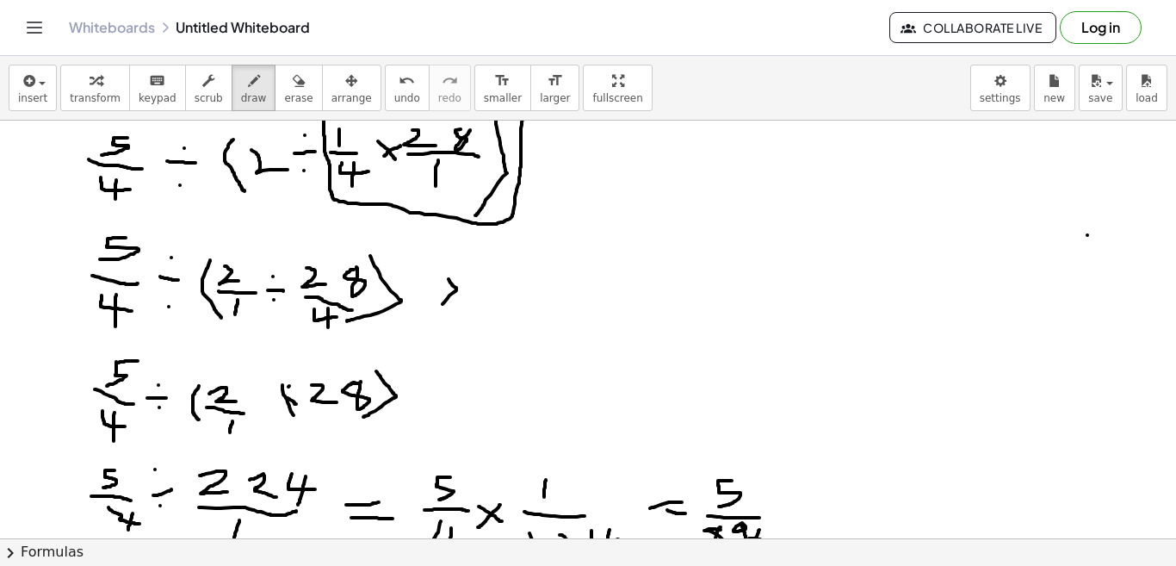
drag, startPoint x: 297, startPoint y: 393, endPoint x: 280, endPoint y: 405, distance: 20.5
drag, startPoint x: 312, startPoint y: 375, endPoint x: 360, endPoint y: 390, distance: 50.4
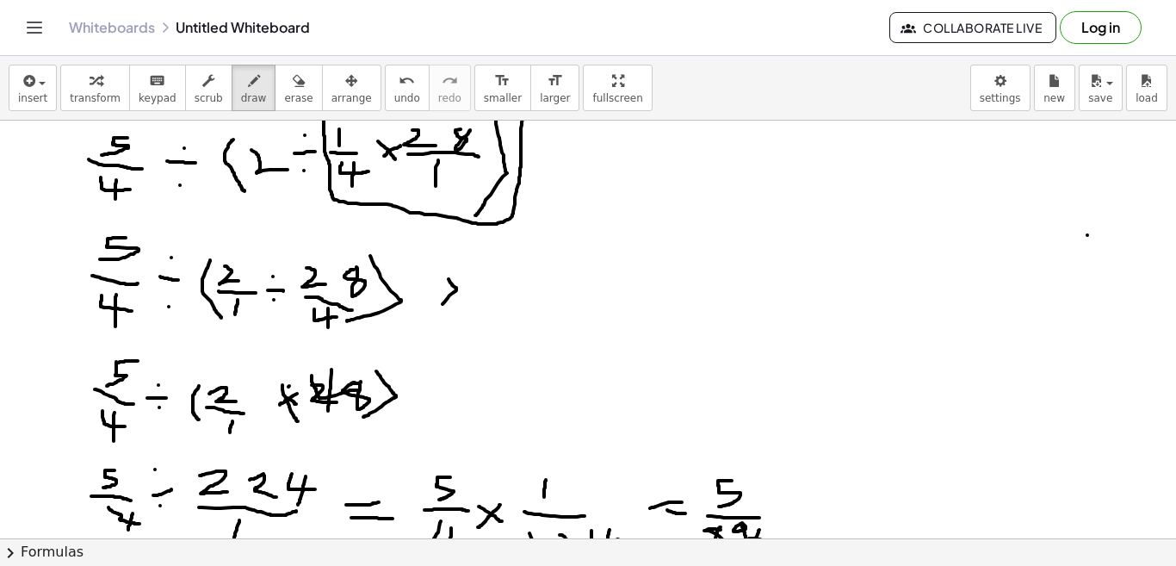
drag, startPoint x: 331, startPoint y: 369, endPoint x: 328, endPoint y: 417, distance: 47.5
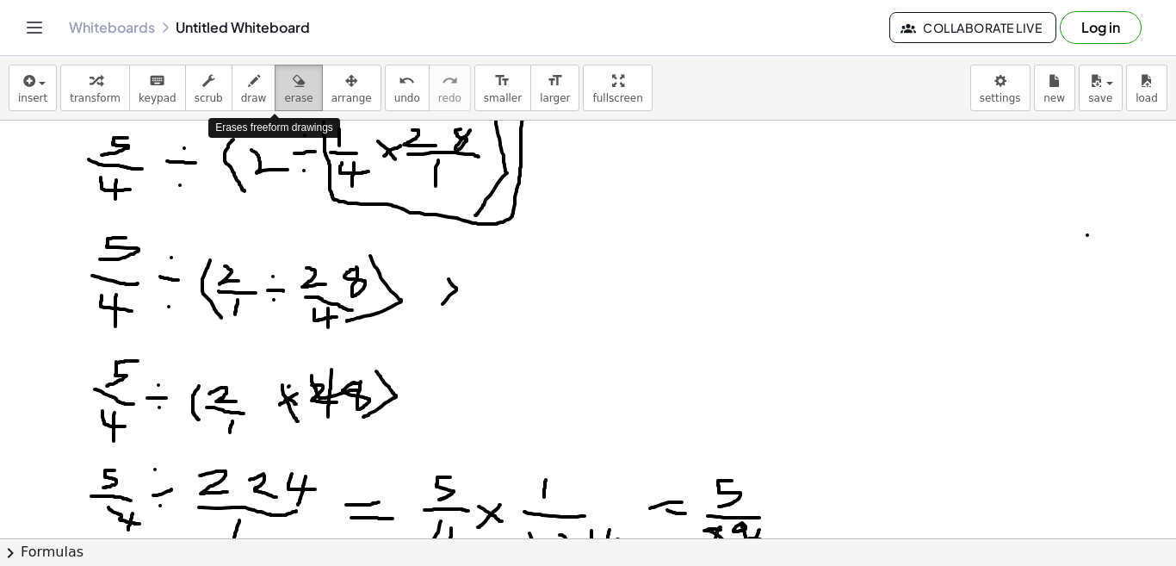
click at [284, 97] on span "erase" at bounding box center [298, 98] width 28 height 12
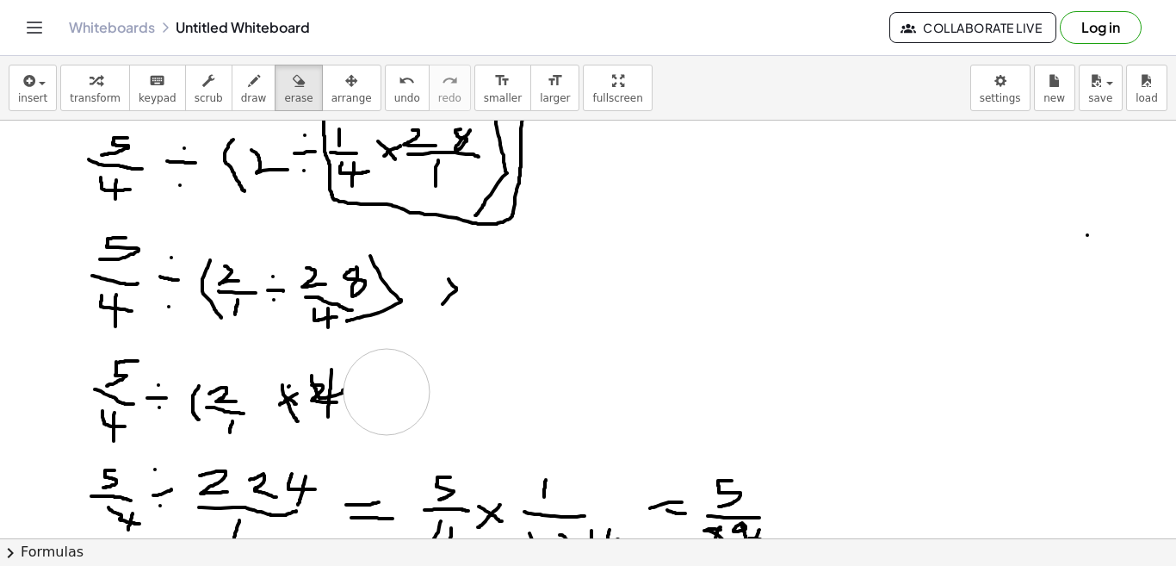
click at [248, 80] on icon "button" at bounding box center [254, 81] width 12 height 21
drag, startPoint x: 319, startPoint y: 386, endPoint x: 340, endPoint y: 393, distance: 22.9
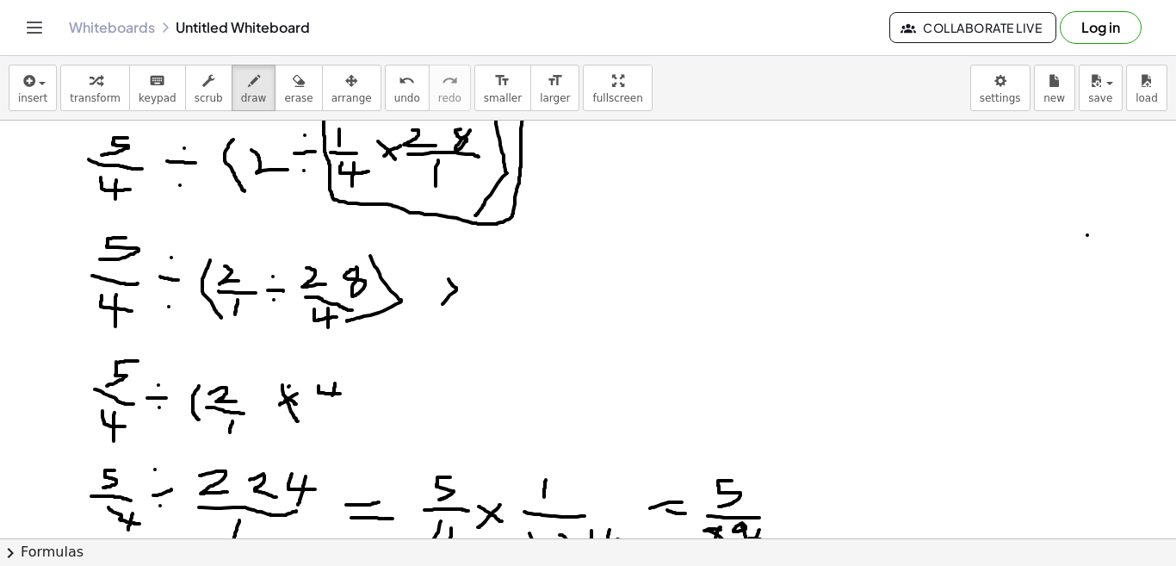
drag, startPoint x: 335, startPoint y: 383, endPoint x: 332, endPoint y: 395, distance: 12.3
drag, startPoint x: 319, startPoint y: 405, endPoint x: 355, endPoint y: 411, distance: 36.8
drag, startPoint x: 326, startPoint y: 417, endPoint x: 345, endPoint y: 433, distance: 24.5
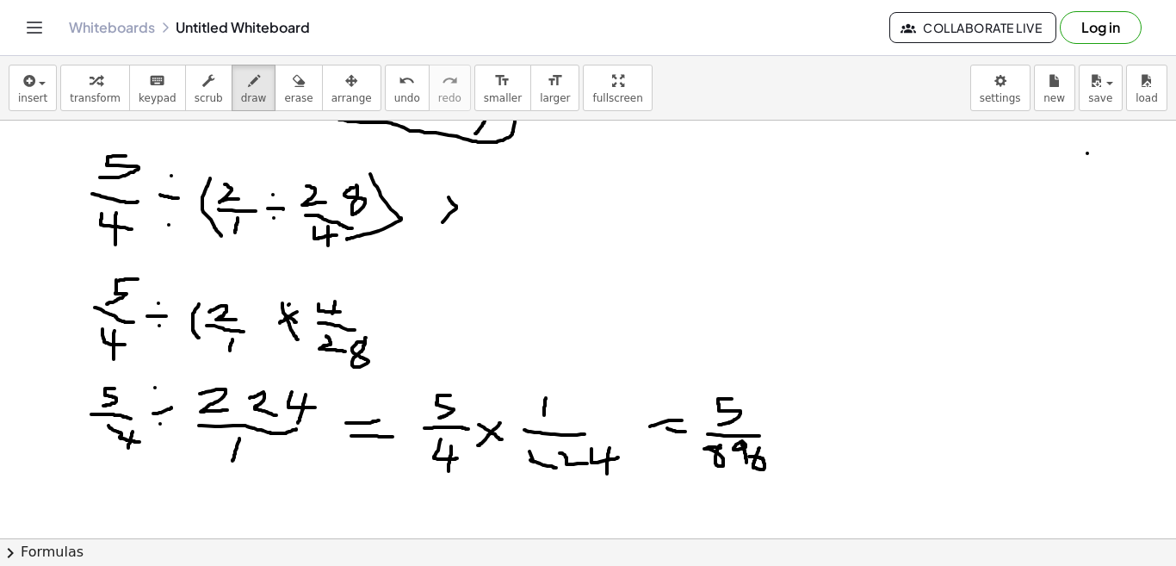
scroll to position [1064, 0]
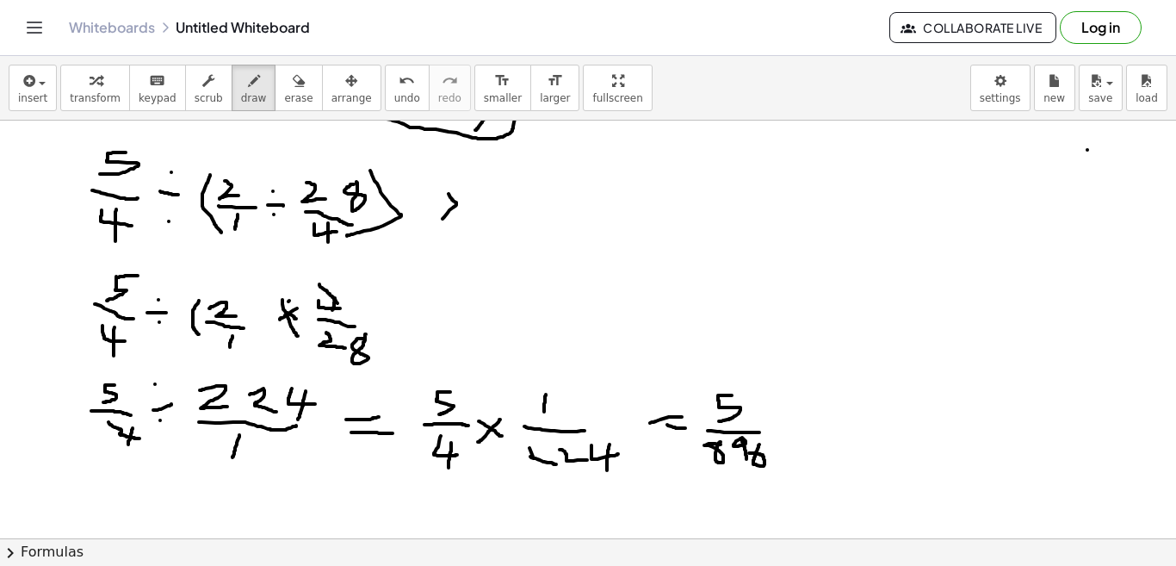
drag, startPoint x: 319, startPoint y: 284, endPoint x: 341, endPoint y: 311, distance: 34.3
drag, startPoint x: 351, startPoint y: 278, endPoint x: 368, endPoint y: 287, distance: 18.5
drag, startPoint x: 319, startPoint y: 329, endPoint x: 389, endPoint y: 374, distance: 83.3
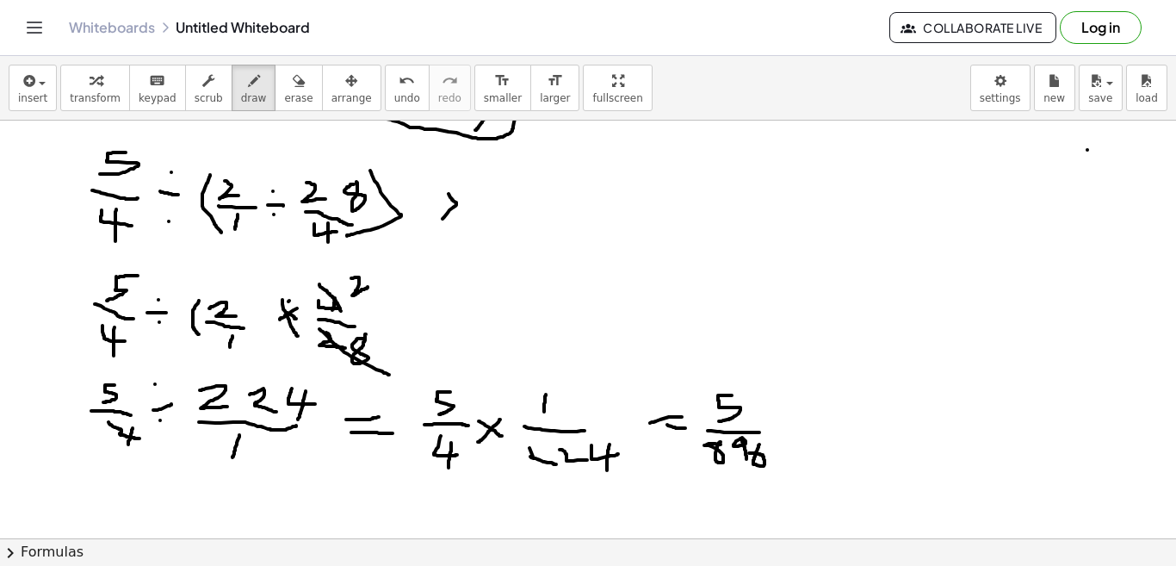
drag, startPoint x: 384, startPoint y: 342, endPoint x: 385, endPoint y: 353, distance: 11.2
drag, startPoint x: 398, startPoint y: 343, endPoint x: 412, endPoint y: 349, distance: 16.2
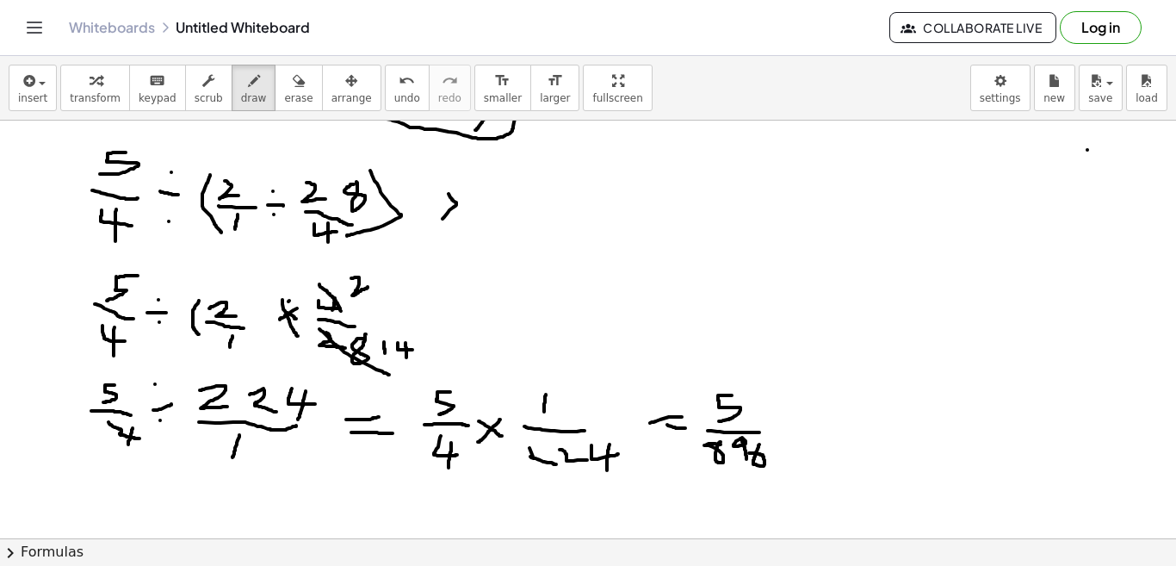
drag, startPoint x: 405, startPoint y: 343, endPoint x: 406, endPoint y: 357, distance: 14.7
drag, startPoint x: 203, startPoint y: 284, endPoint x: 230, endPoint y: 317, distance: 42.2
drag, startPoint x: 377, startPoint y: 332, endPoint x: 415, endPoint y: 356, distance: 44.4
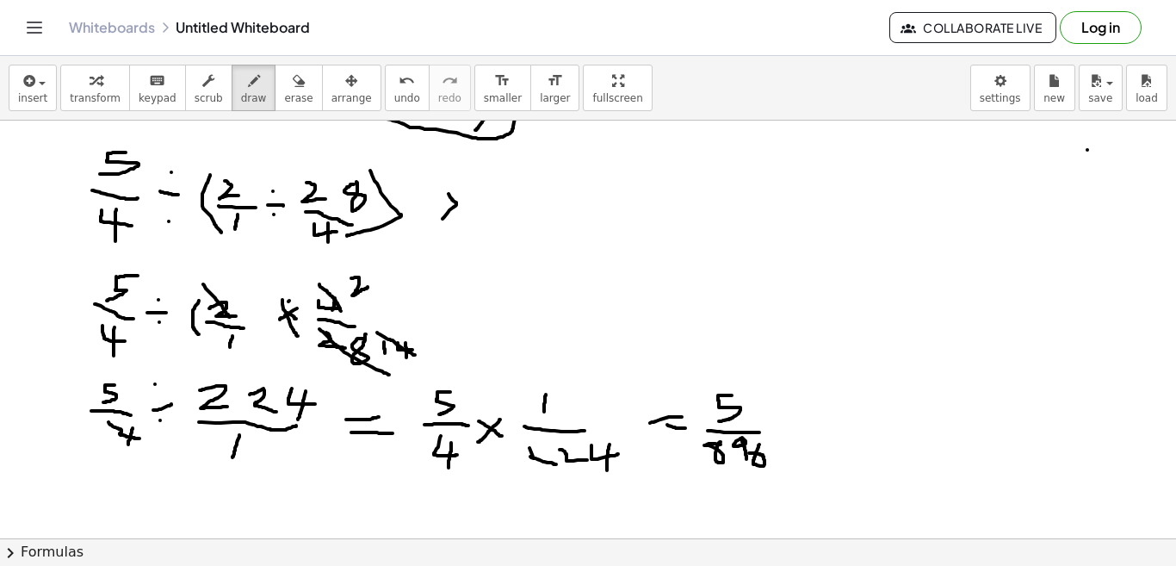
drag, startPoint x: 424, startPoint y: 344, endPoint x: 436, endPoint y: 363, distance: 22.4
click at [284, 92] on span "erase" at bounding box center [298, 98] width 28 height 12
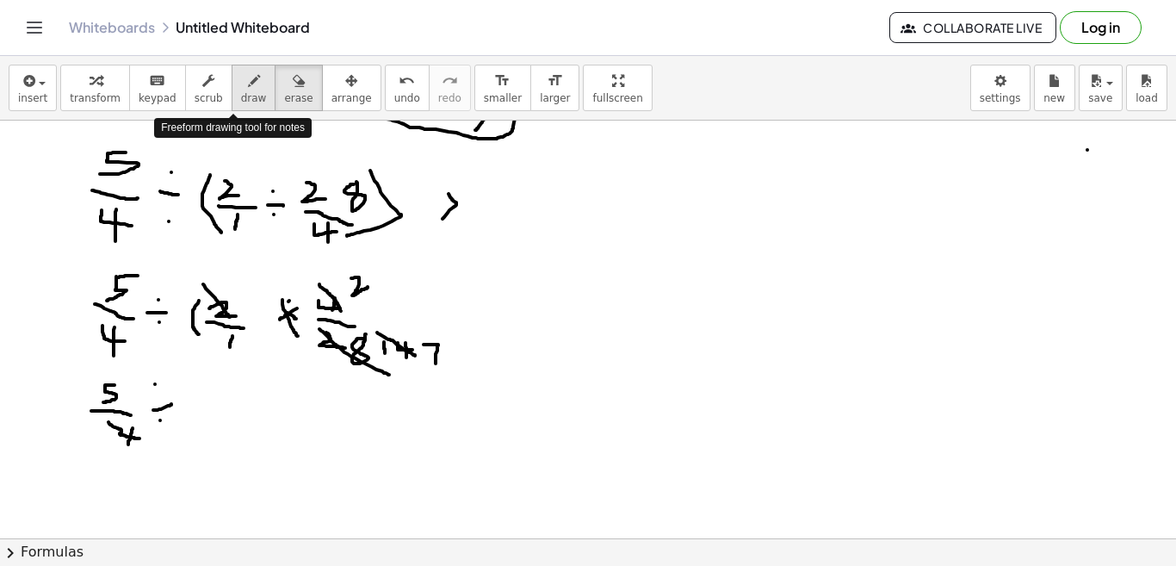
click at [241, 96] on span "draw" at bounding box center [254, 98] width 26 height 12
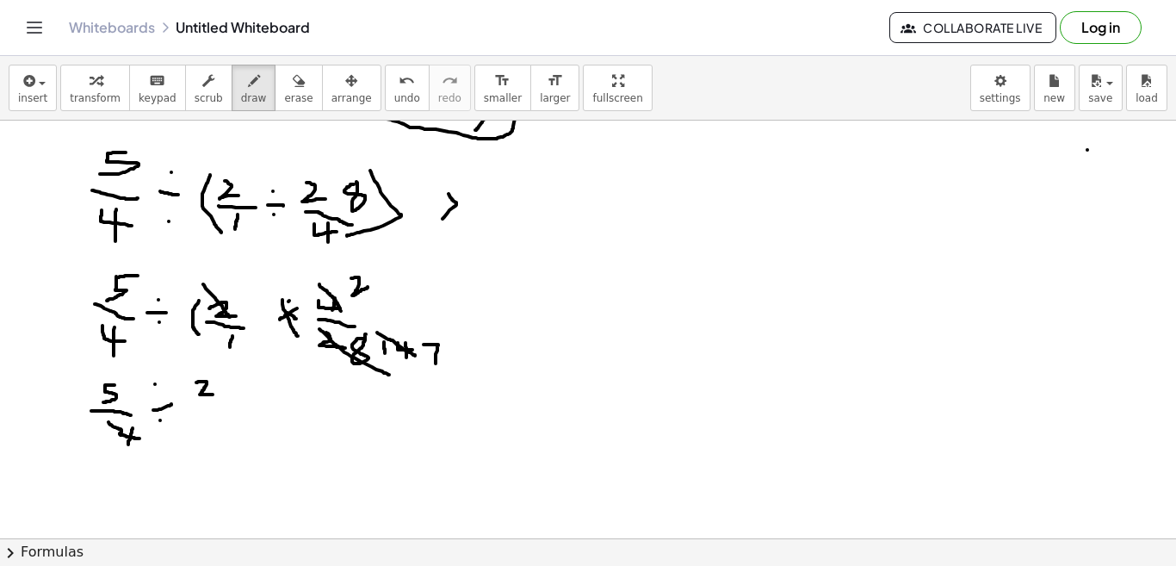
drag, startPoint x: 196, startPoint y: 382, endPoint x: 217, endPoint y: 396, distance: 24.8
drag, startPoint x: 191, startPoint y: 405, endPoint x: 232, endPoint y: 405, distance: 41.3
drag, startPoint x: 203, startPoint y: 411, endPoint x: 207, endPoint y: 436, distance: 24.3
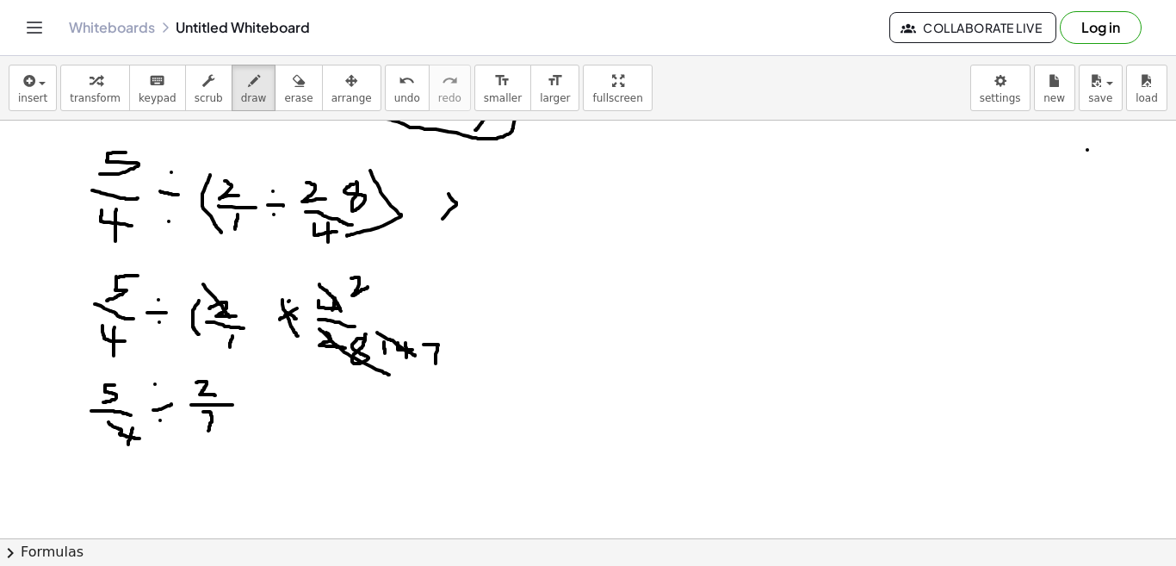
drag, startPoint x: 273, startPoint y: 405, endPoint x: 299, endPoint y: 405, distance: 25.8
drag, startPoint x: 273, startPoint y: 418, endPoint x: 306, endPoint y: 416, distance: 32.8
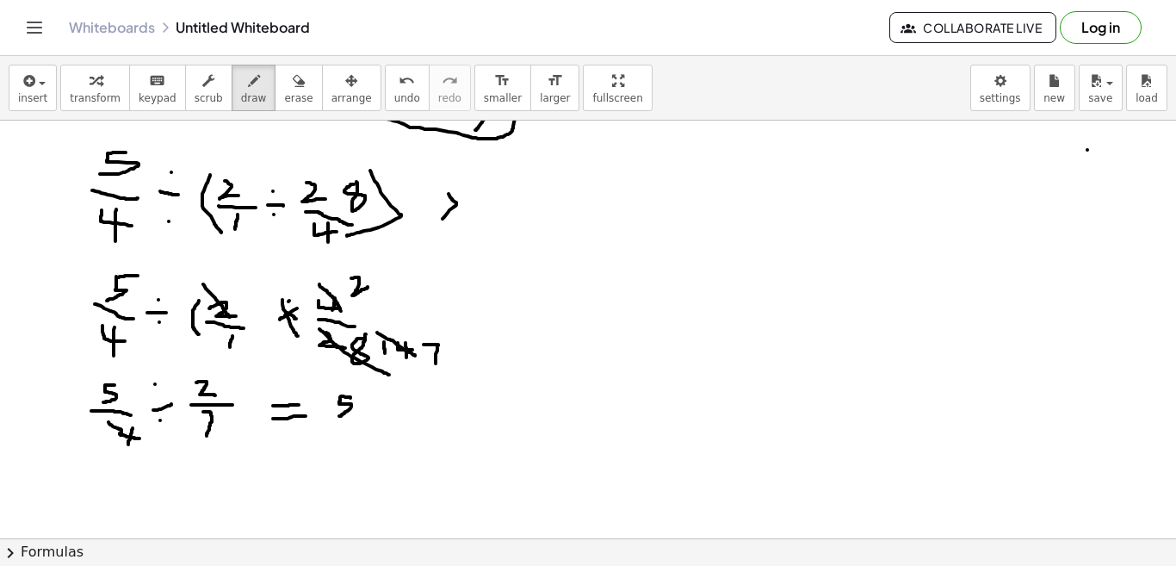
drag, startPoint x: 350, startPoint y: 398, endPoint x: 338, endPoint y: 416, distance: 21.7
drag, startPoint x: 325, startPoint y: 422, endPoint x: 360, endPoint y: 424, distance: 34.5
drag, startPoint x: 337, startPoint y: 430, endPoint x: 358, endPoint y: 437, distance: 22.1
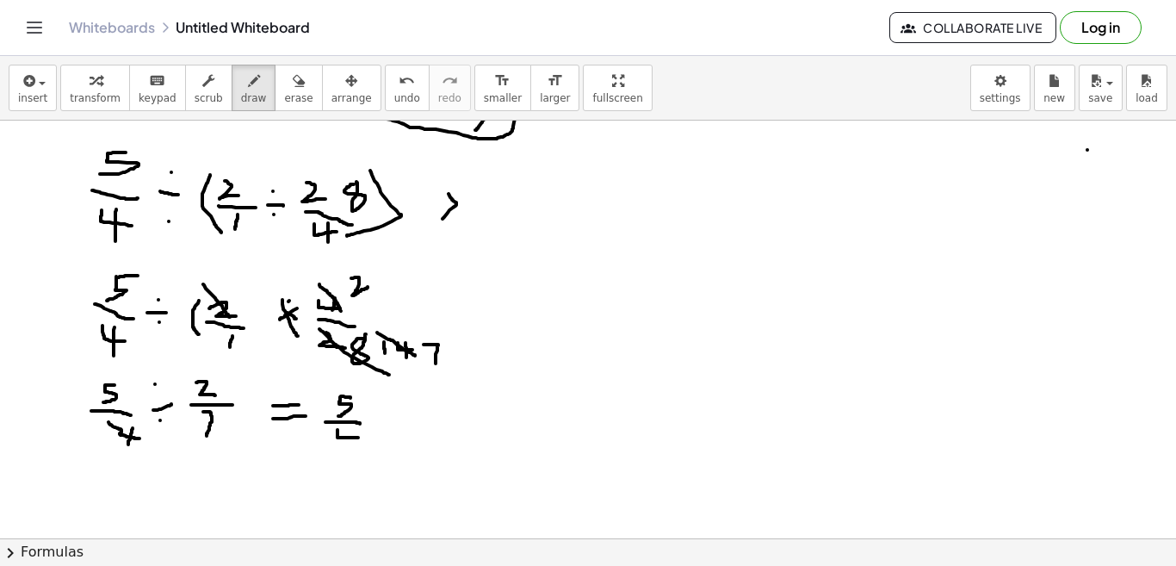
drag, startPoint x: 348, startPoint y: 429, endPoint x: 346, endPoint y: 443, distance: 14.7
drag, startPoint x: 373, startPoint y: 411, endPoint x: 384, endPoint y: 425, distance: 17.7
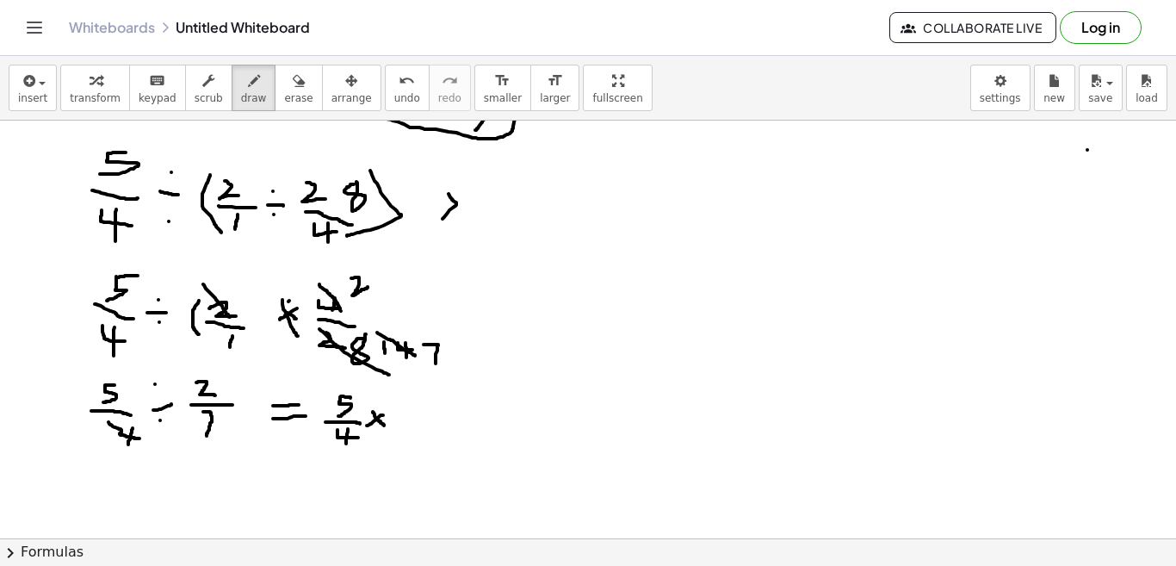
drag, startPoint x: 383, startPoint y: 415, endPoint x: 367, endPoint y: 425, distance: 19.3
drag, startPoint x: 398, startPoint y: 399, endPoint x: 405, endPoint y: 417, distance: 19.7
drag, startPoint x: 393, startPoint y: 424, endPoint x: 424, endPoint y: 427, distance: 30.3
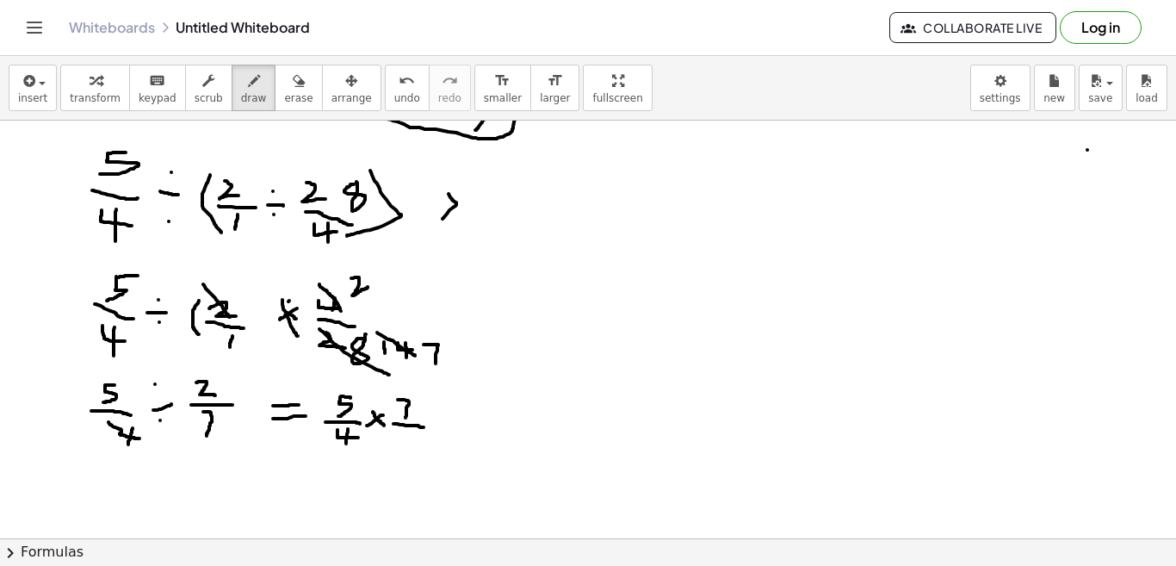
drag, startPoint x: 395, startPoint y: 432, endPoint x: 417, endPoint y: 449, distance: 28.2
drag, startPoint x: 452, startPoint y: 426, endPoint x: 476, endPoint y: 426, distance: 24.1
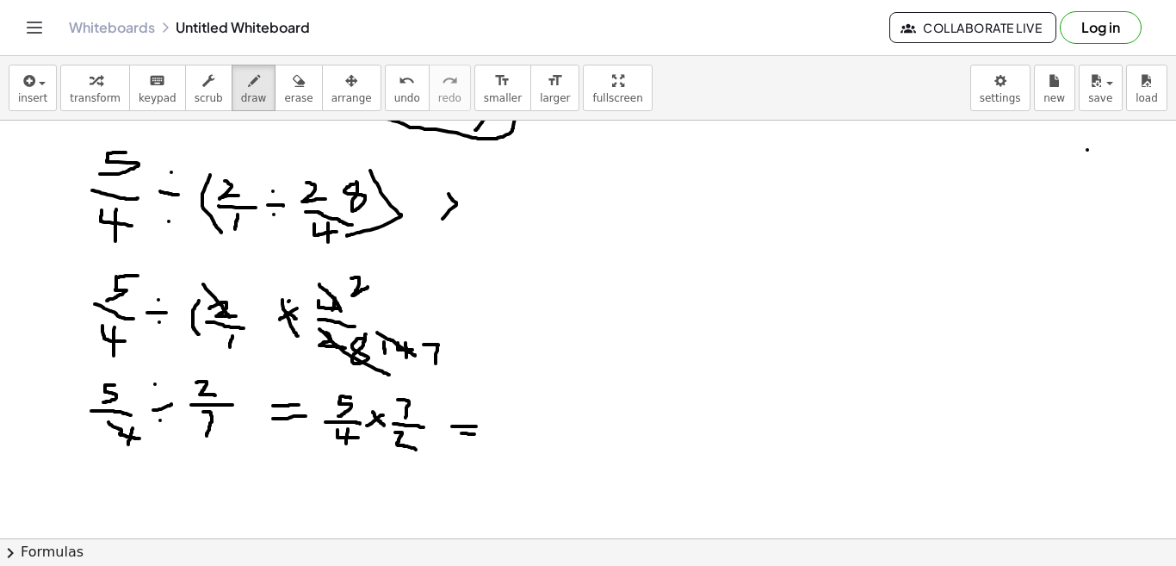
drag, startPoint x: 461, startPoint y: 433, endPoint x: 485, endPoint y: 433, distance: 23.2
drag, startPoint x: 502, startPoint y: 405, endPoint x: 500, endPoint y: 427, distance: 22.4
drag, startPoint x: 530, startPoint y: 408, endPoint x: 518, endPoint y: 424, distance: 20.3
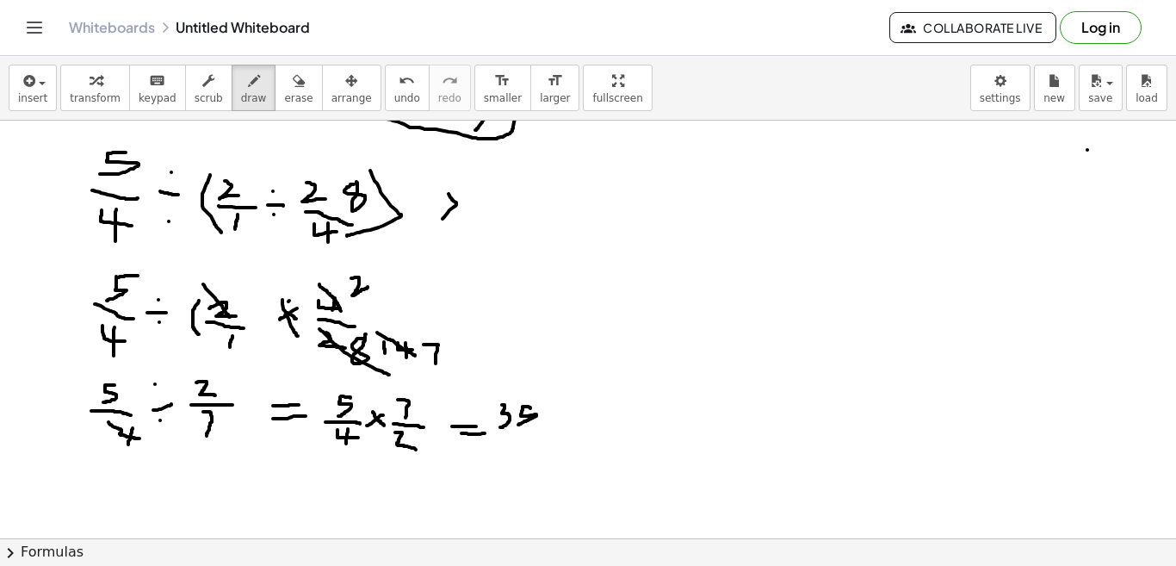
drag, startPoint x: 493, startPoint y: 434, endPoint x: 544, endPoint y: 432, distance: 50.8
drag, startPoint x: 484, startPoint y: 479, endPoint x: 560, endPoint y: 473, distance: 76.1
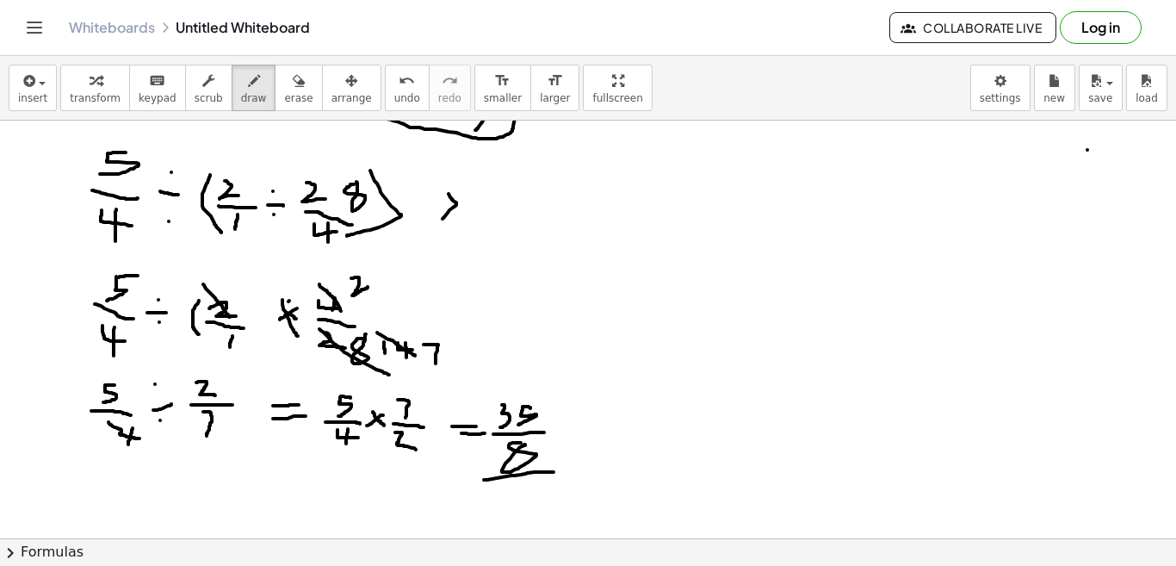
drag, startPoint x: 493, startPoint y: 487, endPoint x: 566, endPoint y: 493, distance: 73.4
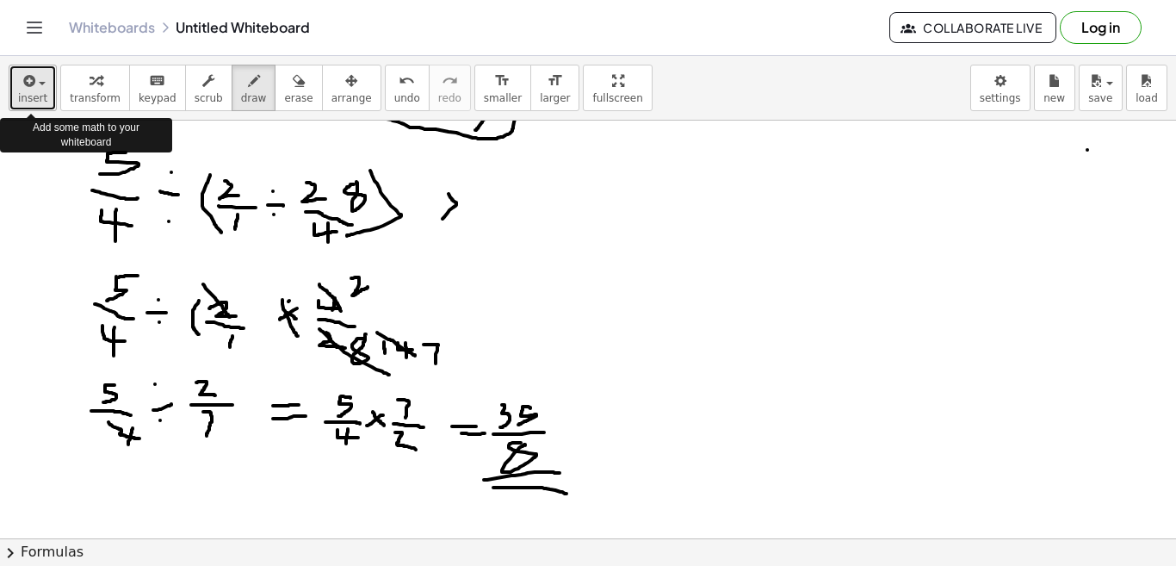
click at [45, 90] on button "insert" at bounding box center [33, 88] width 48 height 46
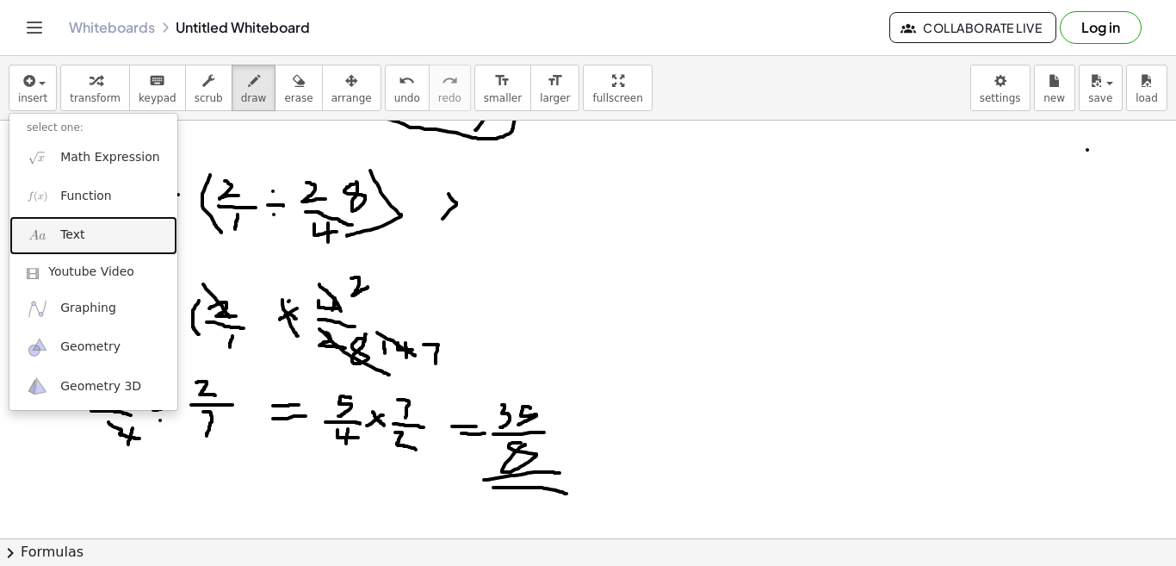
click at [84, 234] on link "Text" at bounding box center [93, 235] width 168 height 39
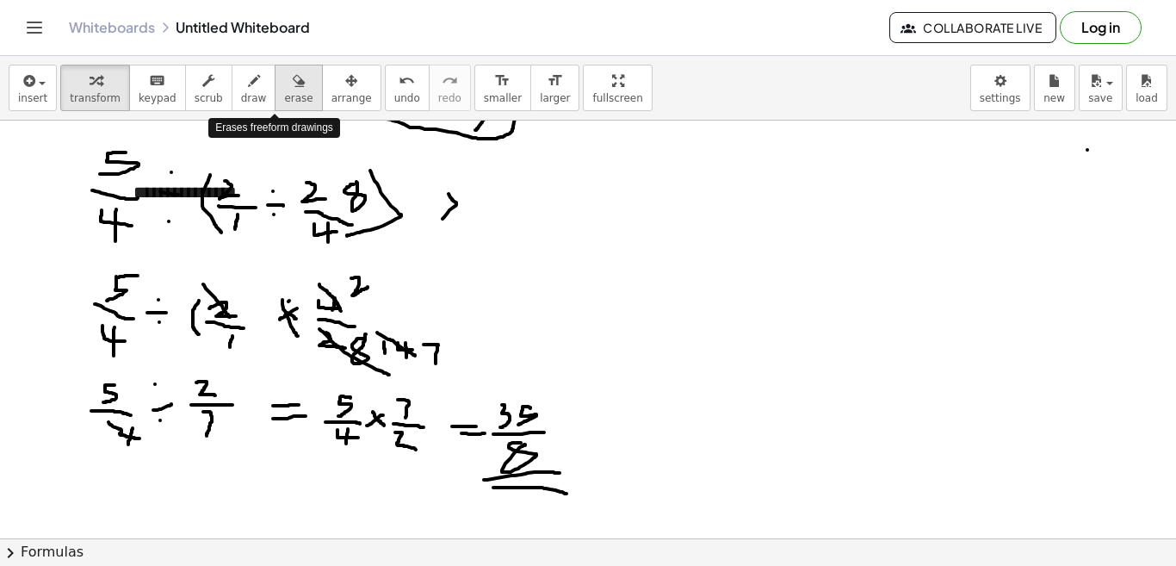
click at [275, 108] on button "erase" at bounding box center [298, 88] width 47 height 46
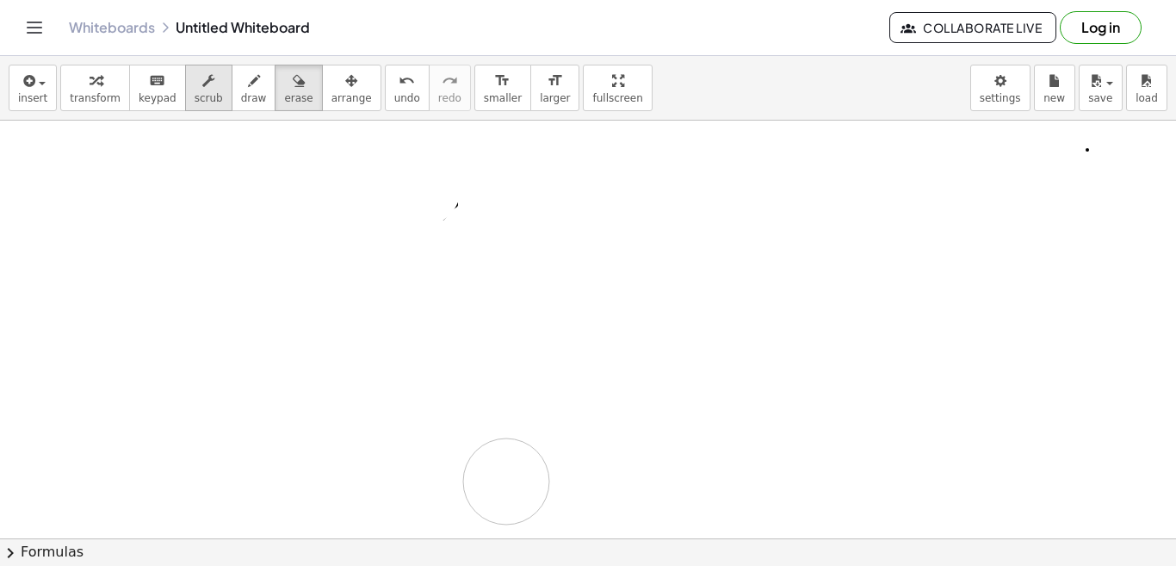
drag, startPoint x: 560, startPoint y: 142, endPoint x: 176, endPoint y: 88, distance: 388.6
click at [90, 83] on icon "button" at bounding box center [96, 81] width 12 height 21
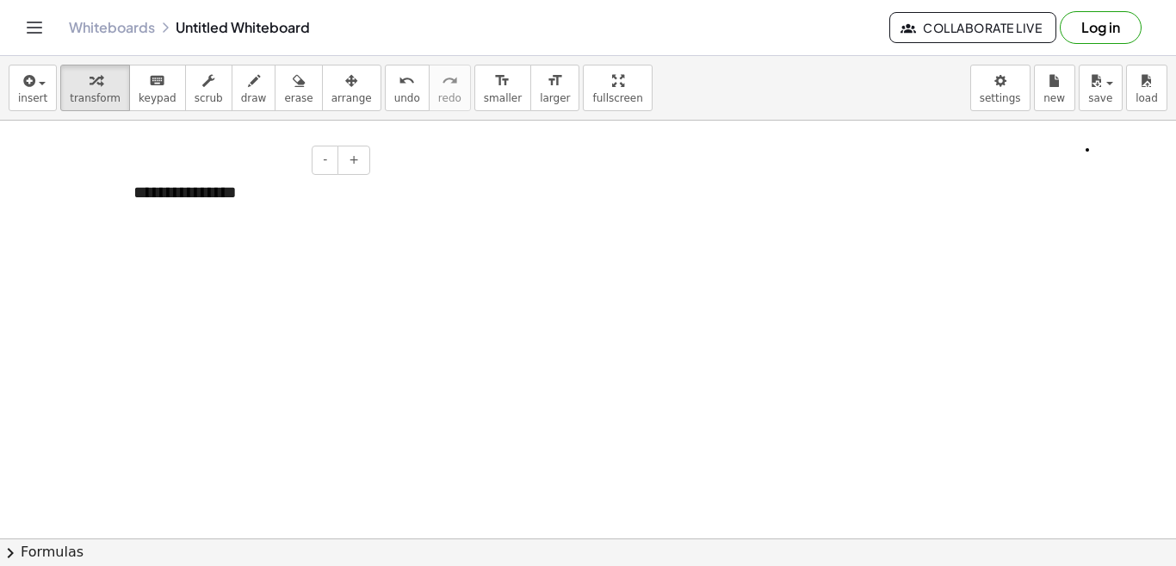
click at [176, 187] on div "**********" at bounding box center [245, 192] width 258 height 59
paste div
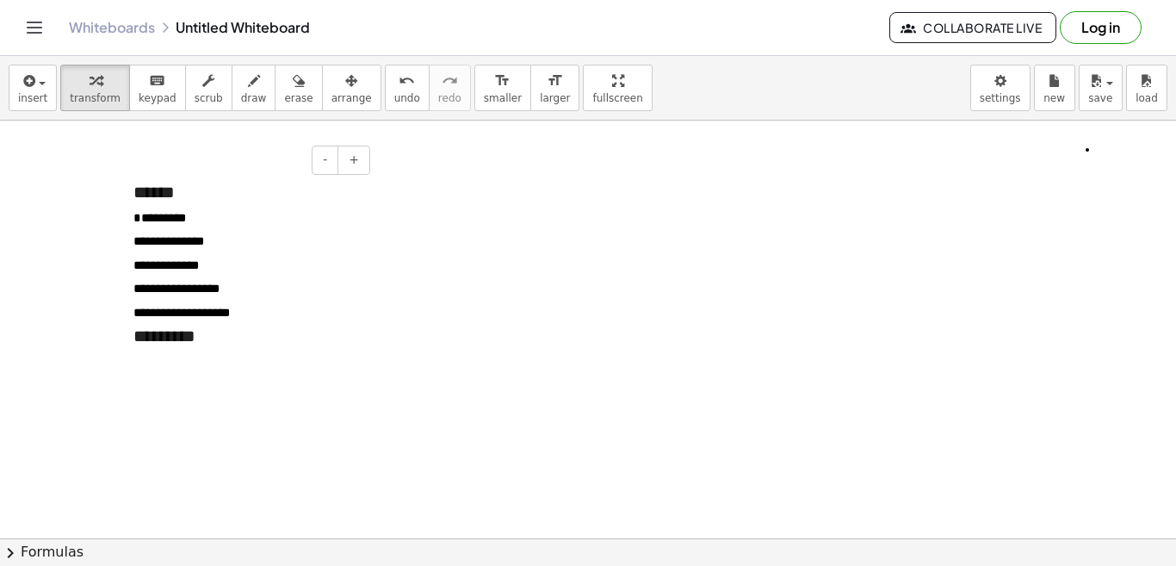
click at [184, 194] on div "**********" at bounding box center [245, 264] width 258 height 202
click at [196, 362] on div "**********" at bounding box center [245, 276] width 258 height 227
click at [144, 268] on span "**********" at bounding box center [168, 266] width 71 height 12
click at [149, 288] on span "**********" at bounding box center [165, 289] width 65 height 12
click at [146, 314] on span "**********" at bounding box center [176, 313] width 86 height 12
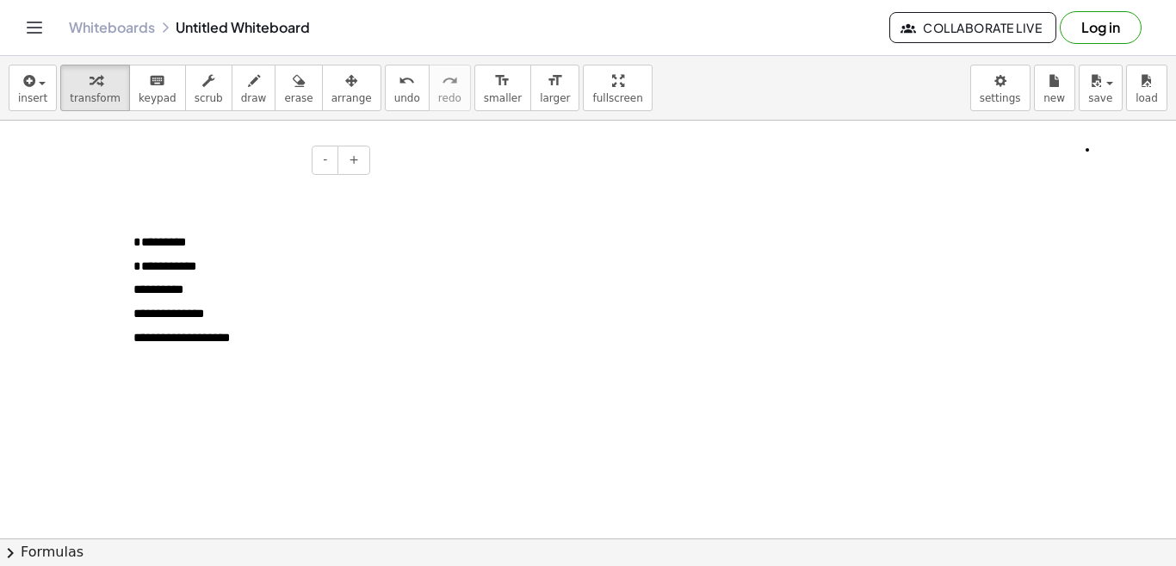
click at [147, 340] on span "**********" at bounding box center [181, 337] width 96 height 12
click at [209, 242] on p "*********" at bounding box center [245, 241] width 224 height 24
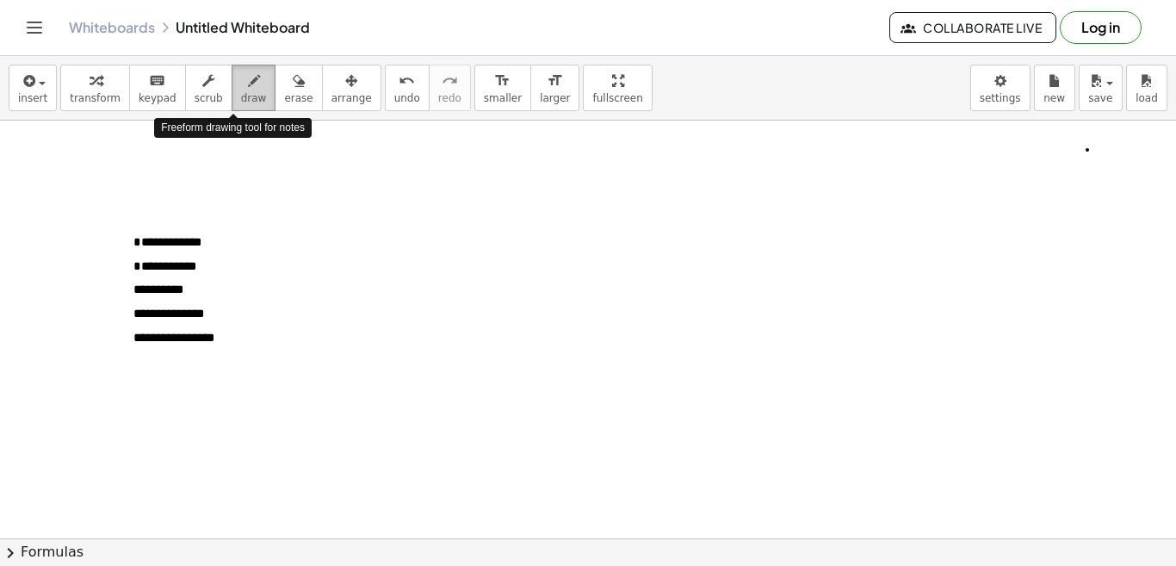
click at [242, 93] on span "draw" at bounding box center [254, 98] width 26 height 12
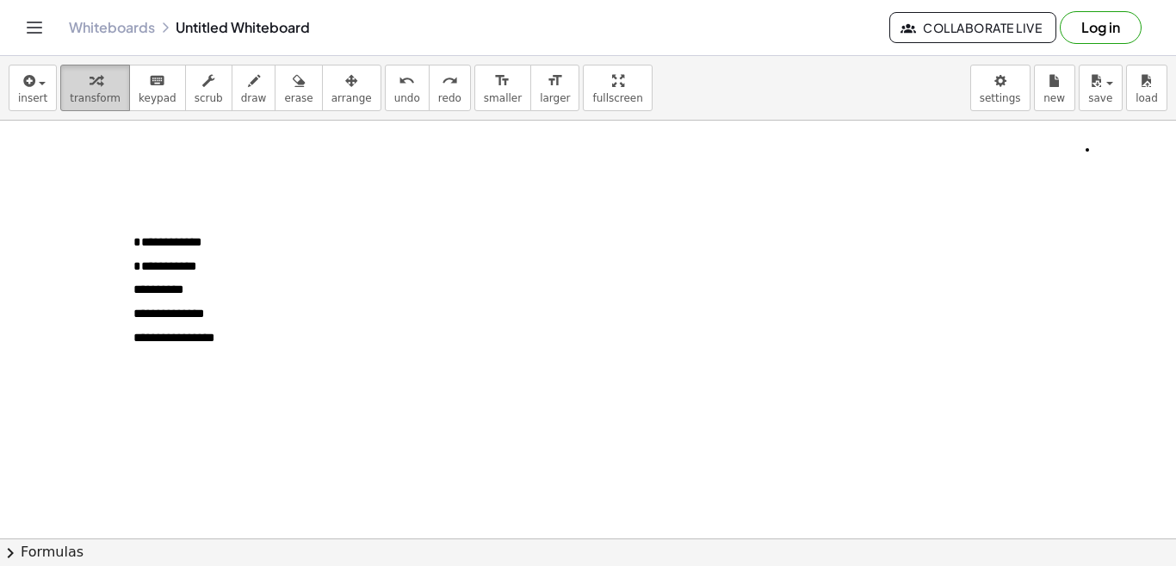
click at [102, 92] on span "transform" at bounding box center [95, 98] width 51 height 12
click at [199, 254] on p "**********" at bounding box center [245, 265] width 224 height 24
click at [199, 242] on span "**********" at bounding box center [167, 242] width 68 height 12
click at [201, 271] on p "**********" at bounding box center [245, 265] width 224 height 24
click at [201, 293] on p "**********" at bounding box center [245, 288] width 224 height 24
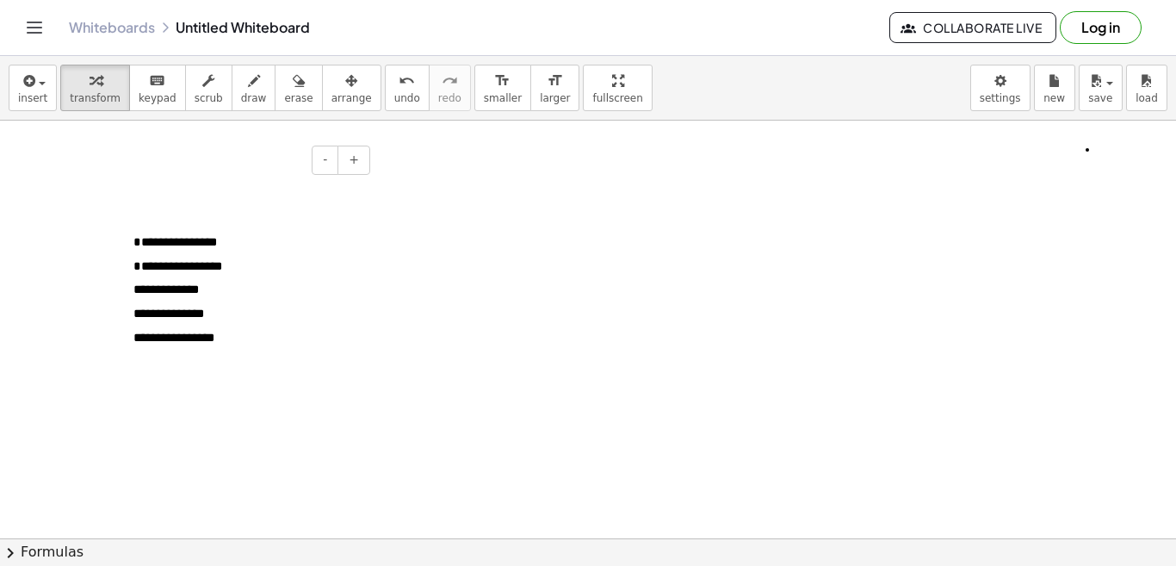
click at [205, 291] on p "**********" at bounding box center [245, 288] width 224 height 24
click at [222, 320] on p "**********" at bounding box center [245, 312] width 224 height 24
click at [182, 315] on span "**********" at bounding box center [173, 313] width 81 height 12
click at [232, 312] on p "**********" at bounding box center [245, 312] width 224 height 24
click at [223, 365] on p "**********" at bounding box center [245, 360] width 224 height 24
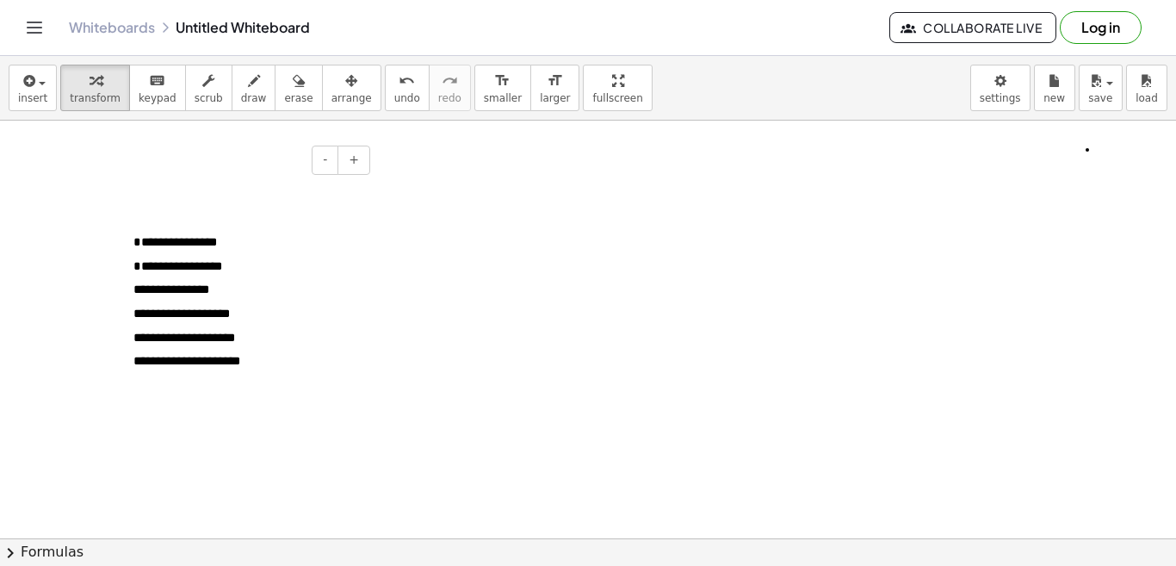
click at [223, 365] on span "**********" at bounding box center [186, 361] width 107 height 12
click at [235, 363] on span "**********" at bounding box center [184, 361] width 102 height 12
